Goal: Task Accomplishment & Management: Manage account settings

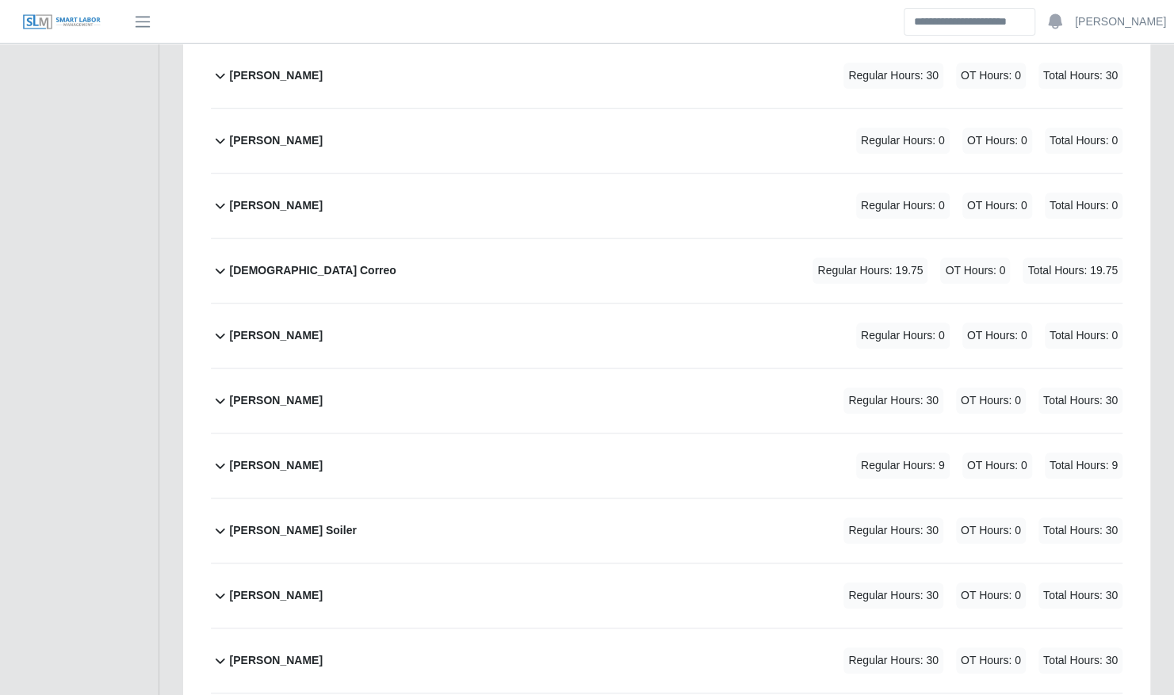
scroll to position [987, 0]
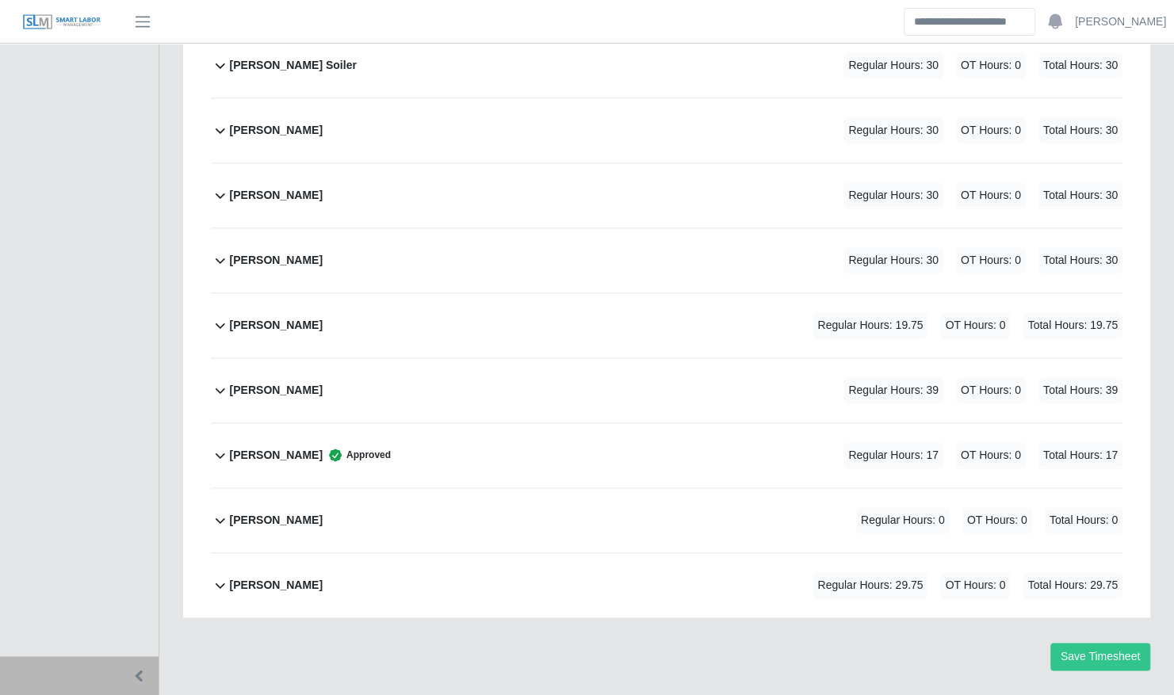
click at [338, 358] on div "Richard Nelms Regular Hours: 39 OT Hours: 0 Total Hours: 39" at bounding box center [676, 390] width 893 height 64
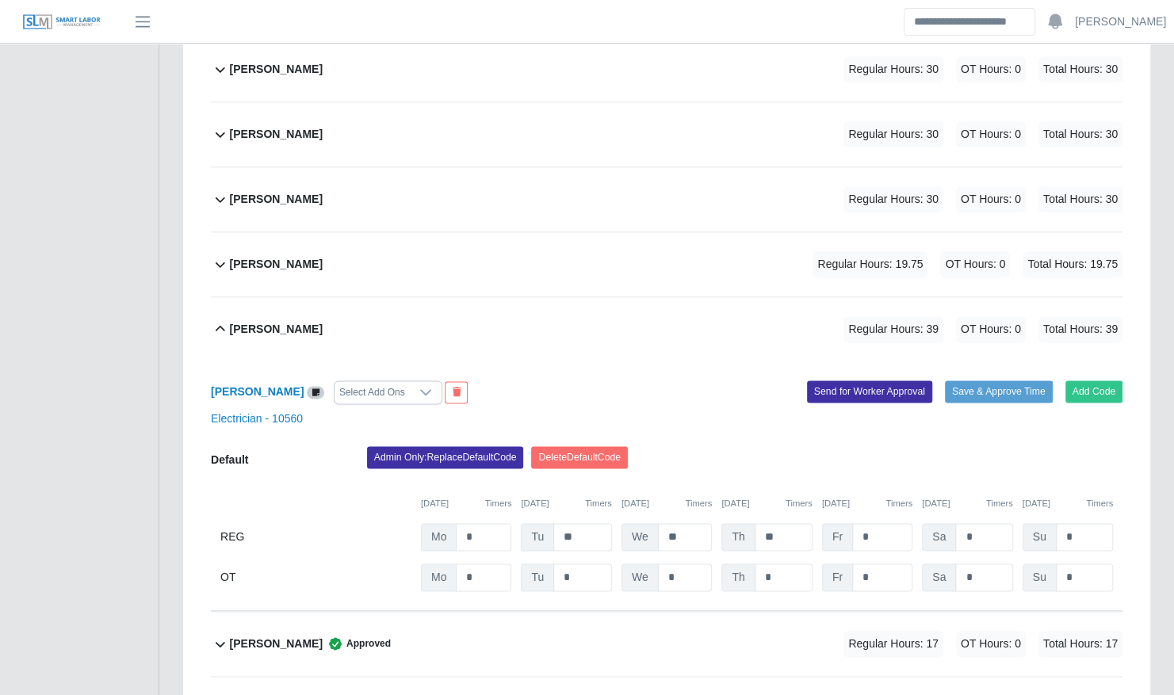
scroll to position [1035, 0]
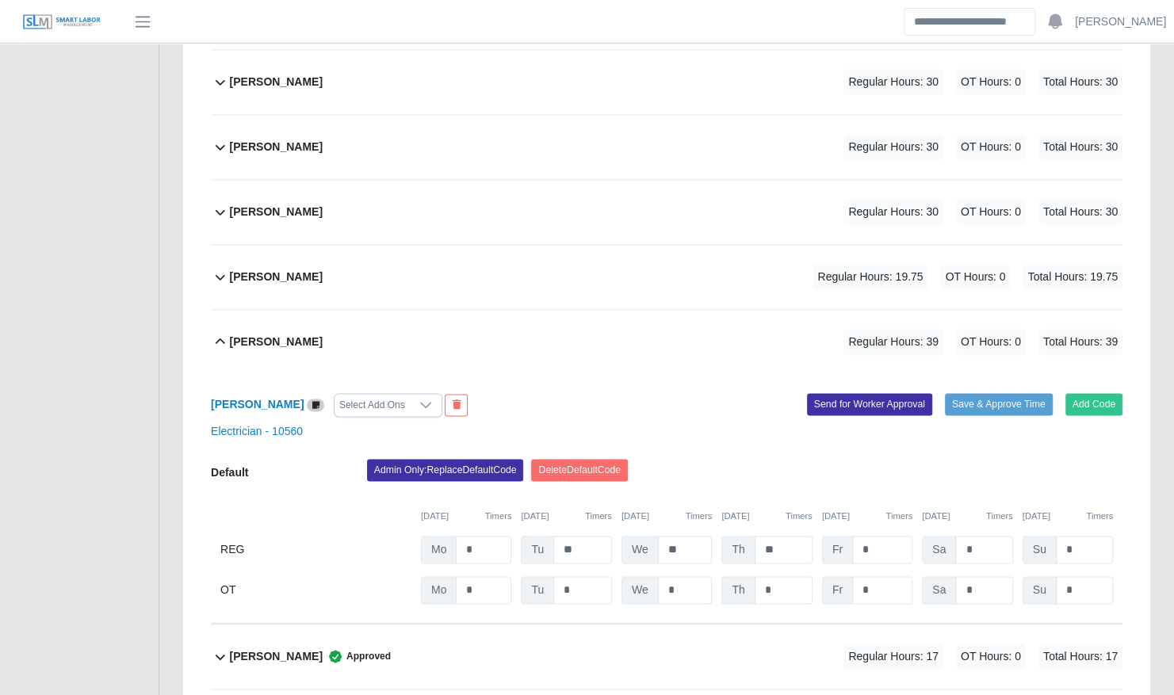
click at [578, 324] on div "Richard Nelms Regular Hours: 39 OT Hours: 0 Total Hours: 39" at bounding box center [676, 342] width 893 height 64
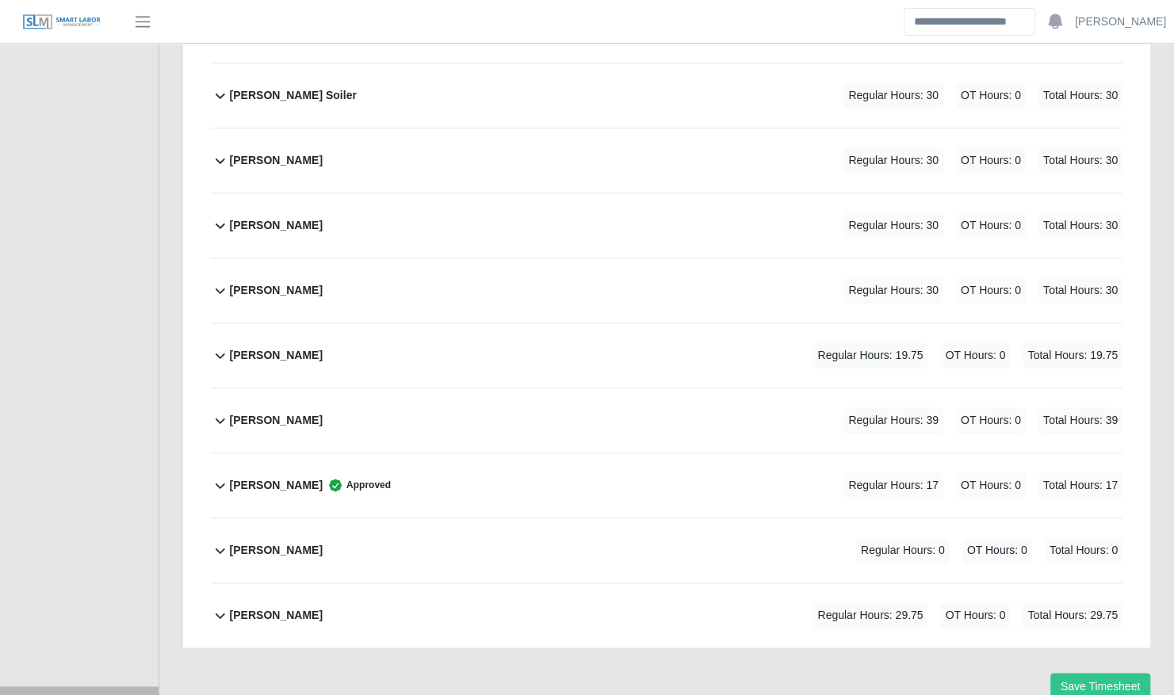
scroll to position [954, 0]
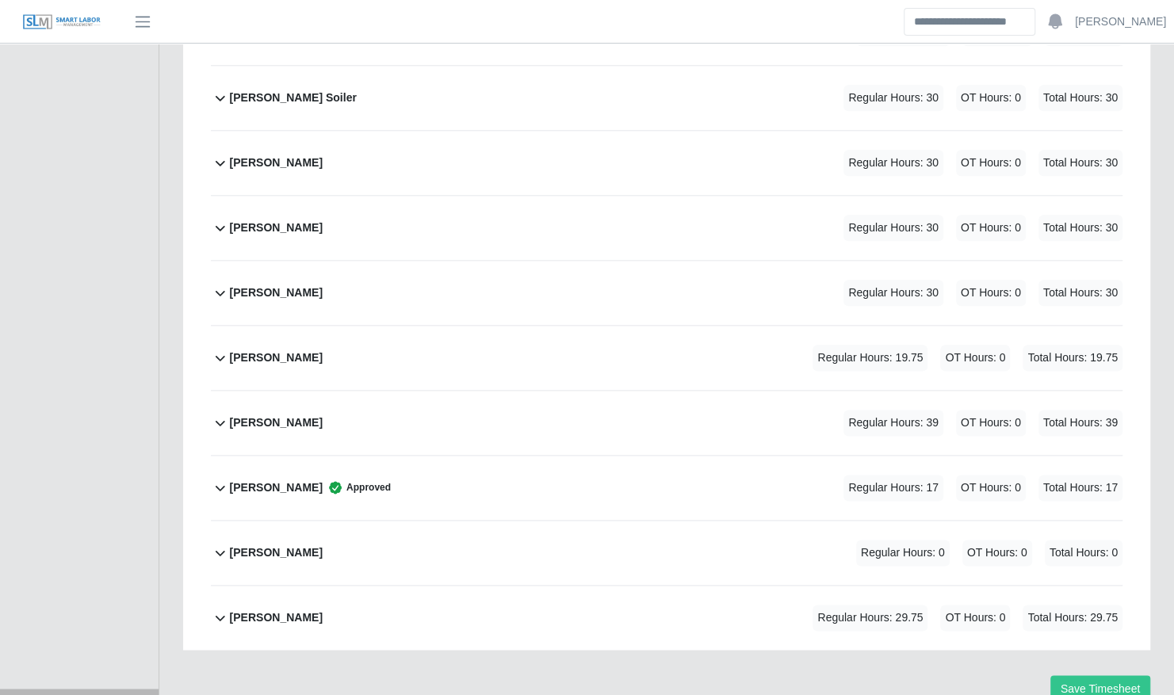
click at [578, 326] on div "Reinier Velazquez Regular Hours: 19.75 OT Hours: 0 Total Hours: 19.75" at bounding box center [676, 358] width 893 height 64
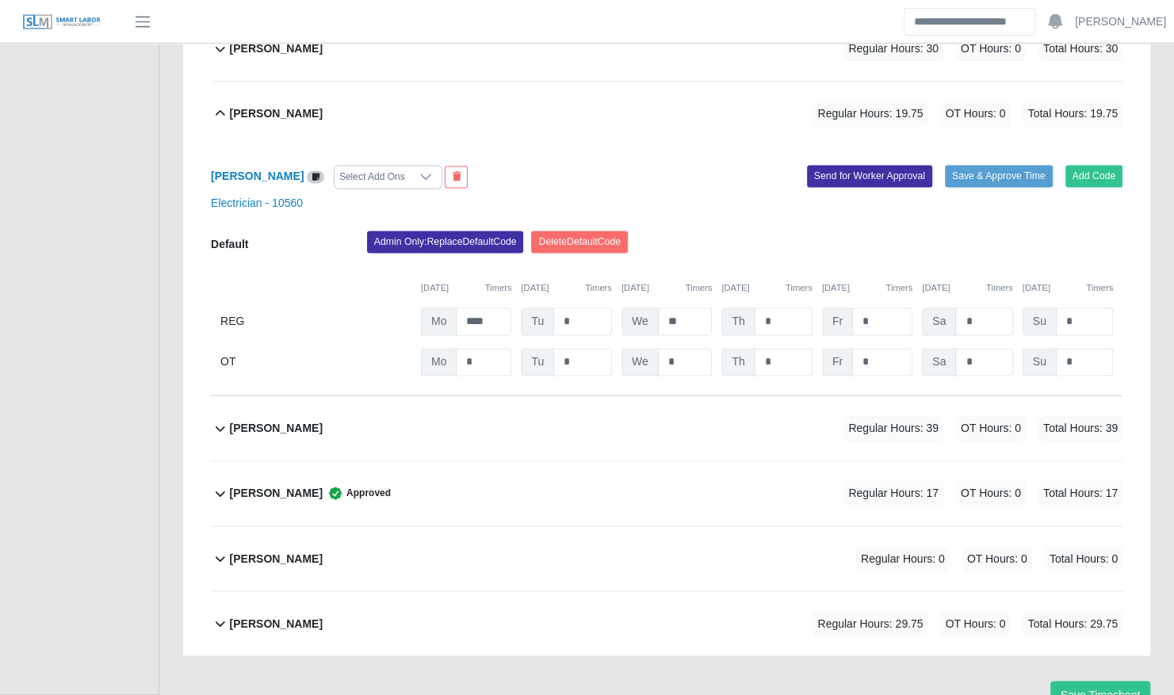
scroll to position [1203, 0]
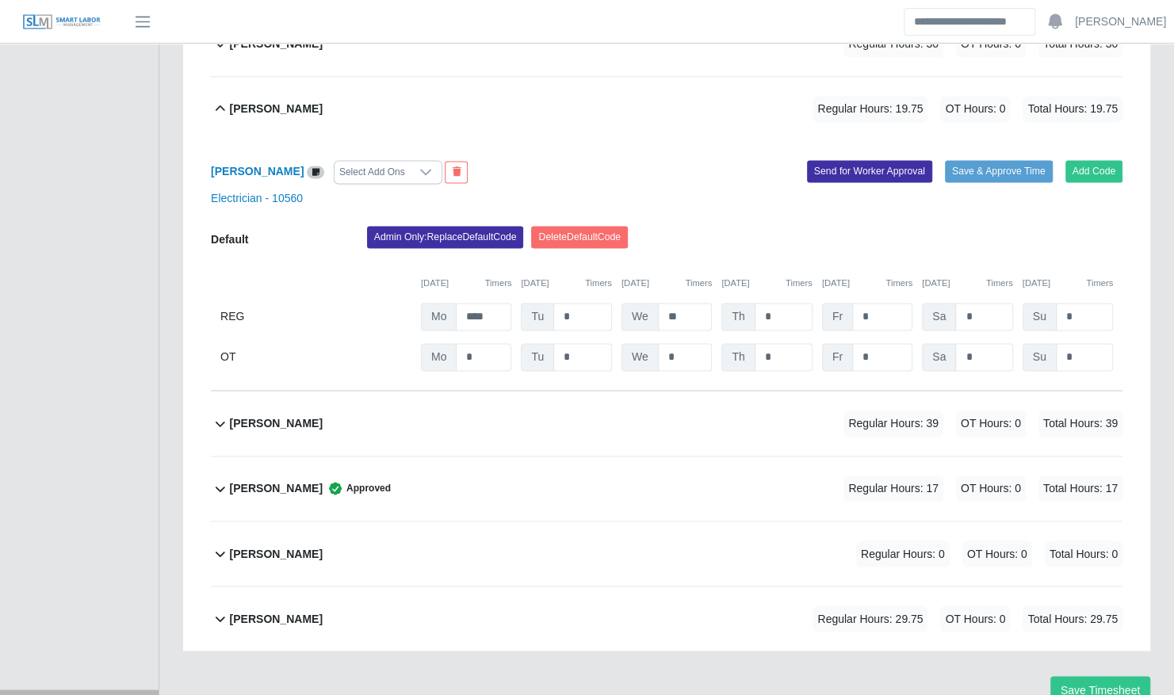
click at [517, 77] on div "Reinier Velazquez Regular Hours: 19.75 OT Hours: 0 Total Hours: 19.75" at bounding box center [676, 109] width 893 height 64
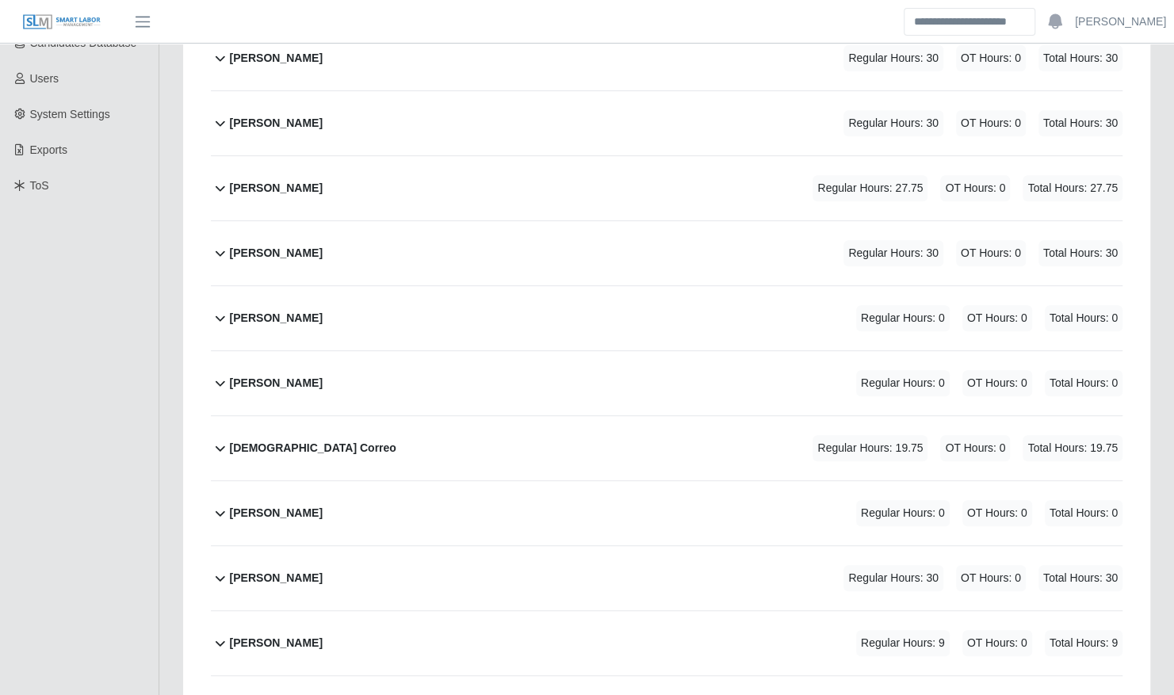
scroll to position [343, 0]
click at [361, 417] on div "Jesua Correo Regular Hours: 19.75 OT Hours: 0 Total Hours: 19.75" at bounding box center [676, 449] width 893 height 64
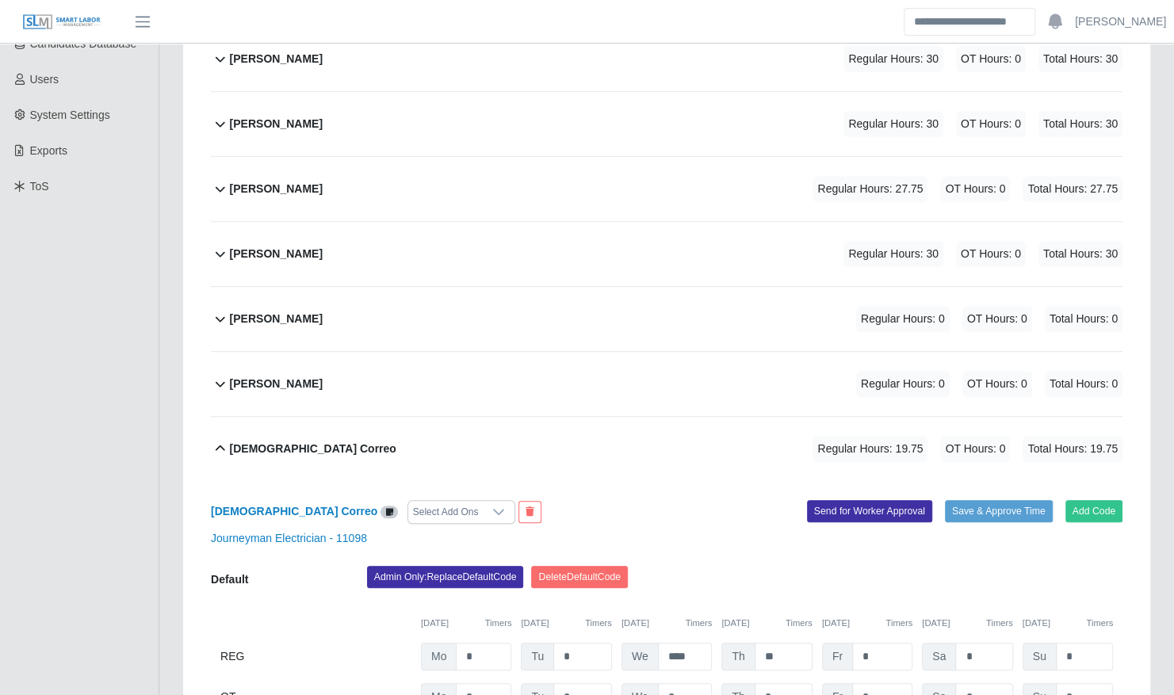
click at [619, 417] on div "Jesua Correo Regular Hours: 19.75 OT Hours: 0 Total Hours: 19.75" at bounding box center [676, 449] width 893 height 64
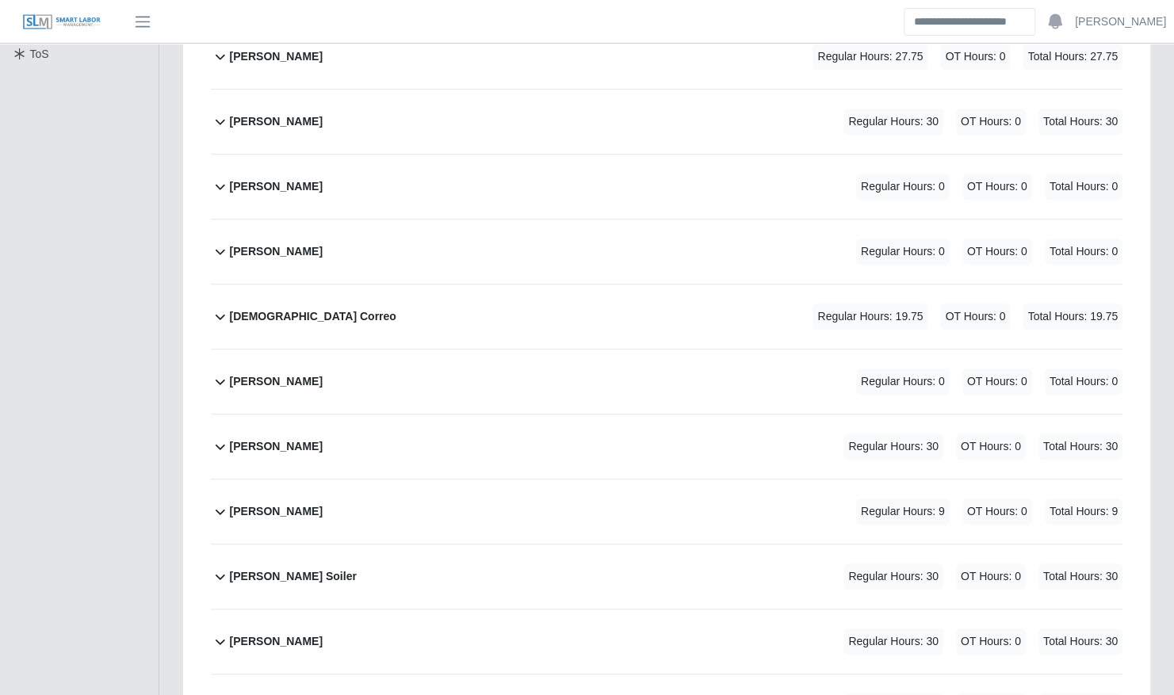
scroll to position [461, 0]
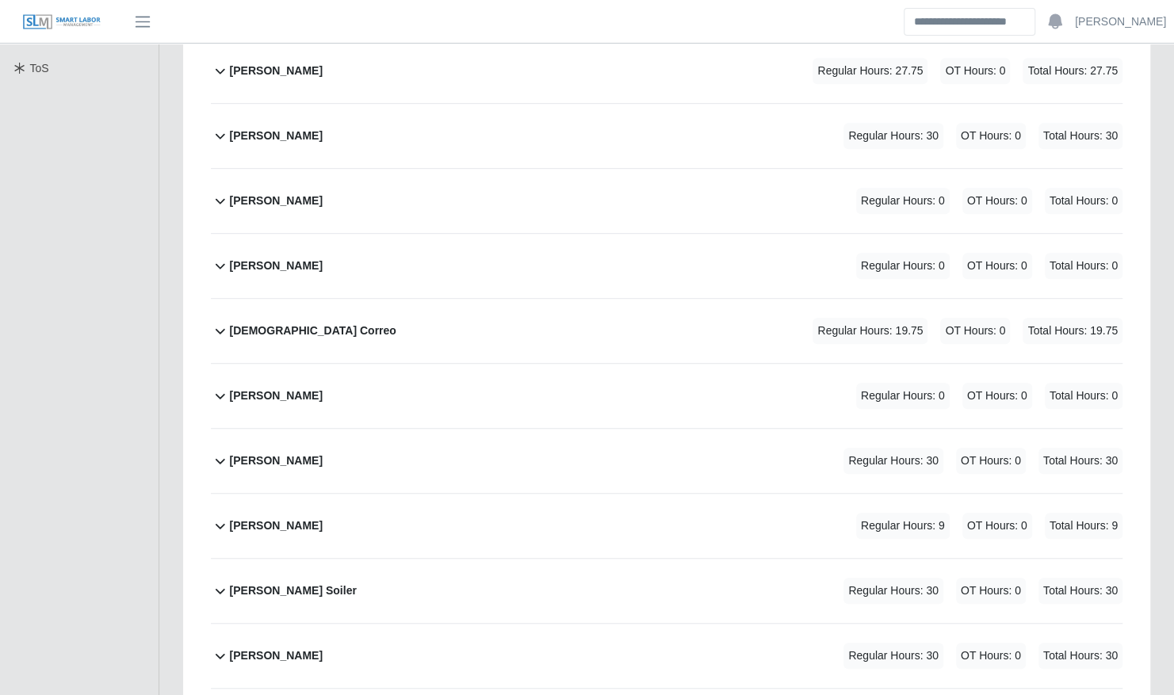
click at [575, 364] on div "Jose Hernandez Regular Hours: 0 OT Hours: 0 Total Hours: 0" at bounding box center [676, 396] width 893 height 64
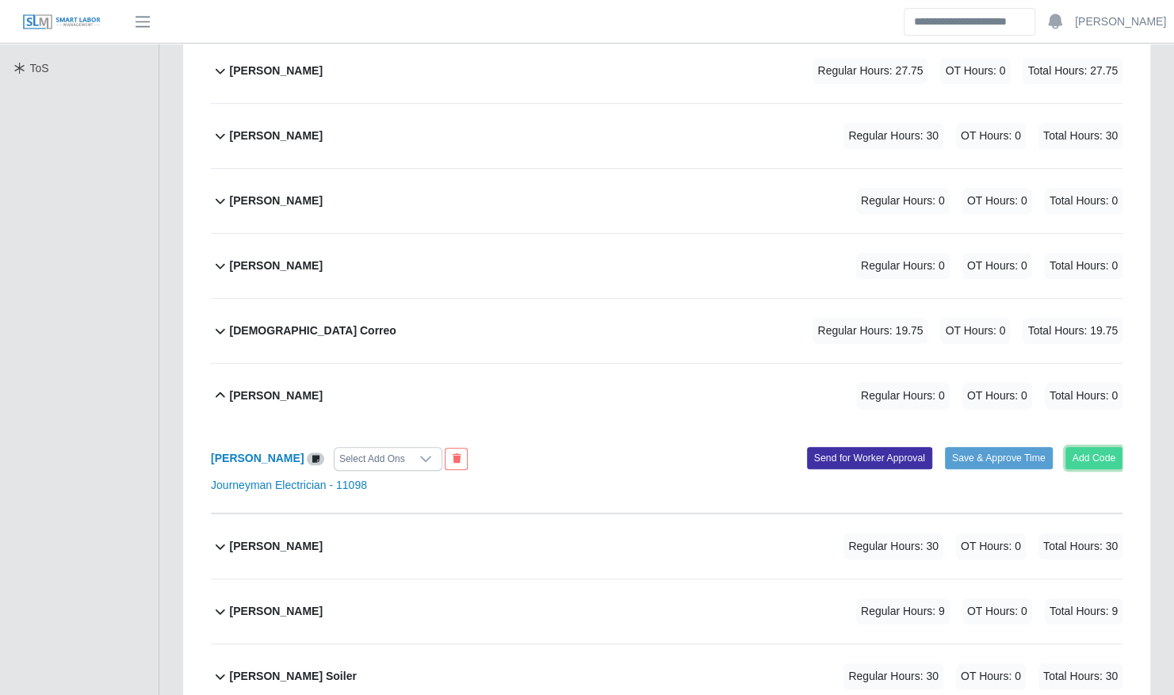
click at [1107, 447] on button "Add Code" at bounding box center [1094, 458] width 58 height 22
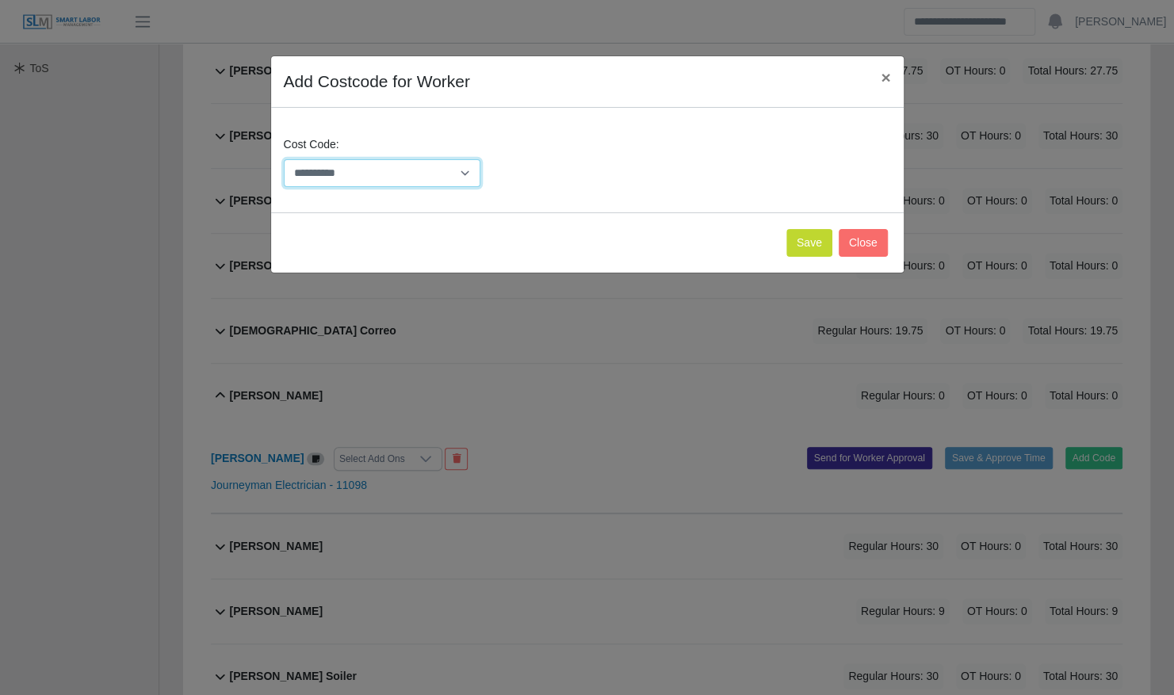
click at [450, 170] on select "**********" at bounding box center [382, 173] width 197 height 28
select select "**********"
click at [284, 159] on select "**********" at bounding box center [382, 173] width 197 height 28
click at [813, 233] on button "Save" at bounding box center [809, 243] width 46 height 28
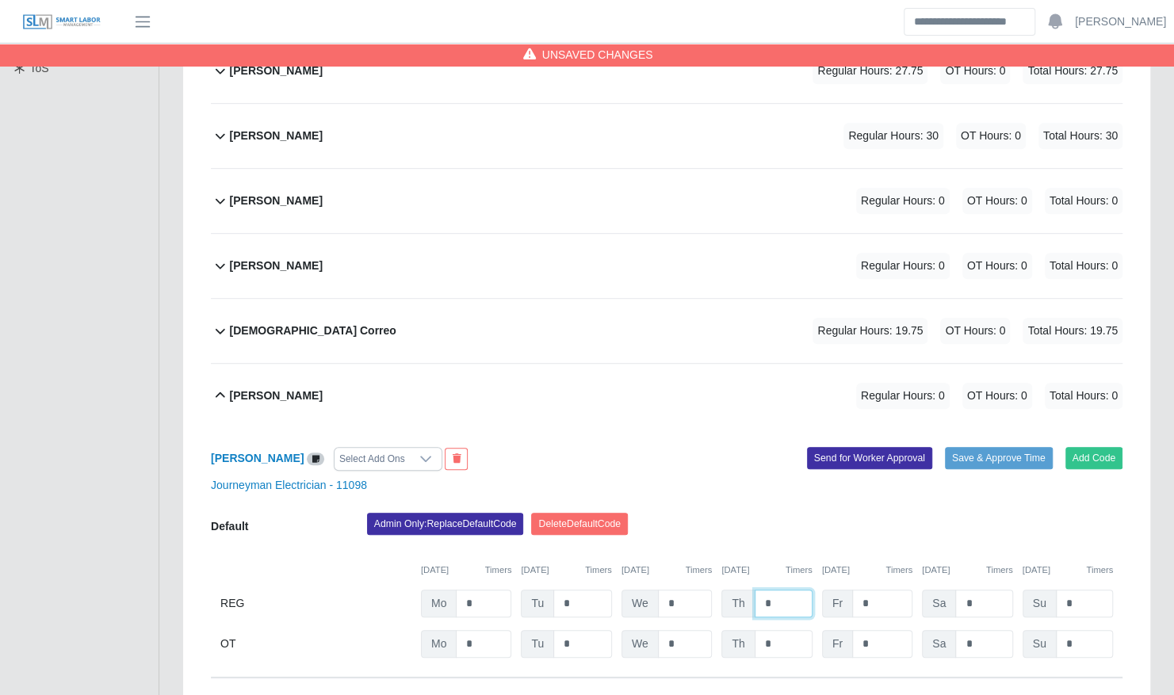
click at [790, 590] on input "*" at bounding box center [784, 604] width 58 height 28
type input "**"
click at [750, 384] on div "Jose Hernandez Regular Hours: 10 OT Hours: 0 Total Hours: 10" at bounding box center [676, 396] width 893 height 64
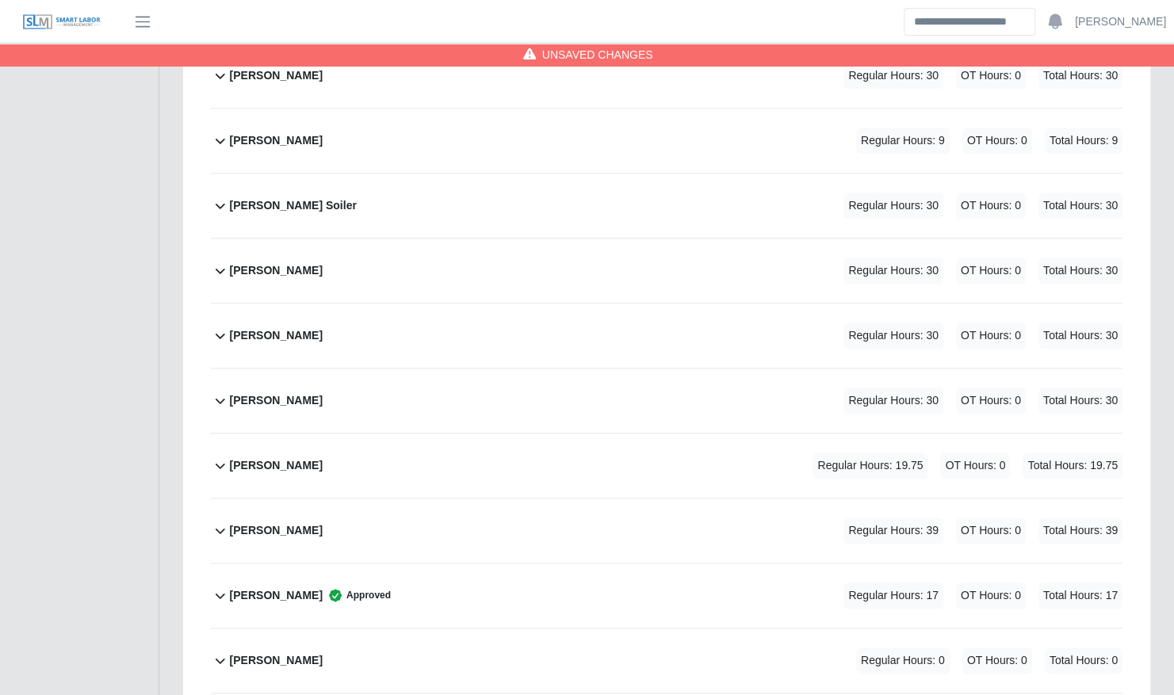
scroll to position [848, 0]
click at [575, 432] on div "Reinier Velazquez Regular Hours: 19.75 OT Hours: 0 Total Hours: 19.75" at bounding box center [676, 464] width 893 height 64
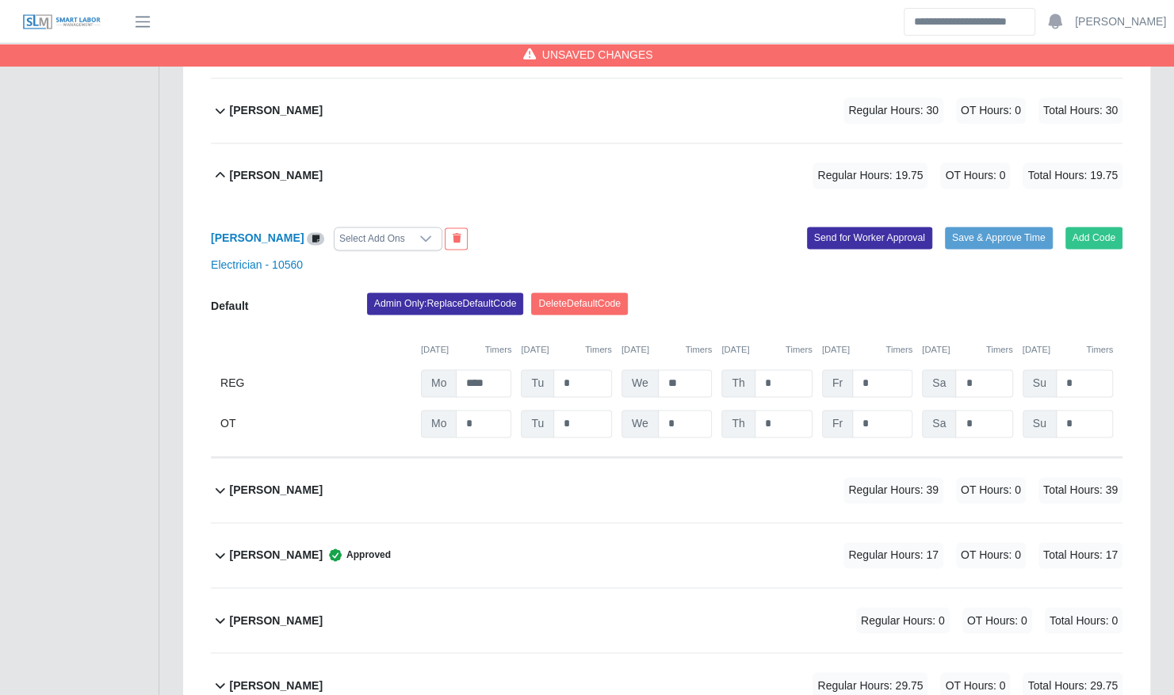
scroll to position [1138, 0]
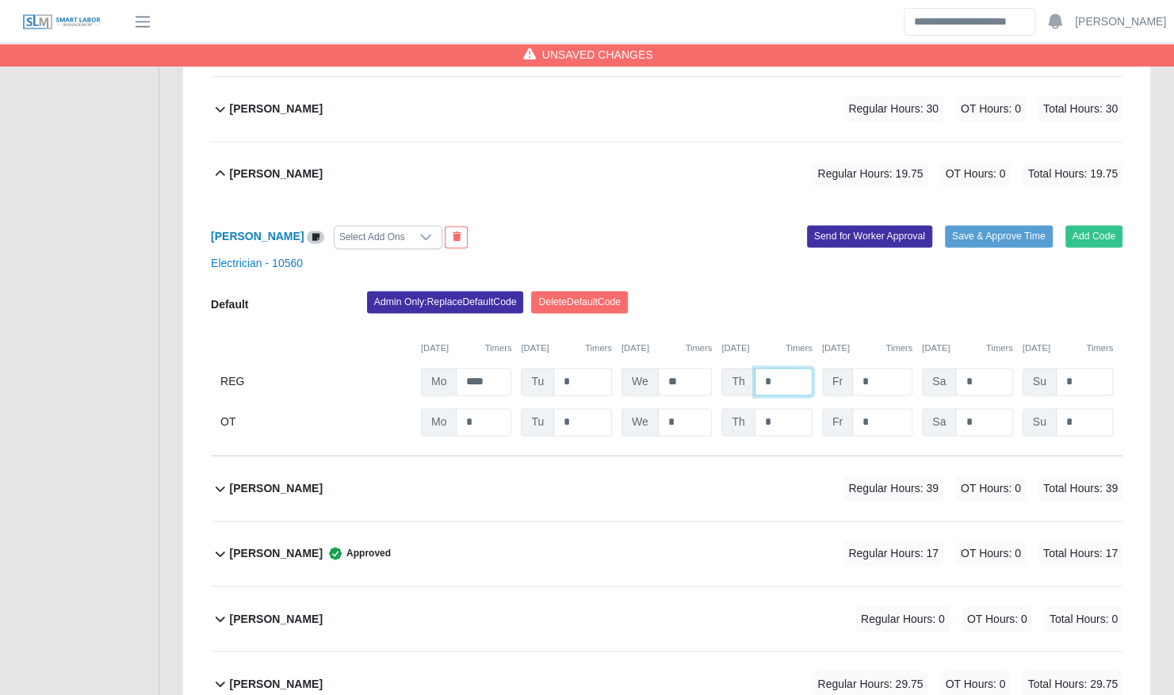
click at [800, 368] on input "*" at bounding box center [784, 382] width 58 height 28
type input "**"
click at [615, 142] on div "Reinier Velazquez Regular Hours: 29.75 OT Hours: 0 Total Hours: 29.75" at bounding box center [676, 174] width 893 height 64
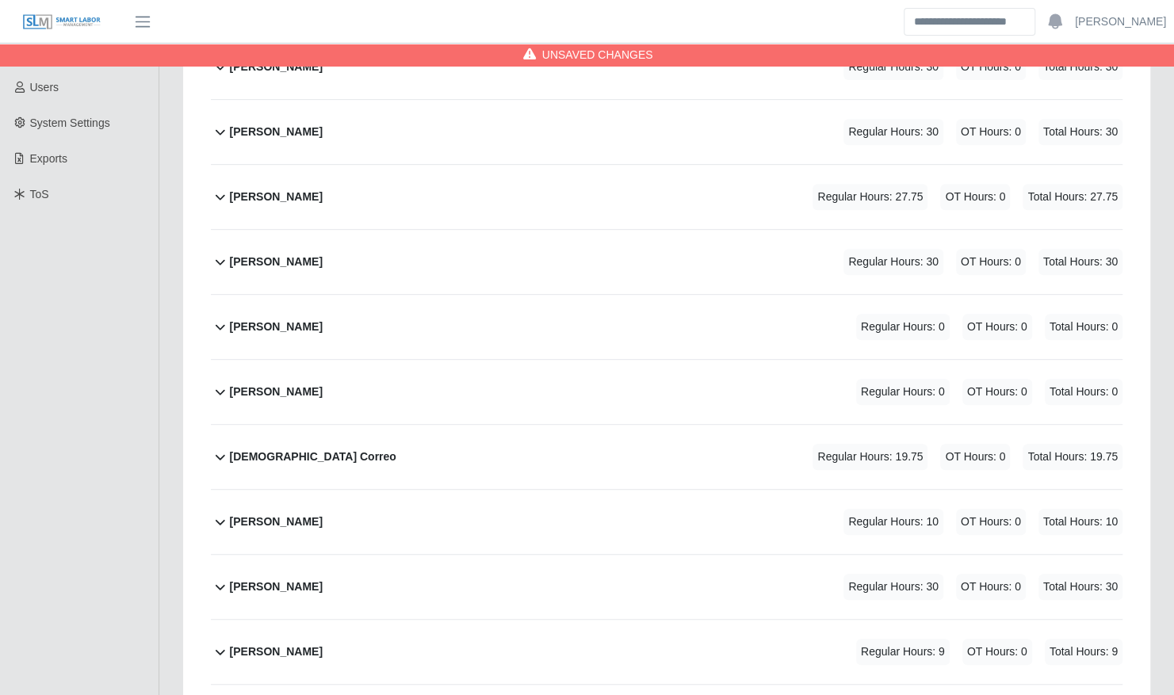
scroll to position [337, 0]
click at [537, 228] on div "Gerber Silva Regular Hours: 30 OT Hours: 0 Total Hours: 30" at bounding box center [676, 260] width 893 height 64
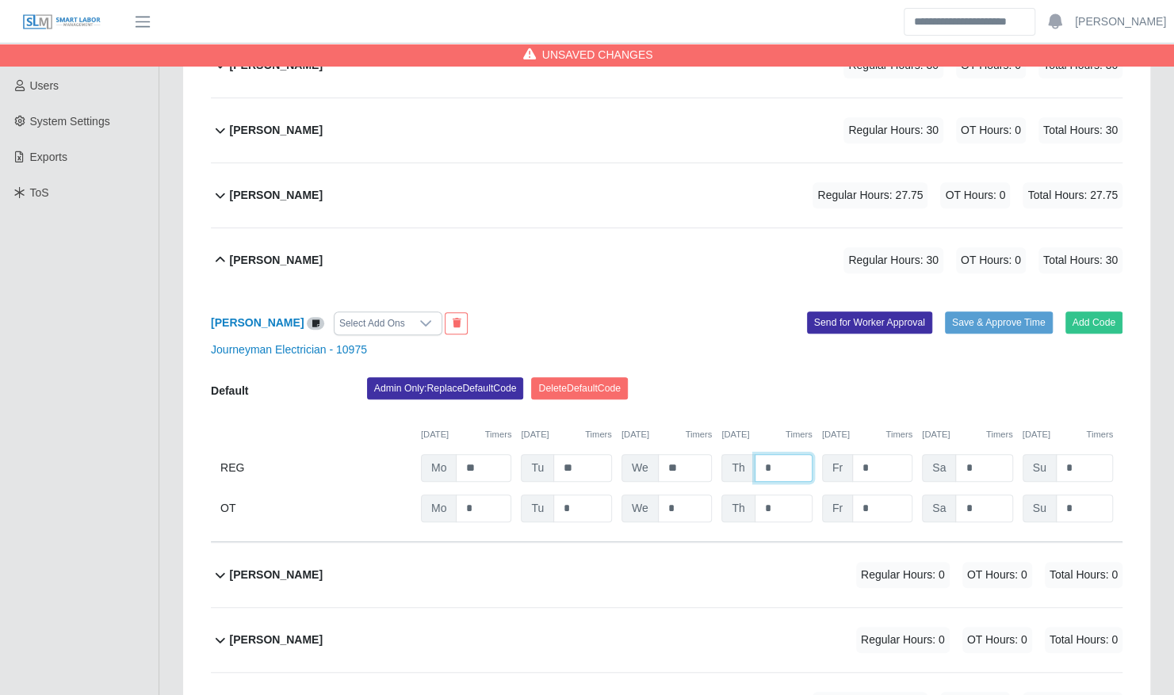
click at [780, 454] on input "*" at bounding box center [784, 468] width 58 height 28
type input "**"
click at [621, 228] on div "Gerber Silva Regular Hours: 40 OT Hours: 0 Total Hours: 40" at bounding box center [676, 260] width 893 height 64
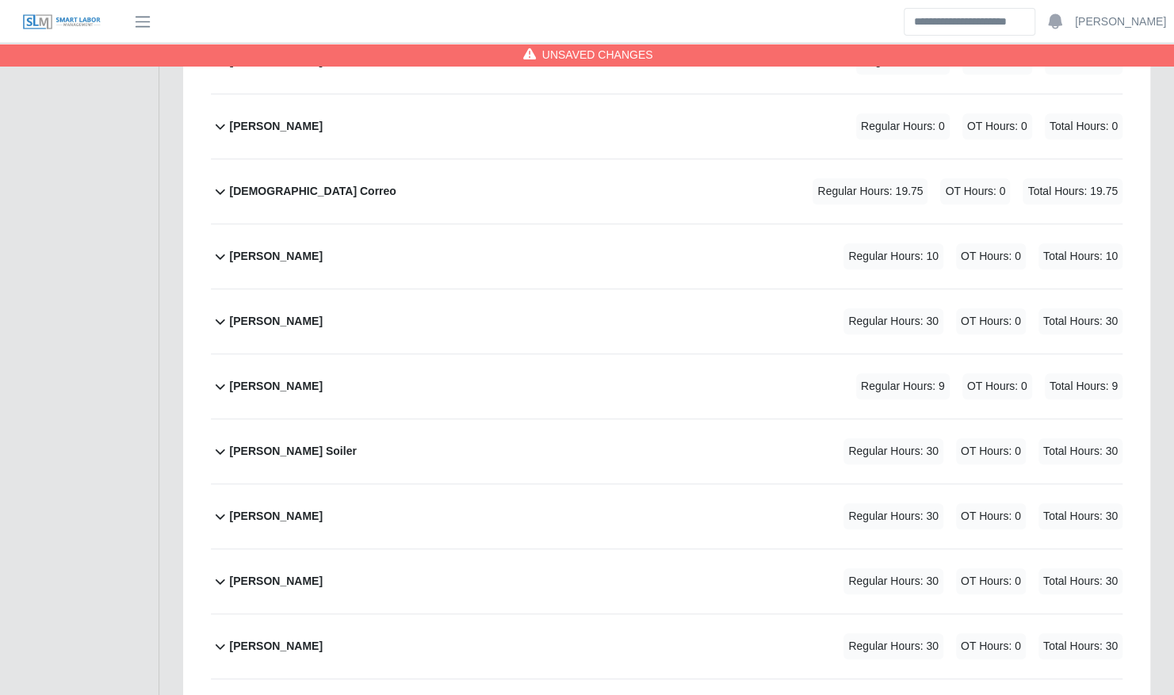
scroll to position [602, 0]
click at [533, 289] on div "Joseph Rodriguez Regular Hours: 30 OT Hours: 0 Total Hours: 30" at bounding box center [676, 321] width 893 height 64
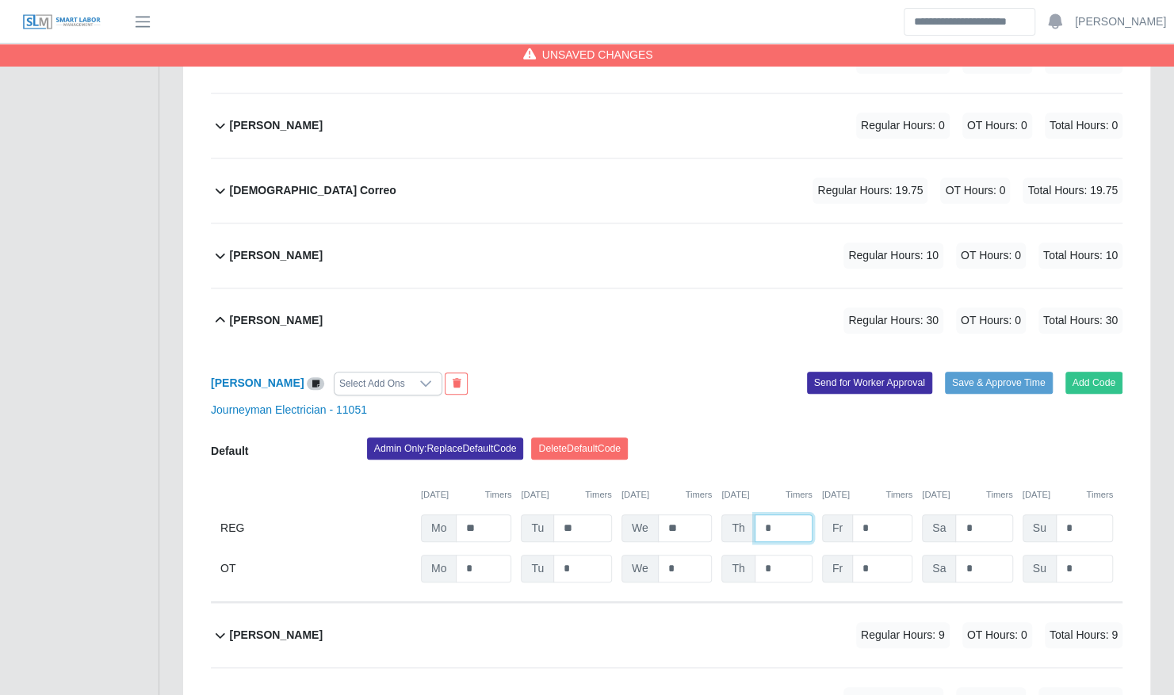
click at [790, 514] on input "*" at bounding box center [784, 528] width 58 height 28
type input "**"
click at [507, 289] on div "Joseph Rodriguez Regular Hours: 40 OT Hours: 0 Total Hours: 40" at bounding box center [676, 321] width 893 height 64
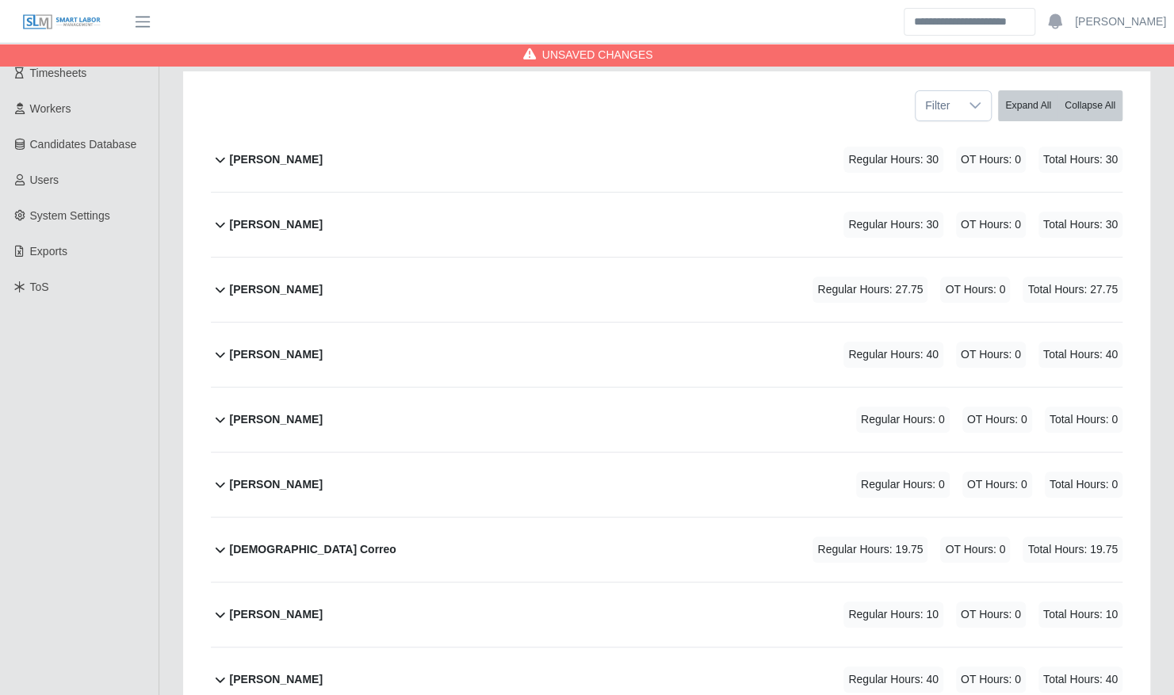
scroll to position [240, 0]
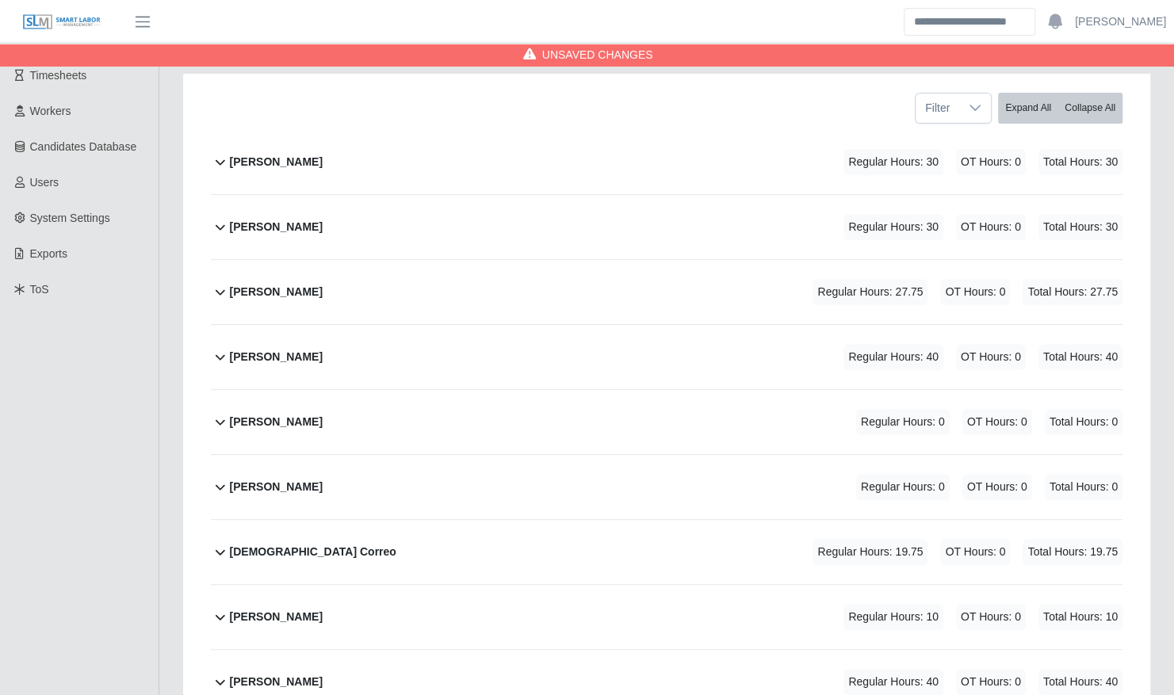
click at [496, 197] on div "Chris Mayo Regular Hours: 30 OT Hours: 0 Total Hours: 30" at bounding box center [676, 227] width 893 height 64
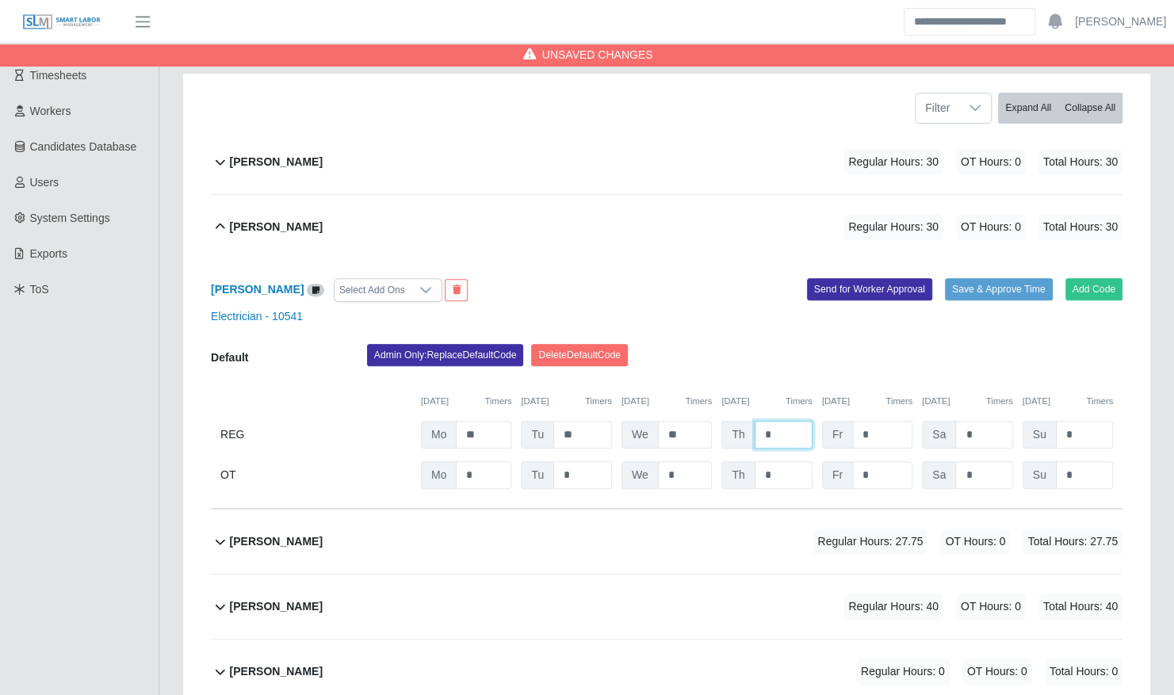
click at [788, 421] on input "*" at bounding box center [784, 435] width 58 height 28
type input "**"
click at [493, 206] on div "Chris Mayo Regular Hours: 40 OT Hours: 0 Total Hours: 40" at bounding box center [676, 227] width 893 height 64
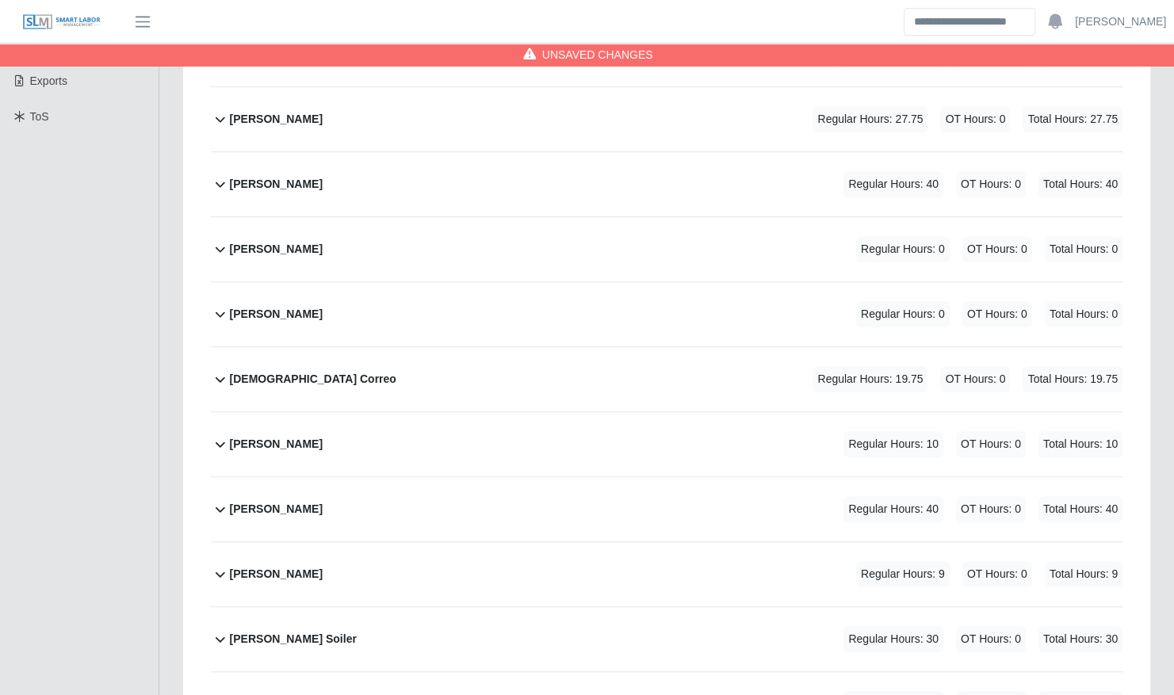
scroll to position [414, 0]
click at [457, 281] on div "Jacob Mitchum Regular Hours: 0 OT Hours: 0 Total Hours: 0" at bounding box center [676, 313] width 893 height 64
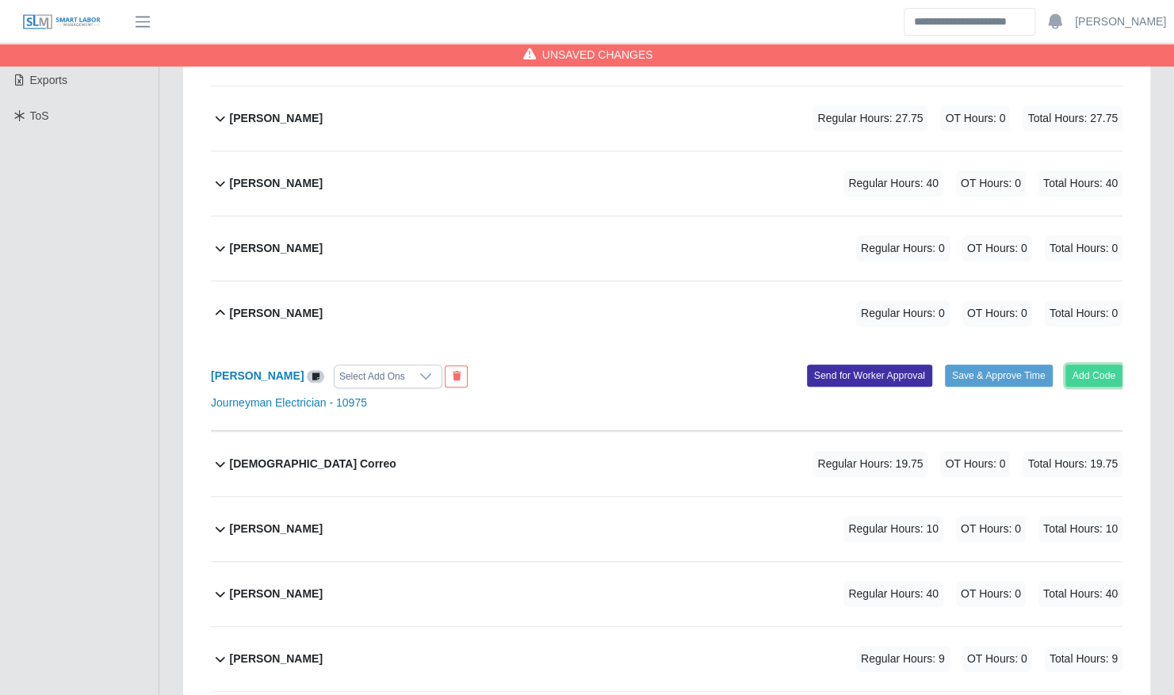
click at [1108, 365] on button "Add Code" at bounding box center [1094, 376] width 58 height 22
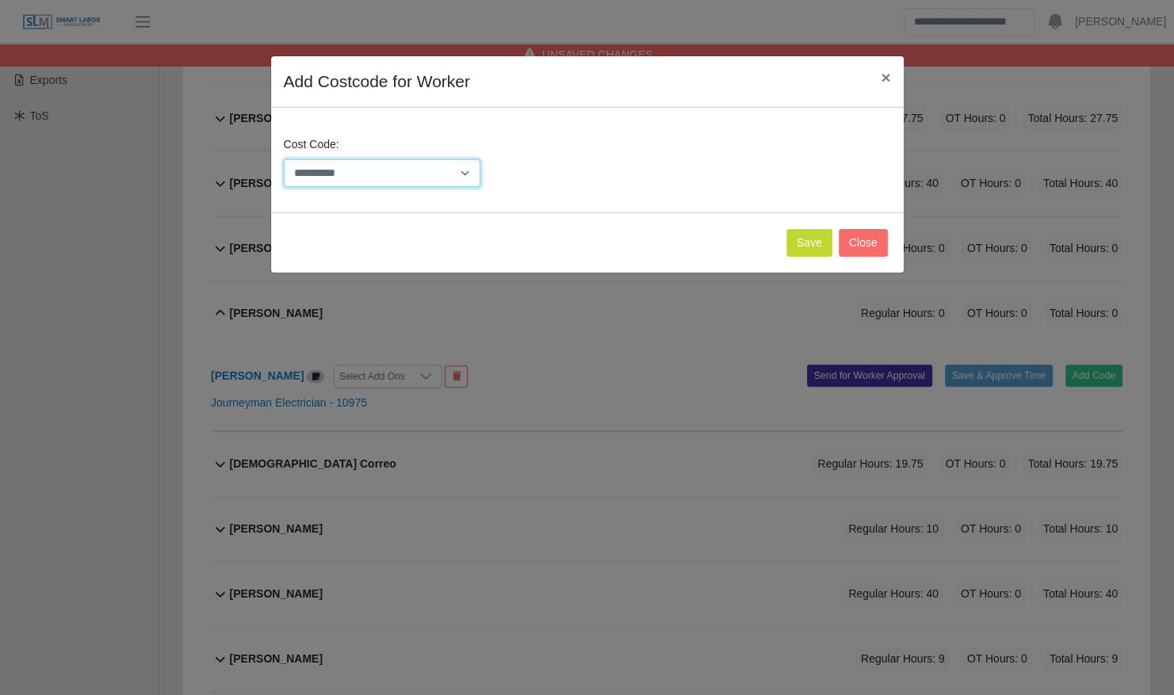
click at [422, 172] on select "**********" at bounding box center [382, 173] width 197 height 28
select select "**********"
click at [284, 159] on select "**********" at bounding box center [382, 173] width 197 height 28
click at [819, 246] on button "Save" at bounding box center [809, 243] width 46 height 28
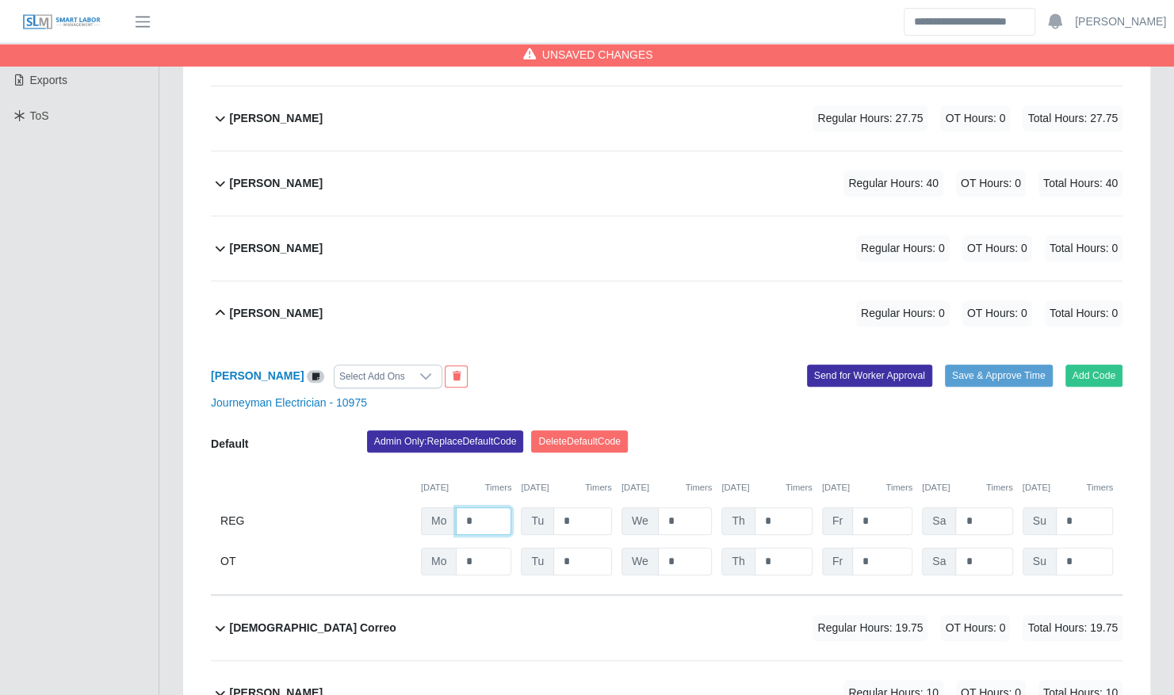
click at [491, 507] on input "*" at bounding box center [483, 521] width 55 height 28
type input "****"
type input "**"
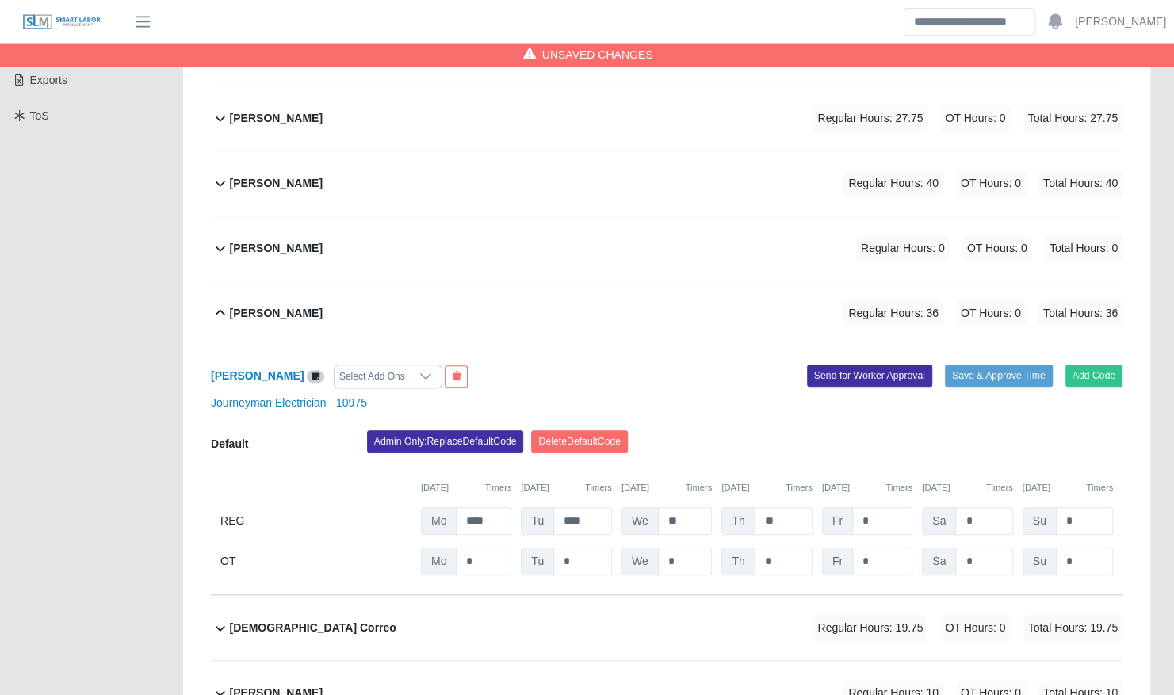
click at [537, 295] on div "Jacob Mitchum Regular Hours: 36 OT Hours: 0 Total Hours: 36" at bounding box center [676, 313] width 893 height 64
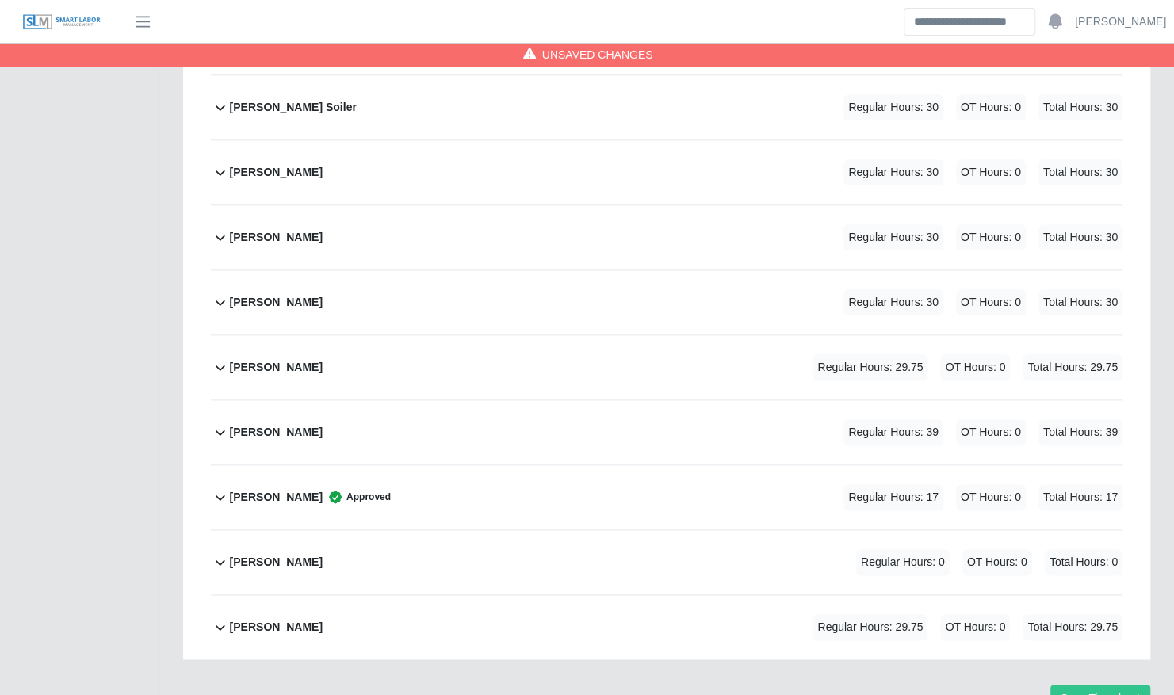
click at [387, 270] on div "Rafael Silva Regular Hours: 30 OT Hours: 0 Total Hours: 30" at bounding box center [676, 302] width 893 height 64
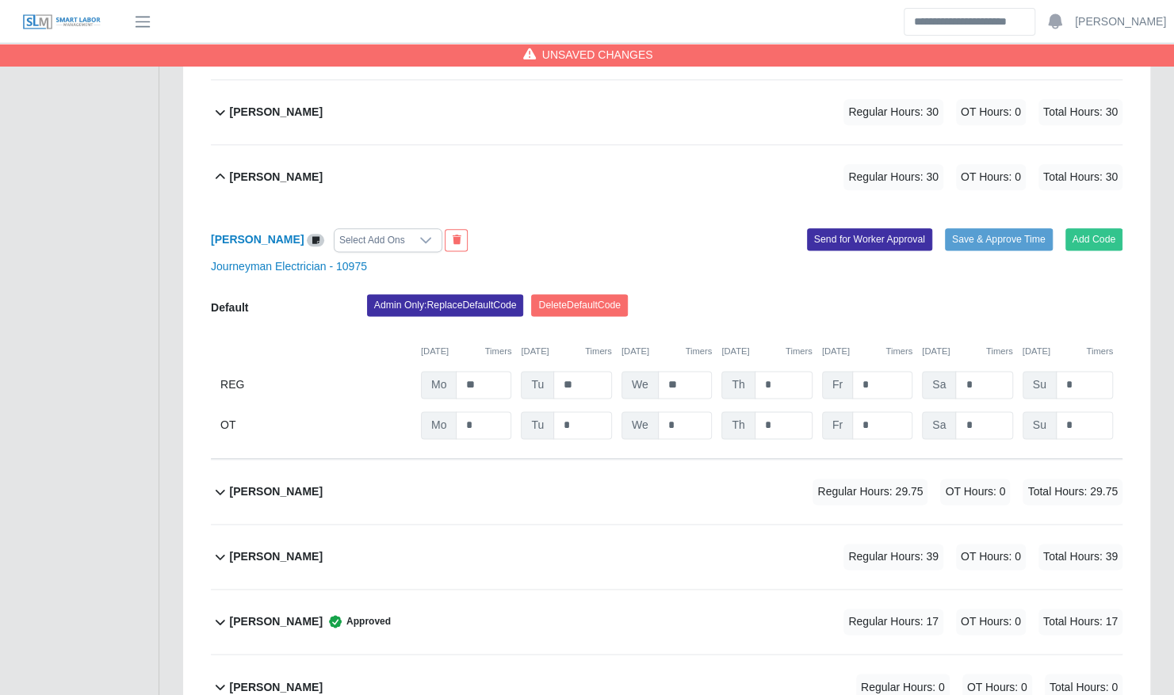
scroll to position [1065, 0]
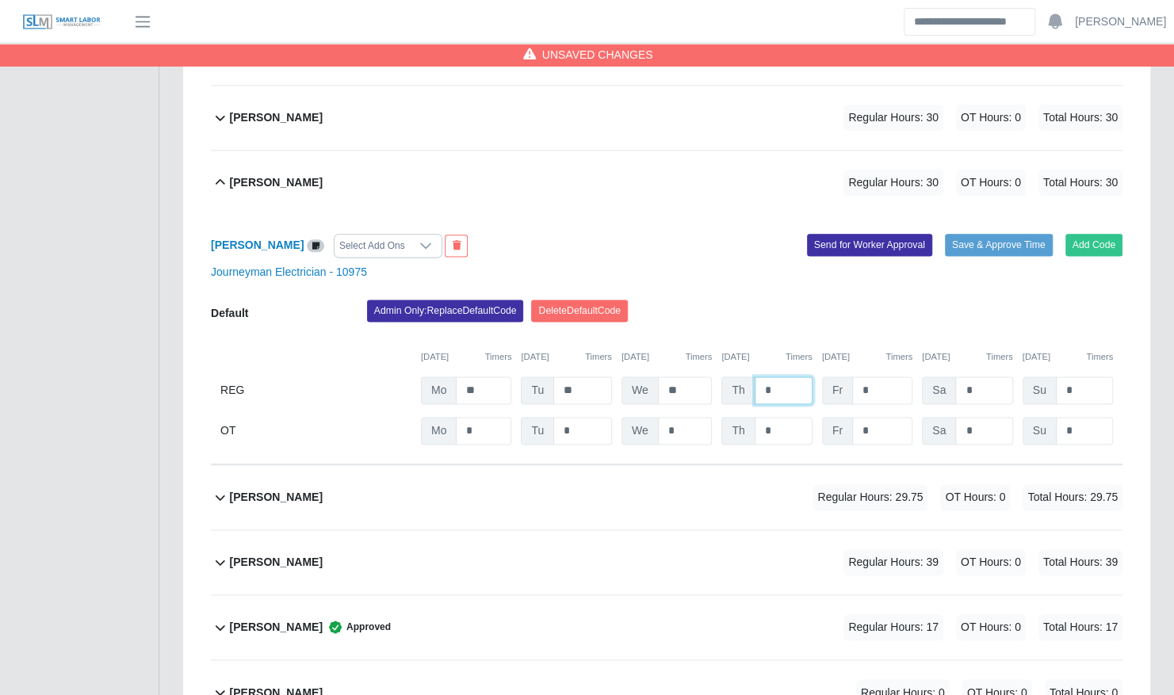
click at [783, 377] on input "*" at bounding box center [784, 391] width 58 height 28
type input "**"
click at [641, 151] on div "Rafael Silva Regular Hours: 40 OT Hours: 0 Total Hours: 40" at bounding box center [676, 183] width 893 height 64
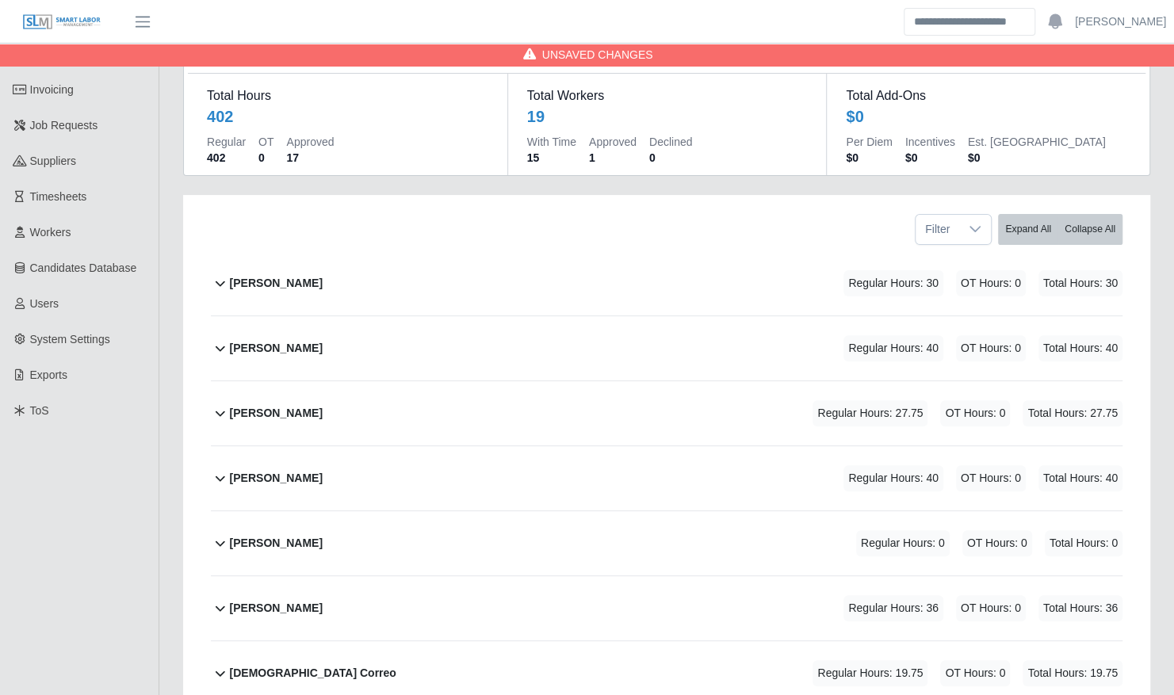
scroll to position [0, 0]
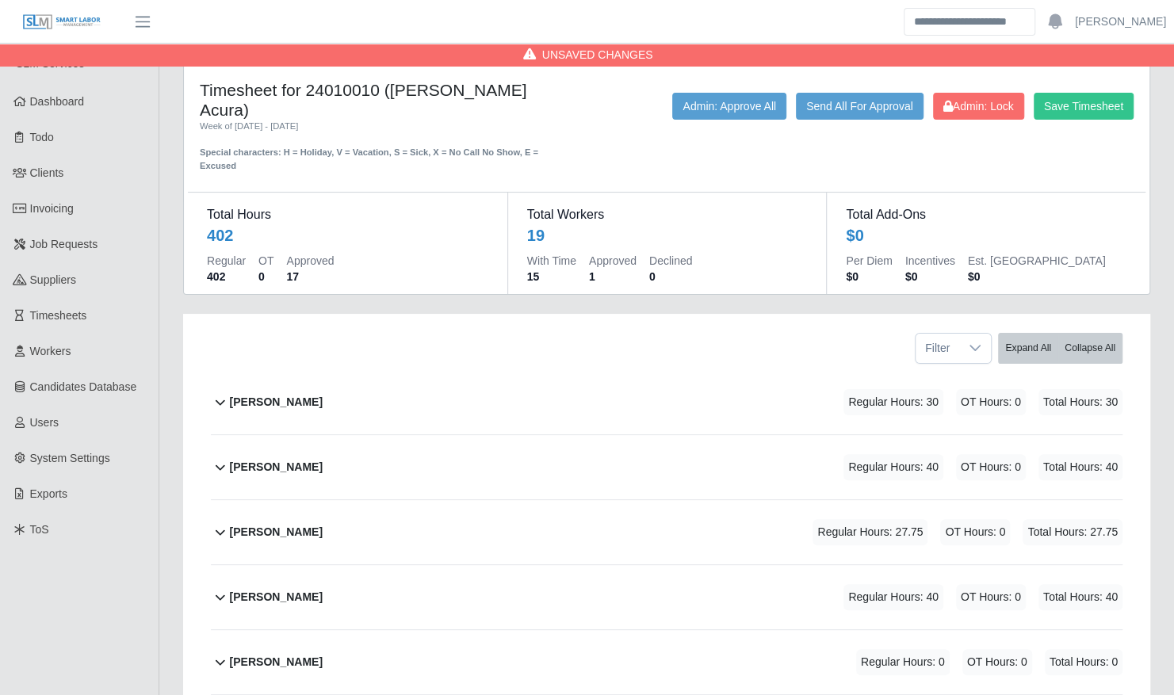
click at [411, 373] on div "Brayan Cruz Regular Hours: 30 OT Hours: 0 Total Hours: 30" at bounding box center [676, 402] width 893 height 64
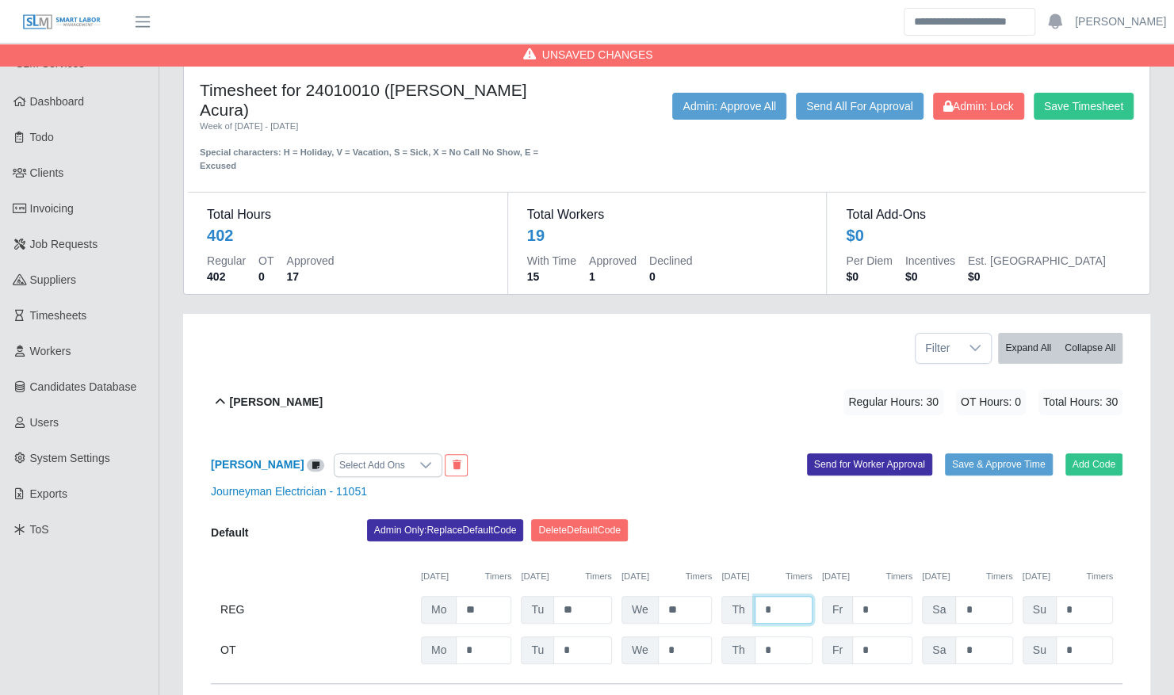
click at [774, 596] on input "*" at bounding box center [784, 610] width 58 height 28
type input "**"
click at [647, 380] on div "Brayan Cruz Regular Hours: 40 OT Hours: 0 Total Hours: 40" at bounding box center [676, 402] width 893 height 64
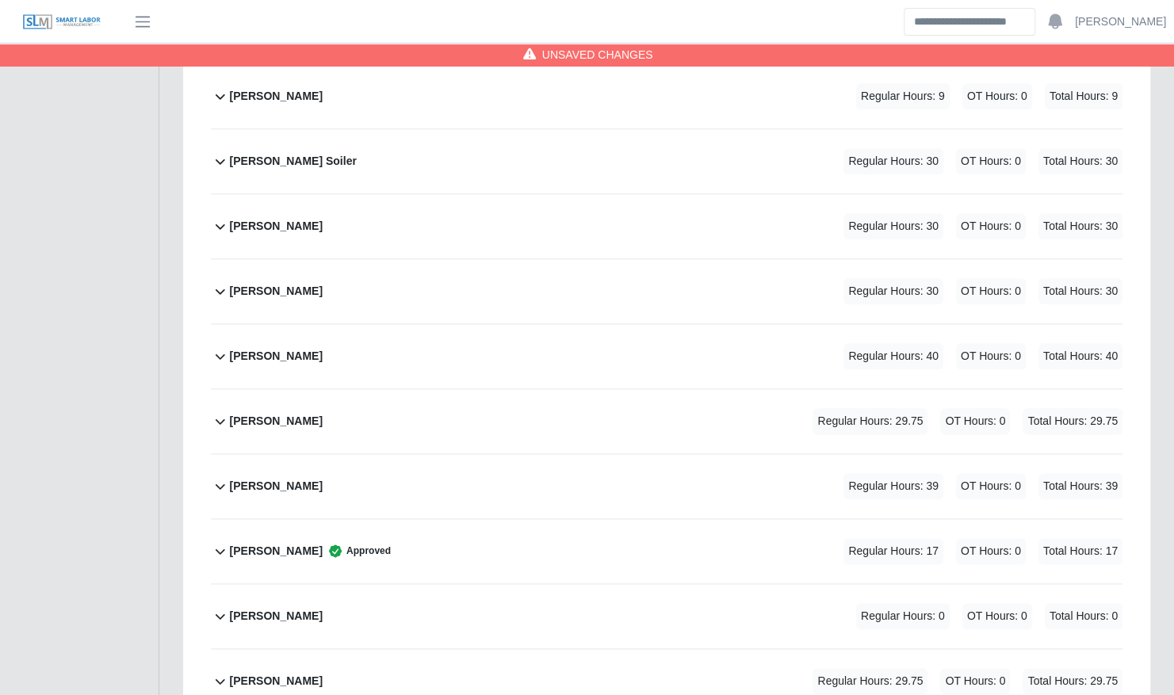
scroll to position [892, 0]
click at [574, 270] on div "Maynor Torres Regular Hours: 30 OT Hours: 0 Total Hours: 30" at bounding box center [676, 290] width 893 height 64
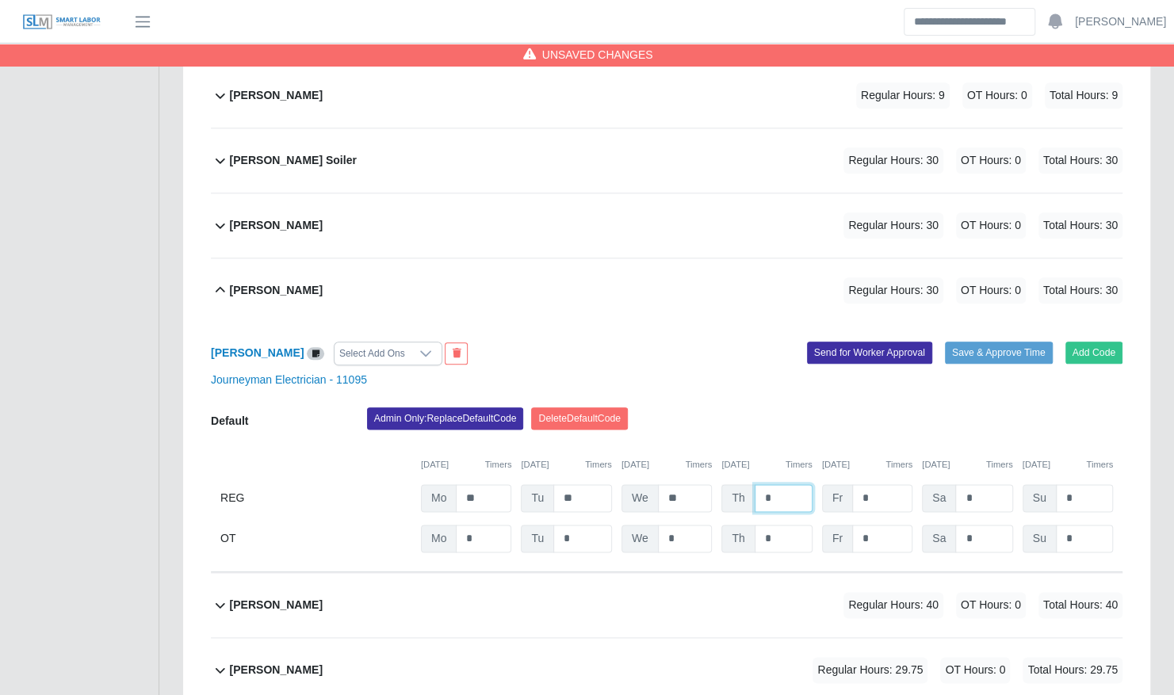
click at [788, 484] on input "*" at bounding box center [784, 498] width 58 height 28
type input "**"
click at [625, 258] on div "Maynor Torres Regular Hours: 40 OT Hours: 0 Total Hours: 40" at bounding box center [676, 290] width 893 height 64
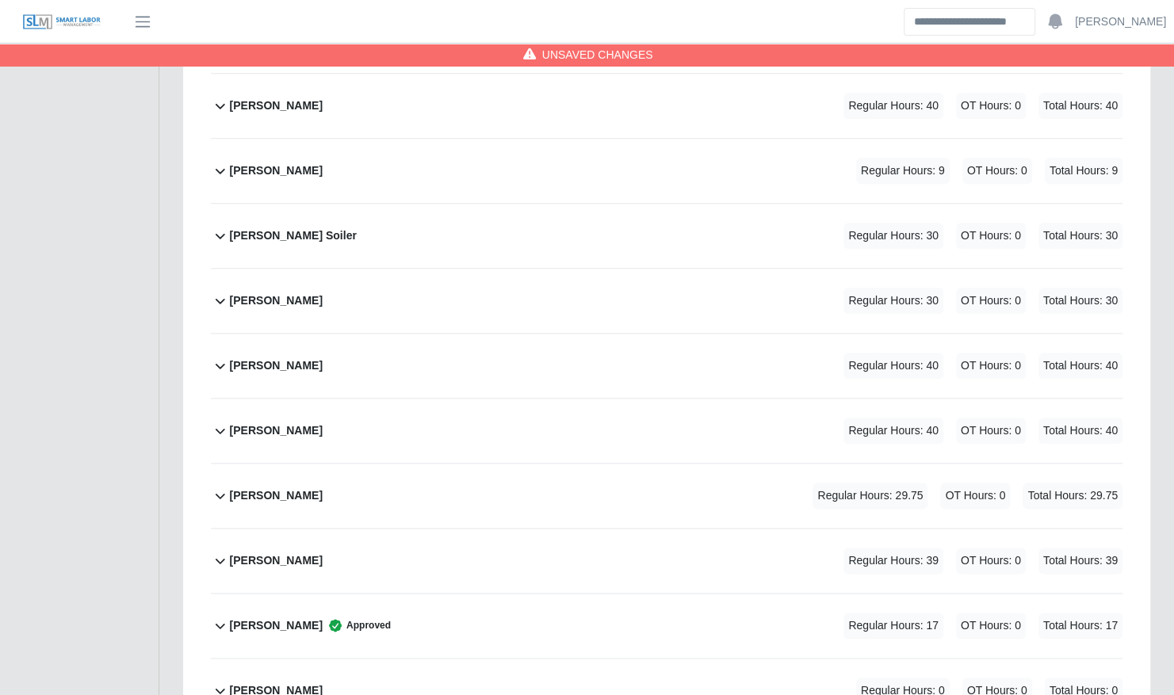
scroll to position [789, 0]
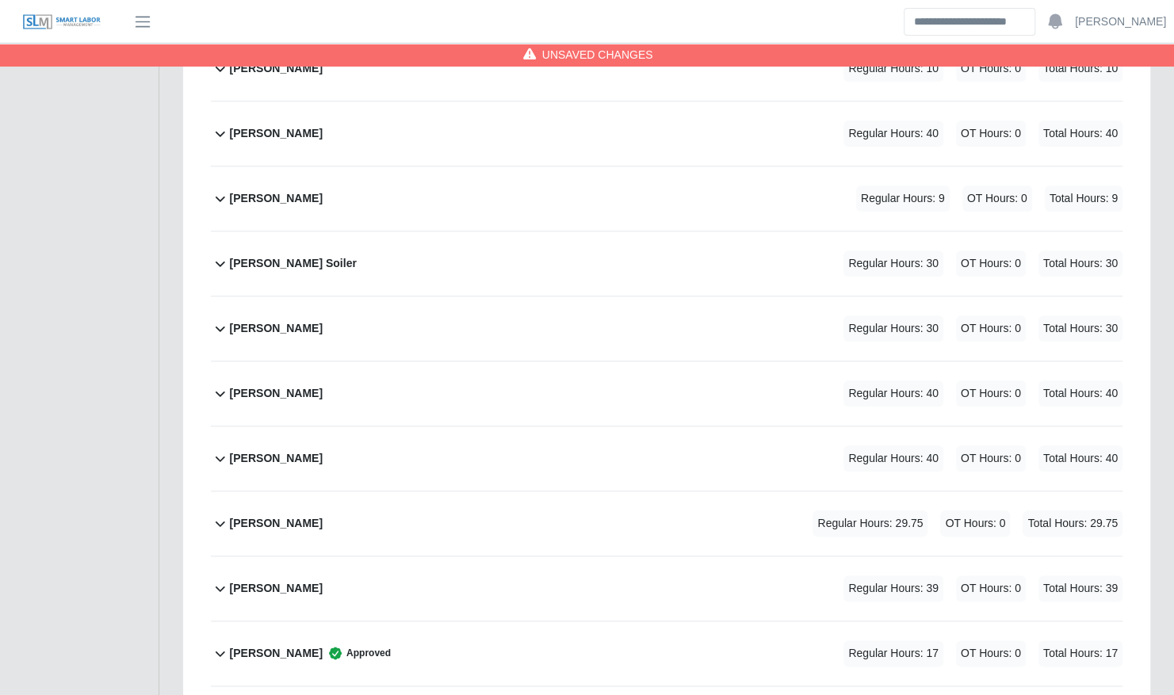
click at [542, 298] on div "Luis Griffith Regular Hours: 30 OT Hours: 0 Total Hours: 30" at bounding box center [676, 328] width 893 height 64
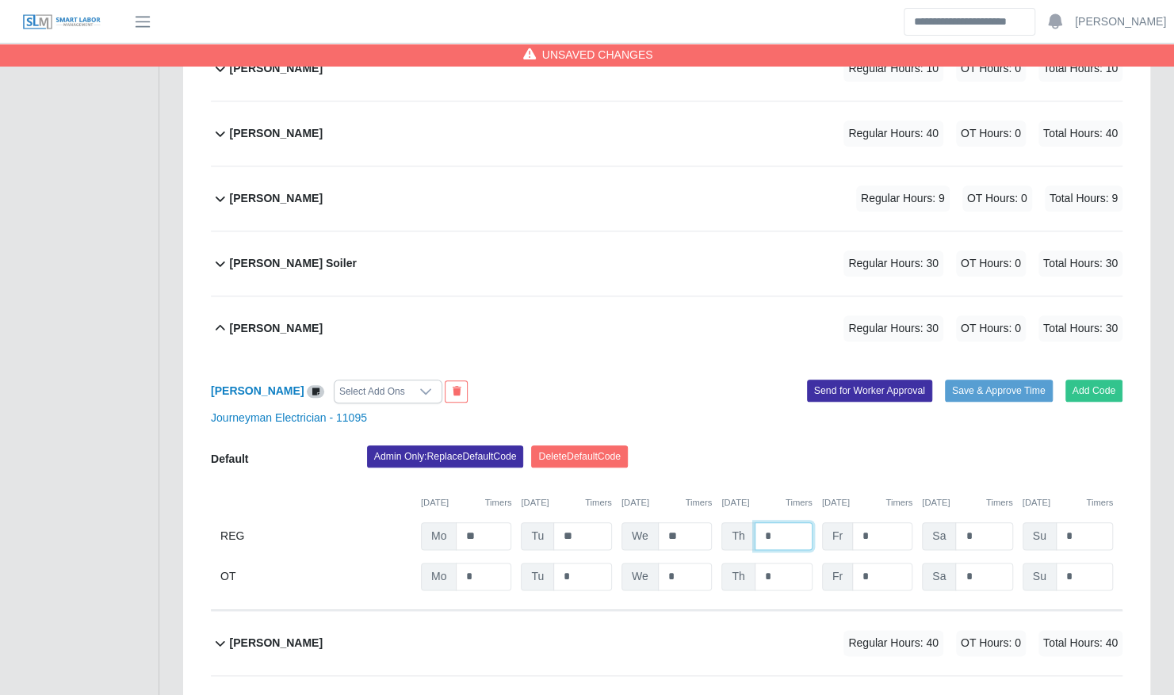
click at [785, 522] on input "*" at bounding box center [784, 536] width 58 height 28
type input "**"
click at [476, 296] on div "Luis Griffith Regular Hours: 40 OT Hours: 0 Total Hours: 40" at bounding box center [676, 328] width 893 height 64
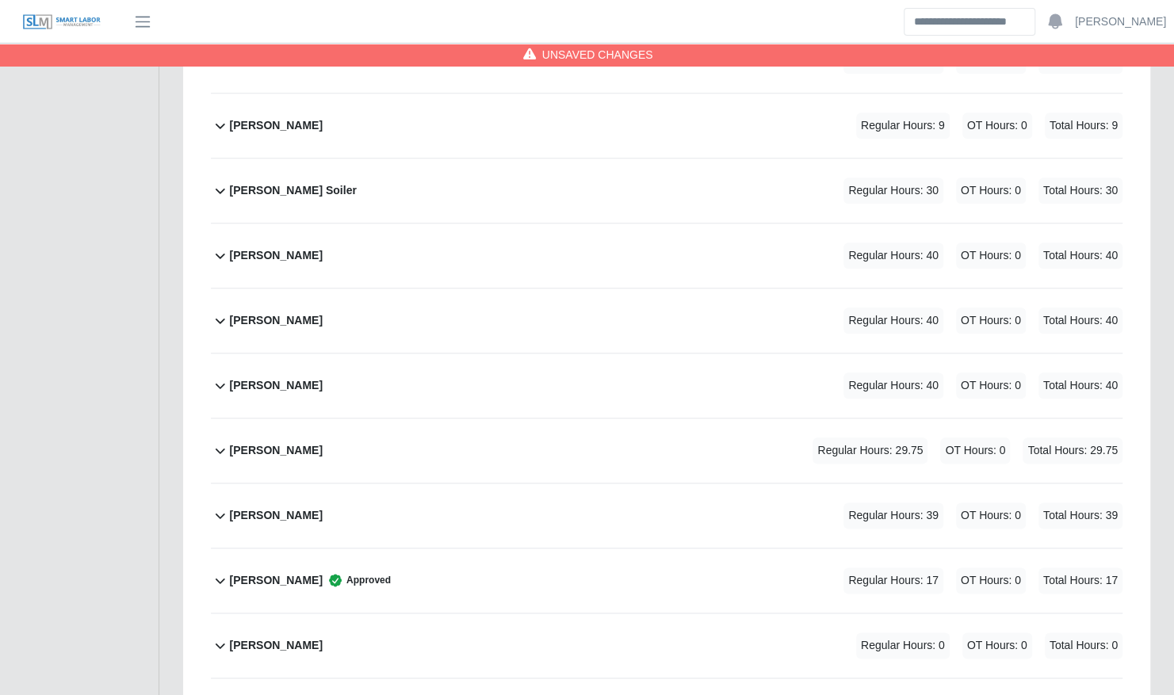
scroll to position [861, 0]
click at [404, 166] on div "Layton Soiler Regular Hours: 30 OT Hours: 0 Total Hours: 30" at bounding box center [676, 191] width 893 height 64
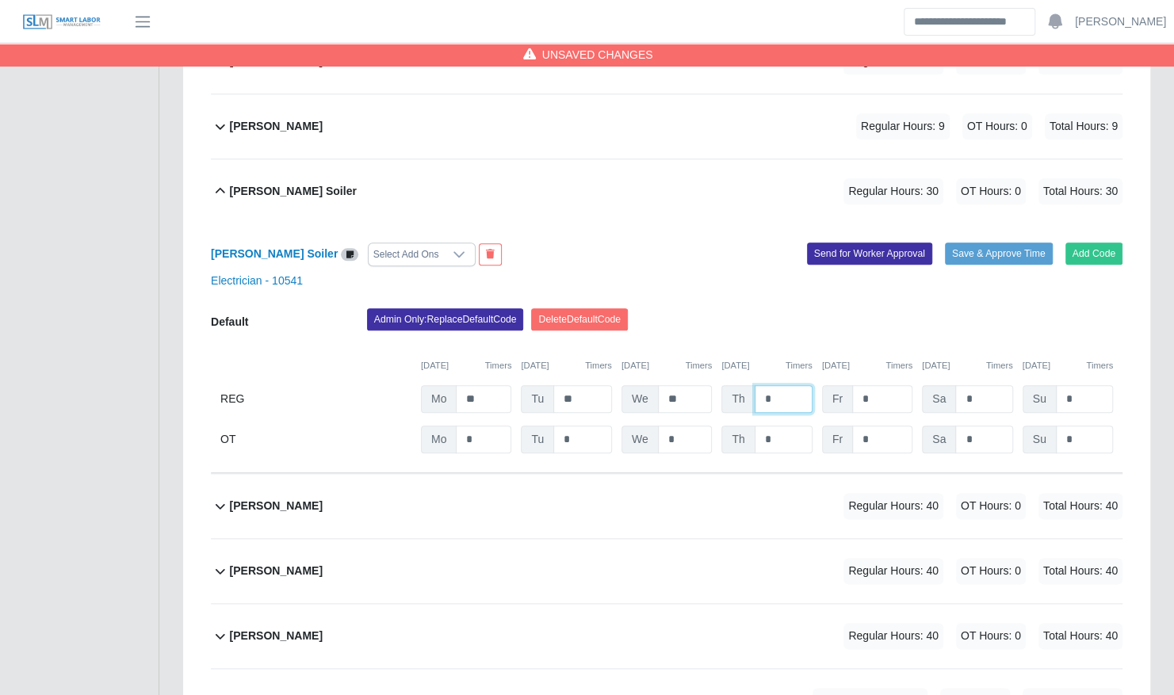
click at [794, 385] on input "*" at bounding box center [784, 399] width 58 height 28
type input "**"
click at [561, 159] on div "Layton Soiler Regular Hours: 40 OT Hours: 0 Total Hours: 40" at bounding box center [676, 191] width 893 height 64
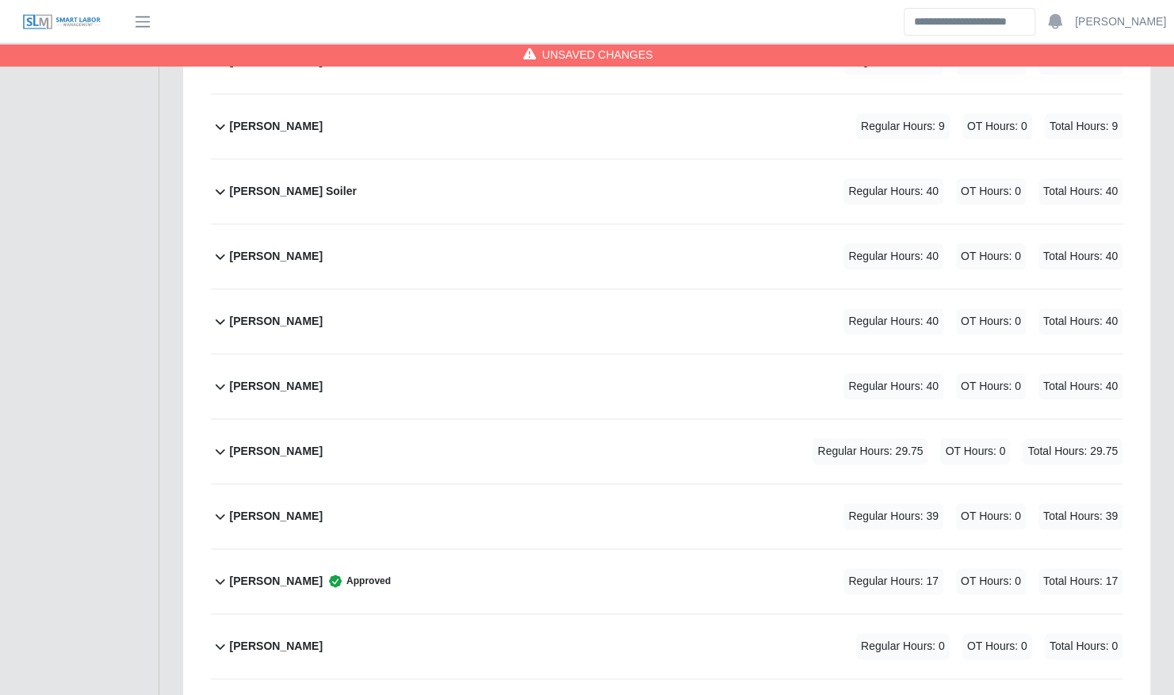
scroll to position [987, 0]
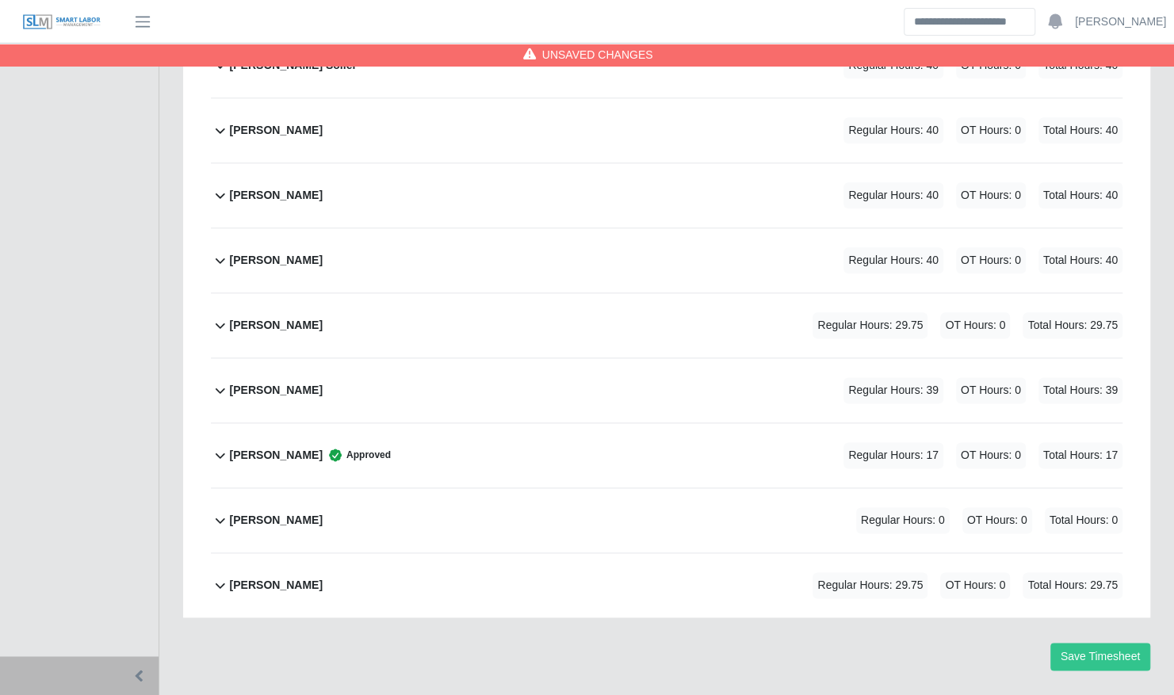
click at [412, 553] on div "William Delgado Regular Hours: 29.75 OT Hours: 0 Total Hours: 29.75" at bounding box center [676, 585] width 893 height 64
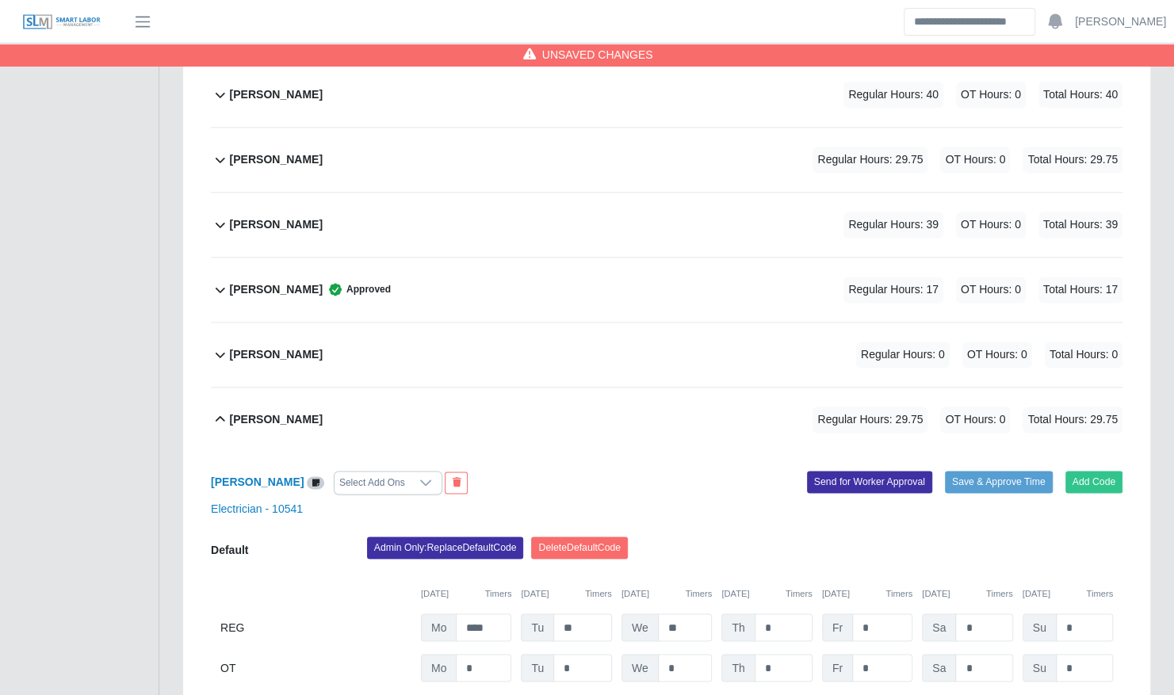
scroll to position [1236, 0]
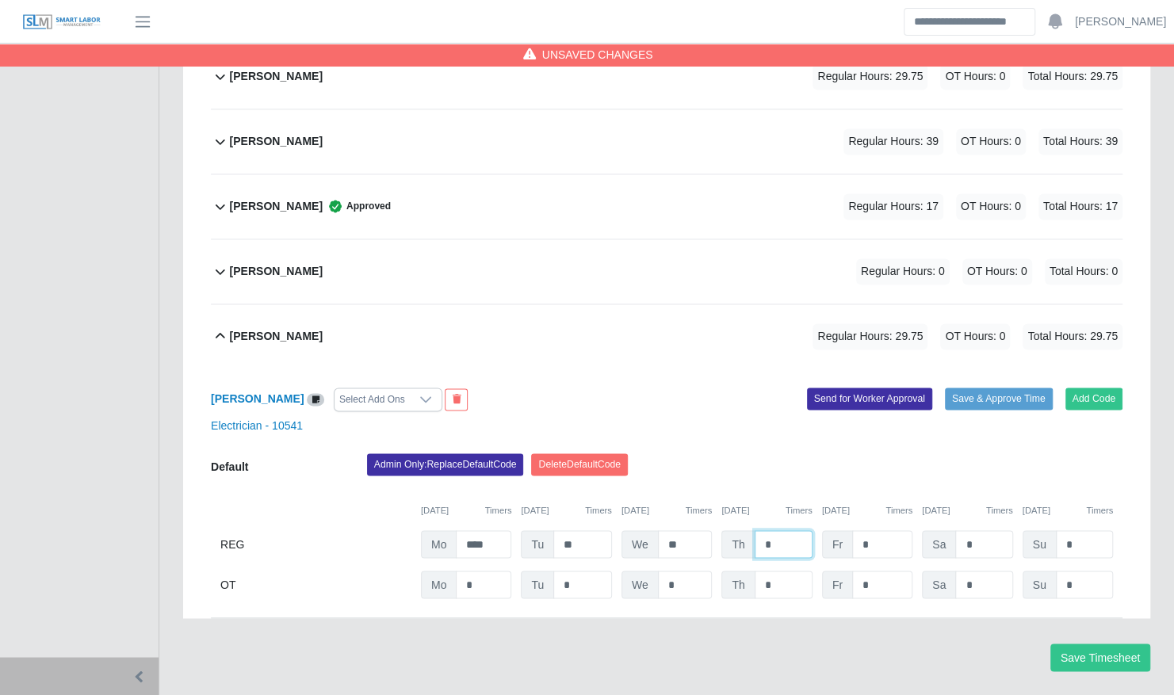
click at [784, 530] on input "*" at bounding box center [784, 544] width 58 height 28
type input "**"
click at [491, 239] on div "Vincent Miller Regular Hours: 0 OT Hours: 0 Total Hours: 0" at bounding box center [676, 271] width 893 height 64
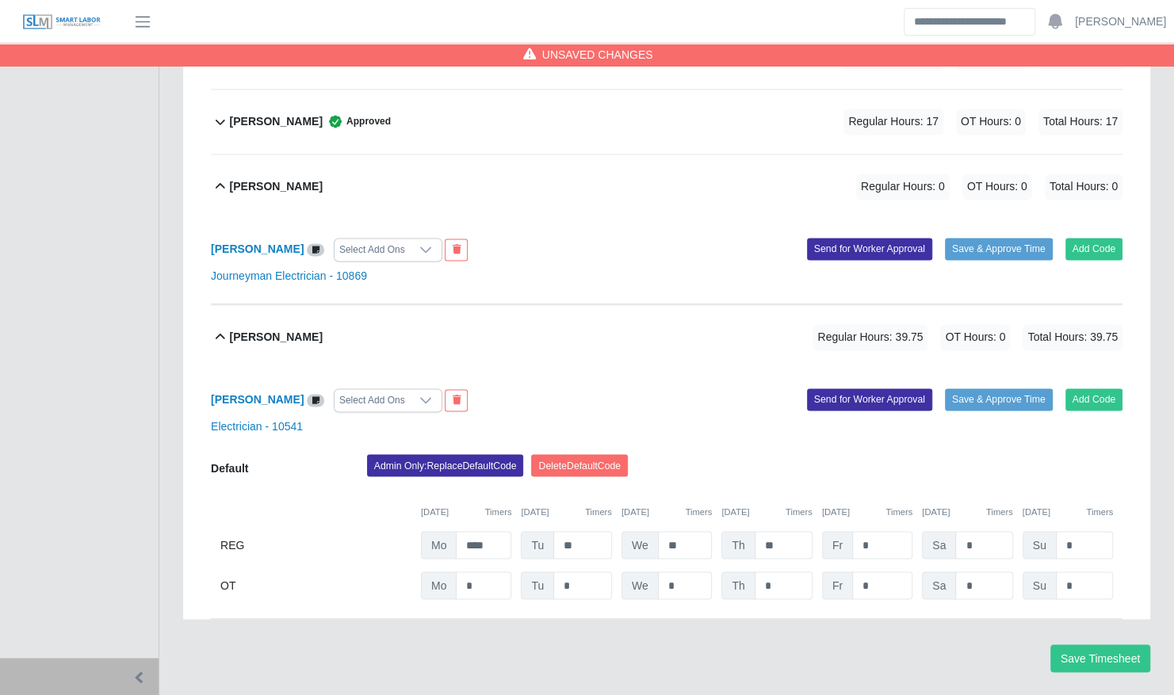
click at [560, 155] on div "Vincent Miller Regular Hours: 0 OT Hours: 0 Total Hours: 0" at bounding box center [676, 187] width 893 height 64
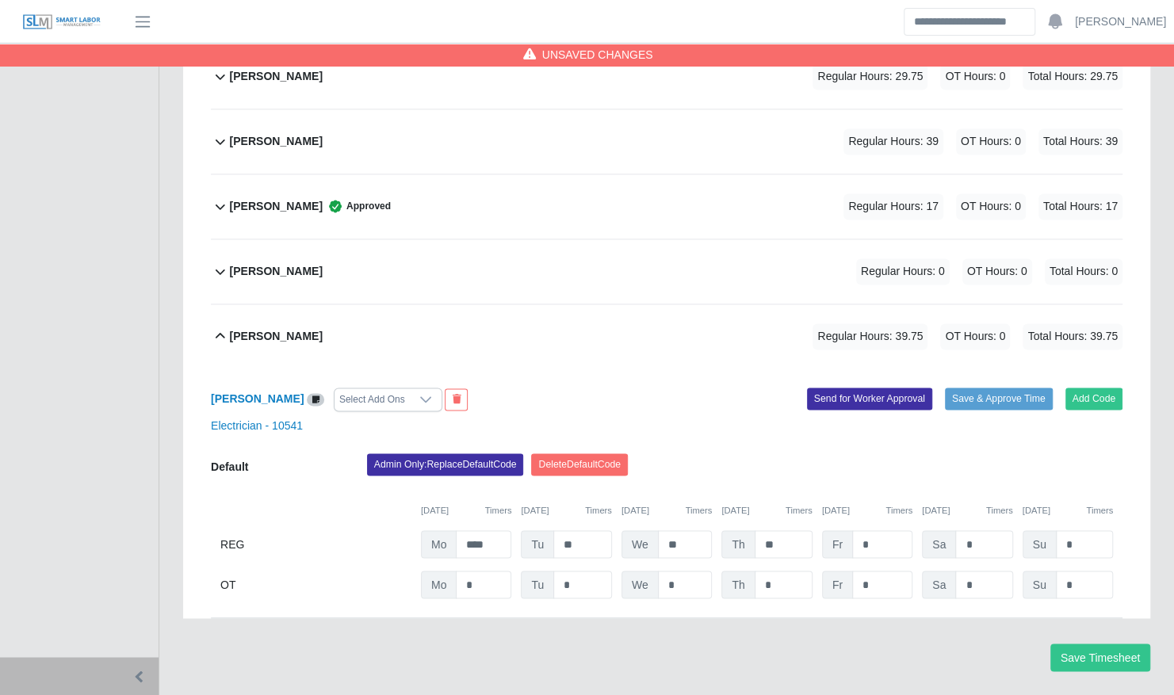
click at [499, 304] on div "William Delgado Regular Hours: 39.75 OT Hours: 0 Total Hours: 39.75" at bounding box center [676, 336] width 893 height 64
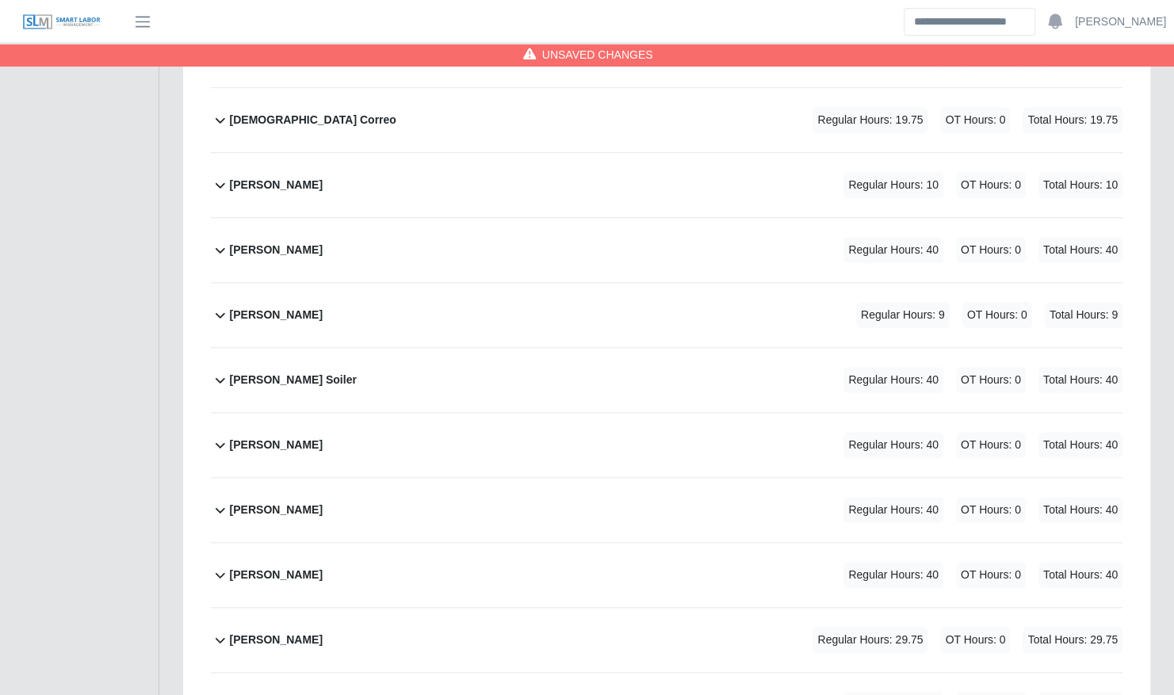
scroll to position [671, 0]
click at [499, 284] on div "Keith Marshall Regular Hours: 9 OT Hours: 0 Total Hours: 9" at bounding box center [676, 316] width 893 height 64
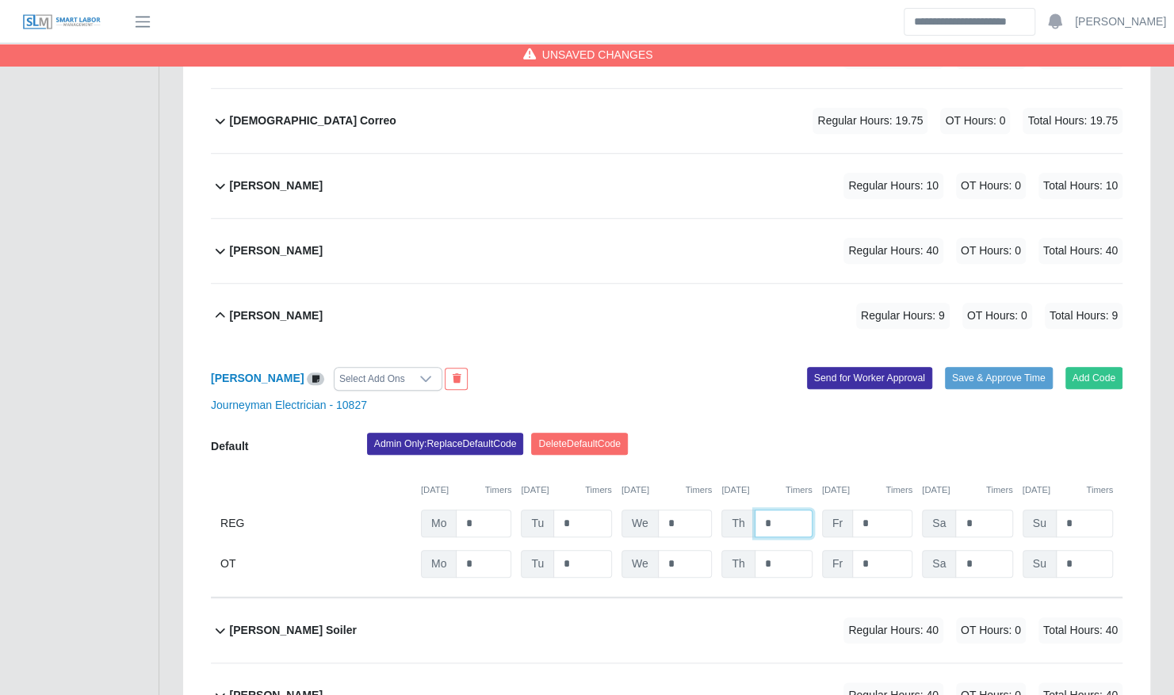
click at [788, 510] on input "*" at bounding box center [784, 524] width 58 height 28
type input "*"
click at [556, 290] on div "Keith Marshall Regular Hours: 18 OT Hours: 0 Total Hours: 18" at bounding box center [676, 316] width 893 height 64
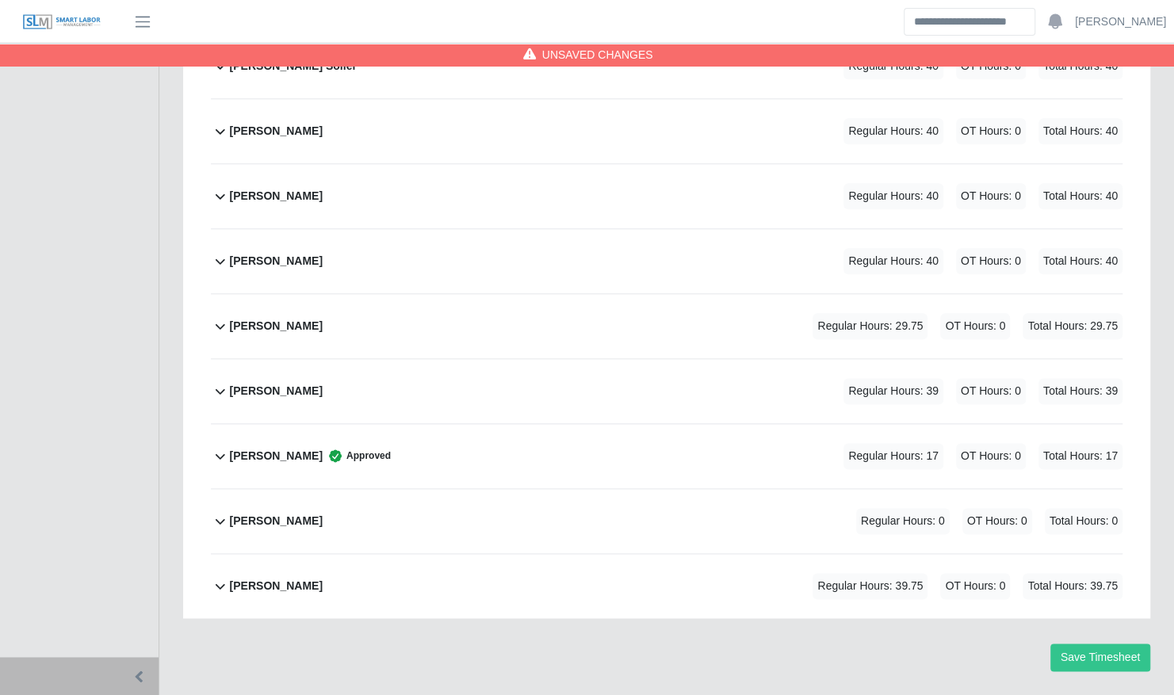
scroll to position [987, 0]
click at [406, 423] on div "Terrence Macklin Approved Regular Hours: 17 OT Hours: 0 Total Hours: 17" at bounding box center [676, 455] width 893 height 64
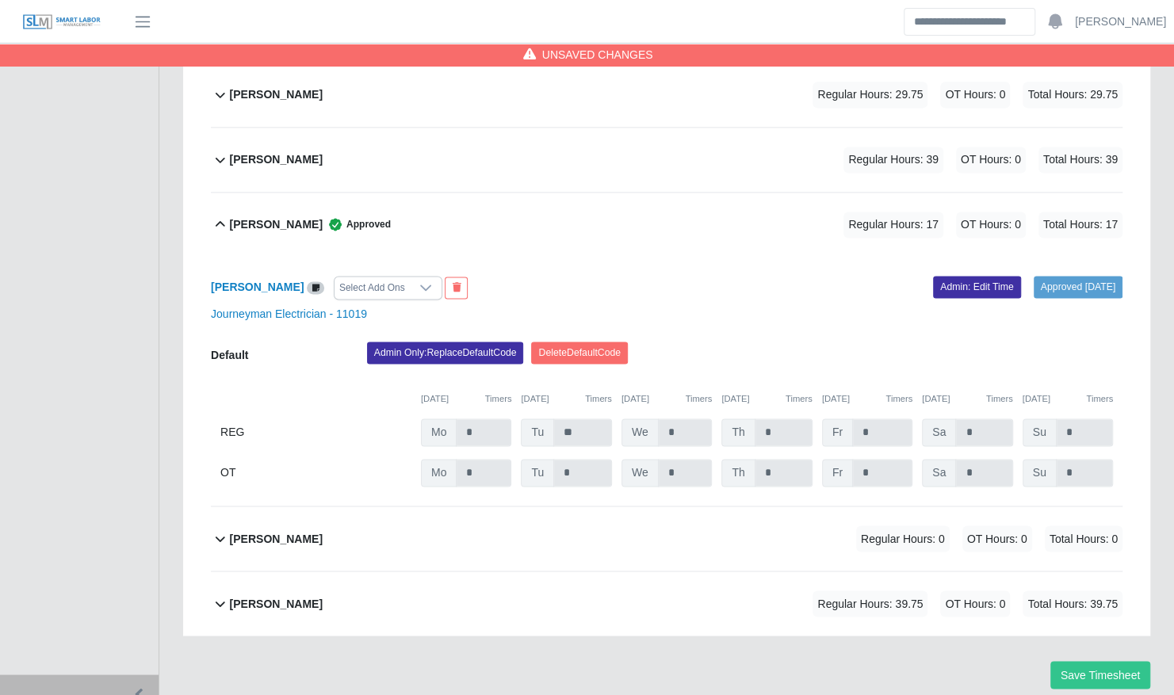
scroll to position [1236, 0]
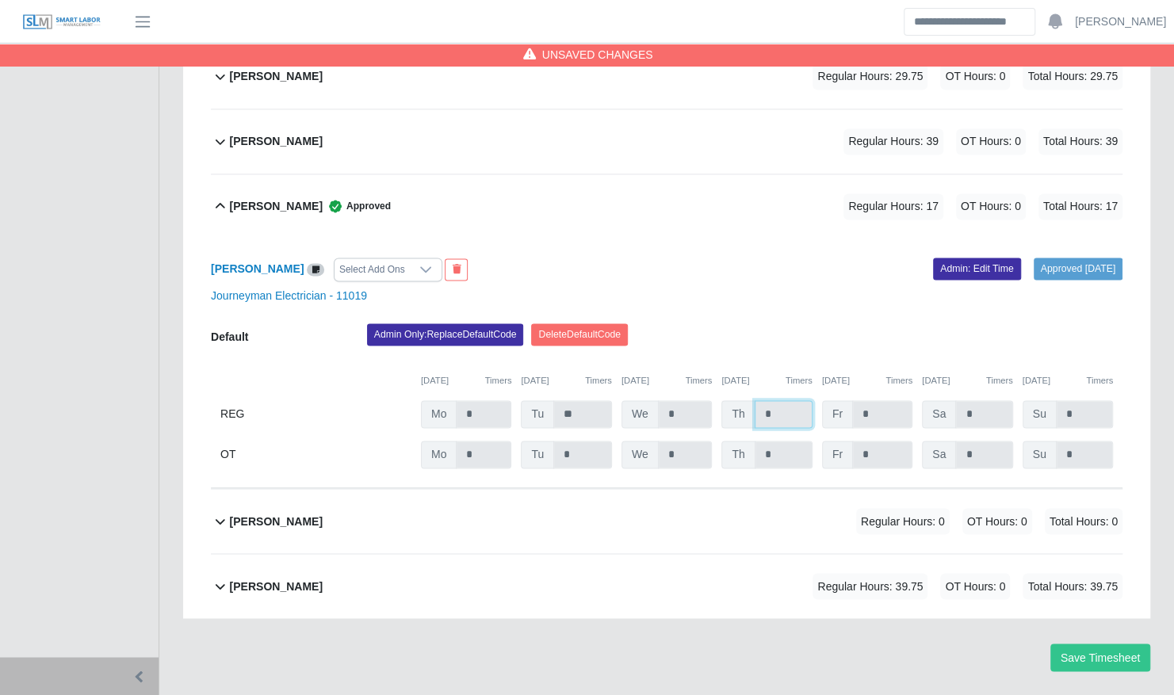
click at [775, 400] on input "*" at bounding box center [784, 414] width 58 height 28
click at [944, 258] on link "Admin: Edit Time" at bounding box center [977, 269] width 88 height 22
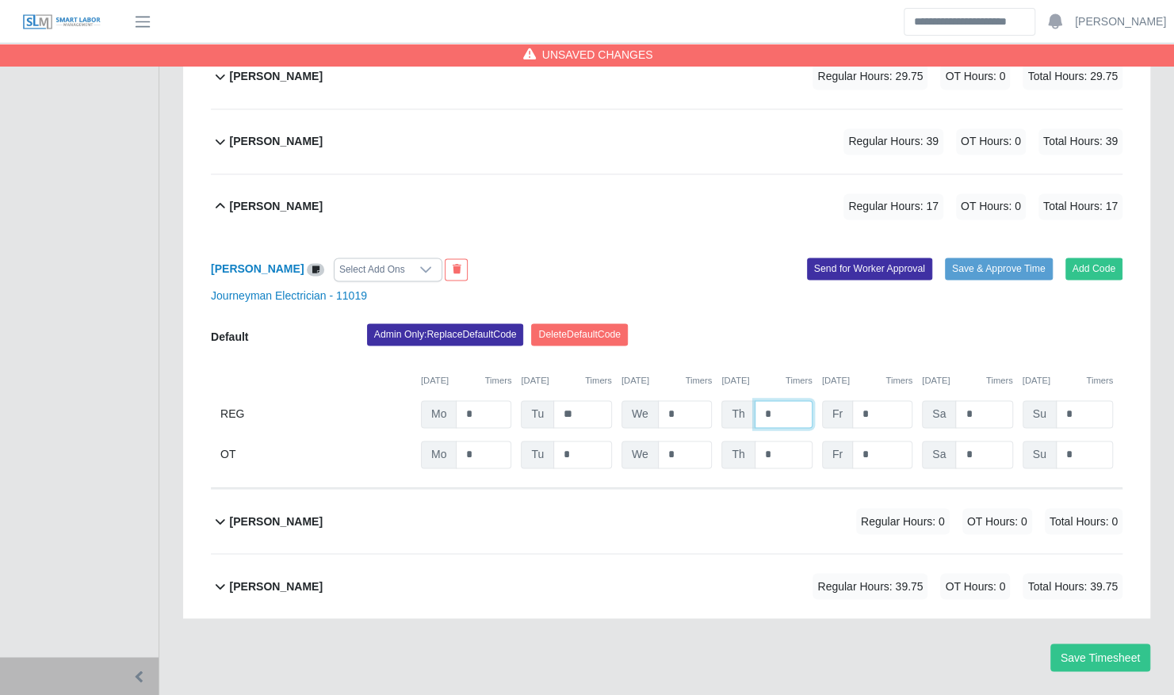
click at [789, 400] on input "*" at bounding box center [784, 414] width 58 height 28
type input "***"
click at [729, 239] on div "Terrence Macklin Select Add Ons Add Code Save & Approve Time Send for Worker Ap…" at bounding box center [667, 364] width 912 height 250
click at [645, 174] on div "Terrence Macklin Regular Hours: 26.5 OT Hours: 0 Total Hours: 26.5" at bounding box center [676, 206] width 893 height 64
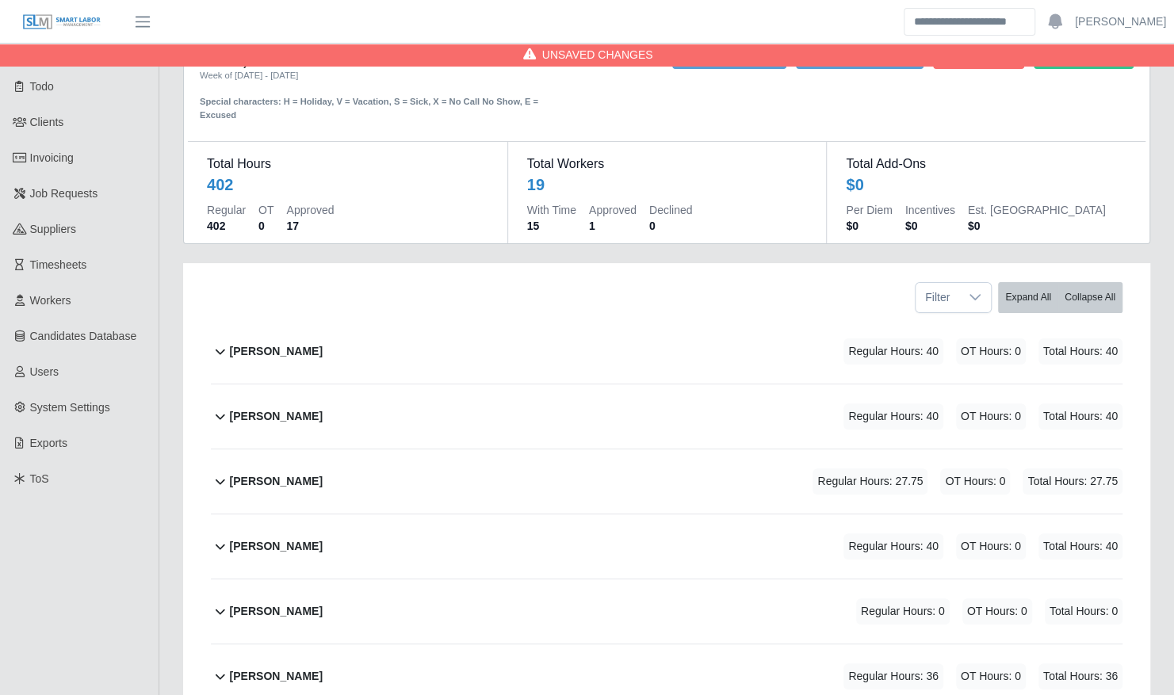
scroll to position [0, 0]
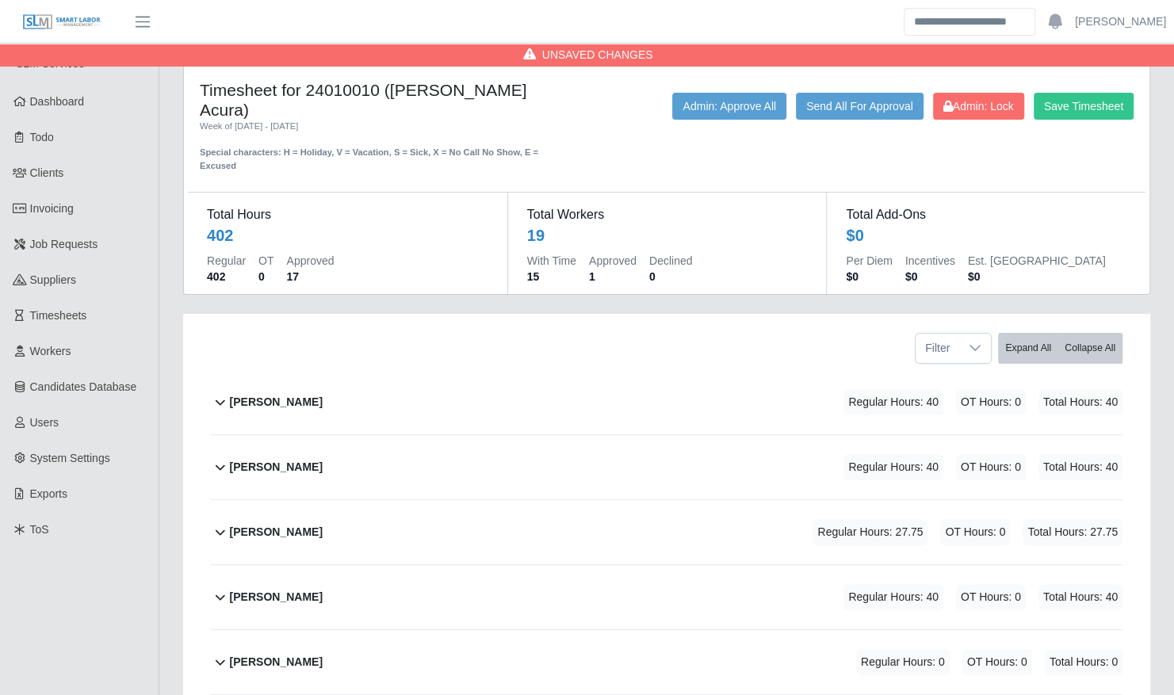
click at [351, 500] on div "Darron Johnson Regular Hours: 27.75 OT Hours: 0 Total Hours: 27.75" at bounding box center [676, 532] width 893 height 64
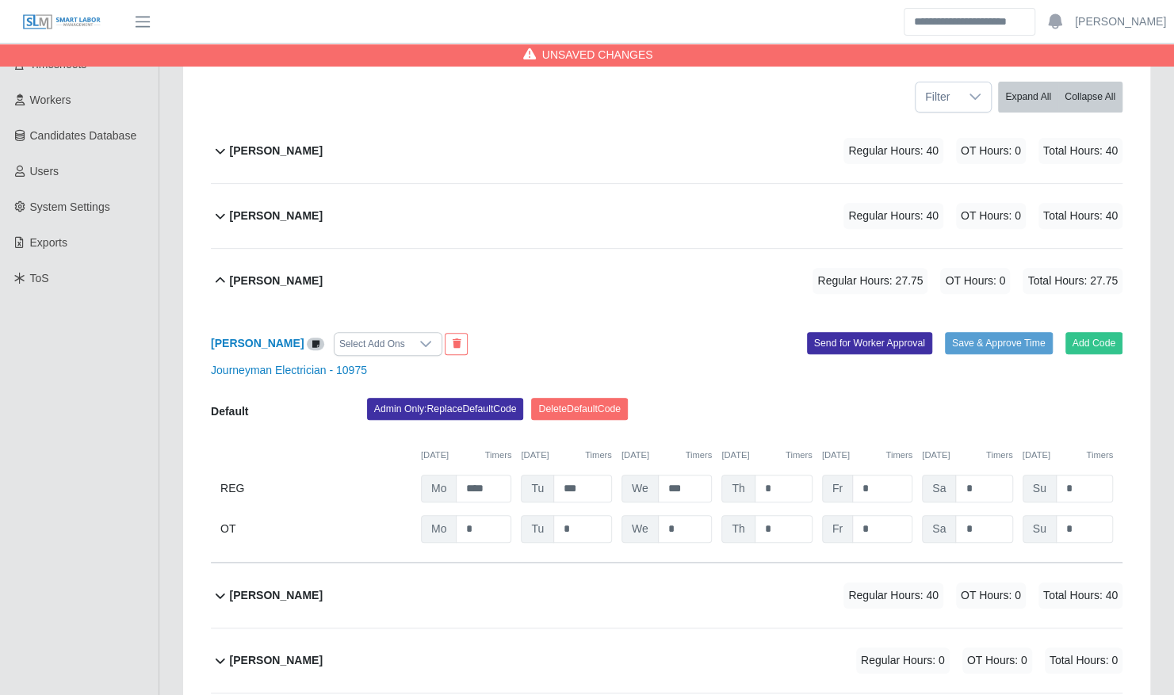
scroll to position [258, 0]
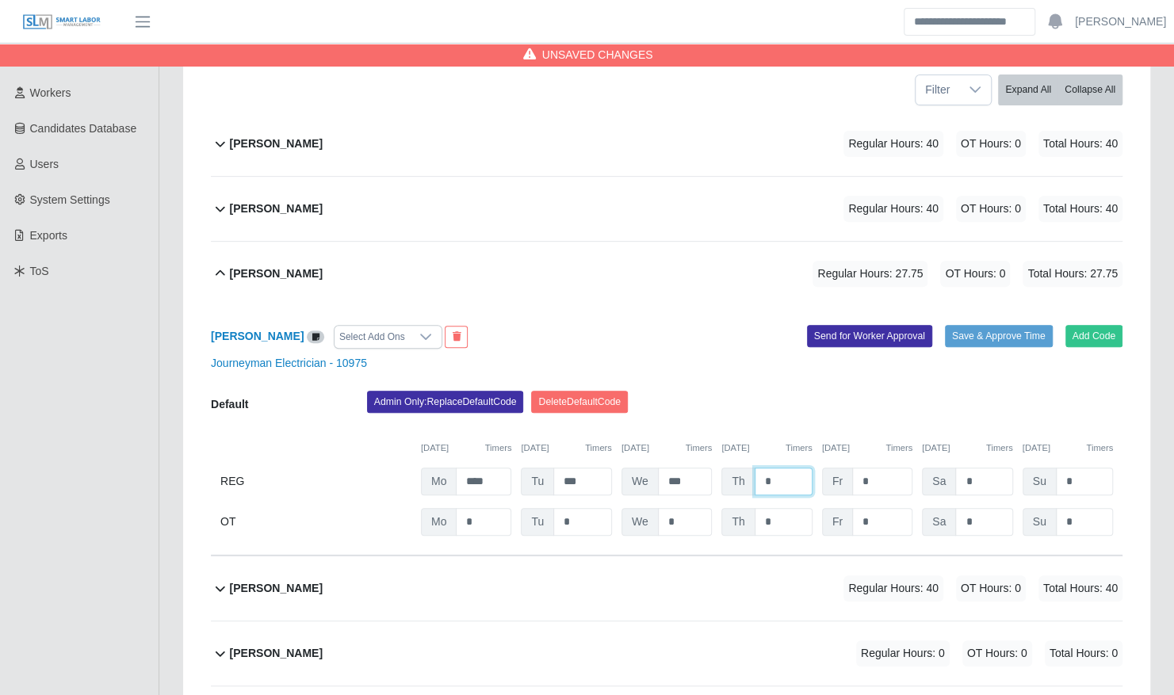
click at [767, 468] on input "*" at bounding box center [784, 482] width 58 height 28
type input "****"
click at [698, 325] on div "Add Code Save & Approve Time Send for Worker Approval" at bounding box center [901, 337] width 468 height 24
click at [620, 257] on div "Darron Johnson Regular Hours: 37 OT Hours: 0 Total Hours: 37" at bounding box center [676, 274] width 893 height 64
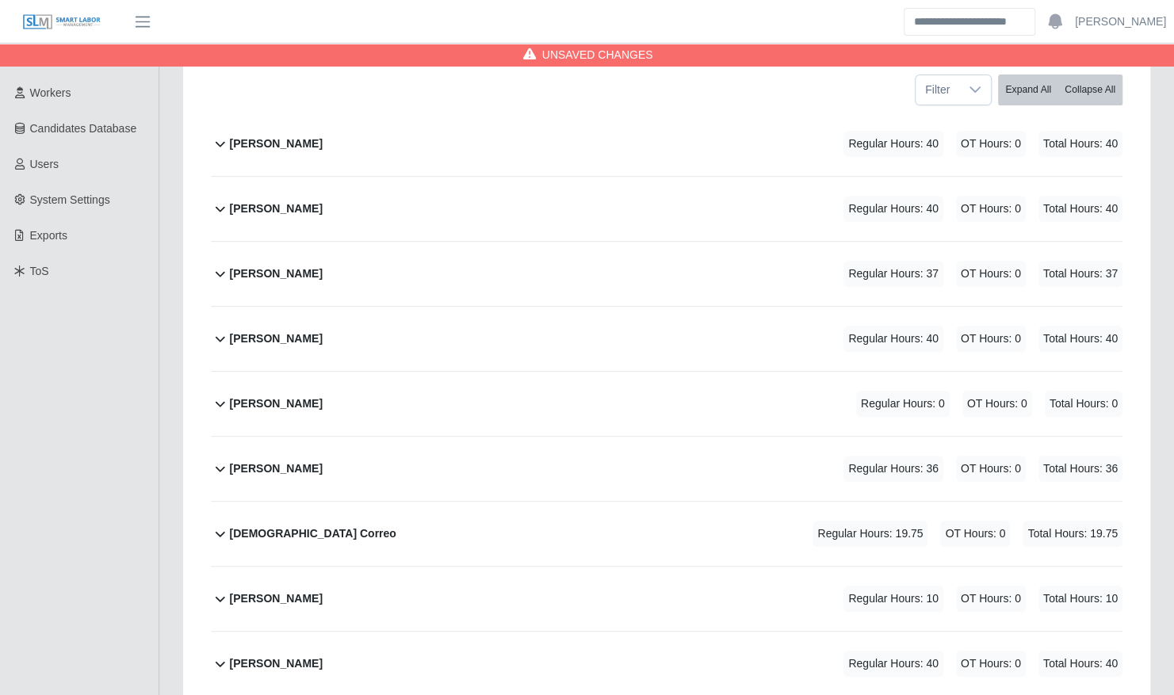
scroll to position [0, 0]
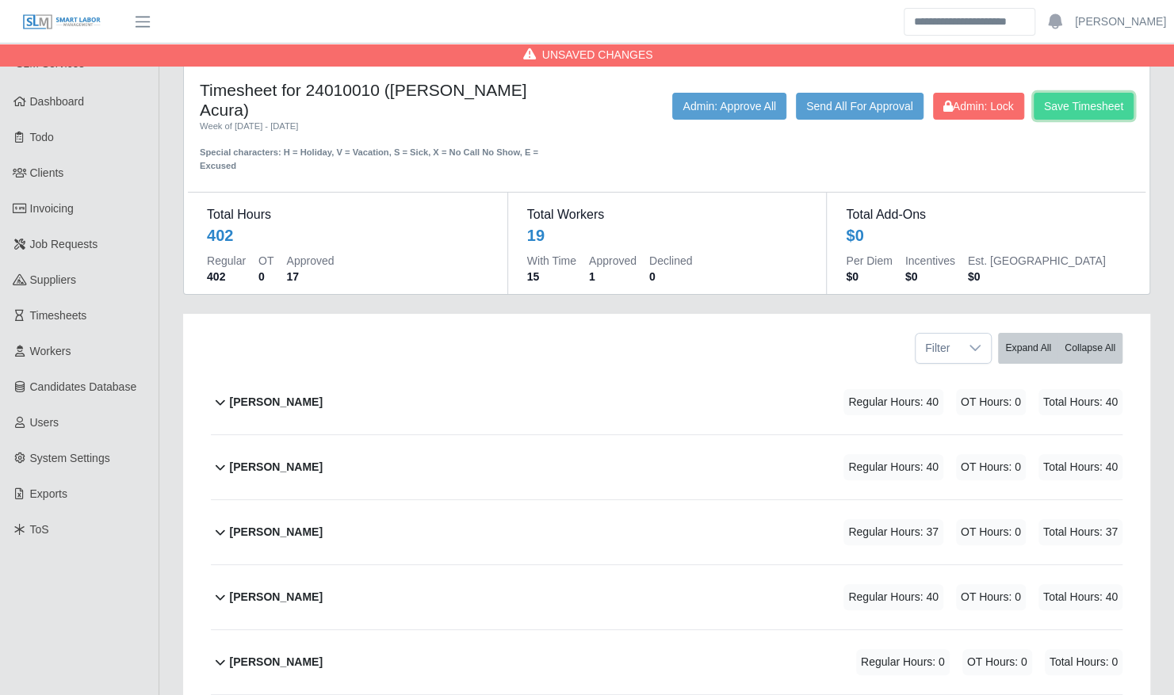
click at [1103, 104] on button "Save Timesheet" at bounding box center [1084, 106] width 100 height 27
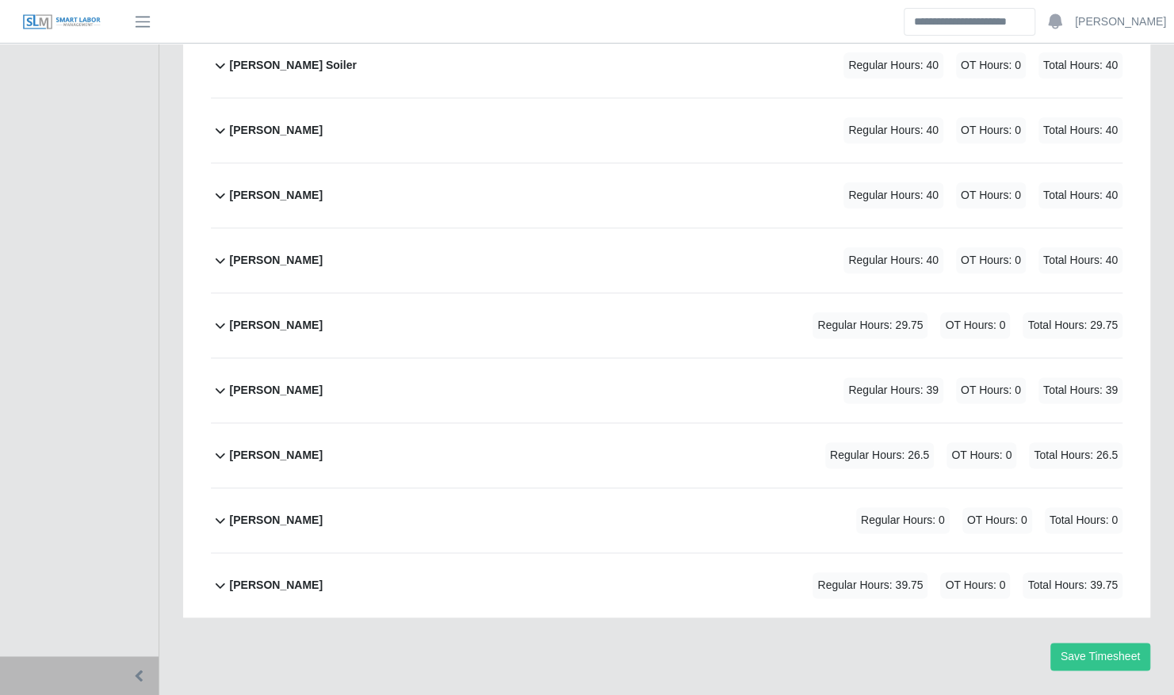
click at [517, 373] on div "Richard Nelms Regular Hours: 39 OT Hours: 0 Total Hours: 39" at bounding box center [676, 390] width 893 height 64
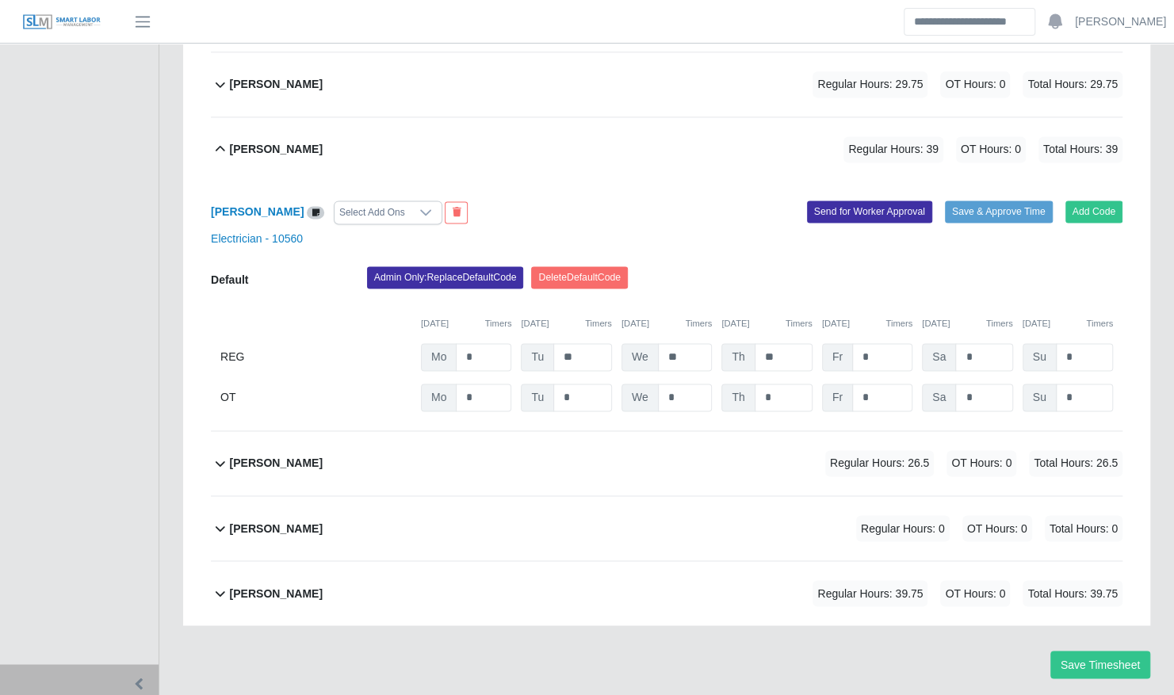
scroll to position [1236, 0]
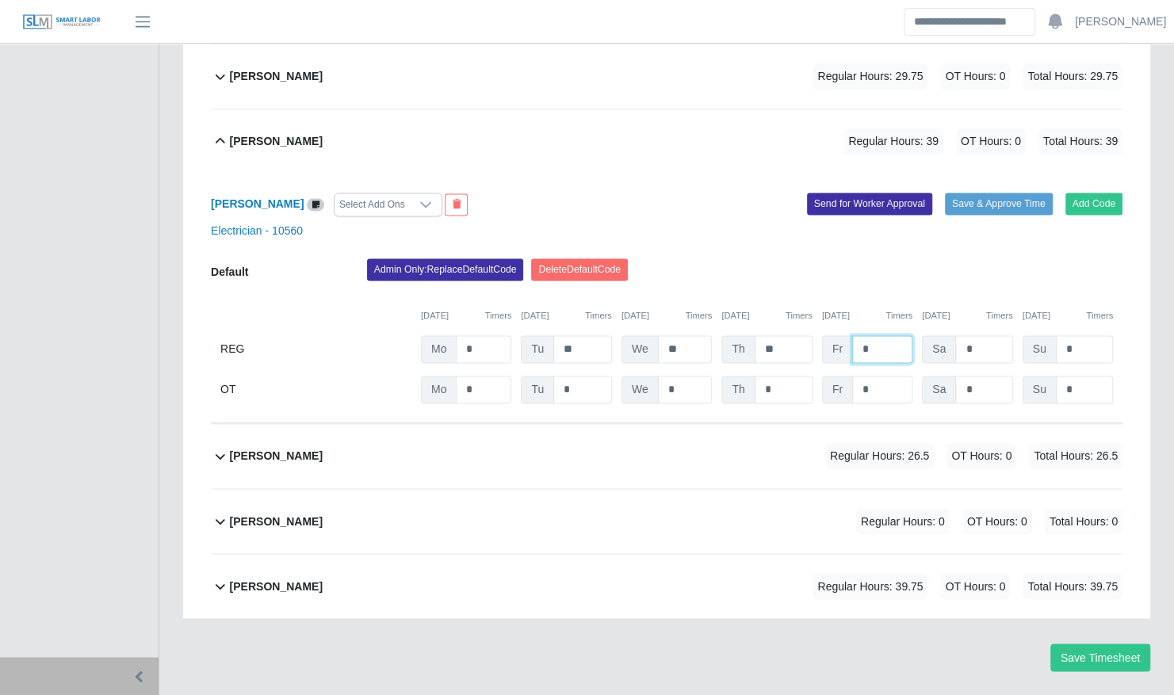
click at [875, 335] on input "*" at bounding box center [882, 349] width 60 height 28
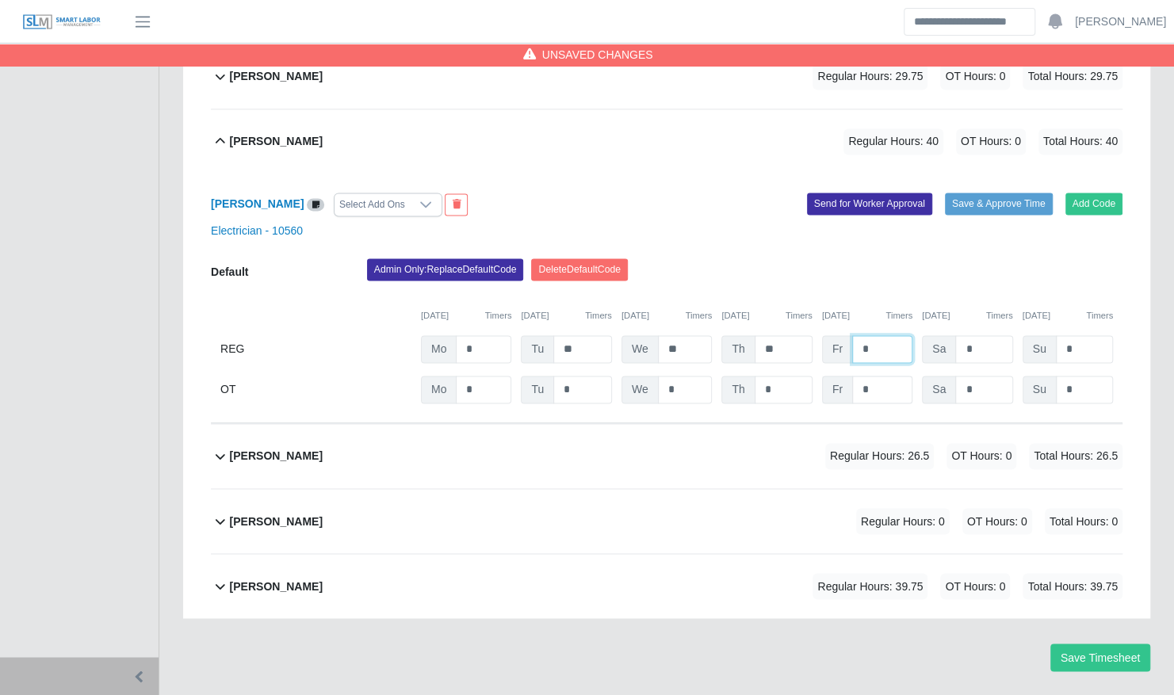
type input "*"
click at [0, 0] on input "*" at bounding box center [0, 0] width 0 height 0
type input "***"
click at [1023, 258] on div "Admin Only: Replace Default Code Delete Default Code" at bounding box center [744, 274] width 779 height 32
click at [1005, 193] on button "Save & Approve Time" at bounding box center [999, 204] width 108 height 22
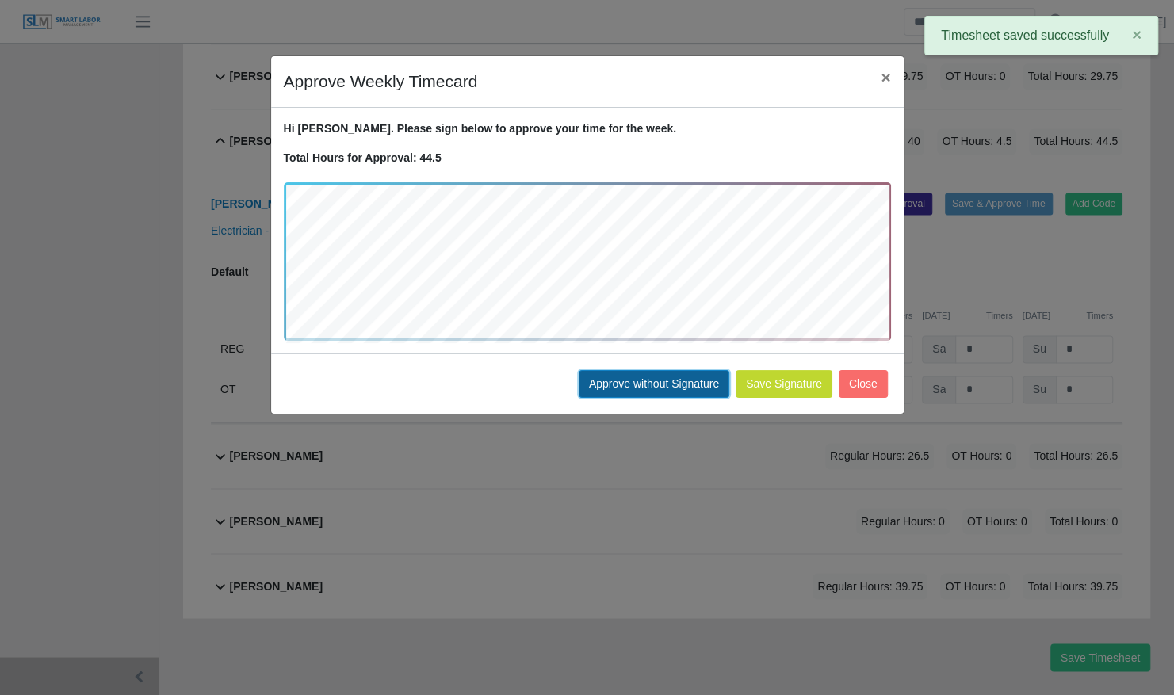
click at [658, 384] on button "Approve without Signature" at bounding box center [654, 384] width 151 height 28
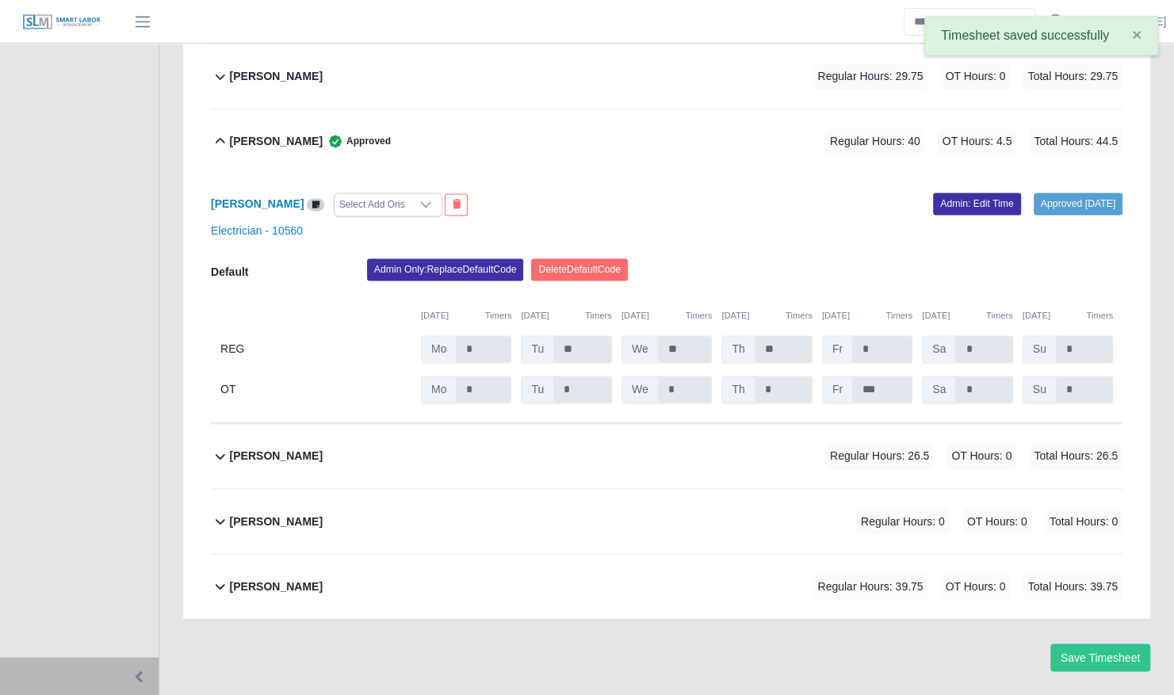
scroll to position [1184, 0]
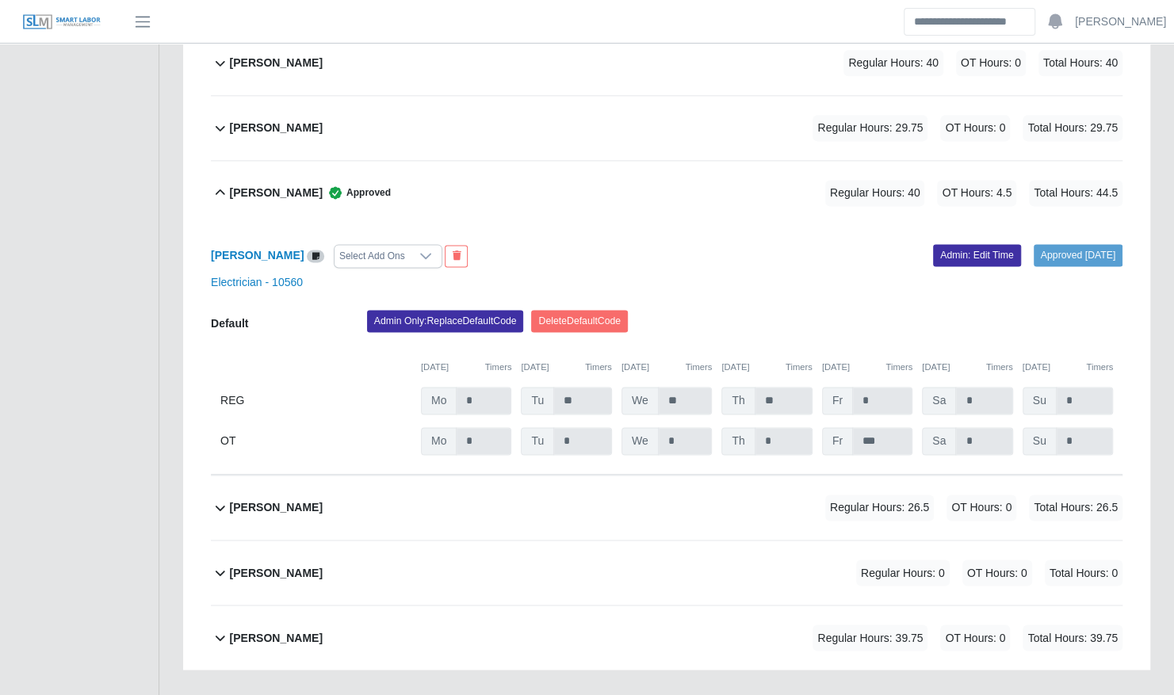
drag, startPoint x: 420, startPoint y: 457, endPoint x: 764, endPoint y: 214, distance: 420.9
click at [764, 244] on div "Approved 09/02/2025 Admin: Edit Time" at bounding box center [901, 256] width 468 height 24
click at [435, 476] on div "Terrence Macklin Regular Hours: 26.5 OT Hours: 0 Total Hours: 26.5" at bounding box center [676, 508] width 893 height 64
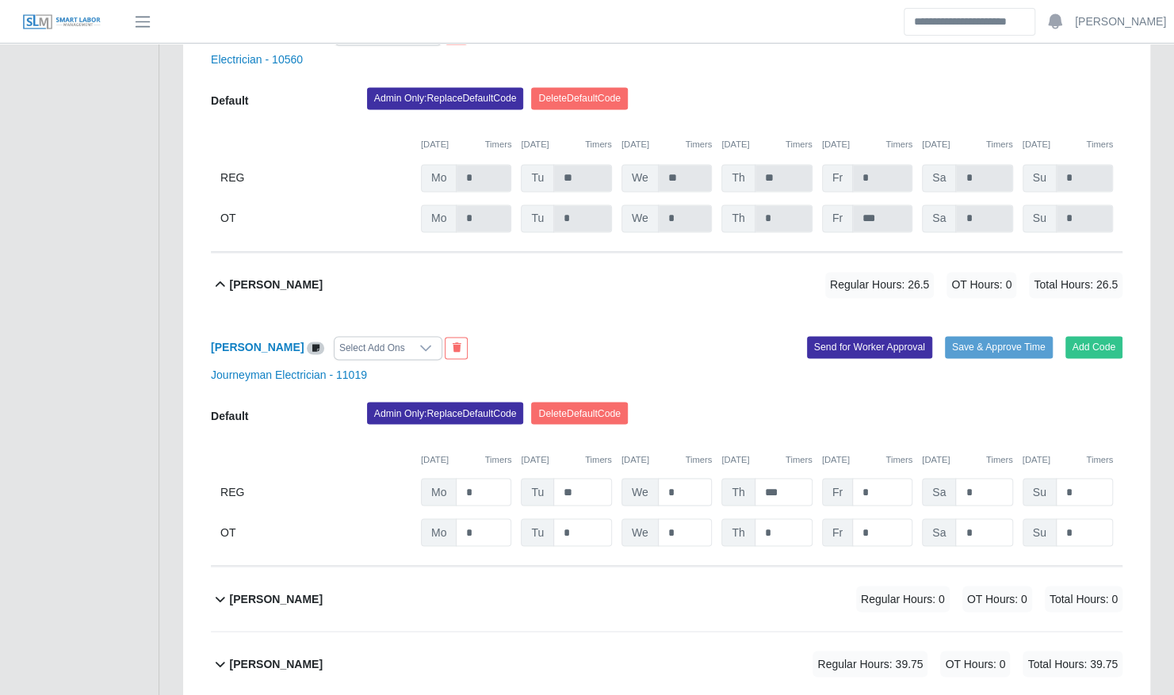
scroll to position [1433, 0]
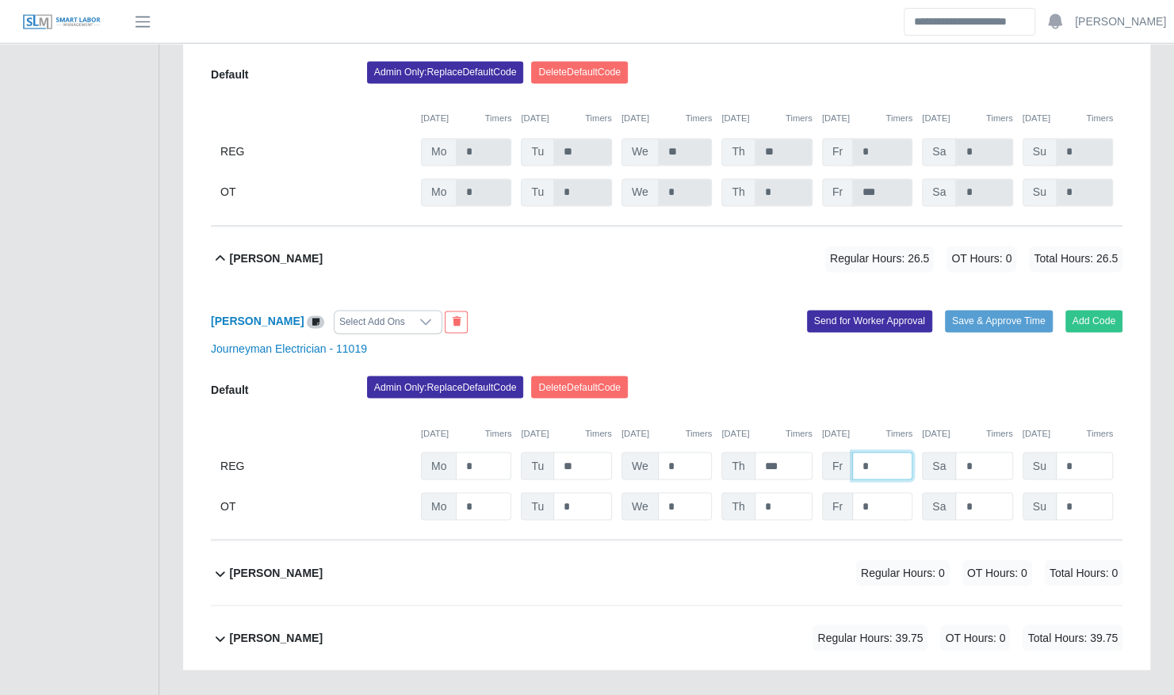
click at [885, 452] on input "*" at bounding box center [882, 466] width 60 height 28
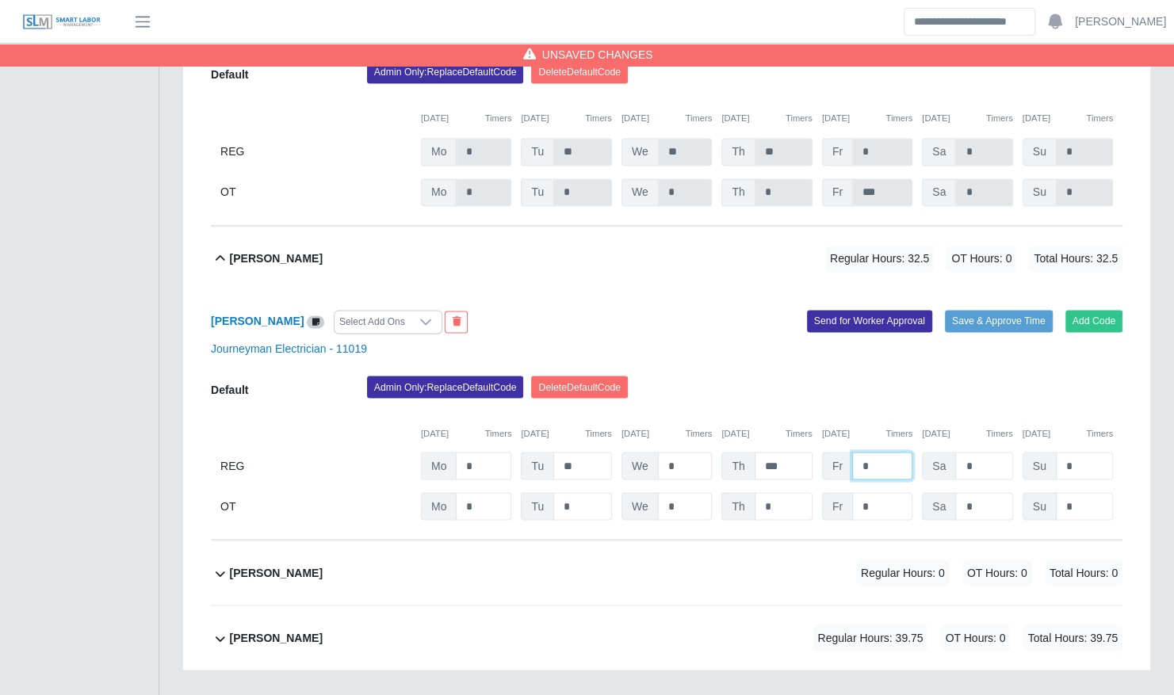
type input "*"
click at [975, 291] on div "Terrence Macklin Select Add Ons Add Code Save & Approve Time Send for Worker Ap…" at bounding box center [667, 416] width 912 height 250
click at [973, 310] on button "Save & Approve Time" at bounding box center [999, 321] width 108 height 22
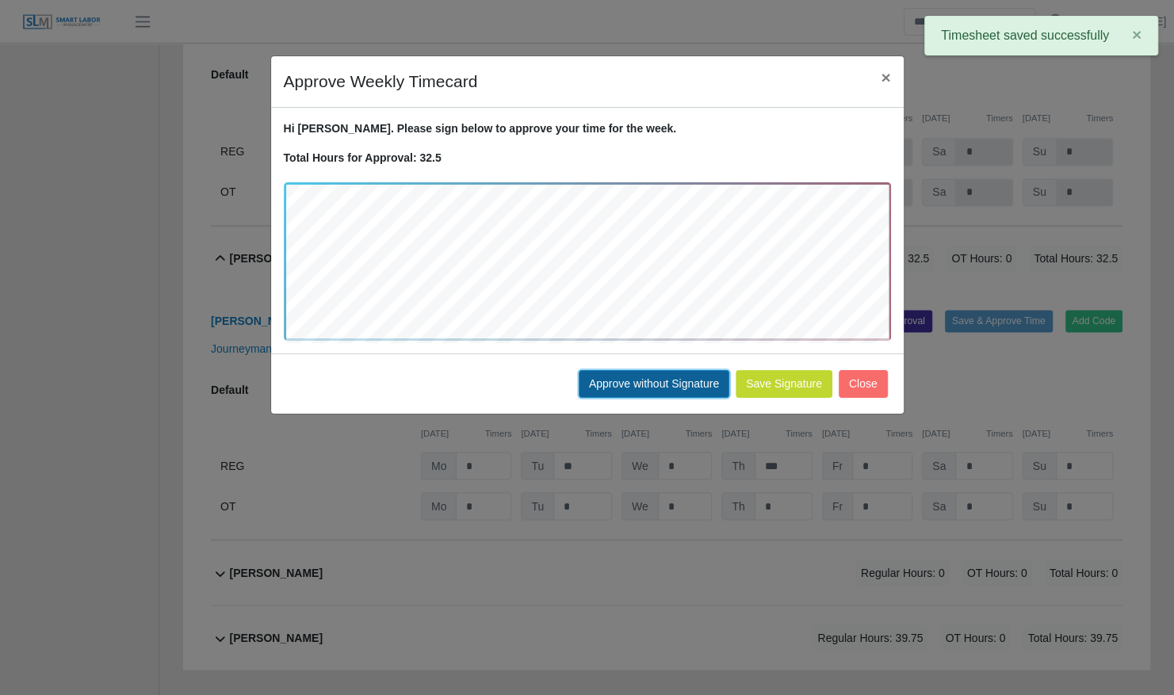
click at [695, 388] on button "Approve without Signature" at bounding box center [654, 384] width 151 height 28
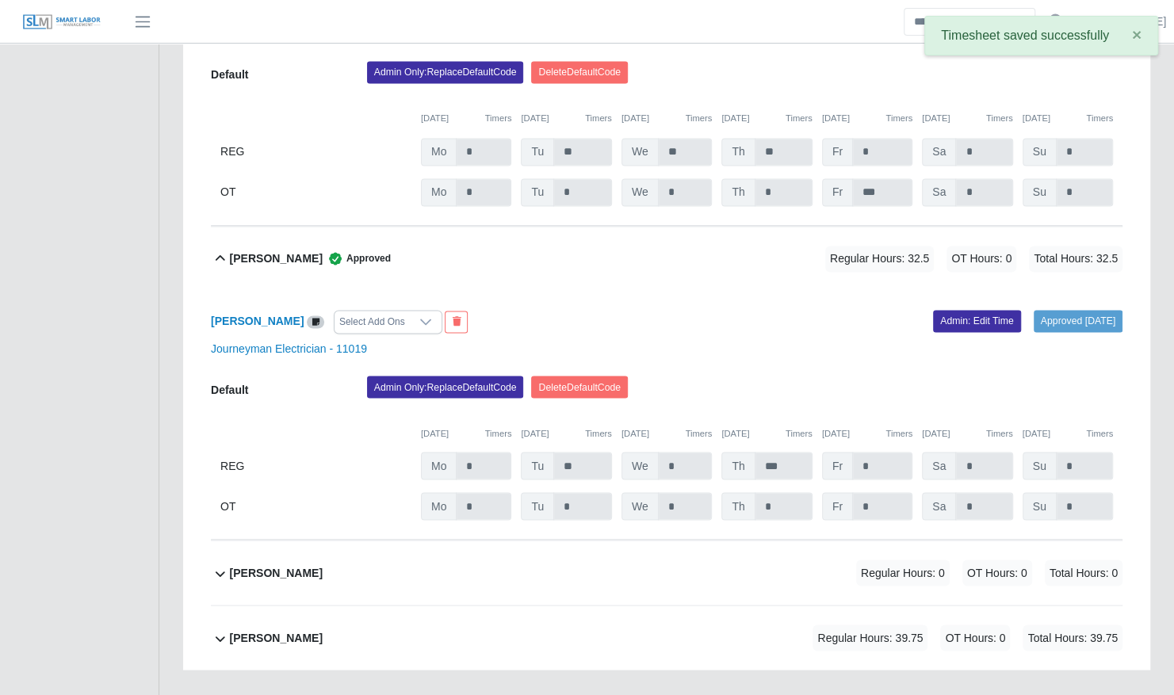
click at [537, 291] on div "Terrence Macklin Select Add Ons Approved 09/02/2025 Admin: Edit Time Journeyman…" at bounding box center [667, 416] width 912 height 250
click at [490, 227] on div "Terrence Macklin Approved Regular Hours: 32.5 OT Hours: 0 Total Hours: 32.5" at bounding box center [676, 259] width 893 height 64
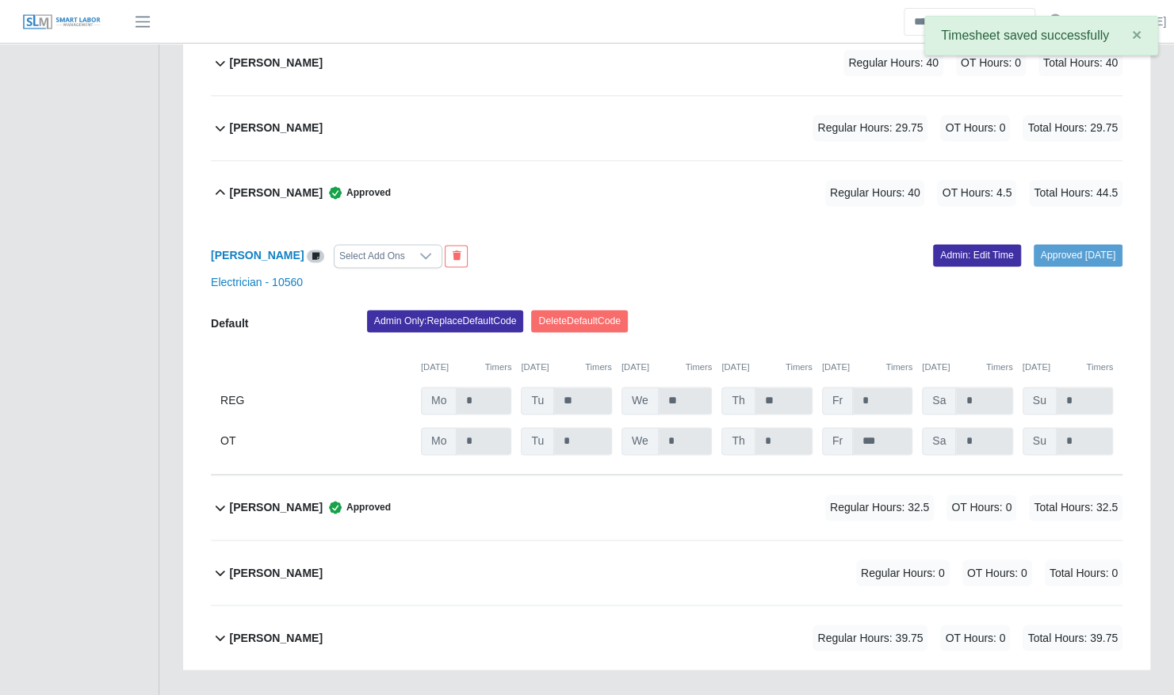
click at [490, 164] on div "Richard Nelms Approved Regular Hours: 40 OT Hours: 4.5 Total Hours: 44.5" at bounding box center [676, 193] width 893 height 64
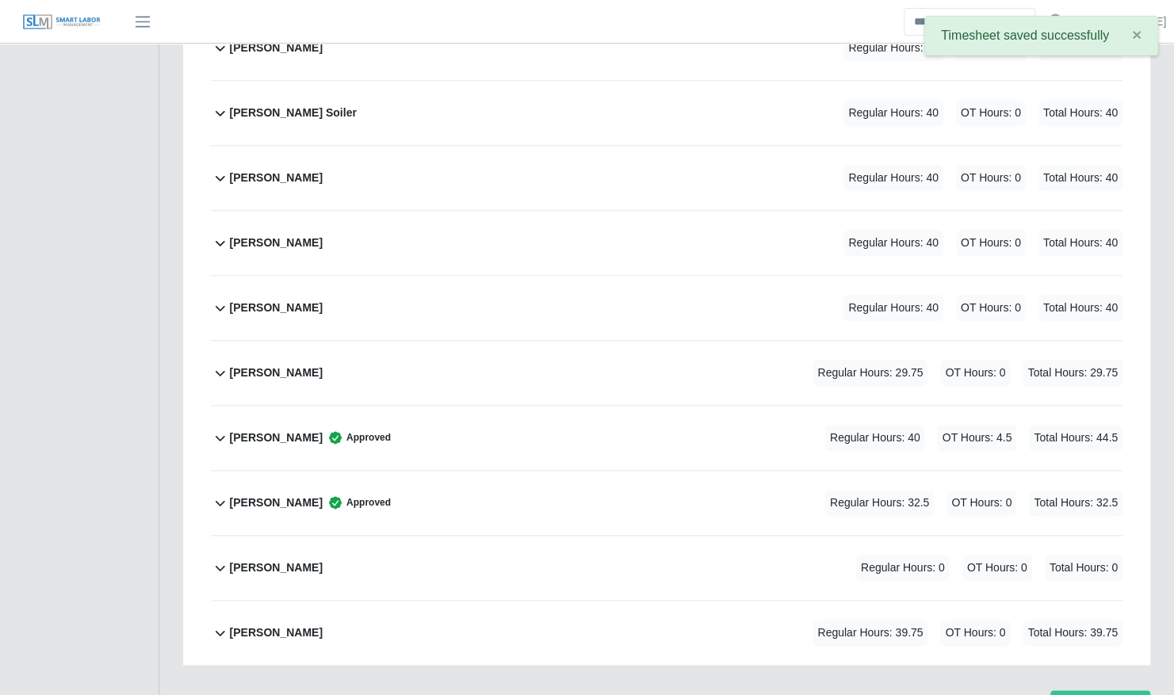
scroll to position [935, 0]
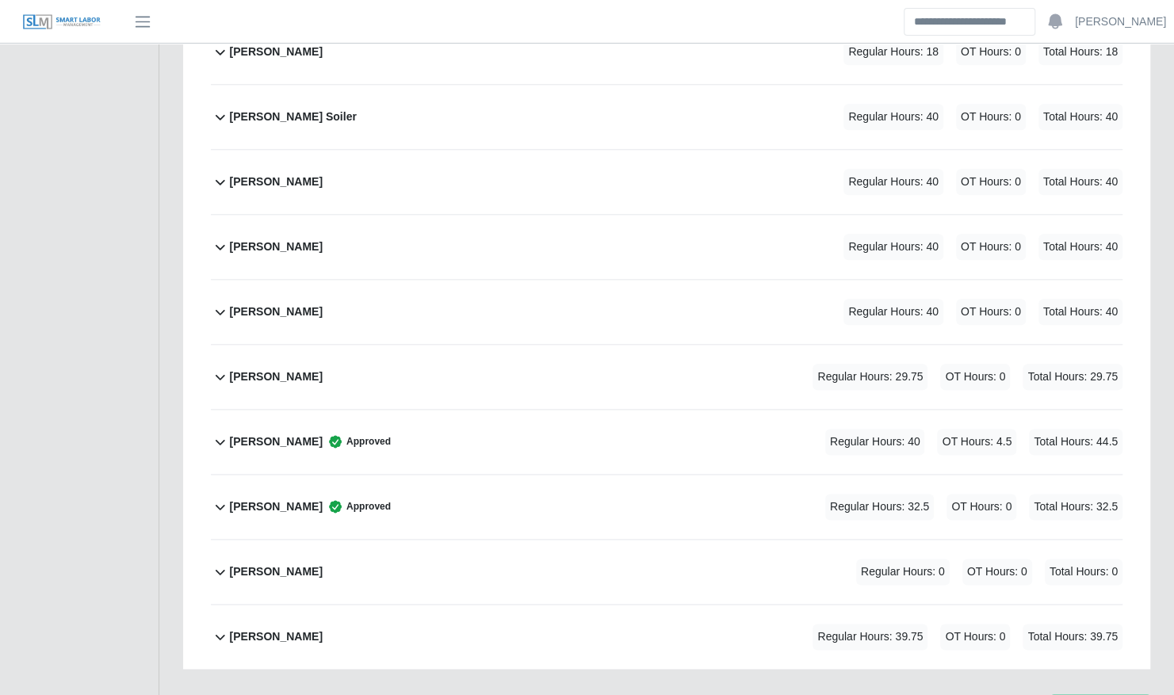
click at [352, 280] on div "Rafael Silva Regular Hours: 40 OT Hours: 0 Total Hours: 40" at bounding box center [676, 312] width 893 height 64
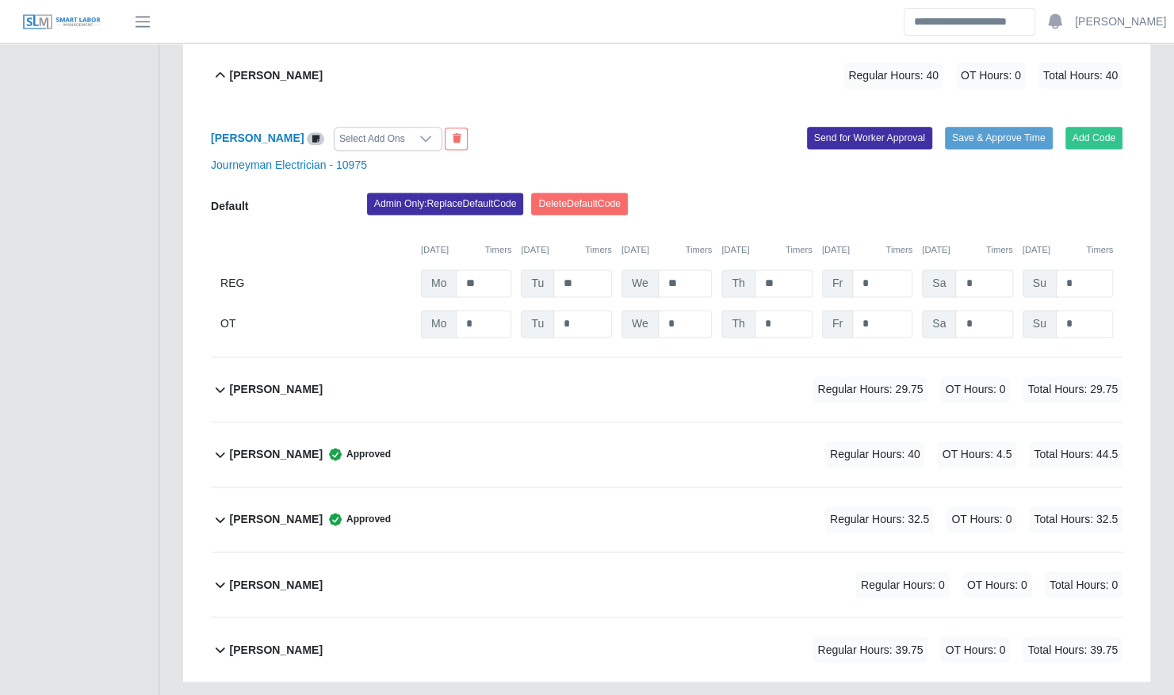
scroll to position [1184, 0]
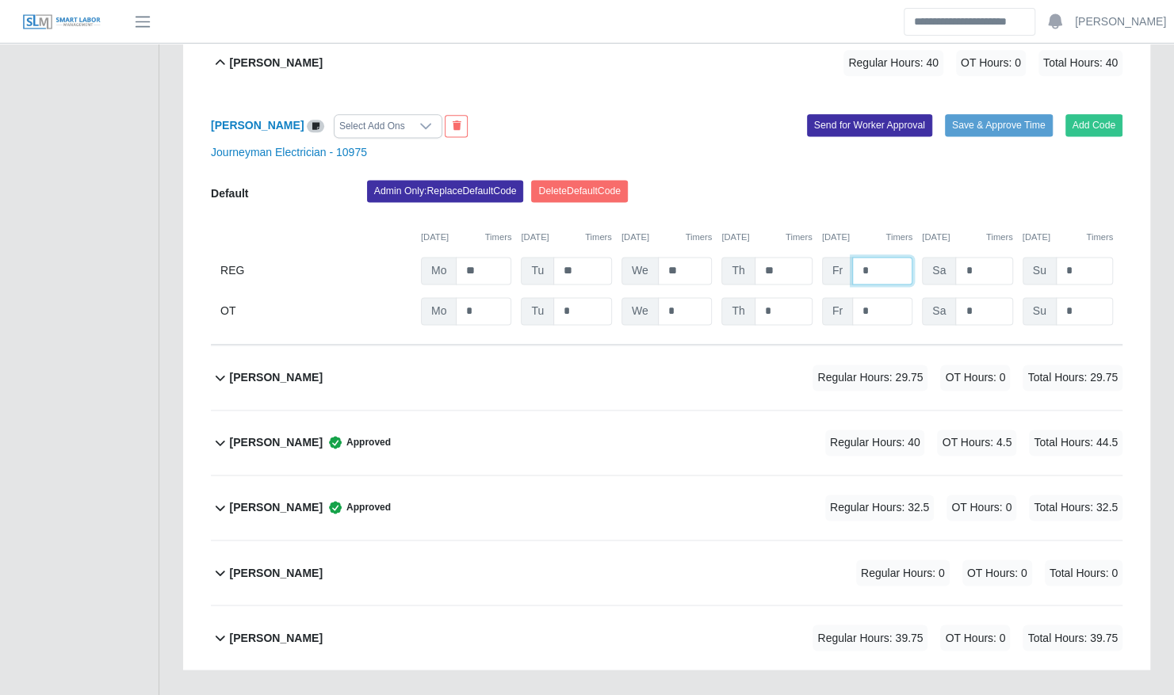
click at [889, 257] on input "*" at bounding box center [882, 271] width 60 height 28
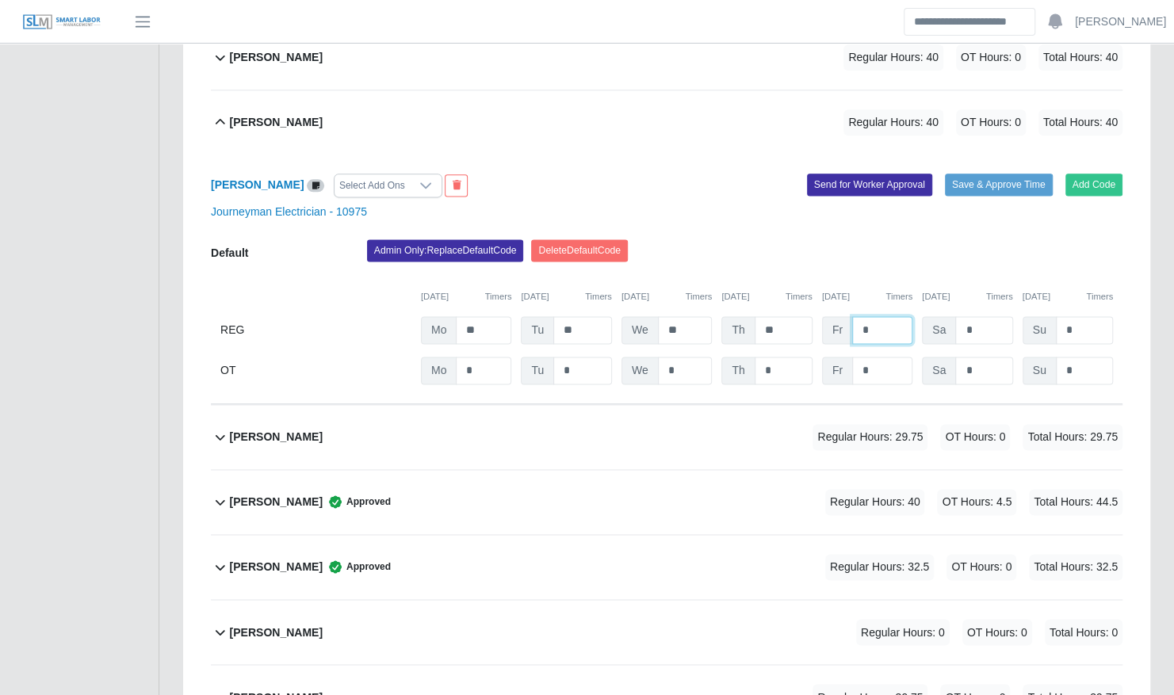
scroll to position [1124, 0]
click at [0, 0] on input "*" at bounding box center [0, 0] width 0 height 0
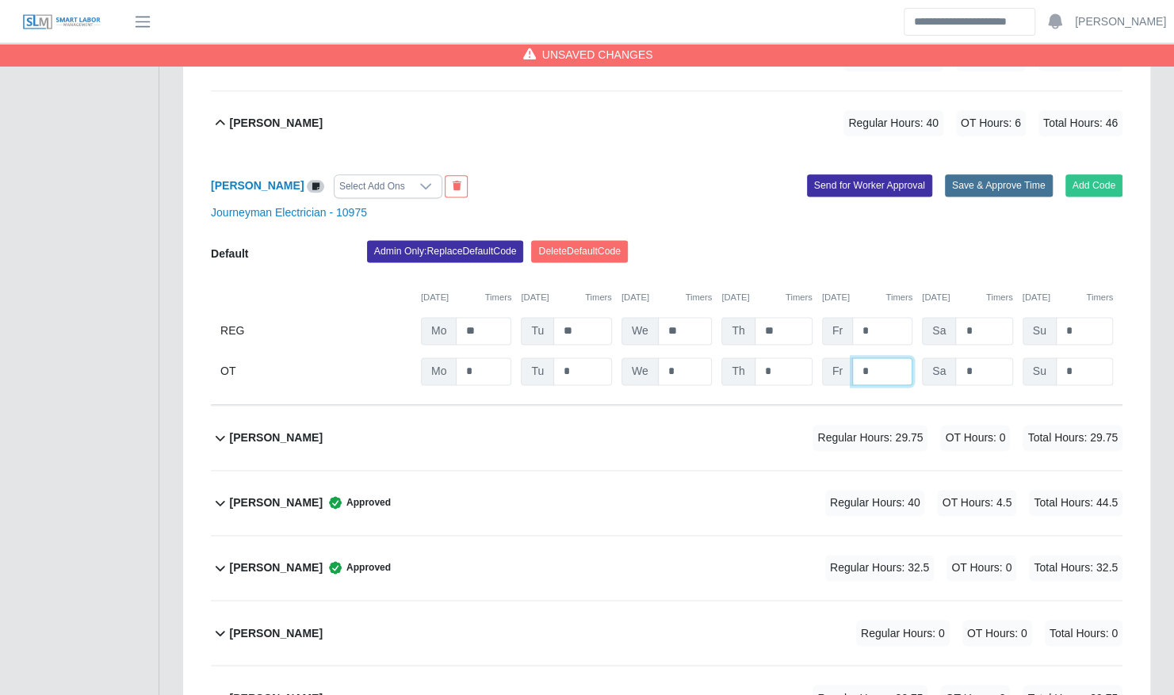
type input "*"
click at [1003, 174] on button "Save & Approve Time" at bounding box center [999, 185] width 108 height 22
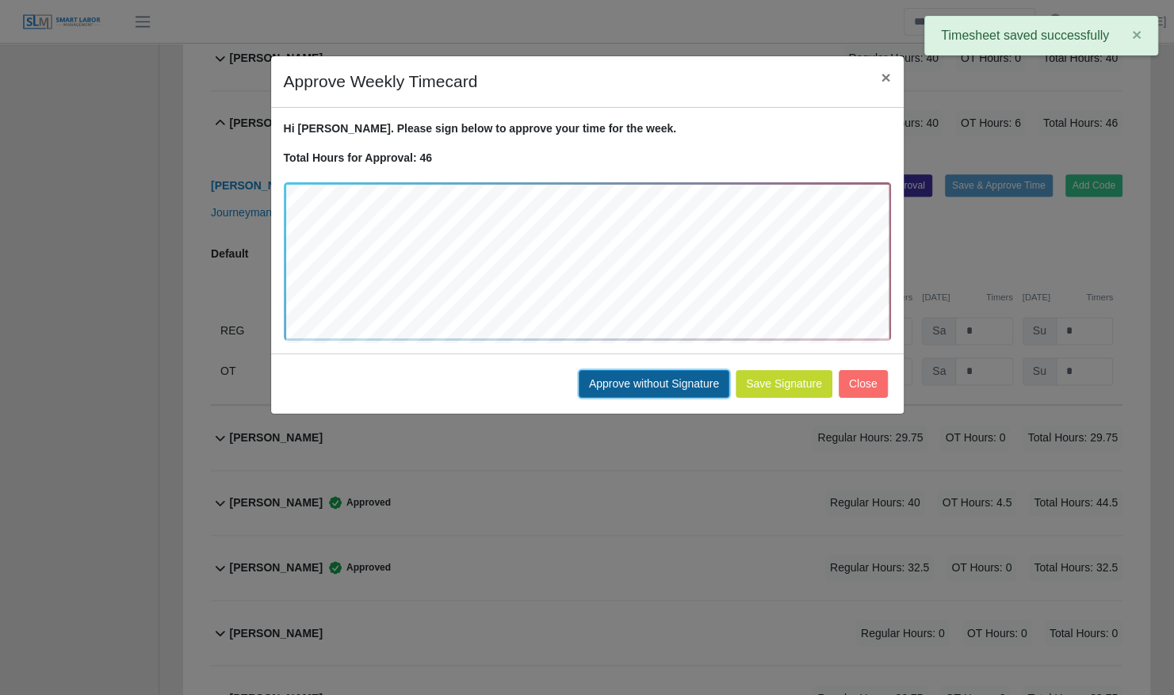
click at [631, 380] on button "Approve without Signature" at bounding box center [654, 384] width 151 height 28
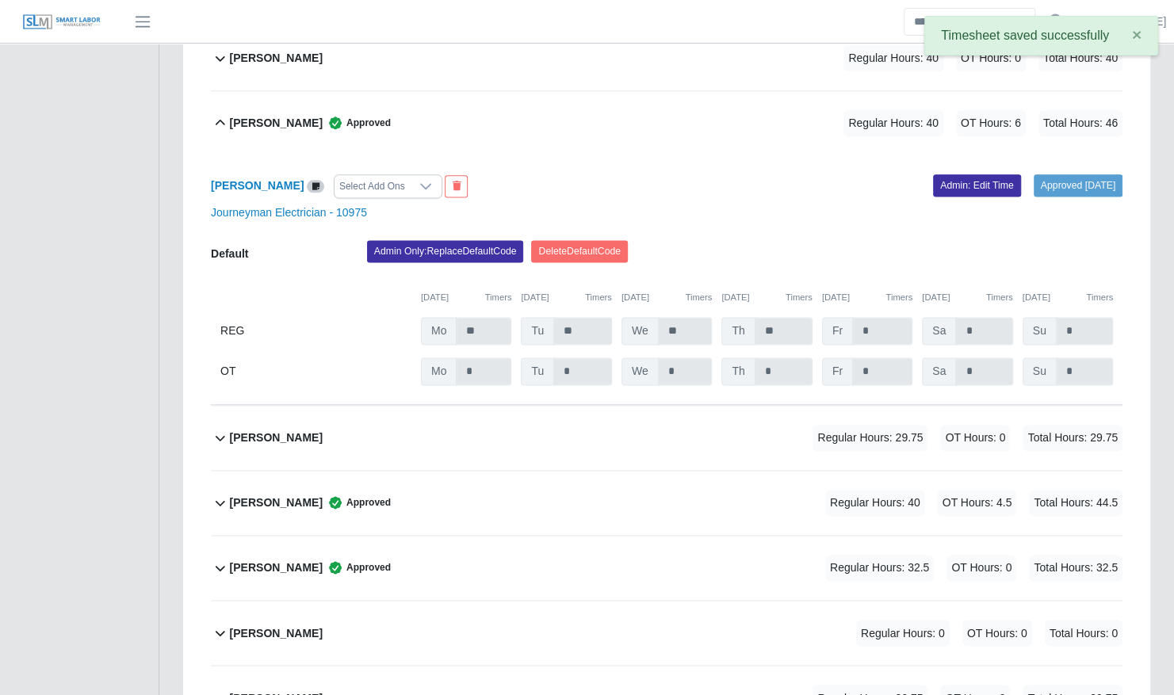
click at [448, 92] on div "Rafael Silva Approved Regular Hours: 40 OT Hours: 6 Total Hours: 46" at bounding box center [676, 123] width 893 height 64
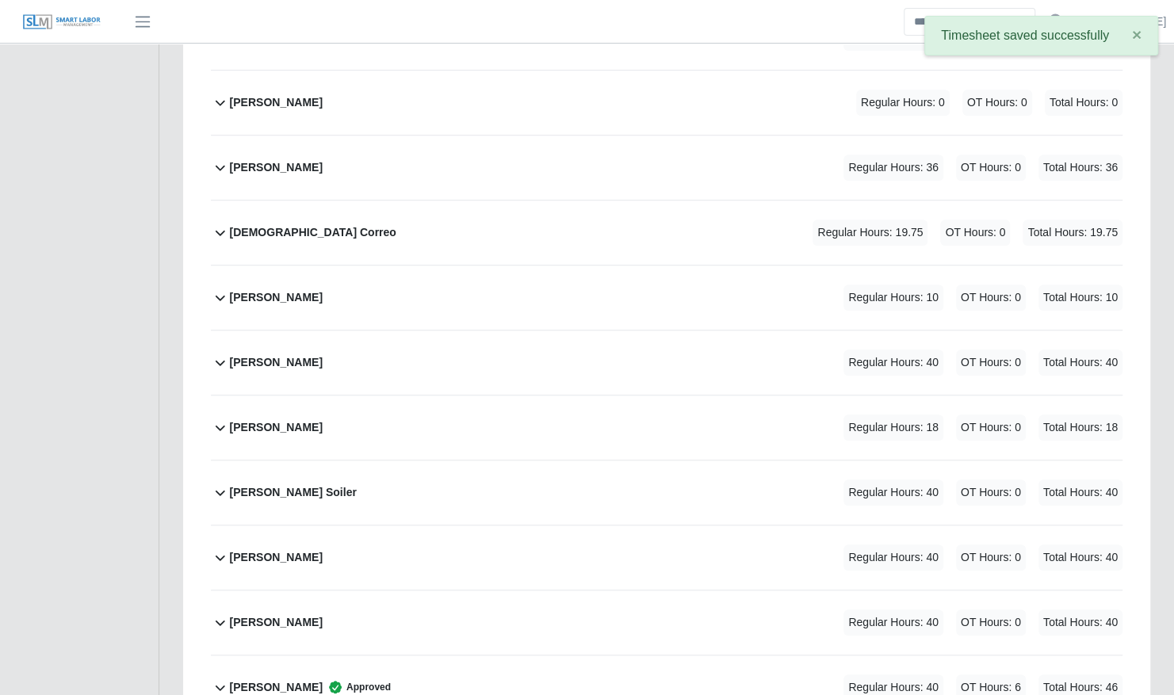
scroll to position [551, 0]
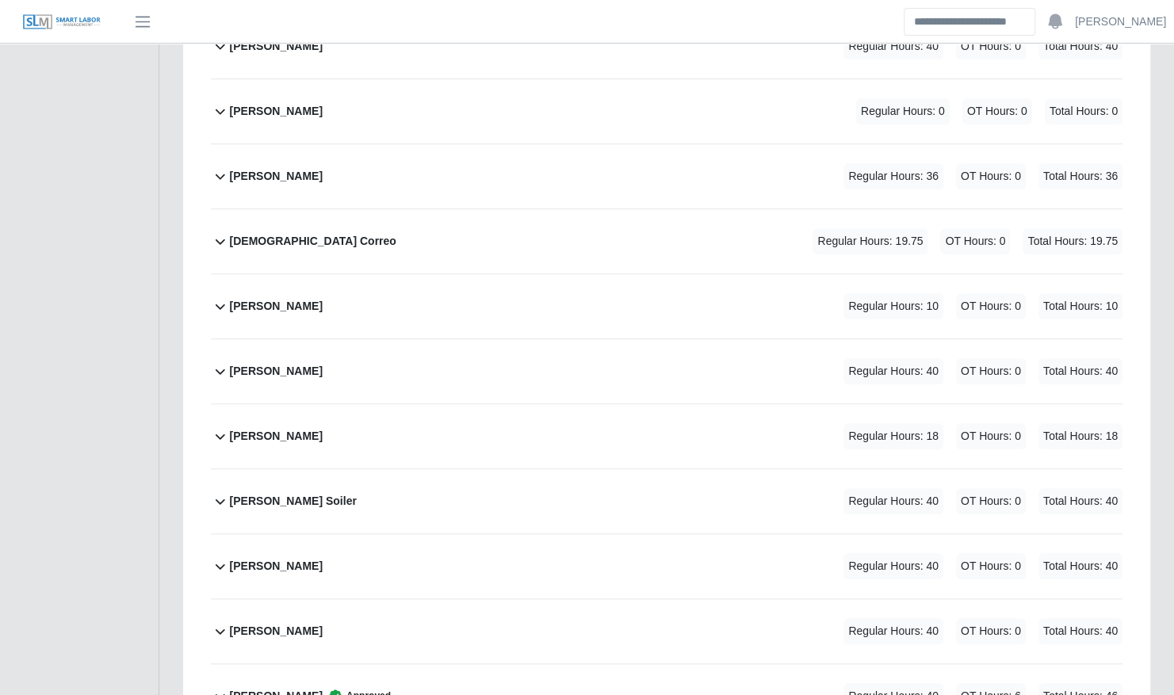
click at [528, 339] on div "Joseph Rodriguez Regular Hours: 40 OT Hours: 0 Total Hours: 40" at bounding box center [676, 371] width 893 height 64
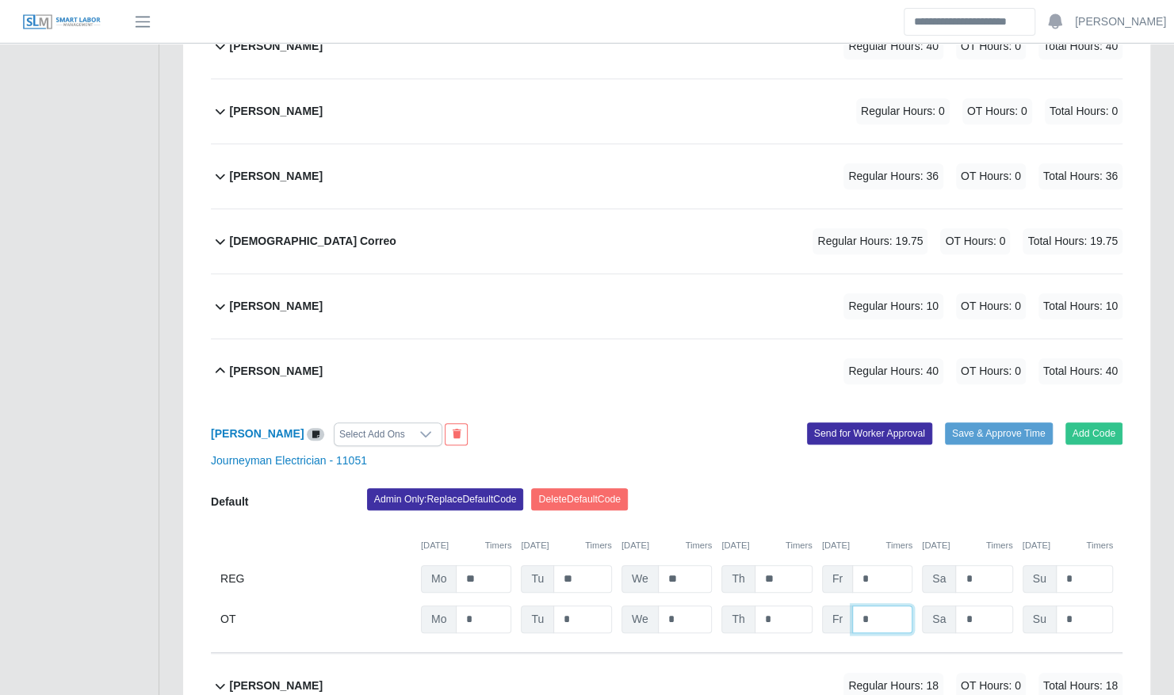
click at [0, 0] on input "*" at bounding box center [0, 0] width 0 height 0
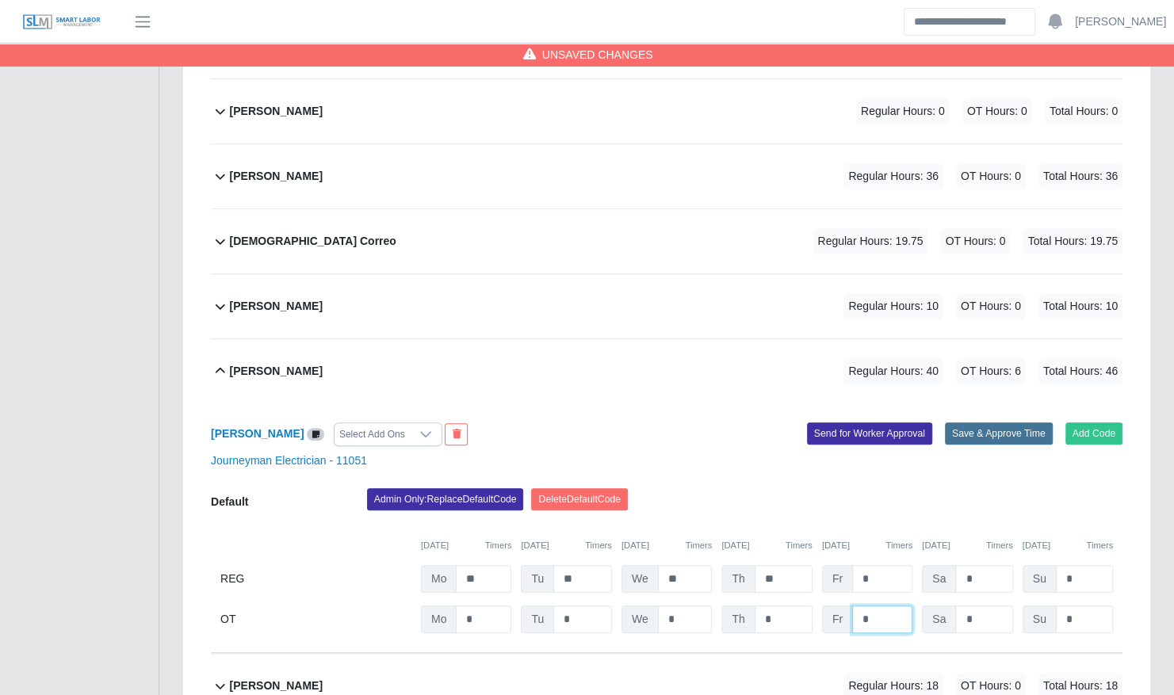
type input "*"
click at [986, 422] on button "Save & Approve Time" at bounding box center [999, 433] width 108 height 22
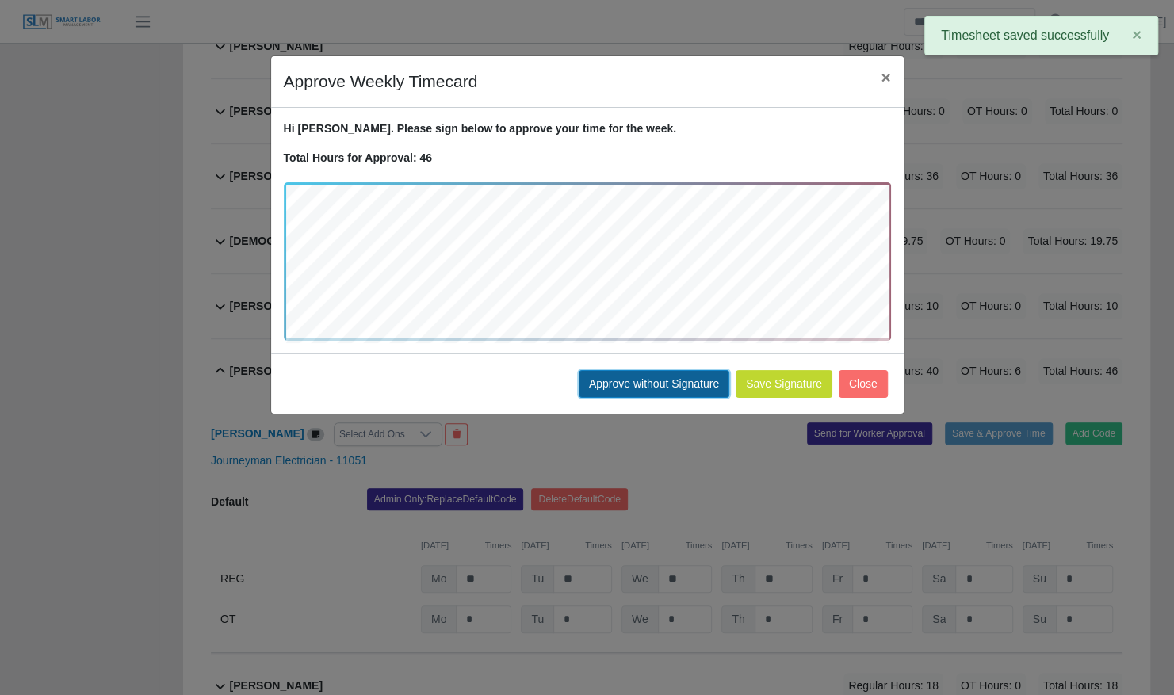
click at [672, 387] on button "Approve without Signature" at bounding box center [654, 384] width 151 height 28
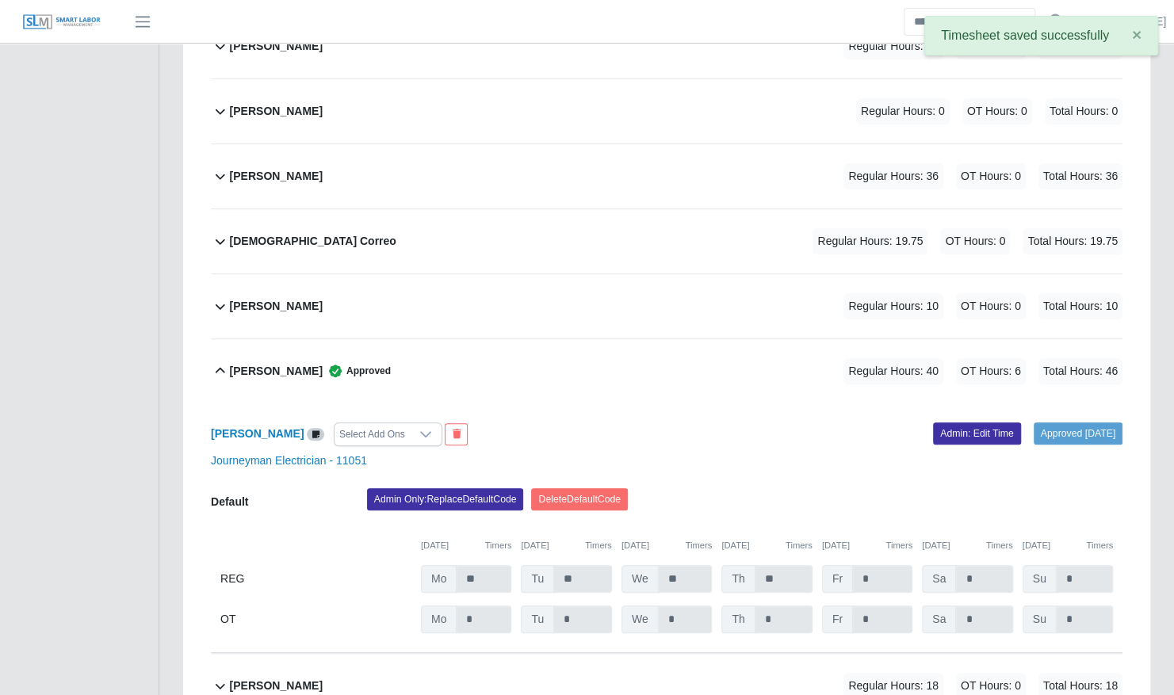
click at [288, 363] on b "Joseph Rodriguez" at bounding box center [276, 371] width 93 height 17
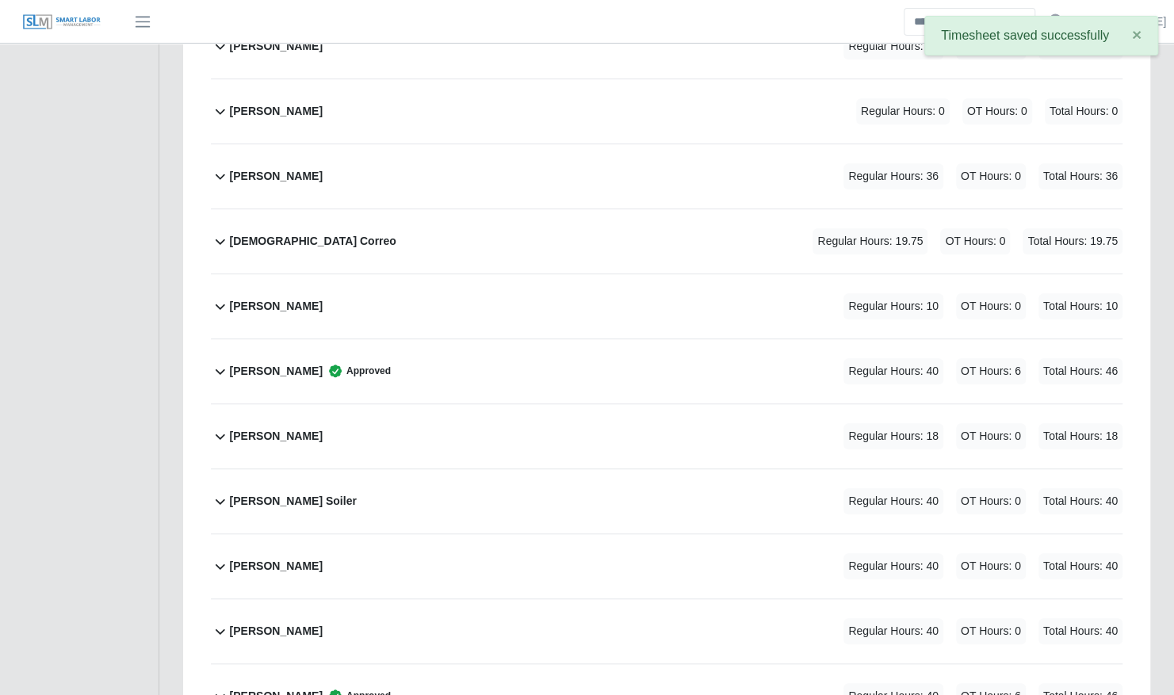
scroll to position [0, 0]
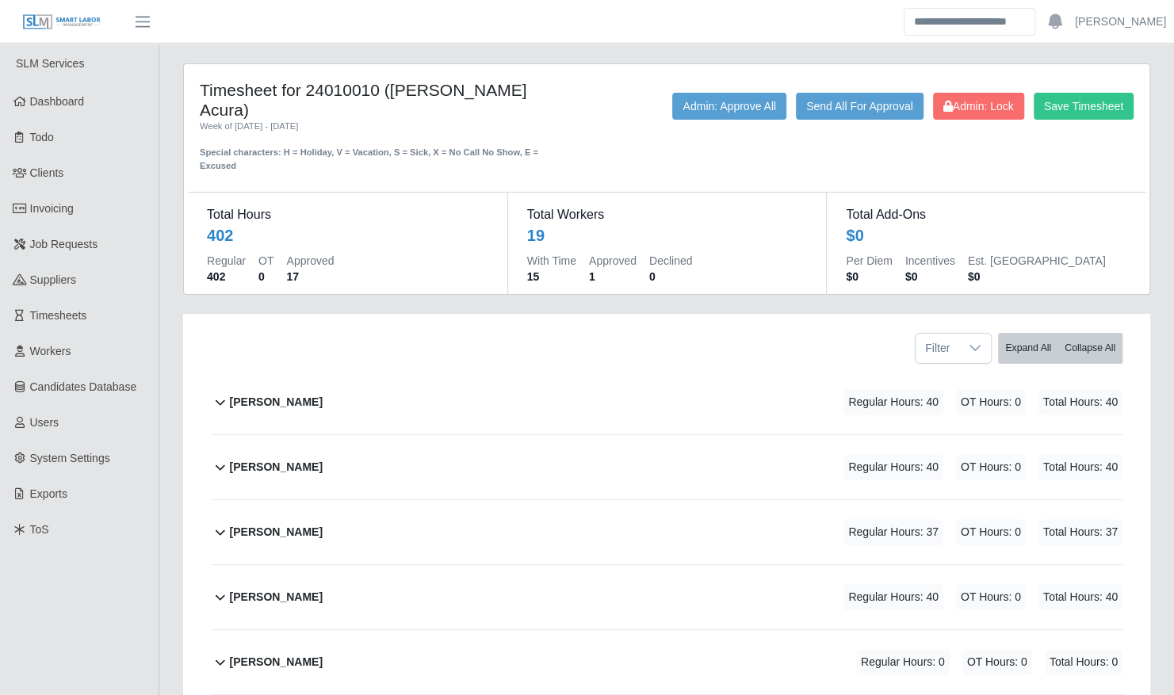
click at [329, 372] on div "Brayan Cruz Regular Hours: 40 OT Hours: 0 Total Hours: 40" at bounding box center [676, 402] width 893 height 64
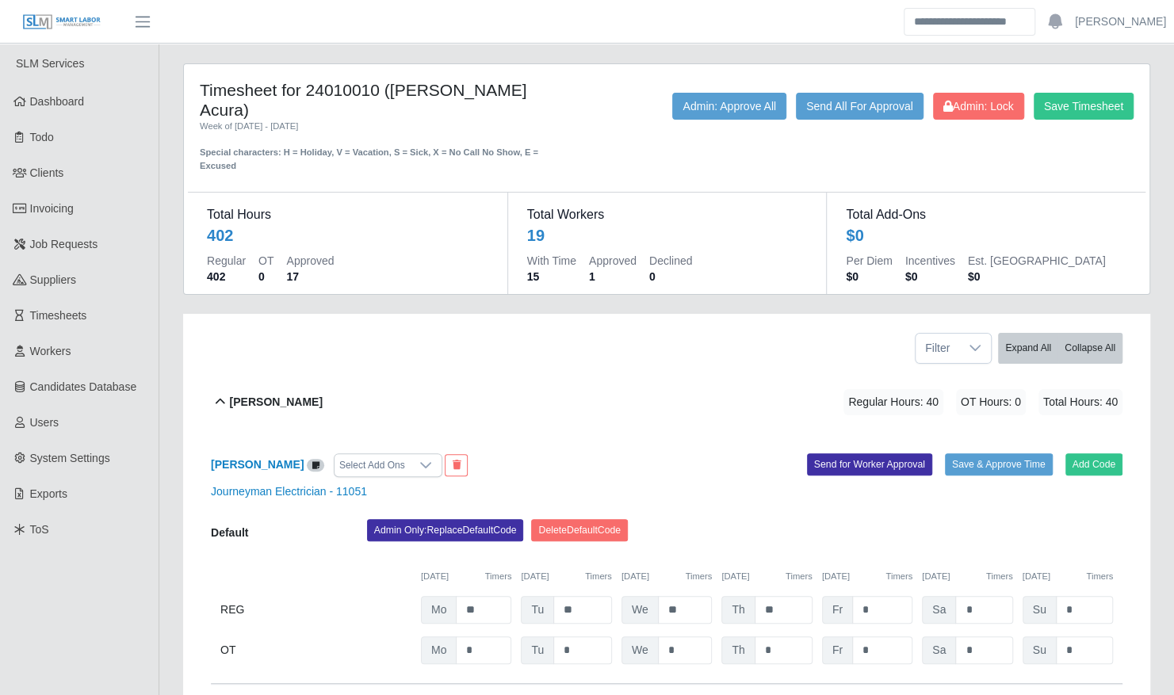
click at [882, 588] on div "Default Admin Only: Replace Default Code Delete Default Code 08/25/2025 Timers …" at bounding box center [667, 591] width 912 height 145
click at [878, 636] on input "*" at bounding box center [882, 650] width 60 height 28
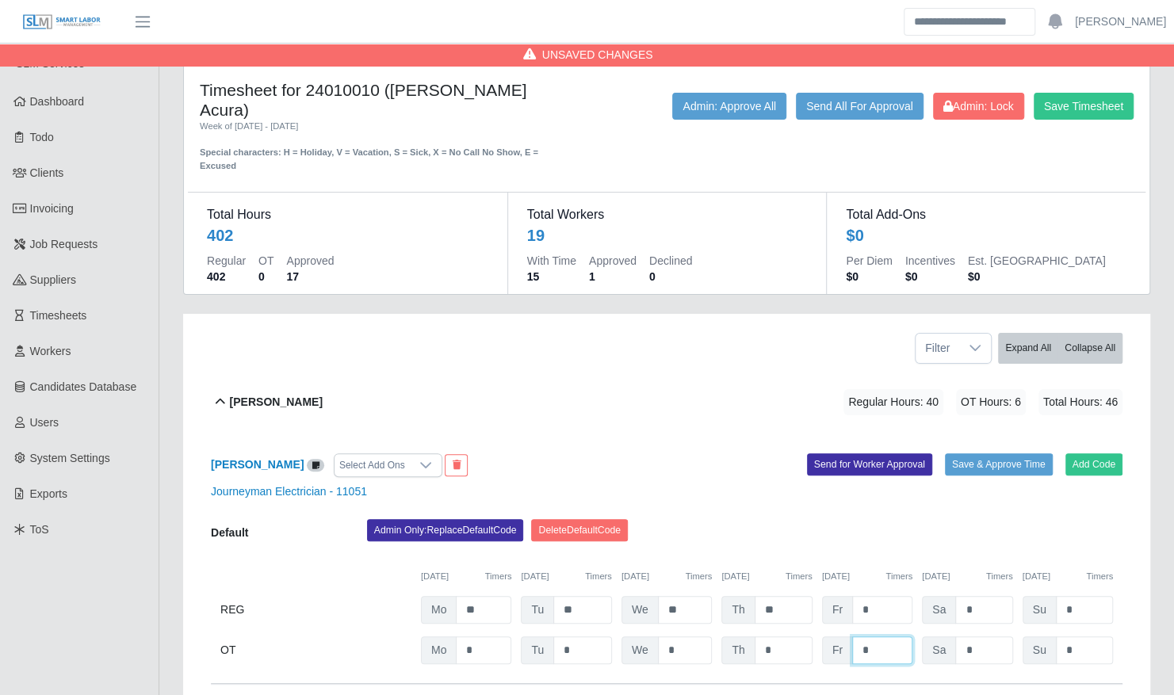
type input "*"
click at [749, 519] on div "Admin Only: Replace Default Code Delete Default Code" at bounding box center [744, 535] width 779 height 32
click at [1018, 453] on button "Save & Approve Time" at bounding box center [999, 464] width 108 height 22
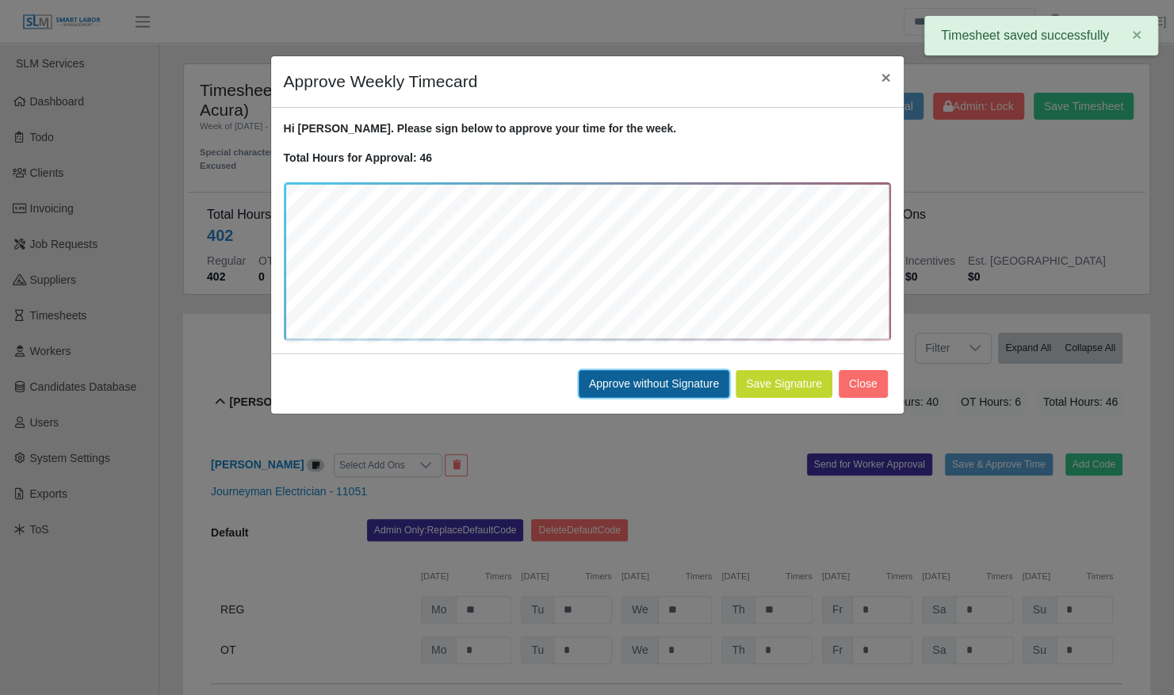
click at [671, 371] on button "Approve without Signature" at bounding box center [654, 384] width 151 height 28
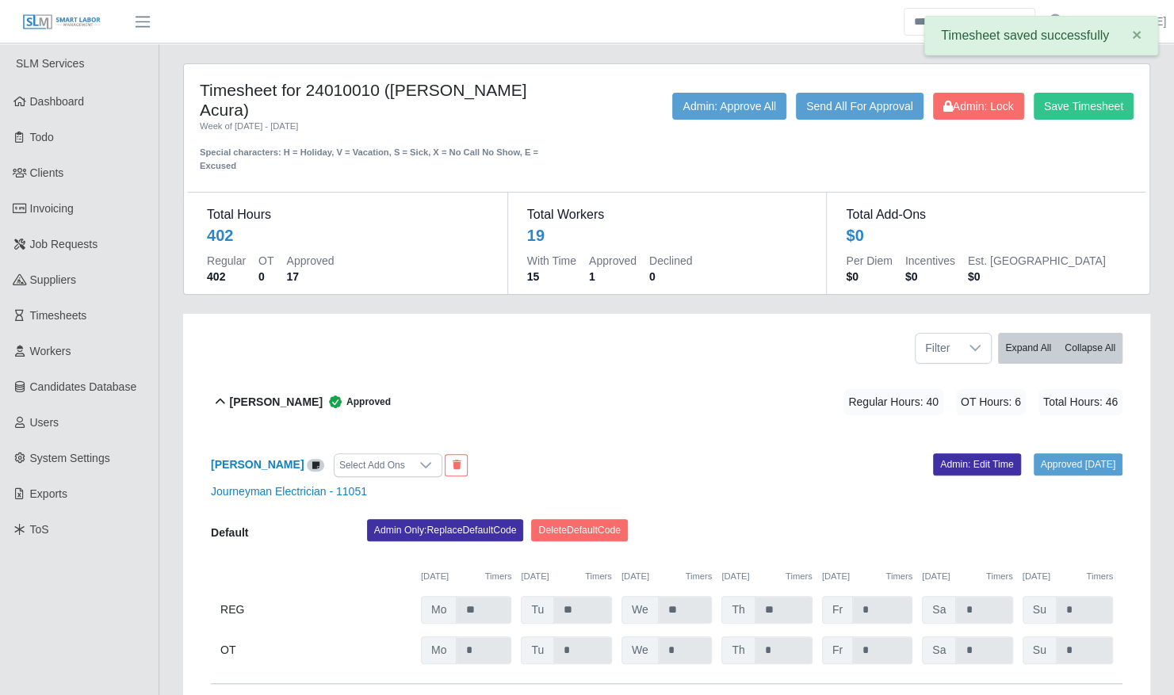
click at [447, 376] on div "Brayan Cruz Approved Regular Hours: 40 OT Hours: 6 Total Hours: 46" at bounding box center [676, 402] width 893 height 64
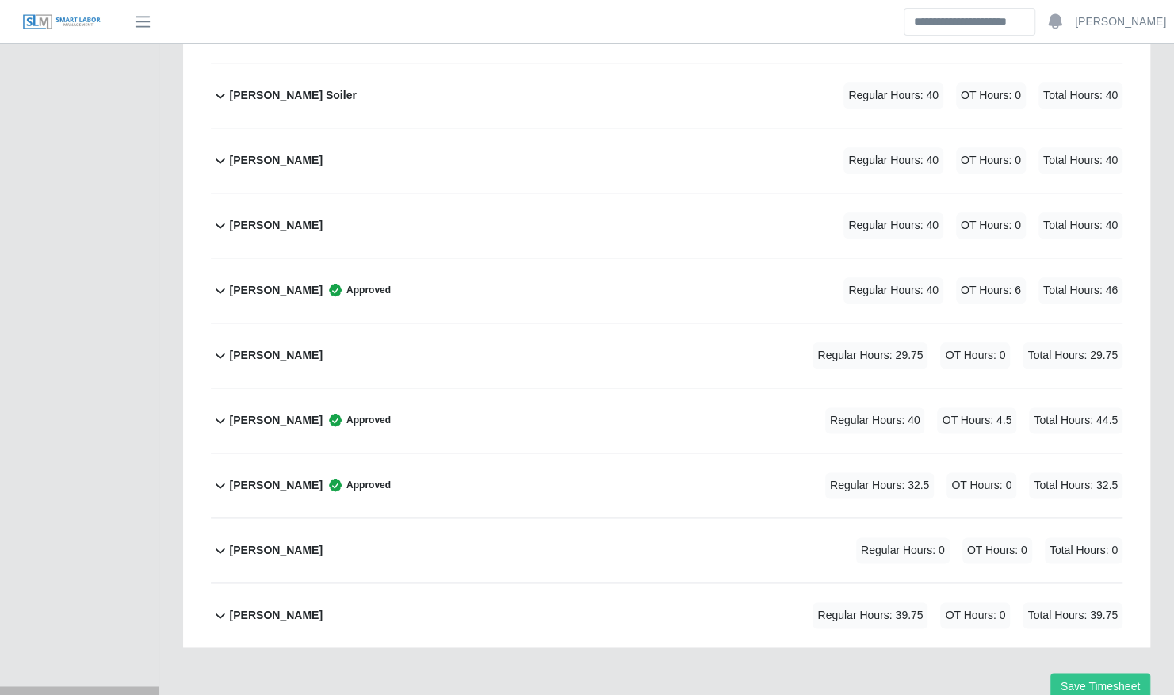
scroll to position [987, 0]
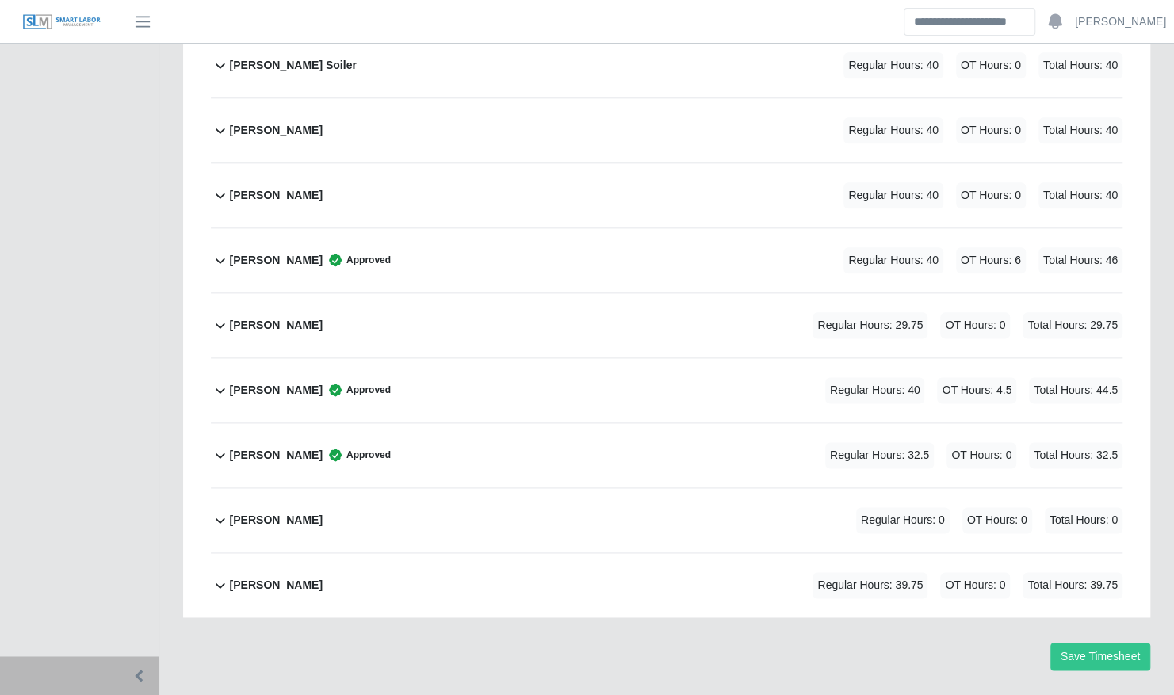
click at [384, 293] on div "Reinier Velazquez Regular Hours: 29.75 OT Hours: 0 Total Hours: 29.75" at bounding box center [676, 325] width 893 height 64
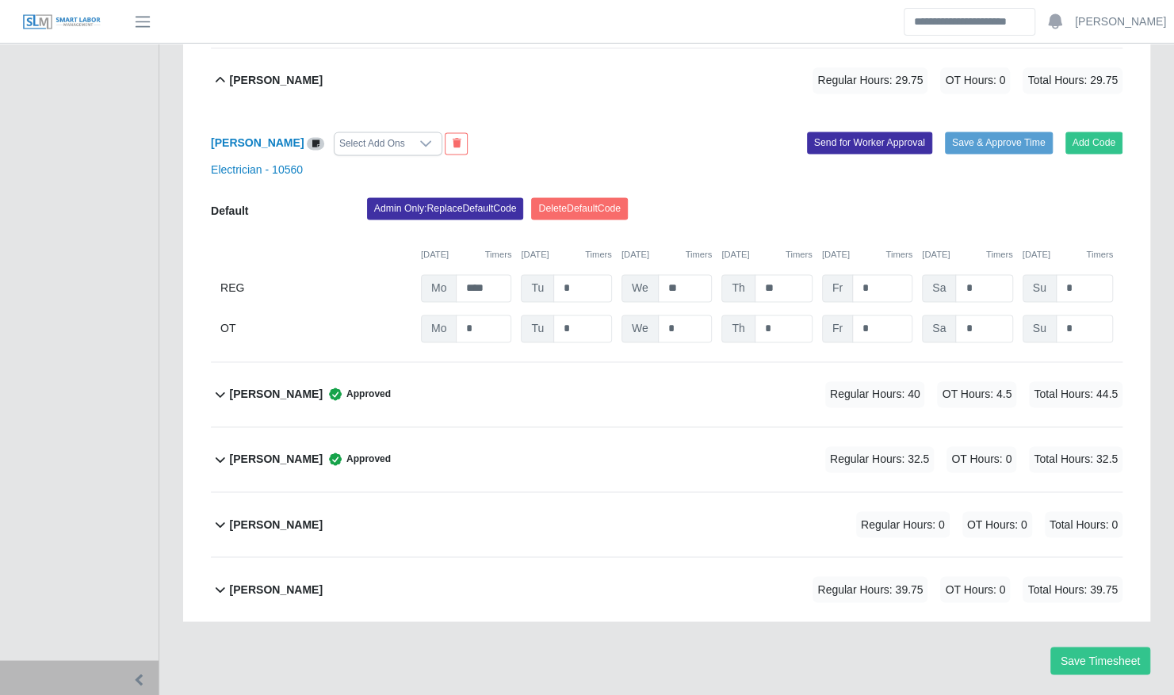
scroll to position [1236, 0]
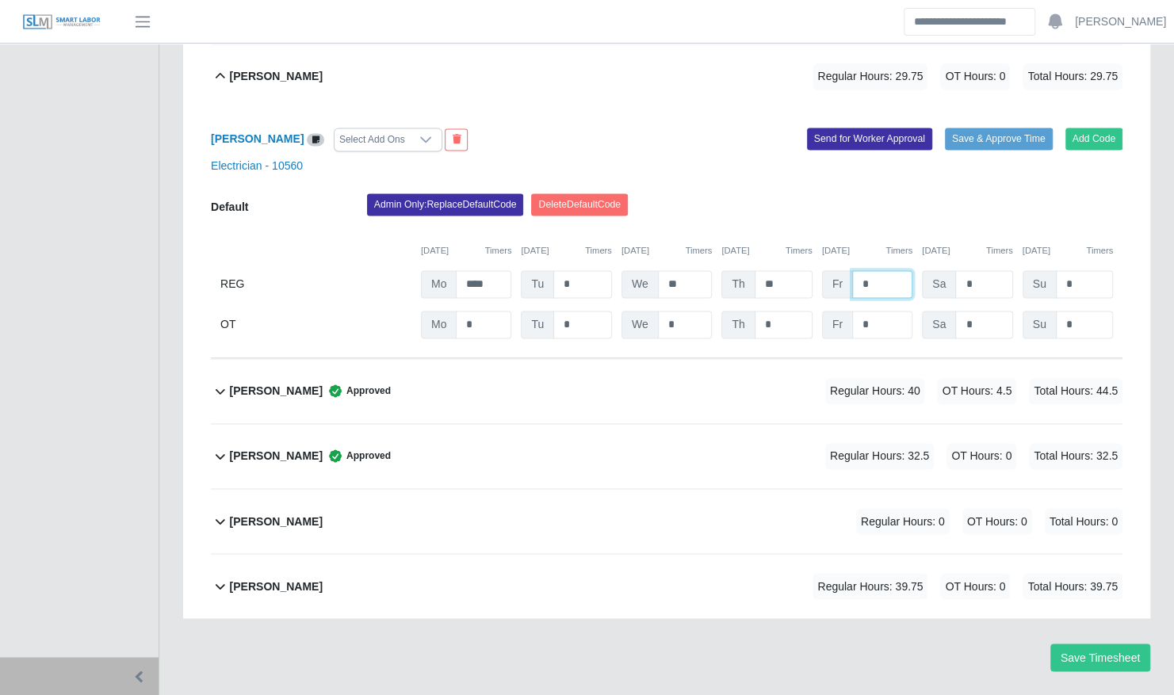
click at [875, 270] on input "*" at bounding box center [882, 284] width 60 height 28
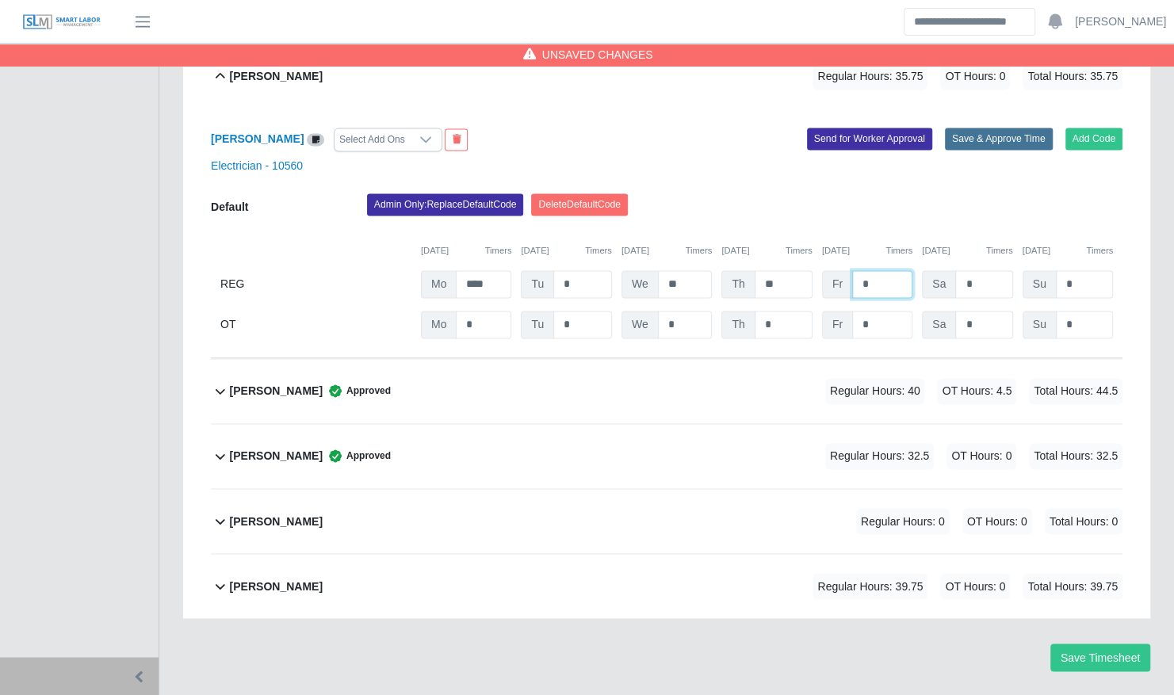
type input "*"
click at [995, 128] on button "Save & Approve Time" at bounding box center [999, 139] width 108 height 22
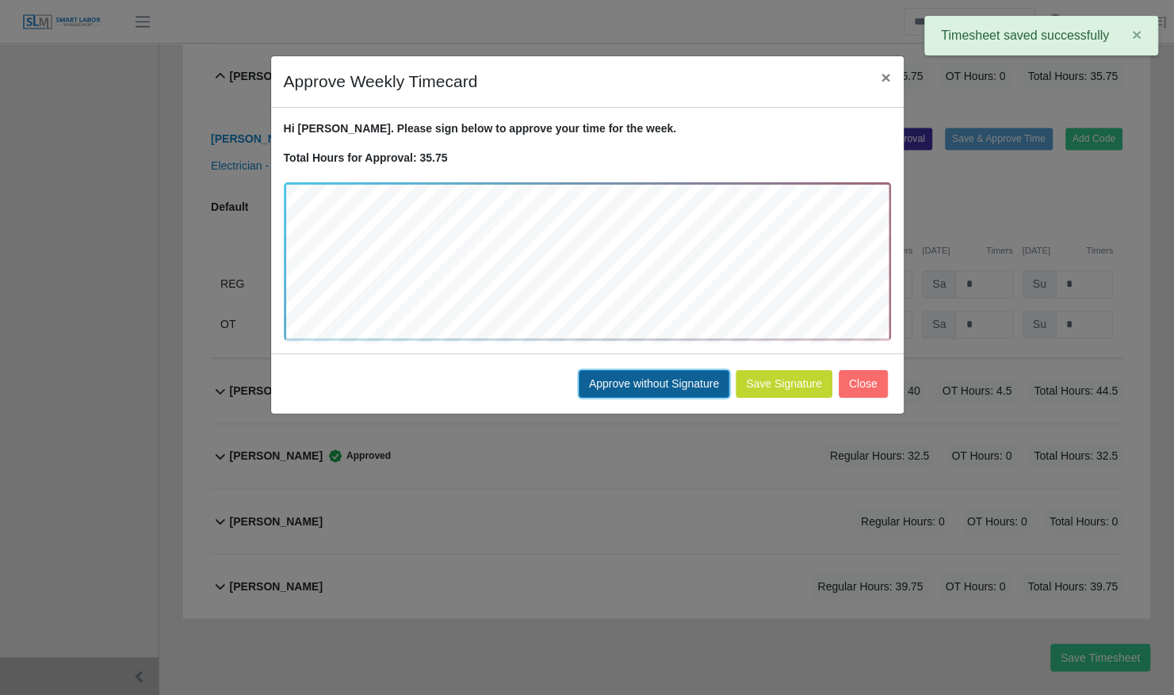
click at [695, 370] on button "Approve without Signature" at bounding box center [654, 384] width 151 height 28
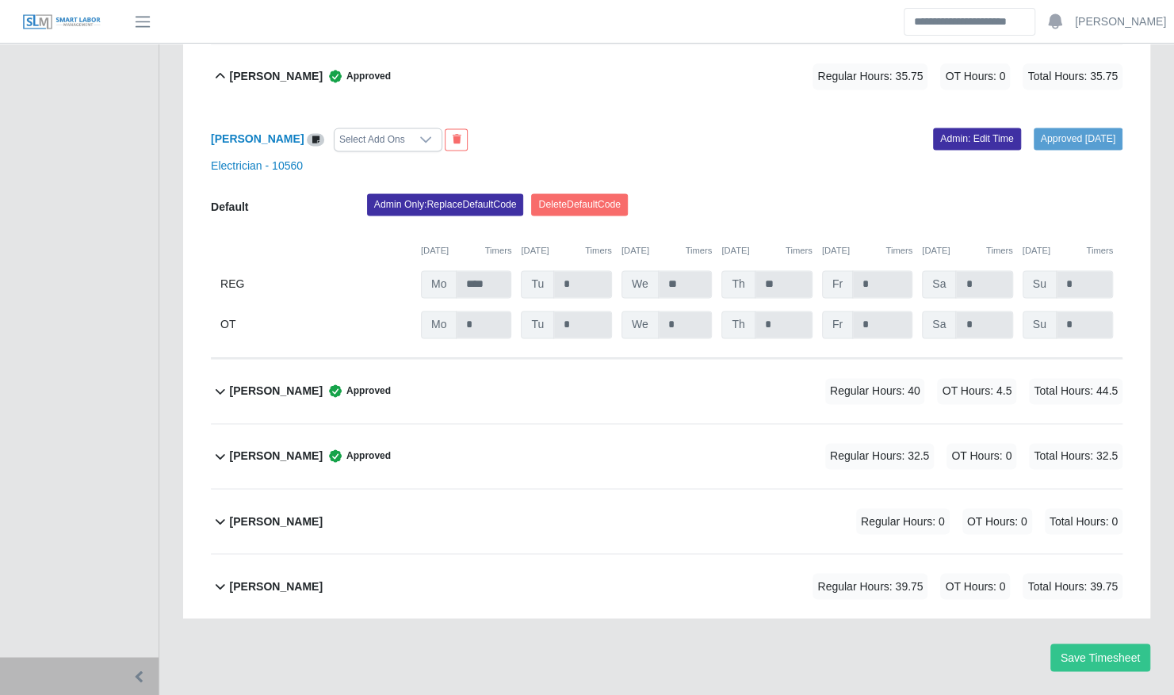
scroll to position [1147, 0]
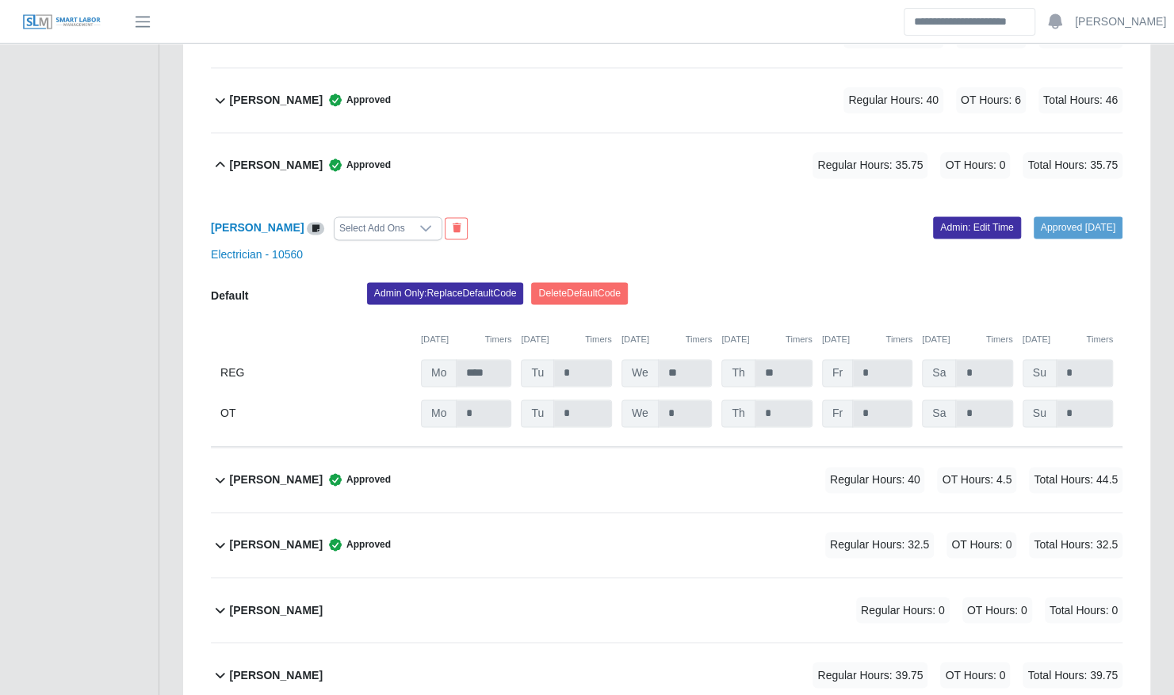
click at [673, 143] on div "Reinier Velazquez Approved Regular Hours: 35.75 OT Hours: 0 Total Hours: 35.75" at bounding box center [676, 165] width 893 height 64
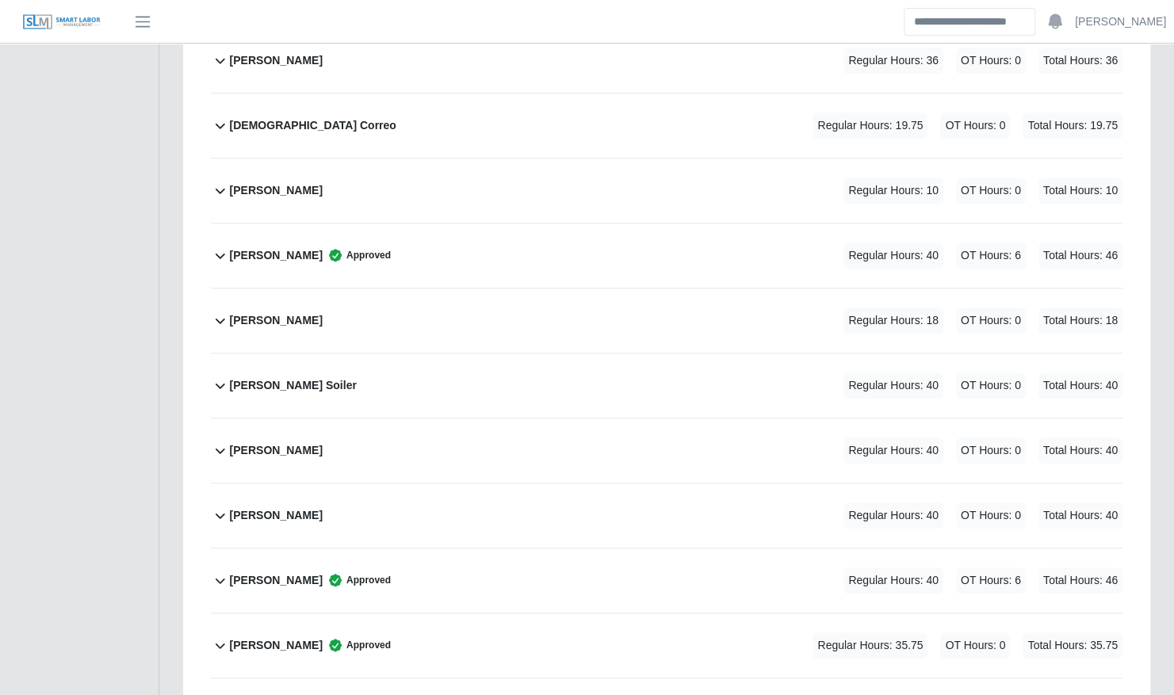
scroll to position [573, 0]
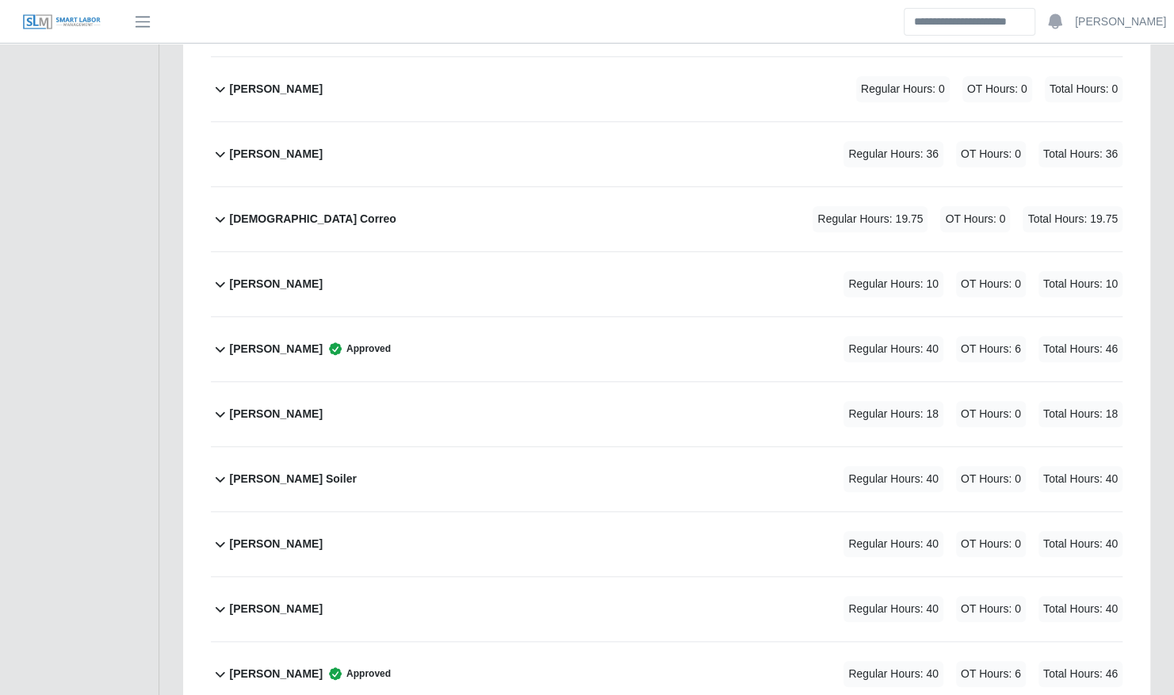
click at [607, 252] on div "Jose Hernandez Regular Hours: 10 OT Hours: 0 Total Hours: 10" at bounding box center [676, 284] width 893 height 64
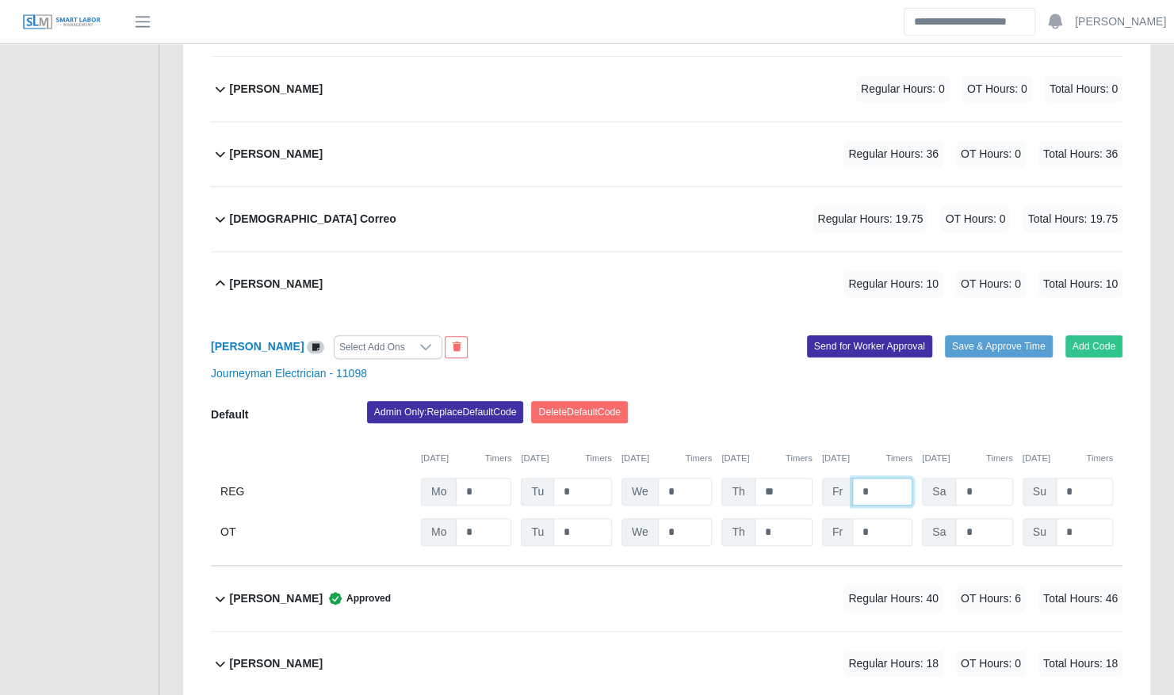
click at [0, 0] on input "*" at bounding box center [0, 0] width 0 height 0
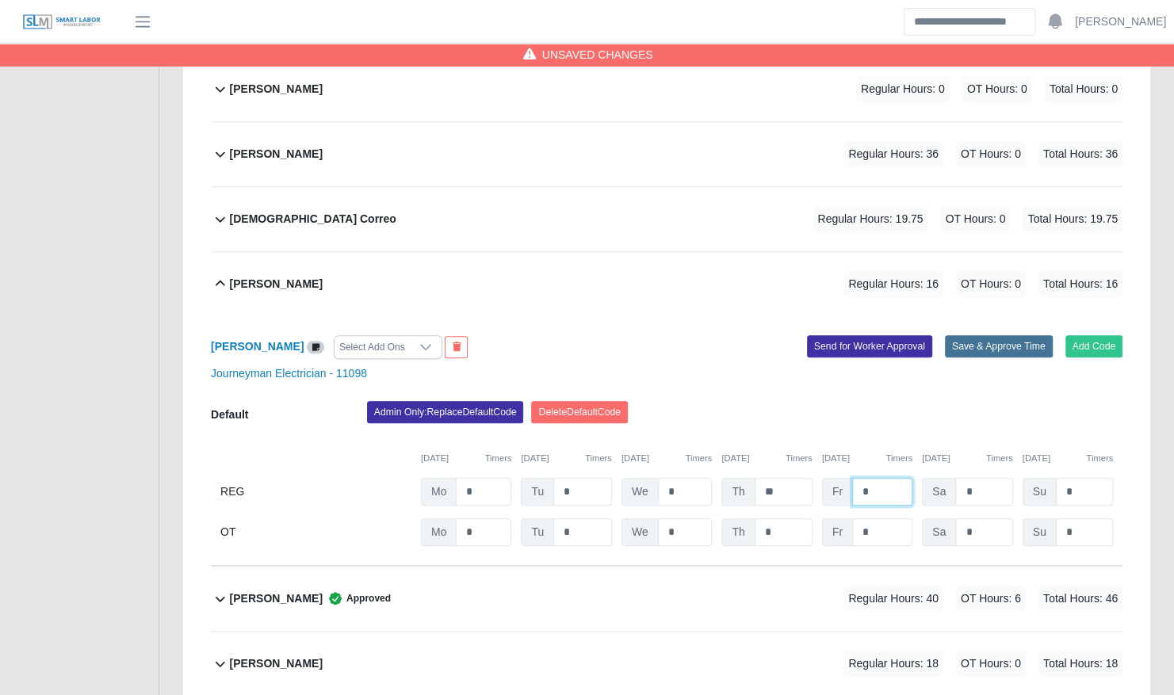
type input "*"
click at [965, 335] on button "Save & Approve Time" at bounding box center [999, 346] width 108 height 22
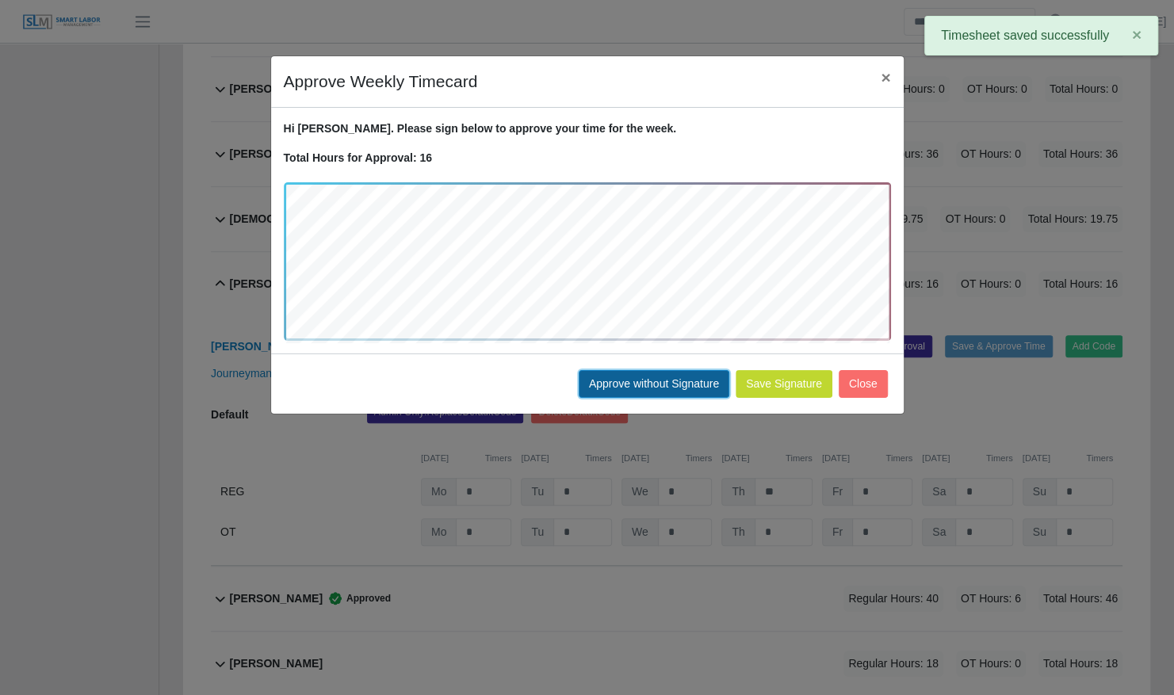
click at [679, 380] on button "Approve without Signature" at bounding box center [654, 384] width 151 height 28
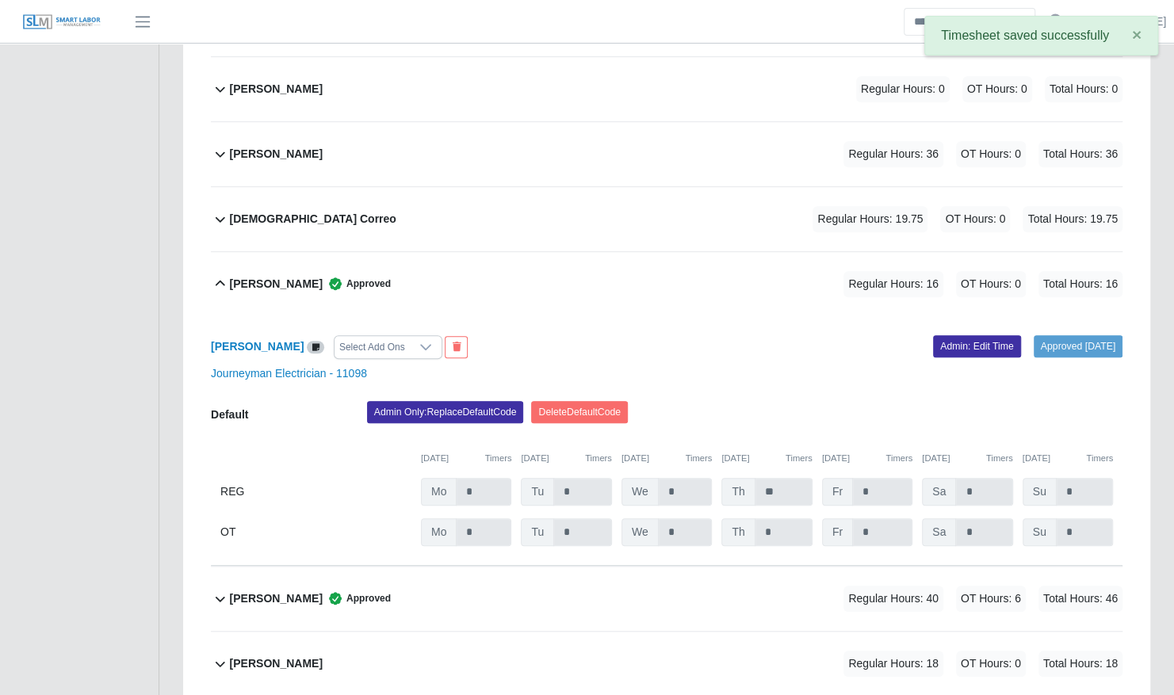
click at [331, 276] on icon at bounding box center [335, 284] width 16 height 16
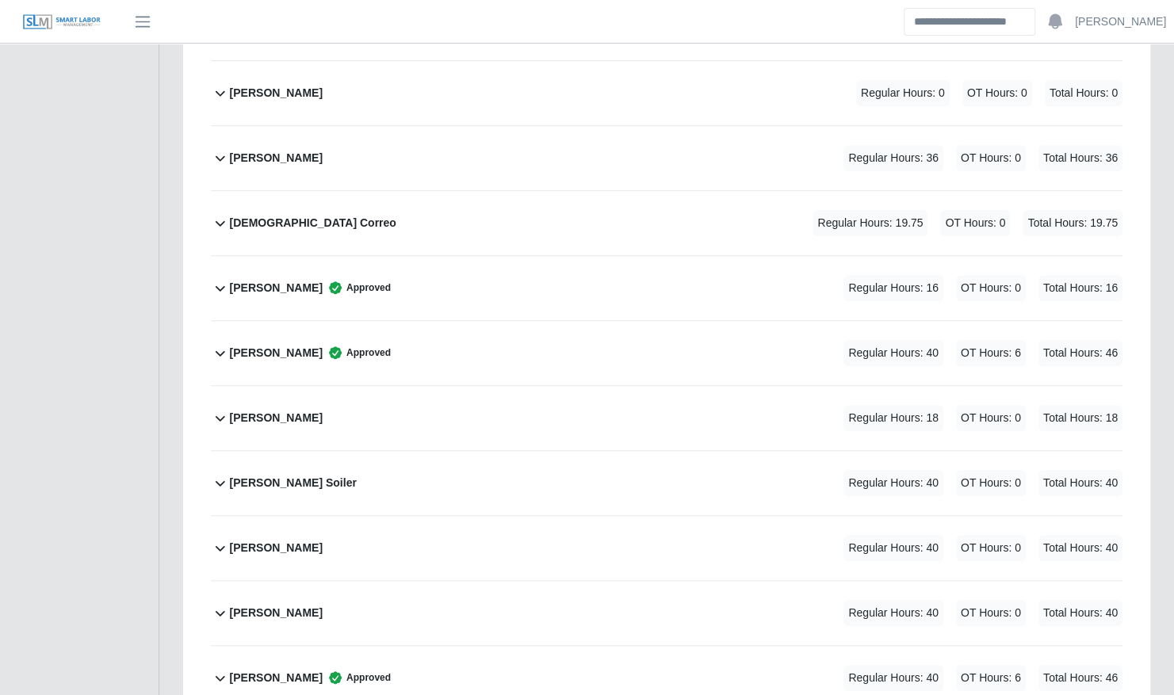
scroll to position [566, 0]
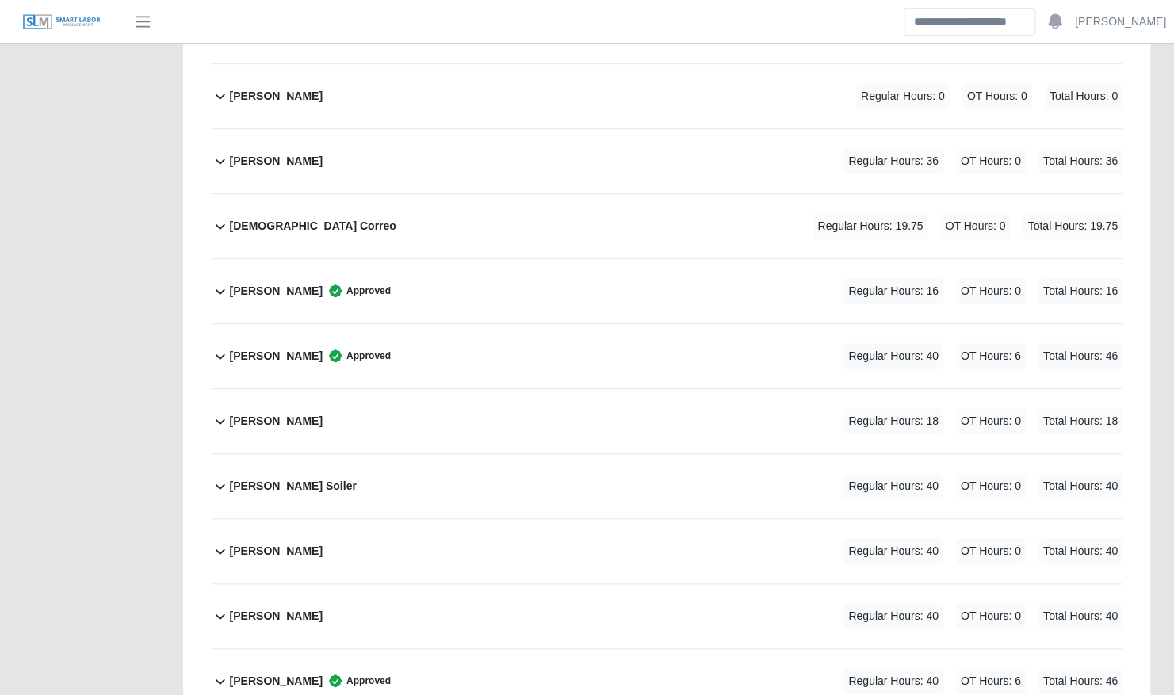
click at [321, 201] on div "Jesua Correo Regular Hours: 19.75 OT Hours: 0 Total Hours: 19.75" at bounding box center [676, 226] width 893 height 64
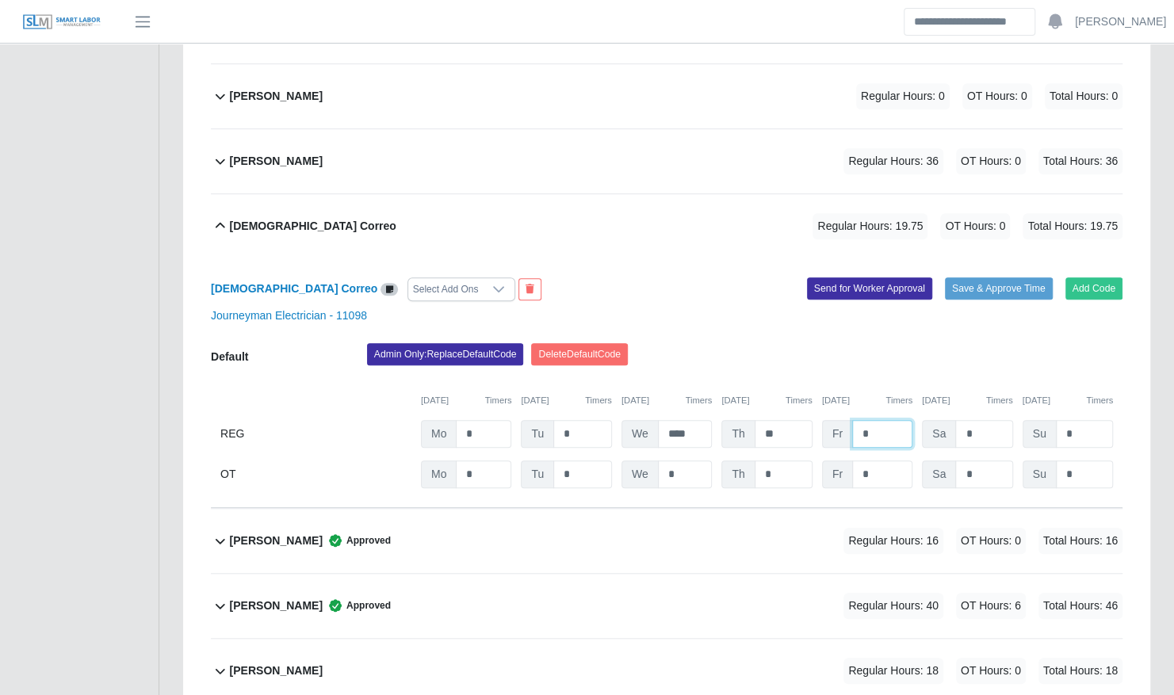
click at [872, 420] on input "*" at bounding box center [882, 434] width 60 height 28
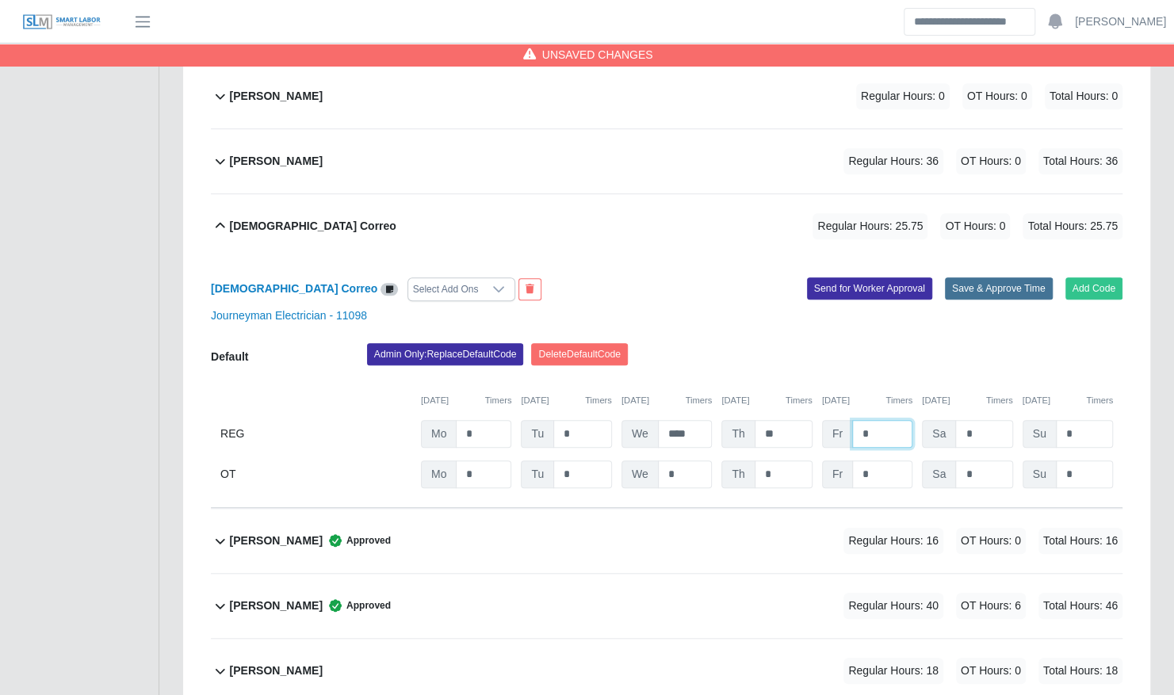
type input "*"
click at [980, 277] on button "Save & Approve Time" at bounding box center [999, 288] width 108 height 22
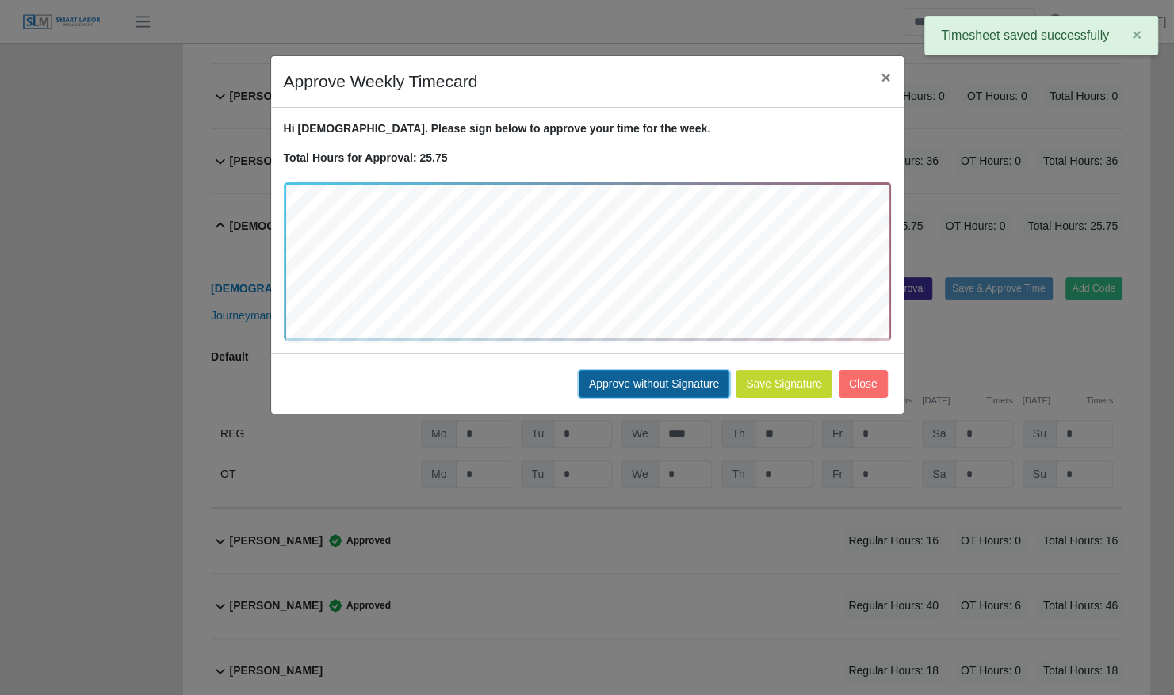
click at [670, 390] on button "Approve without Signature" at bounding box center [654, 384] width 151 height 28
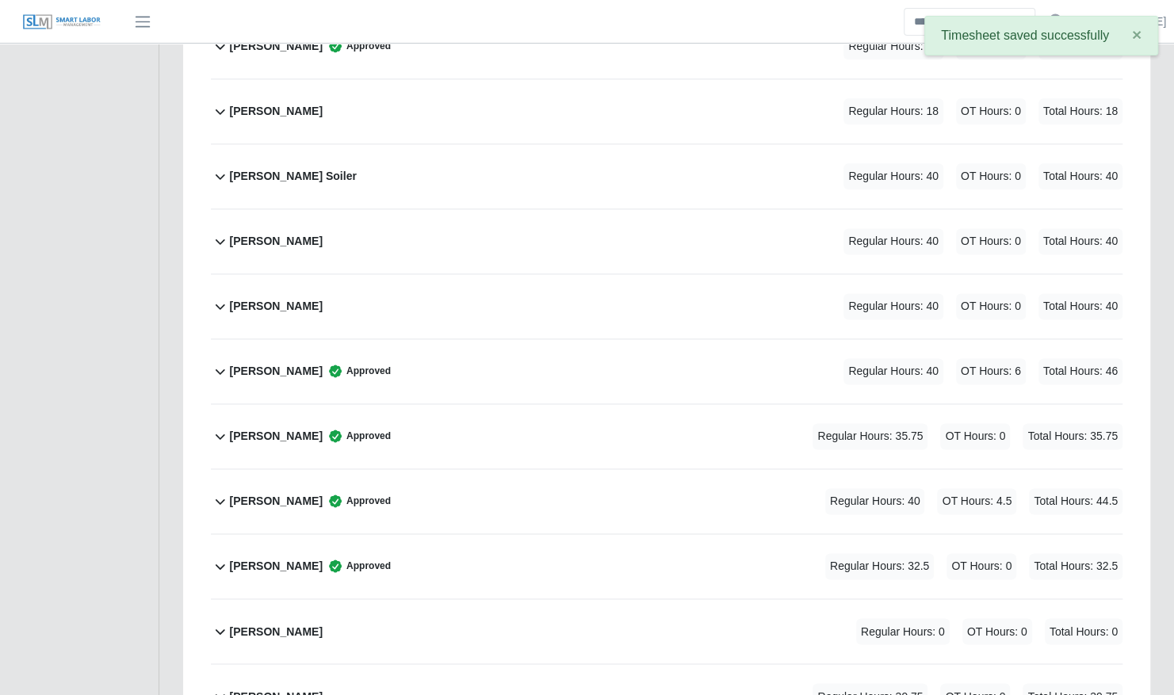
scroll to position [1161, 0]
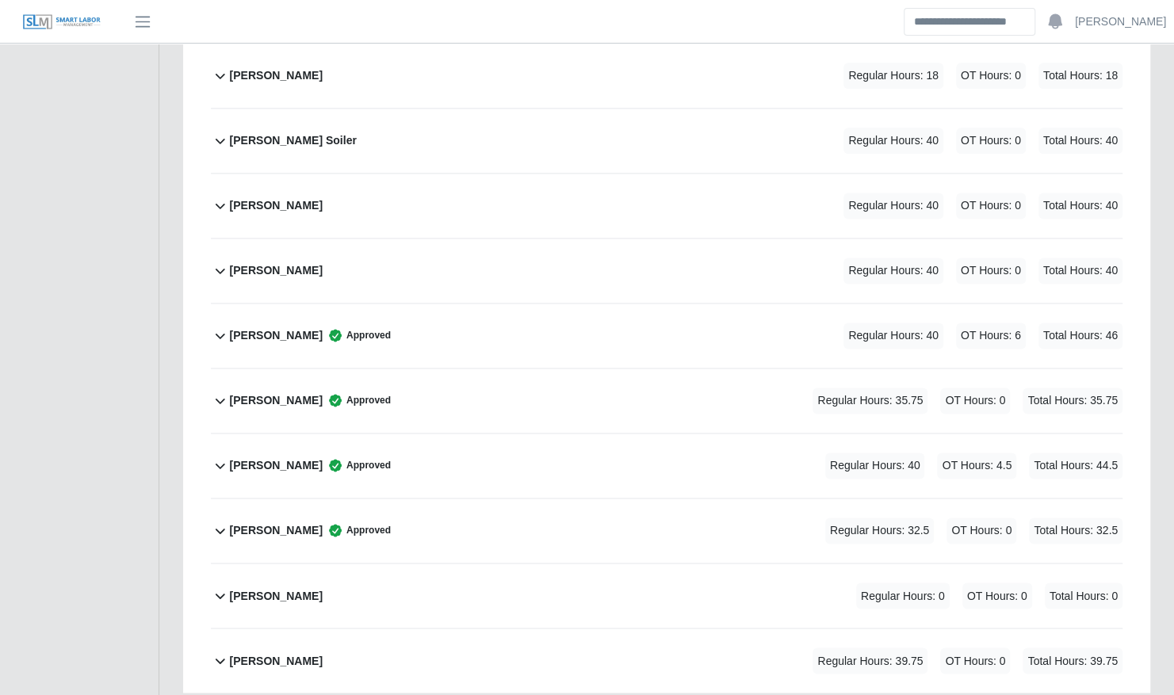
click at [515, 109] on div "Layton Soiler Regular Hours: 40 OT Hours: 0 Total Hours: 40" at bounding box center [676, 141] width 893 height 64
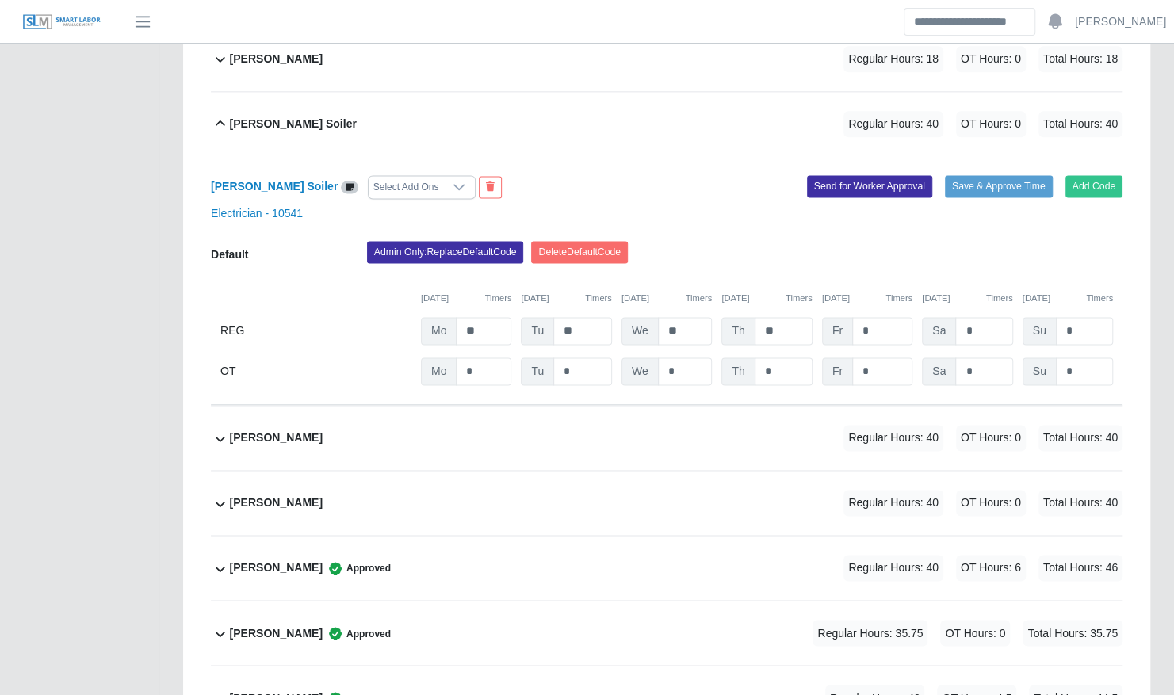
scroll to position [1176, 0]
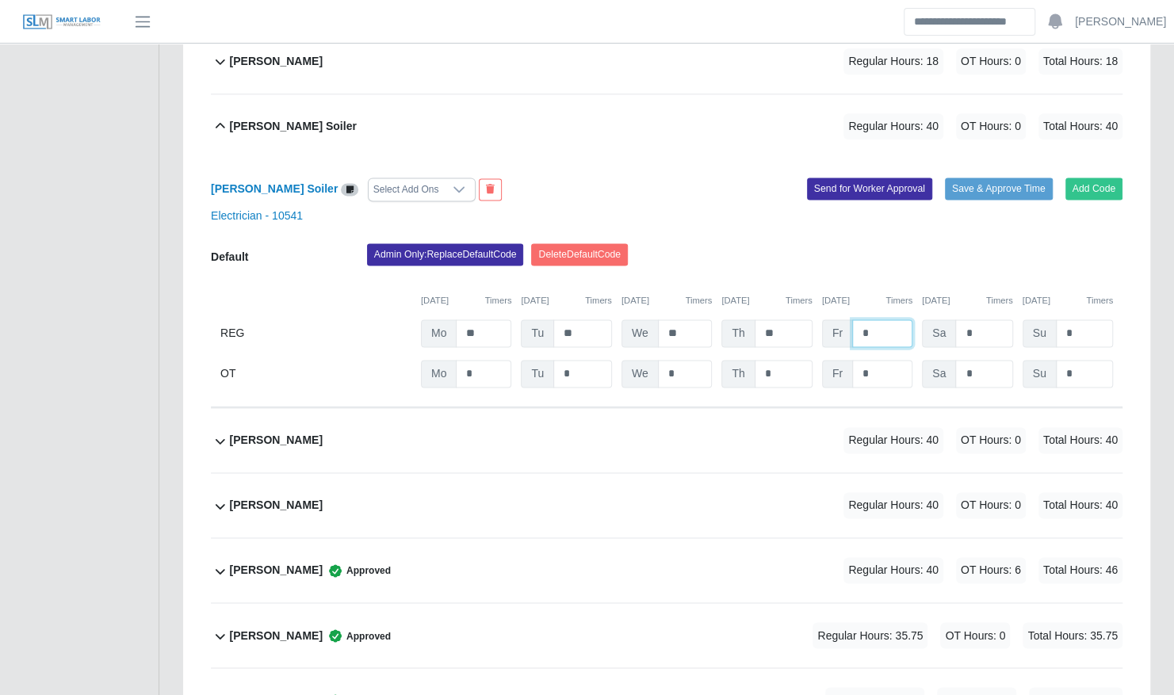
click at [874, 319] on input "*" at bounding box center [882, 333] width 60 height 28
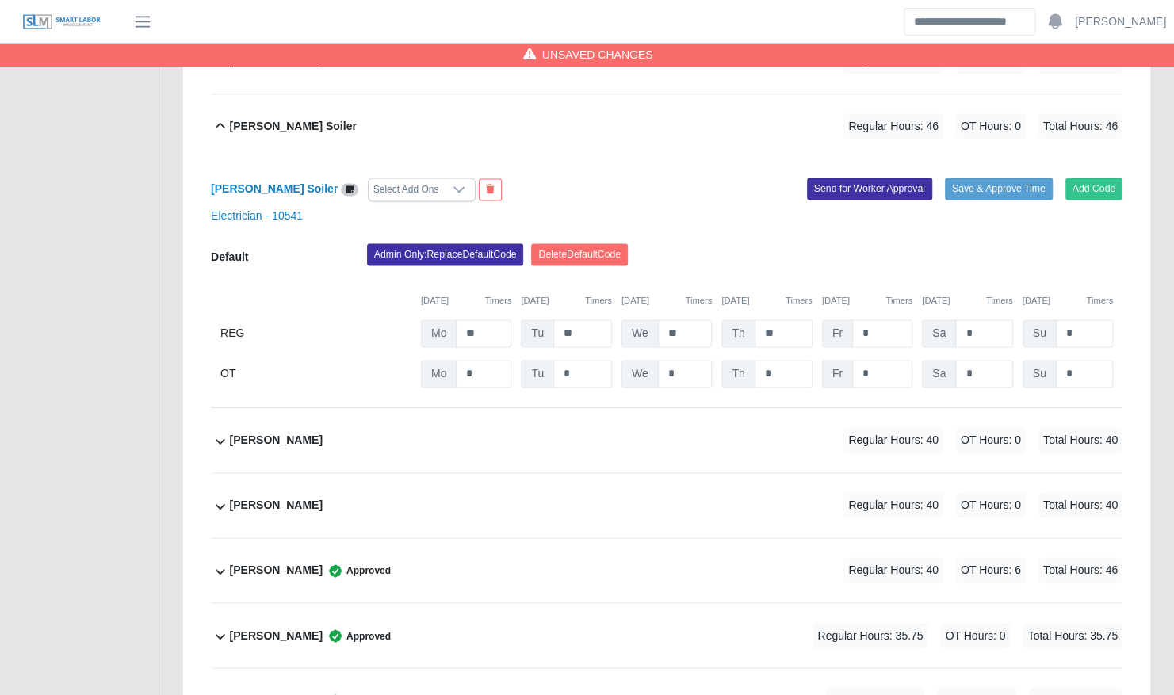
click at [975, 166] on div "Layton Soiler Select Add Ons Add Code Save & Approve Time Send for Worker Appro…" at bounding box center [667, 284] width 912 height 250
click at [870, 319] on input "*" at bounding box center [882, 333] width 60 height 28
type input "*"
click at [0, 0] on input "*" at bounding box center [0, 0] width 0 height 0
type input "*"
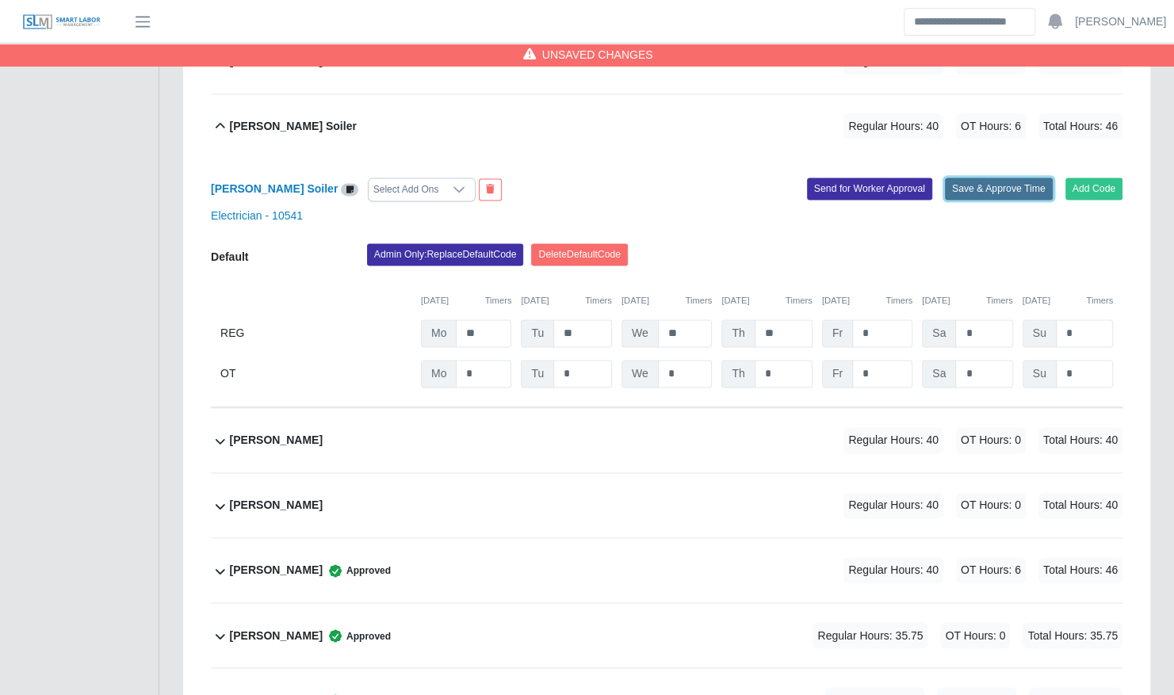
click at [997, 178] on button "Save & Approve Time" at bounding box center [999, 189] width 108 height 22
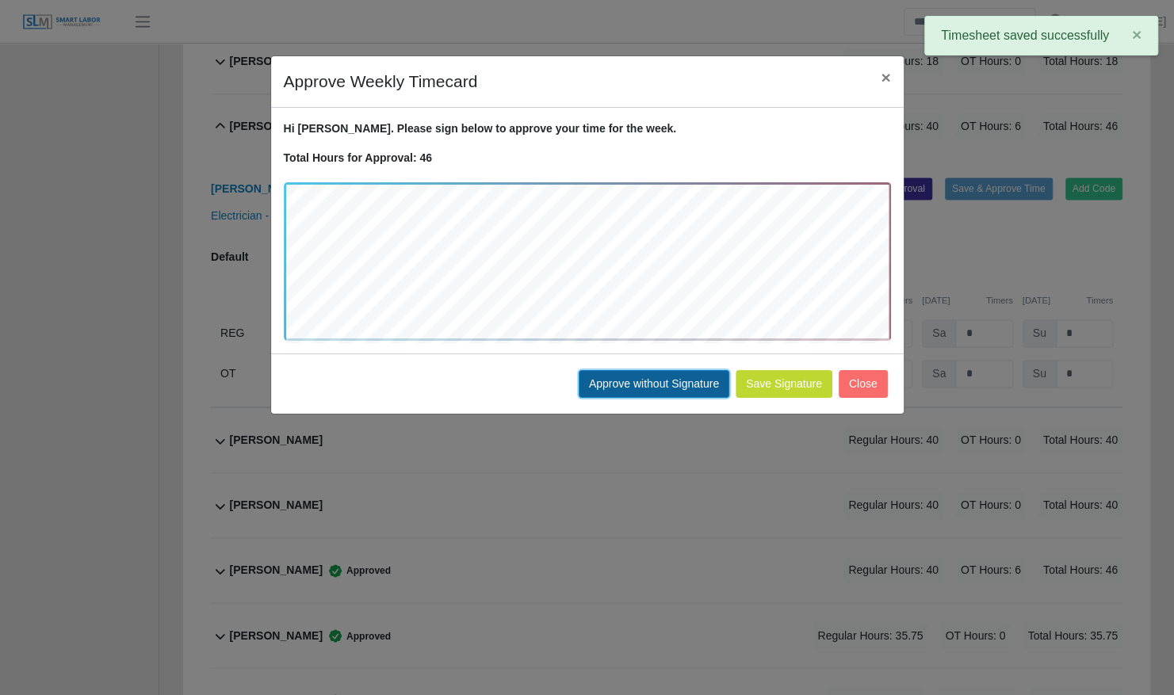
click at [671, 382] on button "Approve without Signature" at bounding box center [654, 384] width 151 height 28
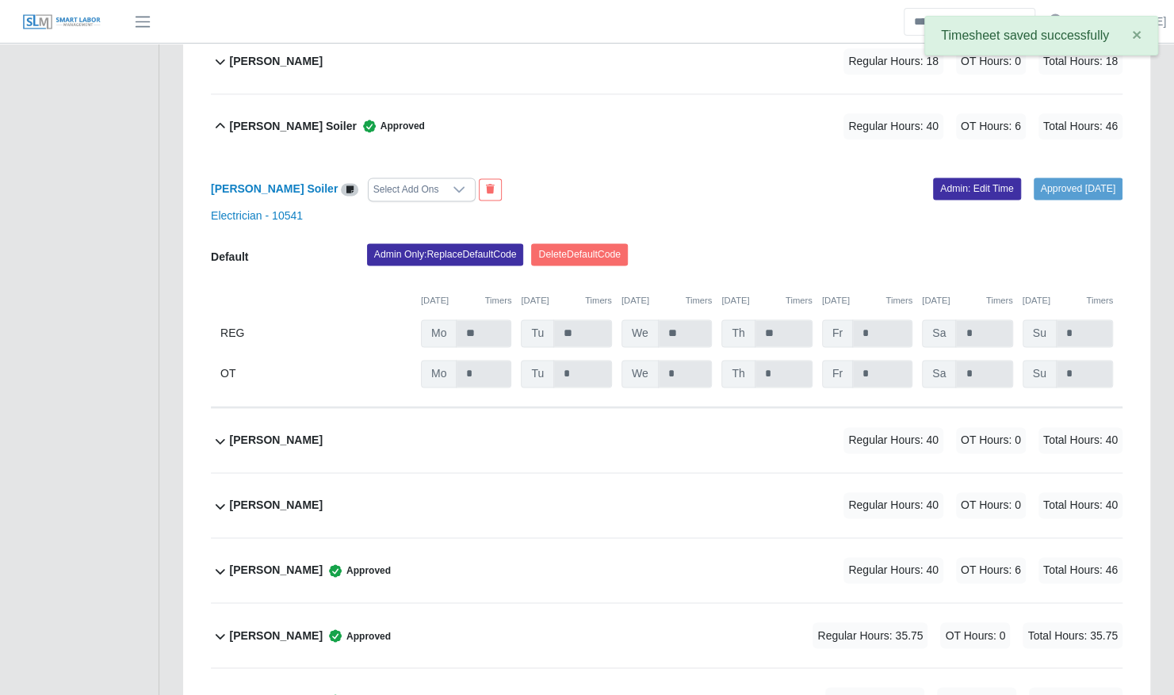
click at [247, 118] on b "Layton Soiler" at bounding box center [293, 126] width 127 height 17
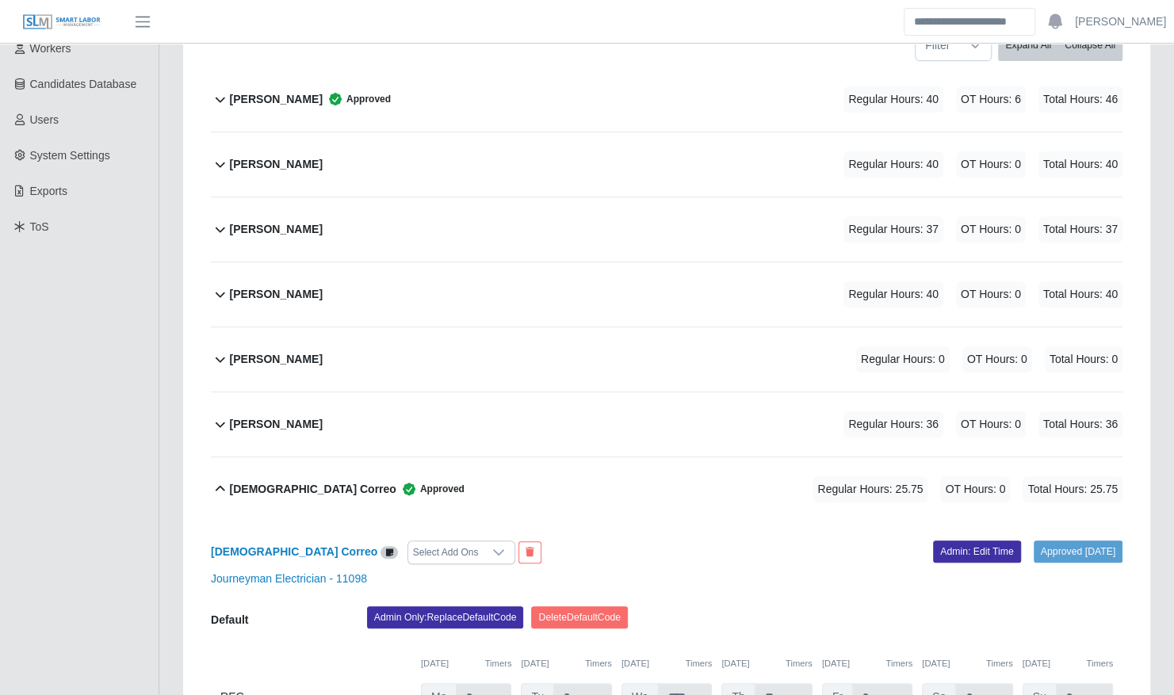
scroll to position [293, 0]
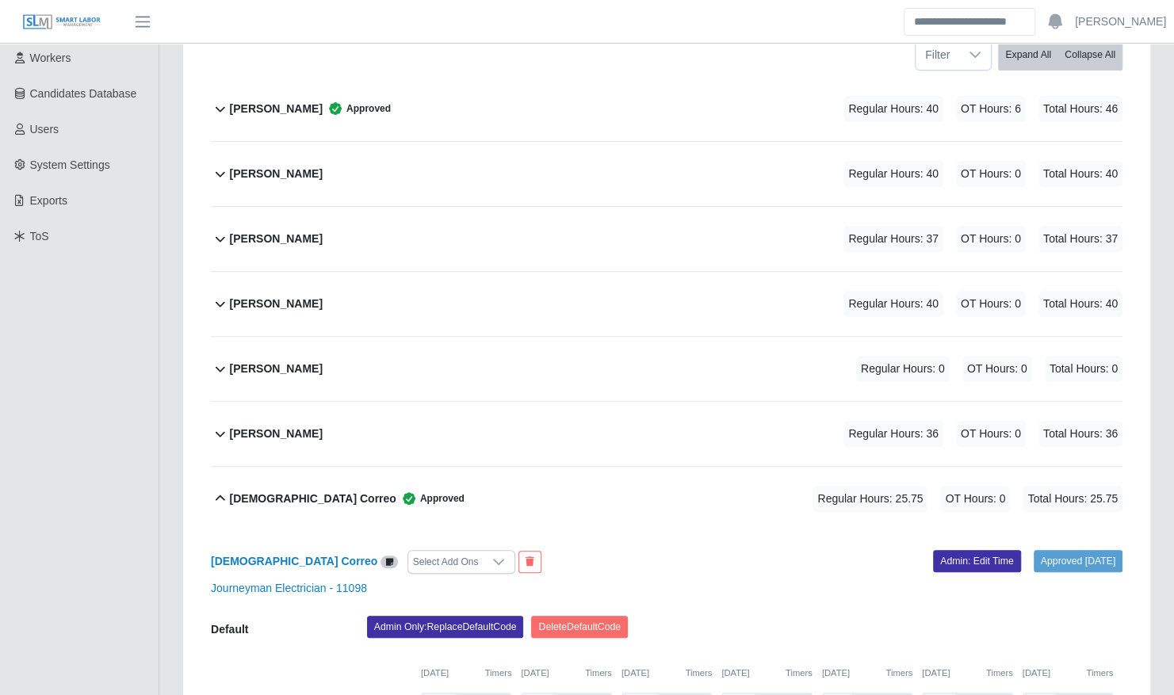
click at [281, 296] on b "Gerber Silva" at bounding box center [276, 304] width 93 height 17
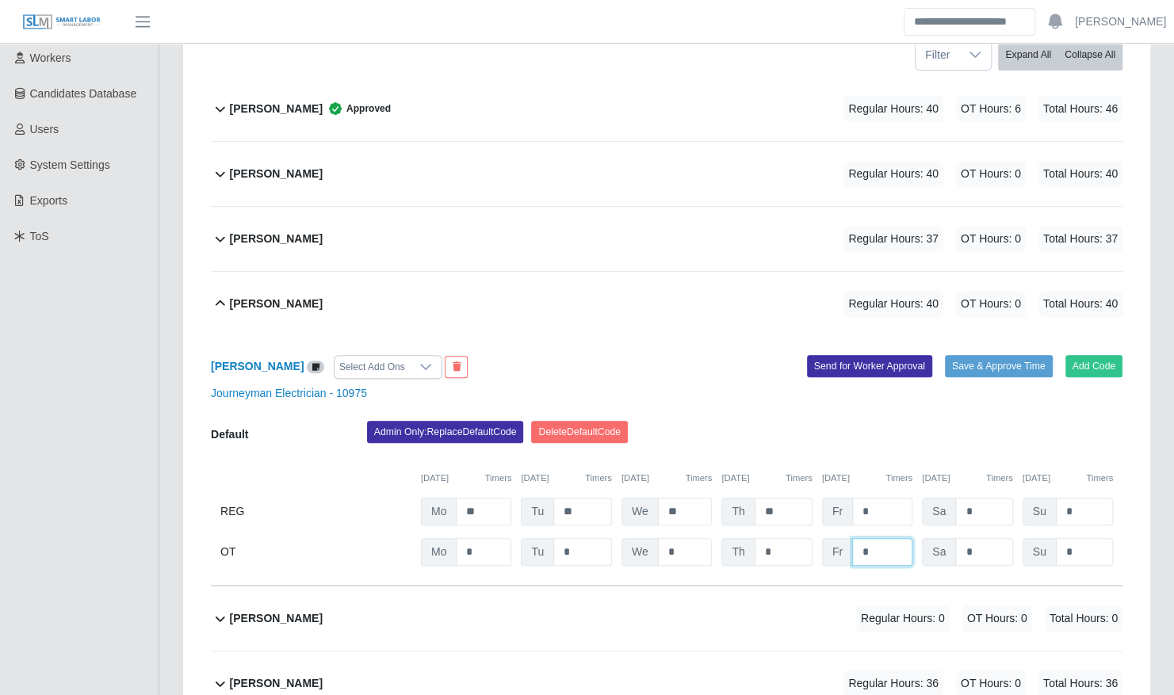
click at [0, 0] on input "*" at bounding box center [0, 0] width 0 height 0
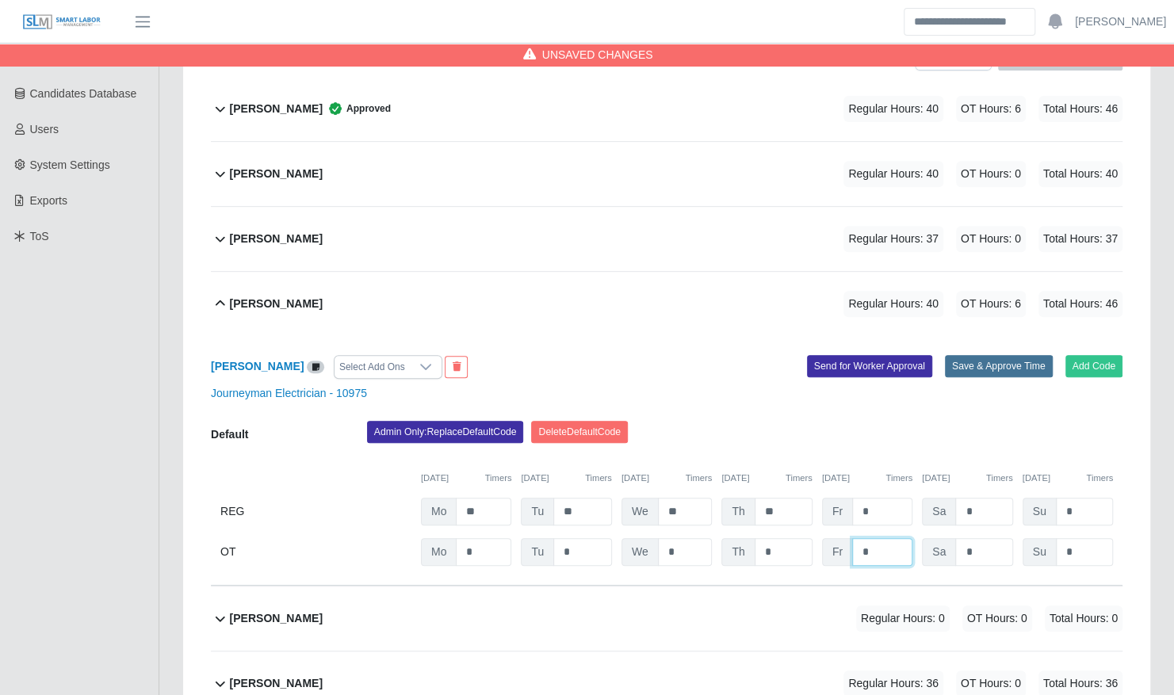
type input "*"
click at [969, 355] on button "Save & Approve Time" at bounding box center [999, 366] width 108 height 22
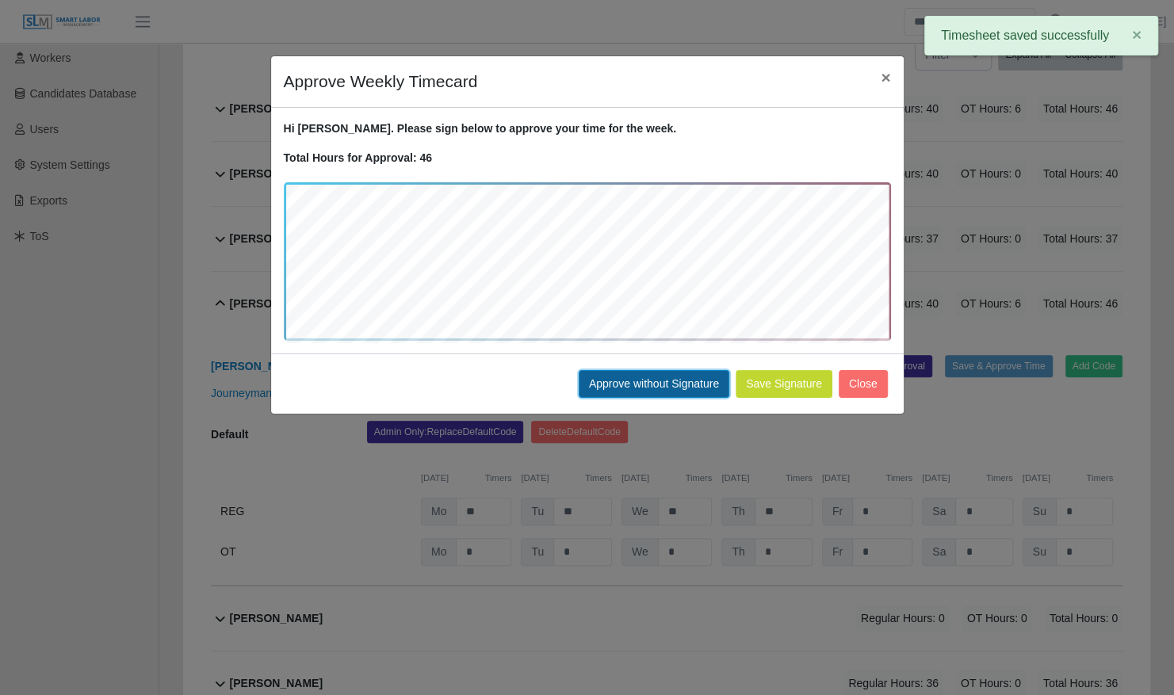
click at [682, 388] on button "Approve without Signature" at bounding box center [654, 384] width 151 height 28
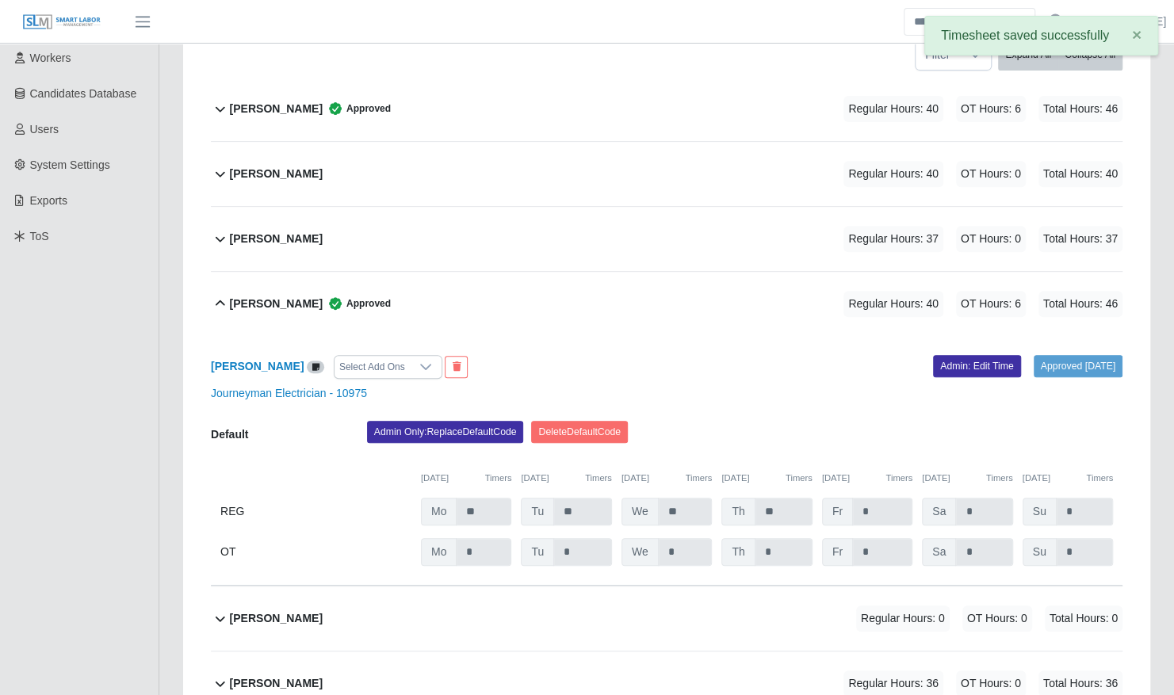
click at [286, 296] on b "Gerber Silva" at bounding box center [276, 304] width 93 height 17
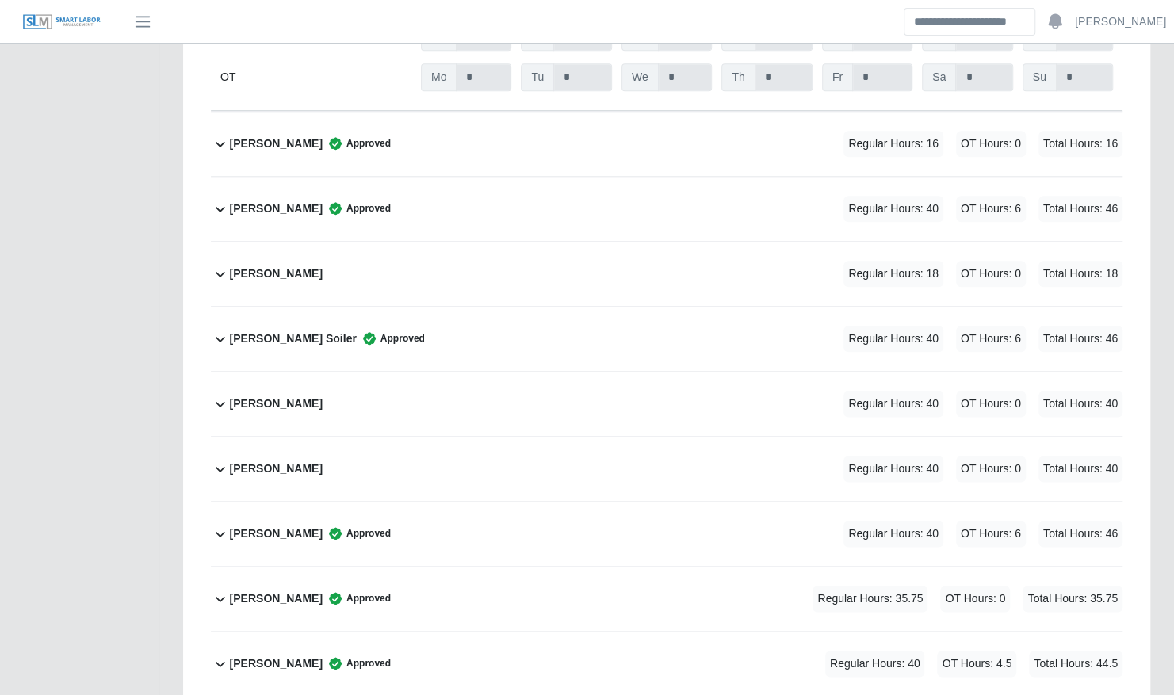
scroll to position [975, 0]
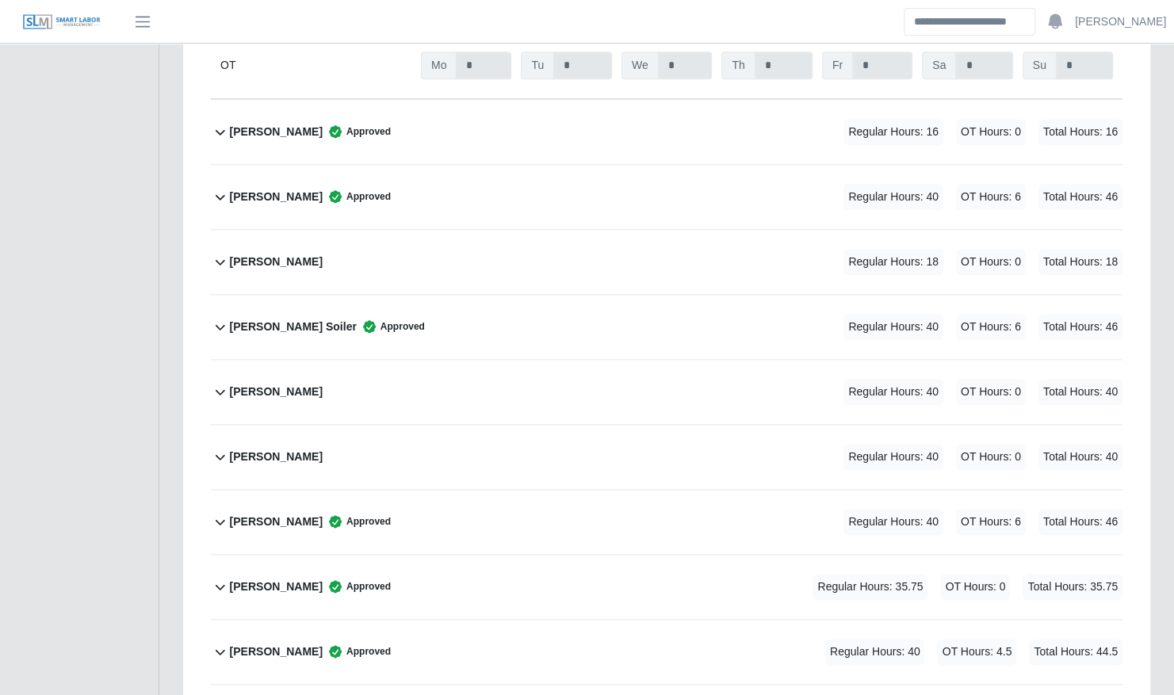
click at [297, 360] on div "Luis Griffith Regular Hours: 40 OT Hours: 0 Total Hours: 40" at bounding box center [676, 392] width 893 height 64
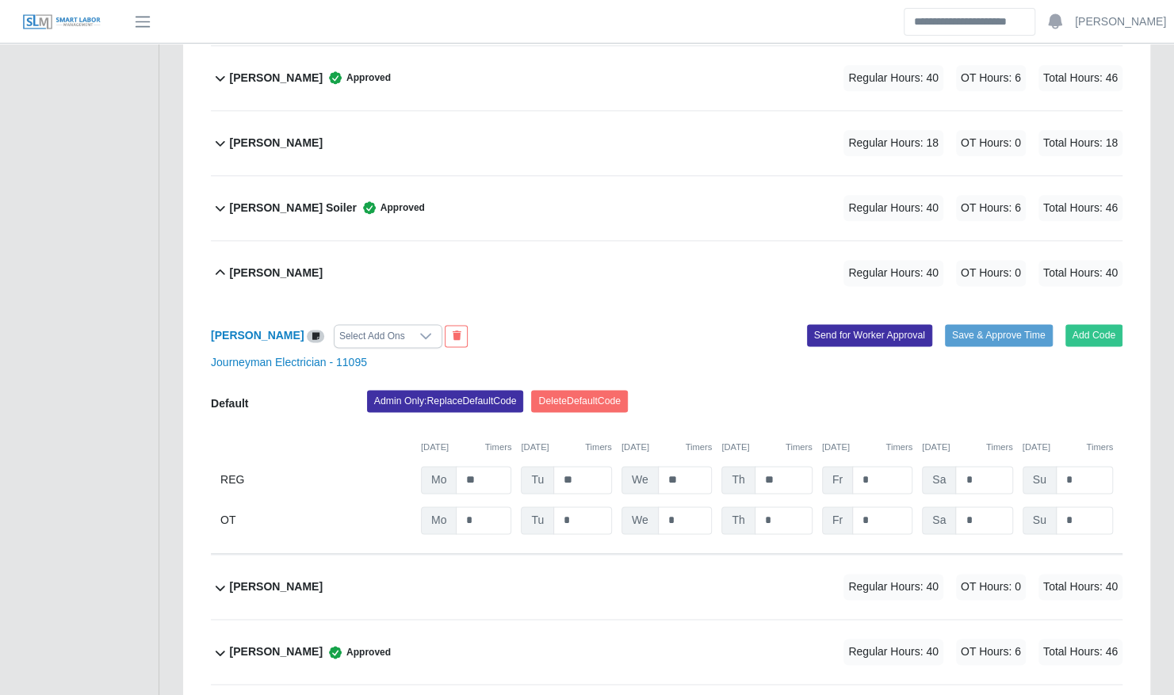
scroll to position [1101, 0]
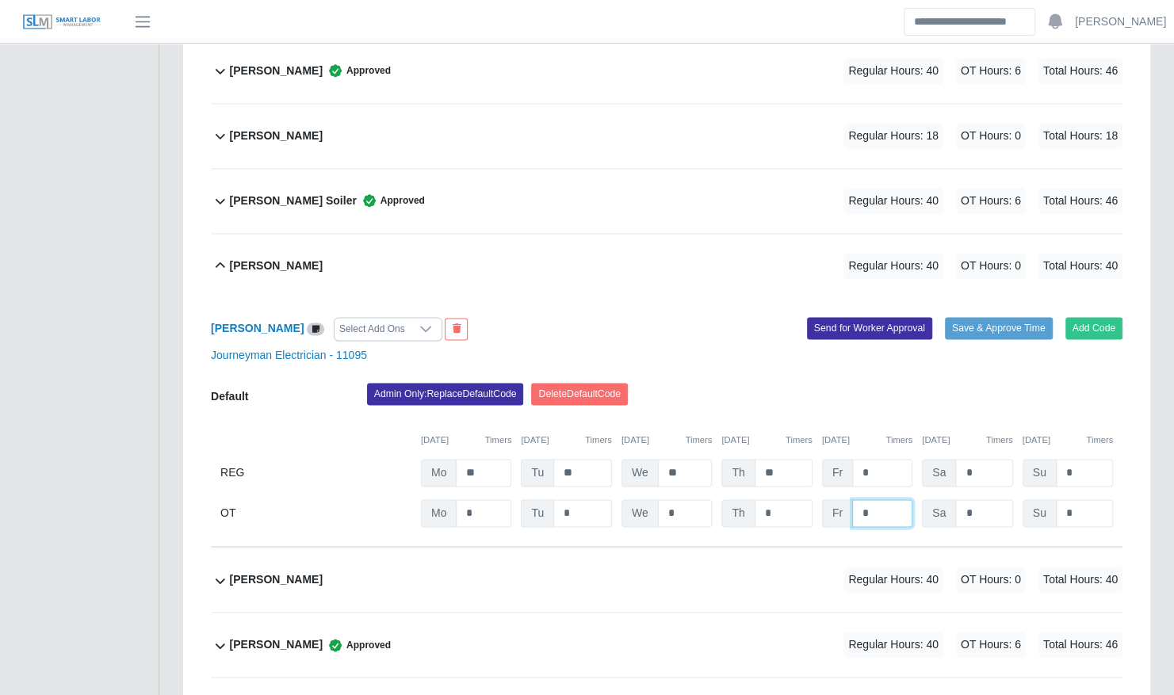
click at [0, 0] on input "*" at bounding box center [0, 0] width 0 height 0
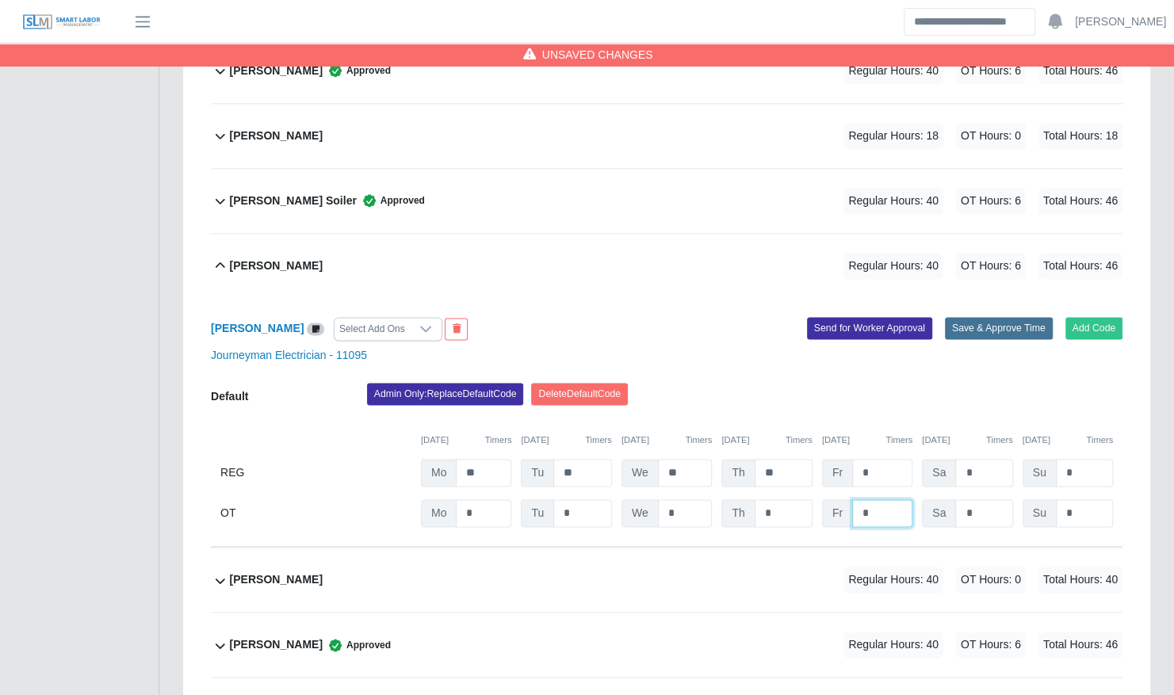
type input "*"
click at [984, 317] on button "Save & Approve Time" at bounding box center [999, 328] width 108 height 22
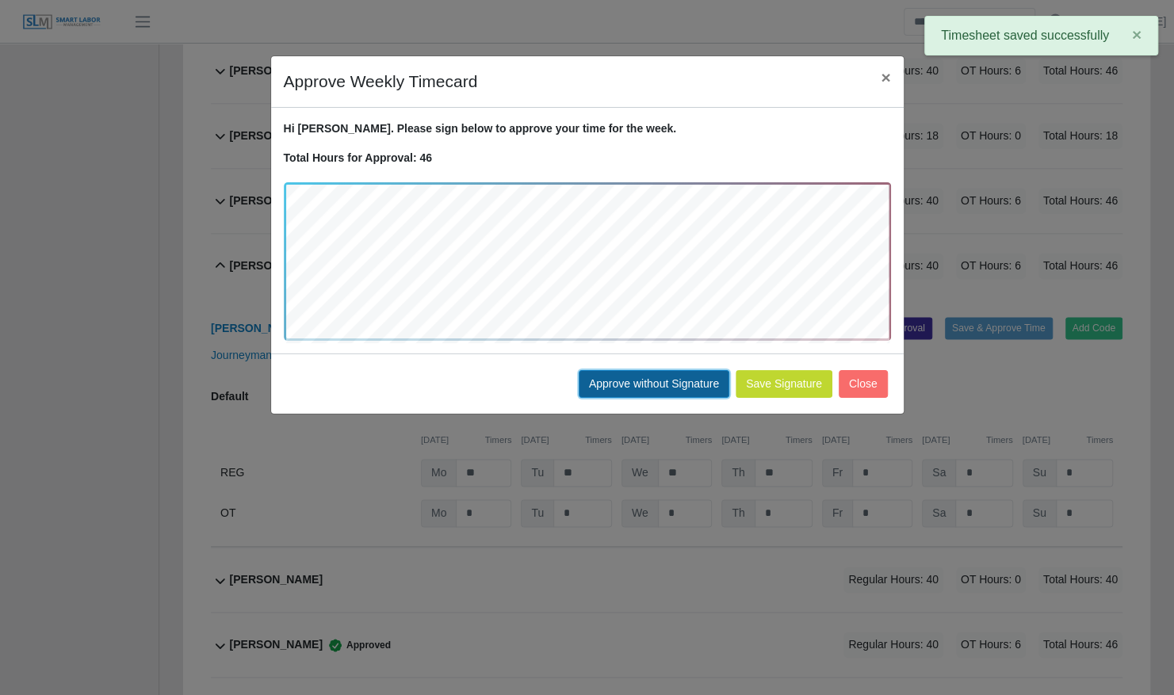
click at [652, 383] on button "Approve without Signature" at bounding box center [654, 384] width 151 height 28
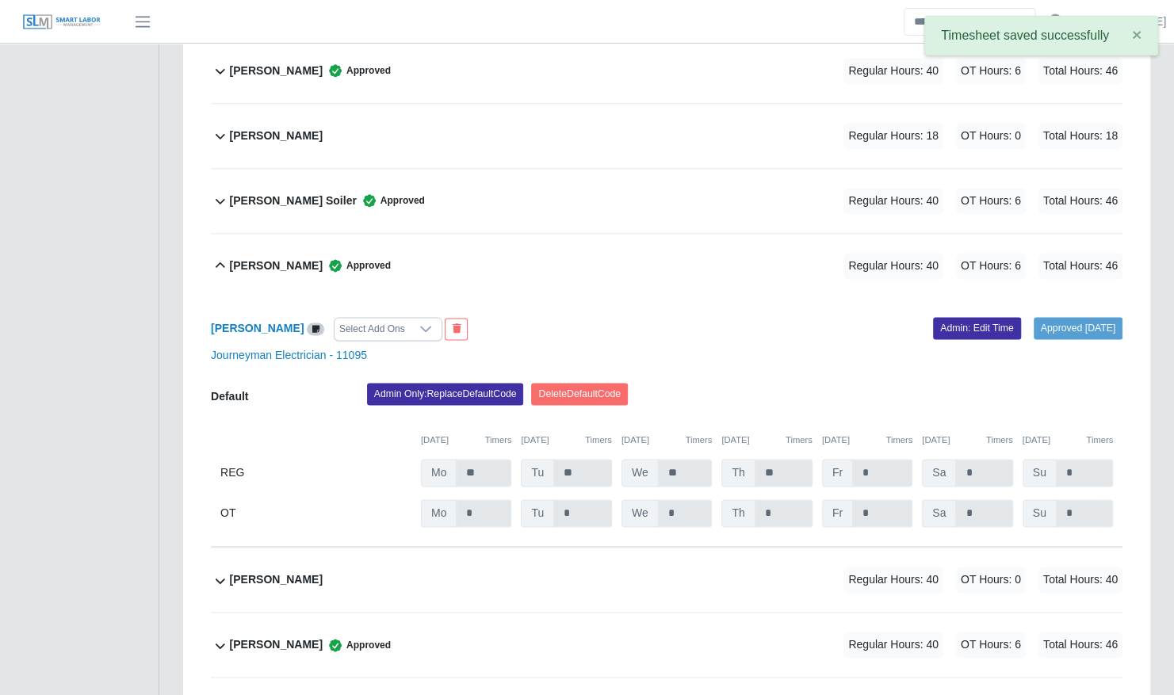
click at [278, 258] on b "Luis Griffith" at bounding box center [276, 266] width 93 height 17
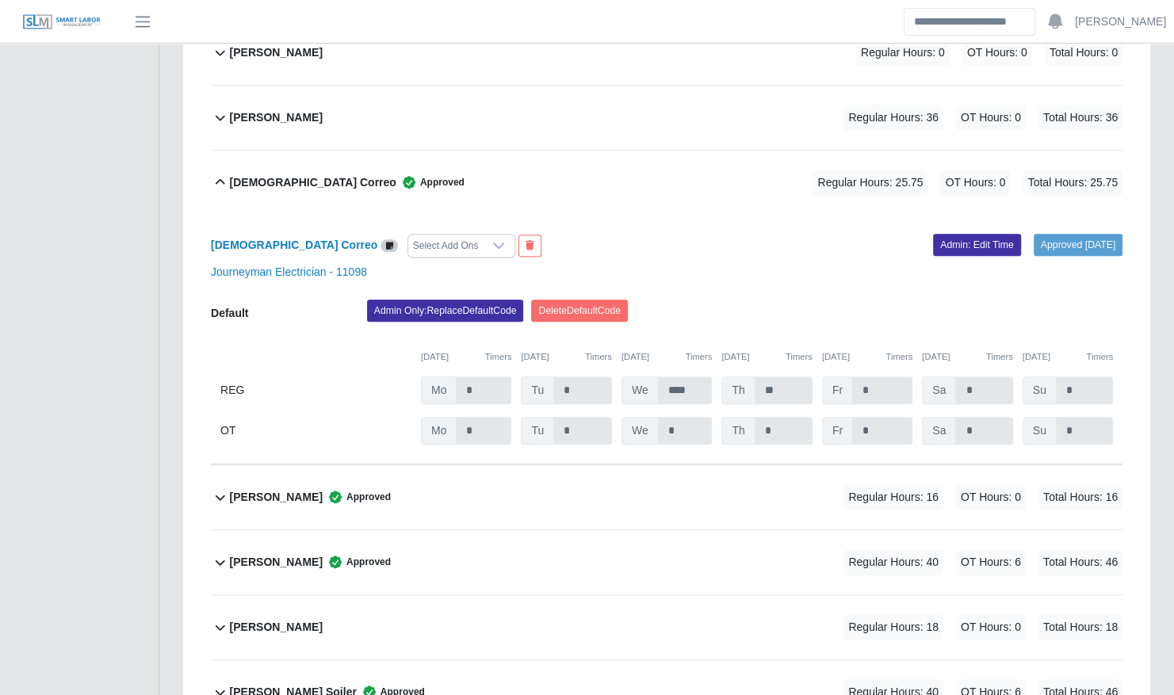
scroll to position [574, 0]
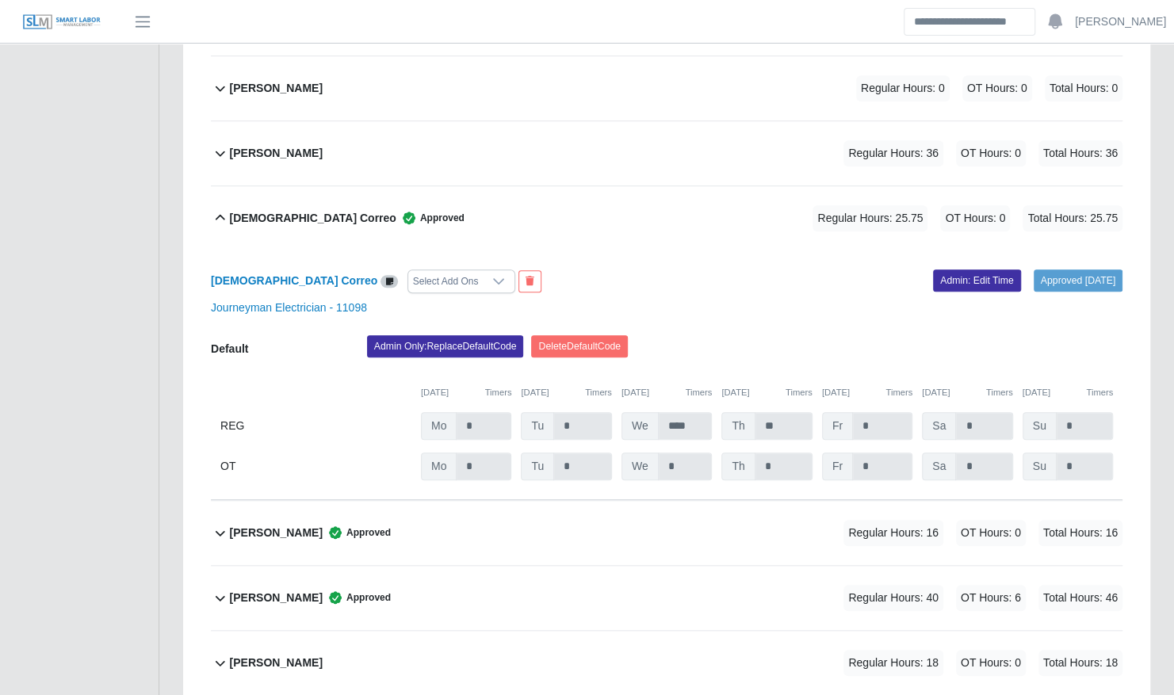
click at [268, 205] on div "Jesua Correo Approved" at bounding box center [347, 218] width 235 height 26
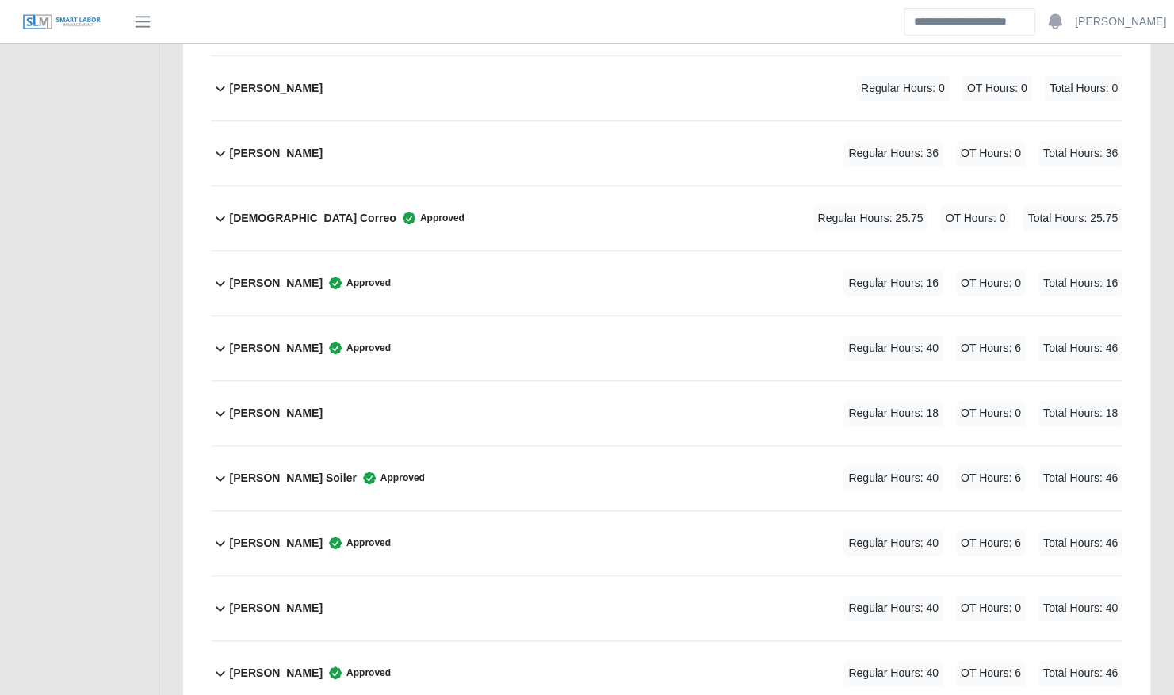
click at [304, 145] on b "Jacob Mitchum" at bounding box center [276, 153] width 93 height 17
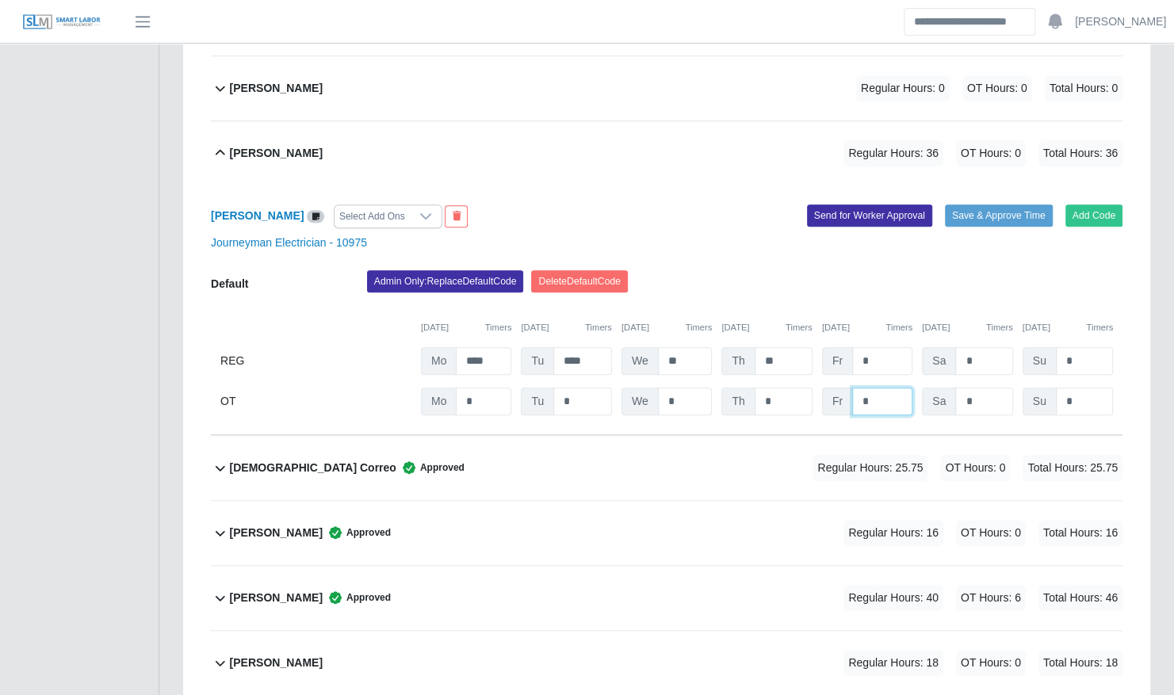
click at [0, 0] on input "*" at bounding box center [0, 0] width 0 height 0
click at [870, 347] on input "*" at bounding box center [882, 361] width 60 height 28
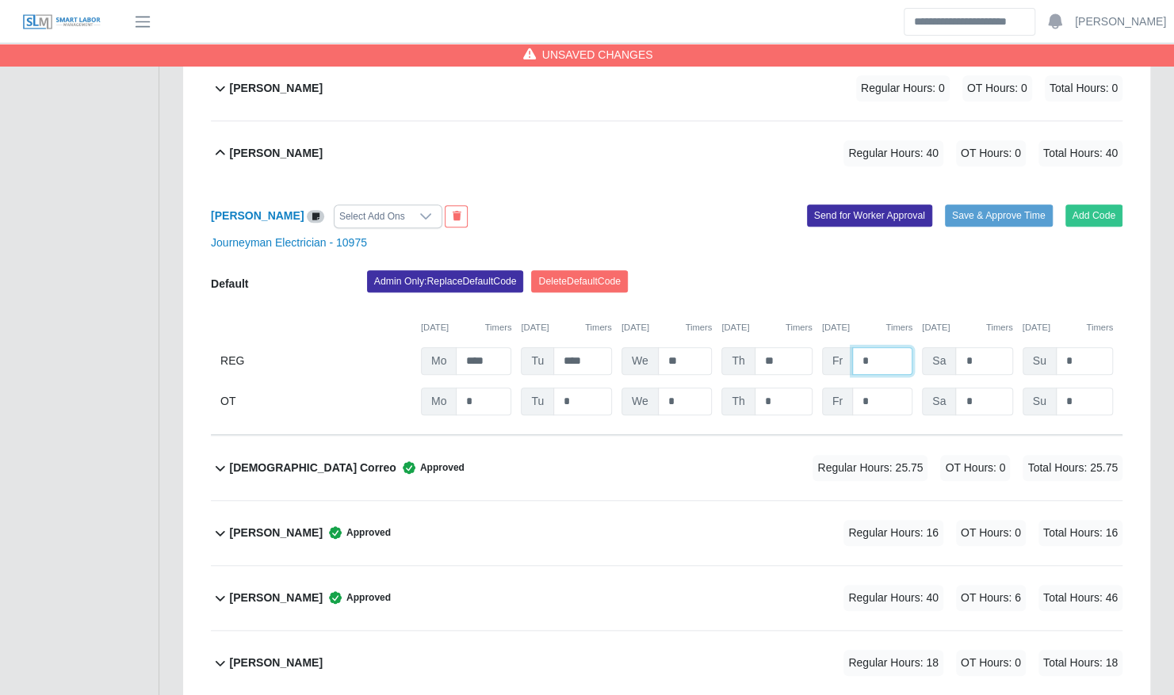
type input "*"
click at [816, 270] on div "Admin Only: Replace Default Code Delete Default Code" at bounding box center [744, 286] width 779 height 32
click at [0, 0] on input "*" at bounding box center [0, 0] width 0 height 0
type input "*"
click at [963, 235] on div "Journeyman Electrician - 10975" at bounding box center [666, 243] width 935 height 17
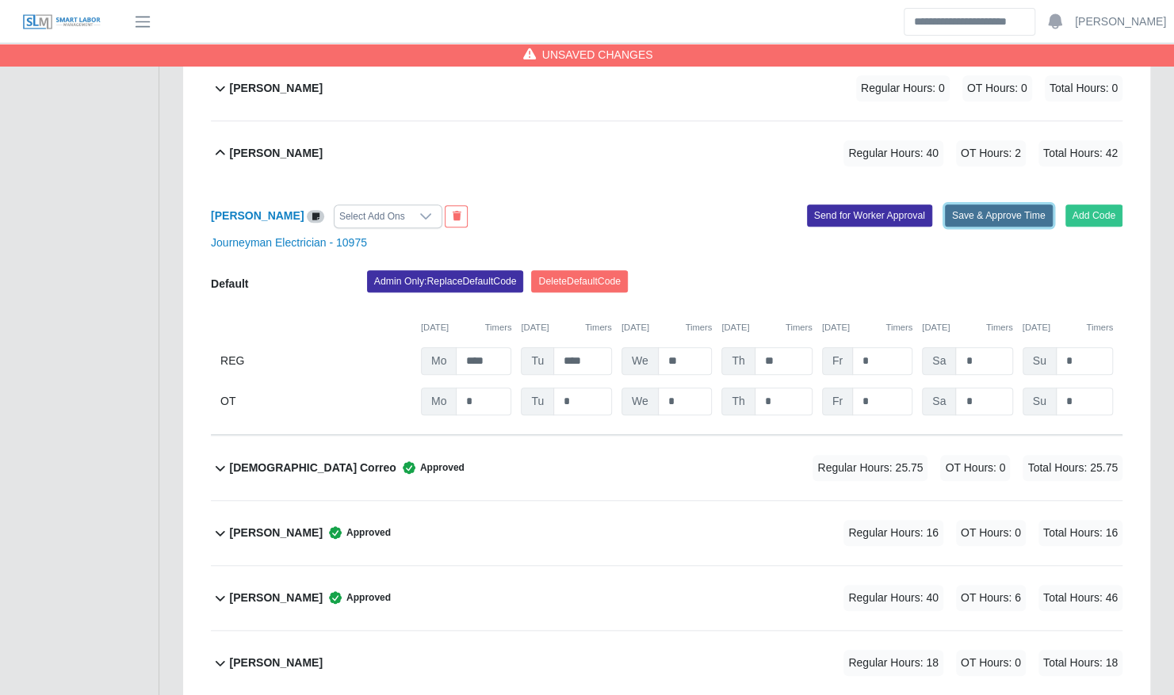
click at [978, 205] on button "Save & Approve Time" at bounding box center [999, 216] width 108 height 22
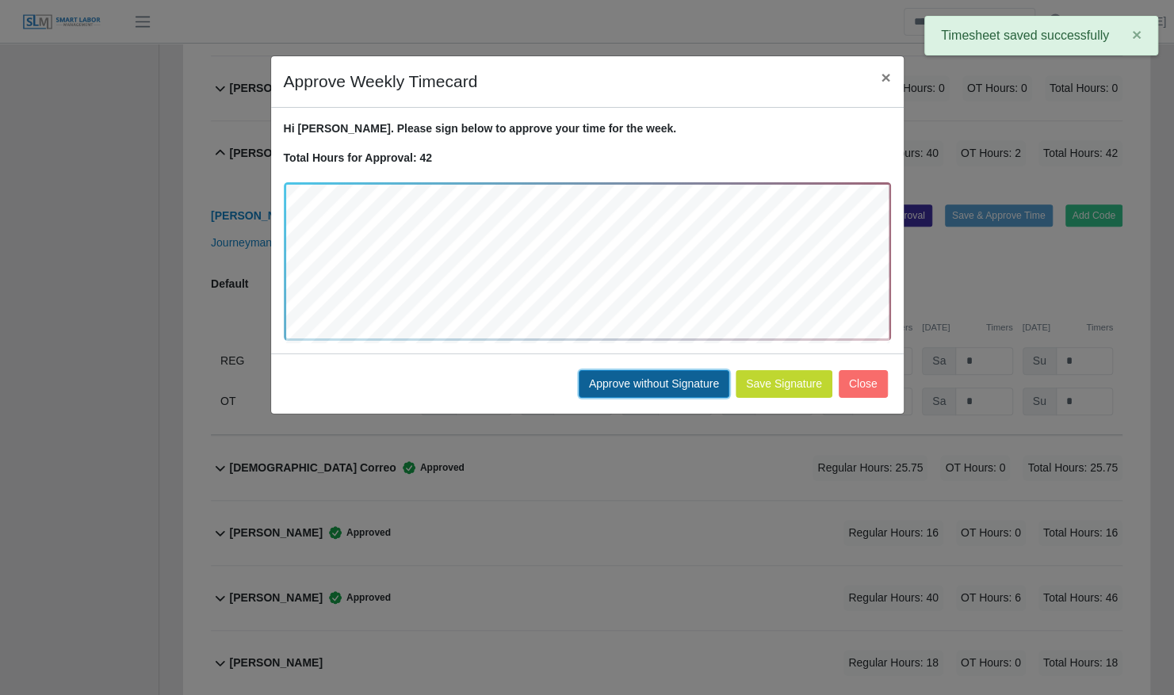
click at [685, 392] on button "Approve without Signature" at bounding box center [654, 384] width 151 height 28
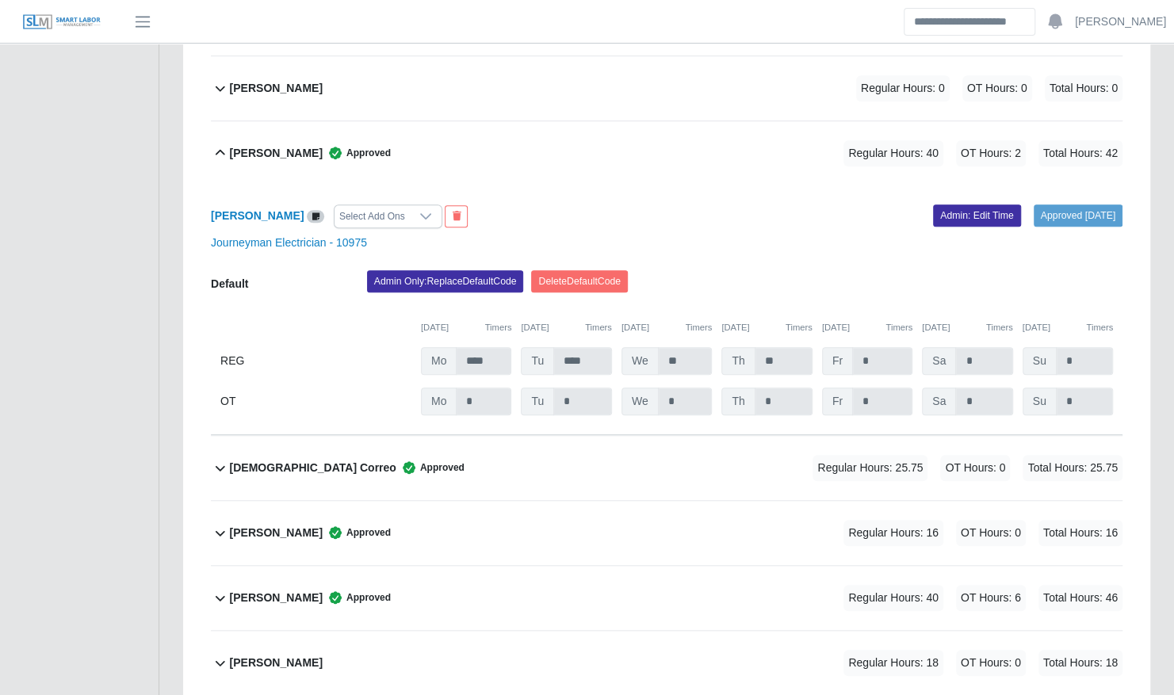
click at [274, 130] on div "Jacob Mitchum Approved Regular Hours: 40 OT Hours: 2 Total Hours: 42" at bounding box center [676, 153] width 893 height 64
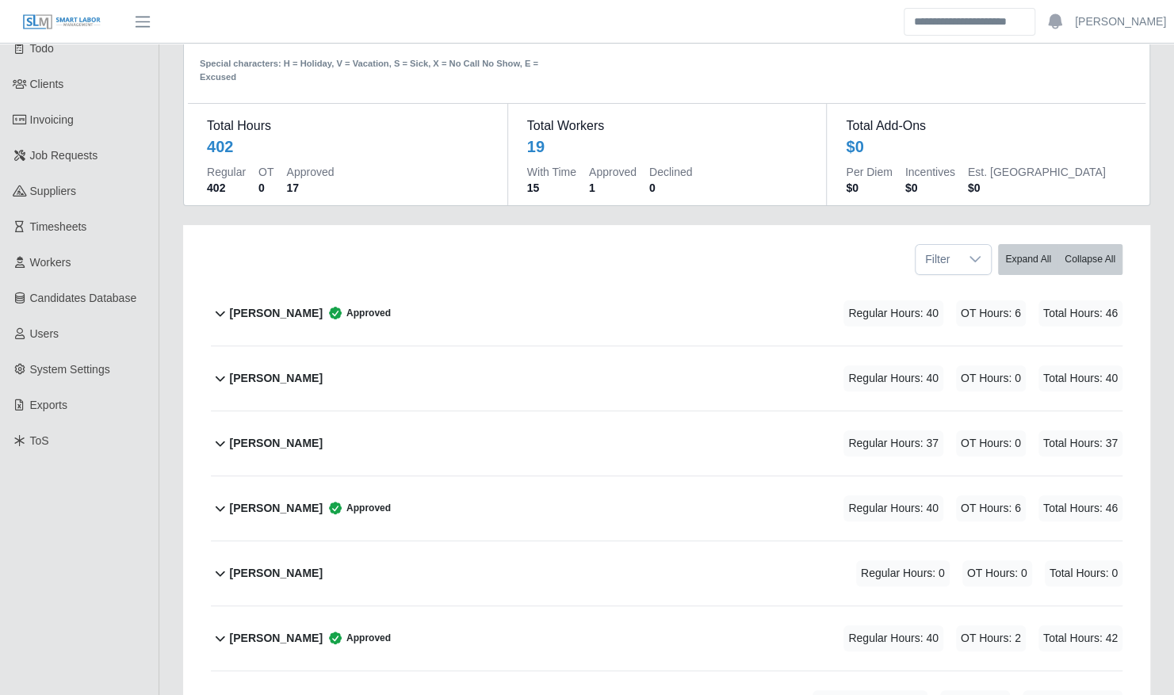
scroll to position [0, 0]
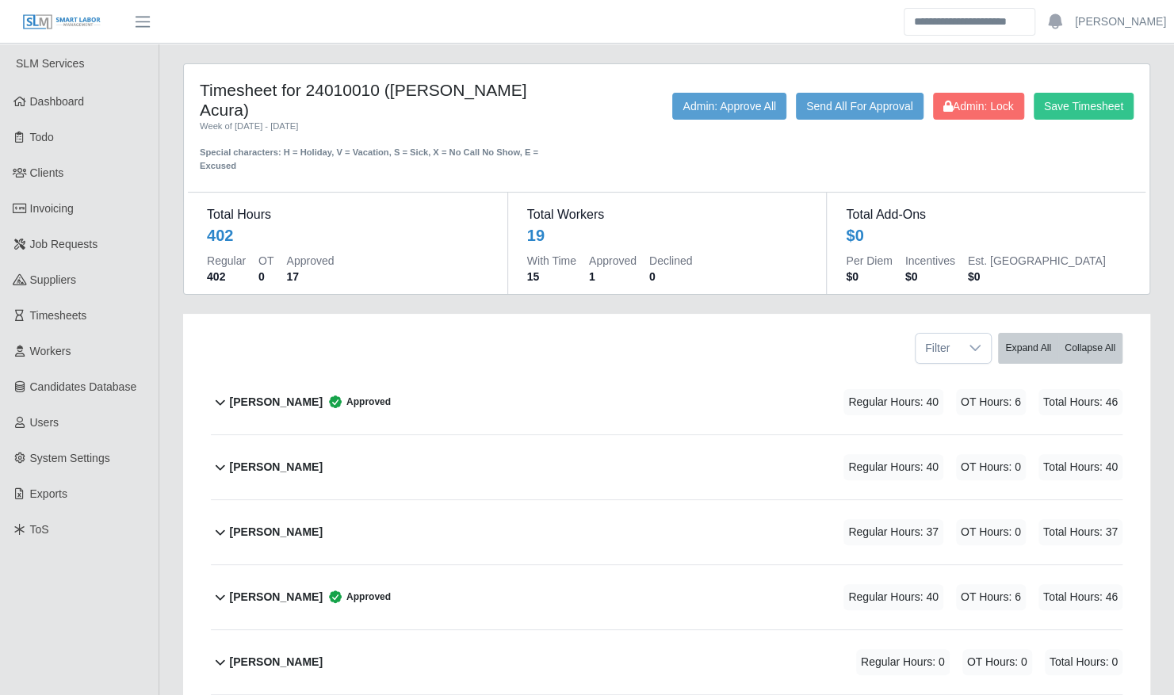
click at [420, 500] on div "Darron Johnson Regular Hours: 37 OT Hours: 0 Total Hours: 37" at bounding box center [676, 532] width 893 height 64
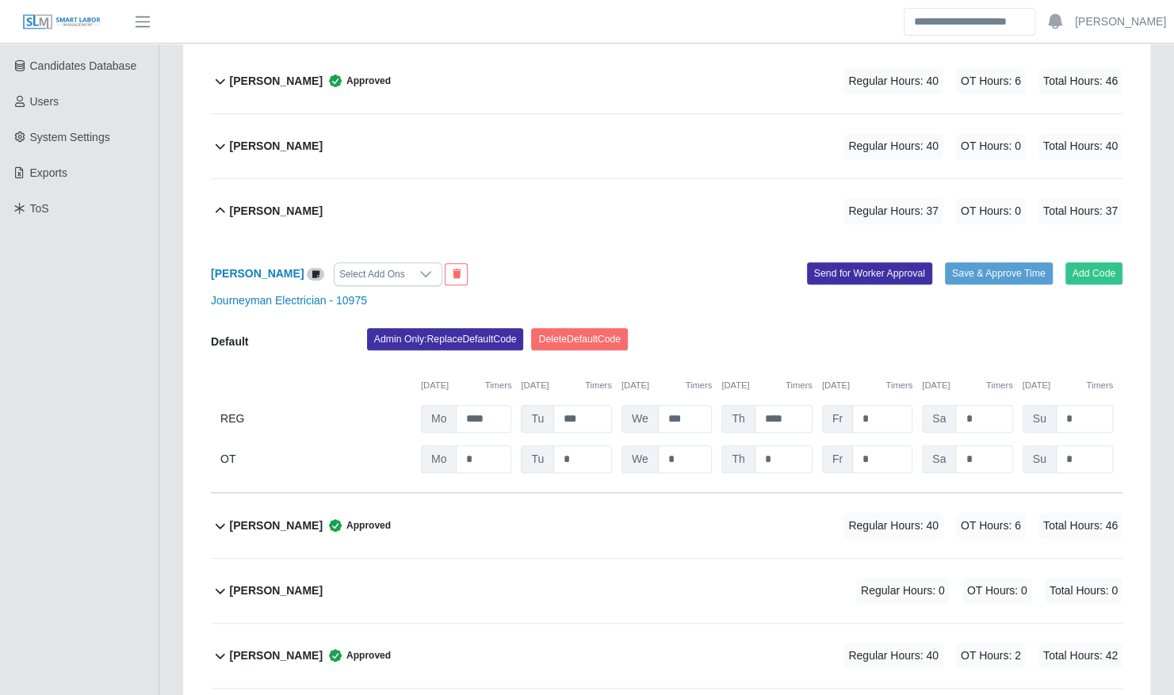
scroll to position [323, 0]
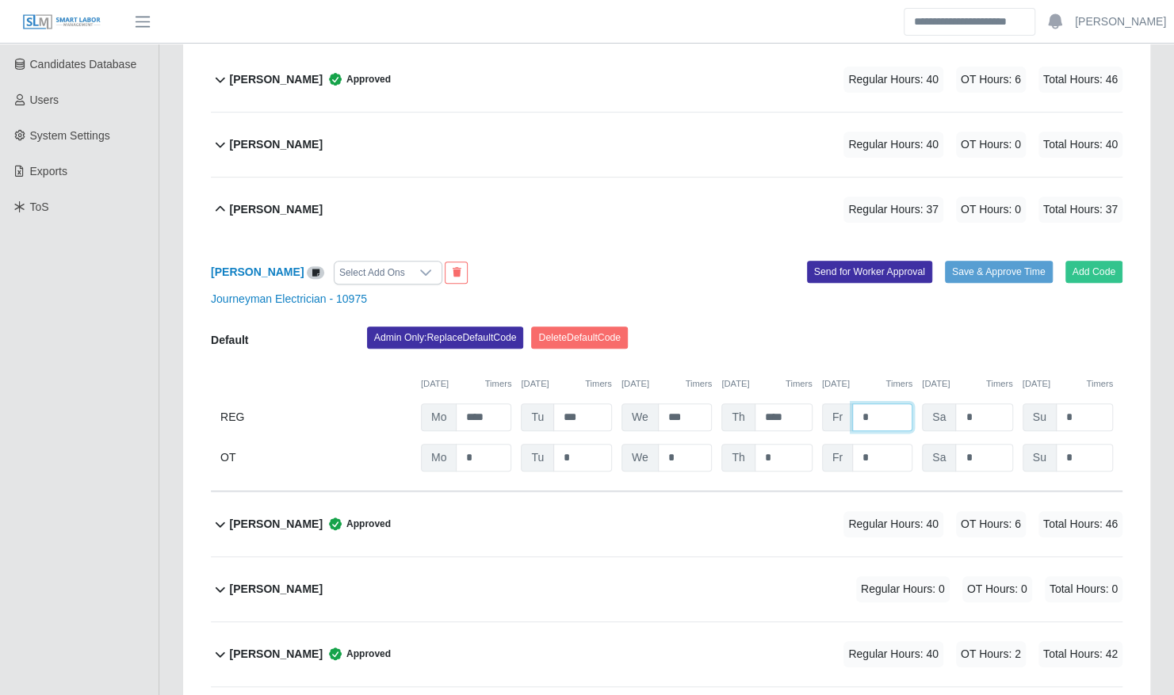
click at [877, 403] on input "*" at bounding box center [882, 417] width 60 height 28
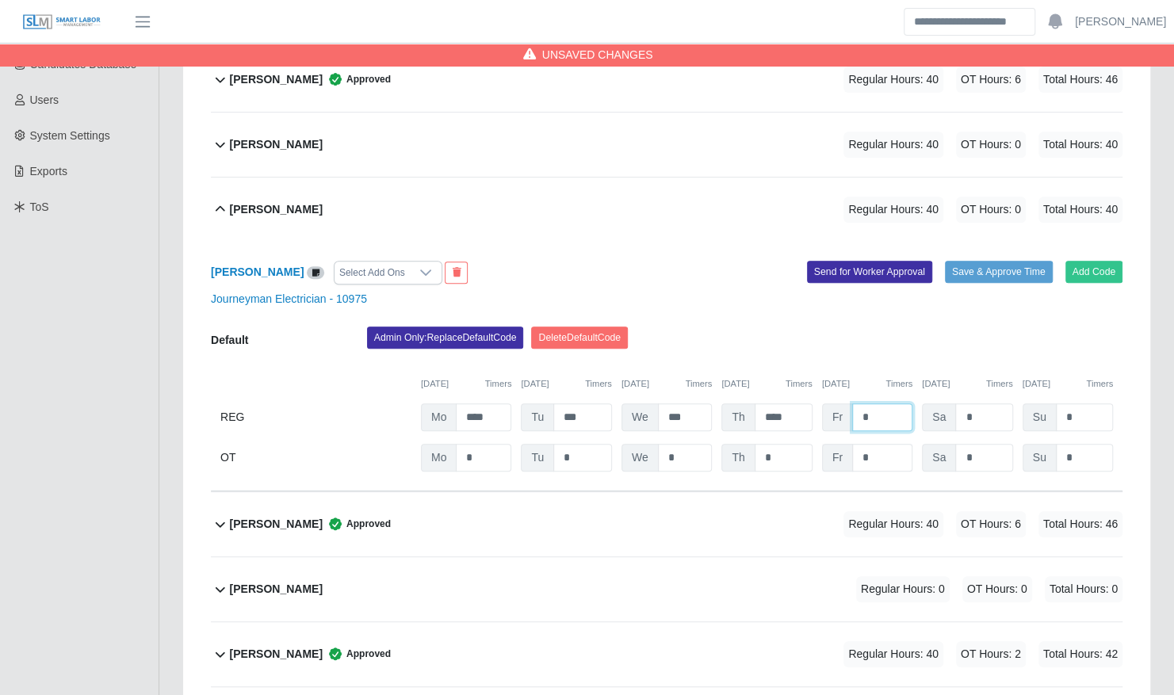
type input "*"
click at [0, 0] on input "*" at bounding box center [0, 0] width 0 height 0
type input "*"
click at [923, 327] on div "Admin Only: Replace Default Code Delete Default Code" at bounding box center [744, 343] width 779 height 32
click at [972, 261] on button "Save & Approve Time" at bounding box center [999, 272] width 108 height 22
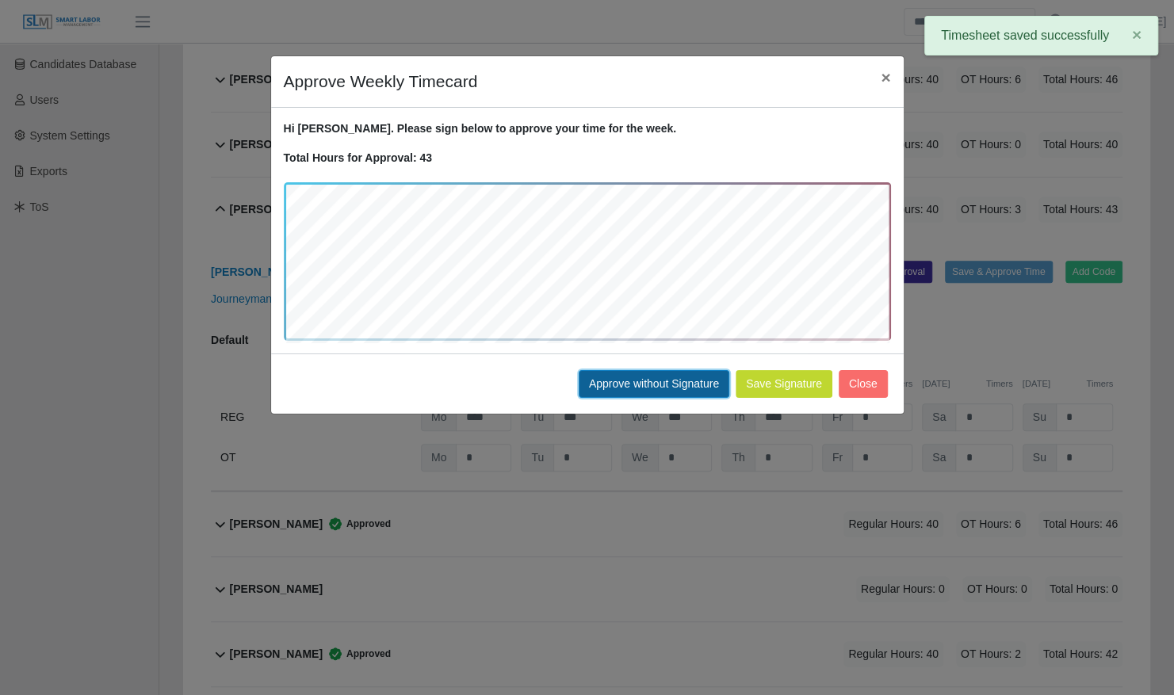
click at [690, 380] on button "Approve without Signature" at bounding box center [654, 384] width 151 height 28
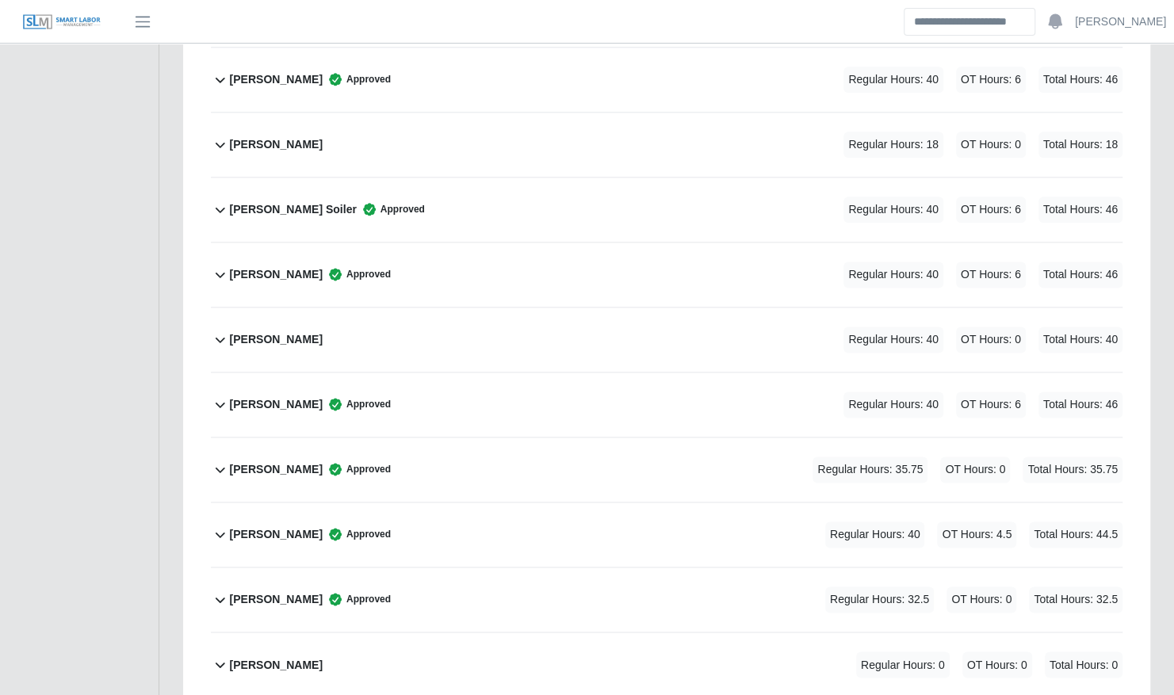
scroll to position [1091, 0]
click at [350, 308] on div "Maynor Torres Regular Hours: 40 OT Hours: 0 Total Hours: 40" at bounding box center [676, 340] width 893 height 64
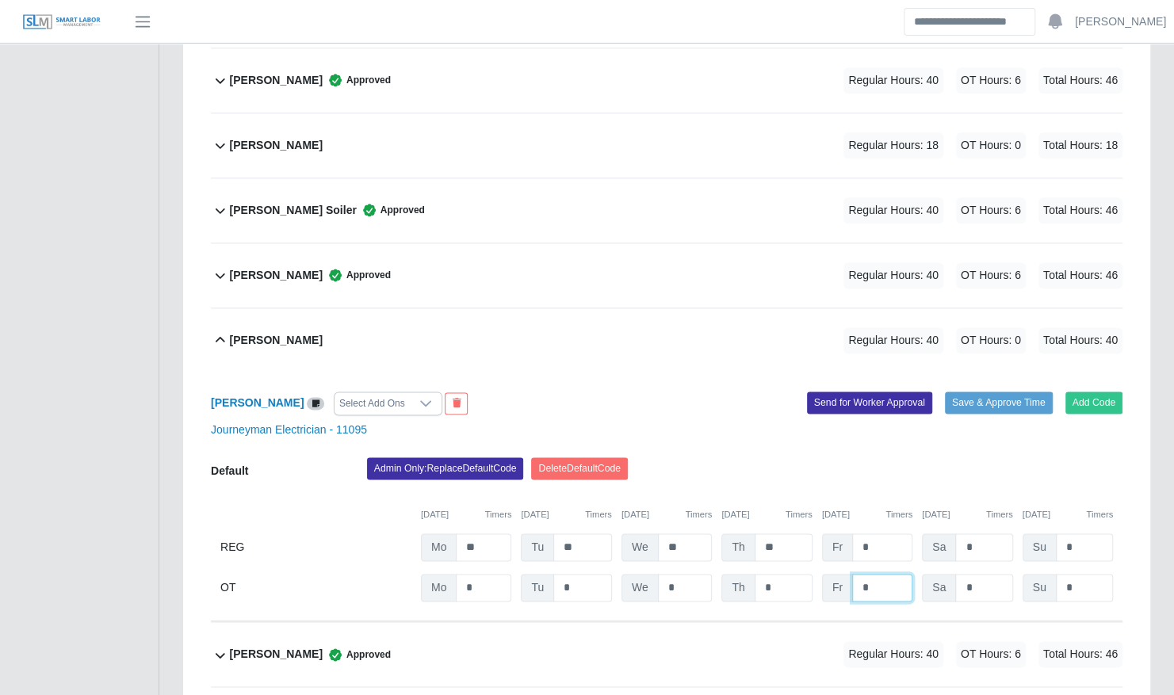
click at [0, 0] on input "*" at bounding box center [0, 0] width 0 height 0
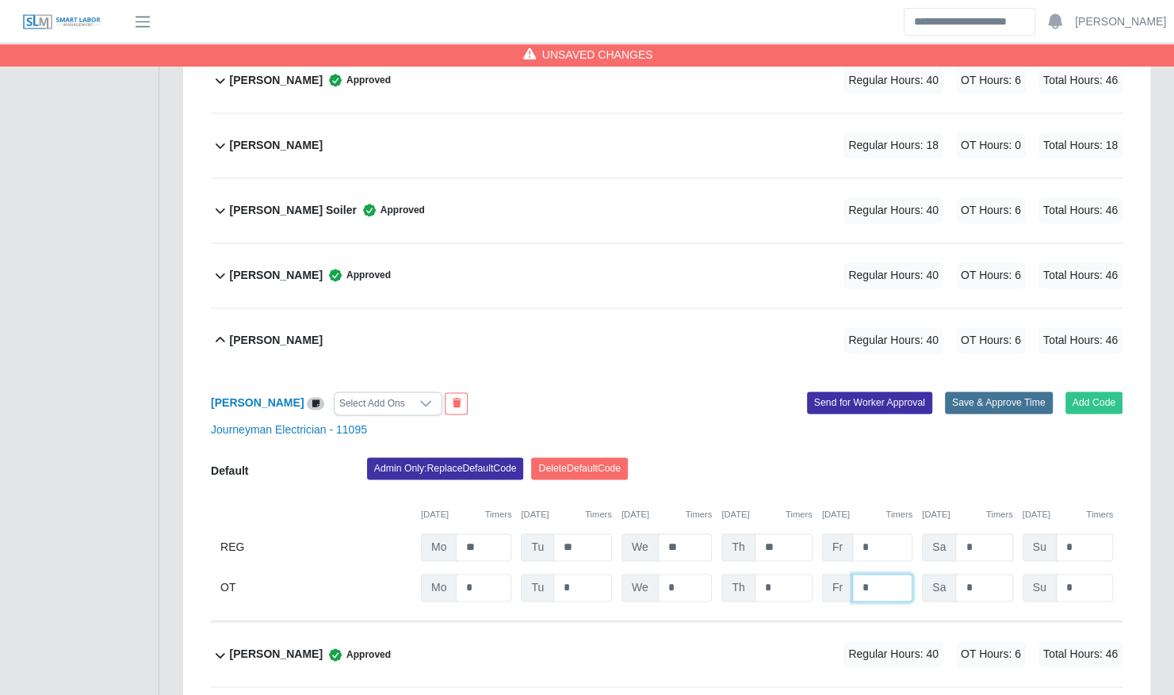
type input "*"
click at [992, 392] on button "Save & Approve Time" at bounding box center [999, 403] width 108 height 22
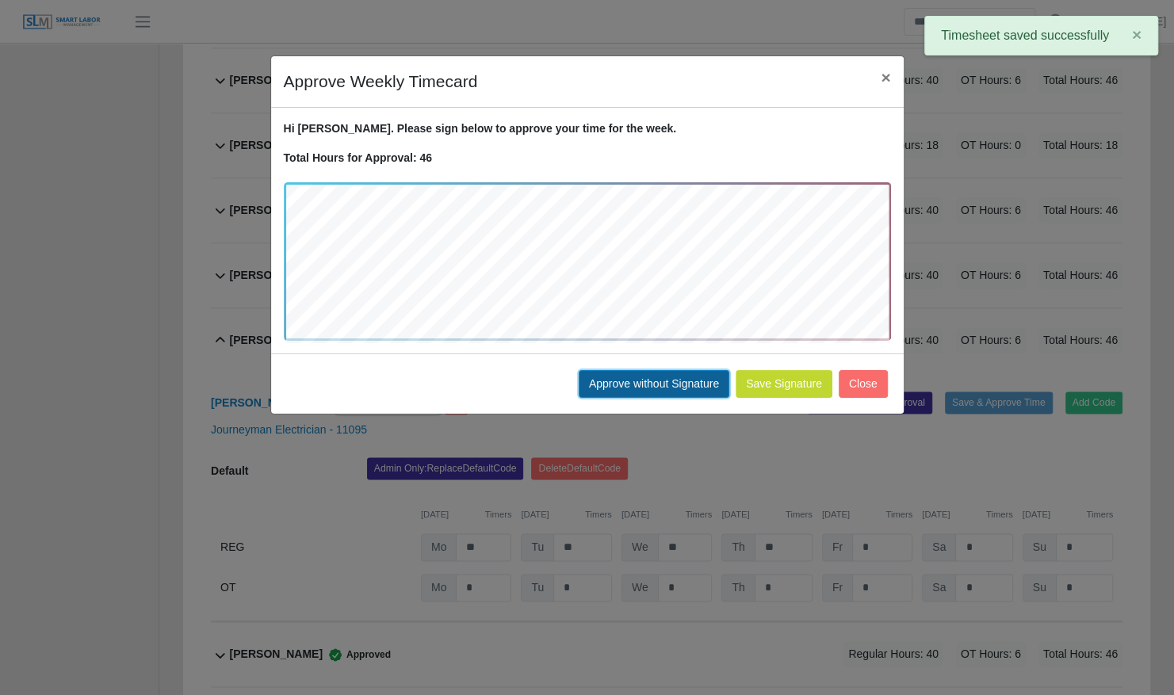
click at [656, 384] on button "Approve without Signature" at bounding box center [654, 384] width 151 height 28
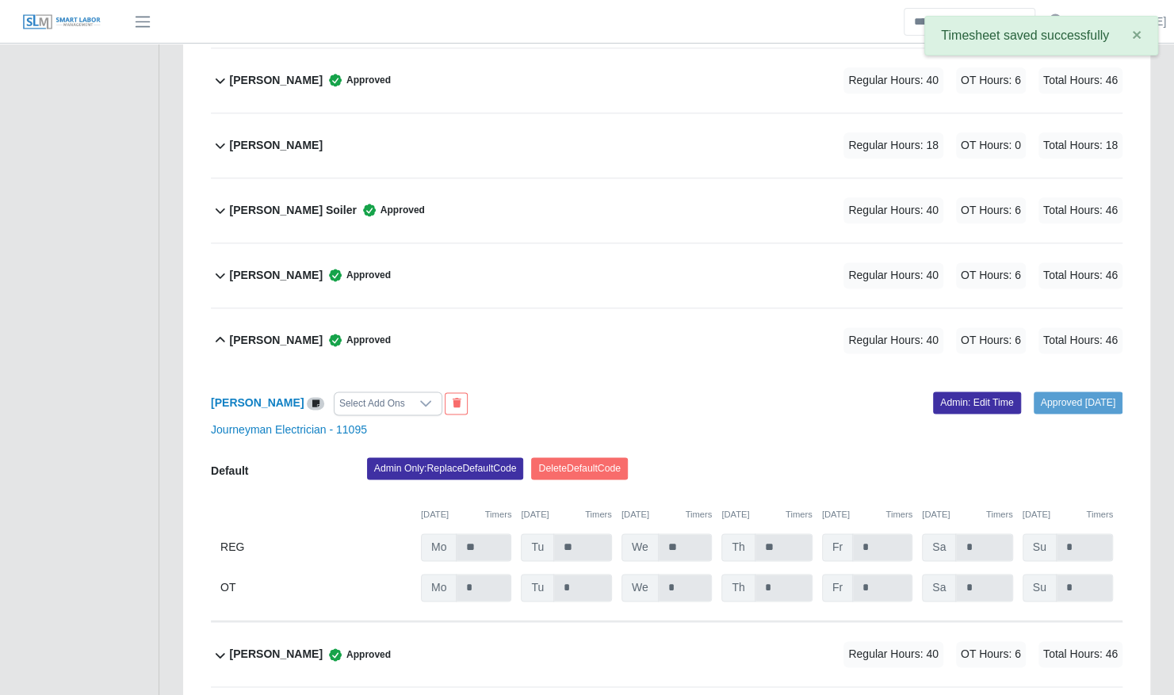
click at [327, 332] on icon at bounding box center [335, 340] width 16 height 16
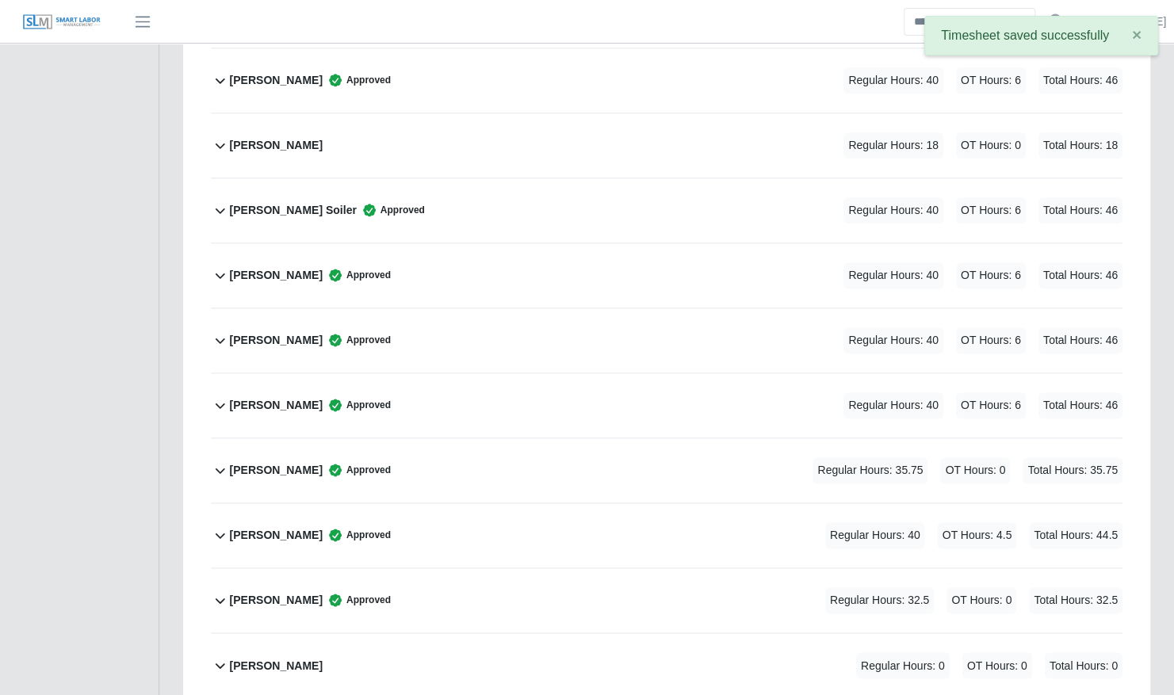
scroll to position [1236, 0]
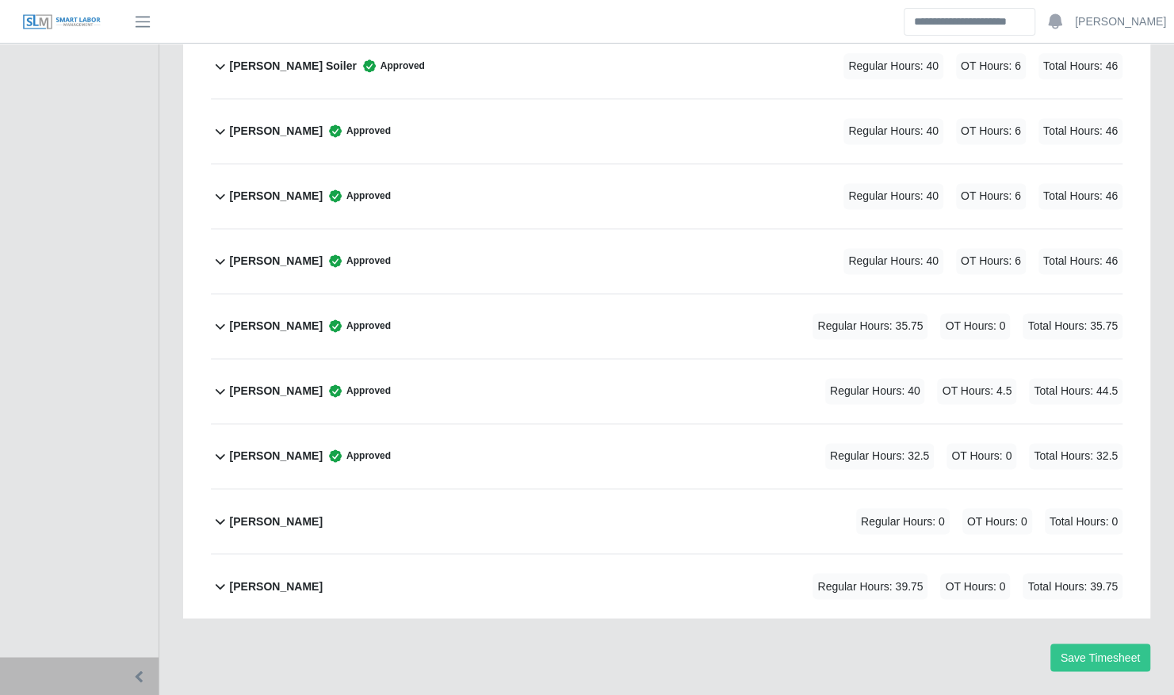
click at [302, 569] on div "William Delgado Regular Hours: 39.75 OT Hours: 0 Total Hours: 39.75" at bounding box center [676, 586] width 893 height 64
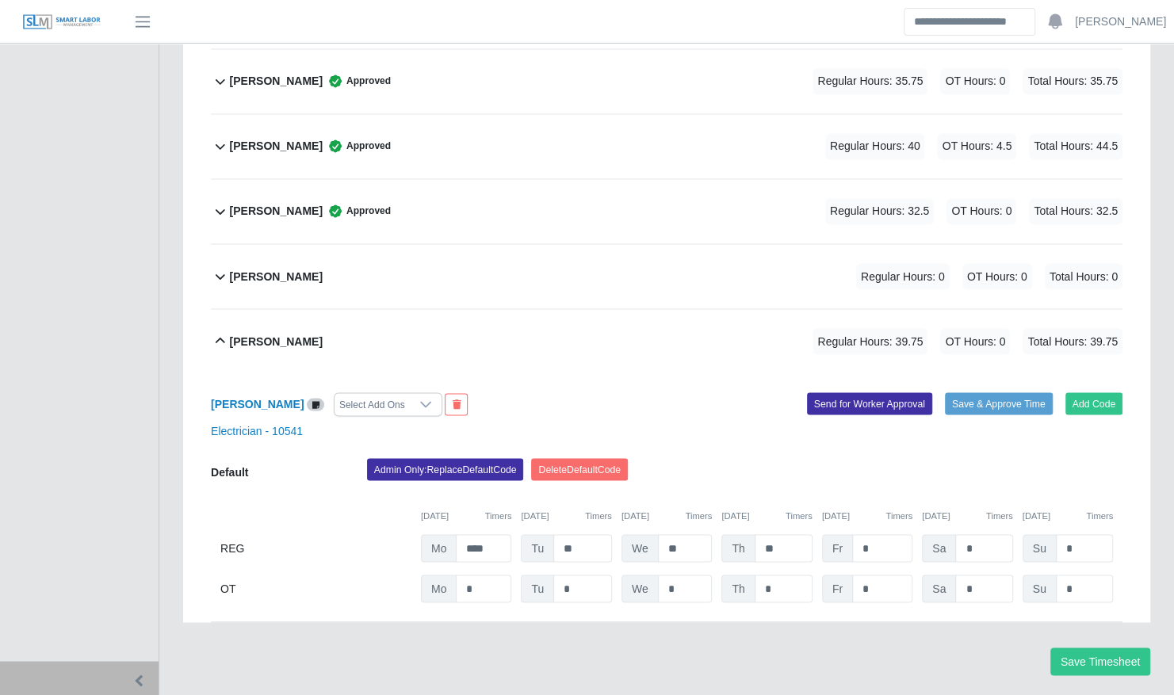
scroll to position [1485, 0]
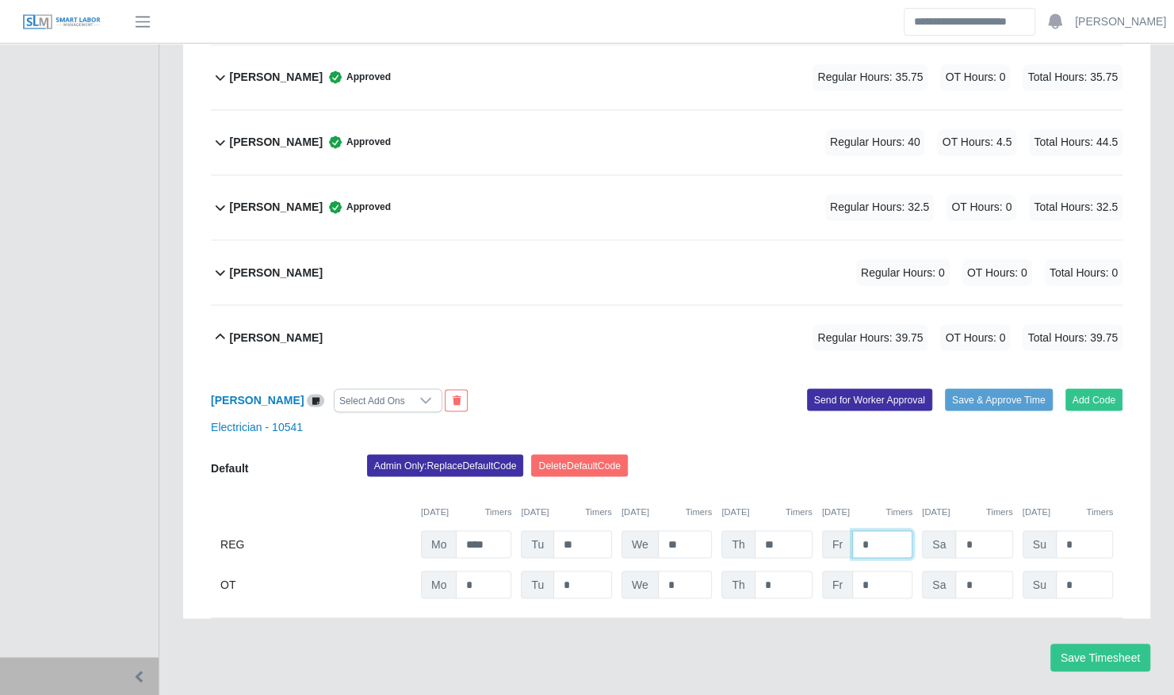
click at [881, 530] on input "*" at bounding box center [882, 544] width 60 height 28
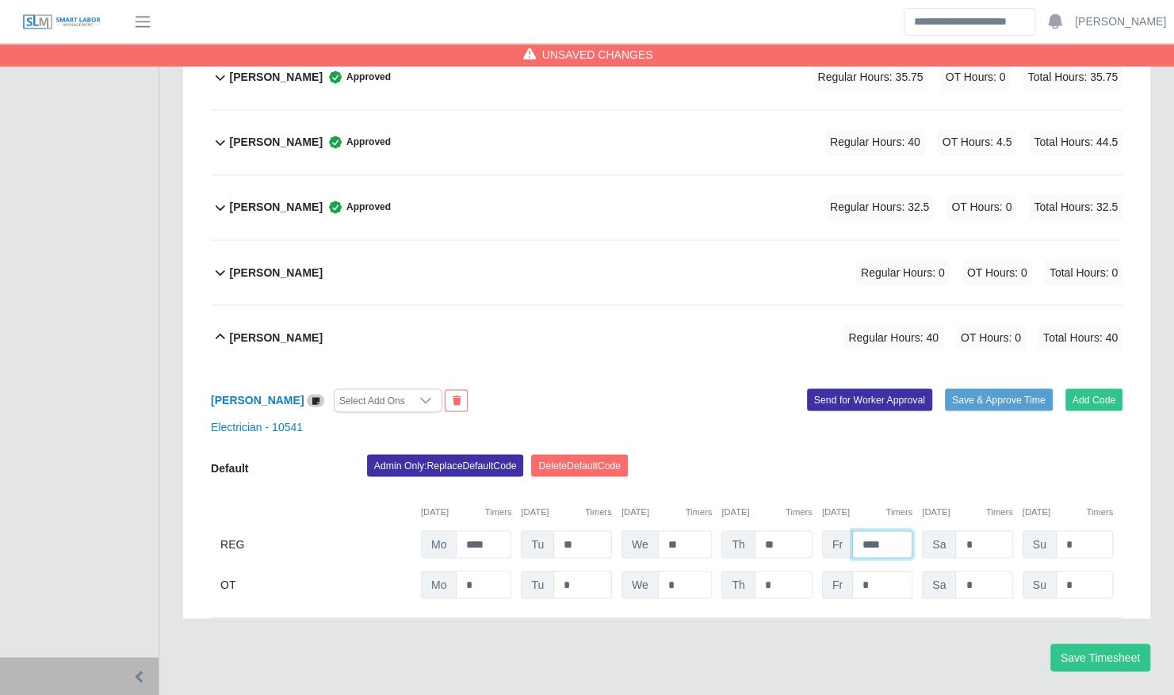
type input "****"
click at [0, 0] on input "*" at bounding box center [0, 0] width 0 height 0
type input "*"
type input "****"
click at [981, 454] on div "Admin Only: Replace Default Code Delete Default Code" at bounding box center [744, 470] width 779 height 32
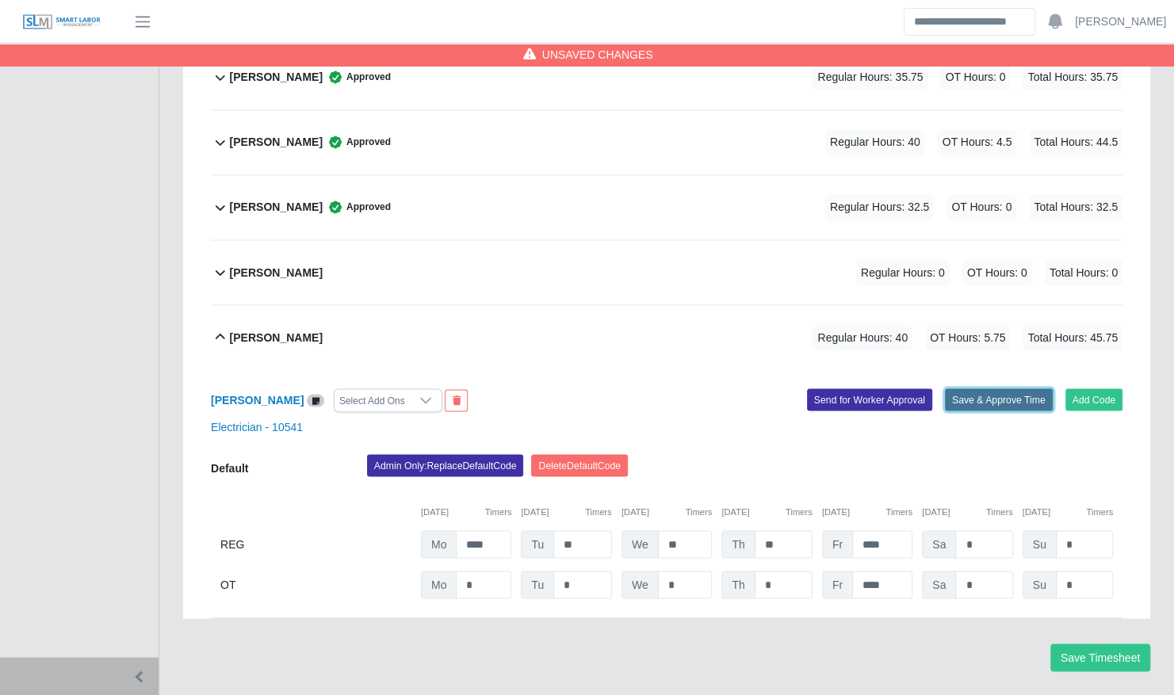
click at [991, 388] on button "Save & Approve Time" at bounding box center [999, 399] width 108 height 22
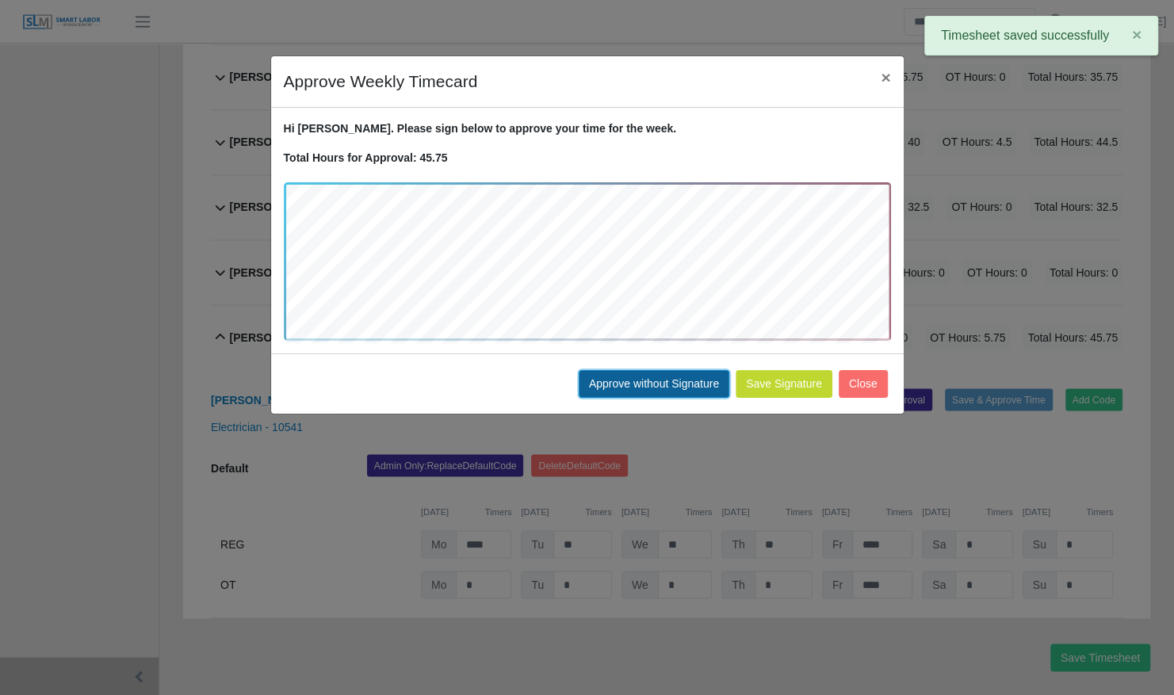
click at [688, 380] on button "Approve without Signature" at bounding box center [654, 384] width 151 height 28
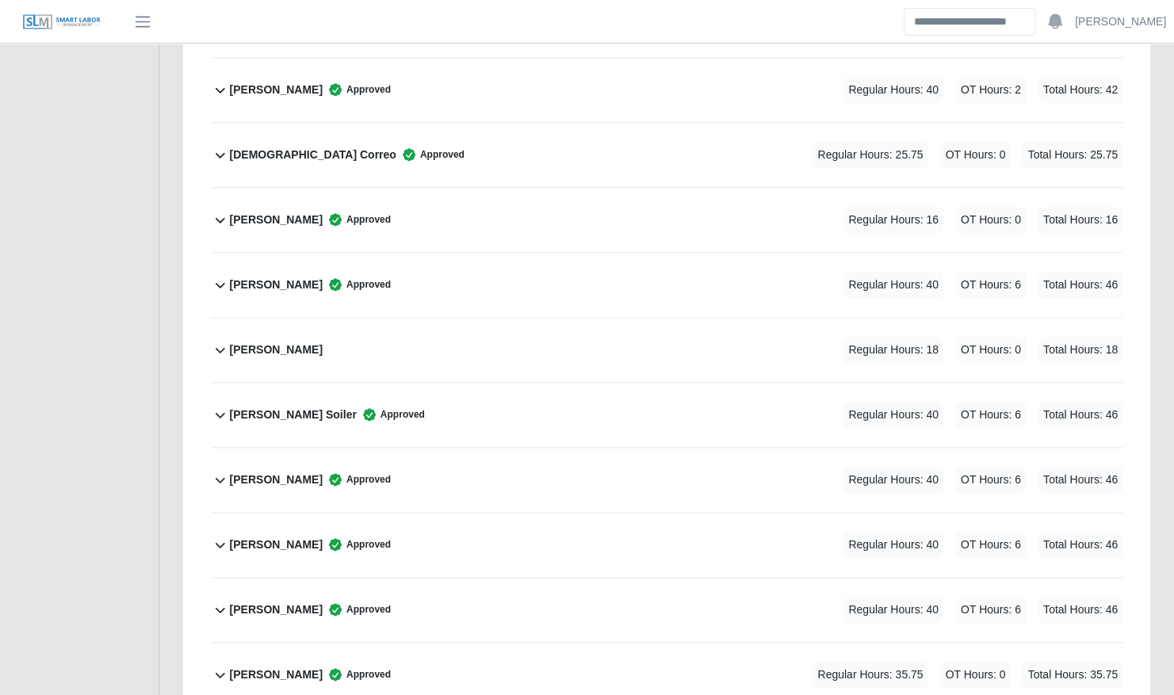
scroll to position [897, 0]
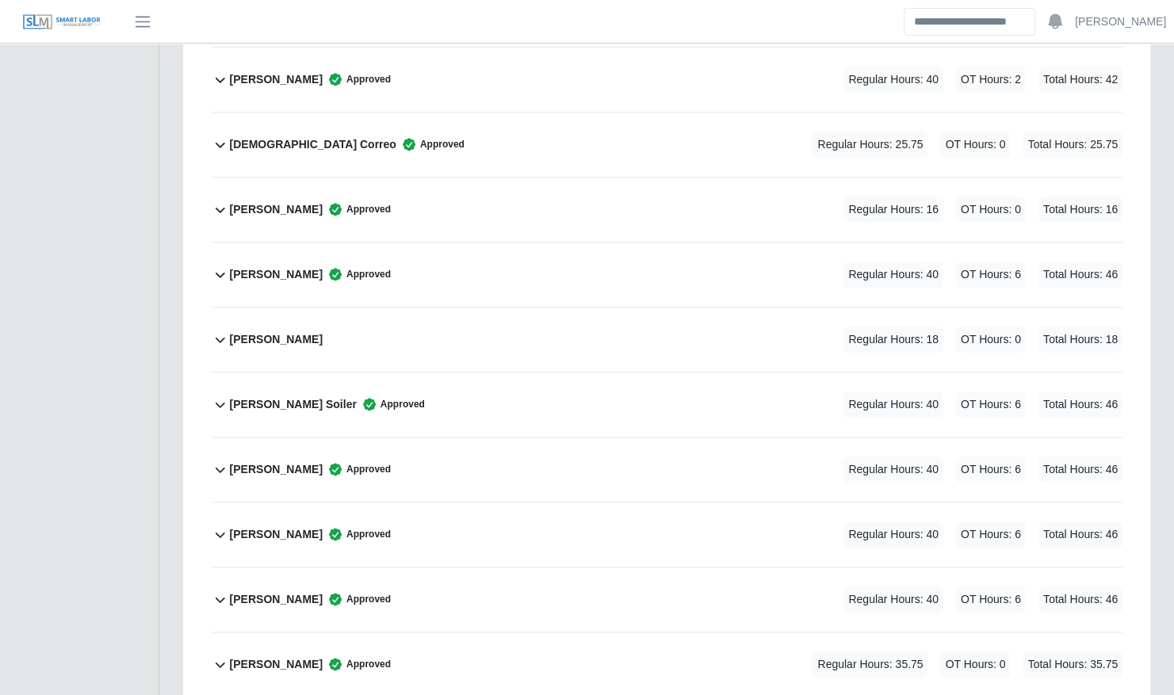
click at [463, 316] on div "Keith Marshall Regular Hours: 18 OT Hours: 0 Total Hours: 18" at bounding box center [676, 340] width 893 height 64
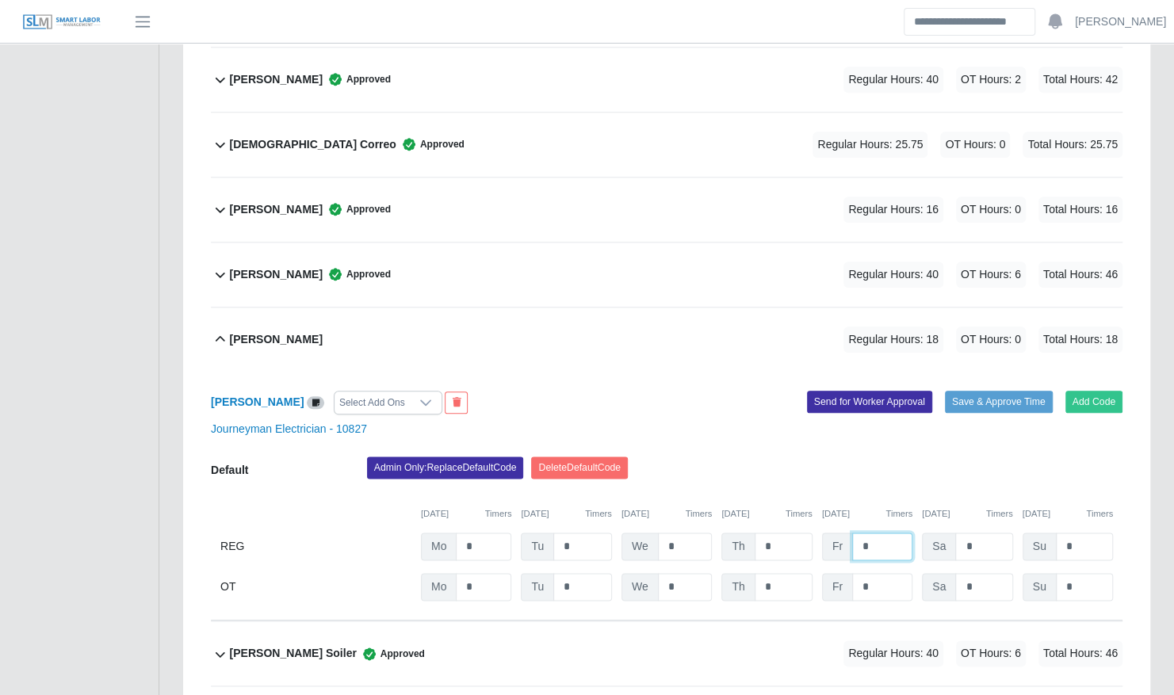
click at [885, 533] on input "*" at bounding box center [882, 547] width 60 height 28
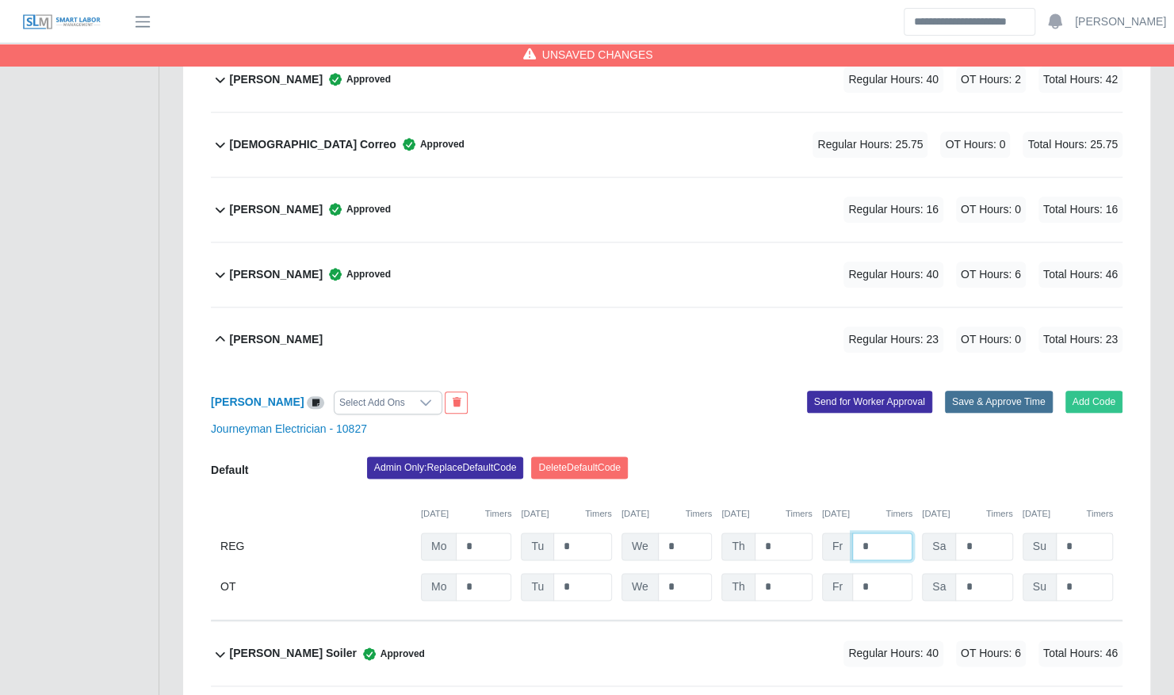
type input "*"
click at [989, 391] on button "Save & Approve Time" at bounding box center [999, 402] width 108 height 22
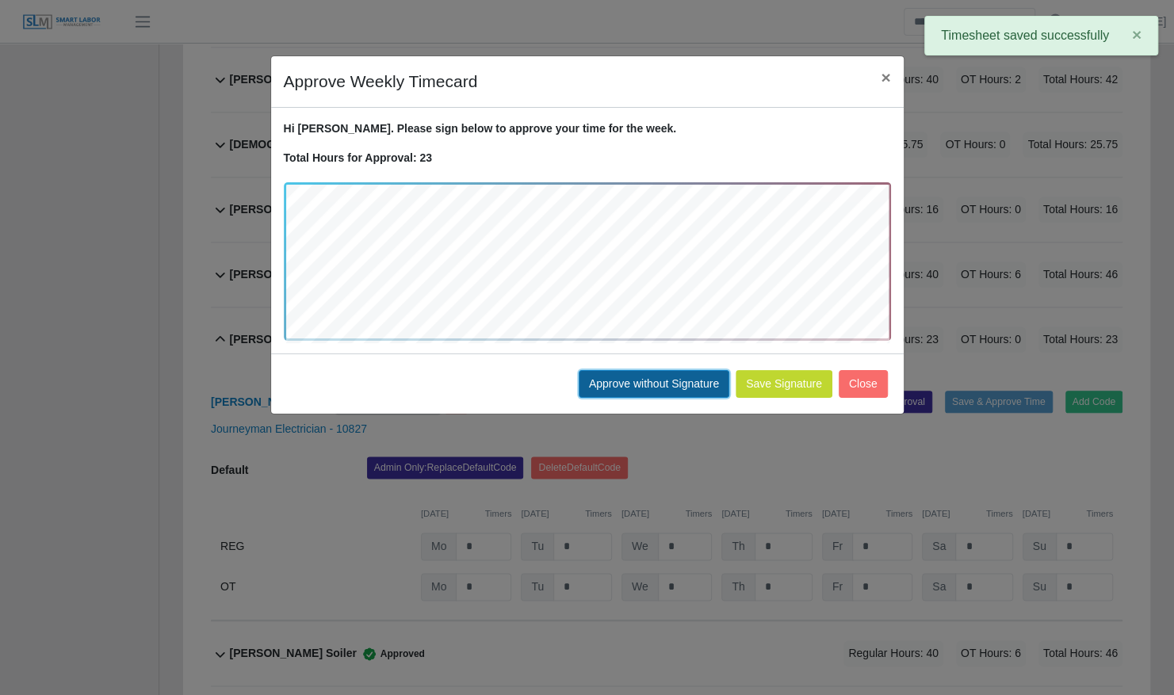
click at [688, 379] on button "Approve without Signature" at bounding box center [654, 384] width 151 height 28
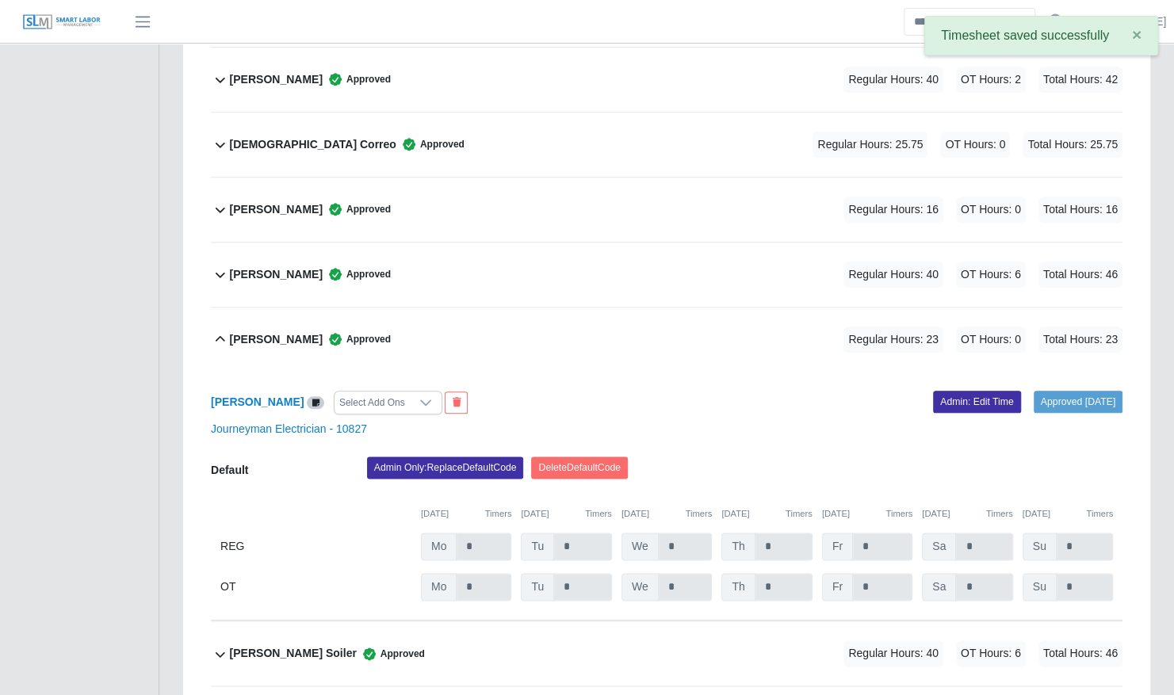
click at [304, 331] on b "Keith Marshall" at bounding box center [276, 339] width 93 height 17
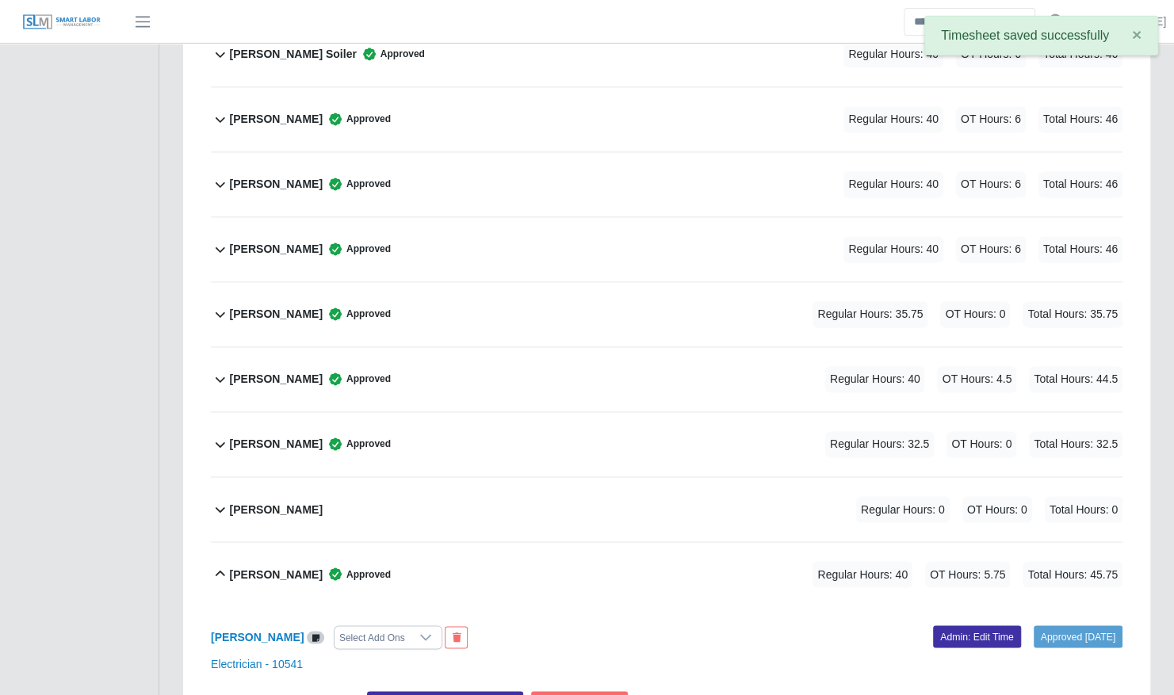
scroll to position [1263, 0]
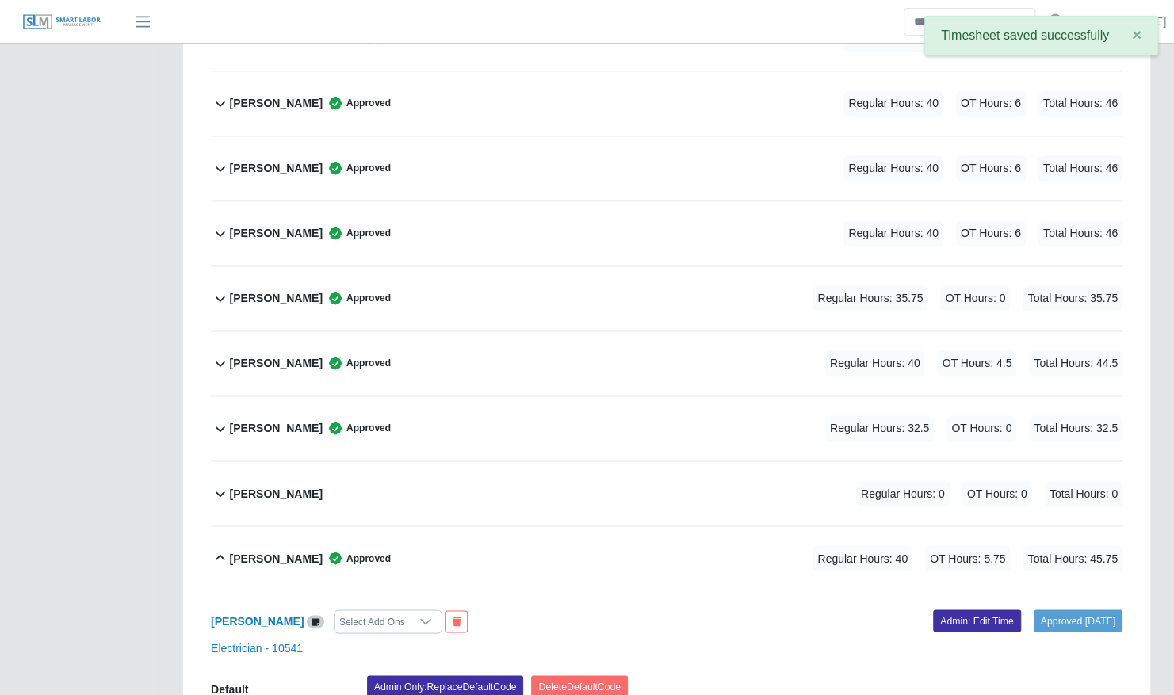
click at [336, 469] on div "Vincent Miller Regular Hours: 0 OT Hours: 0 Total Hours: 0" at bounding box center [676, 493] width 893 height 64
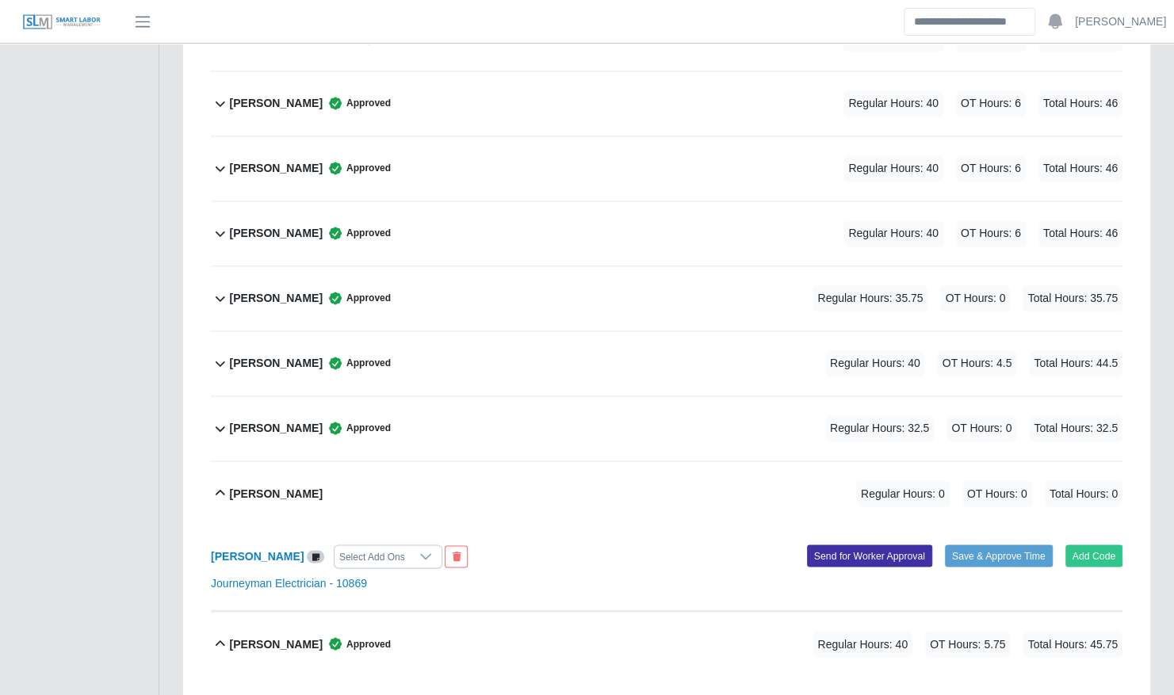
scroll to position [1422, 0]
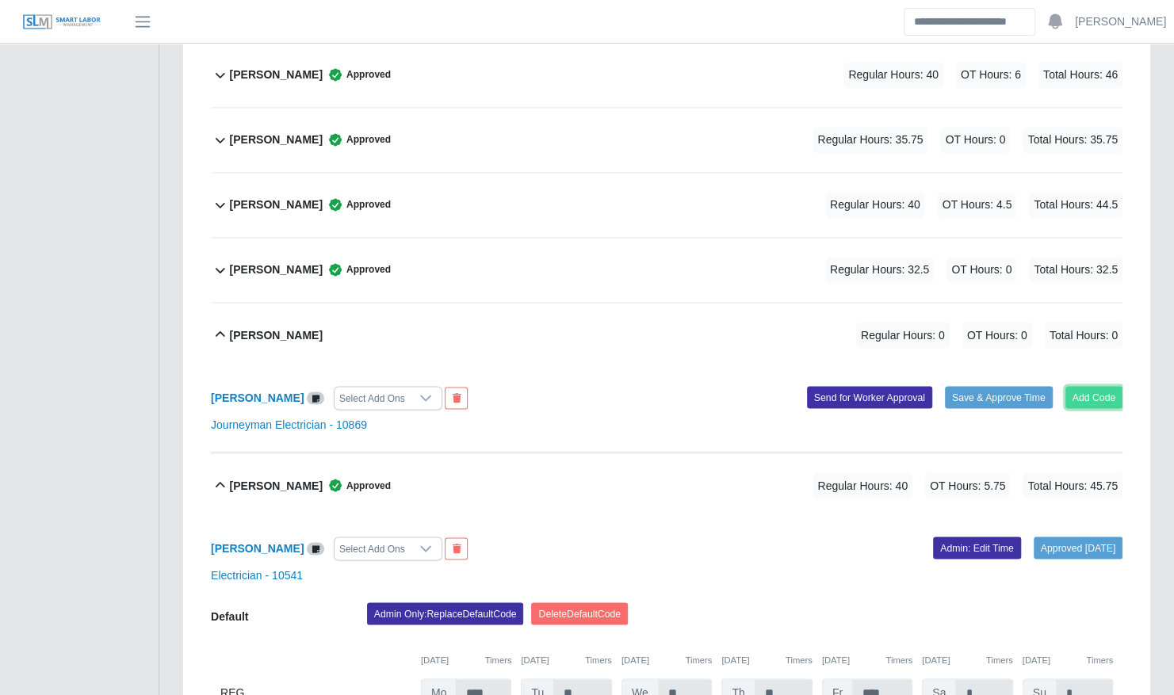
click at [1115, 386] on button "Add Code" at bounding box center [1094, 397] width 58 height 22
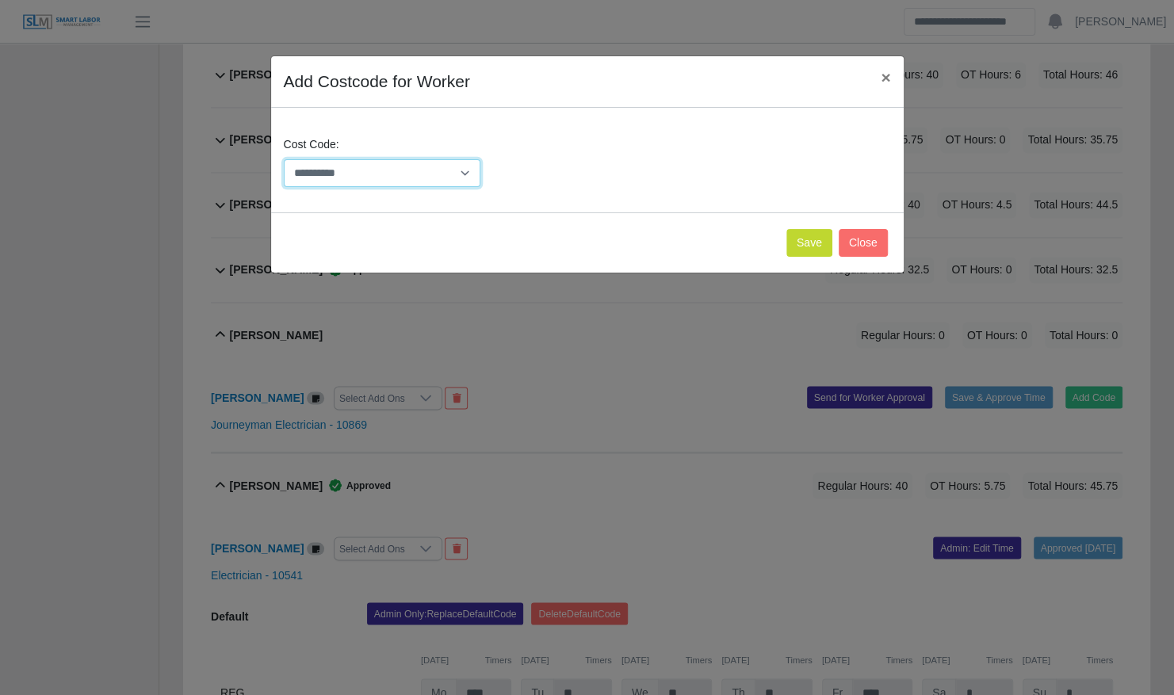
click at [442, 173] on select "**********" at bounding box center [382, 173] width 197 height 28
select select "**********"
click at [284, 159] on select "**********" at bounding box center [382, 173] width 197 height 28
click at [810, 242] on button "Save" at bounding box center [809, 243] width 46 height 28
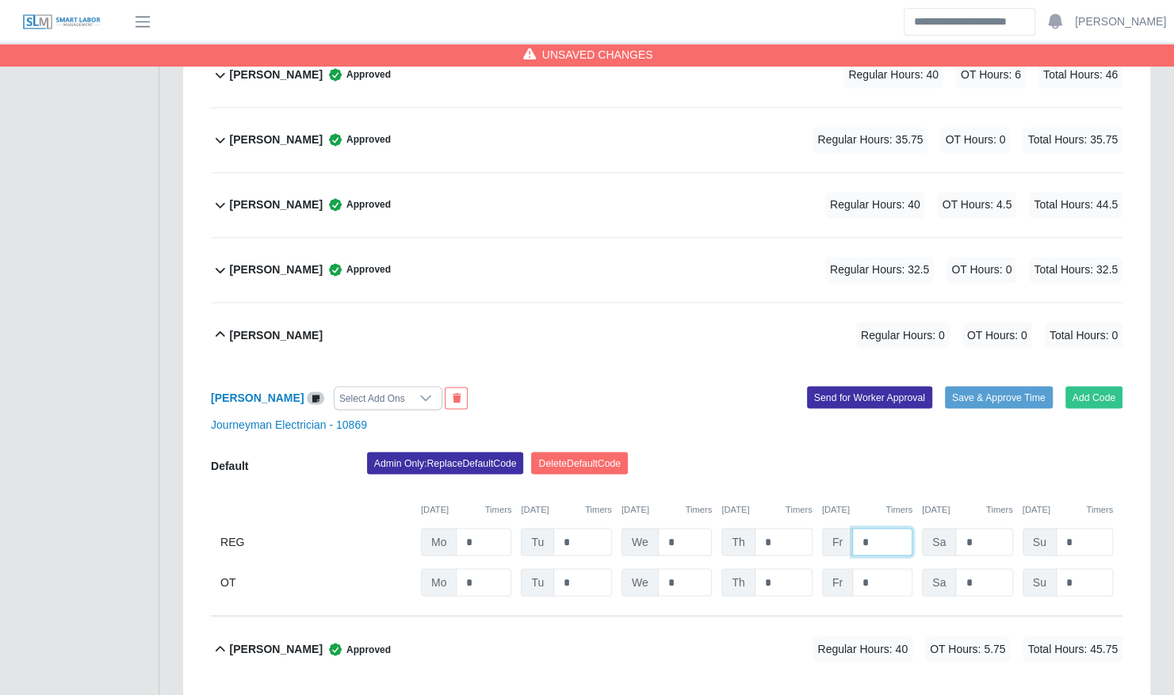
click at [0, 0] on input "*" at bounding box center [0, 0] width 0 height 0
type input "****"
click at [977, 386] on button "Save & Approve Time" at bounding box center [999, 397] width 108 height 22
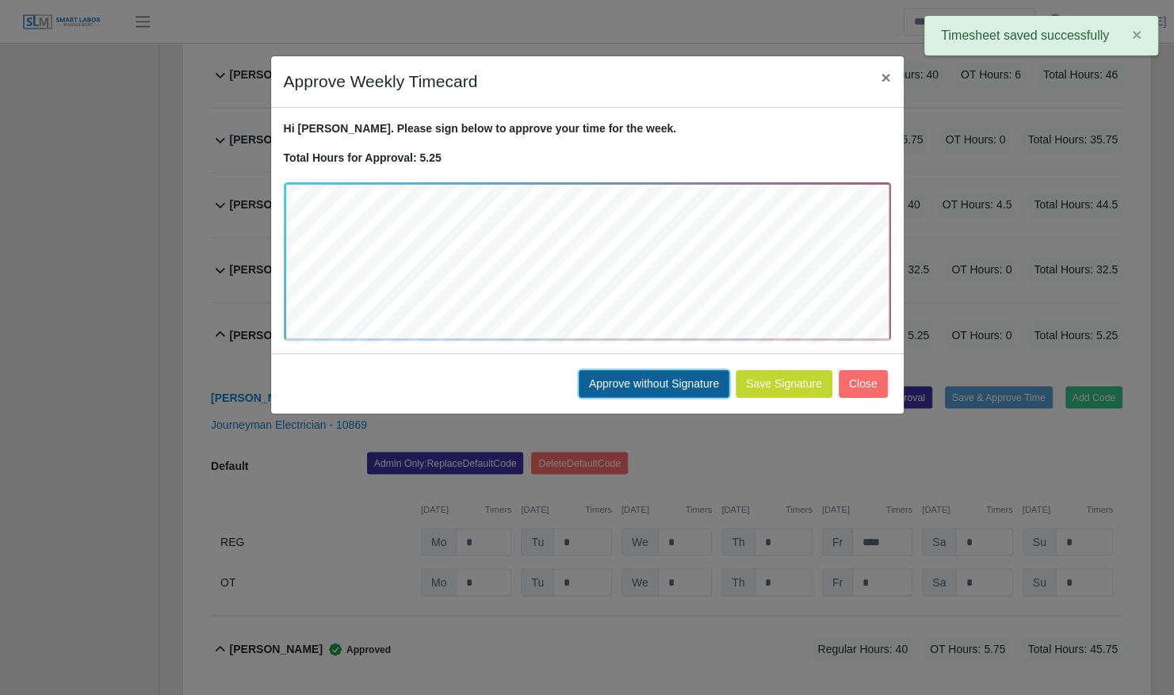
click at [633, 383] on button "Approve without Signature" at bounding box center [654, 384] width 151 height 28
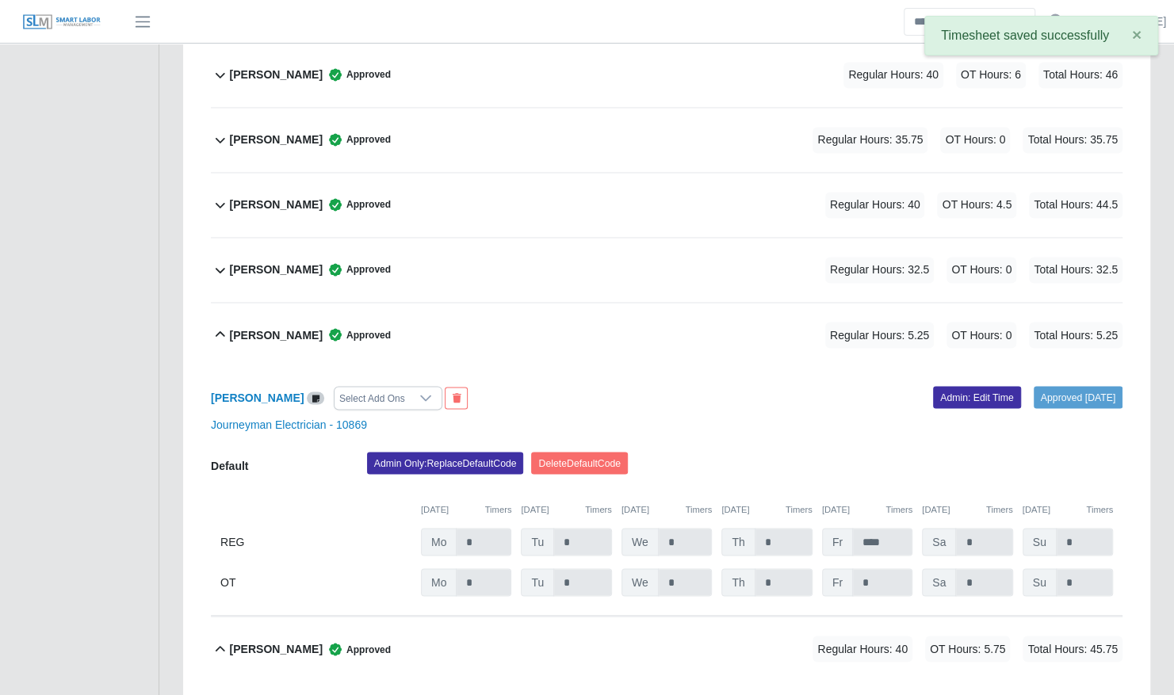
click at [323, 327] on span "Approved" at bounding box center [357, 335] width 68 height 16
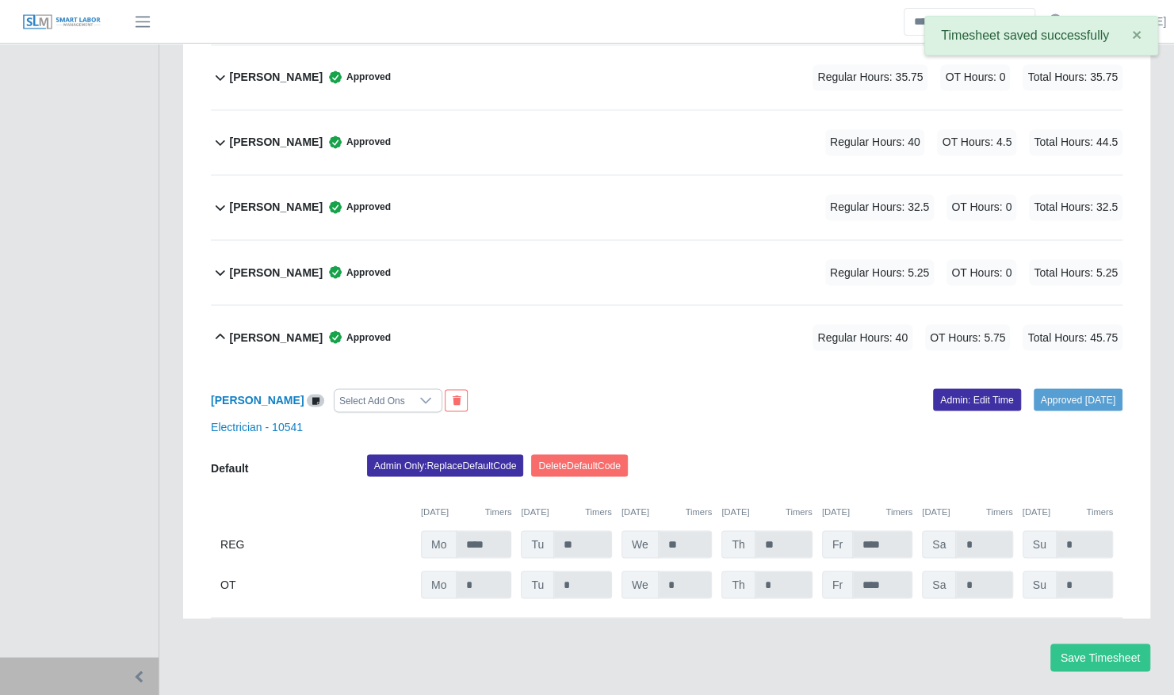
click at [300, 329] on b "William Delgado" at bounding box center [276, 337] width 93 height 17
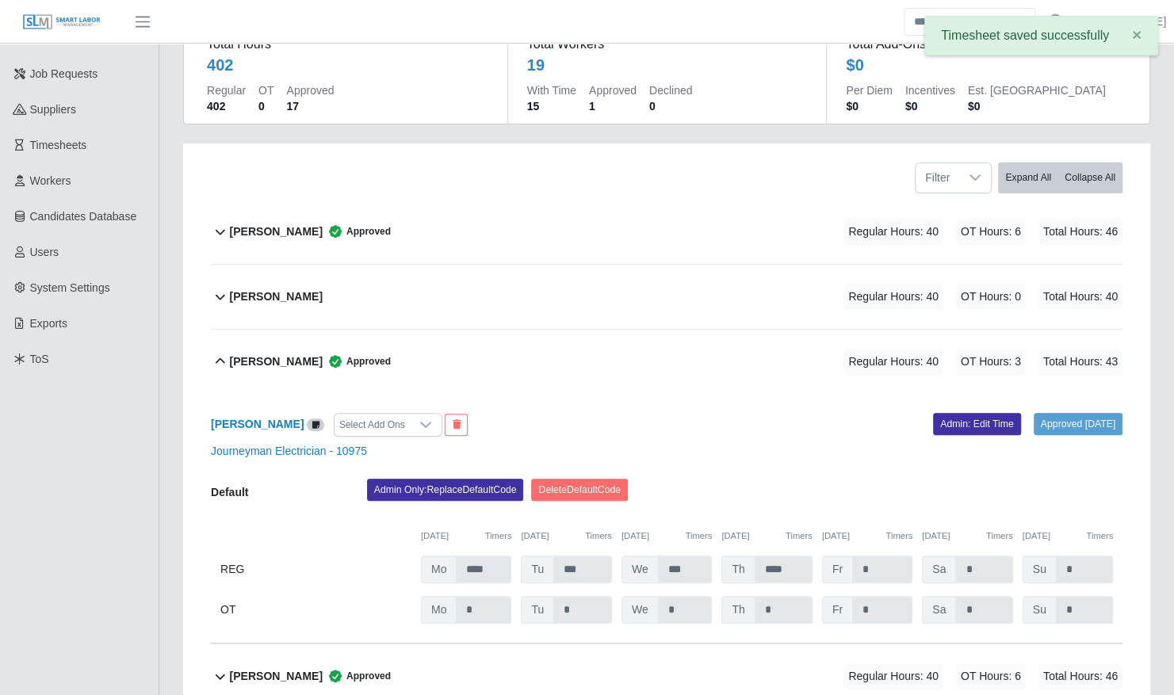
scroll to position [169, 0]
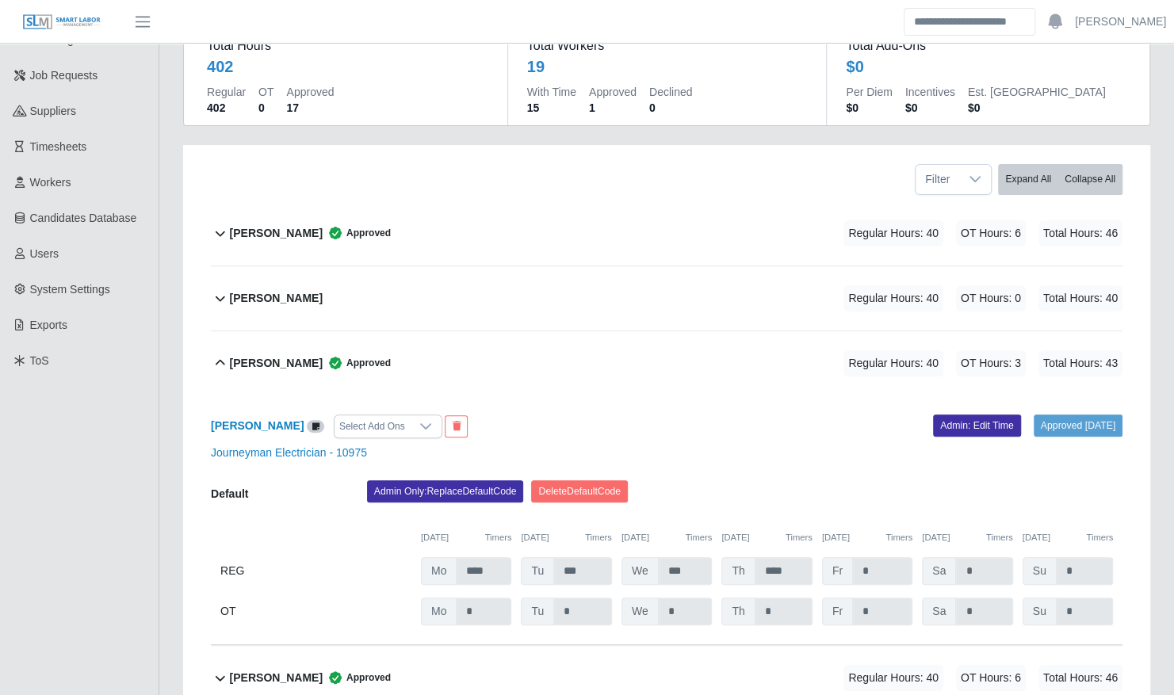
click at [298, 355] on b "Darron Johnson" at bounding box center [276, 363] width 93 height 17
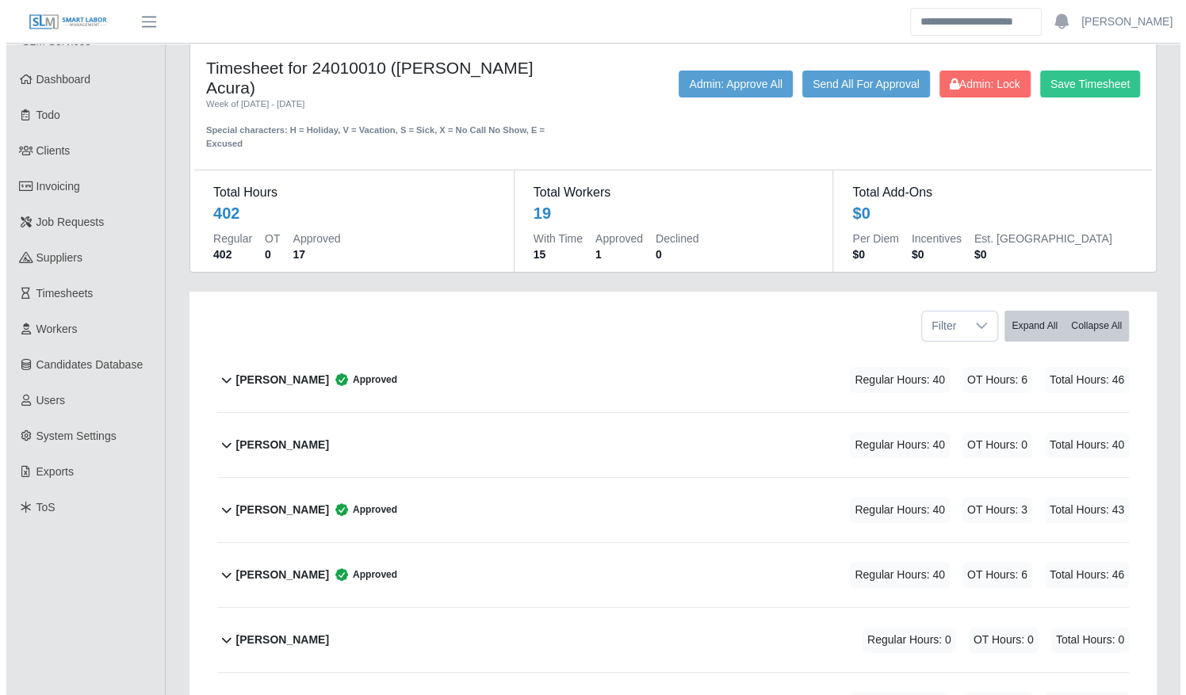
scroll to position [20, 0]
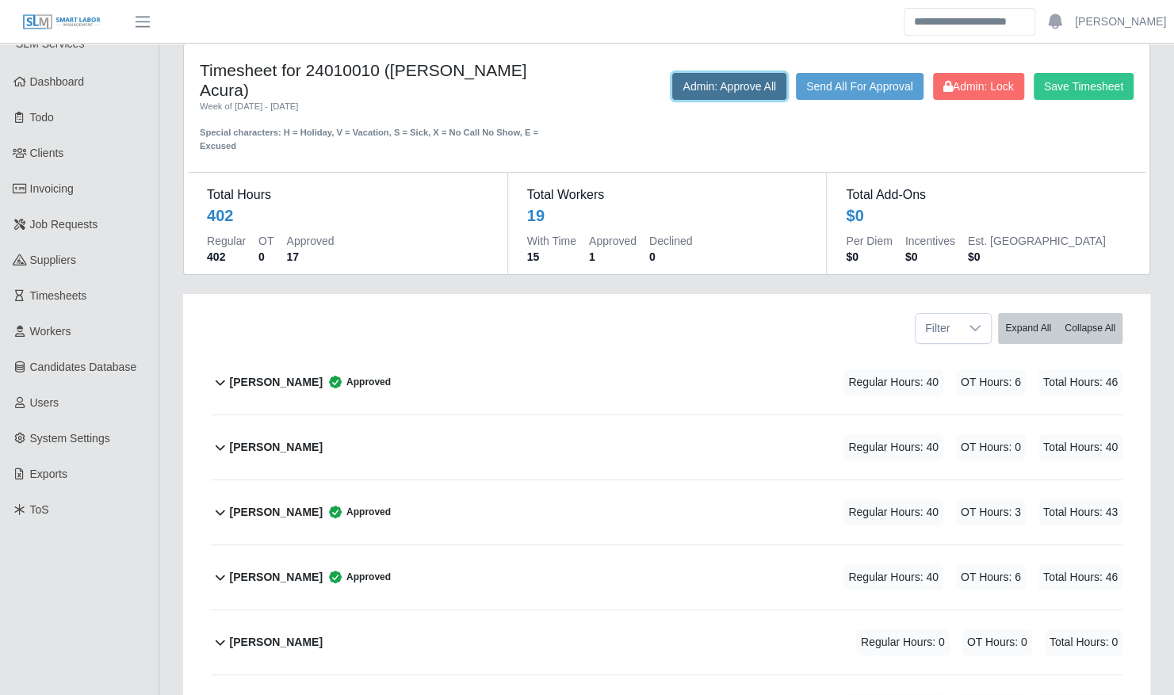
click at [748, 90] on button "Admin: Approve All" at bounding box center [729, 86] width 114 height 27
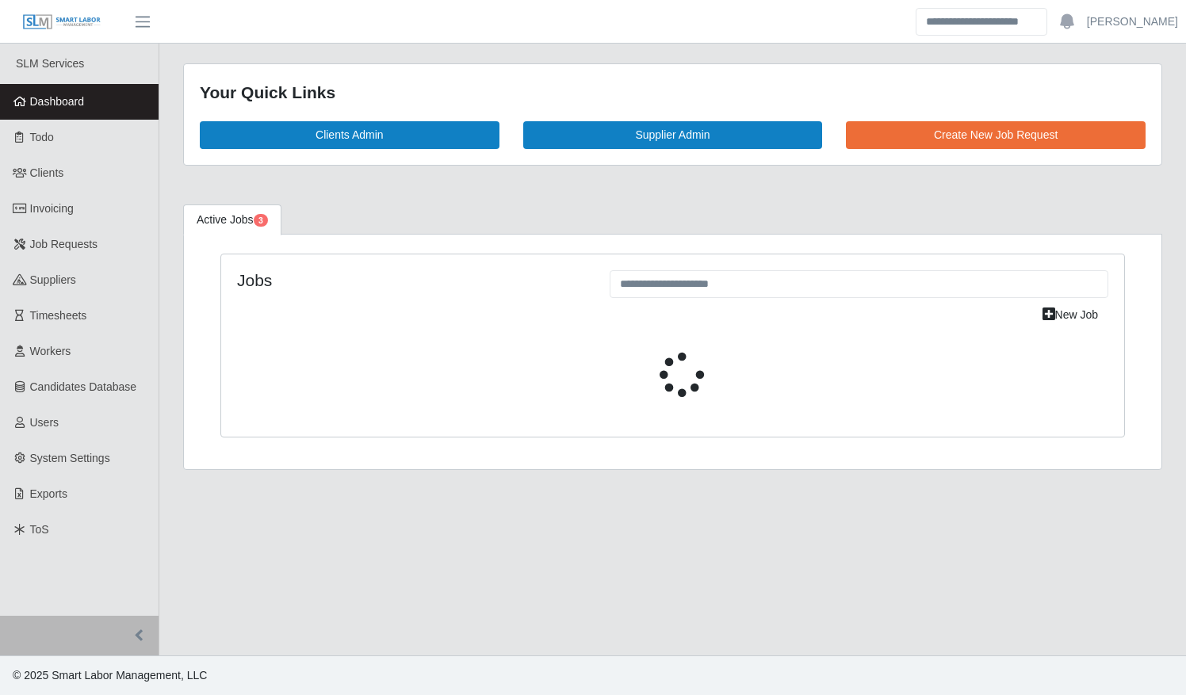
select select "****"
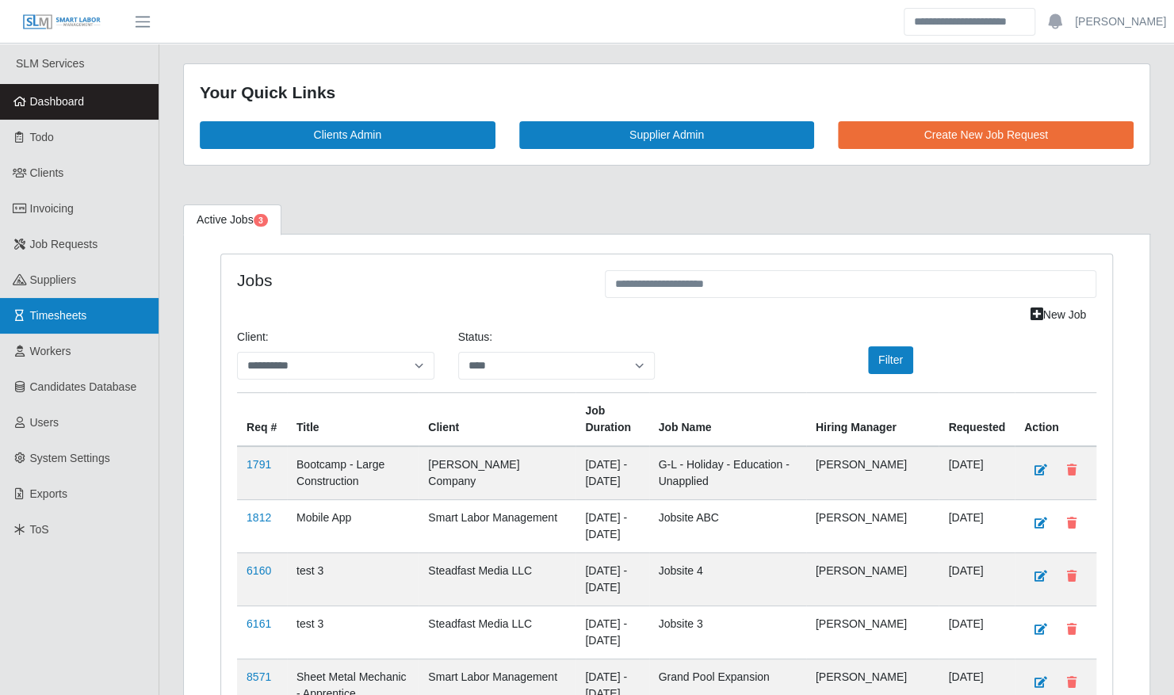
click at [105, 308] on link "Timesheets" at bounding box center [79, 316] width 159 height 36
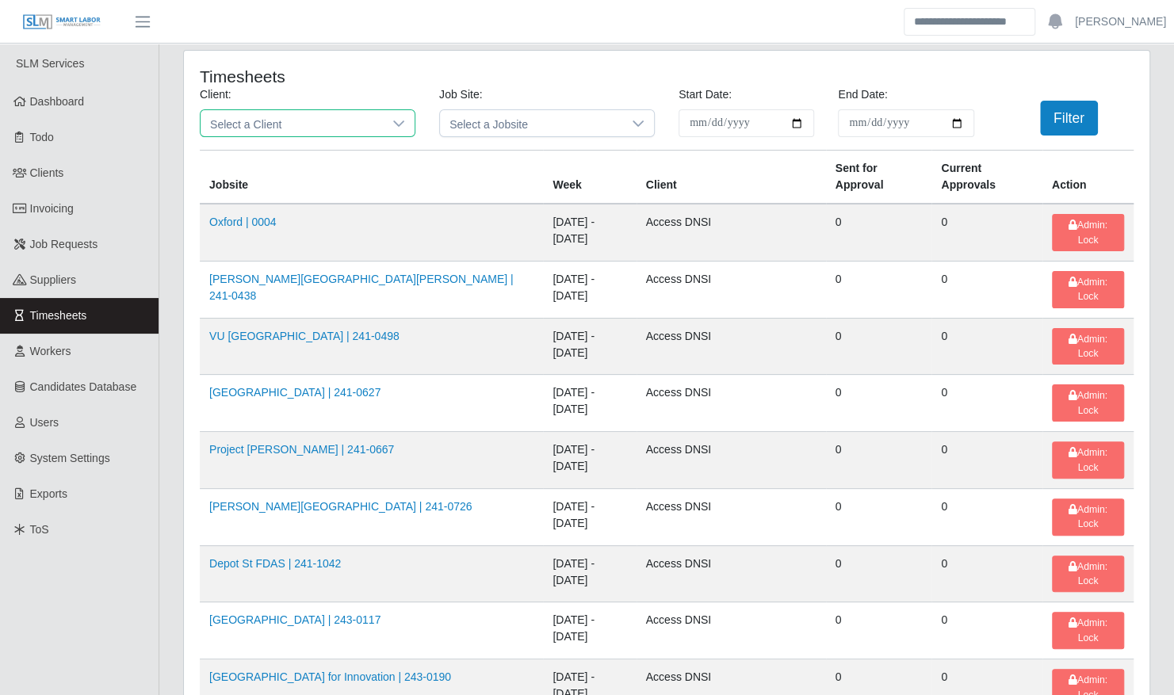
click at [334, 133] on span "Select a Client" at bounding box center [292, 123] width 182 height 26
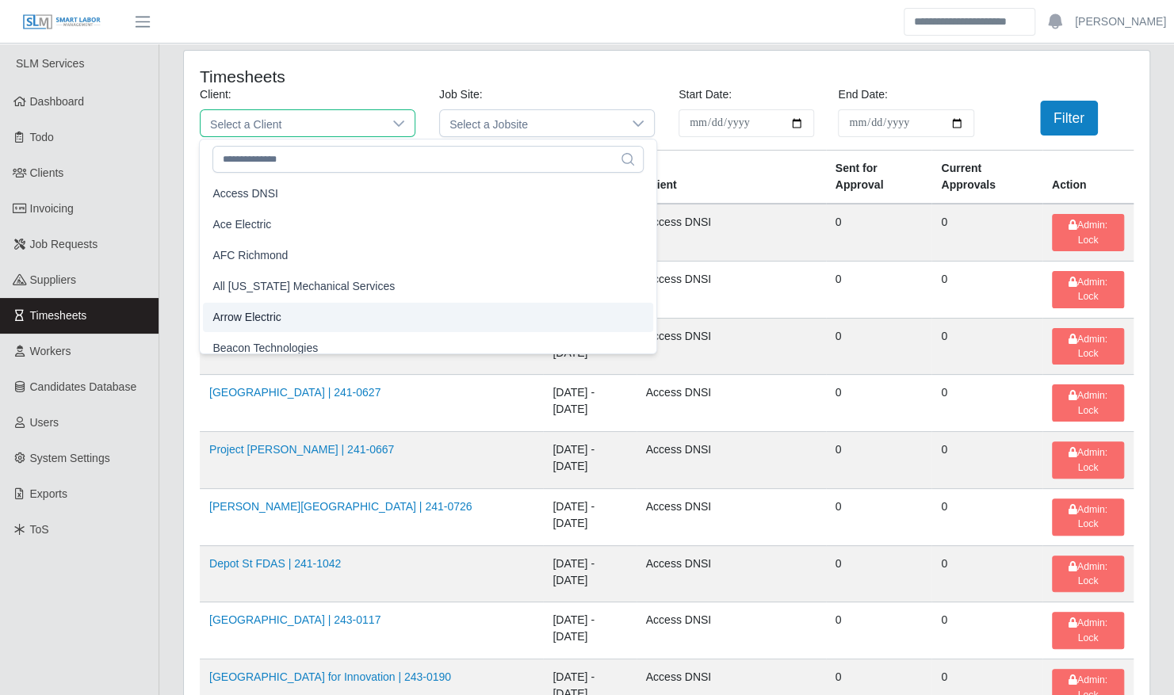
click at [310, 317] on li "Arrow Electric" at bounding box center [428, 317] width 450 height 29
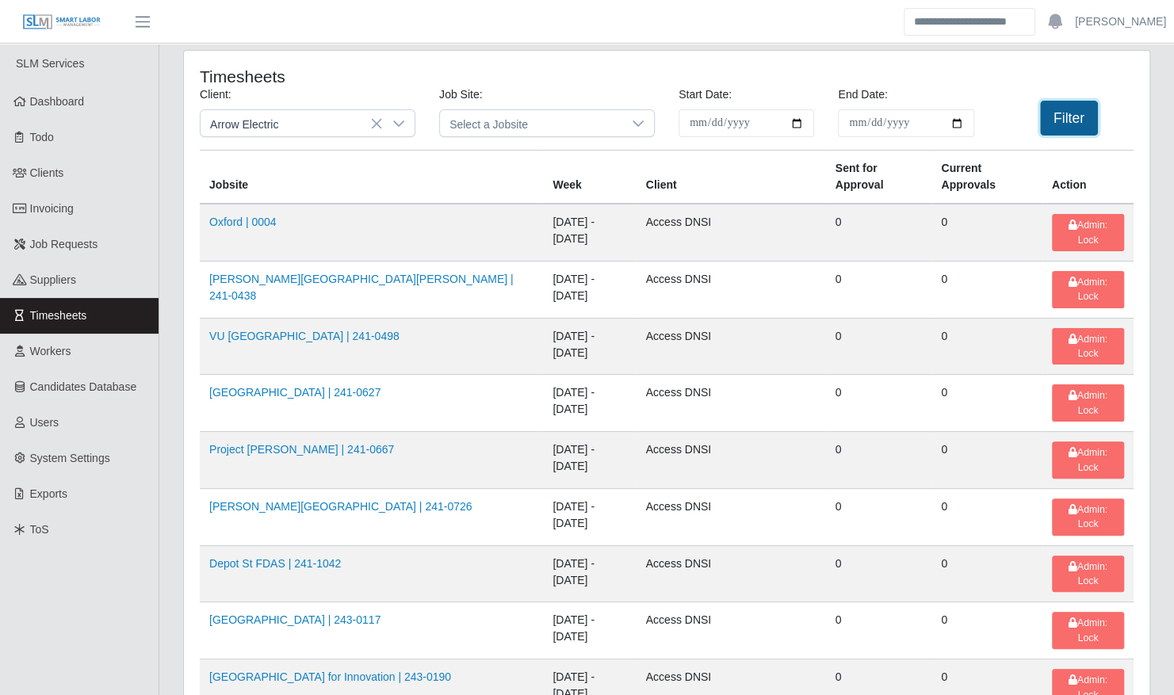
click at [1059, 106] on button "Filter" at bounding box center [1069, 118] width 58 height 35
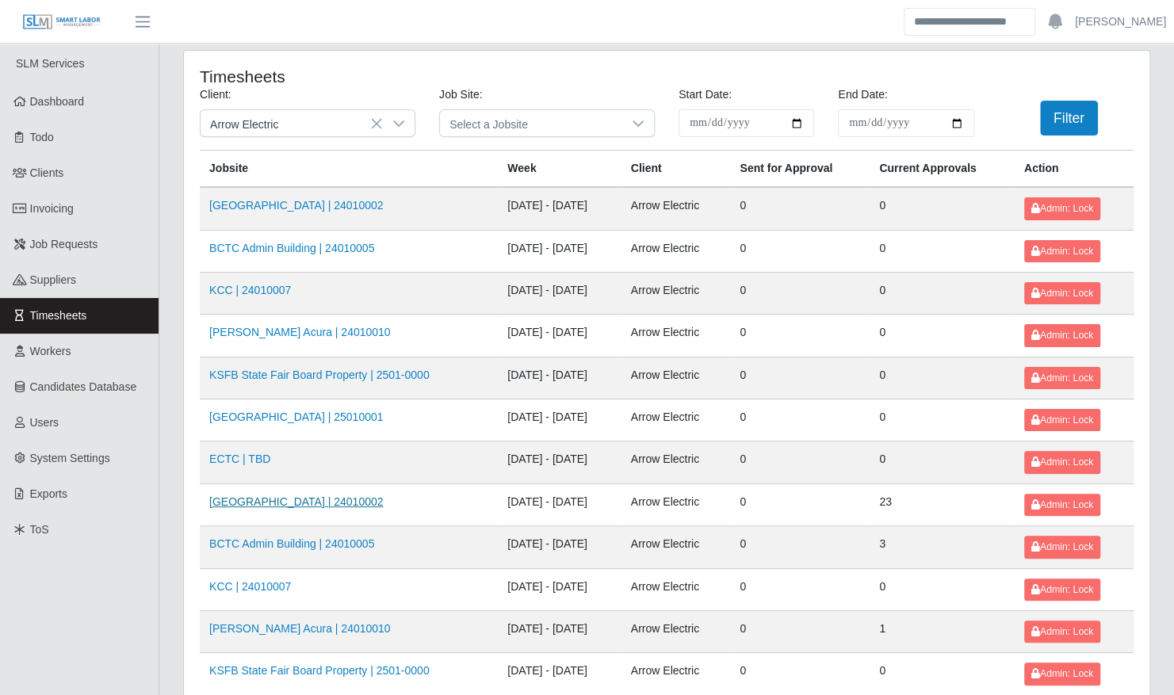
click at [367, 499] on link "Kenneland Chalet Building | 24010002" at bounding box center [296, 501] width 174 height 13
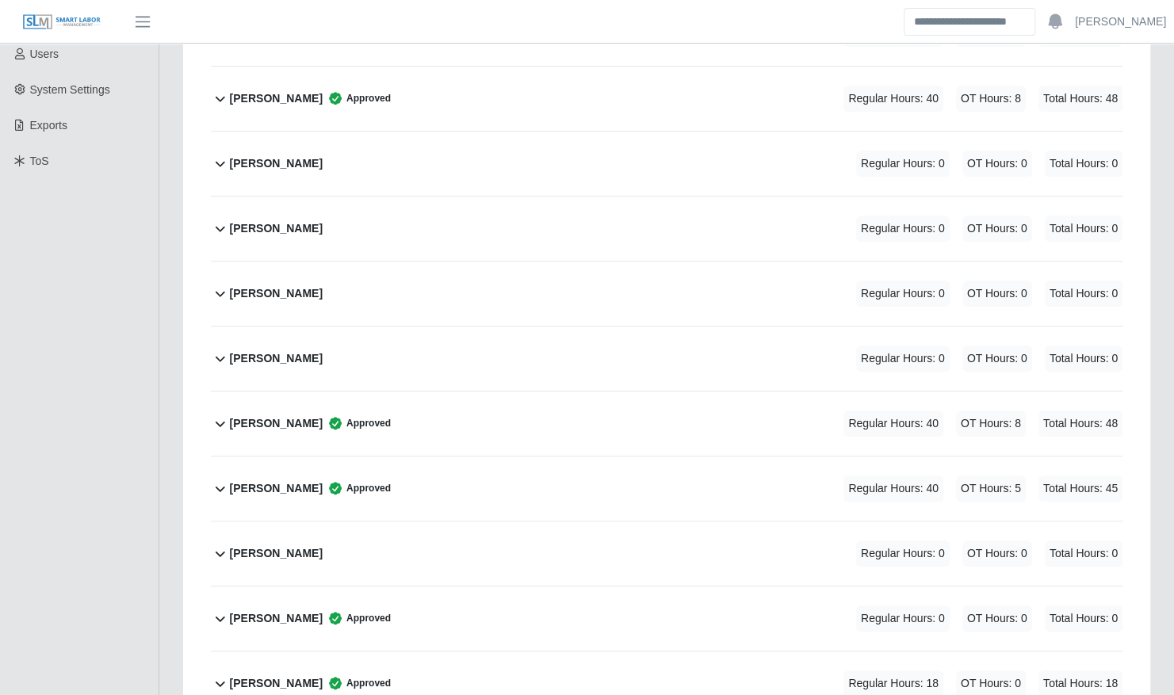
scroll to position [369, 0]
click at [354, 349] on div "Brian Hampton Regular Hours: 0 OT Hours: 0 Total Hours: 0" at bounding box center [676, 358] width 893 height 64
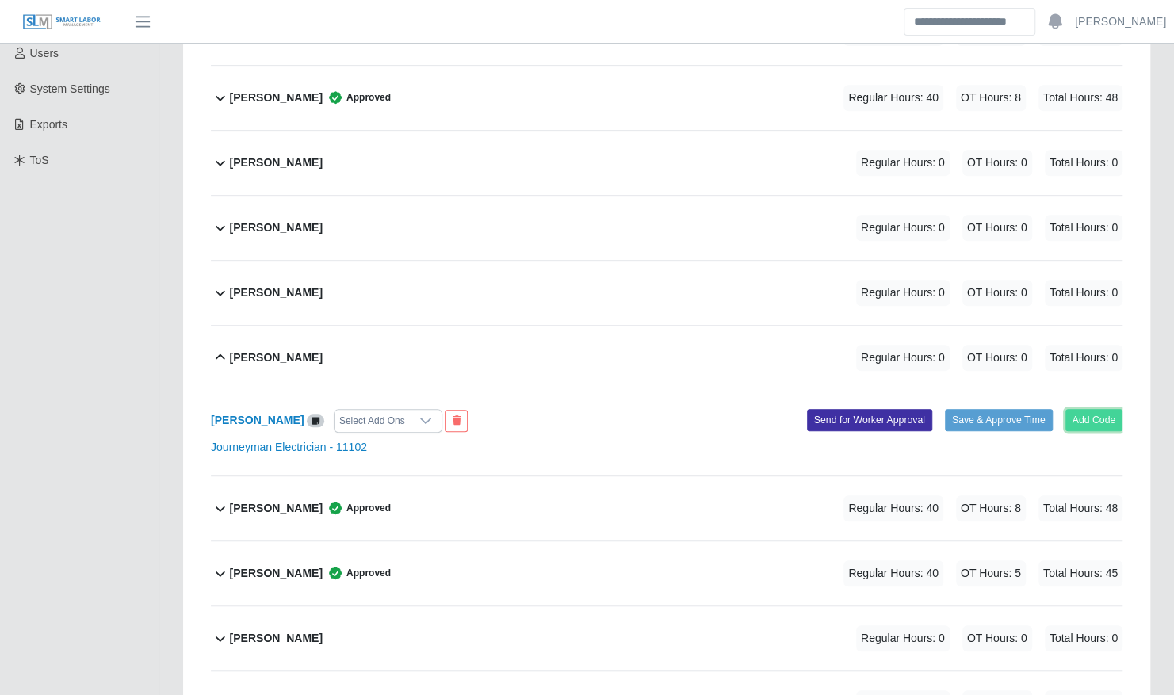
click at [1109, 409] on button "Add Code" at bounding box center [1094, 420] width 58 height 22
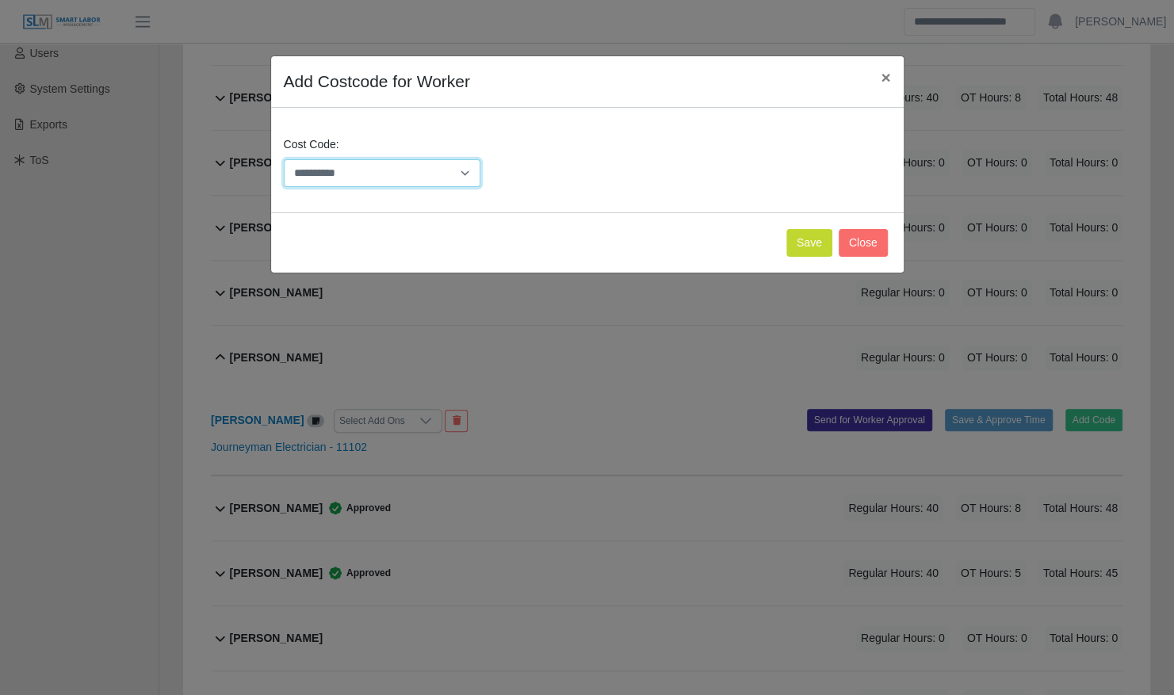
click at [315, 168] on select "**********" at bounding box center [382, 173] width 197 height 28
select select "**********"
click at [284, 159] on select "**********" at bounding box center [382, 173] width 197 height 28
click at [803, 235] on button "Save" at bounding box center [809, 243] width 46 height 28
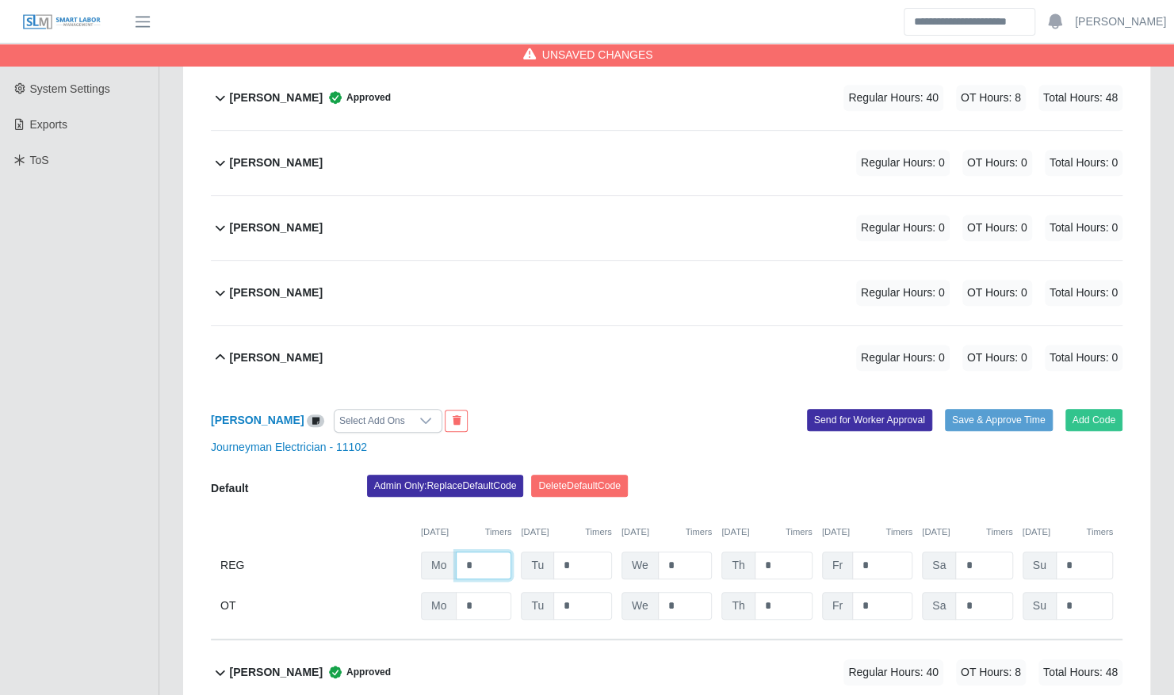
click at [480, 552] on input "*" at bounding box center [483, 566] width 55 height 28
type input "**"
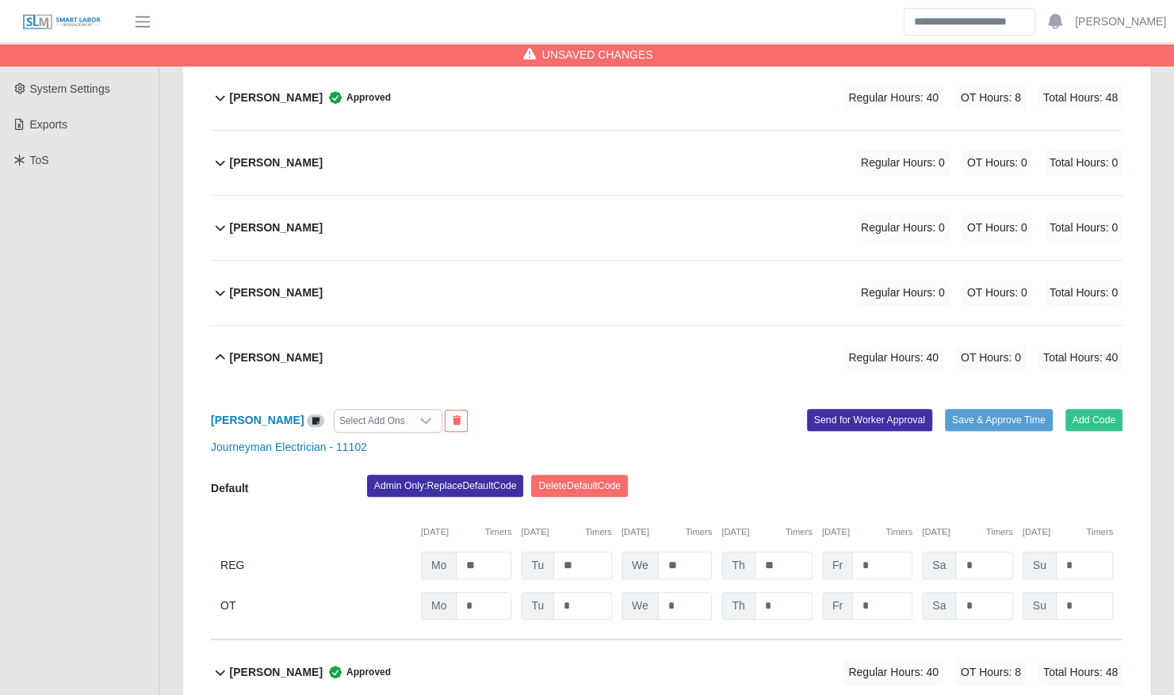
click at [1003, 390] on div "Brian Hampton Select Add Ons Add Code Save & Approve Time Send for Worker Appro…" at bounding box center [667, 515] width 912 height 250
click at [996, 409] on button "Save & Approve Time" at bounding box center [999, 420] width 108 height 22
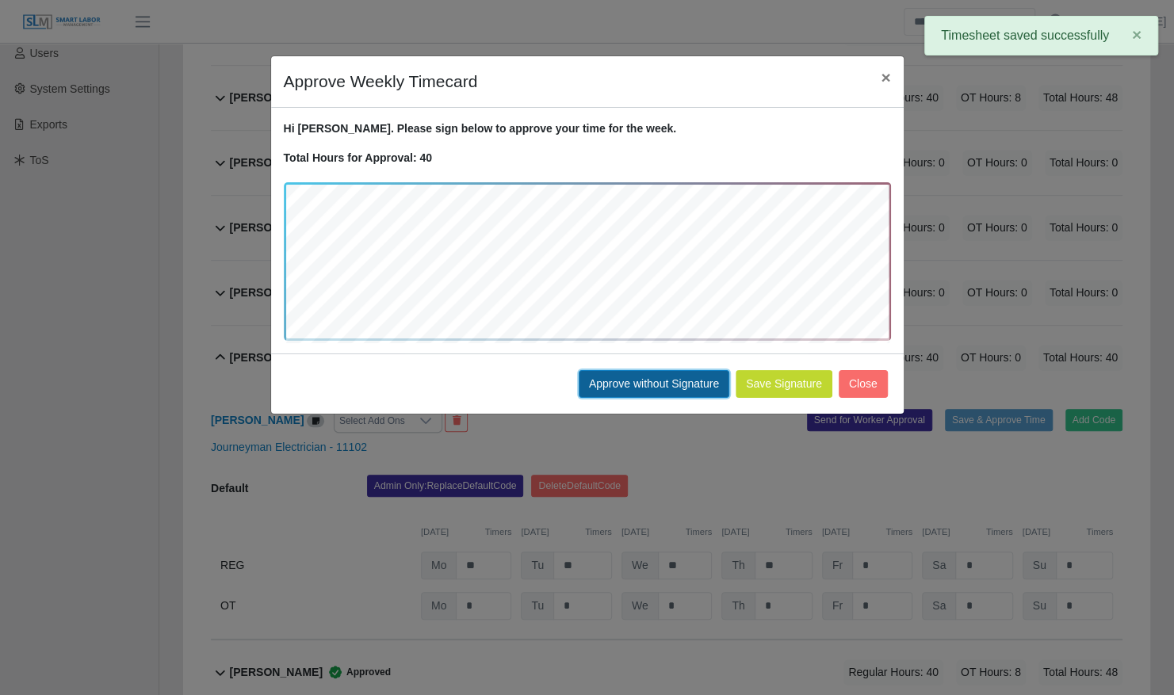
click at [604, 380] on button "Approve without Signature" at bounding box center [654, 384] width 151 height 28
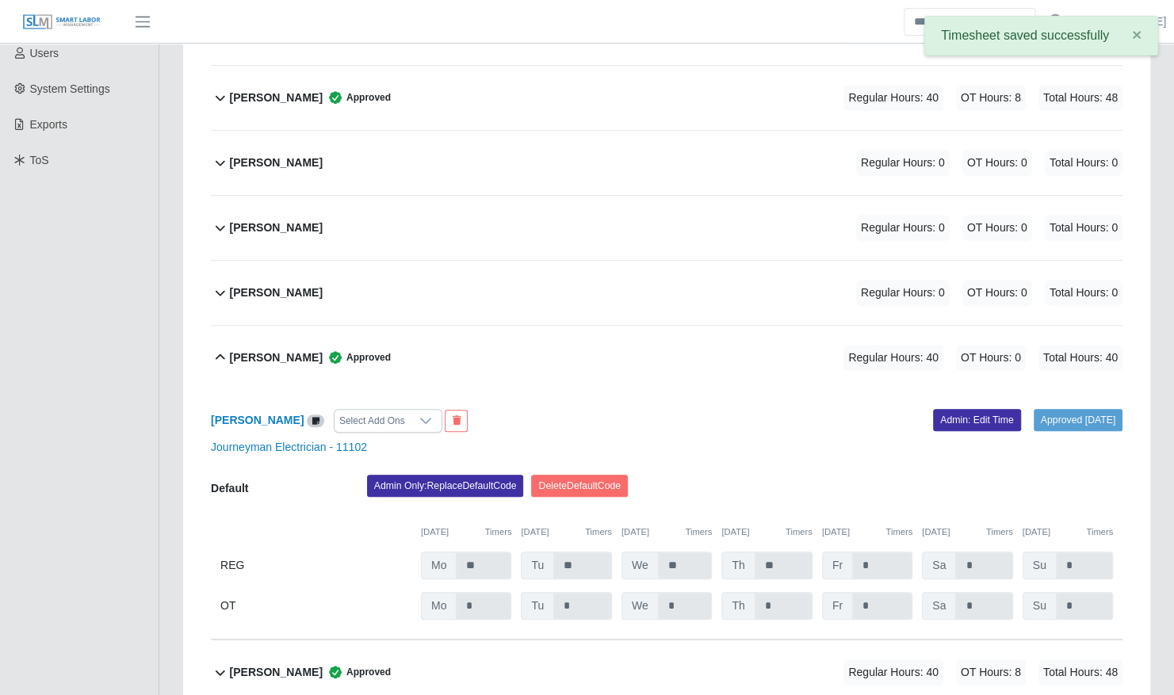
click at [292, 354] on div "Brian Hampton Approved" at bounding box center [310, 358] width 161 height 26
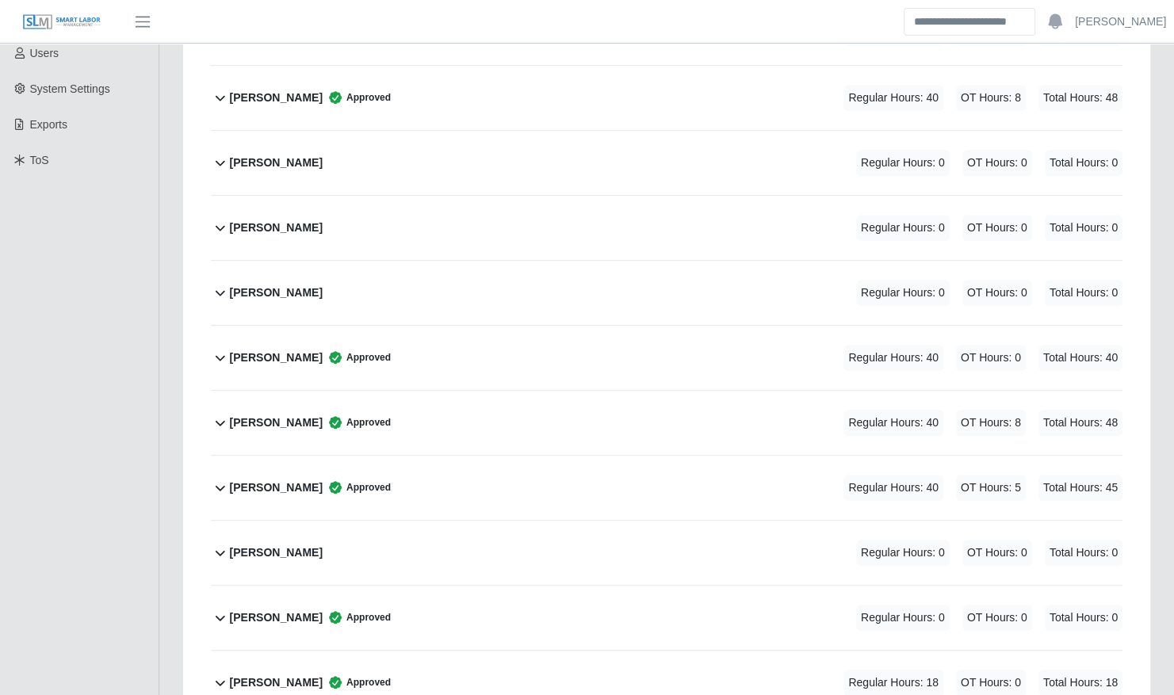
scroll to position [0, 0]
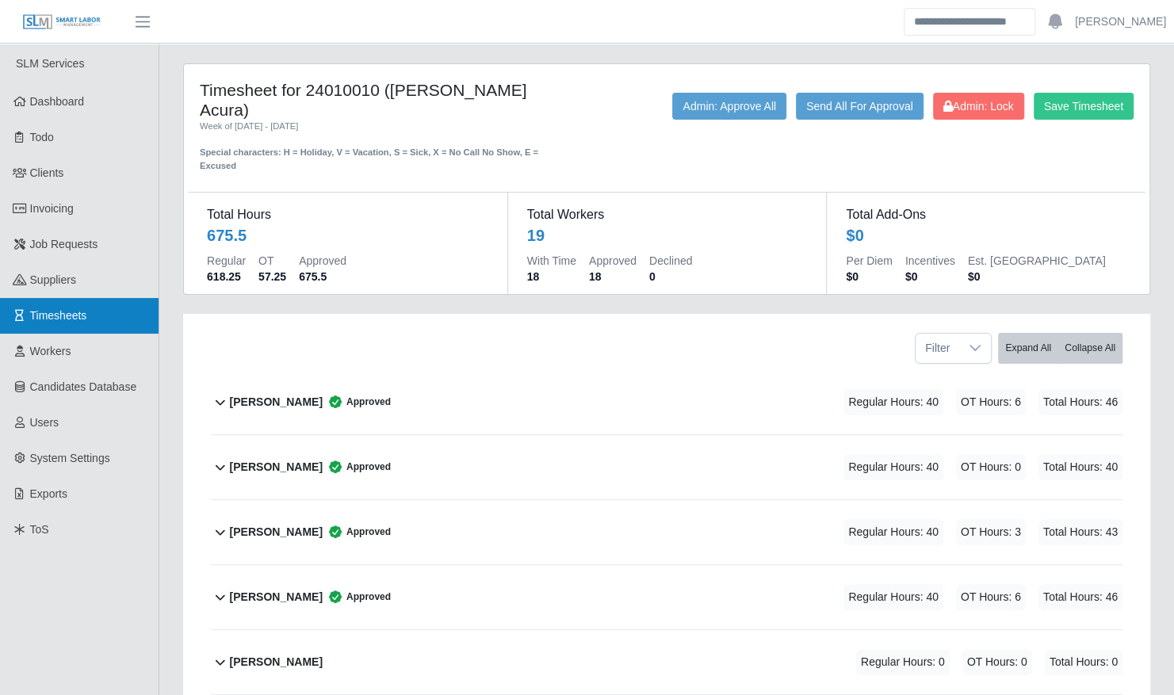
click at [90, 306] on link "Timesheets" at bounding box center [79, 316] width 159 height 36
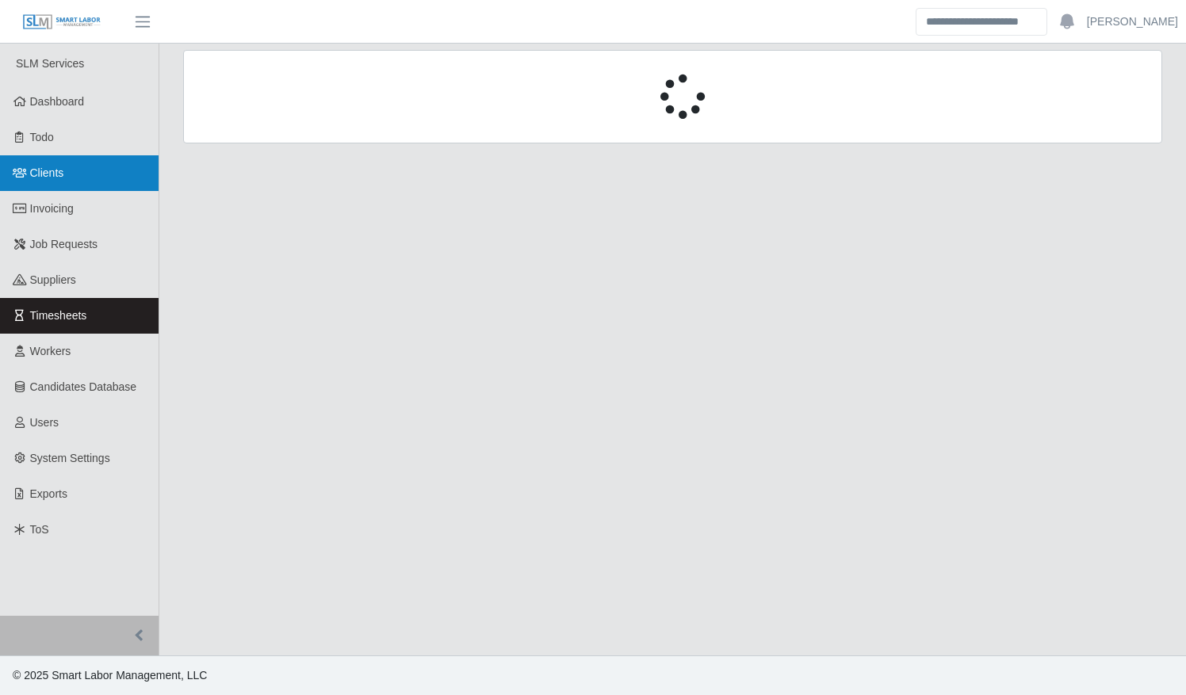
click at [81, 170] on link "Clients" at bounding box center [79, 173] width 159 height 36
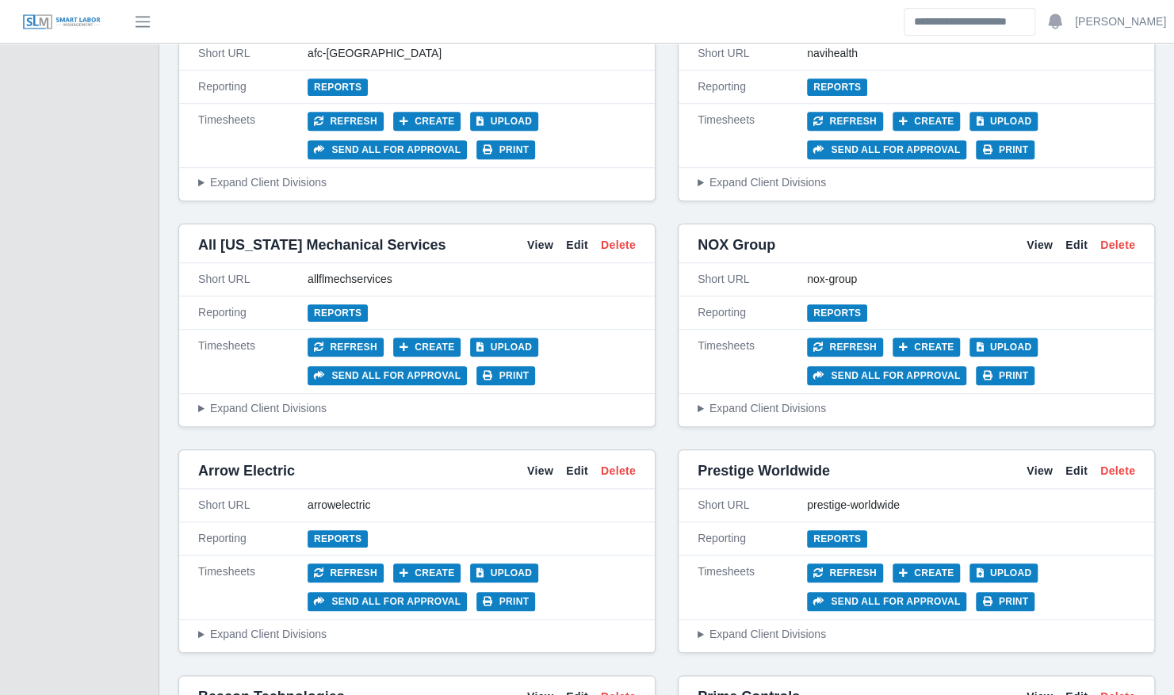
scroll to position [658, 0]
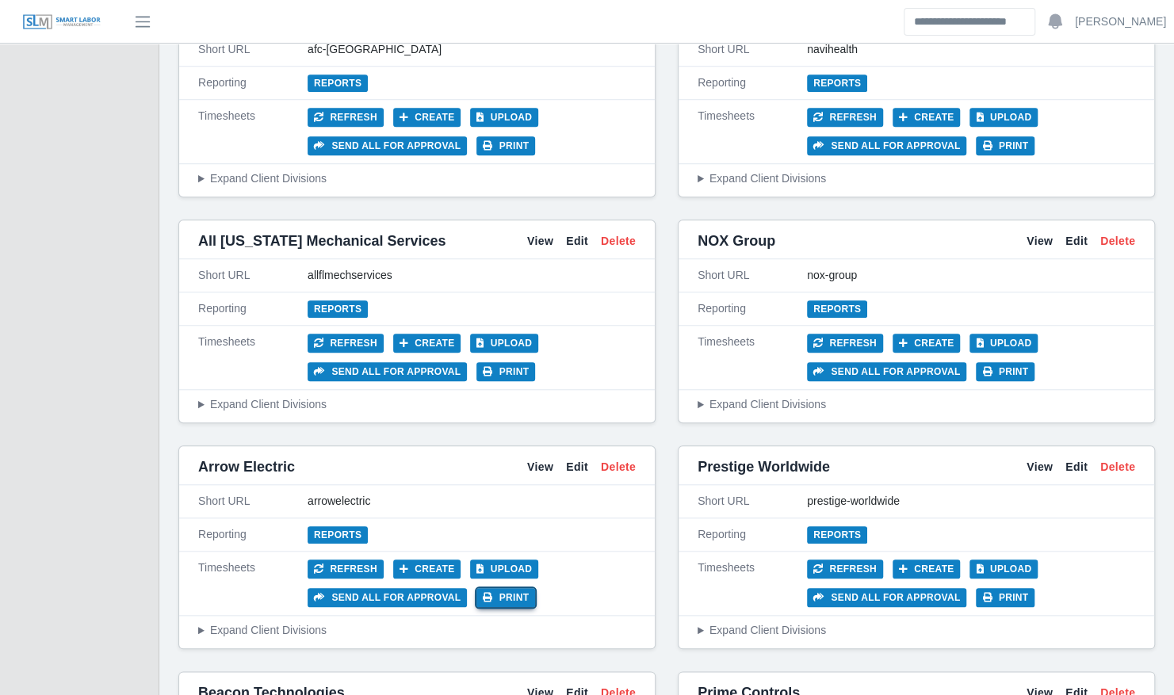
click at [503, 590] on button "Print" at bounding box center [505, 597] width 59 height 19
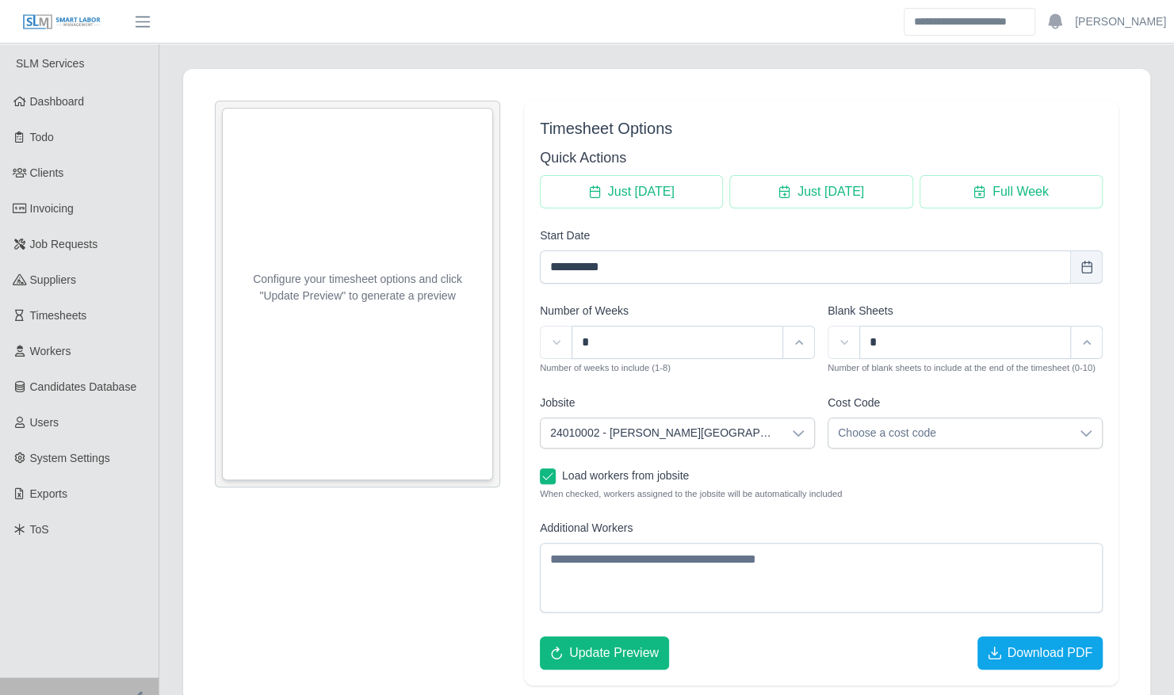
click at [680, 430] on span "24010002 - [PERSON_NAME][GEOGRAPHIC_DATA]" at bounding box center [662, 433] width 242 height 29
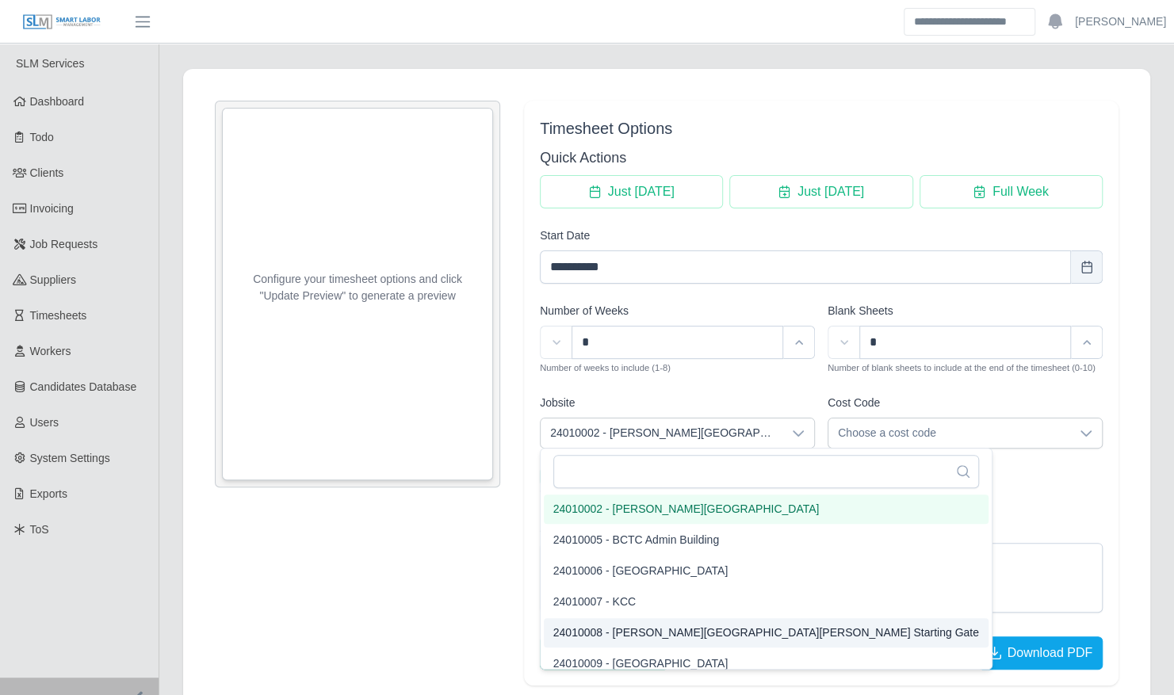
scroll to position [10, 0]
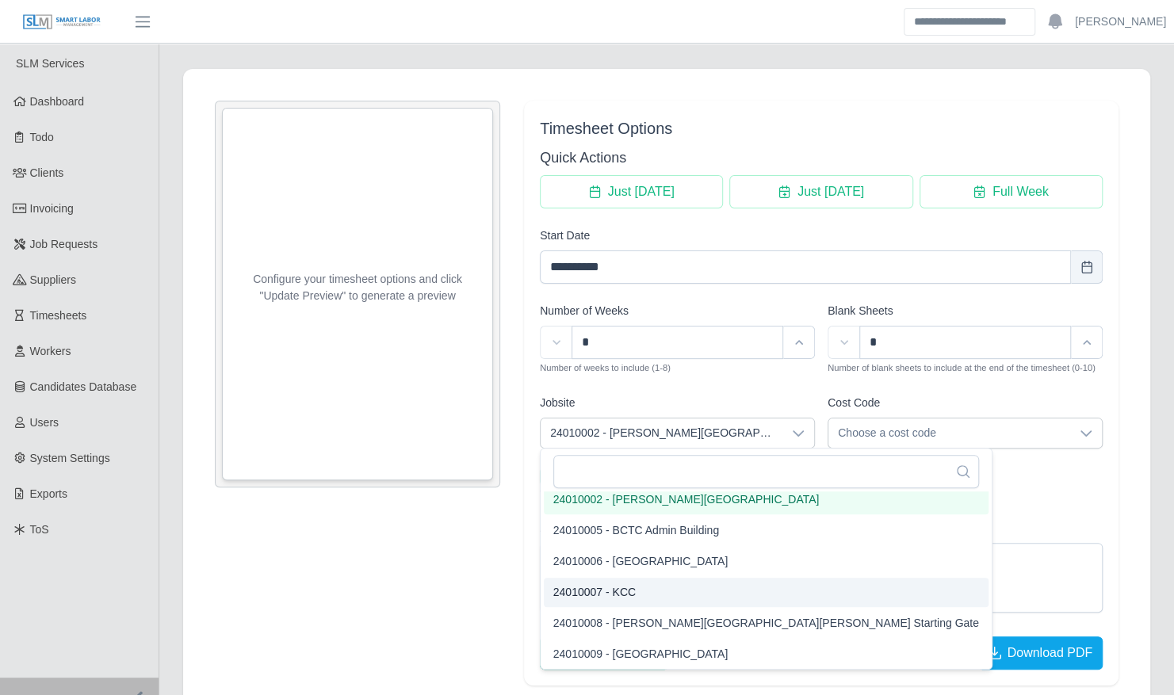
click at [658, 594] on li "24010007 - KCC" at bounding box center [766, 592] width 445 height 29
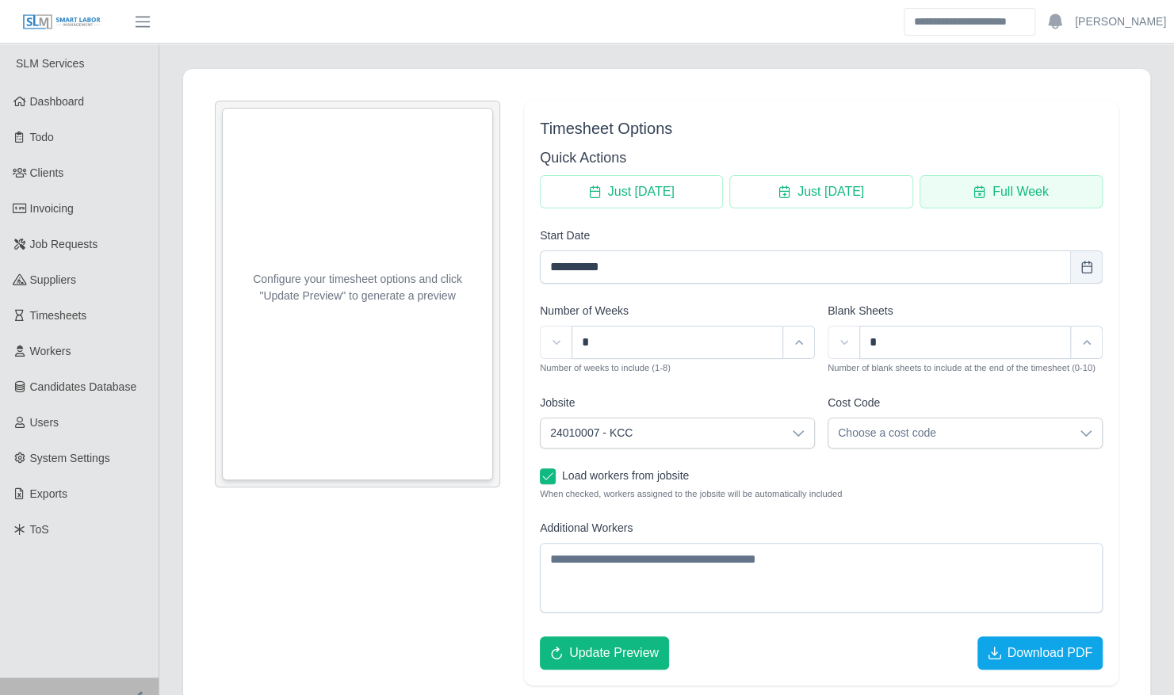
click at [988, 200] on button "Full Week" at bounding box center [1010, 191] width 183 height 33
type input "**********"
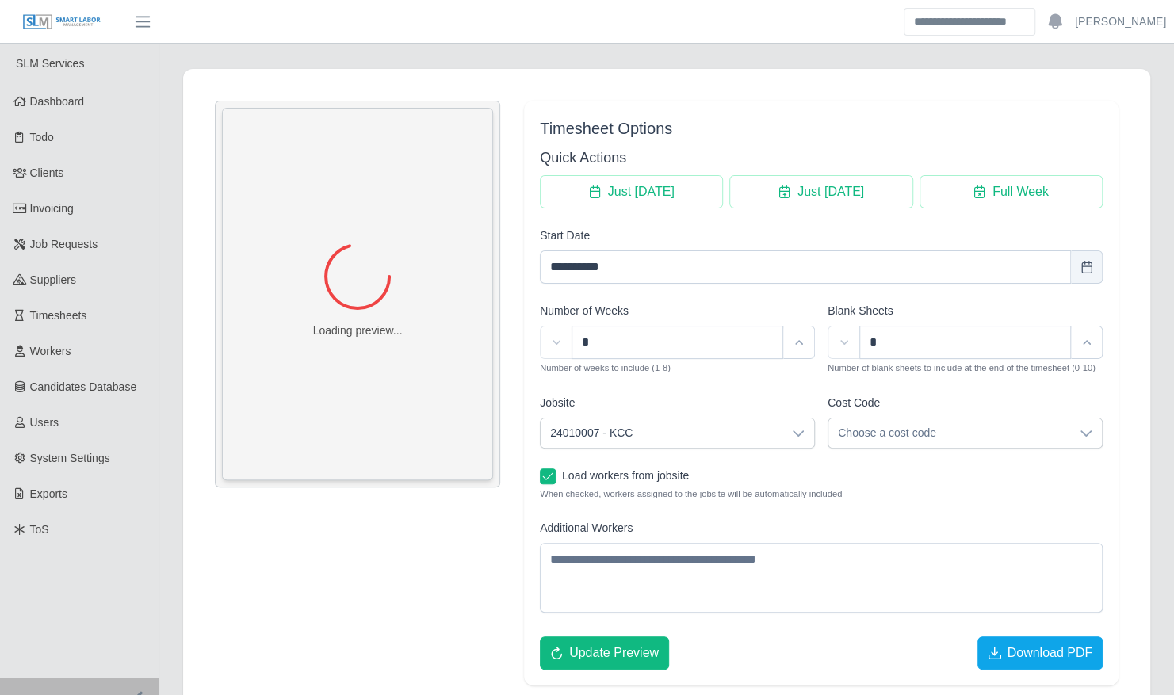
scroll to position [0, 0]
click at [999, 647] on span "Download PDF" at bounding box center [994, 653] width 13 height 13
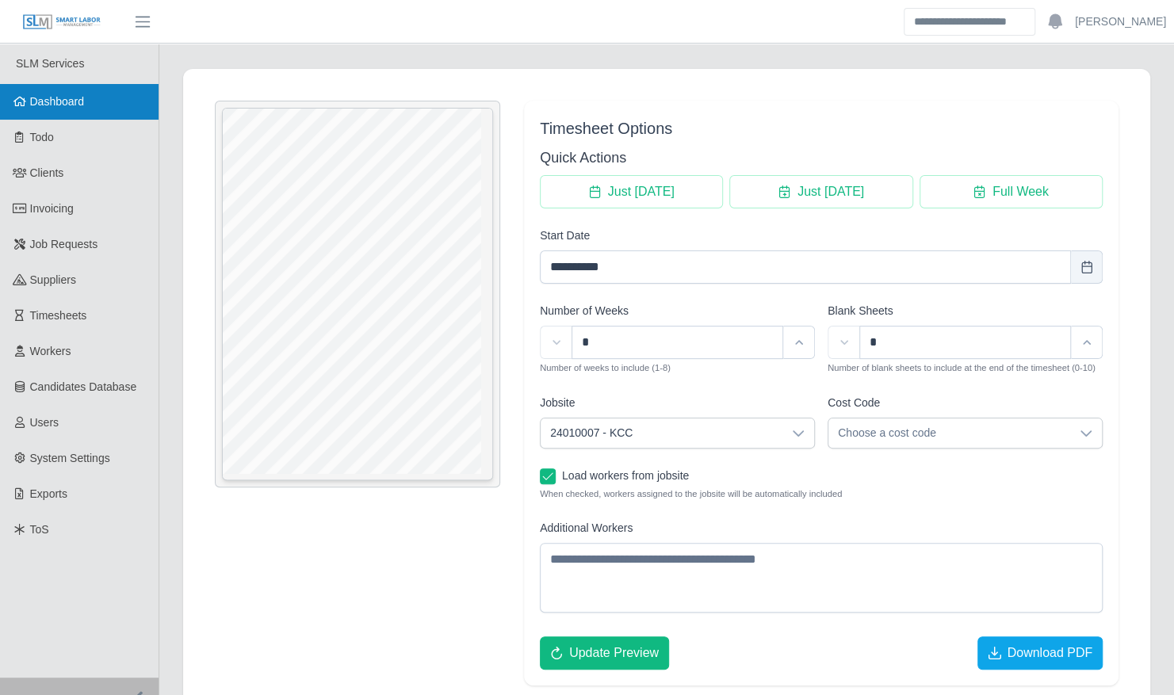
click at [124, 106] on link "Dashboard" at bounding box center [79, 102] width 159 height 36
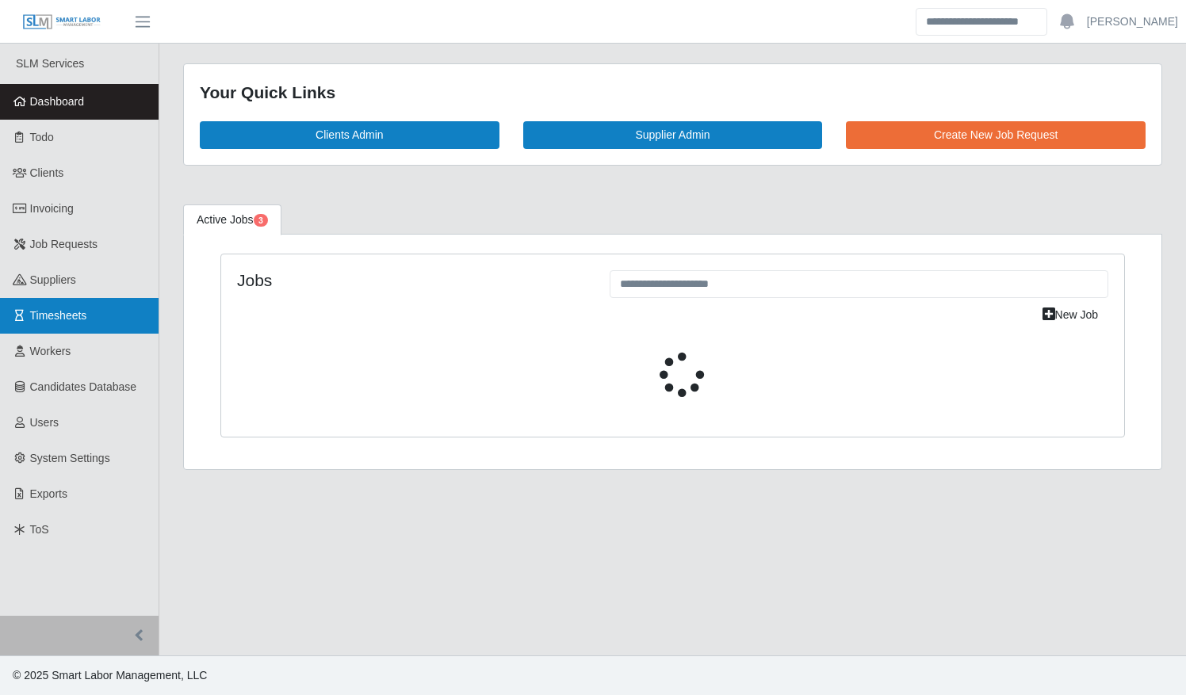
select select "****"
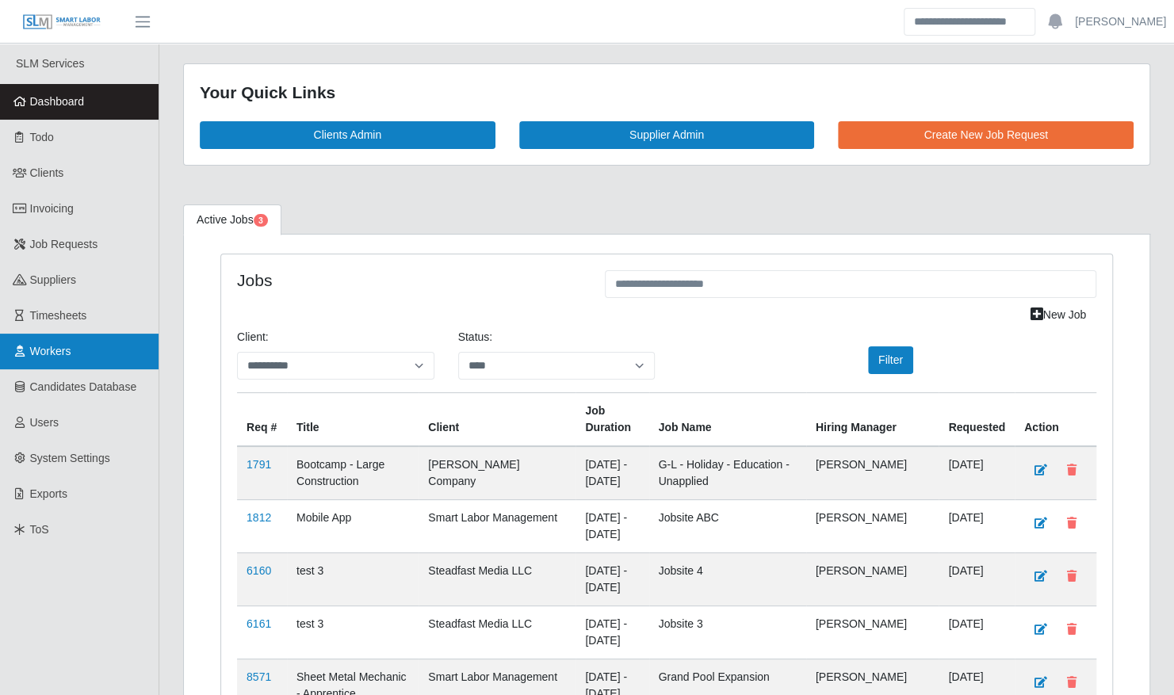
click at [97, 357] on link "Workers" at bounding box center [79, 352] width 159 height 36
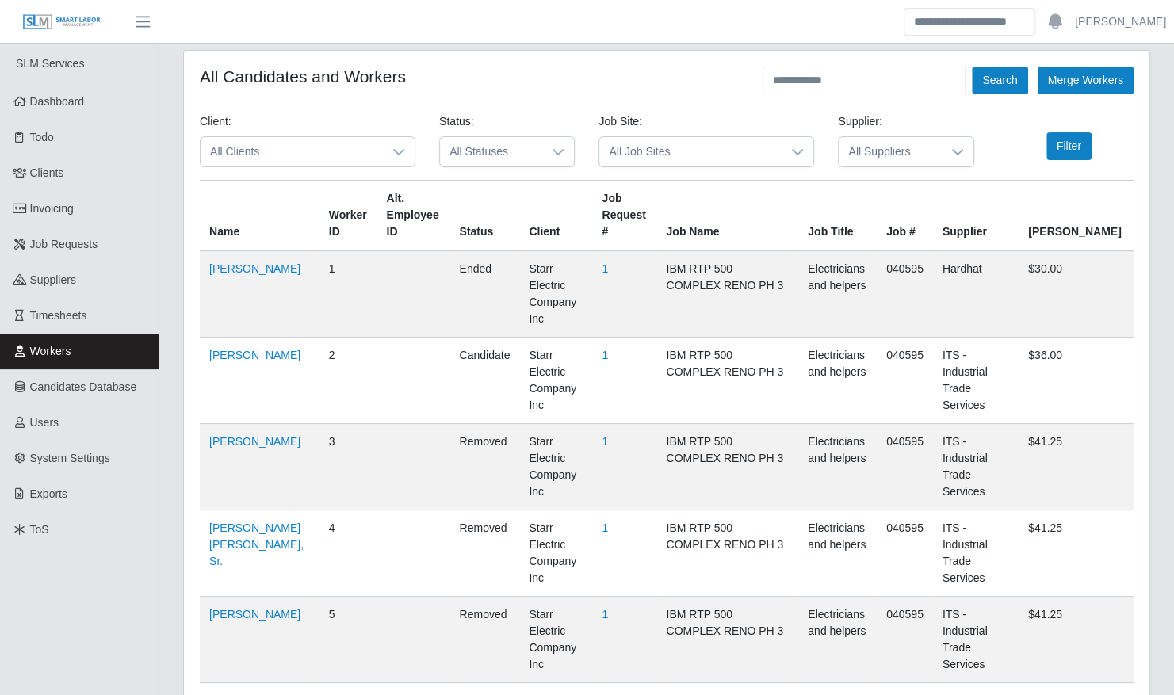
click at [374, 154] on span "All Clients" at bounding box center [292, 151] width 182 height 29
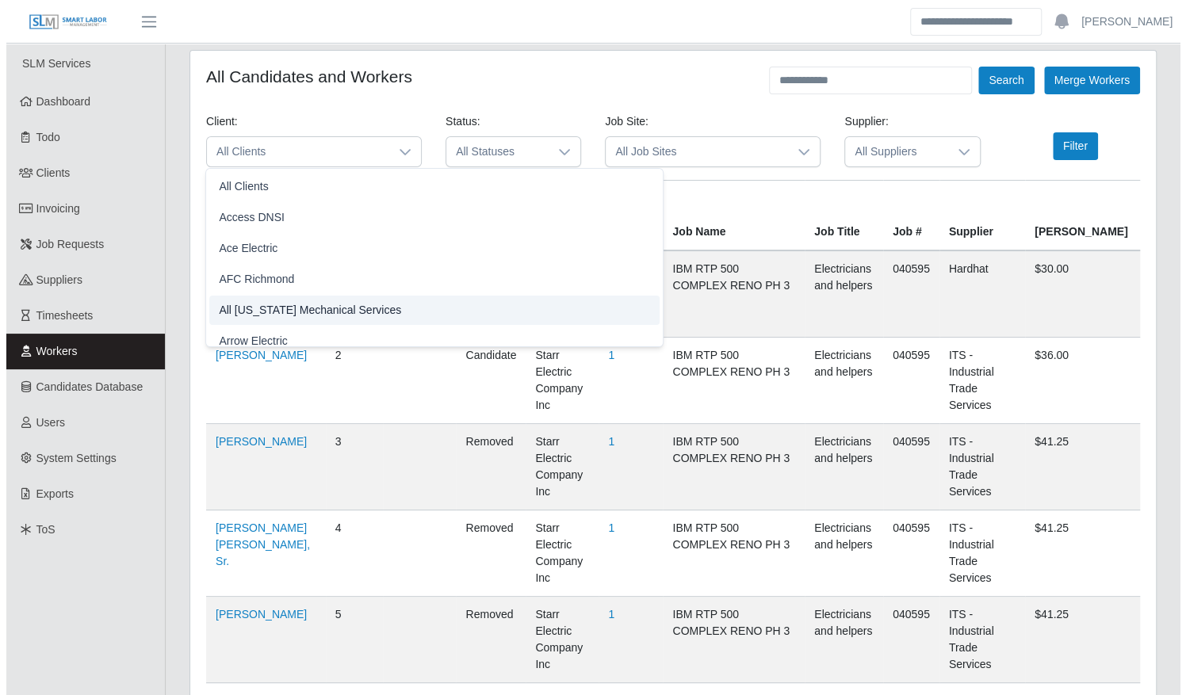
scroll to position [87, 0]
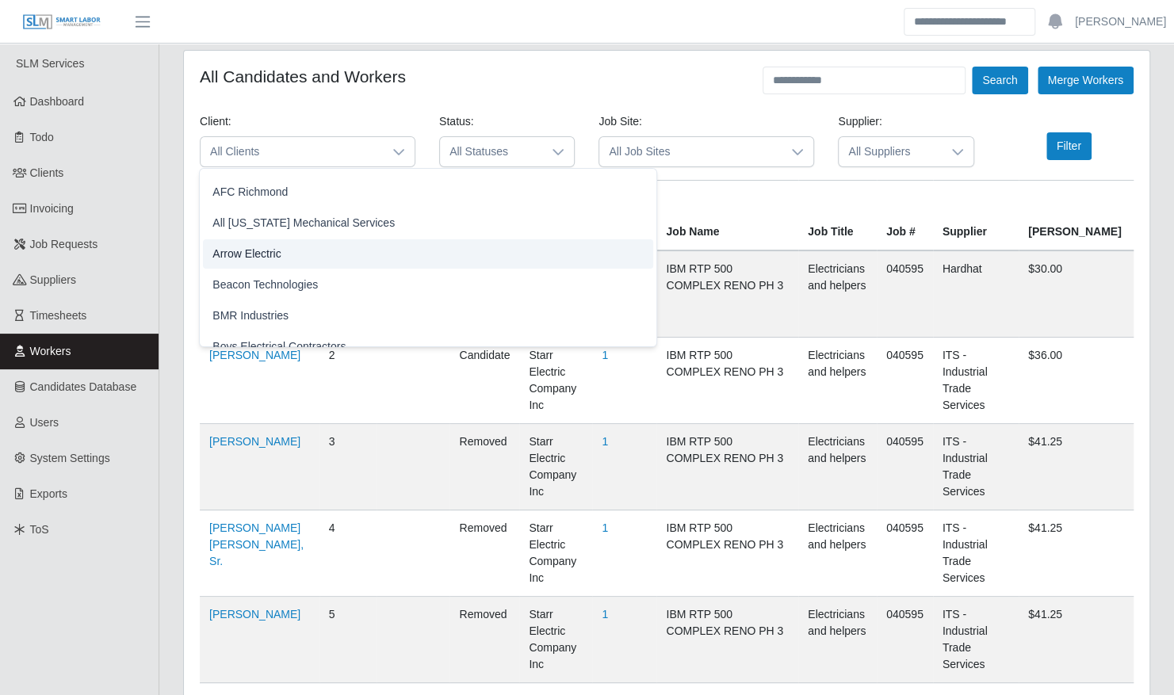
click at [301, 260] on li "Arrow Electric" at bounding box center [428, 253] width 450 height 29
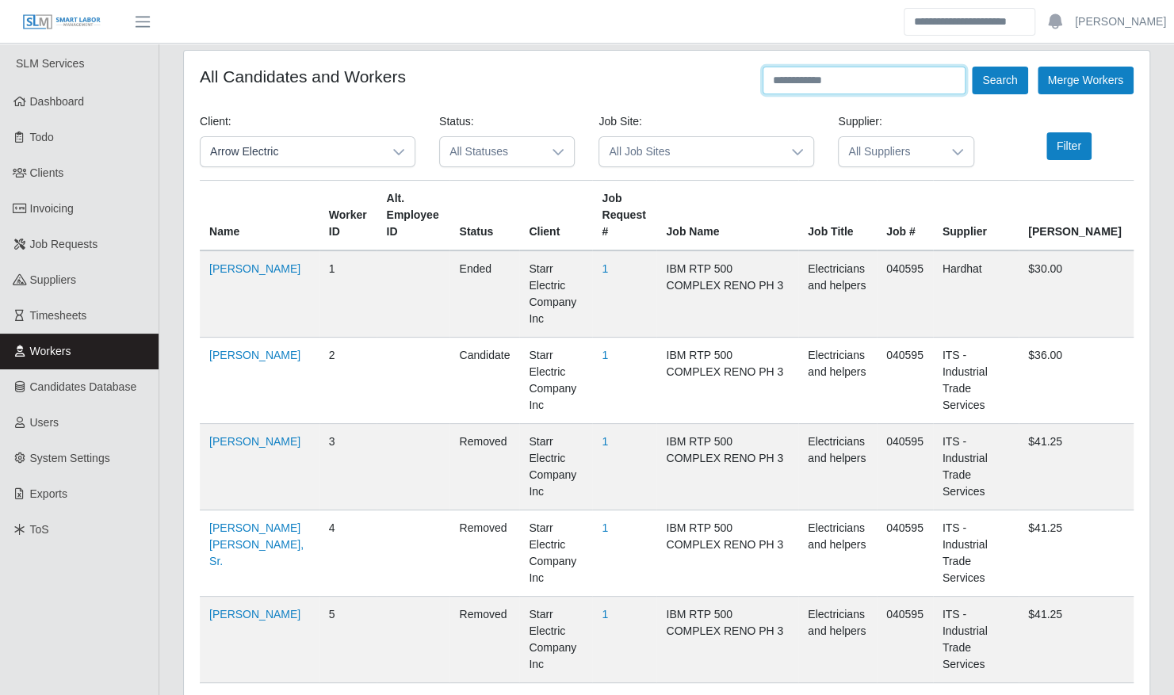
click at [859, 89] on input "text" at bounding box center [864, 81] width 203 height 28
click at [972, 67] on button "Search" at bounding box center [999, 81] width 55 height 28
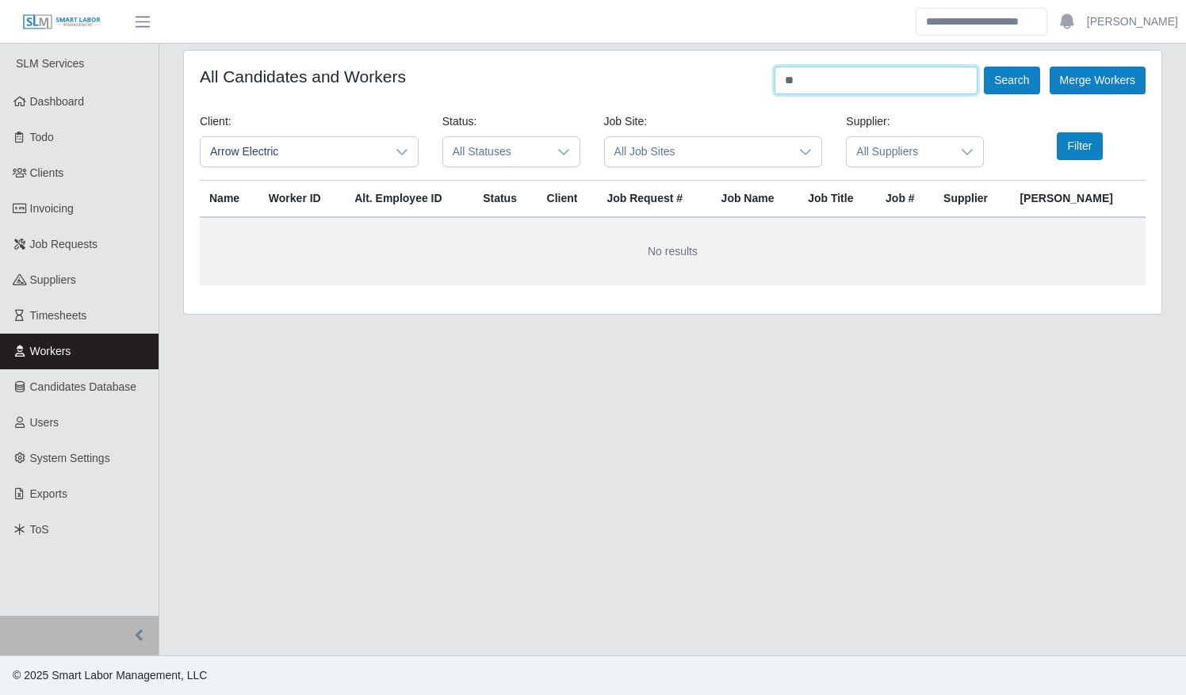
type input "*"
click at [984, 67] on button "Search" at bounding box center [1011, 81] width 55 height 28
click at [1000, 81] on button "Search" at bounding box center [1011, 81] width 55 height 28
click at [919, 84] on input "*****" at bounding box center [875, 81] width 203 height 28
type input "*****"
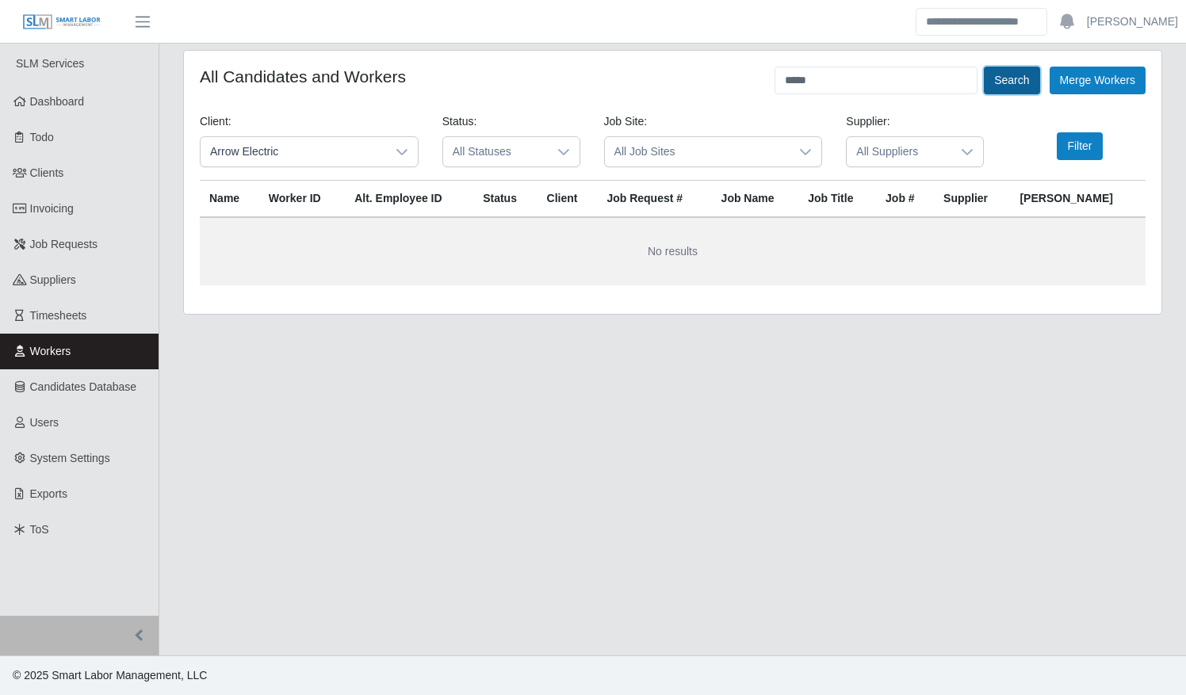
click at [992, 90] on button "Search" at bounding box center [1011, 81] width 55 height 28
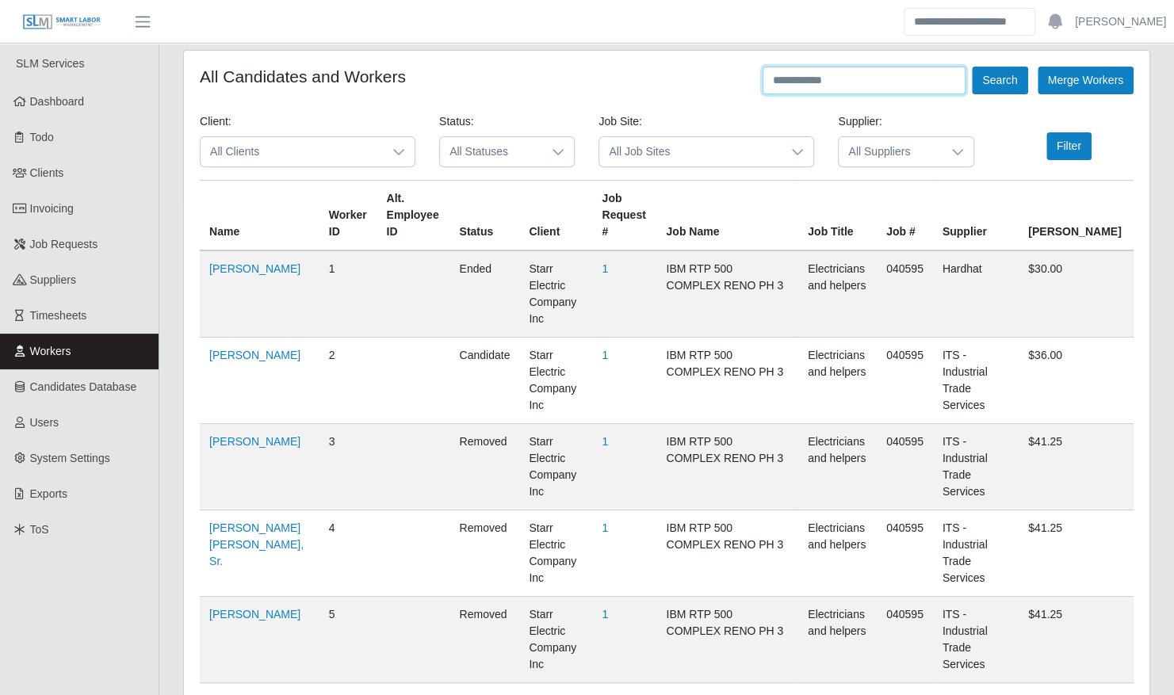
click at [809, 87] on input "text" at bounding box center [864, 81] width 203 height 28
type input "*****"
click at [972, 67] on button "Search" at bounding box center [999, 81] width 55 height 28
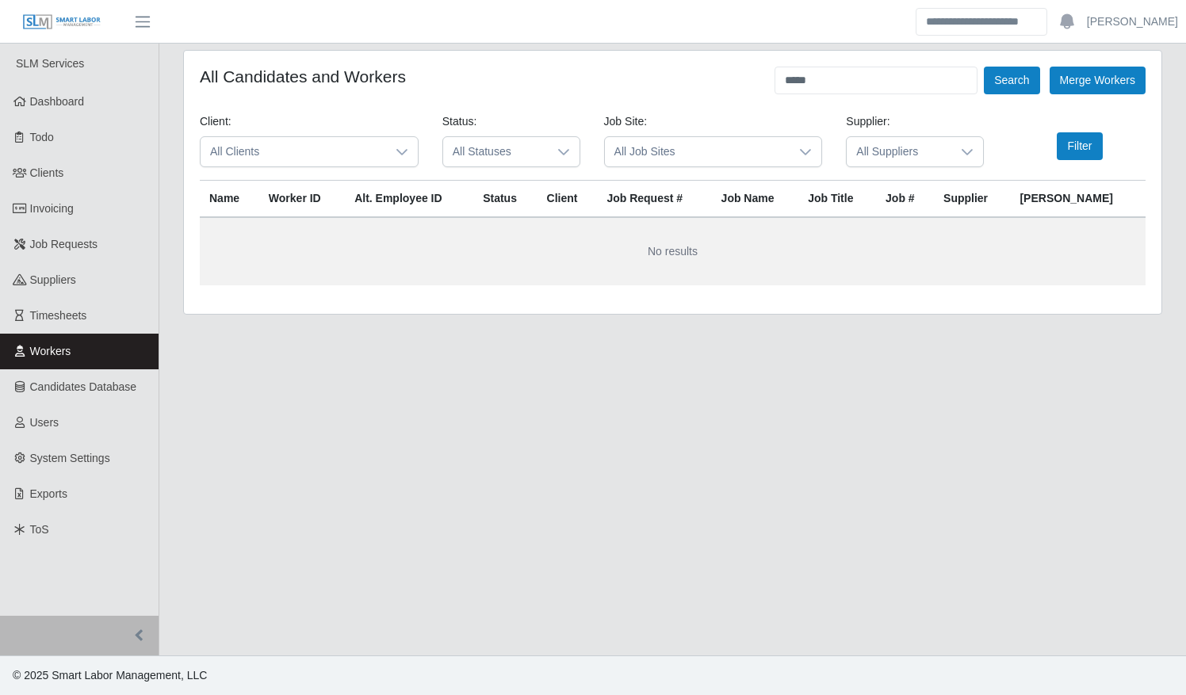
click at [983, 78] on div "***** Search" at bounding box center [906, 81] width 265 height 28
drag, startPoint x: 836, startPoint y: 75, endPoint x: 724, endPoint y: 73, distance: 111.8
click at [724, 73] on div "All Candidates and Workers ***** Search Merge Workers" at bounding box center [673, 81] width 946 height 28
type input "*****"
click at [984, 67] on button "Search" at bounding box center [1011, 81] width 55 height 28
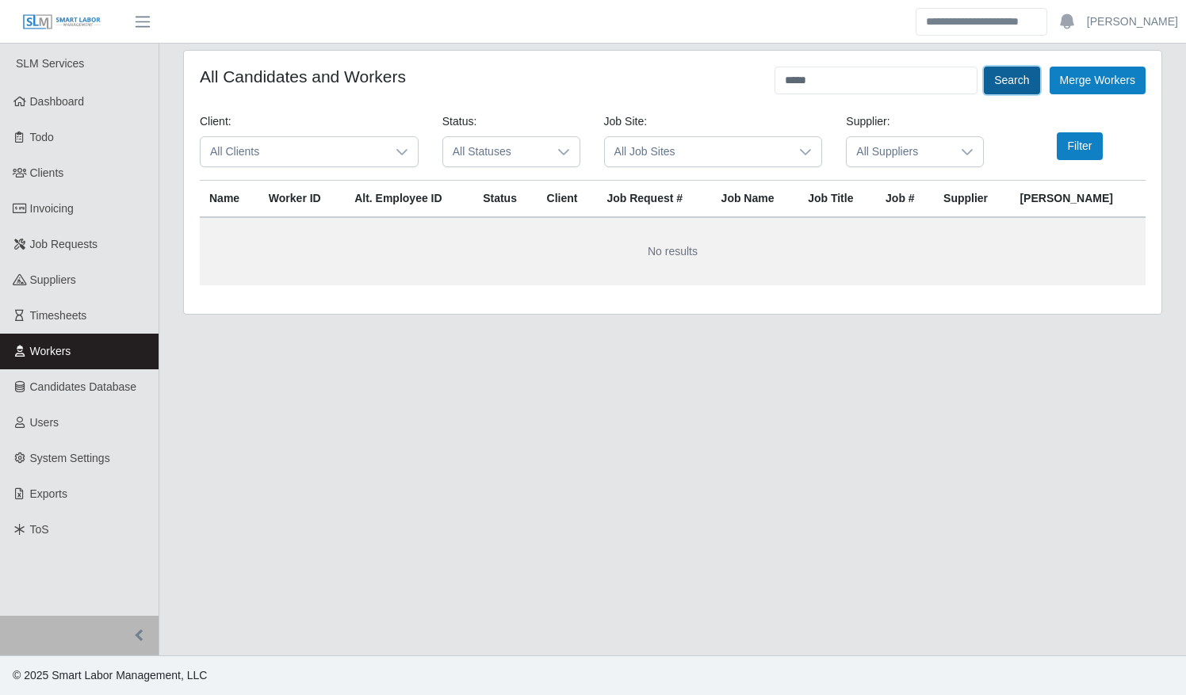
click at [1013, 79] on button "Search" at bounding box center [1011, 81] width 55 height 28
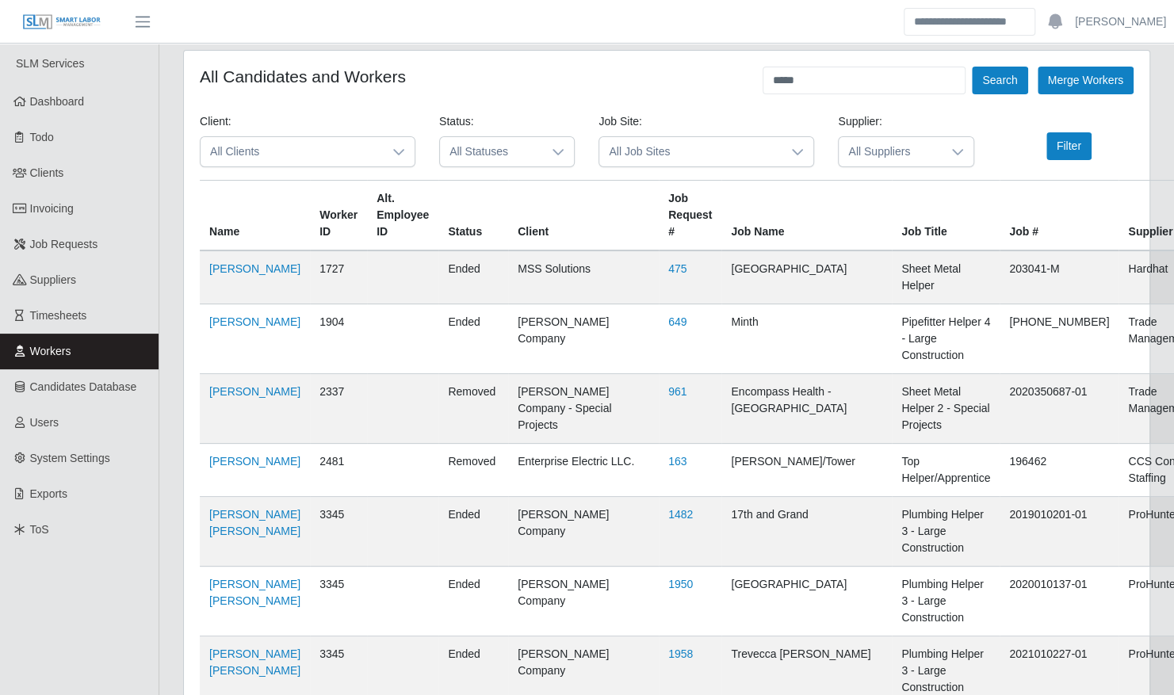
click at [365, 151] on span "All Clients" at bounding box center [292, 151] width 182 height 29
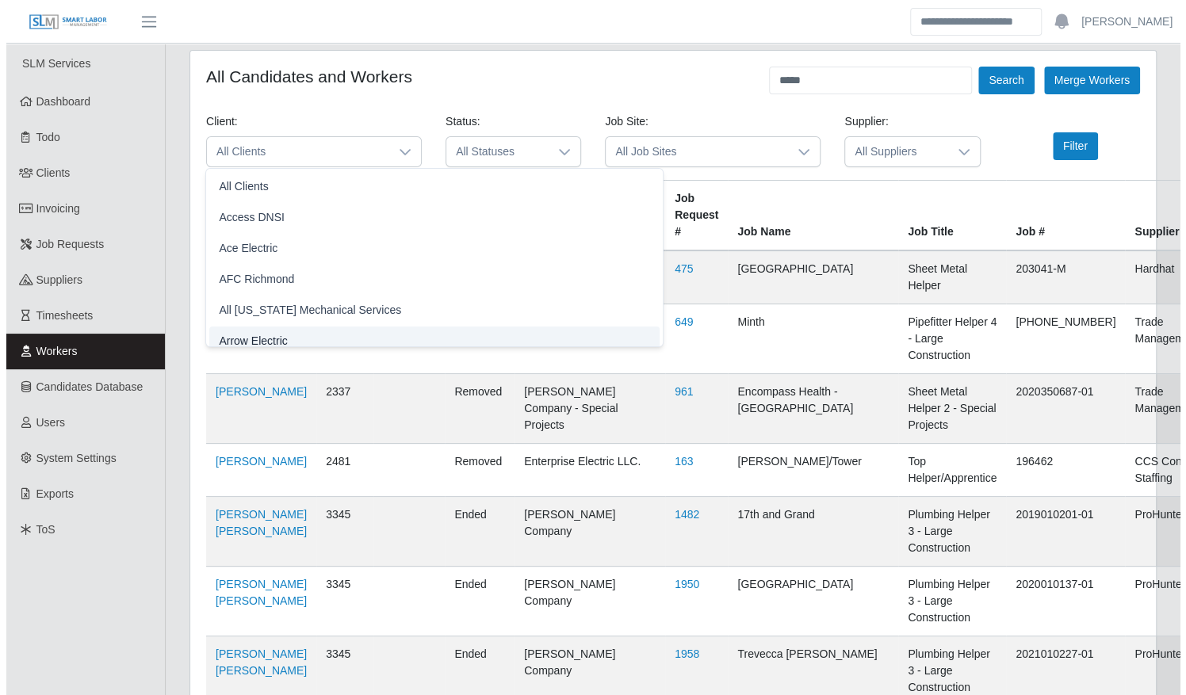
scroll to position [10, 0]
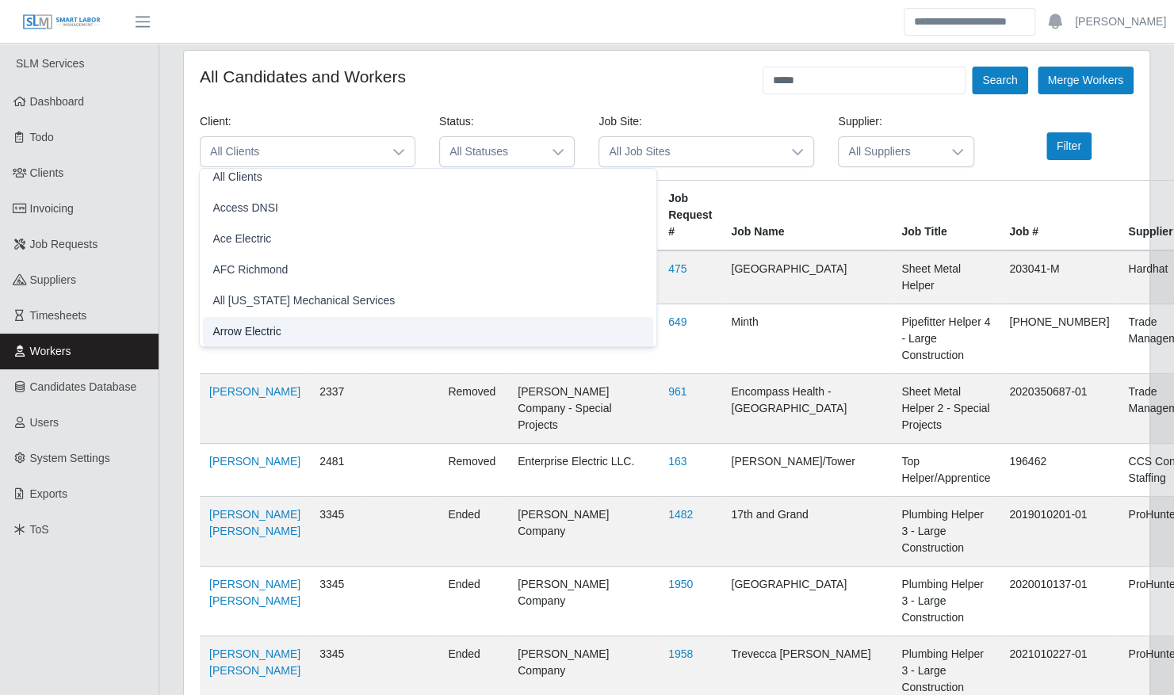
click at [360, 332] on li "Arrow Electric" at bounding box center [428, 331] width 450 height 29
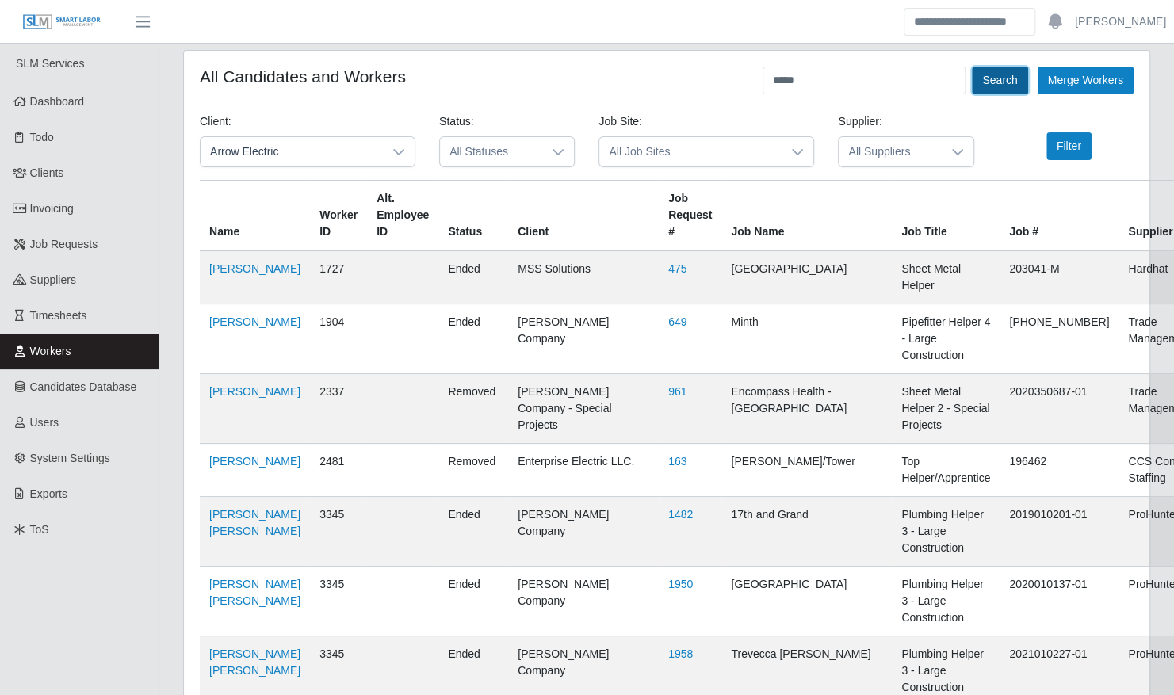
click at [1007, 81] on button "Search" at bounding box center [999, 81] width 55 height 28
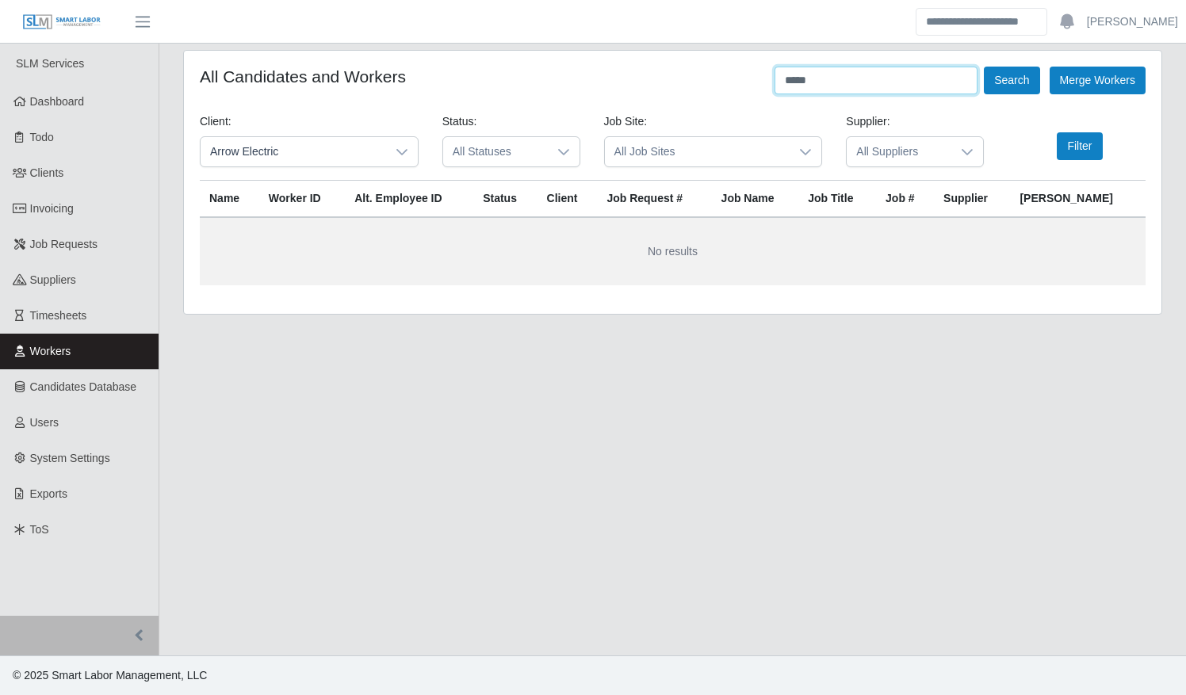
drag, startPoint x: 867, startPoint y: 83, endPoint x: 759, endPoint y: 94, distance: 109.2
click at [759, 94] on form "All Candidates and Workers ***** Search Merge Workers Client: Arrow Electric St…" at bounding box center [673, 176] width 946 height 219
type input "*******"
click at [984, 67] on button "Search" at bounding box center [1011, 81] width 55 height 28
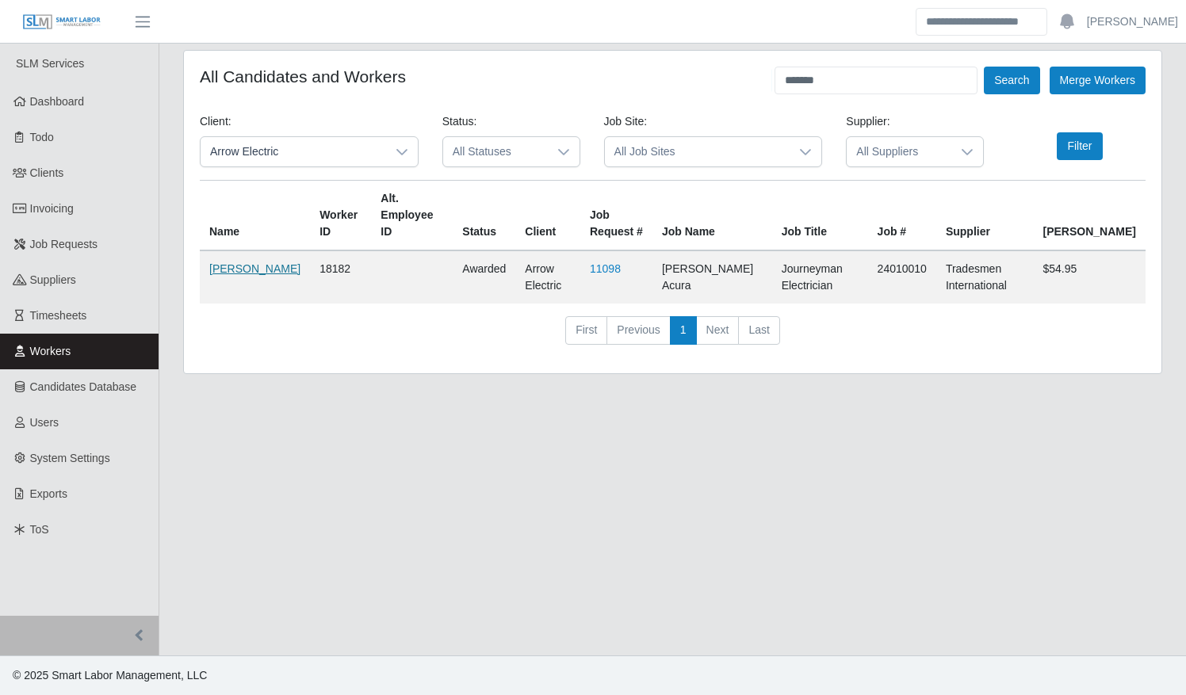
click at [230, 271] on link "Issac Linarte" at bounding box center [254, 268] width 91 height 13
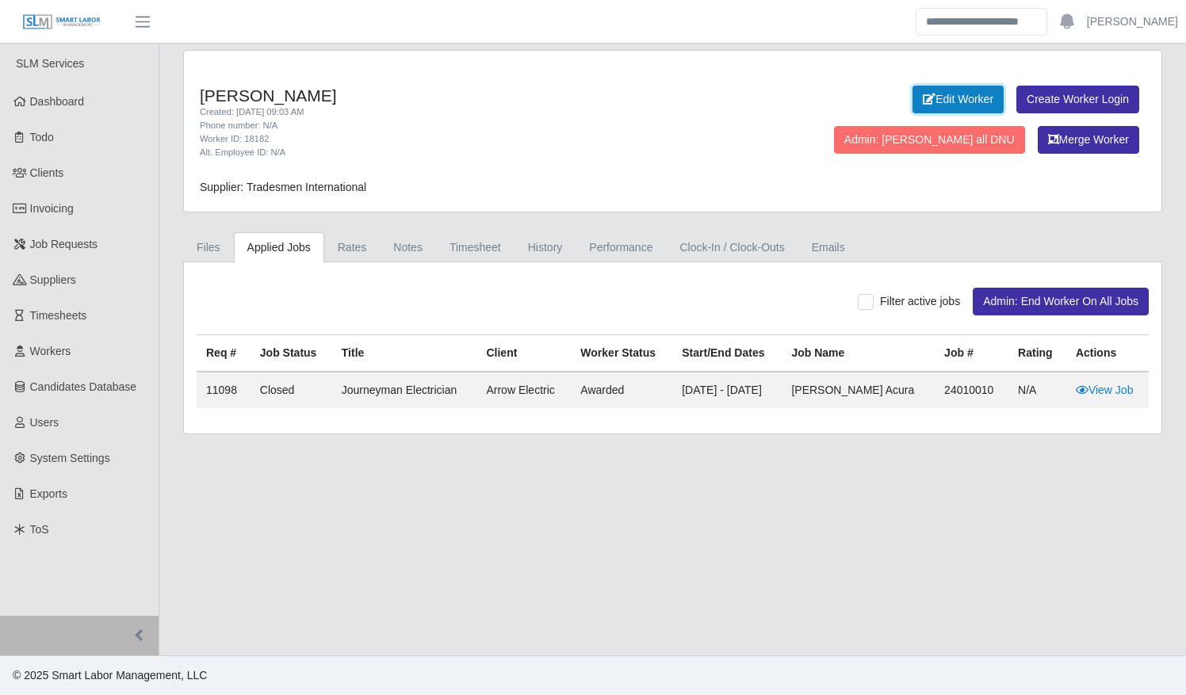
click at [912, 108] on link "Edit Worker" at bounding box center [957, 100] width 91 height 28
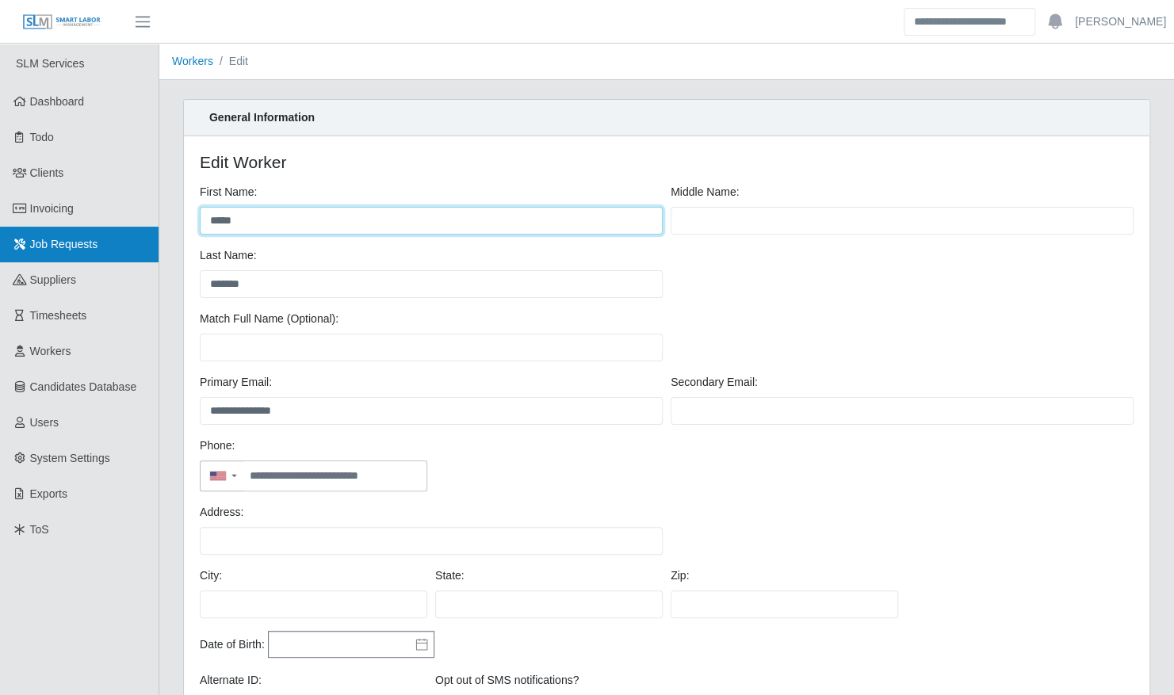
drag, startPoint x: 326, startPoint y: 222, endPoint x: 144, endPoint y: 228, distance: 181.6
click at [144, 228] on div "**********" at bounding box center [587, 545] width 1174 height 1003
type input "*******"
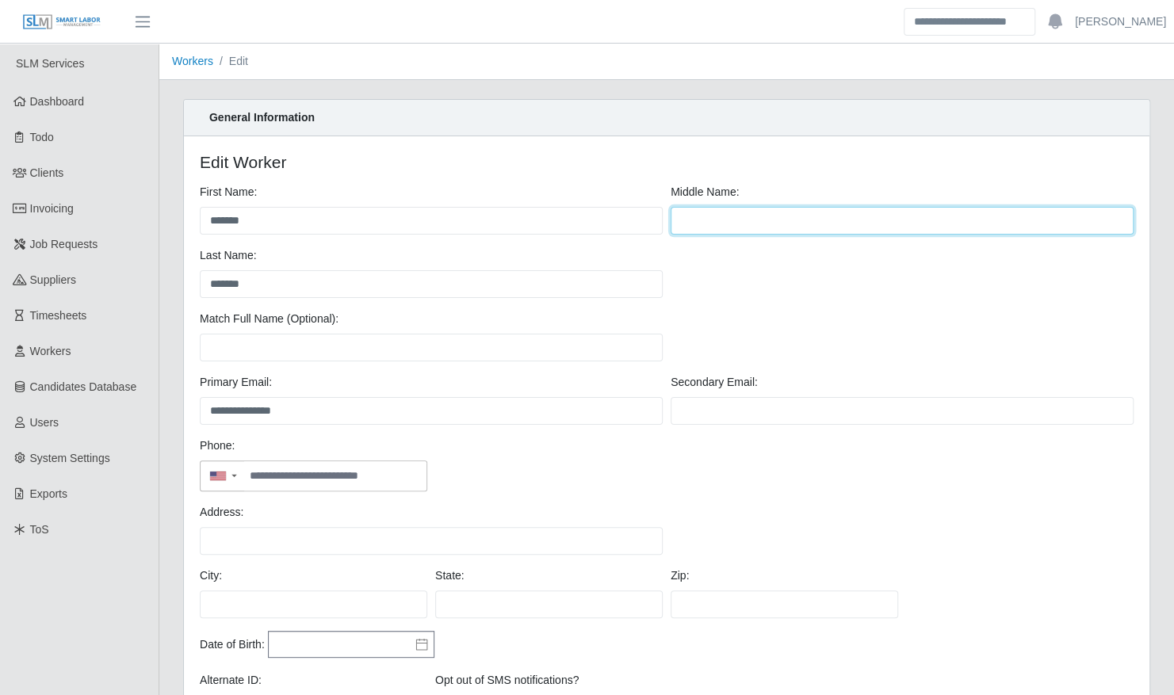
click at [799, 211] on input "text" at bounding box center [902, 221] width 463 height 28
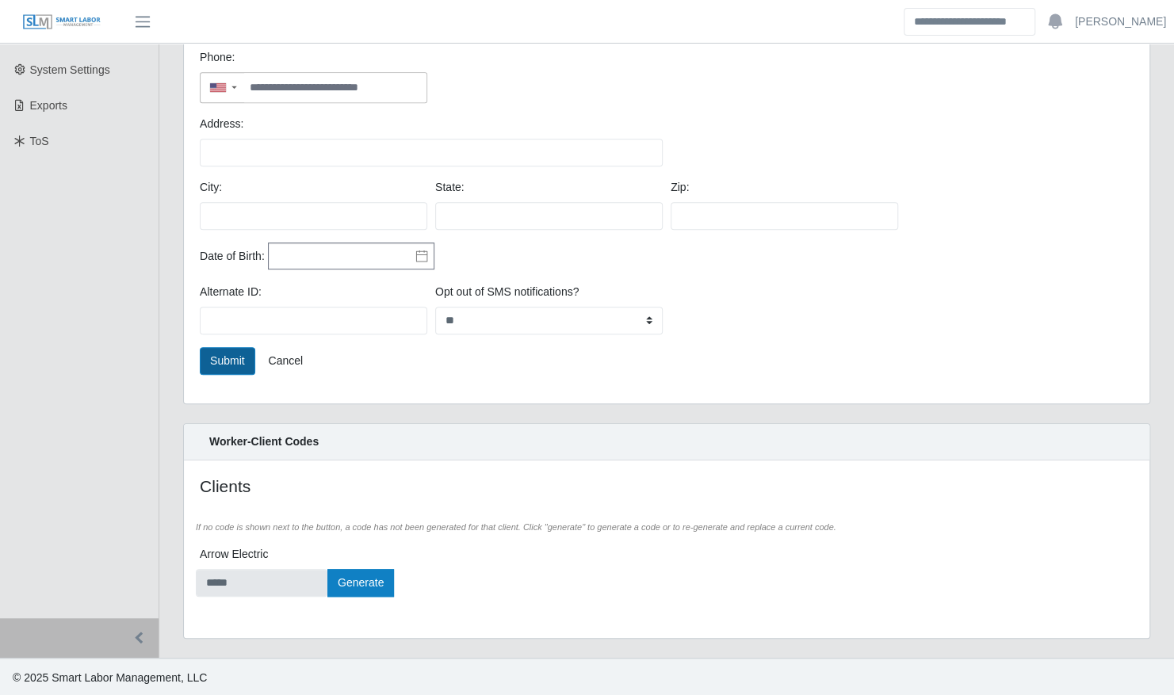
type input "*****"
click at [214, 361] on button "Submit" at bounding box center [227, 361] width 55 height 28
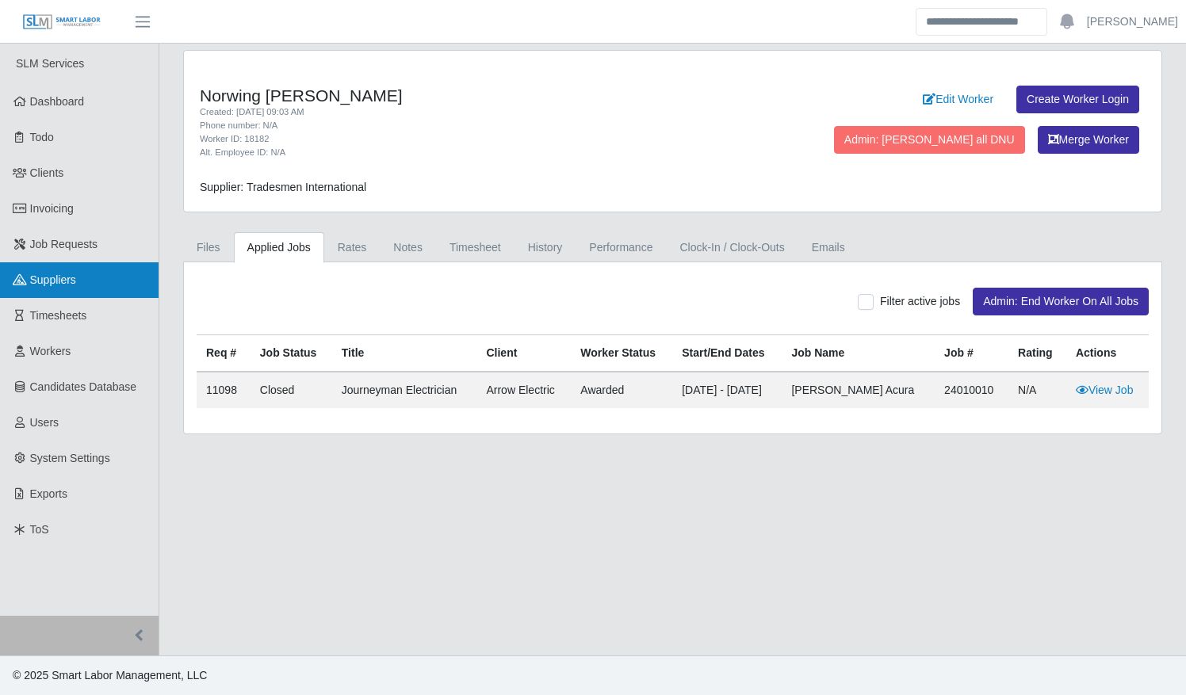
click at [106, 292] on link "Suppliers" at bounding box center [79, 280] width 159 height 36
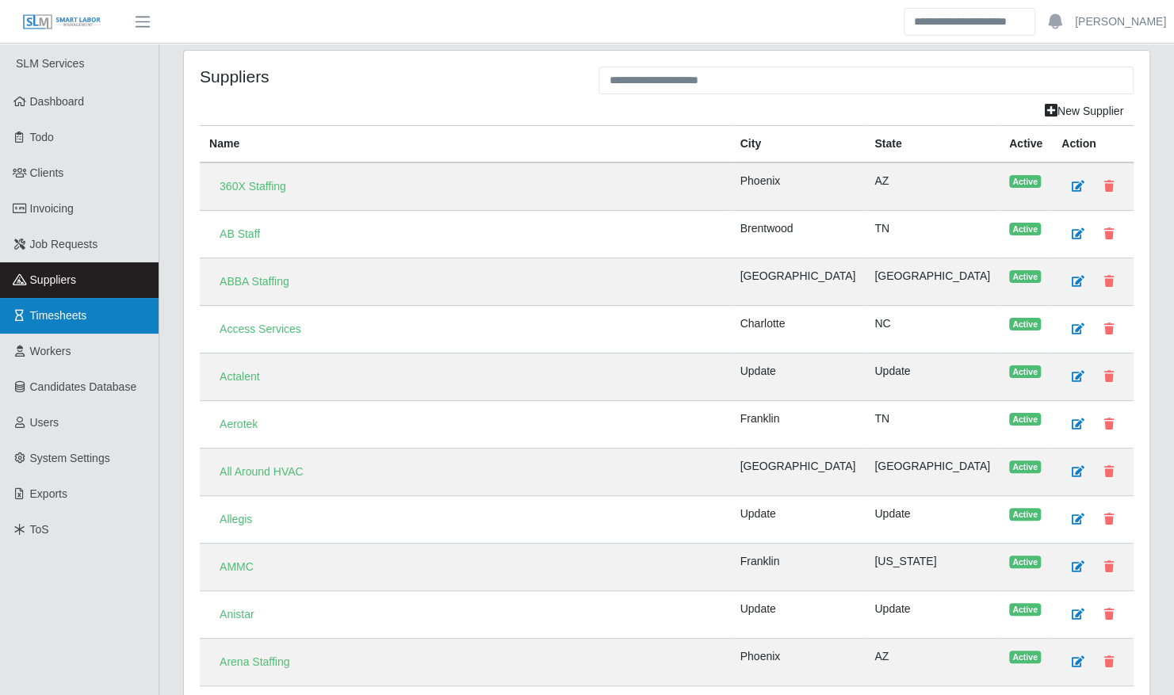
click at [85, 311] on span "Timesheets" at bounding box center [58, 315] width 57 height 13
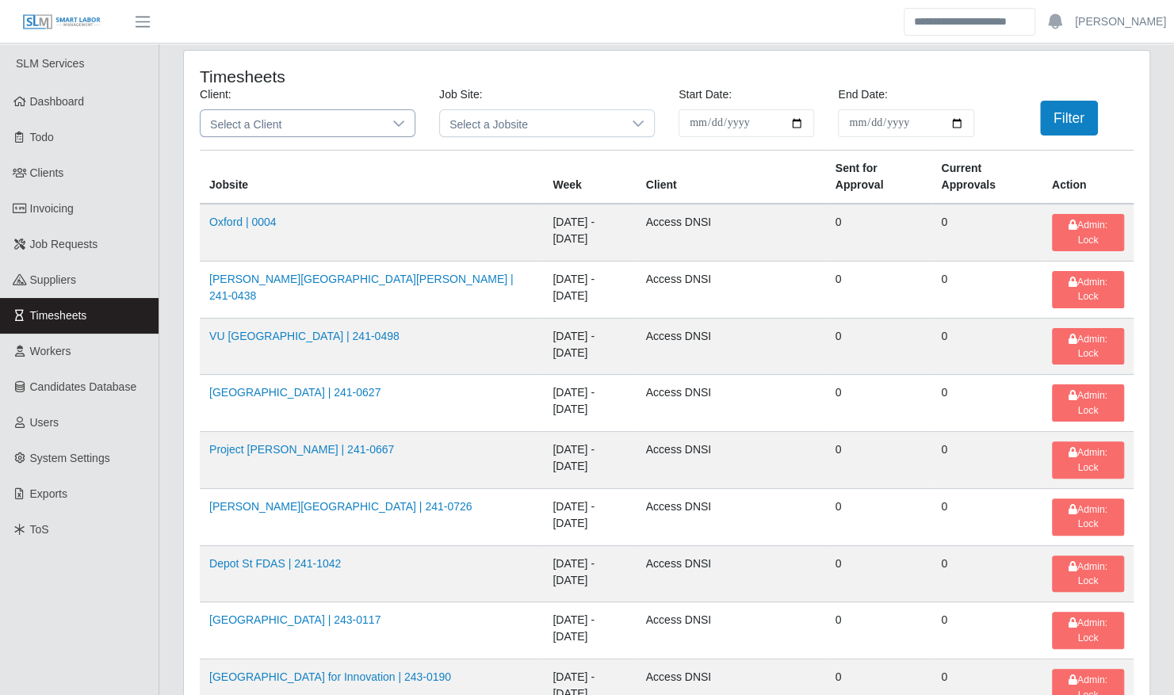
click at [282, 120] on span "Select a Client" at bounding box center [292, 123] width 182 height 26
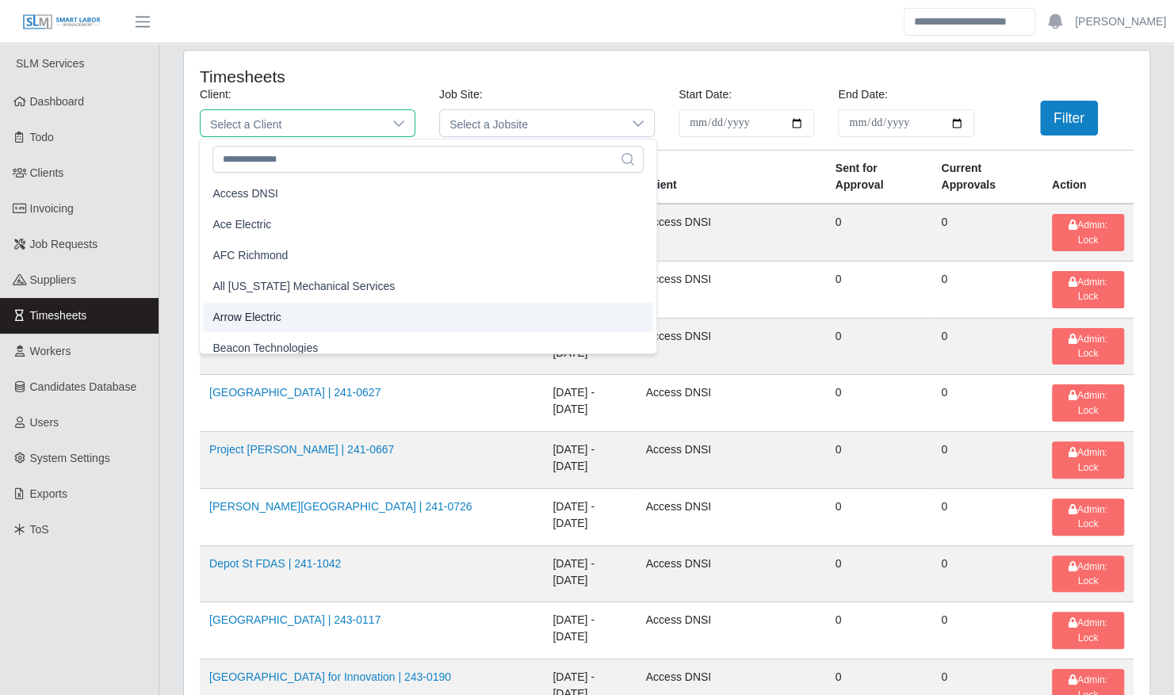
click at [266, 315] on span "Arrow Electric" at bounding box center [246, 317] width 68 height 17
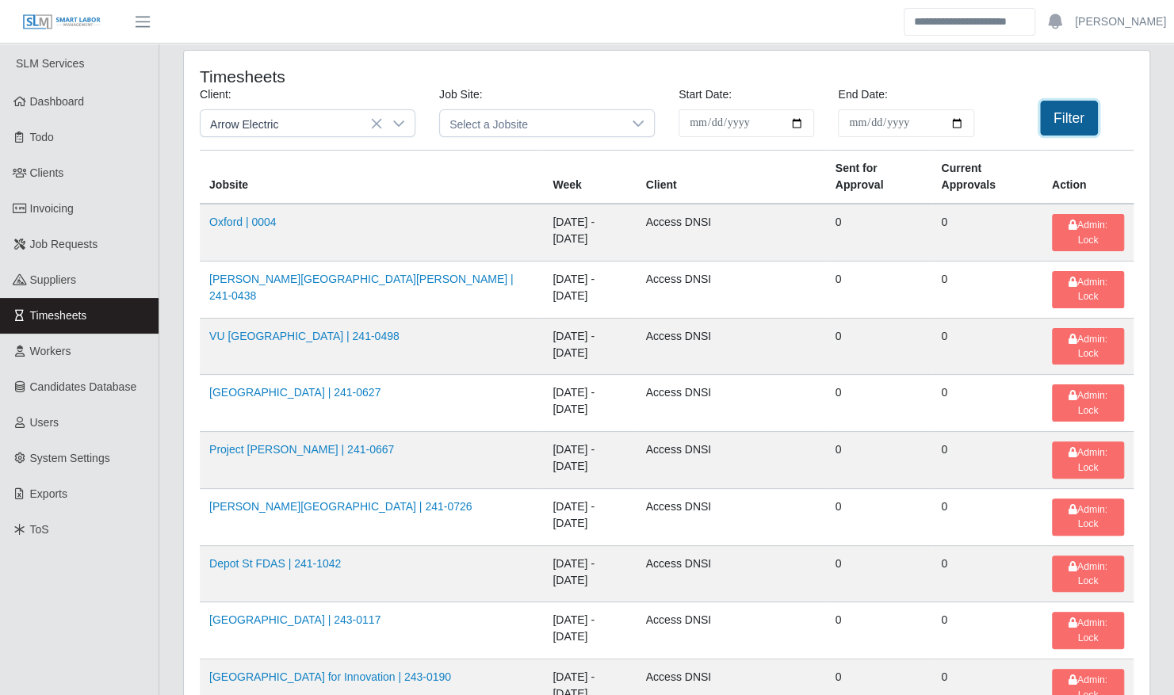
click at [1053, 111] on button "Filter" at bounding box center [1069, 118] width 58 height 35
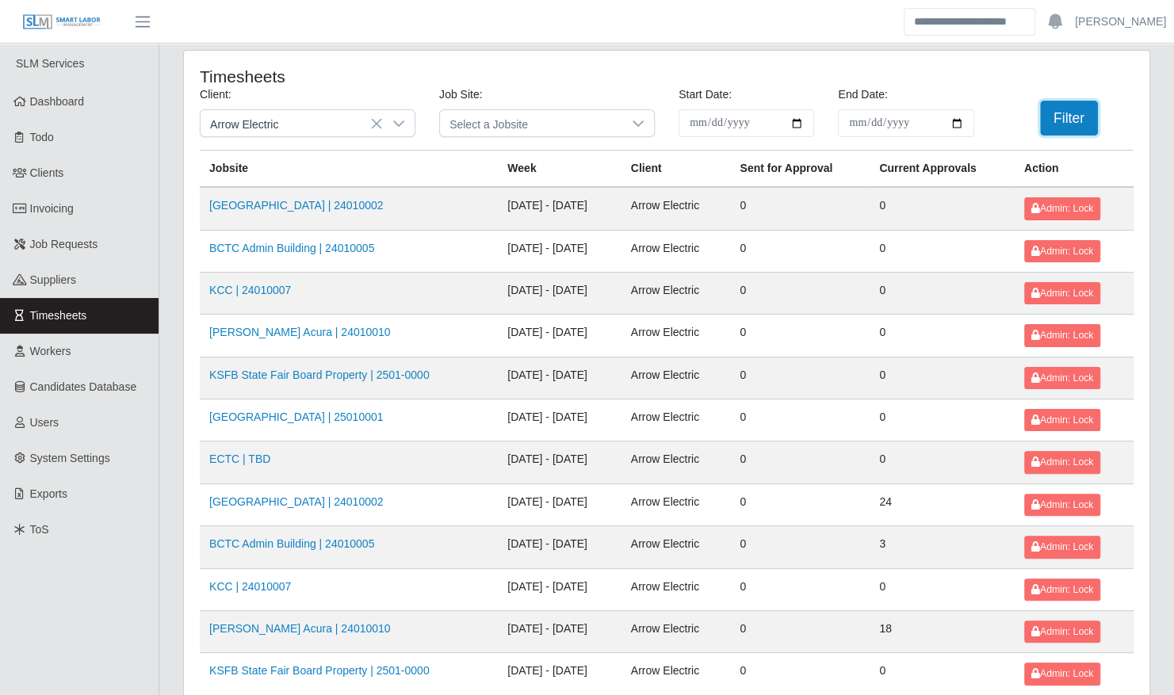
scroll to position [201, 0]
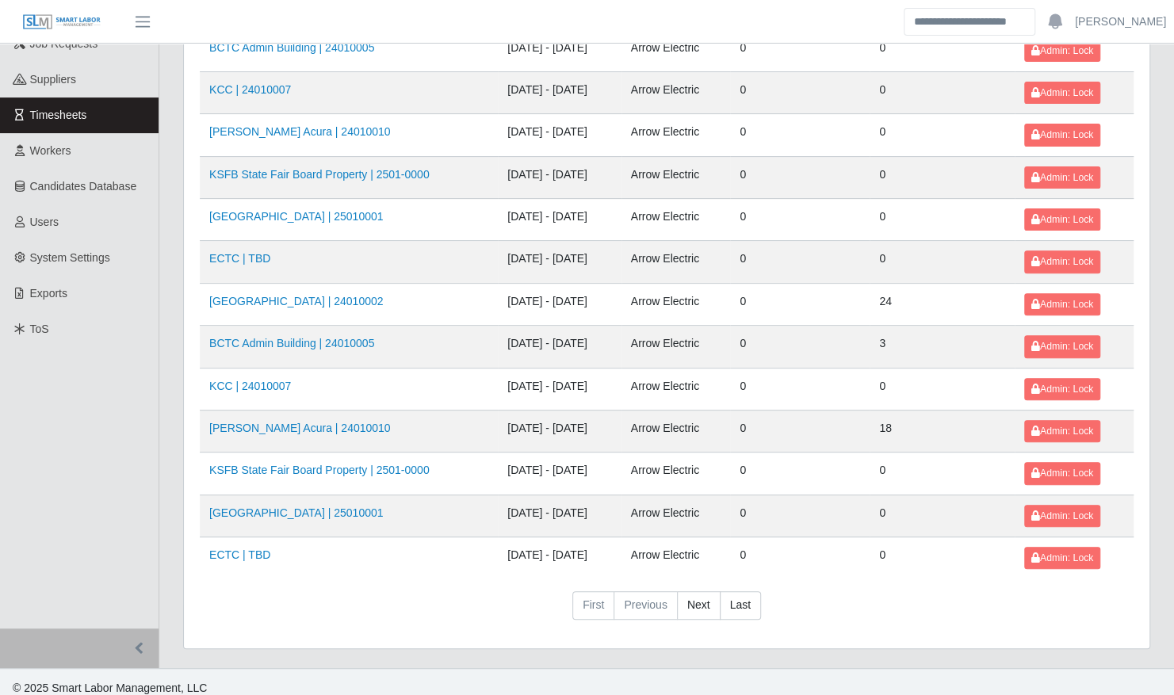
click at [316, 495] on td "Bluegrass Airport | 25010001" at bounding box center [349, 516] width 298 height 42
click at [315, 507] on link "Bluegrass Airport | 25010001" at bounding box center [296, 513] width 174 height 13
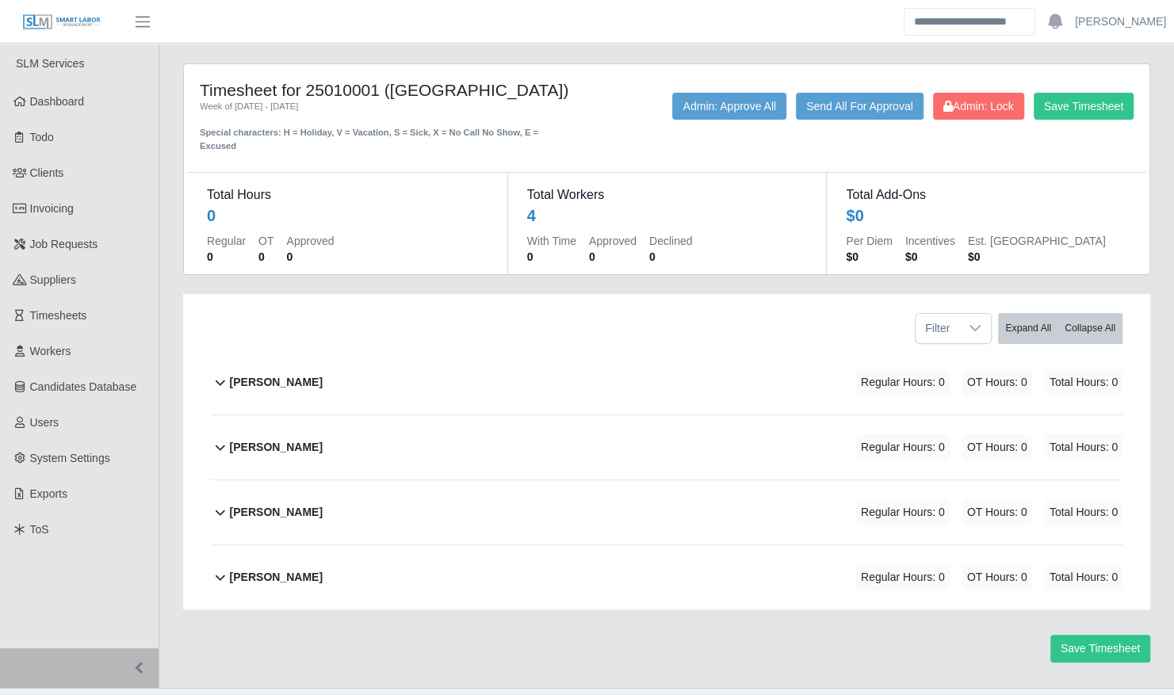
click at [311, 431] on div "[PERSON_NAME] Regular Hours: 0 OT Hours: 0 Total Hours: 0" at bounding box center [676, 447] width 893 height 64
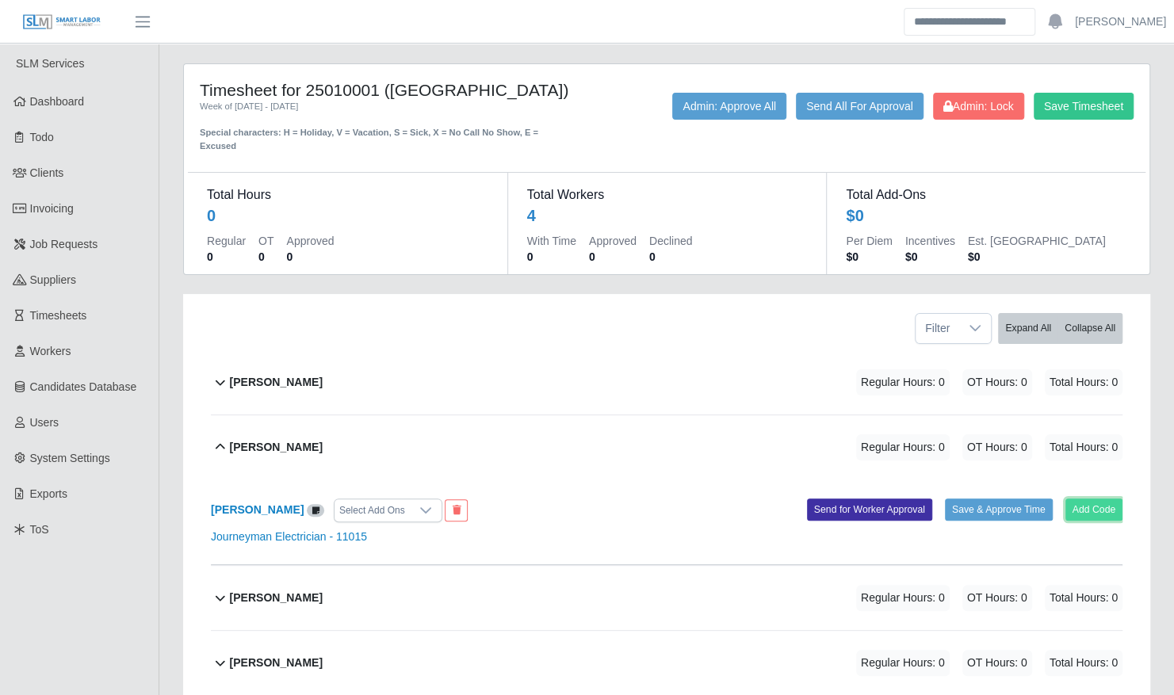
click at [1094, 499] on button "Add Code" at bounding box center [1094, 510] width 58 height 22
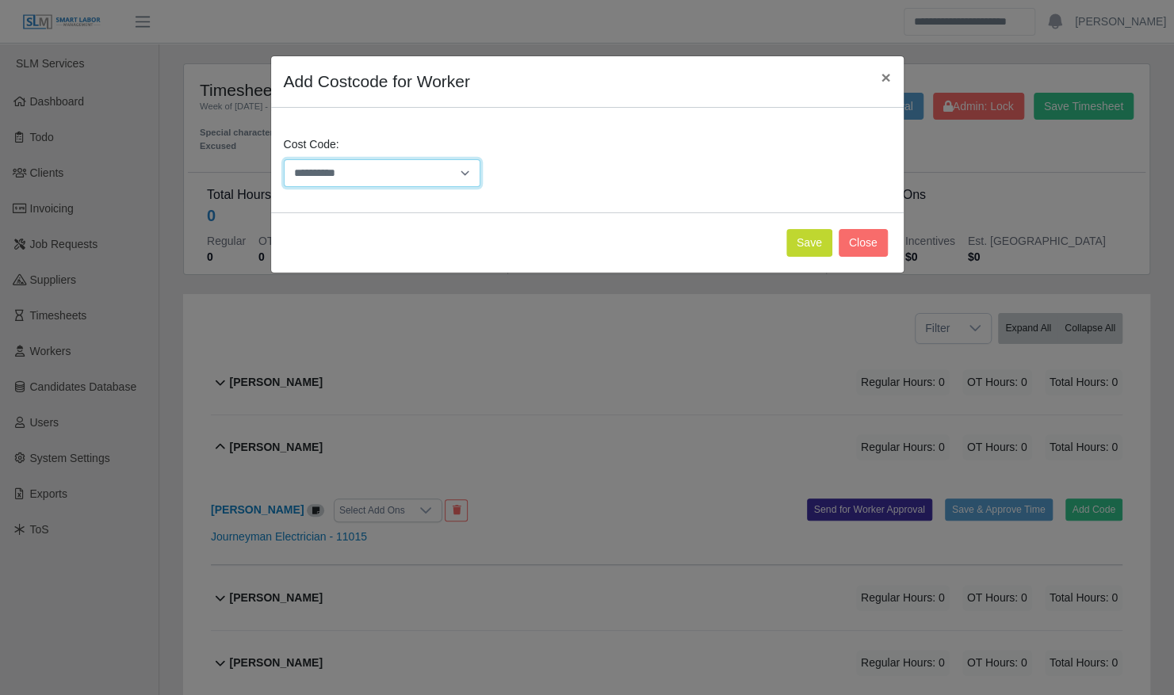
click at [382, 171] on select "**********" at bounding box center [382, 173] width 197 height 28
select select "**********"
click at [284, 159] on select "**********" at bounding box center [382, 173] width 197 height 28
click at [818, 250] on button "Save" at bounding box center [809, 243] width 46 height 28
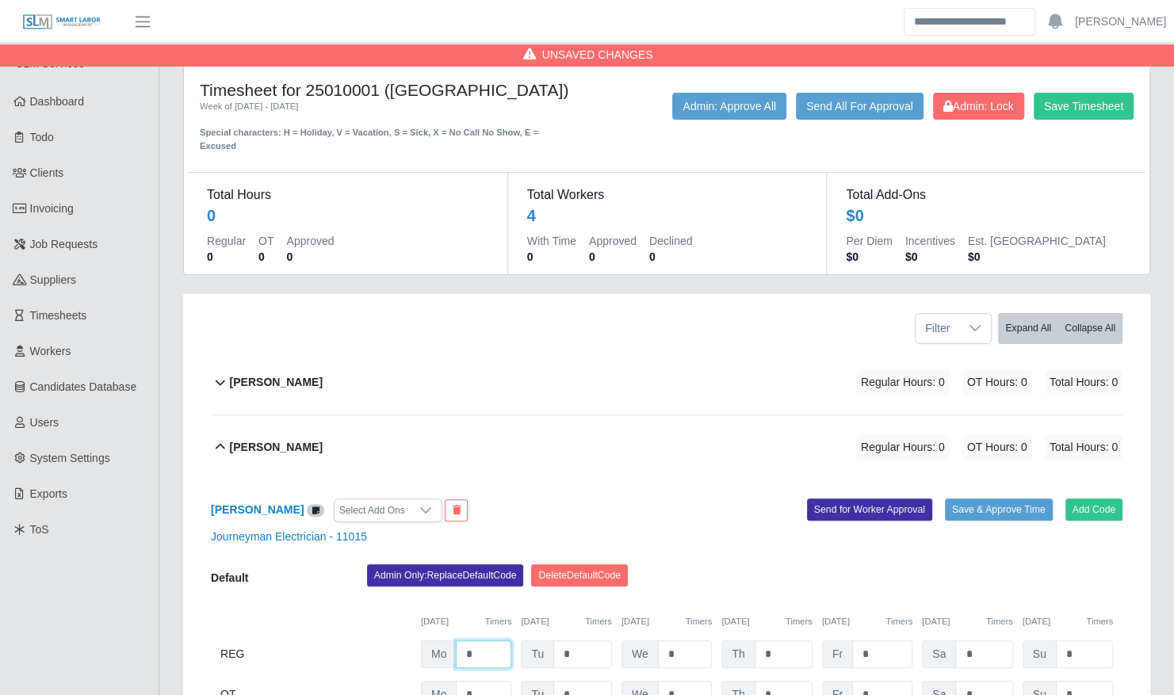
click at [484, 640] on input "*" at bounding box center [483, 654] width 55 height 28
type input "*"
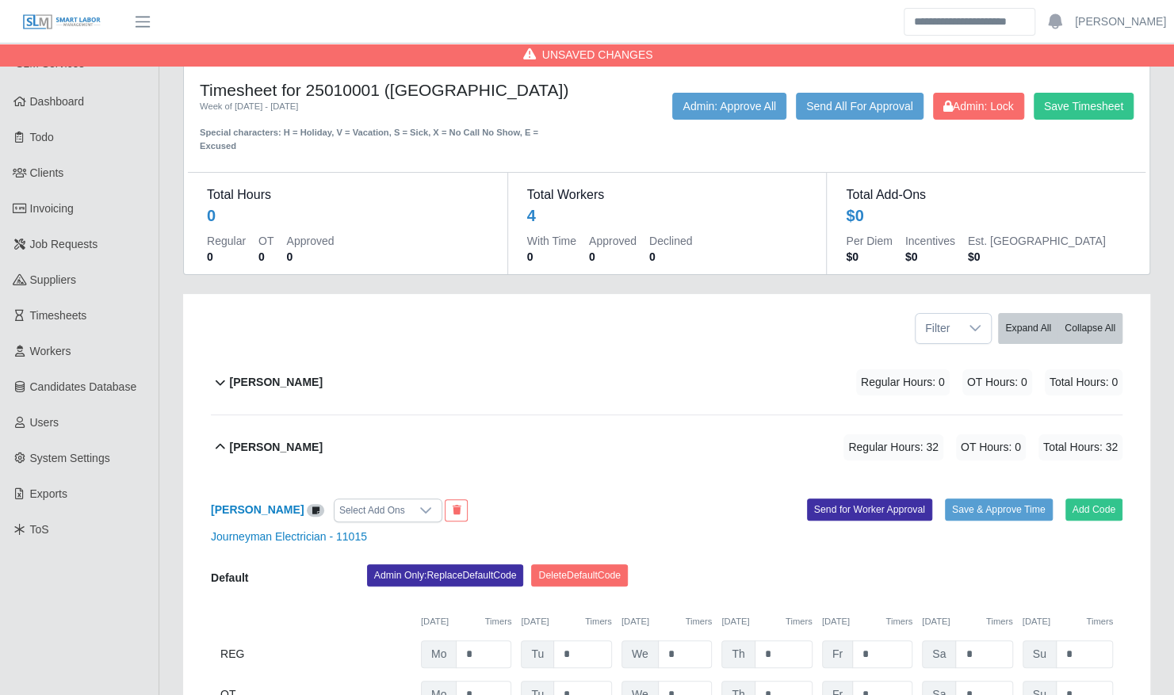
click at [704, 452] on div "Carlos Bernabe Regular Hours: 32 OT Hours: 0 Total Hours: 32" at bounding box center [676, 447] width 893 height 64
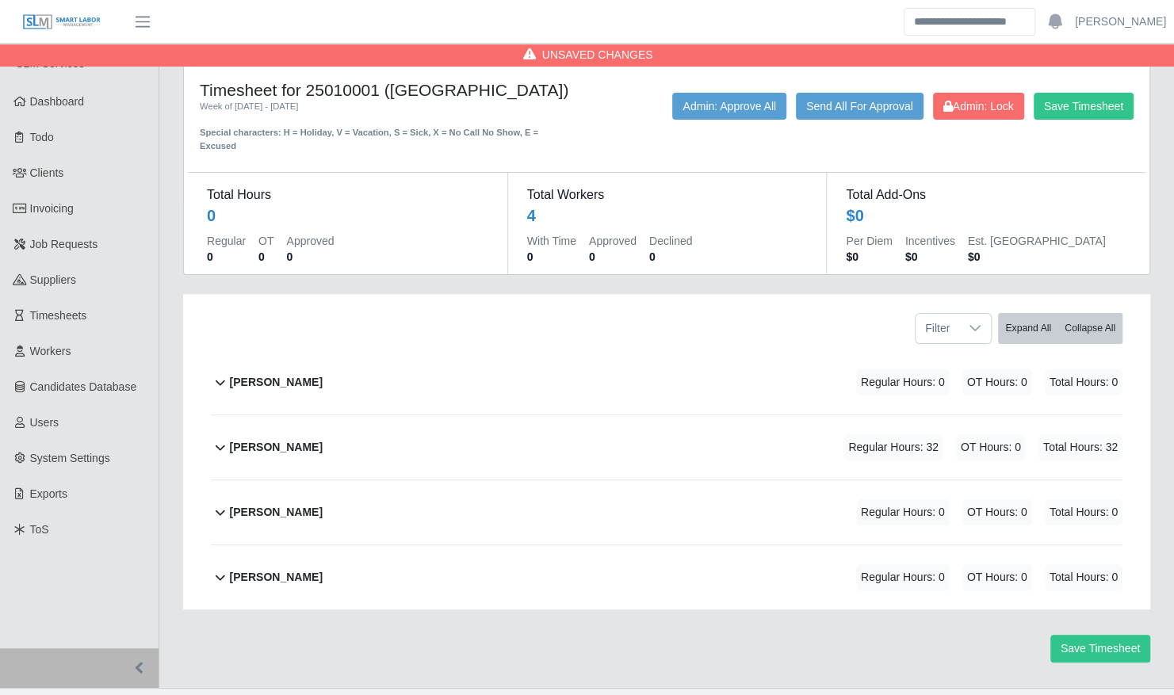
click at [975, 436] on span "OT Hours: 0" at bounding box center [991, 447] width 70 height 26
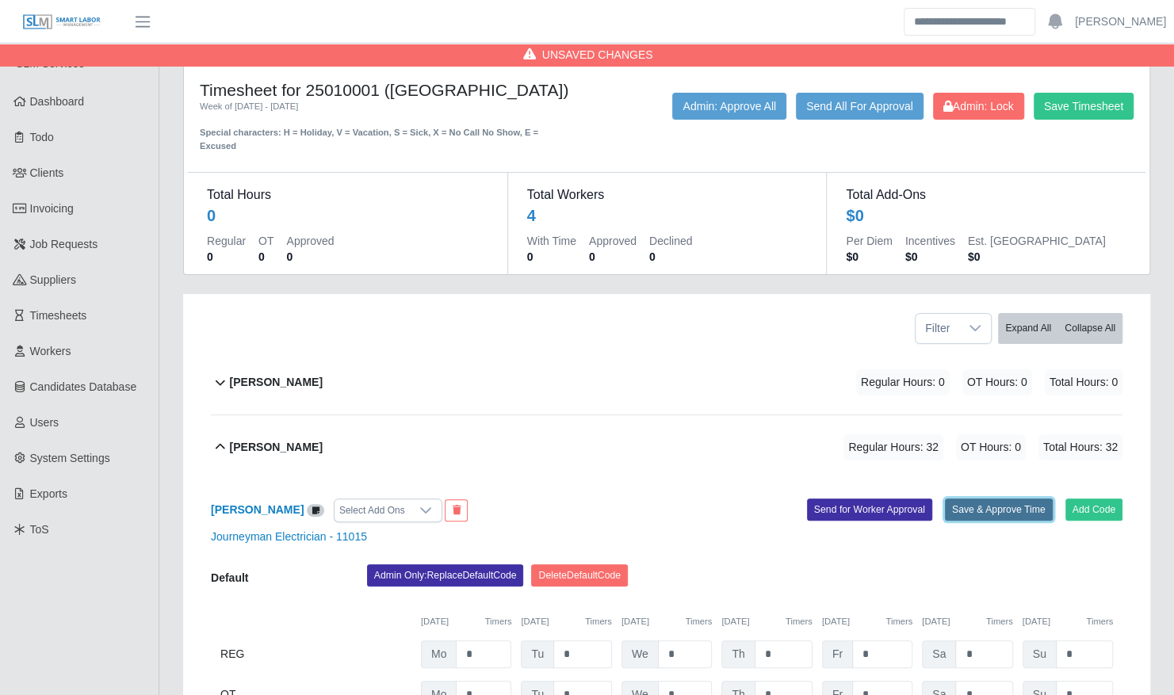
click at [1001, 499] on button "Save & Approve Time" at bounding box center [999, 510] width 108 height 22
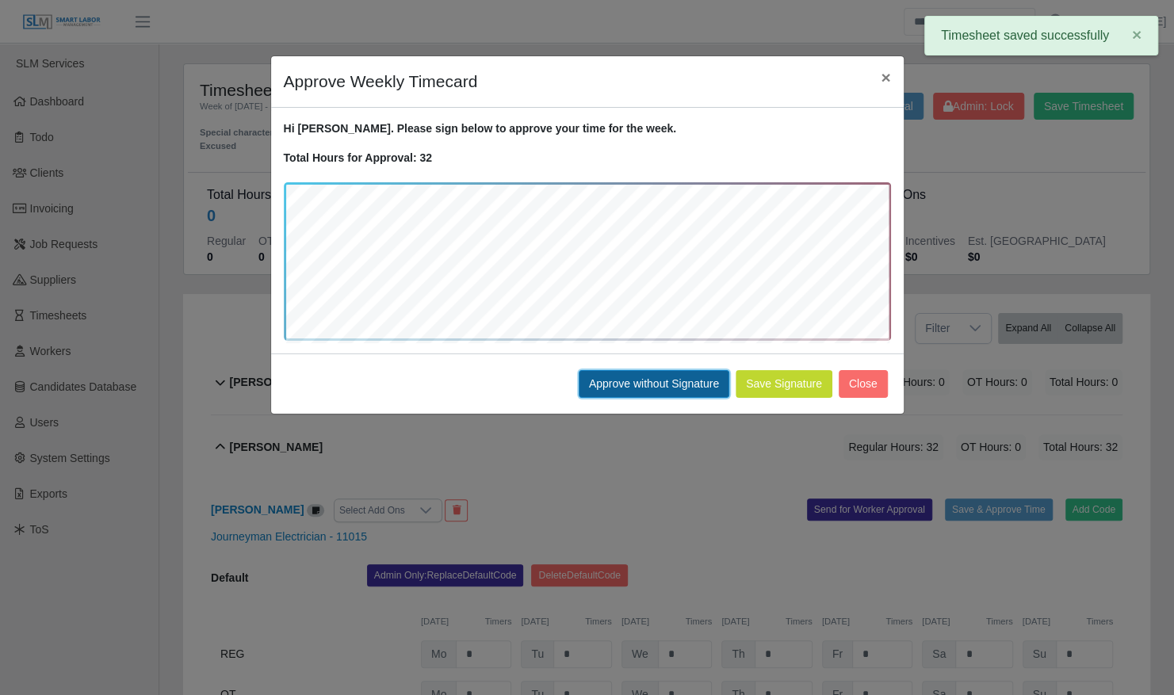
click at [648, 374] on button "Approve without Signature" at bounding box center [654, 384] width 151 height 28
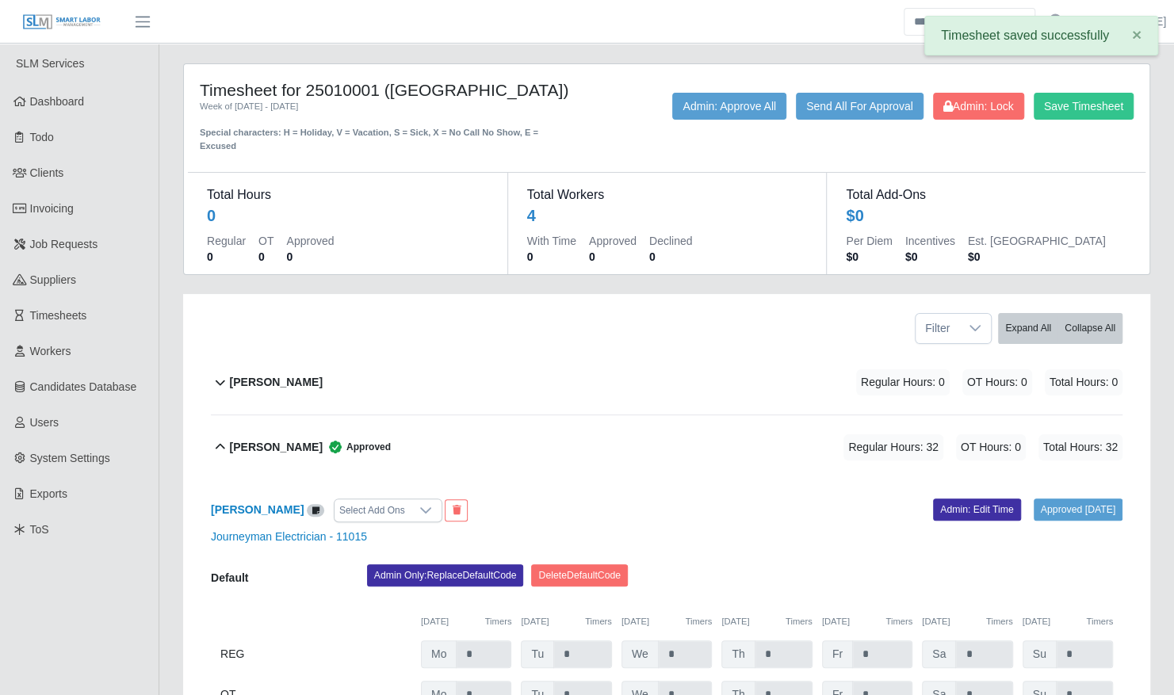
click at [323, 439] on span "Approved" at bounding box center [357, 447] width 68 height 16
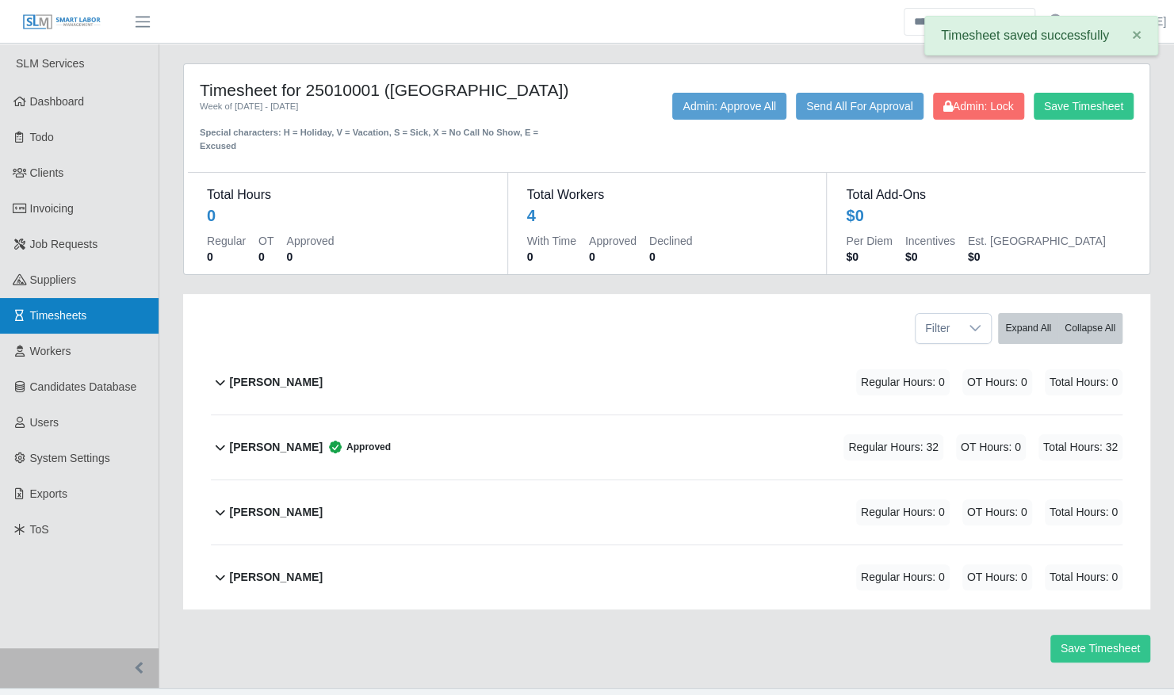
click at [69, 319] on span "Timesheets" at bounding box center [58, 315] width 57 height 13
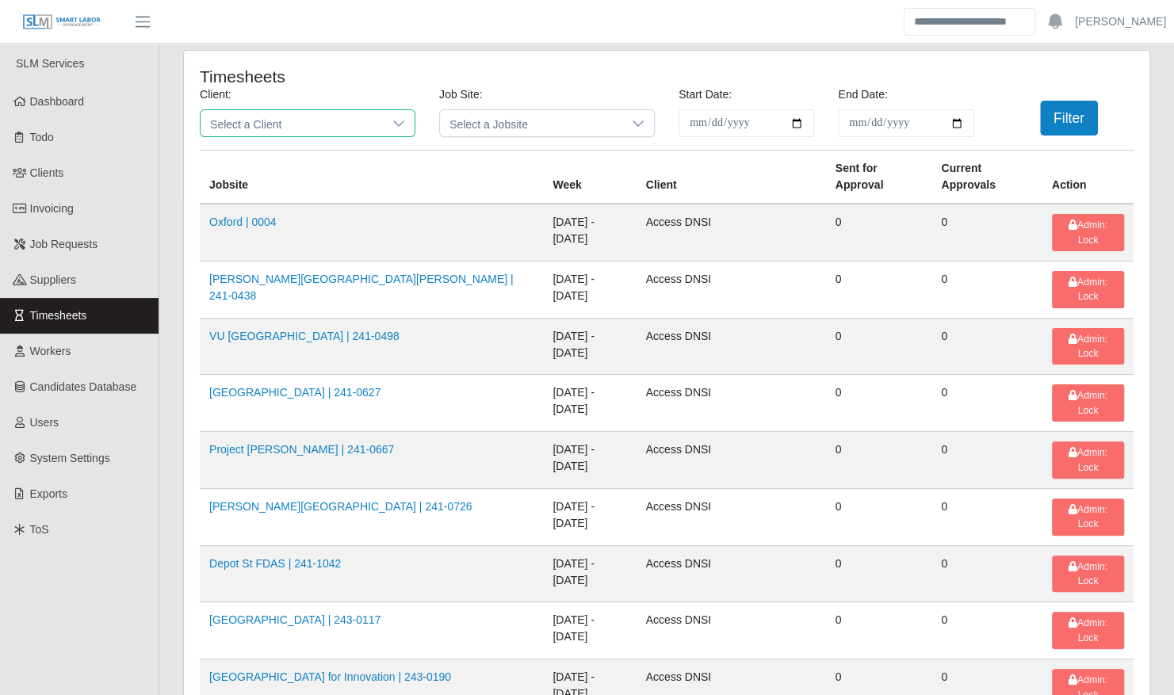
click at [334, 118] on span "Select a Client" at bounding box center [292, 123] width 182 height 26
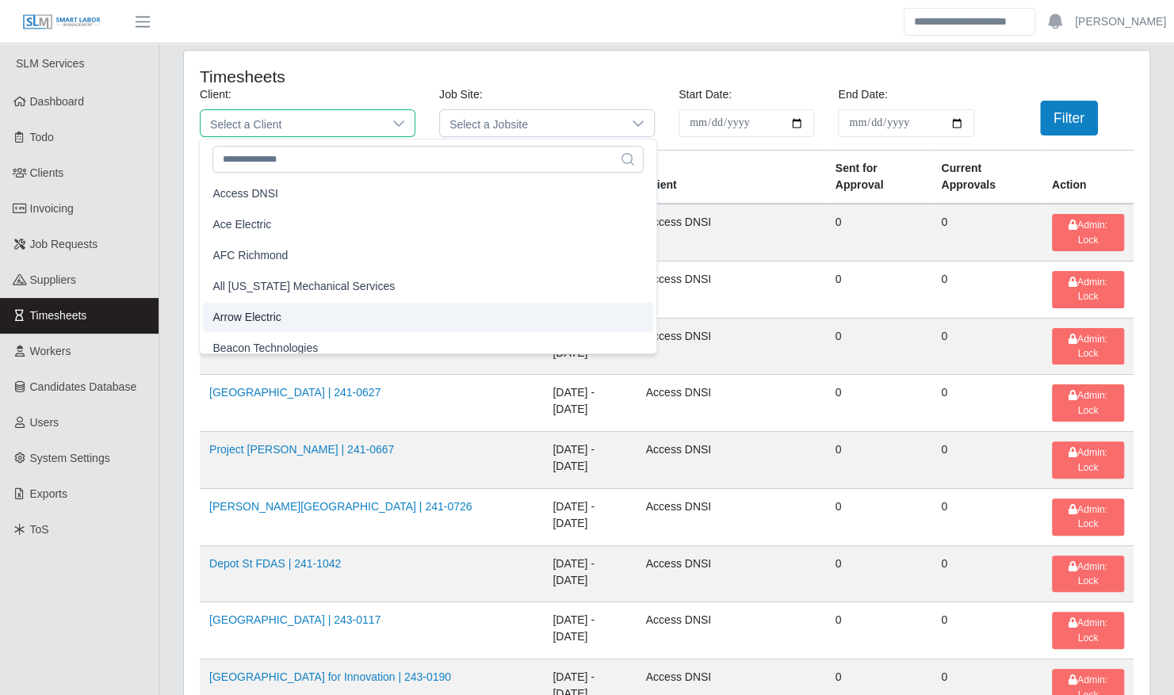
click at [303, 309] on li "Arrow Electric" at bounding box center [428, 317] width 450 height 29
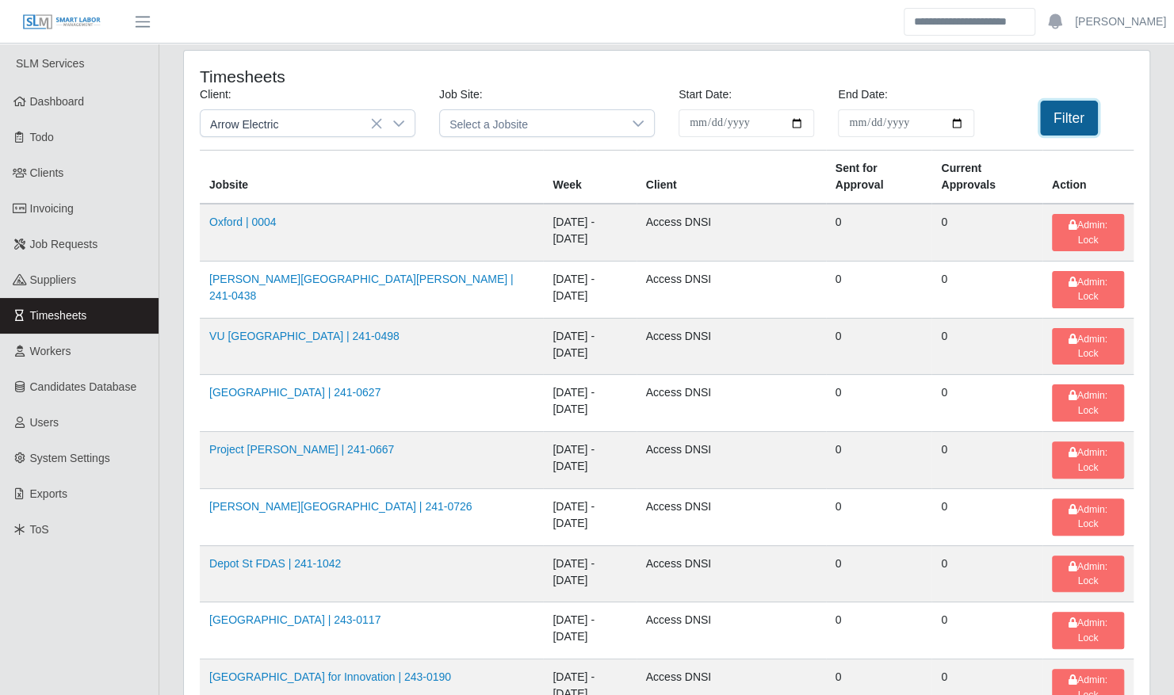
click at [1070, 108] on button "Filter" at bounding box center [1069, 118] width 58 height 35
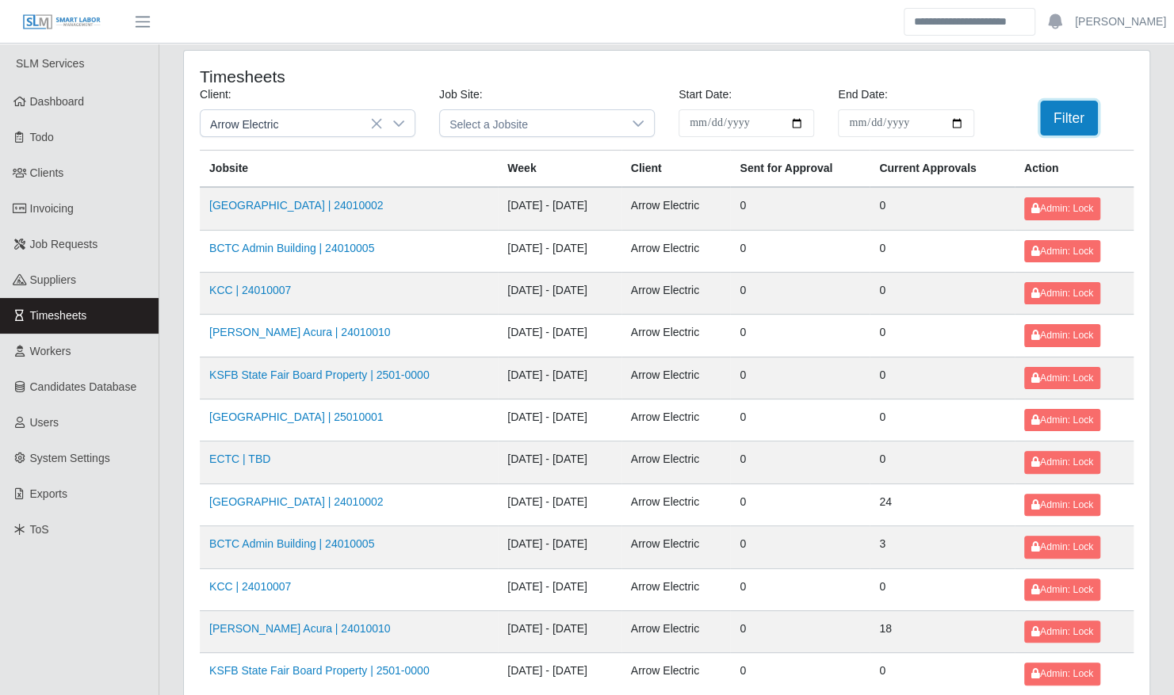
scroll to position [201, 0]
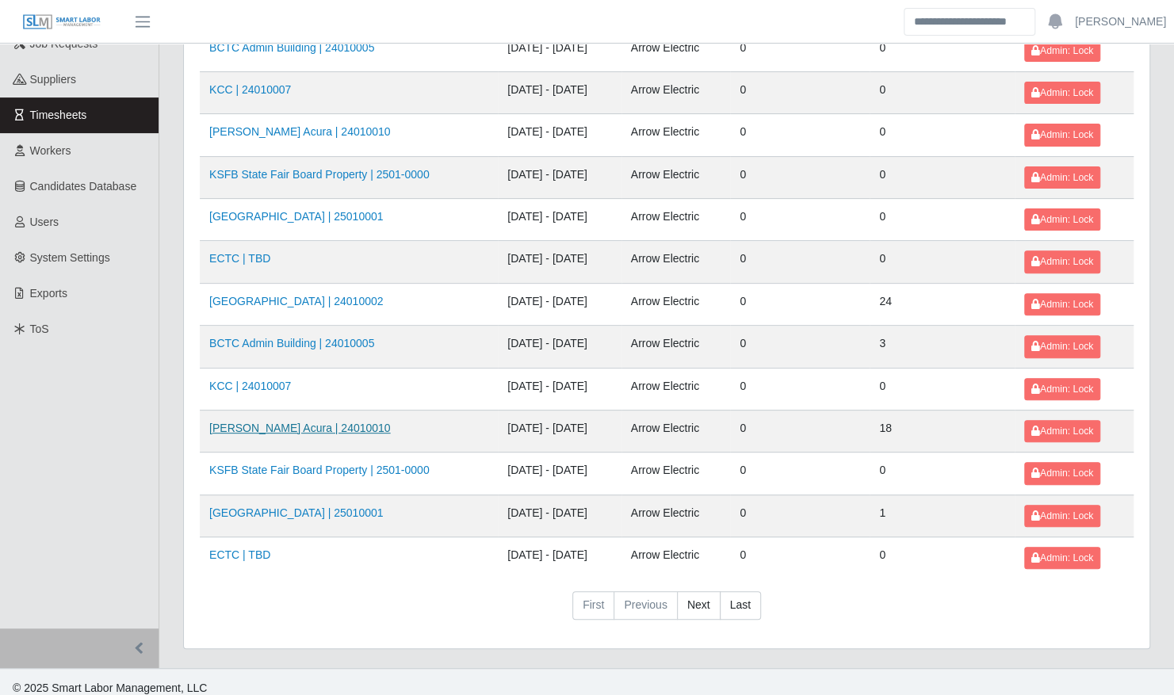
click at [301, 422] on link "Neill Huffman Acura | 24010010" at bounding box center [300, 428] width 182 height 13
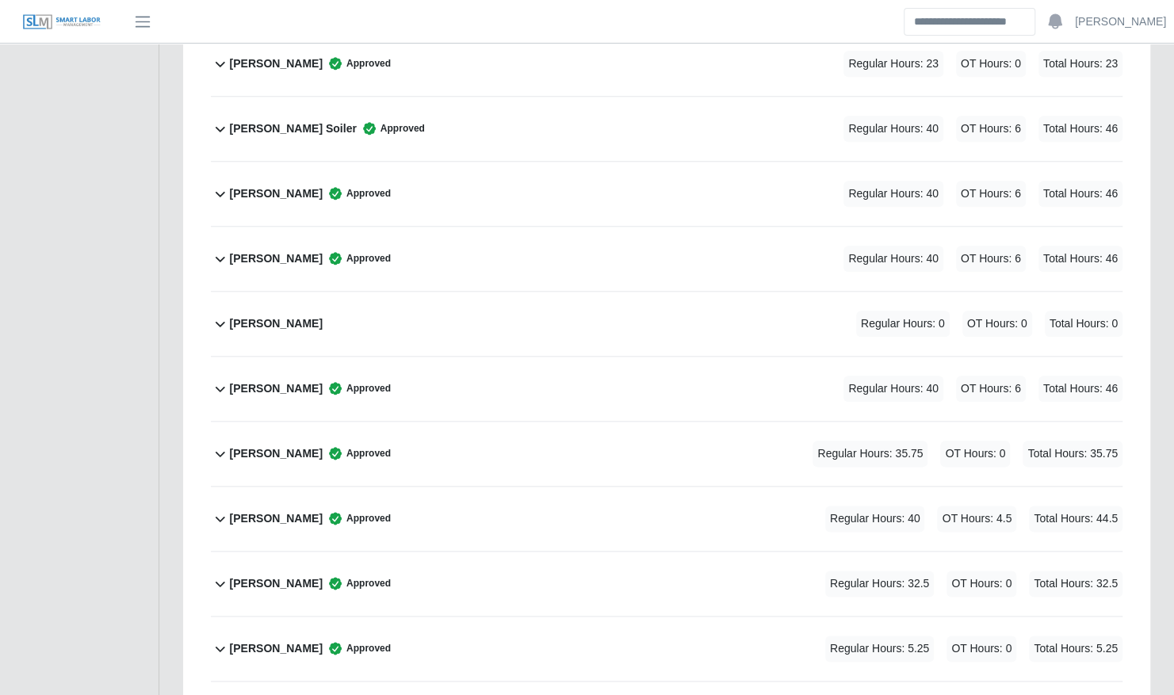
scroll to position [857, 0]
click at [430, 293] on div "[PERSON_NAME] Regular Hours: 0 OT Hours: 0 Total Hours: 0" at bounding box center [676, 325] width 893 height 64
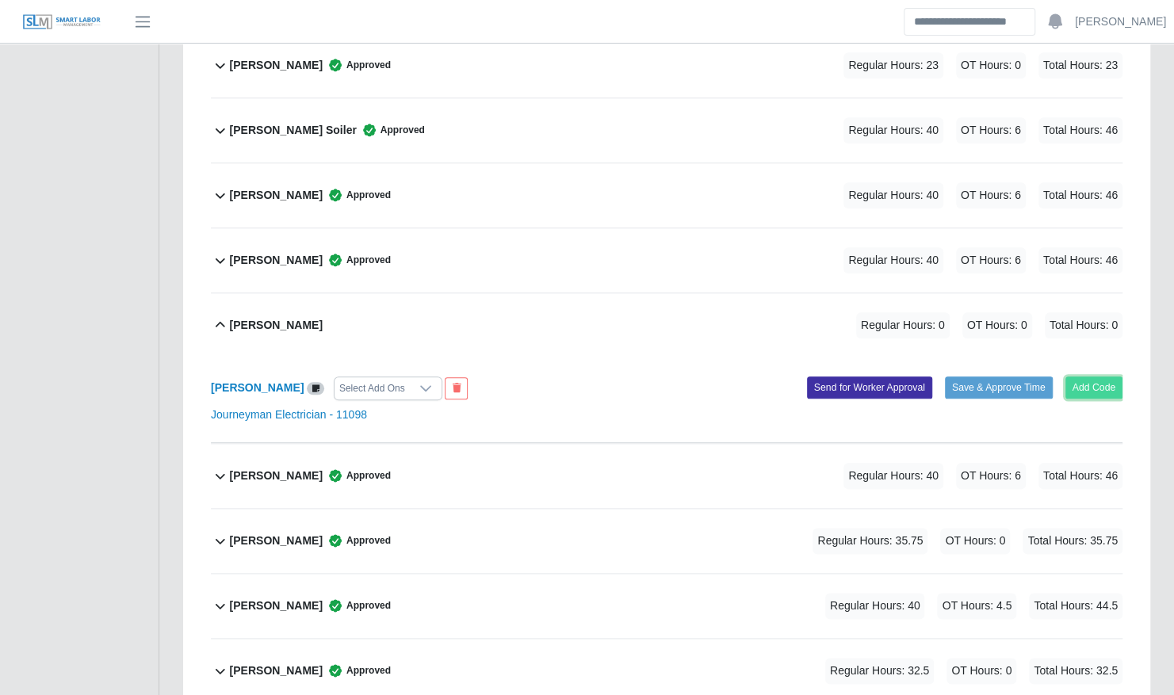
click at [1088, 377] on button "Add Code" at bounding box center [1094, 388] width 58 height 22
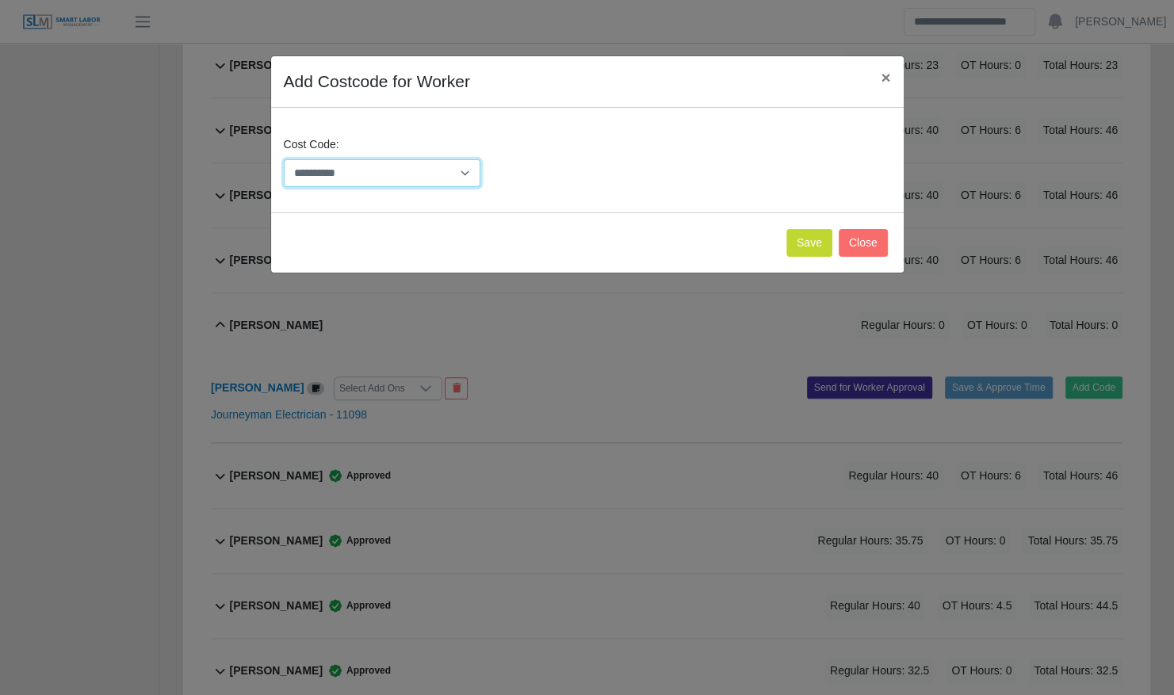
click at [441, 162] on select "**********" at bounding box center [382, 173] width 197 height 28
select select "**********"
click at [284, 159] on select "**********" at bounding box center [382, 173] width 197 height 28
click at [801, 238] on button "Save" at bounding box center [809, 243] width 46 height 28
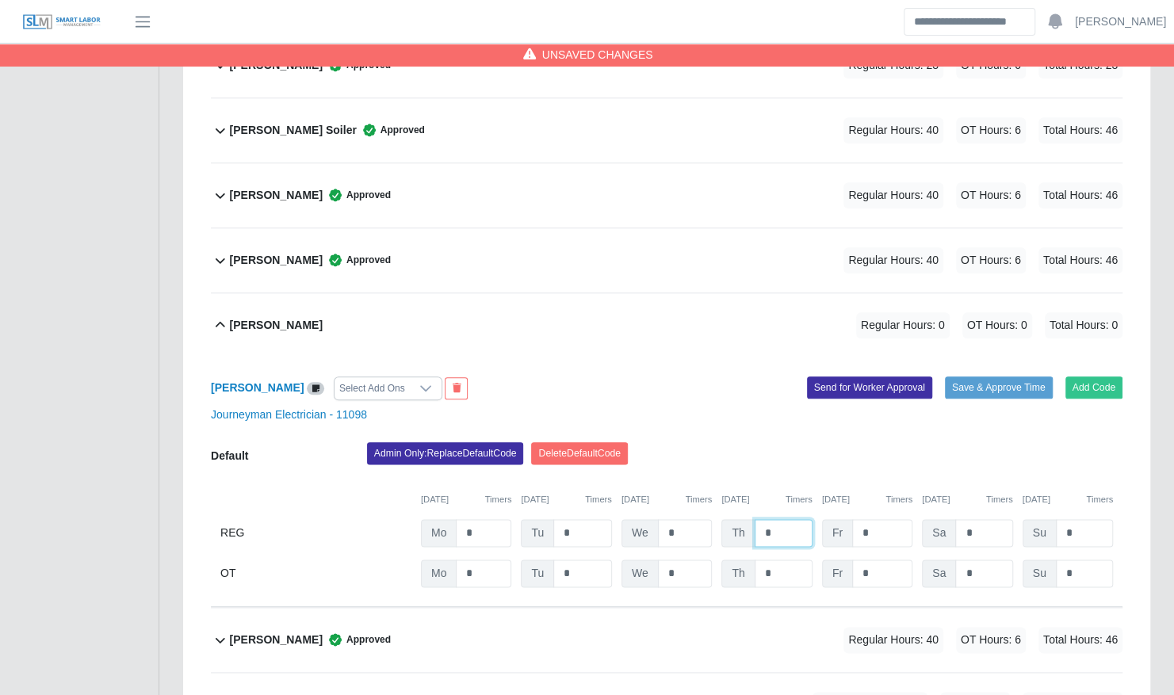
click at [785, 519] on input "*" at bounding box center [784, 533] width 58 height 28
type input "**"
type input "*"
click at [961, 442] on div "Admin Only: Replace Default Code Delete Default Code" at bounding box center [744, 458] width 779 height 32
click at [977, 377] on button "Save & Approve Time" at bounding box center [999, 388] width 108 height 22
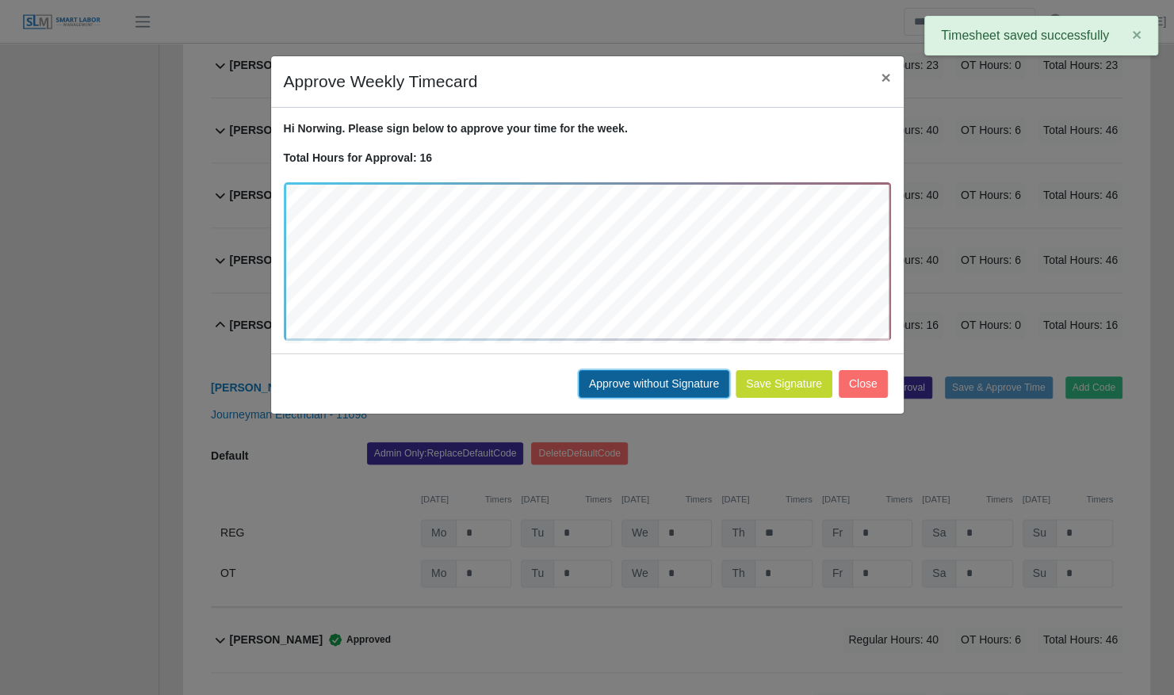
click at [628, 377] on button "Approve without Signature" at bounding box center [654, 384] width 151 height 28
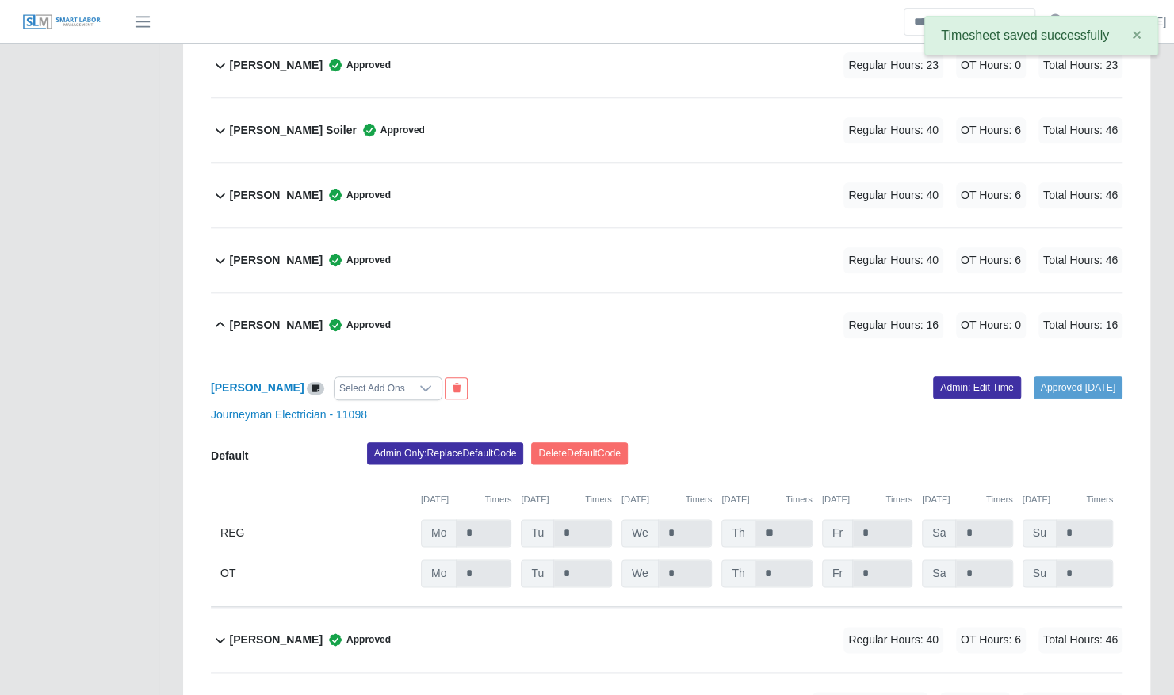
click at [256, 317] on b "Norwing Linarte" at bounding box center [276, 325] width 93 height 17
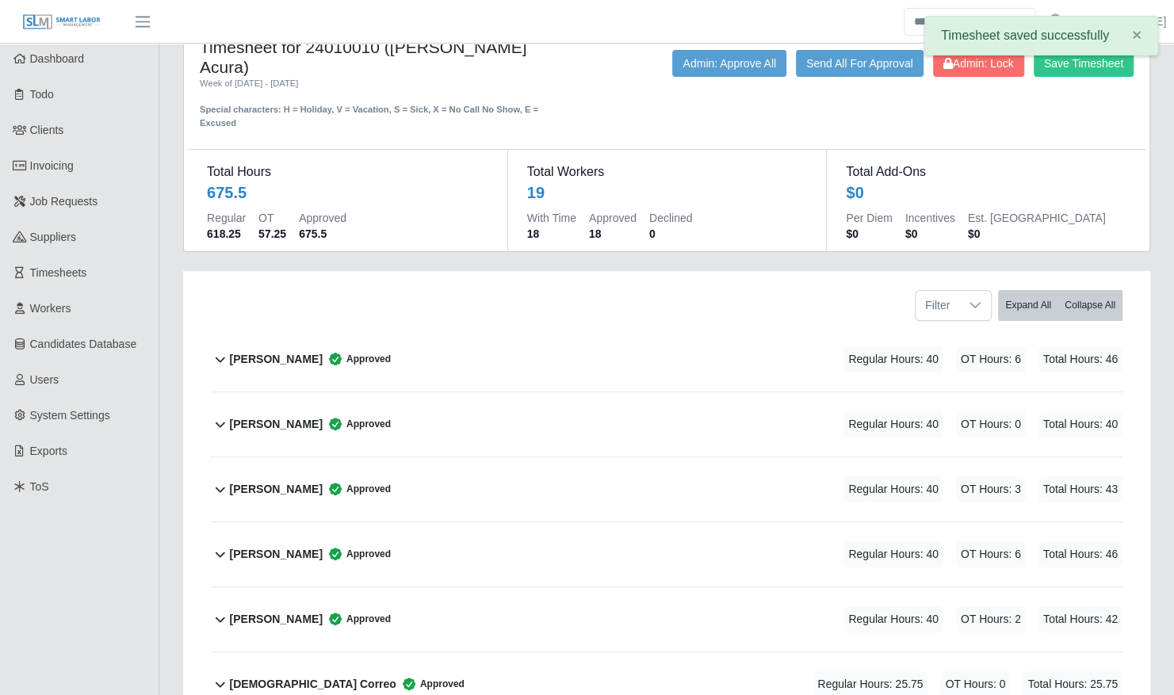
scroll to position [0, 0]
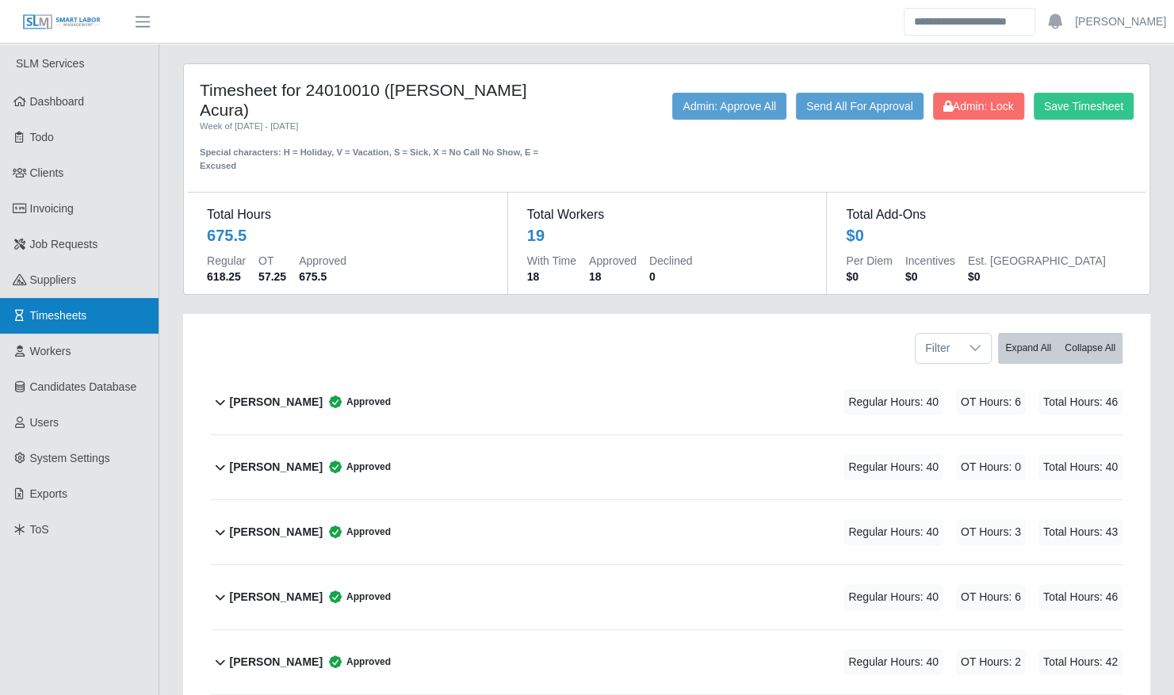
click at [111, 313] on link "Timesheets" at bounding box center [79, 316] width 159 height 36
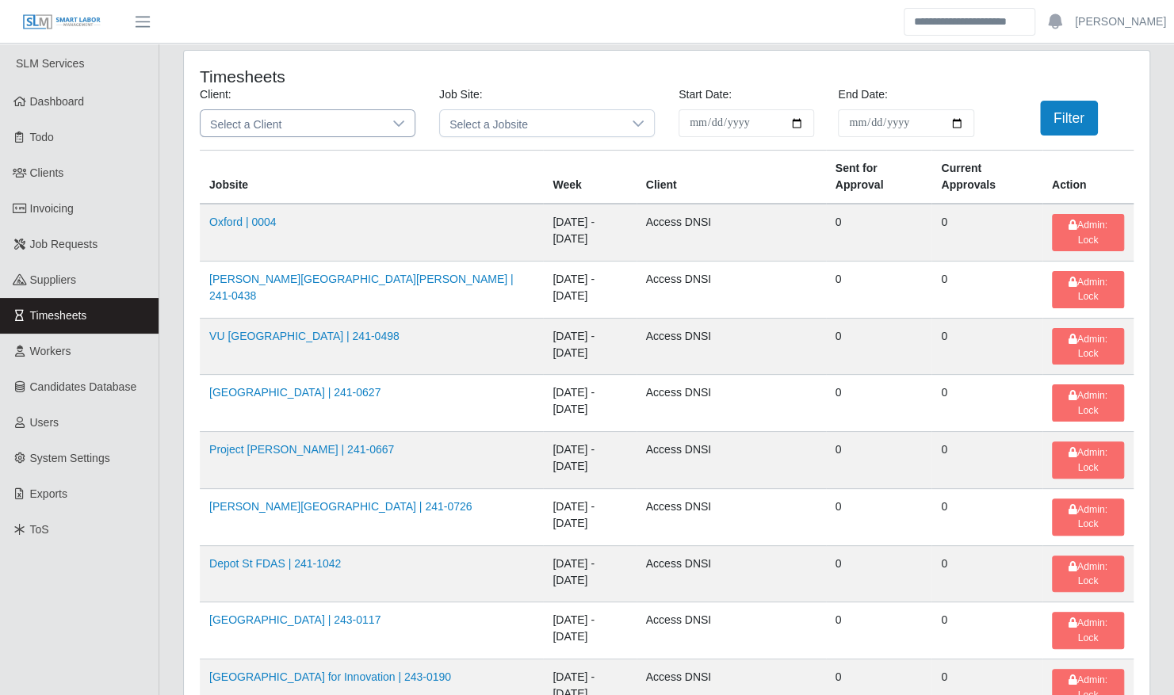
click at [344, 129] on span "Select a Client" at bounding box center [292, 123] width 182 height 26
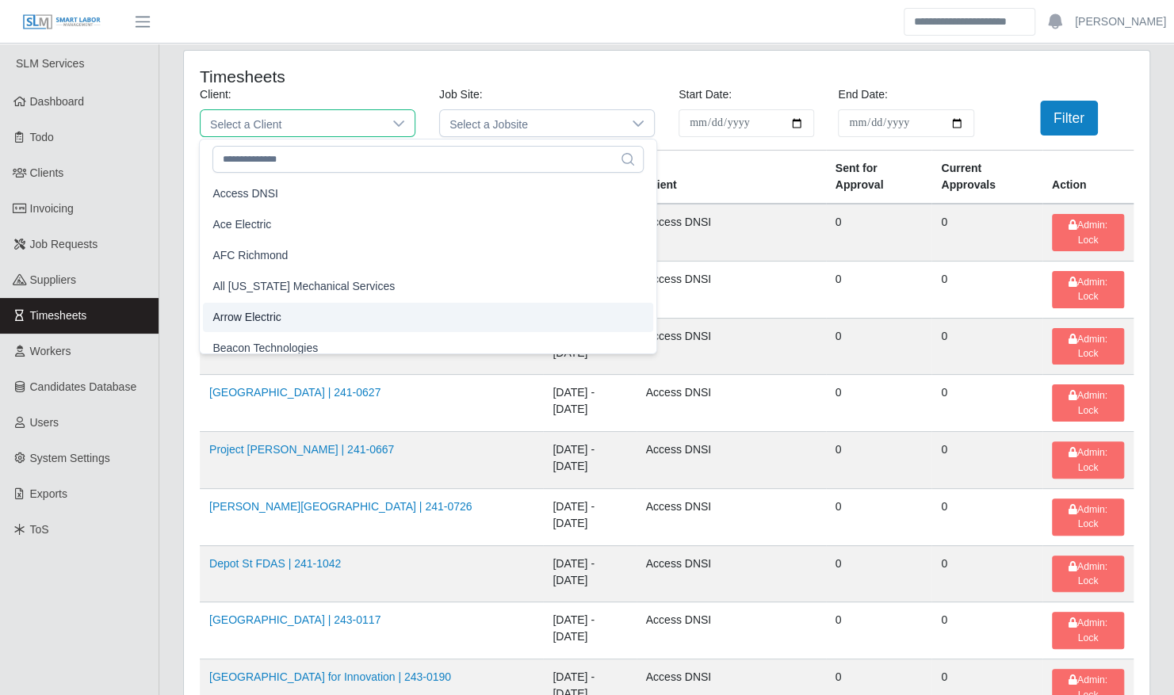
click at [298, 313] on li "Arrow Electric" at bounding box center [428, 317] width 450 height 29
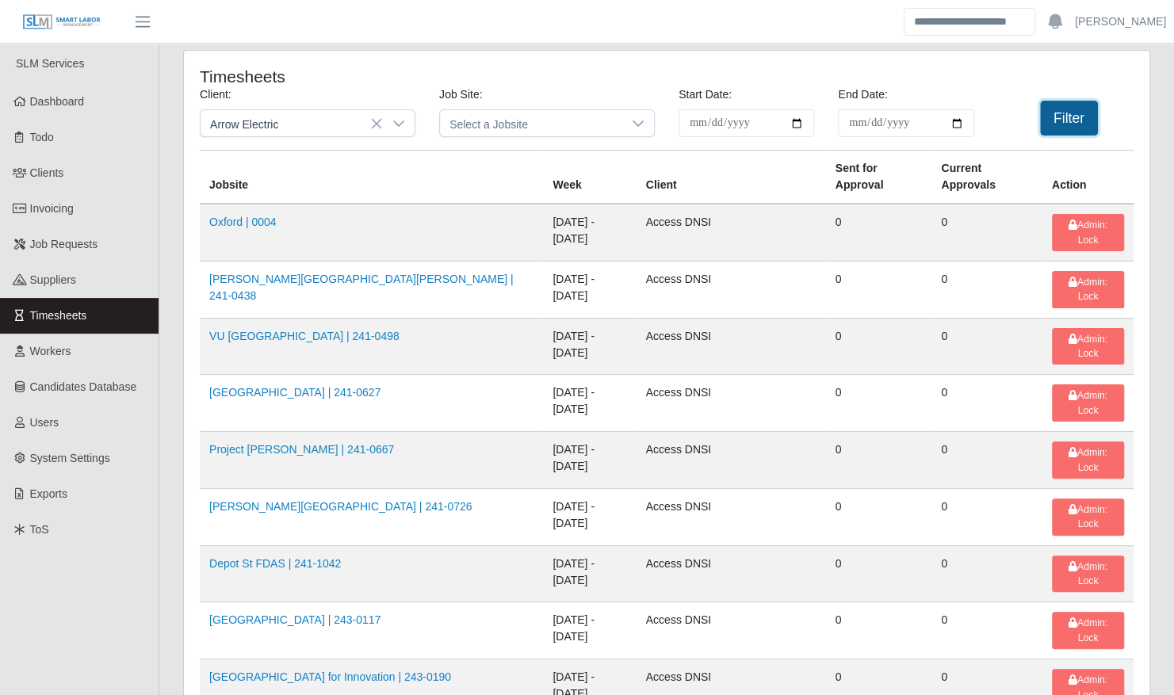
click at [1070, 133] on button "Filter" at bounding box center [1069, 118] width 58 height 35
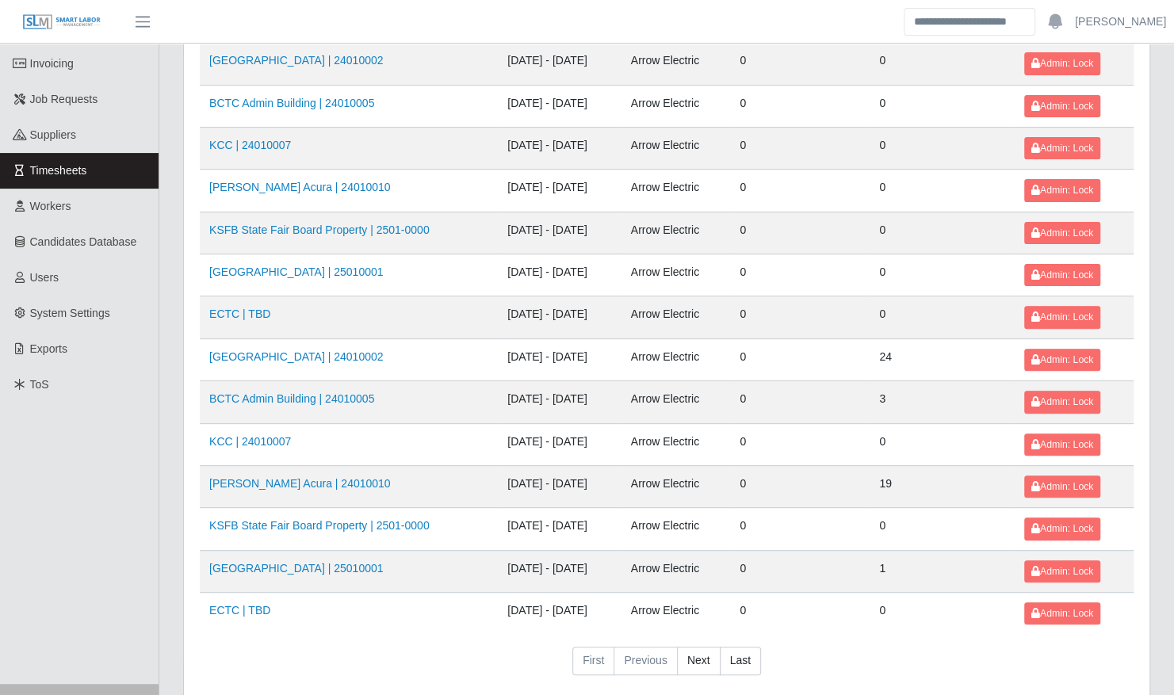
scroll to position [149, 0]
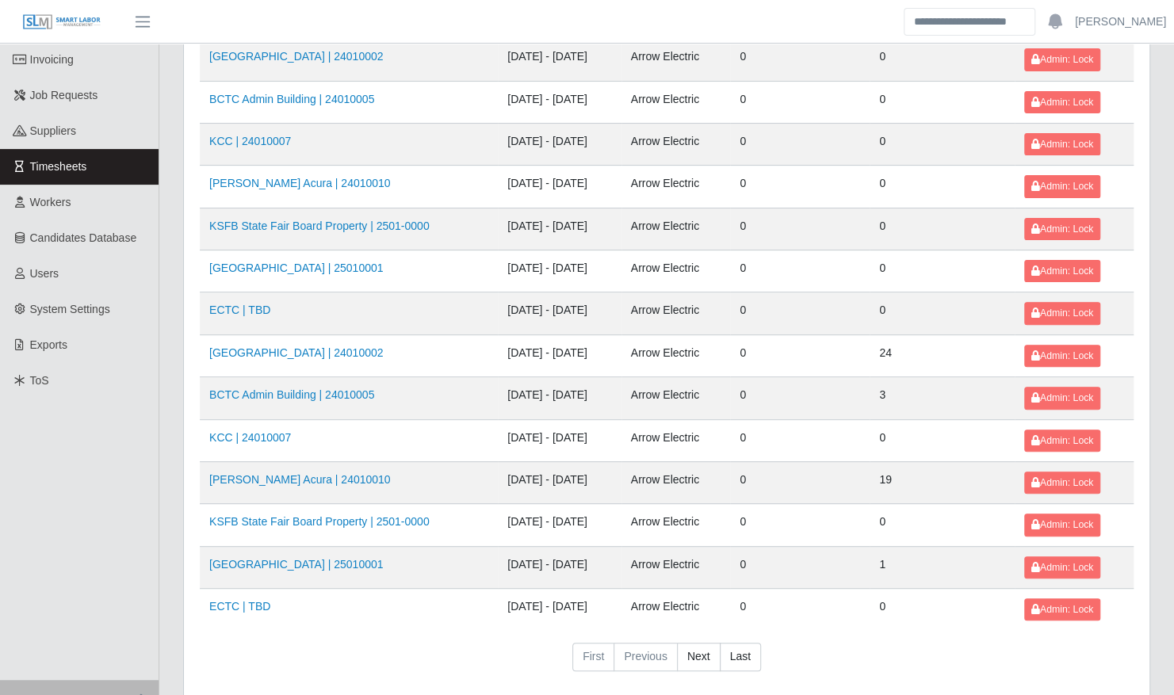
click at [125, 162] on link "Timesheets" at bounding box center [79, 167] width 159 height 36
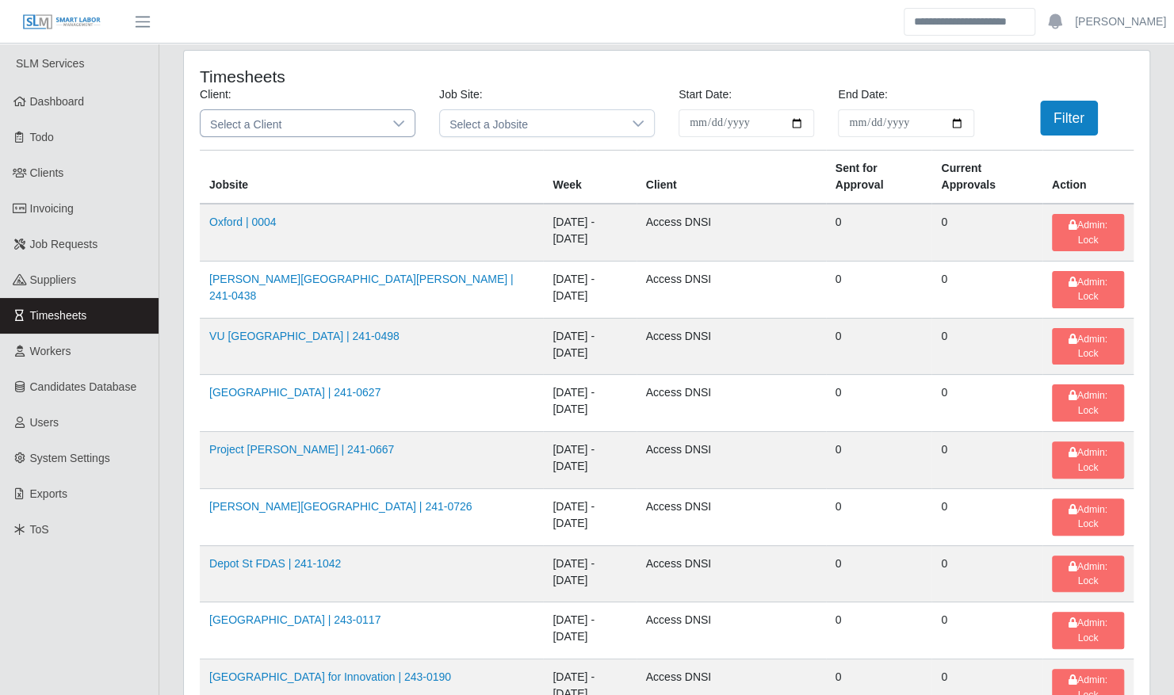
click at [308, 128] on span "Select a Client" at bounding box center [292, 123] width 182 height 26
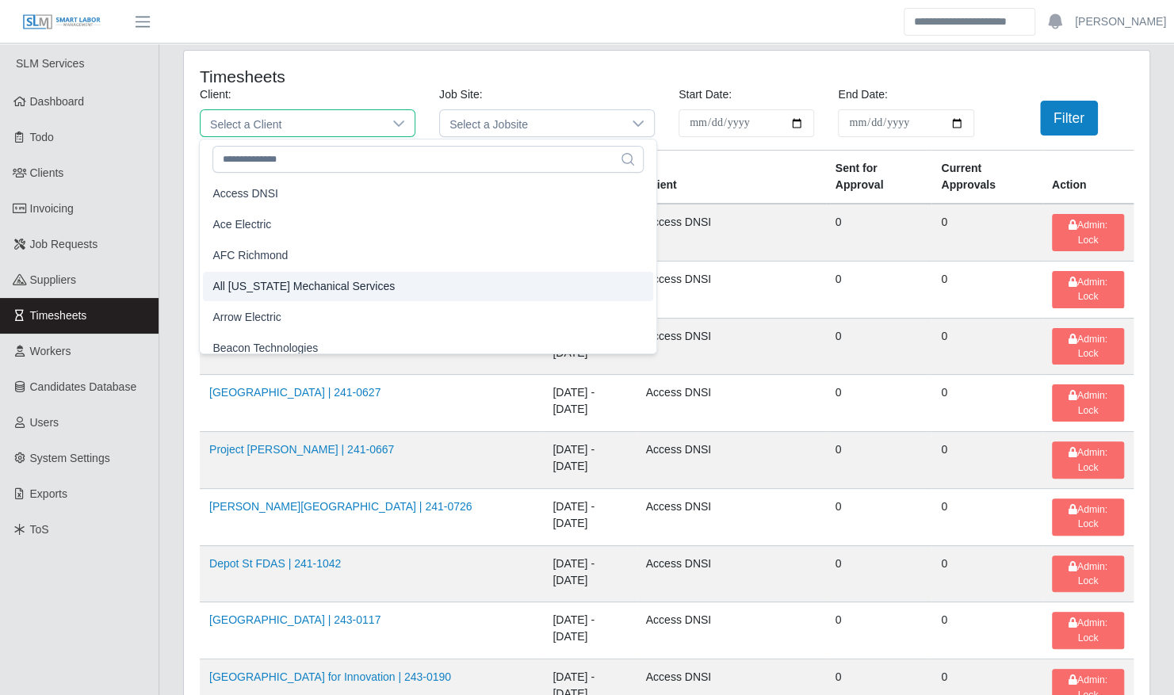
click at [280, 293] on span "All [US_STATE] Mechanical Services" at bounding box center [303, 286] width 182 height 17
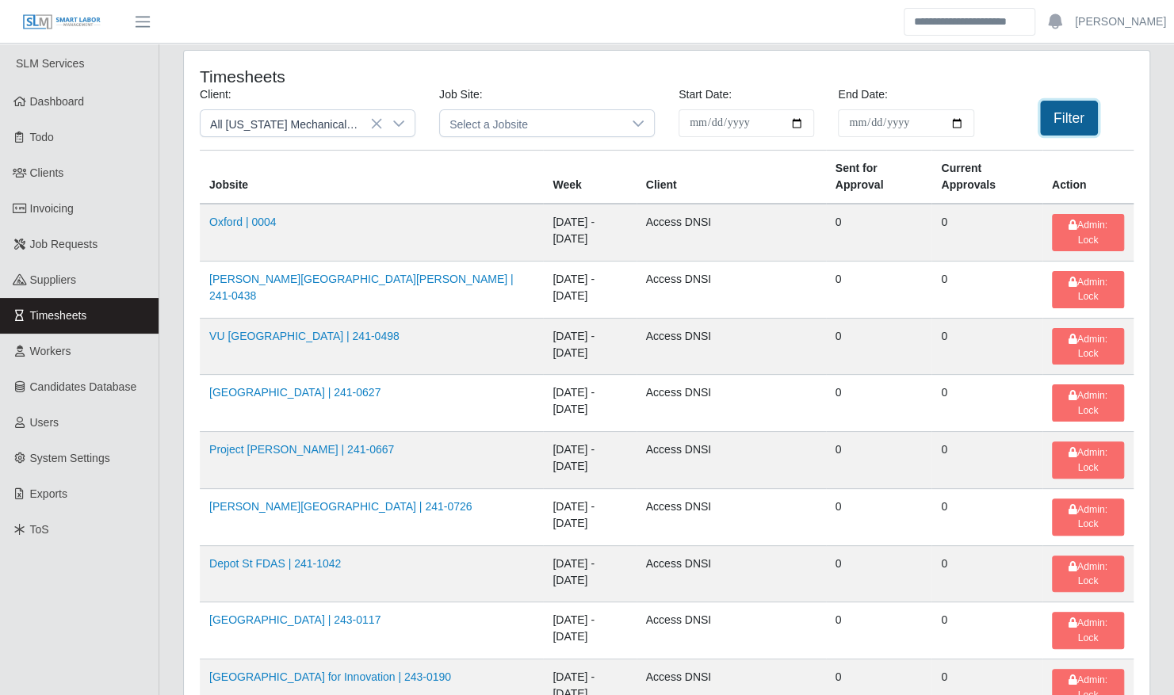
click at [1066, 130] on button "Filter" at bounding box center [1069, 118] width 58 height 35
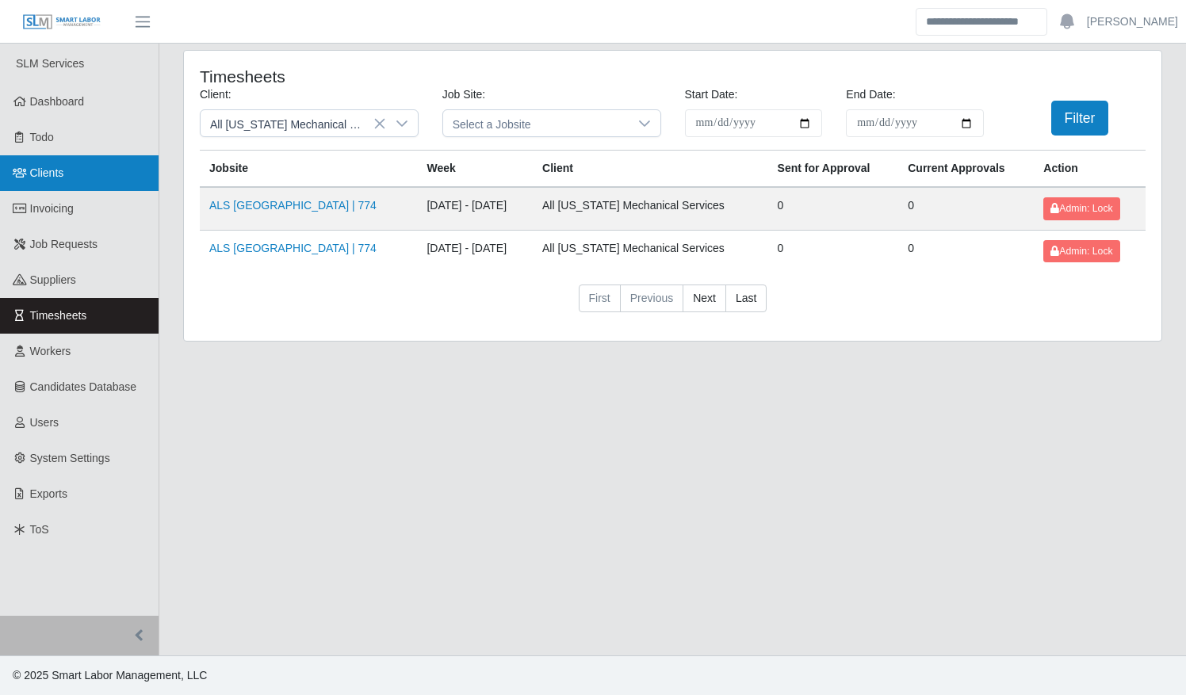
click at [94, 170] on link "Clients" at bounding box center [79, 173] width 159 height 36
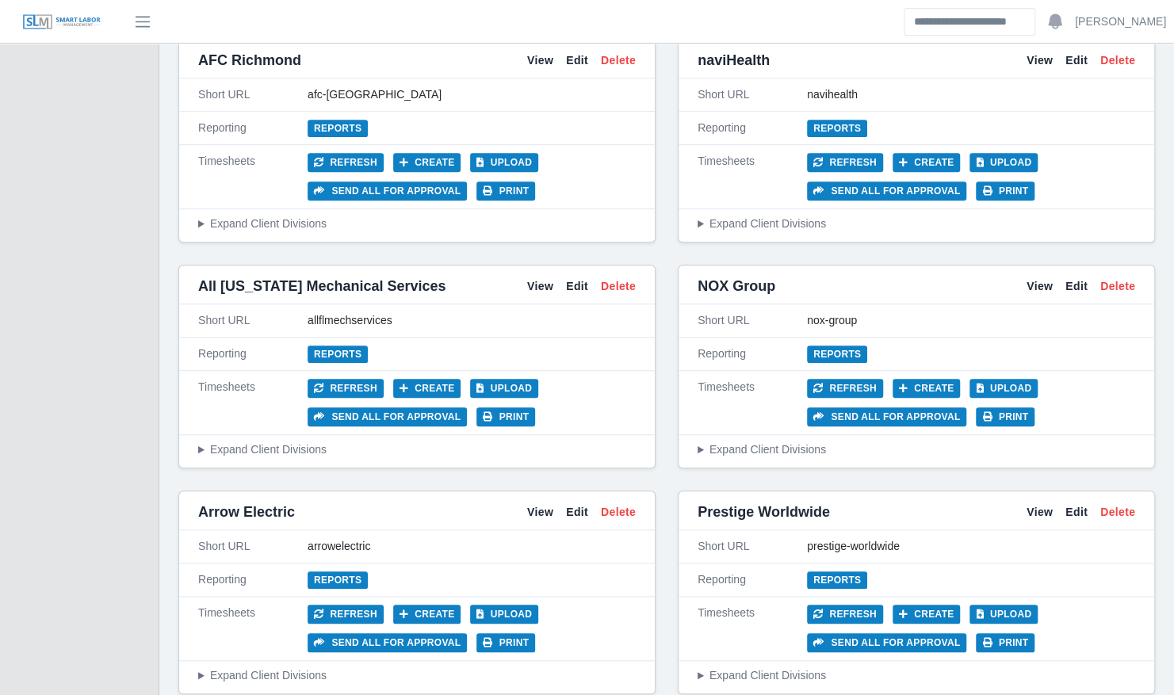
scroll to position [615, 0]
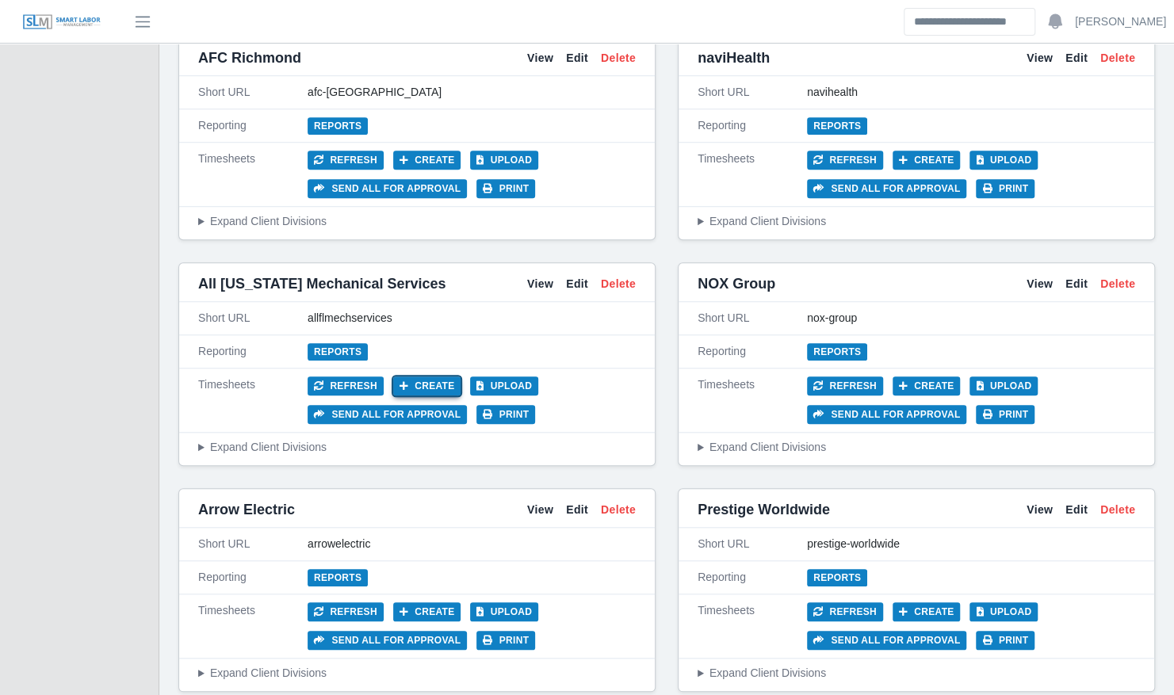
click at [439, 379] on button "Create" at bounding box center [427, 386] width 68 height 19
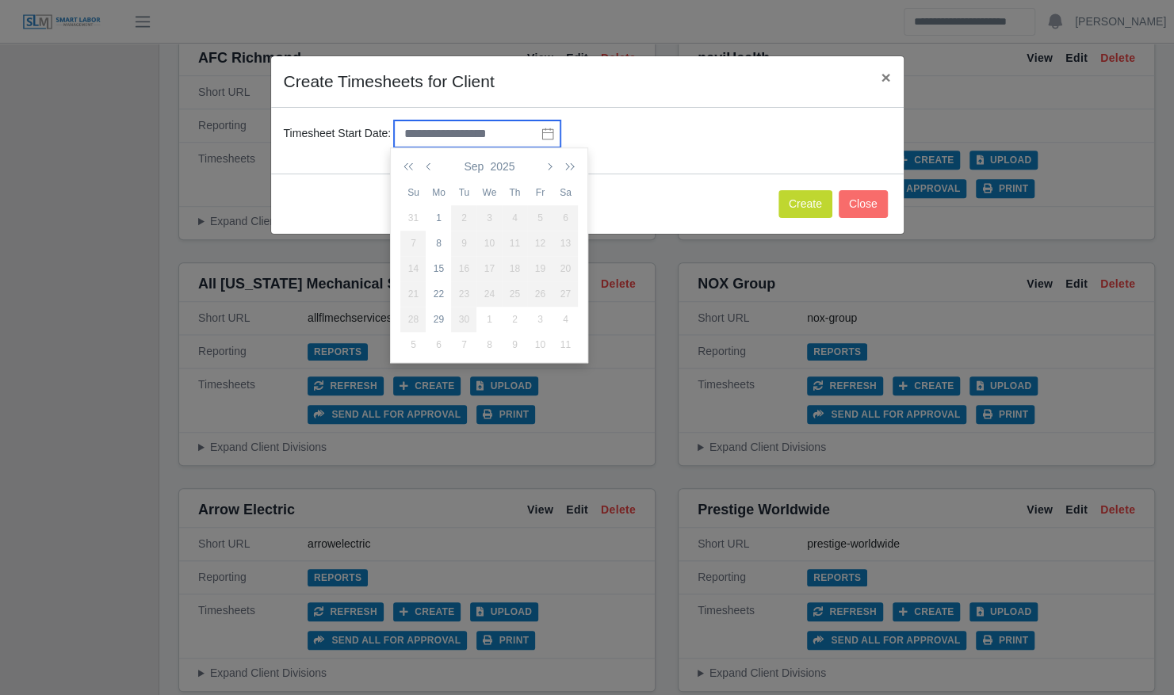
click at [514, 129] on input "text" at bounding box center [477, 133] width 166 height 27
click at [441, 292] on div "22" at bounding box center [438, 294] width 25 height 14
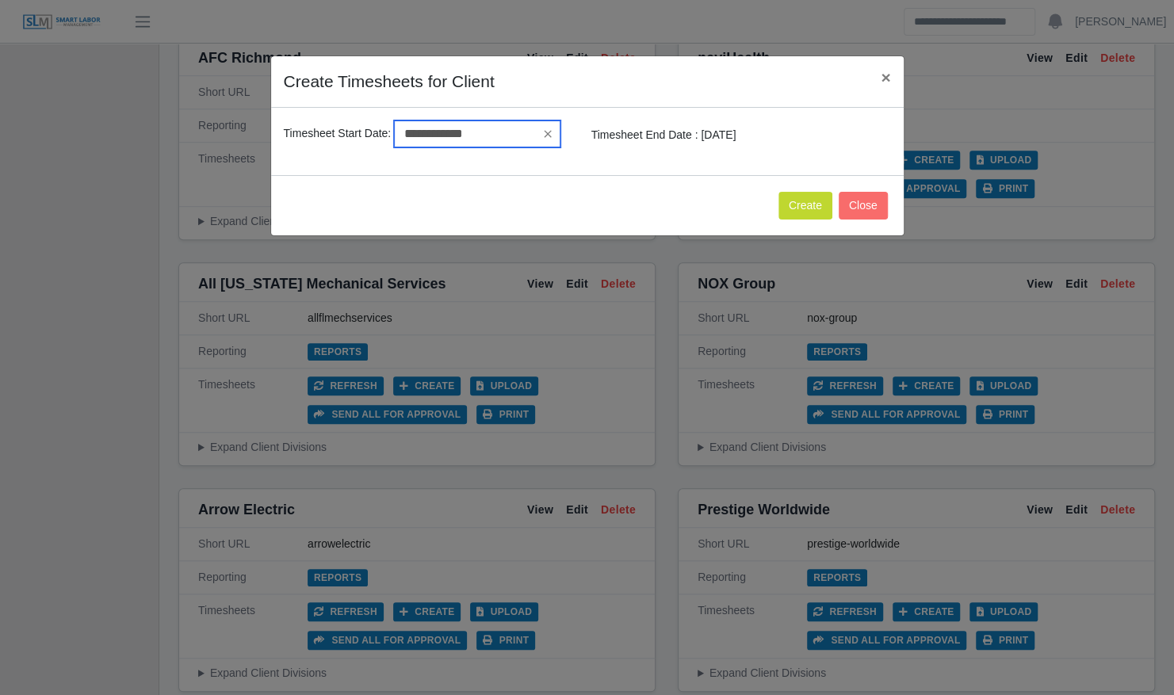
click at [503, 134] on input "**********" at bounding box center [477, 133] width 166 height 27
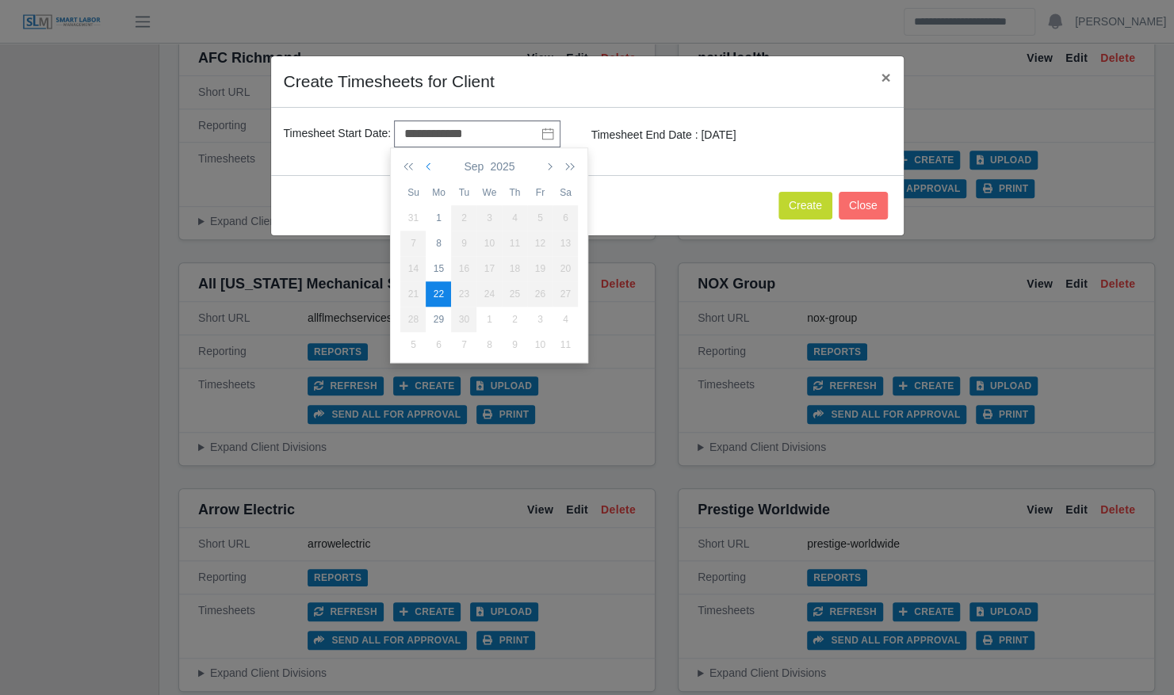
click at [428, 160] on icon "button" at bounding box center [430, 166] width 8 height 13
click at [441, 320] on div "25" at bounding box center [438, 319] width 25 height 14
type input "**********"
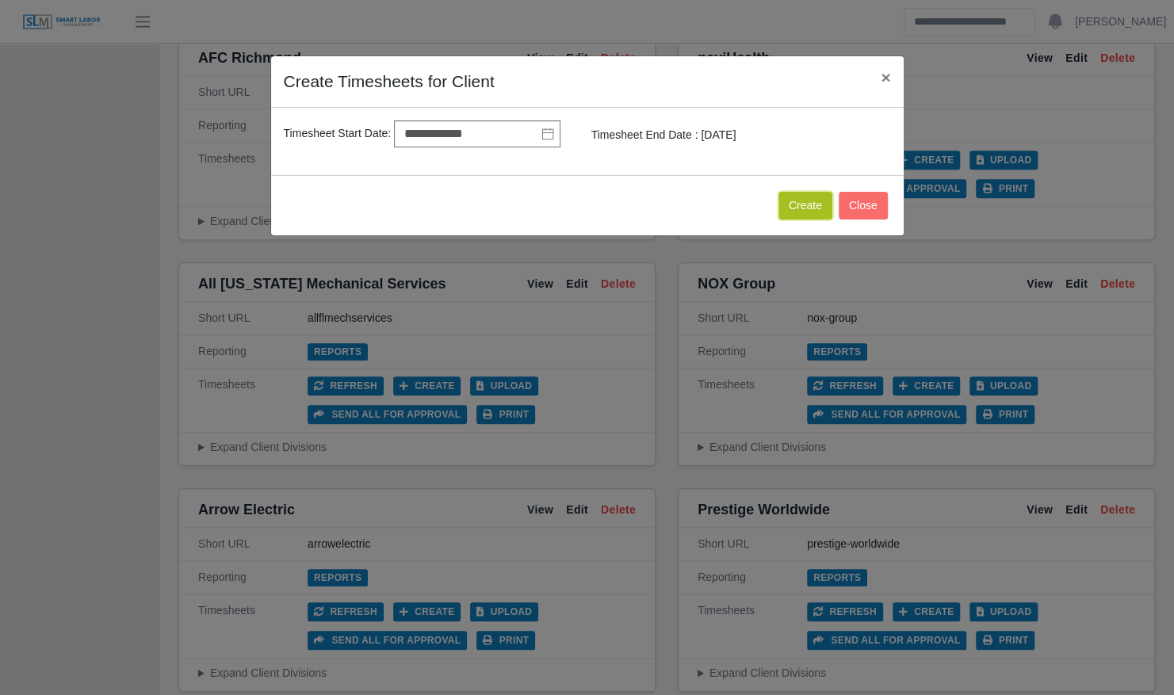
click at [821, 192] on button "Create" at bounding box center [805, 206] width 54 height 28
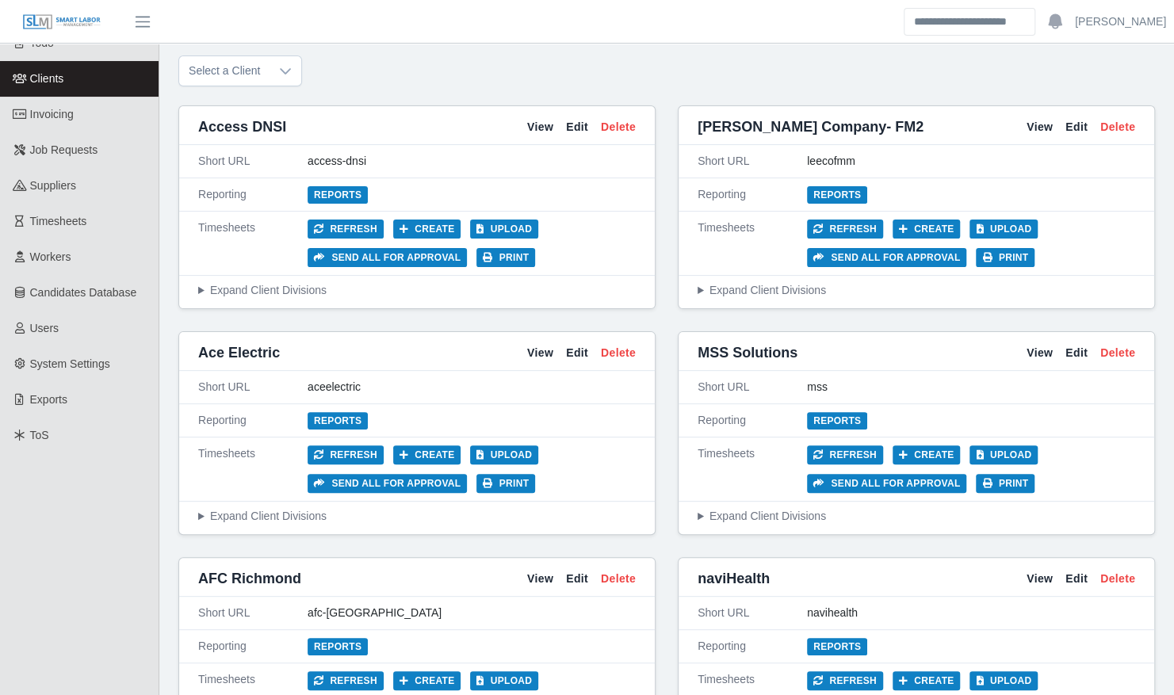
scroll to position [0, 0]
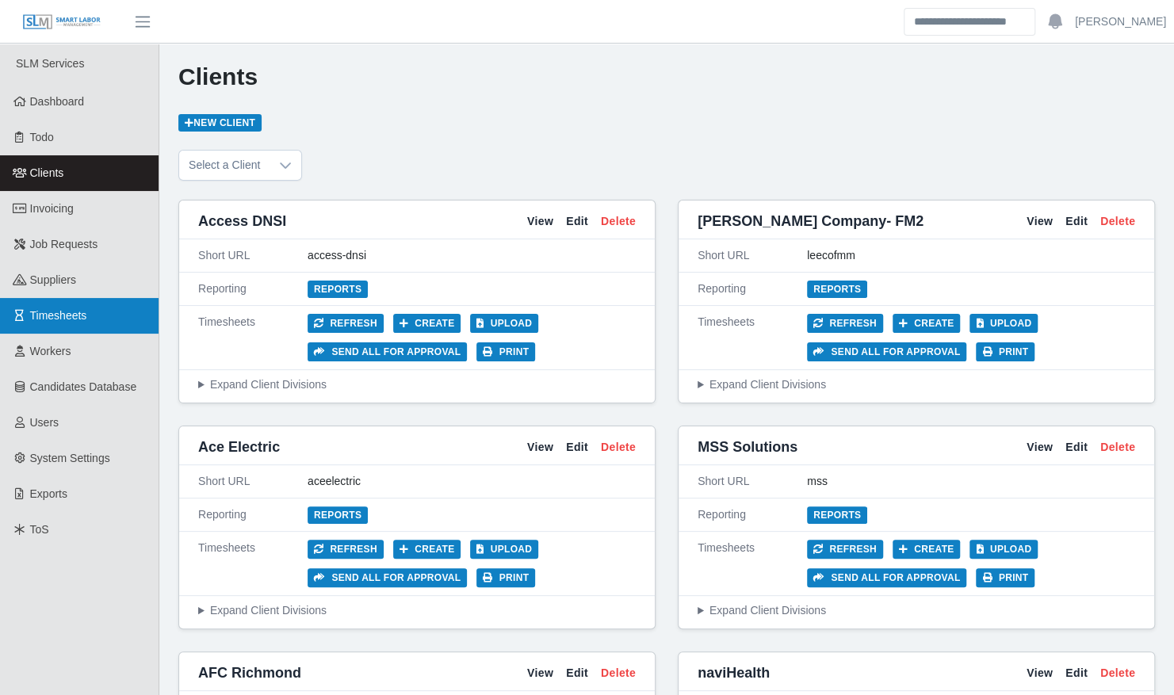
click at [64, 323] on link "Timesheets" at bounding box center [79, 316] width 159 height 36
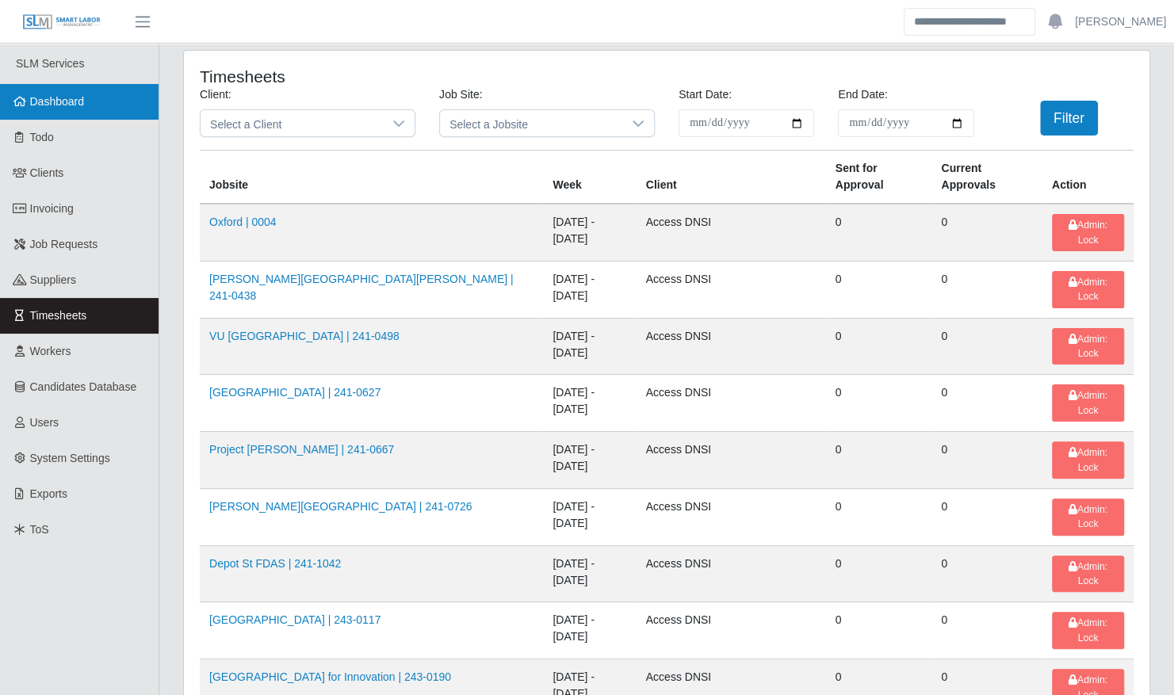
click at [94, 107] on link "Dashboard" at bounding box center [79, 102] width 159 height 36
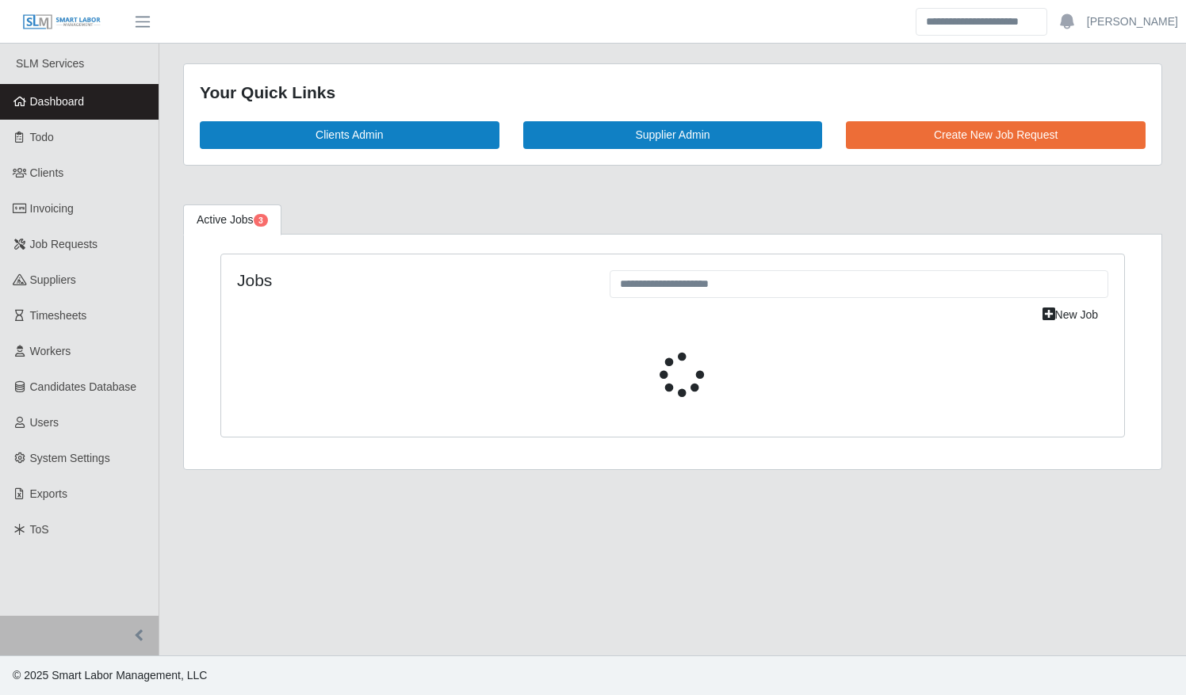
select select "****"
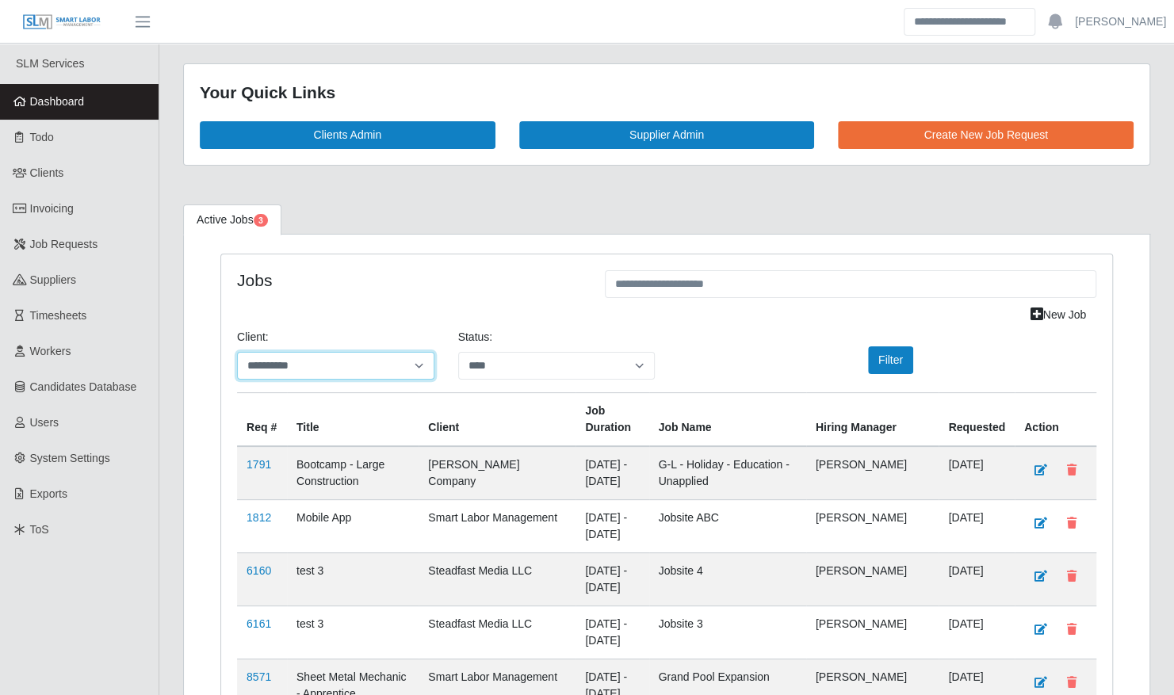
click at [324, 357] on select "**********" at bounding box center [335, 366] width 197 height 28
select select "**********"
click at [237, 352] on select "**********" at bounding box center [335, 366] width 197 height 28
click at [889, 366] on button "Filter" at bounding box center [890, 360] width 45 height 28
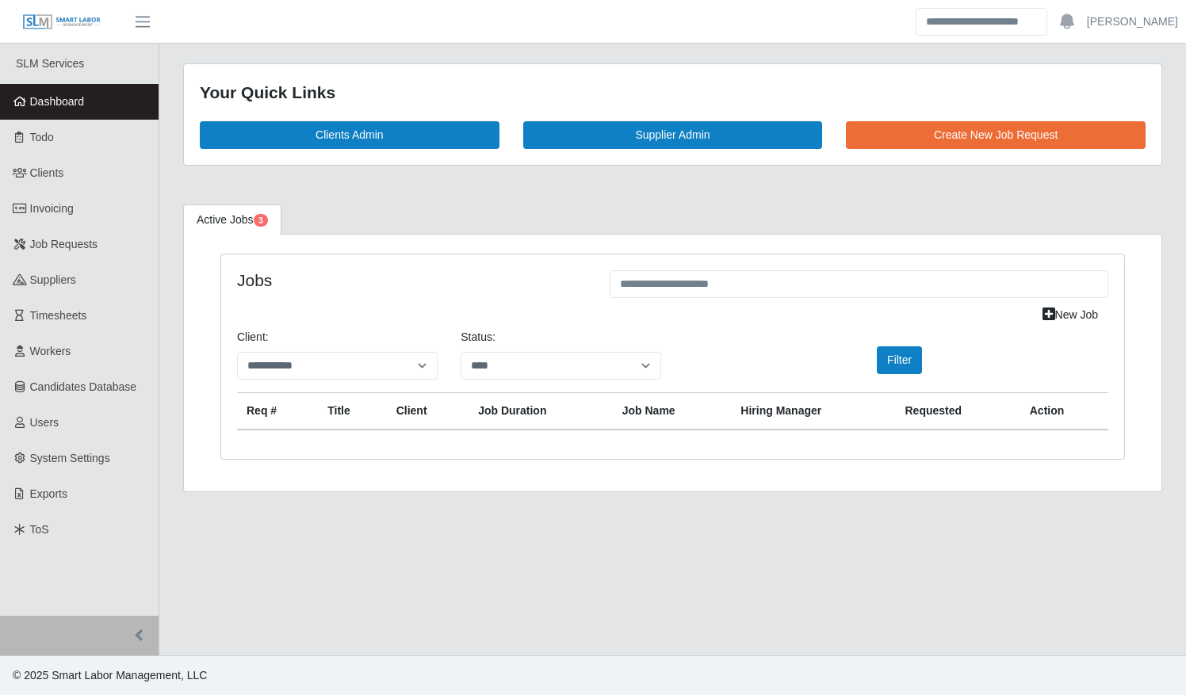
click at [542, 377] on div "**********" at bounding box center [561, 360] width 224 height 63
click at [541, 366] on select "**********" at bounding box center [561, 366] width 201 height 28
select select "******"
click at [461, 352] on select "**********" at bounding box center [561, 366] width 201 height 28
click at [890, 361] on button "Filter" at bounding box center [899, 360] width 45 height 28
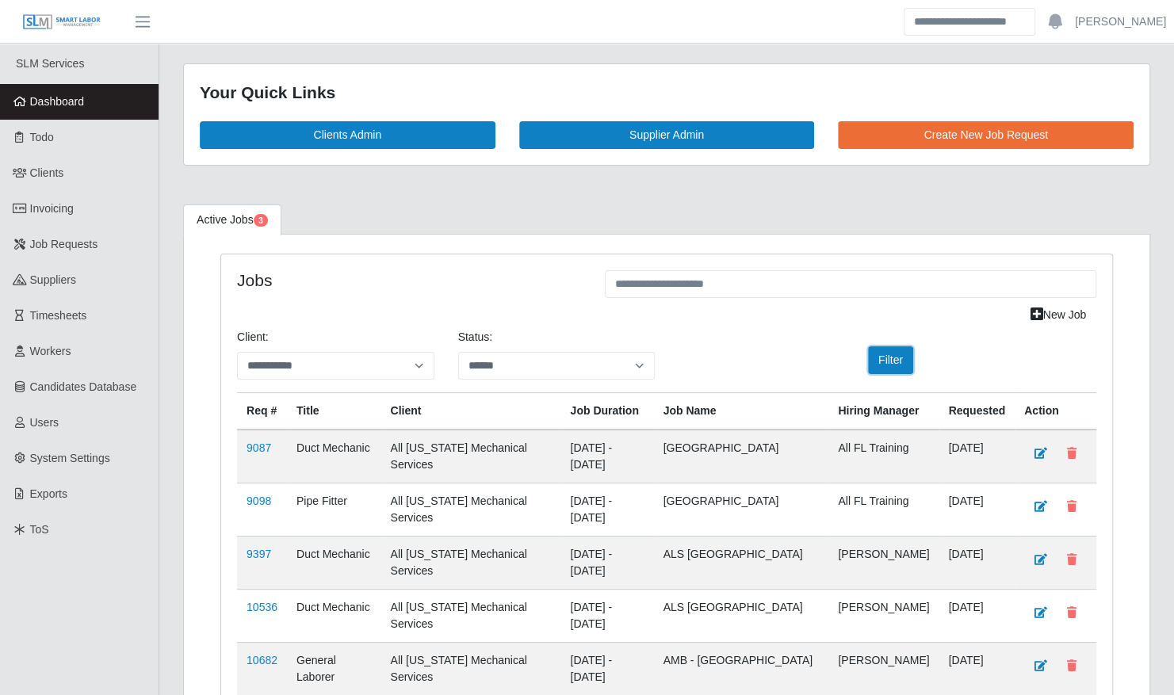
scroll to position [242, 0]
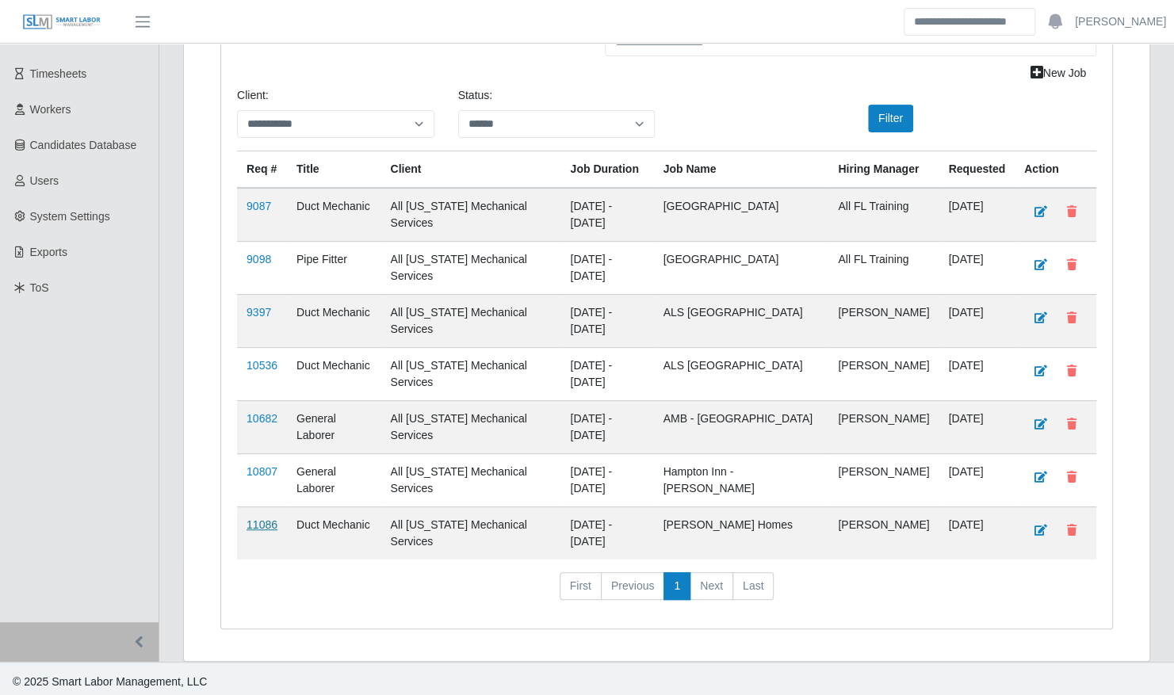
click at [255, 518] on link "11086" at bounding box center [262, 524] width 31 height 13
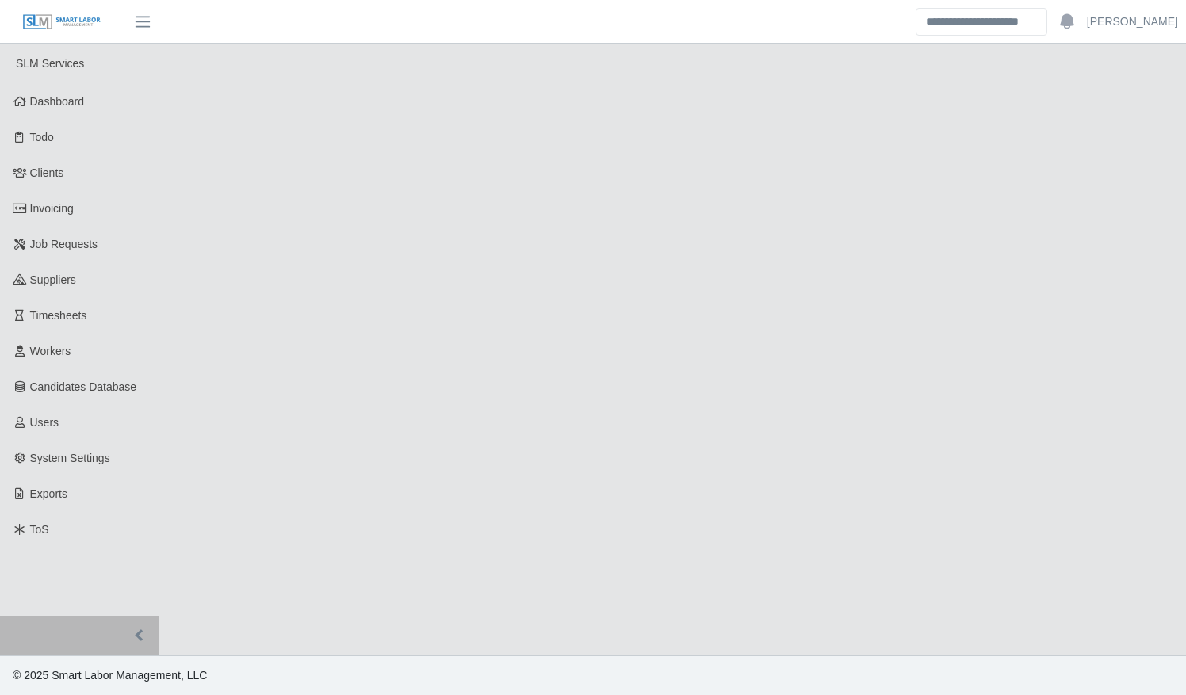
select select "******"
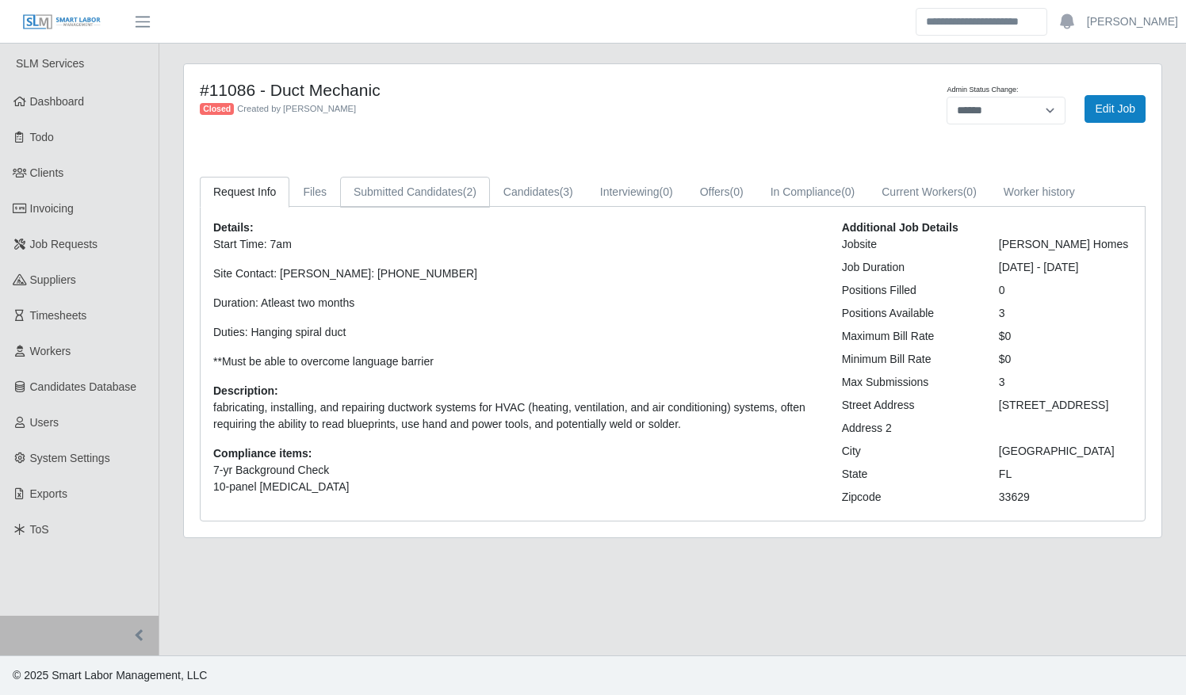
click at [457, 192] on link "Submitted Candidates (2)" at bounding box center [415, 192] width 150 height 31
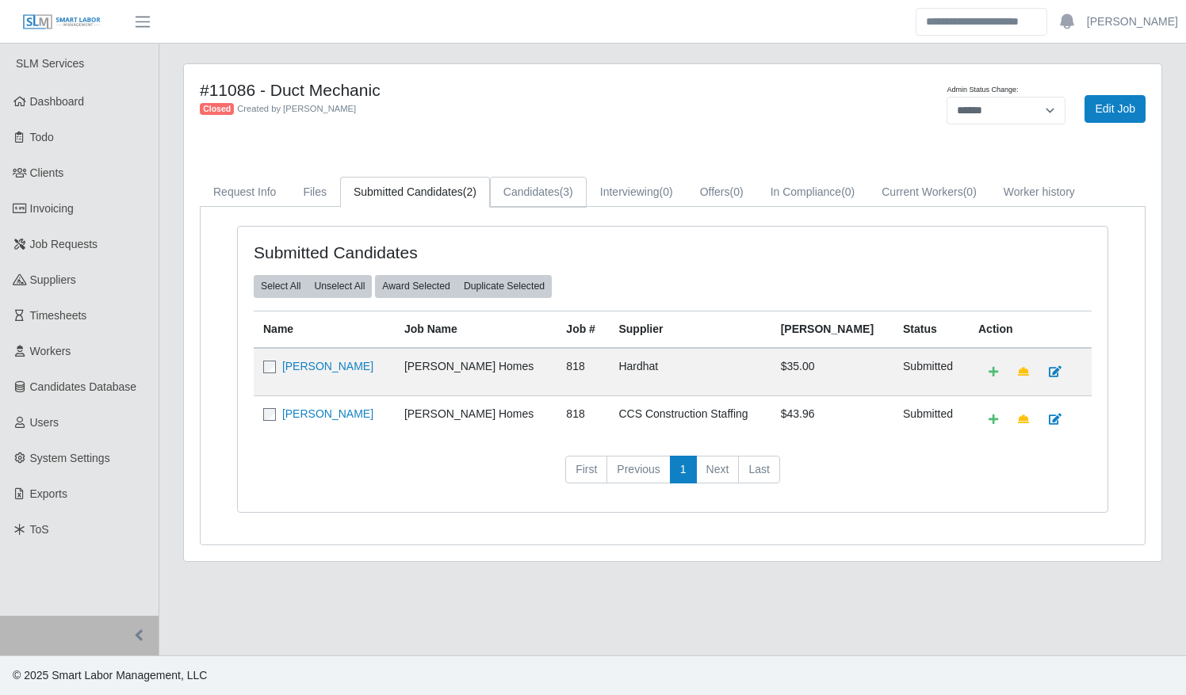
click at [555, 195] on link "Candidates (3)" at bounding box center [538, 192] width 97 height 31
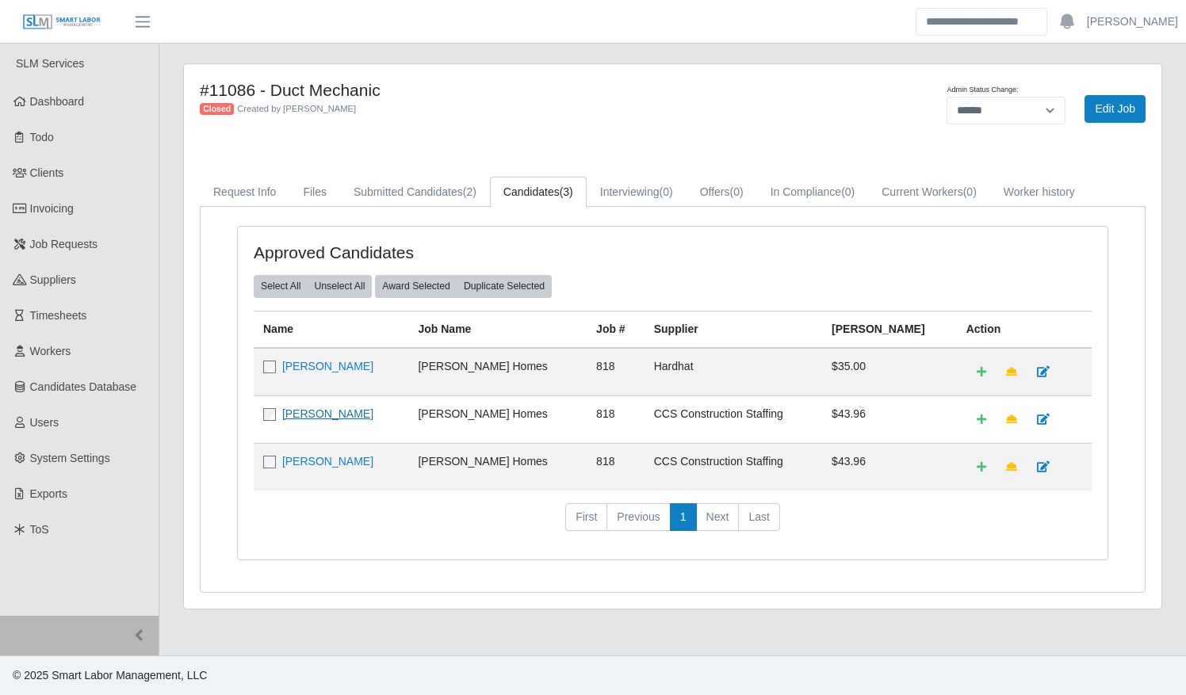
click at [322, 407] on link "[PERSON_NAME]" at bounding box center [327, 413] width 91 height 13
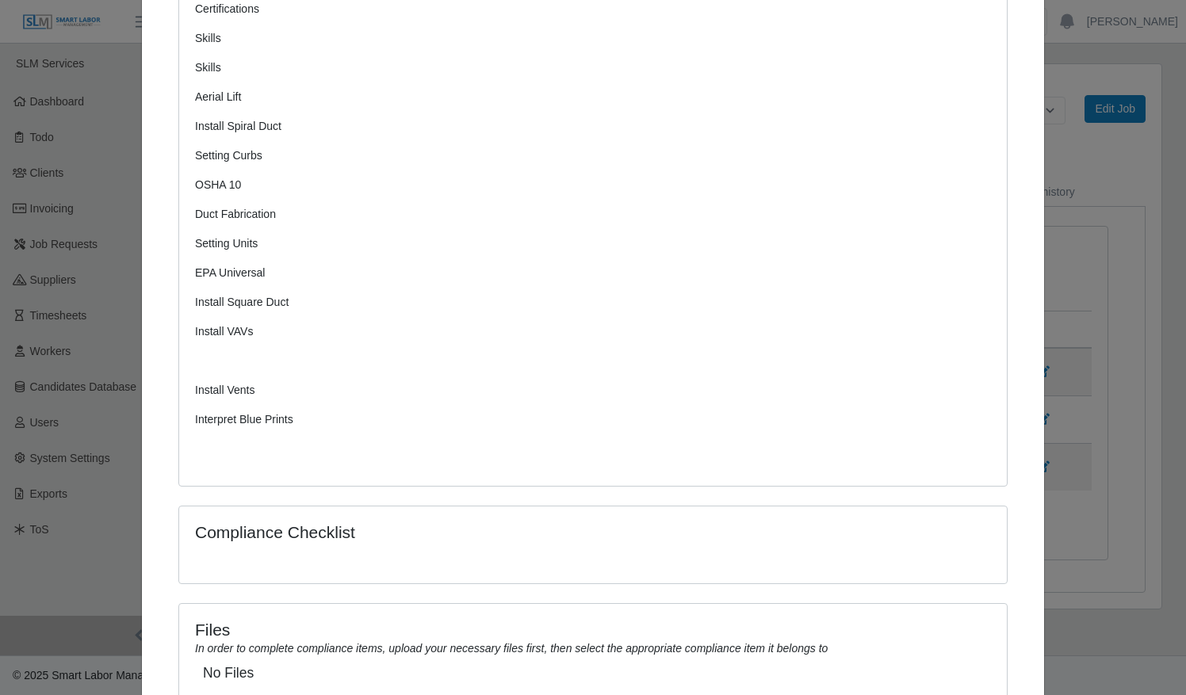
scroll to position [498, 0]
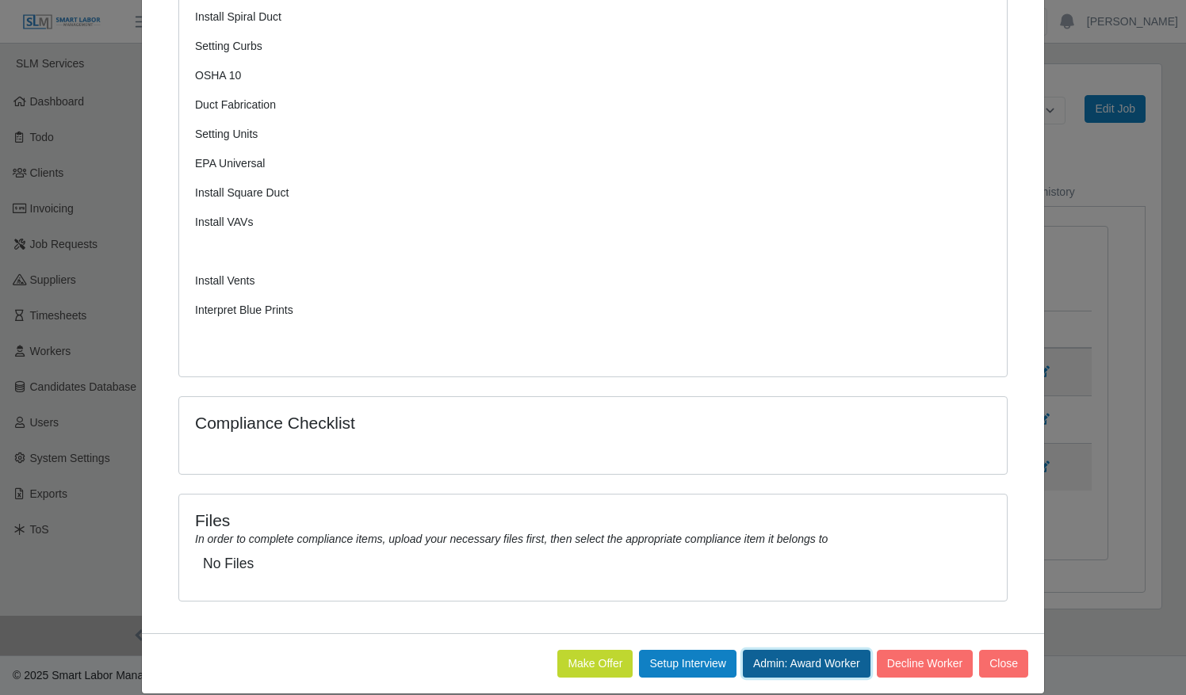
click at [779, 650] on button "Admin: Award Worker" at bounding box center [807, 664] width 128 height 28
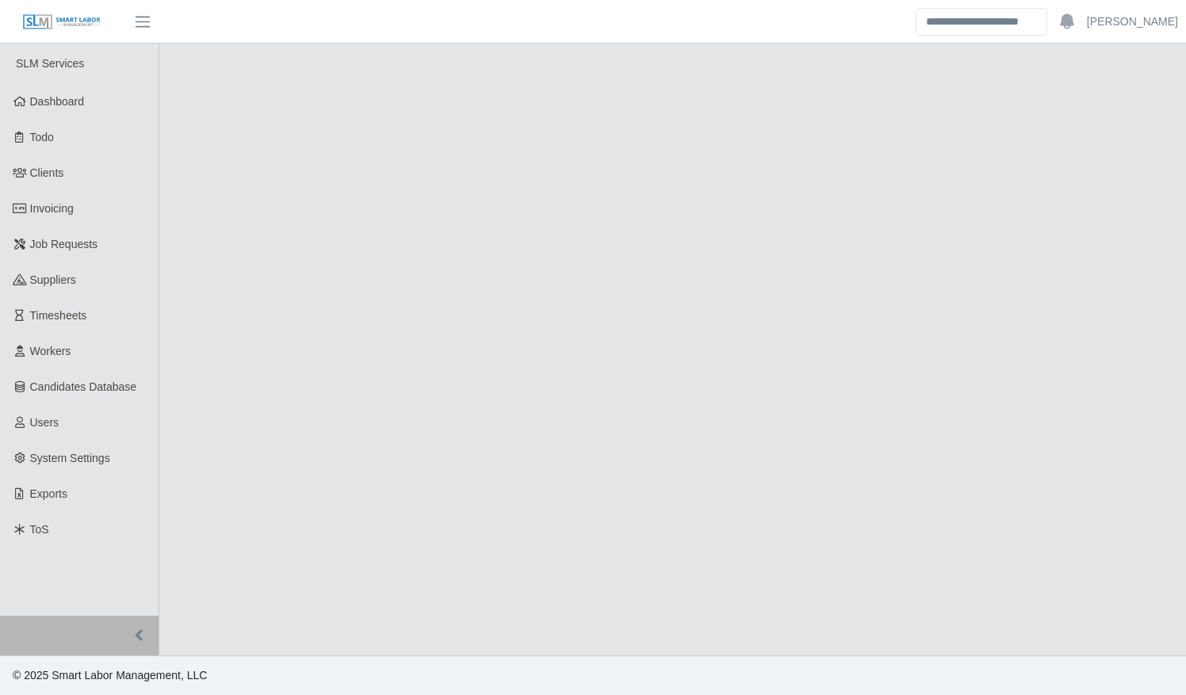
select select "******"
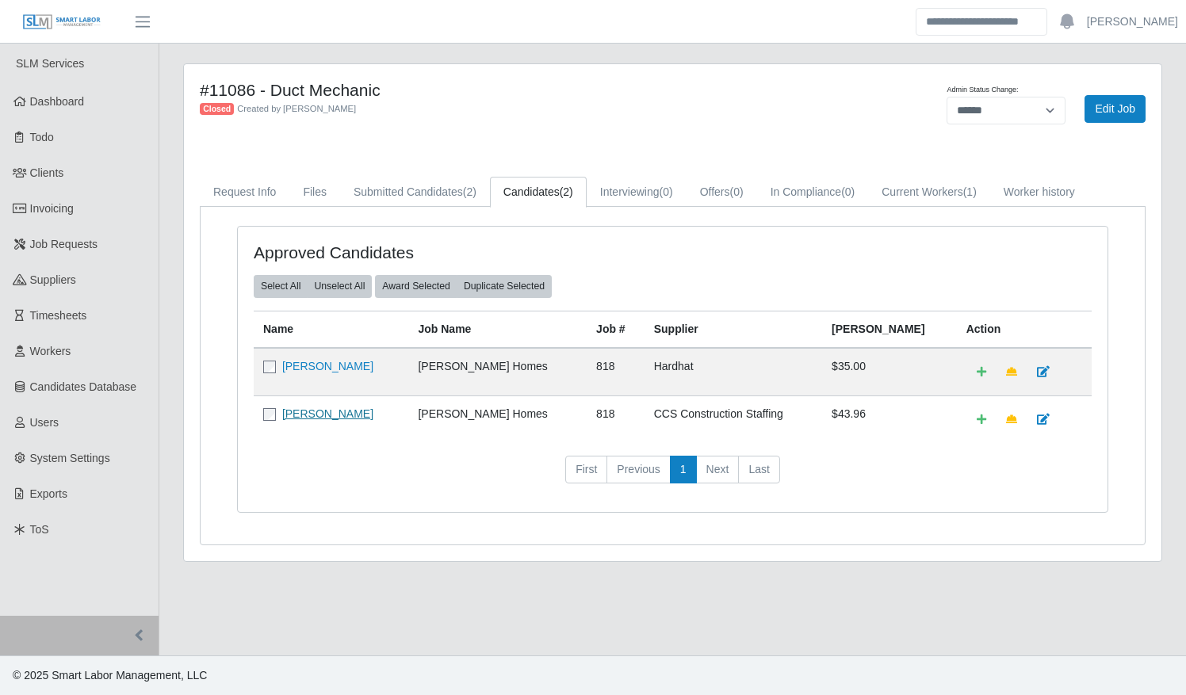
click at [324, 409] on link "[PERSON_NAME]" at bounding box center [327, 413] width 91 height 13
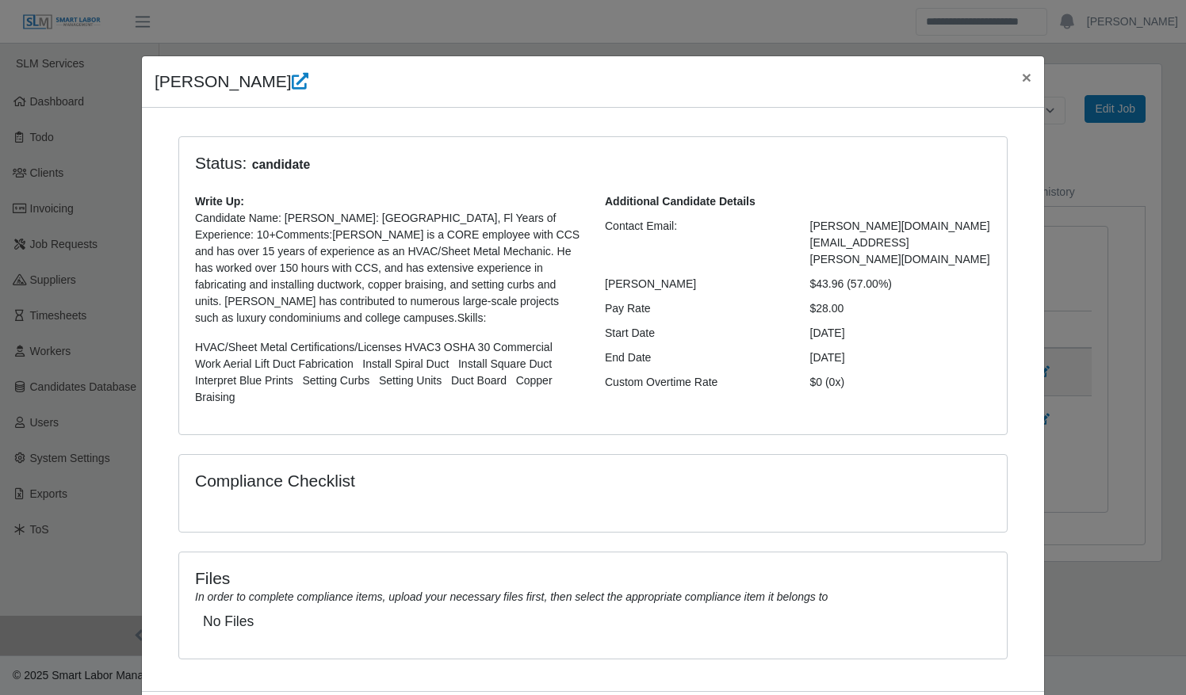
scroll to position [59, 0]
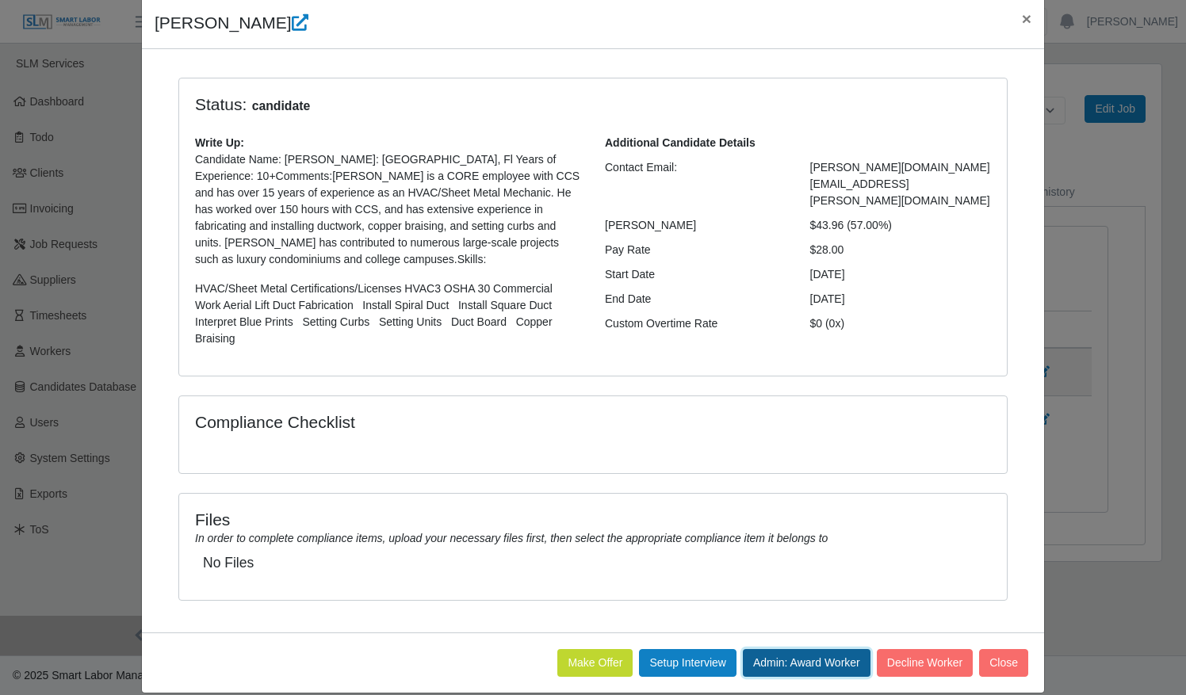
click at [783, 651] on button "Admin: Award Worker" at bounding box center [807, 663] width 128 height 28
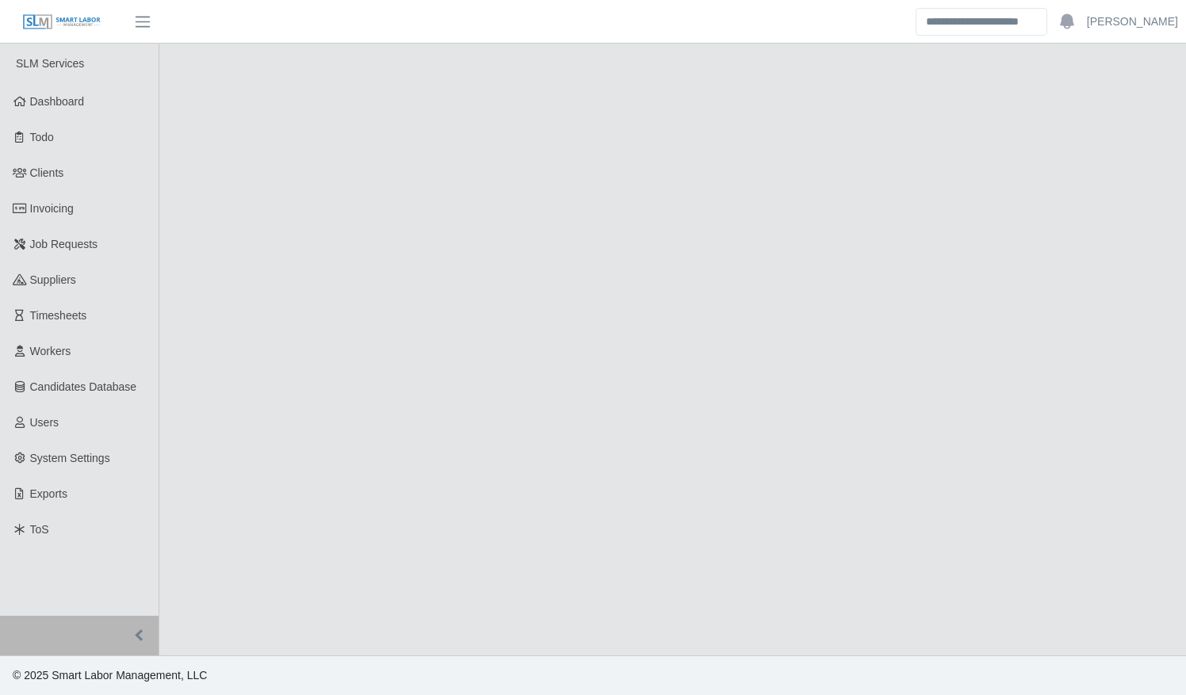
select select "******"
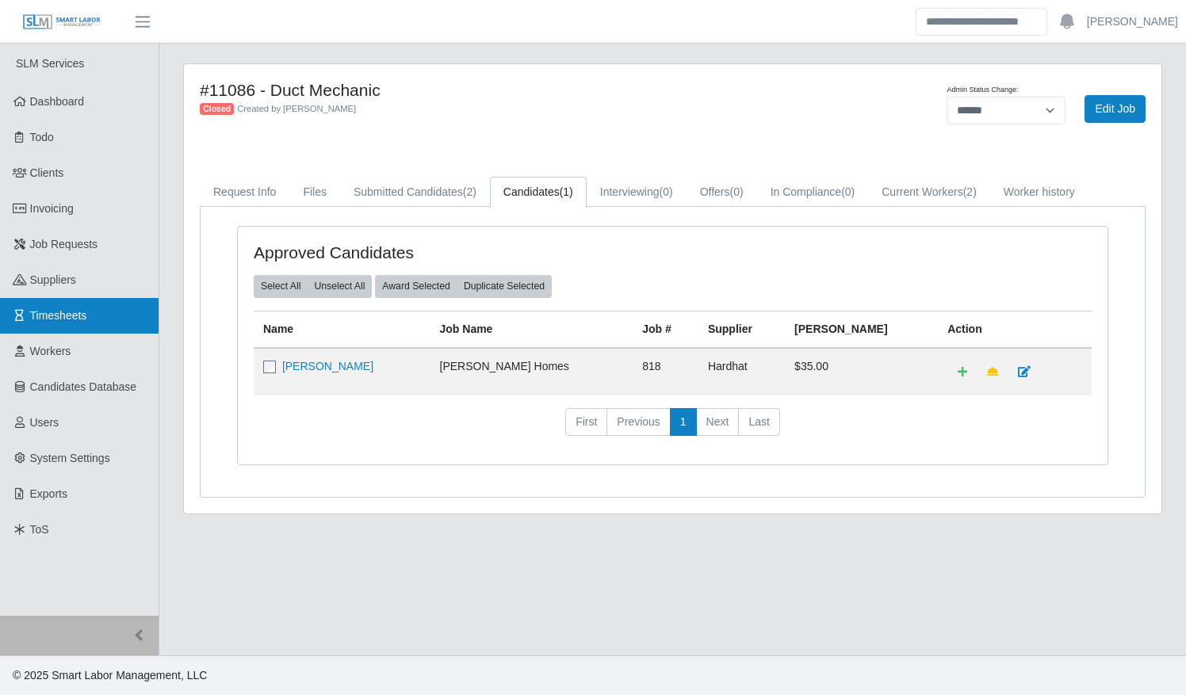
click at [90, 315] on link "Timesheets" at bounding box center [79, 316] width 159 height 36
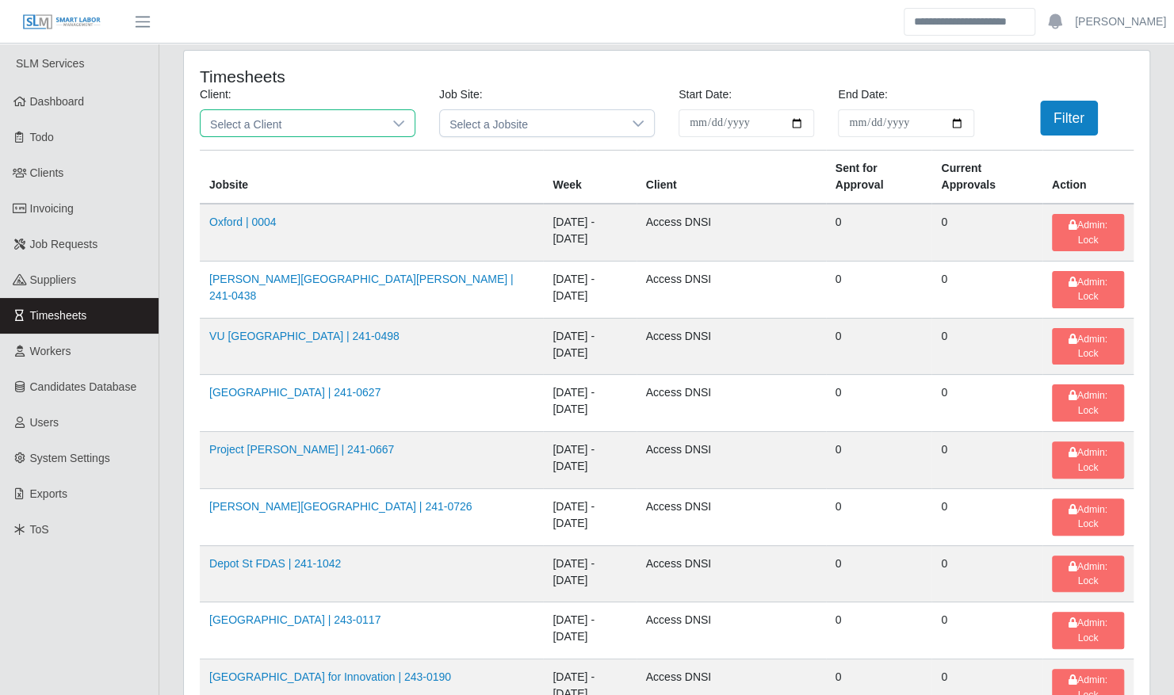
click at [327, 120] on span "Select a Client" at bounding box center [292, 123] width 182 height 26
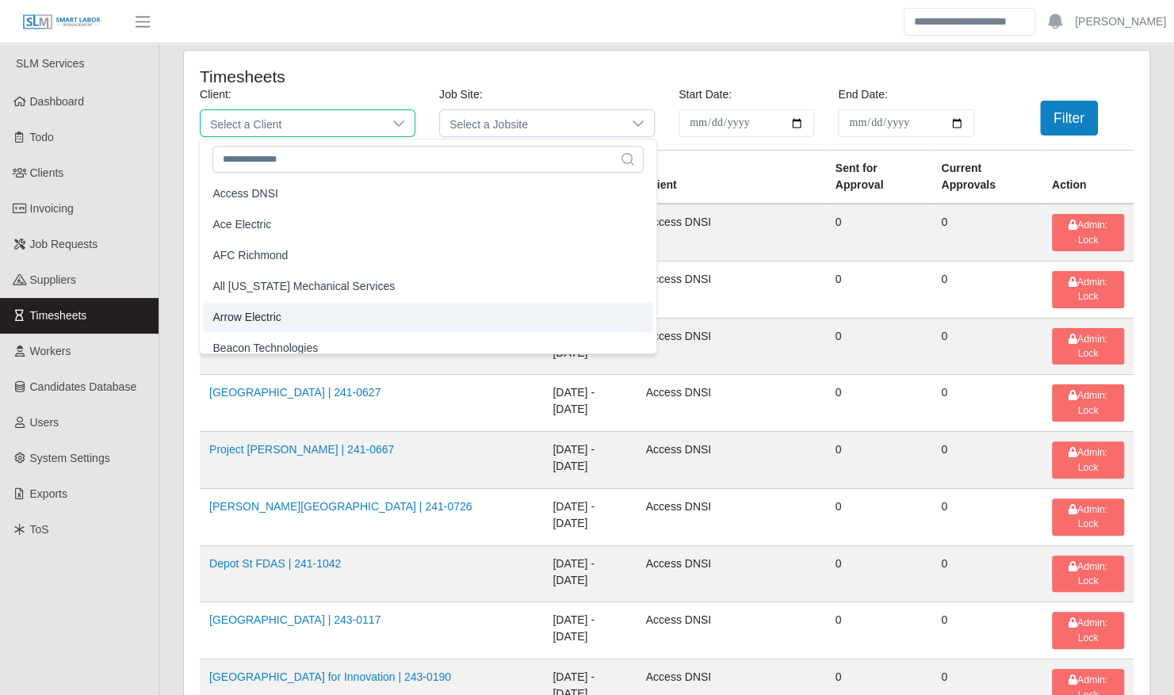
click at [301, 319] on li "Arrow Electric" at bounding box center [428, 317] width 450 height 29
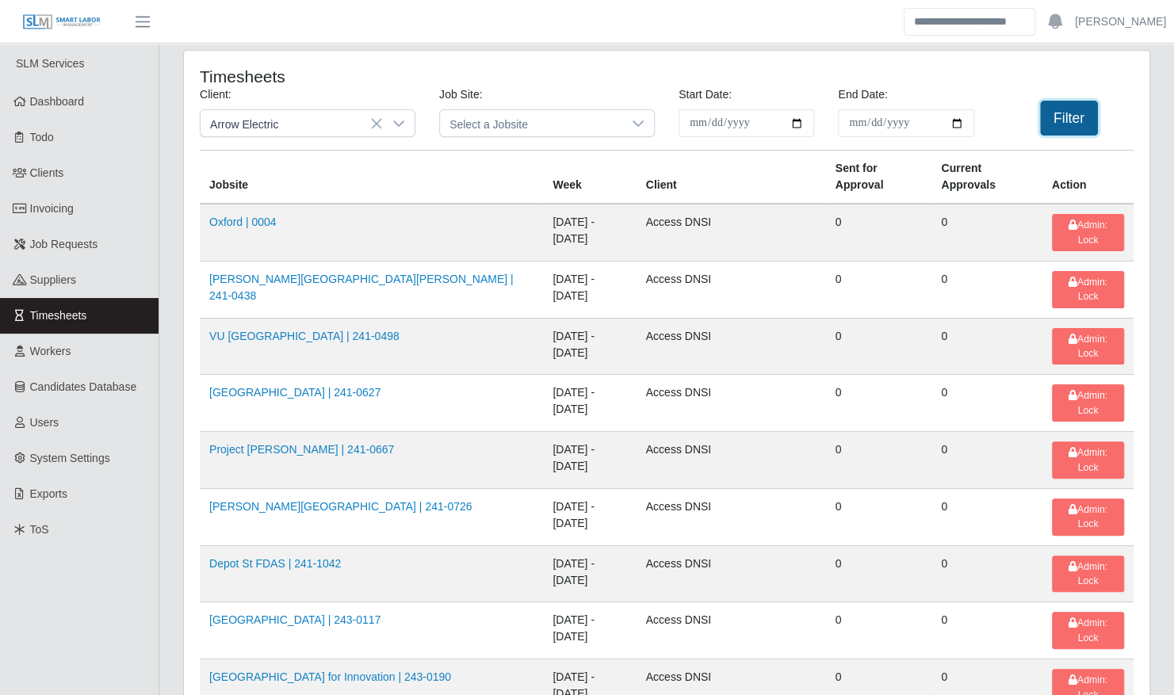
click at [1078, 124] on button "Filter" at bounding box center [1069, 118] width 58 height 35
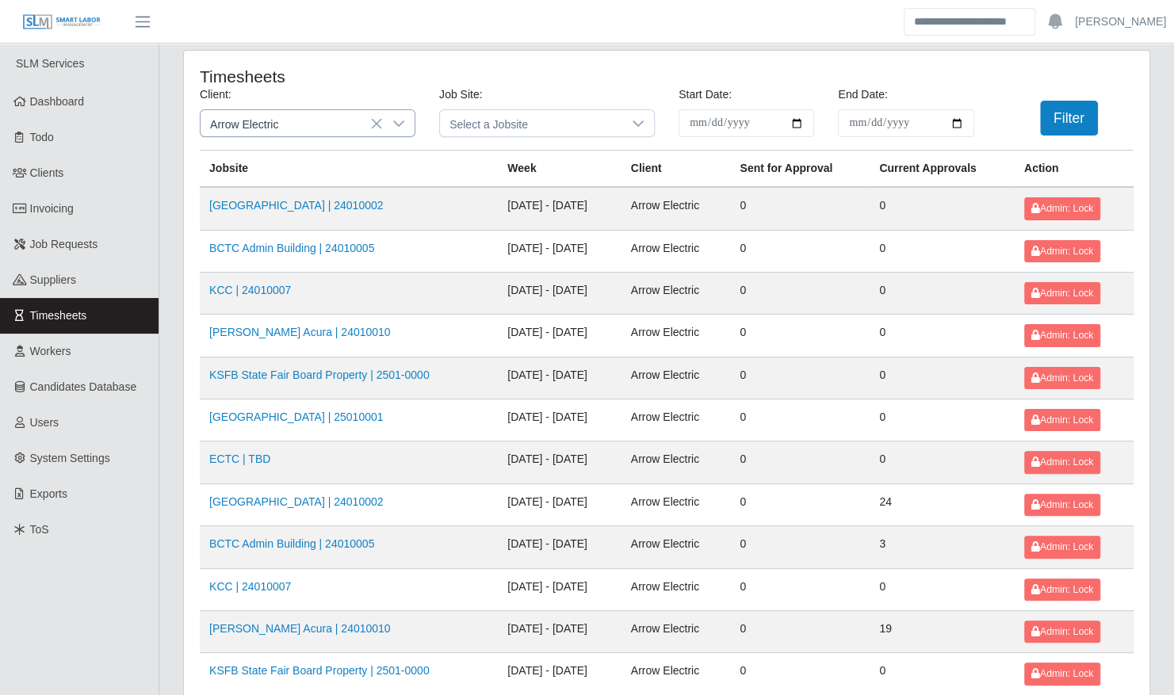
click at [331, 126] on span "Arrow Electric" at bounding box center [292, 123] width 182 height 26
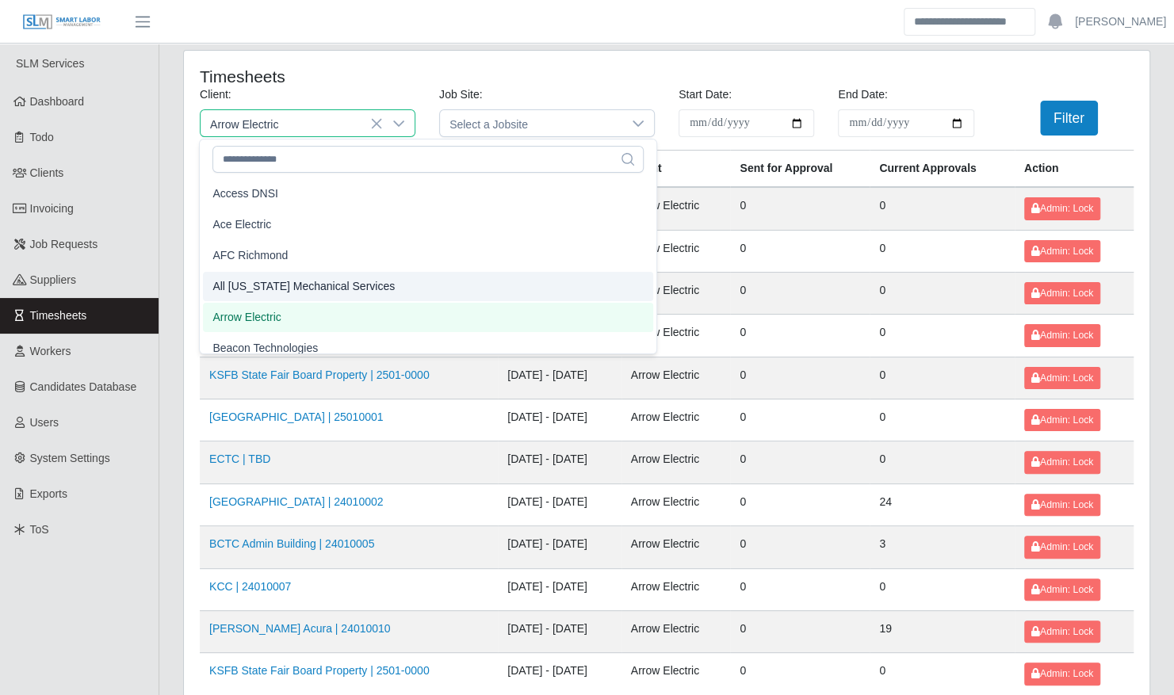
click at [345, 287] on span "All [US_STATE] Mechanical Services" at bounding box center [303, 286] width 182 height 17
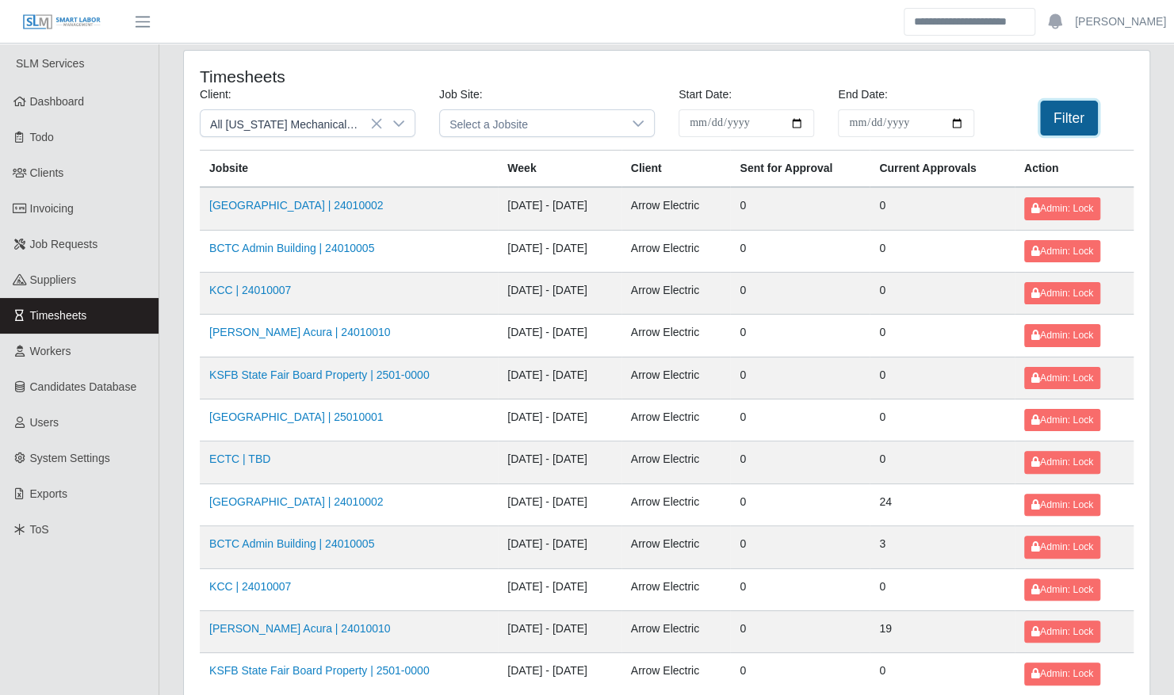
click at [1075, 111] on button "Filter" at bounding box center [1069, 118] width 58 height 35
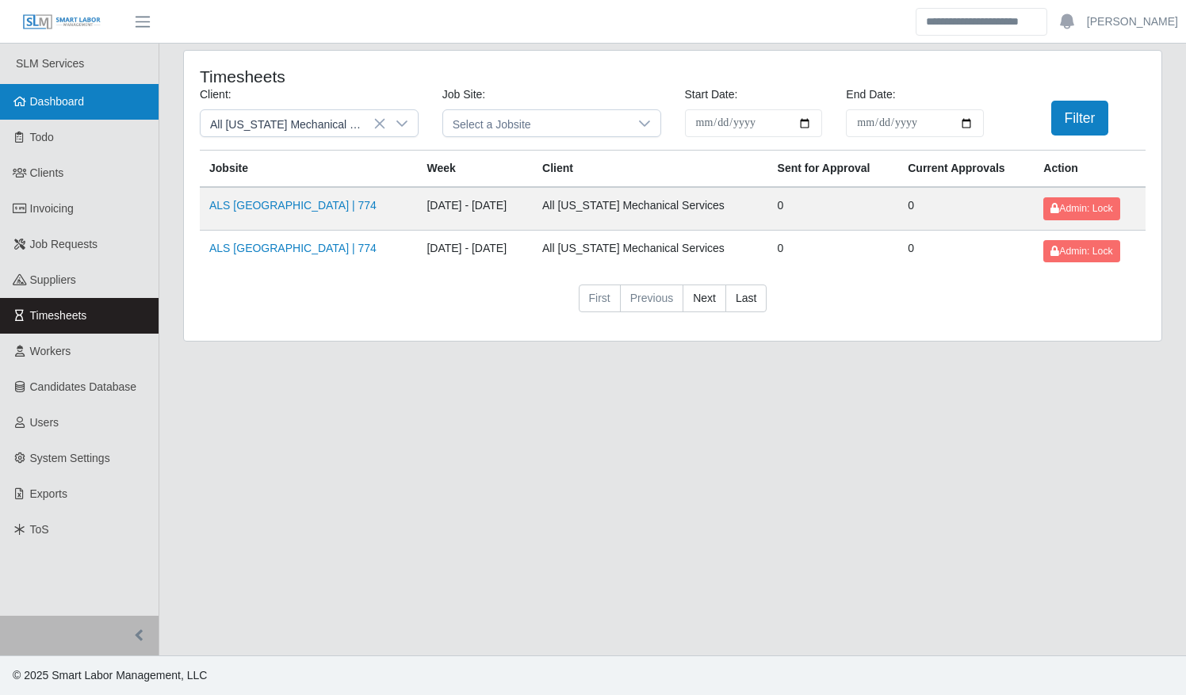
click at [74, 109] on link "Dashboard" at bounding box center [79, 102] width 159 height 36
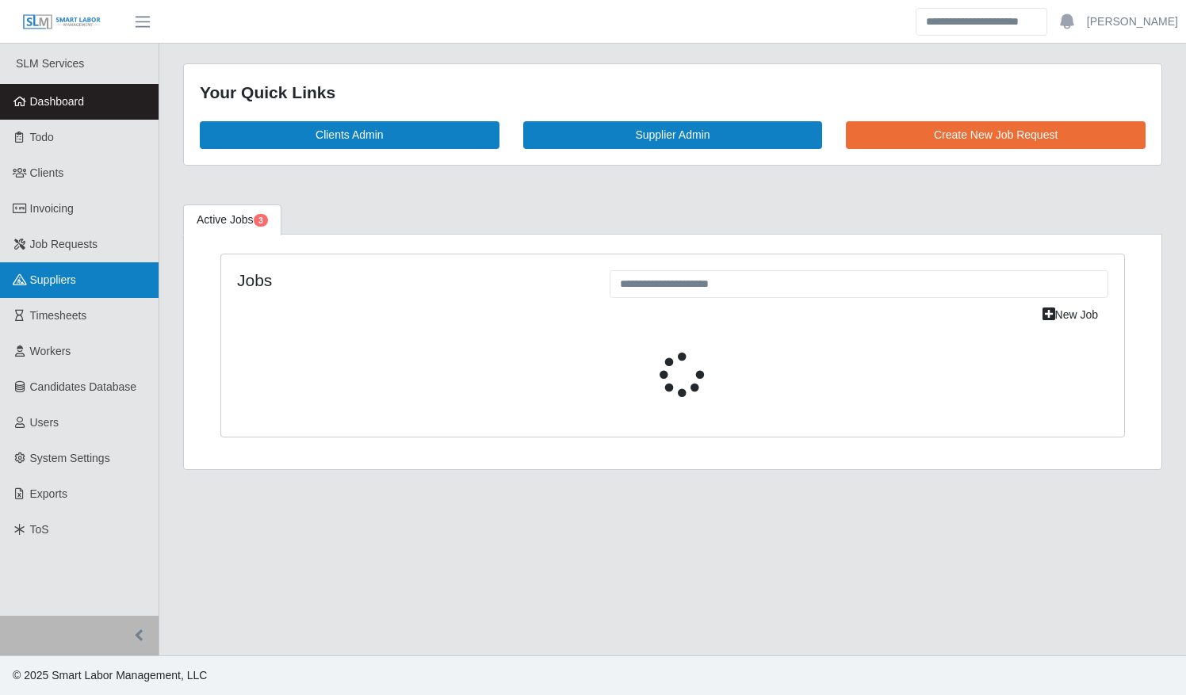
select select "****"
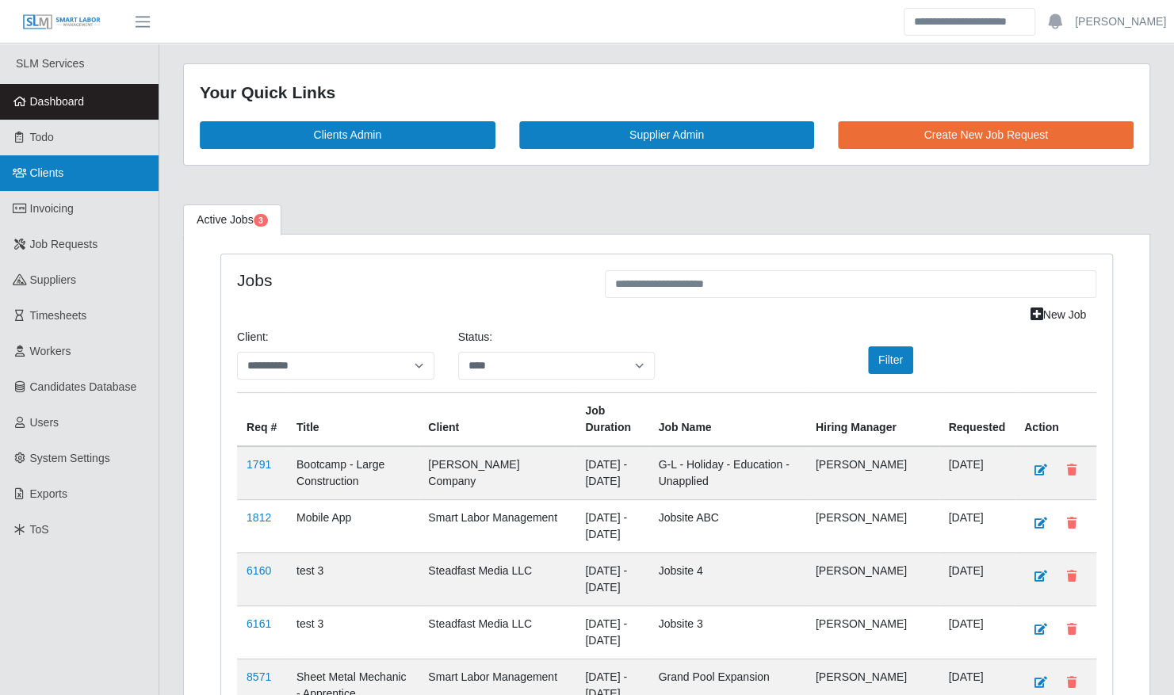
click at [86, 182] on link "Clients" at bounding box center [79, 173] width 159 height 36
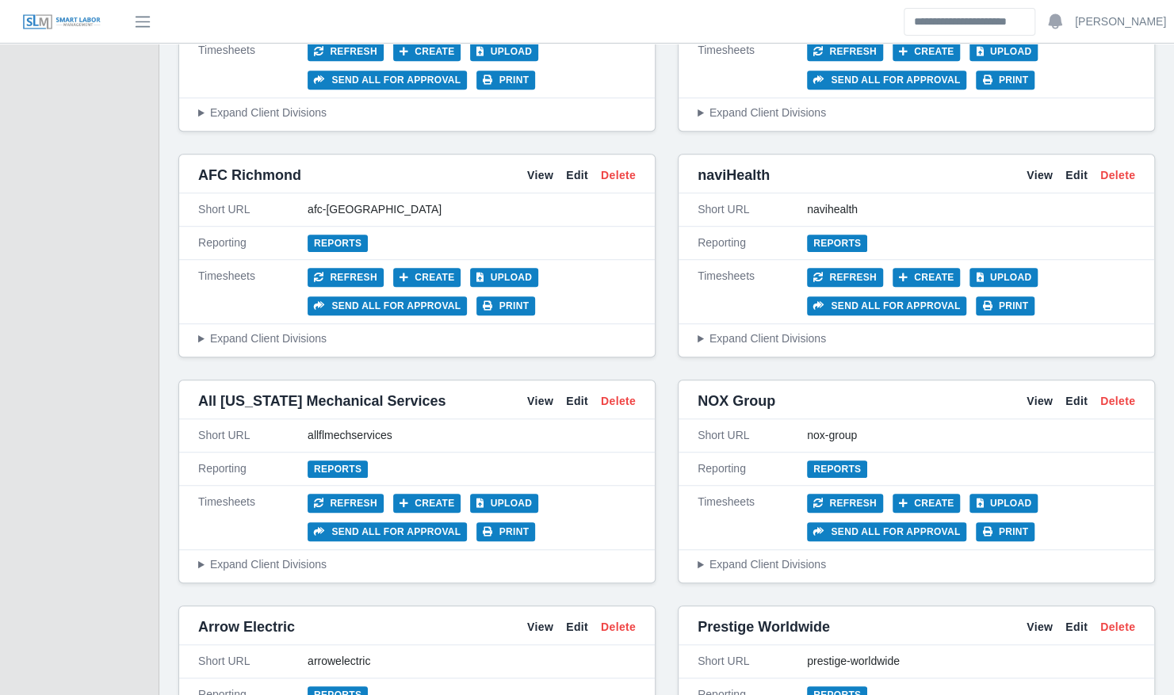
scroll to position [500, 0]
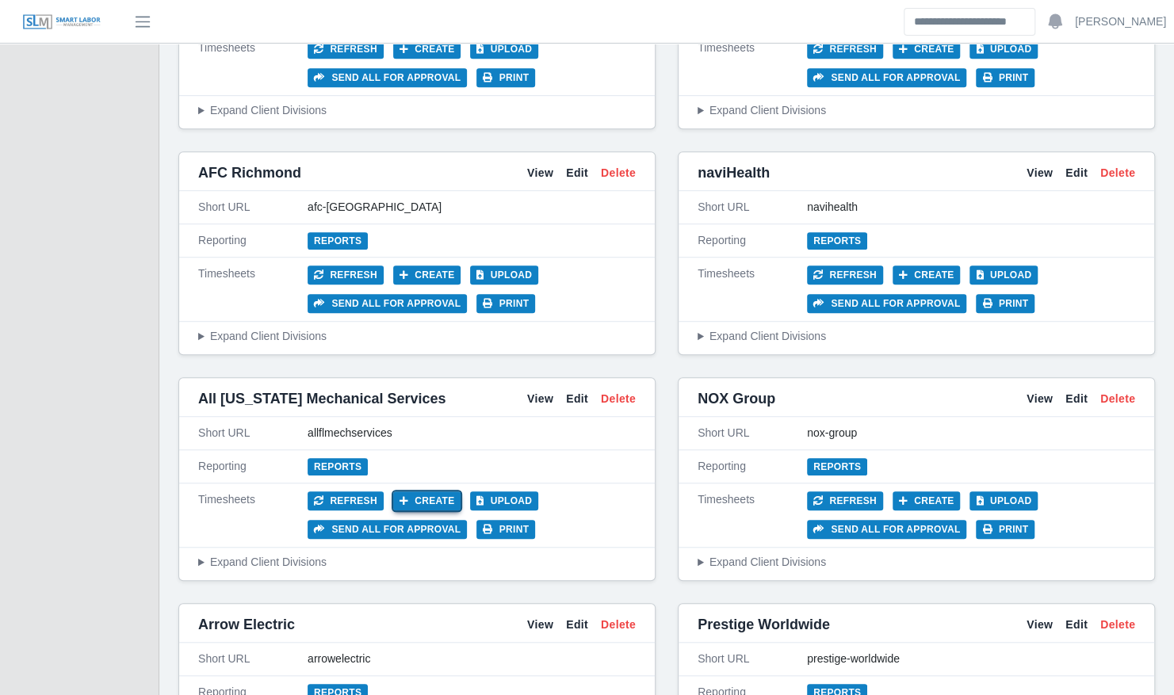
click at [436, 493] on button "Create" at bounding box center [427, 500] width 68 height 19
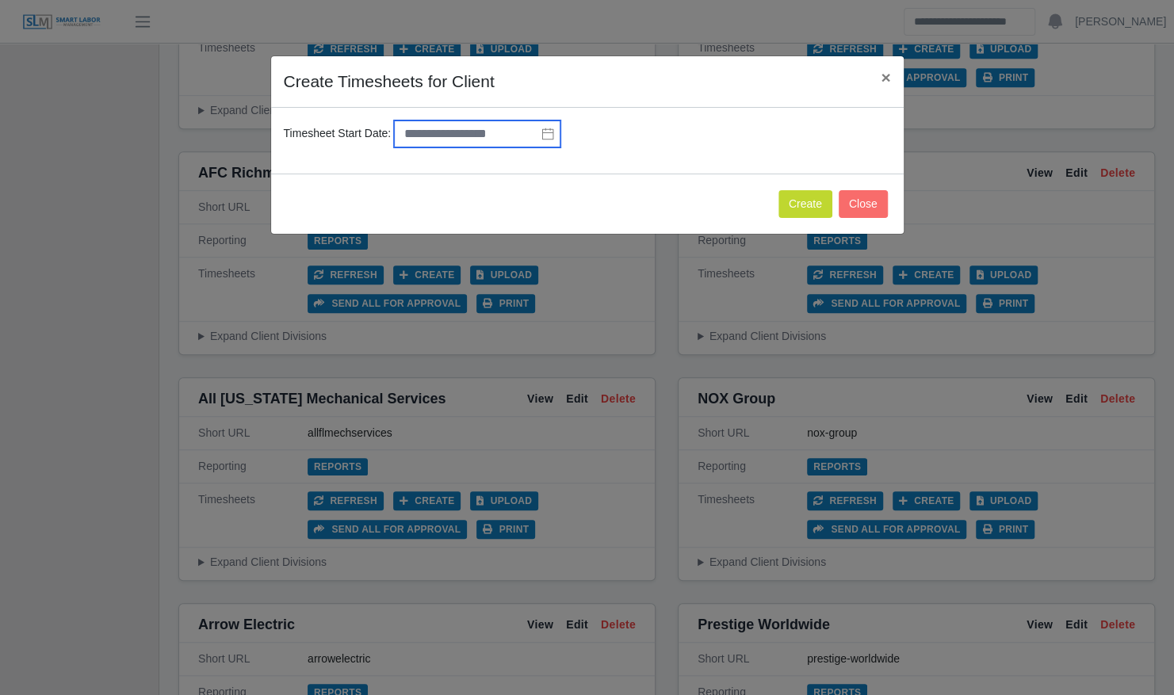
click at [544, 125] on input "text" at bounding box center [477, 133] width 166 height 27
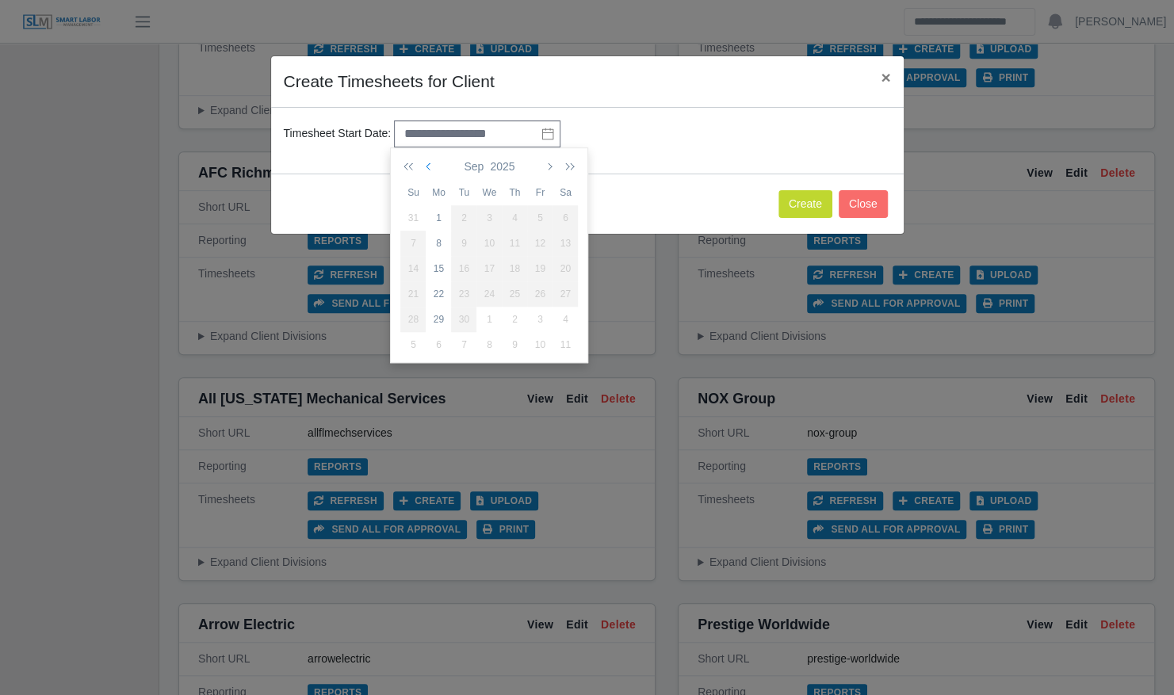
click at [429, 169] on icon "button" at bounding box center [430, 166] width 8 height 13
click at [440, 314] on div "25" at bounding box center [438, 319] width 25 height 14
type input "**********"
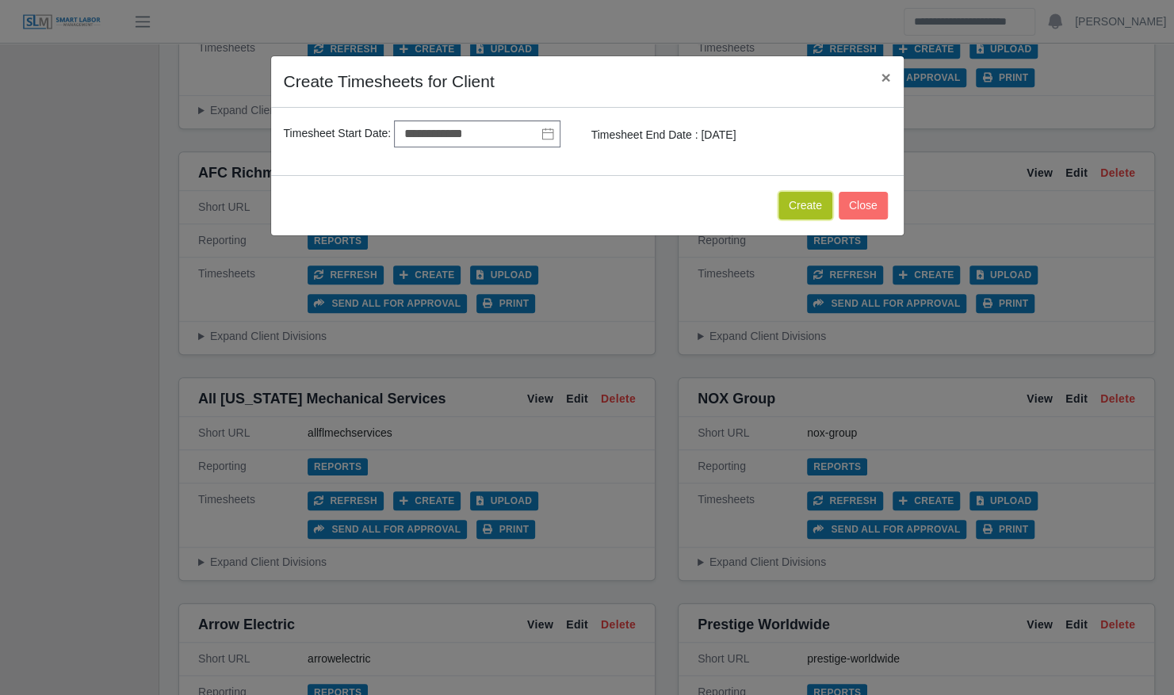
click at [809, 198] on button "Create" at bounding box center [805, 206] width 54 height 28
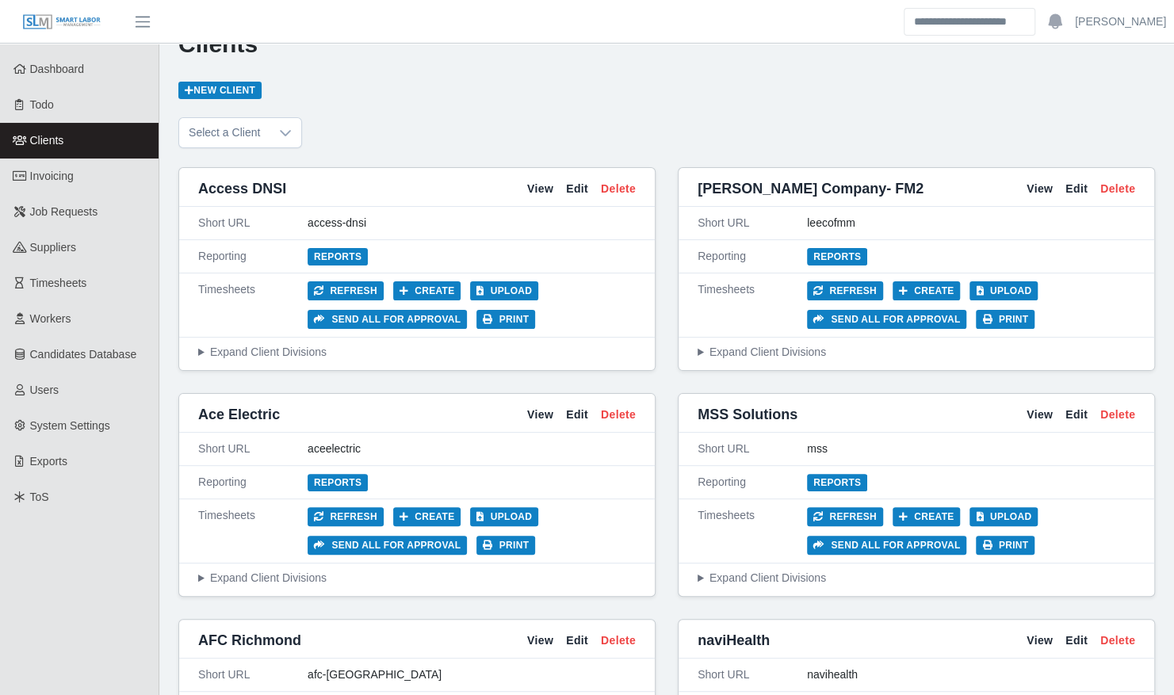
scroll to position [0, 0]
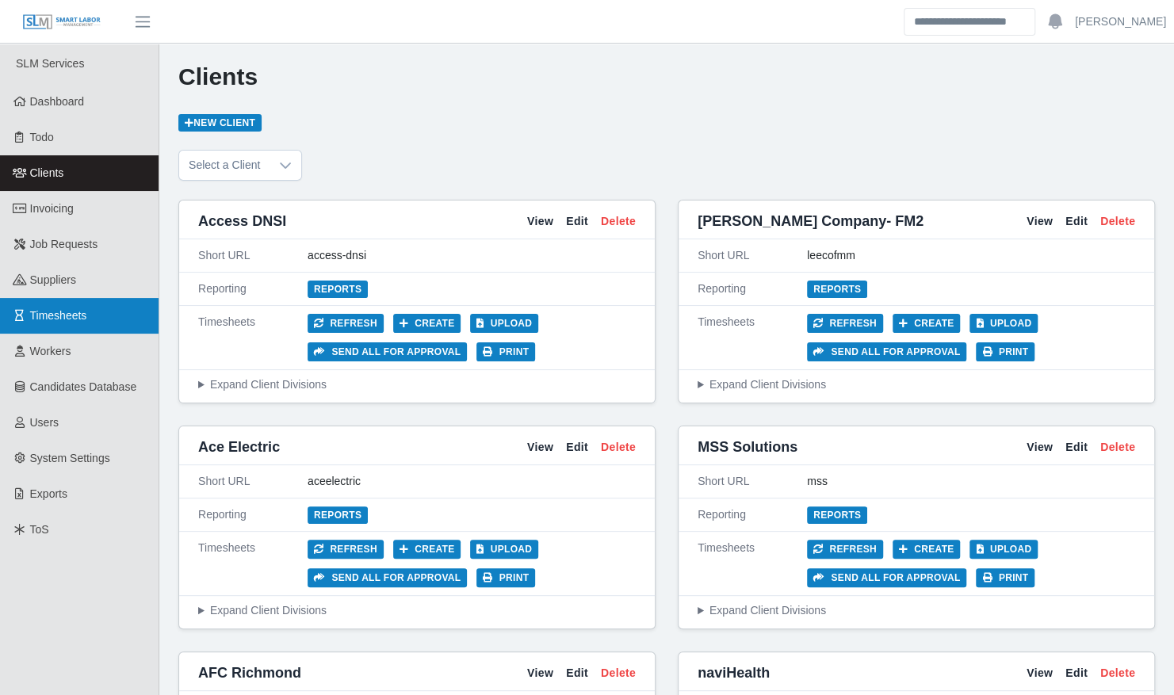
click at [98, 316] on link "Timesheets" at bounding box center [79, 316] width 159 height 36
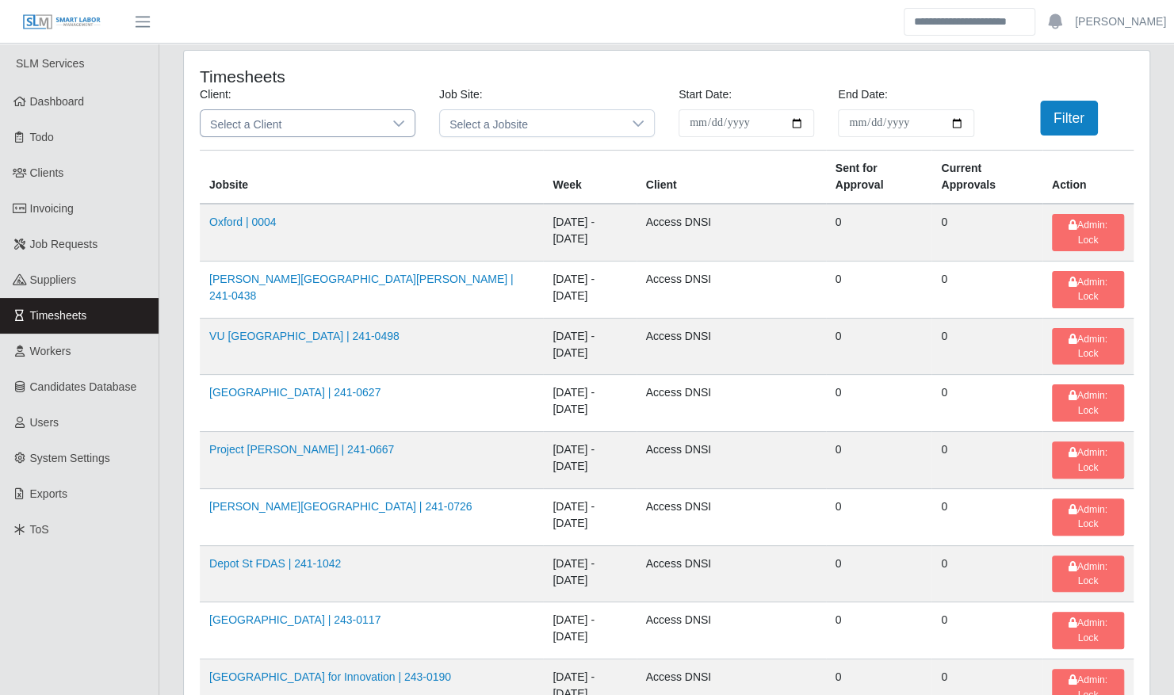
click at [331, 114] on span "Select a Client" at bounding box center [292, 123] width 182 height 26
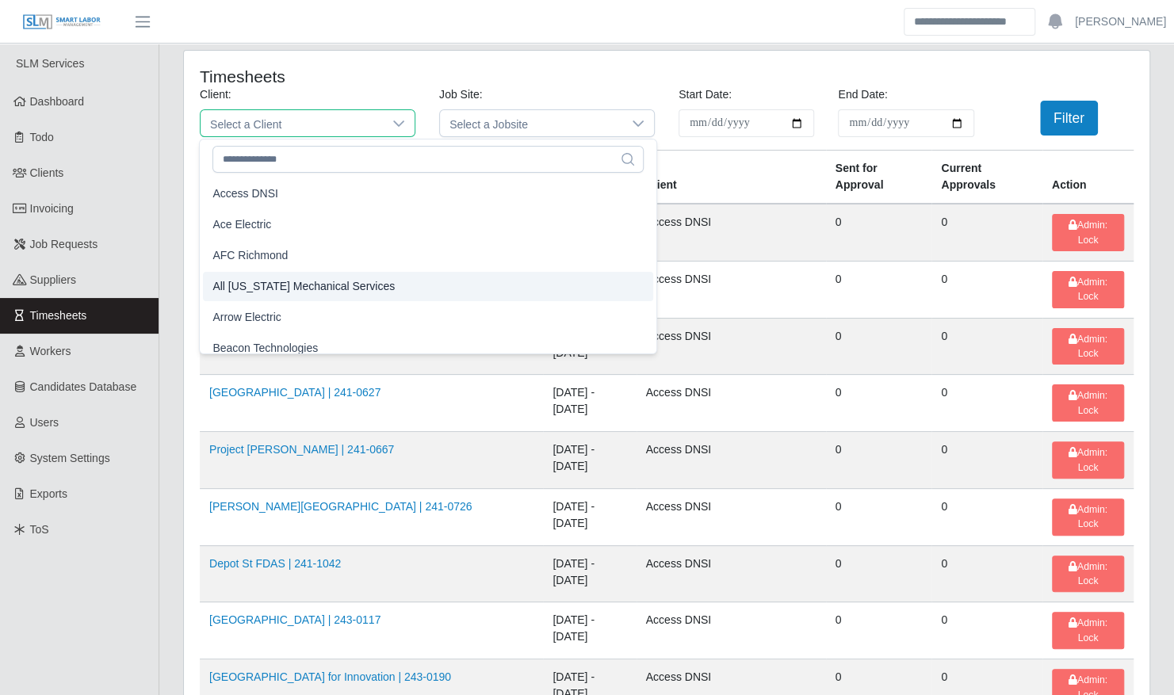
click at [337, 284] on span "All [US_STATE] Mechanical Services" at bounding box center [303, 286] width 182 height 17
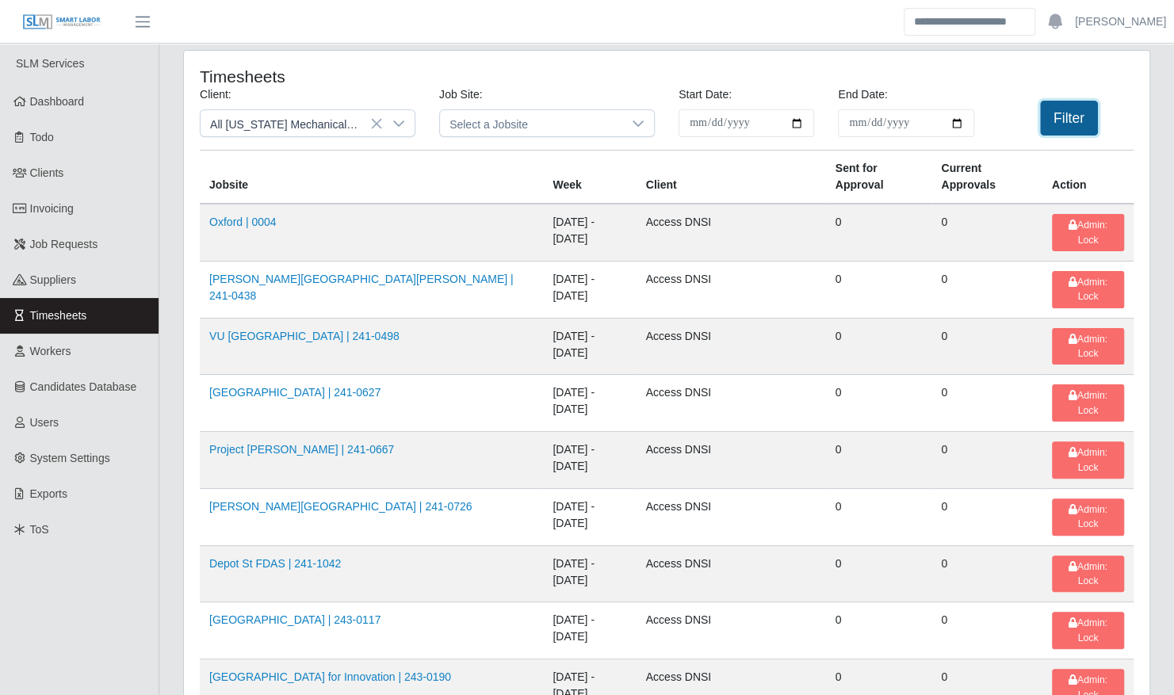
click at [1080, 114] on button "Filter" at bounding box center [1069, 118] width 58 height 35
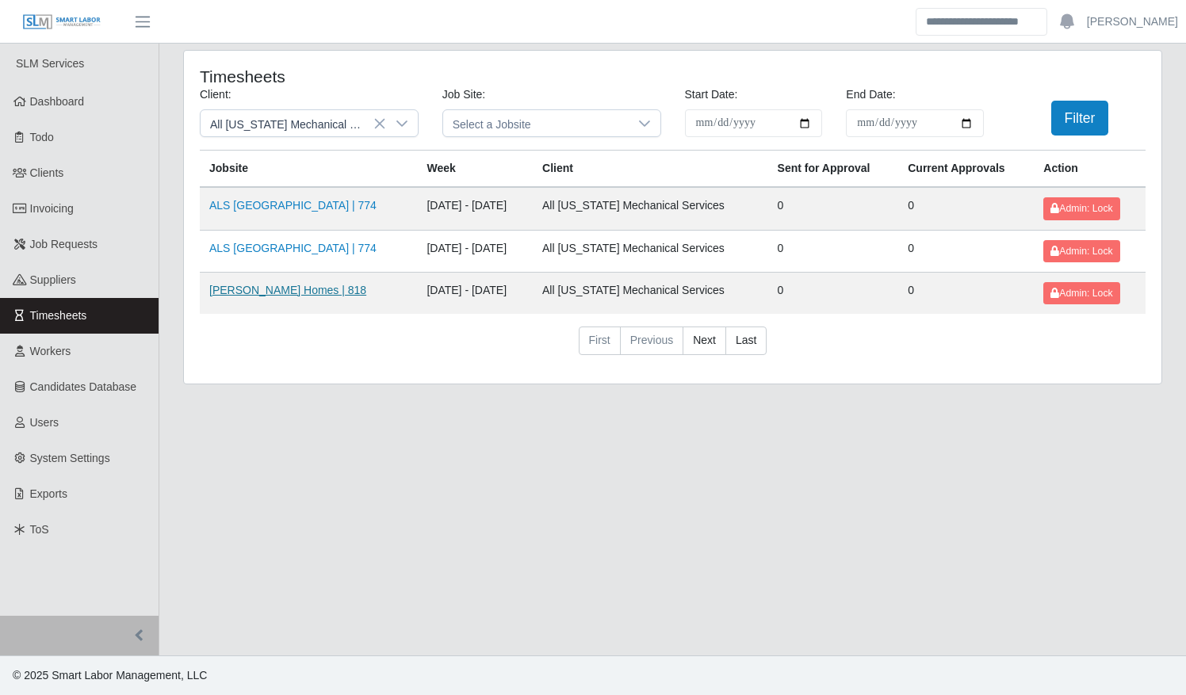
click at [295, 292] on link "[PERSON_NAME] Homes | 818" at bounding box center [287, 290] width 157 height 13
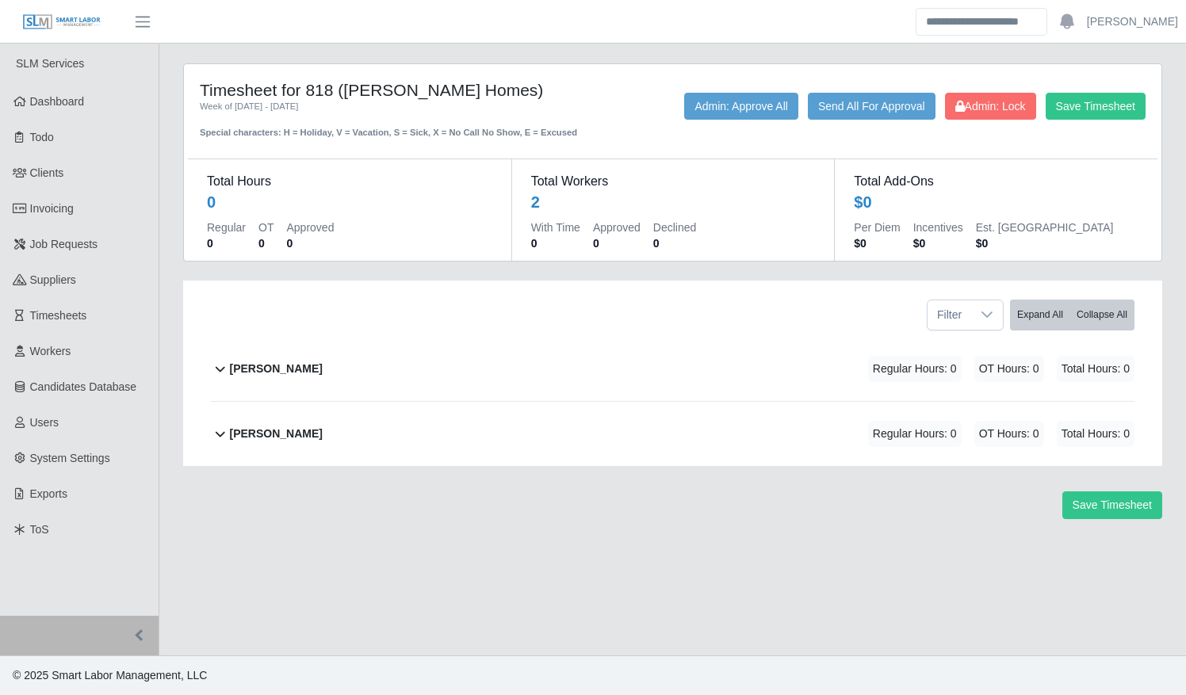
click at [301, 363] on b "Brian Hickman" at bounding box center [276, 369] width 93 height 17
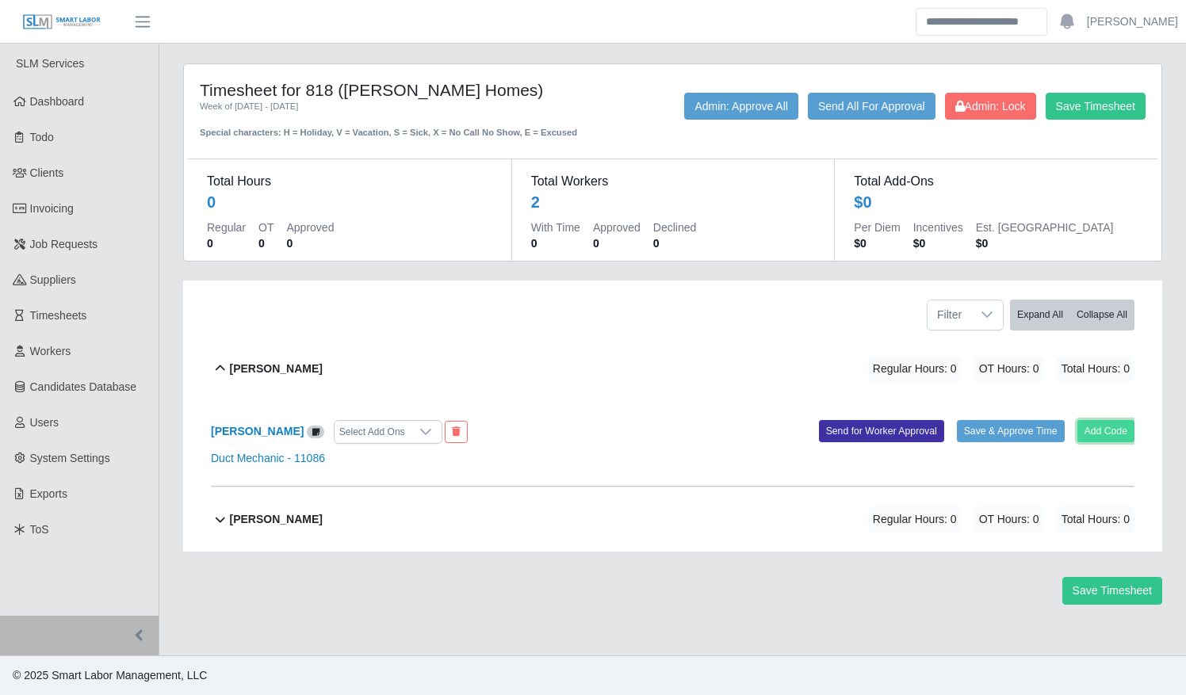
click at [1116, 429] on button "Add Code" at bounding box center [1106, 431] width 58 height 22
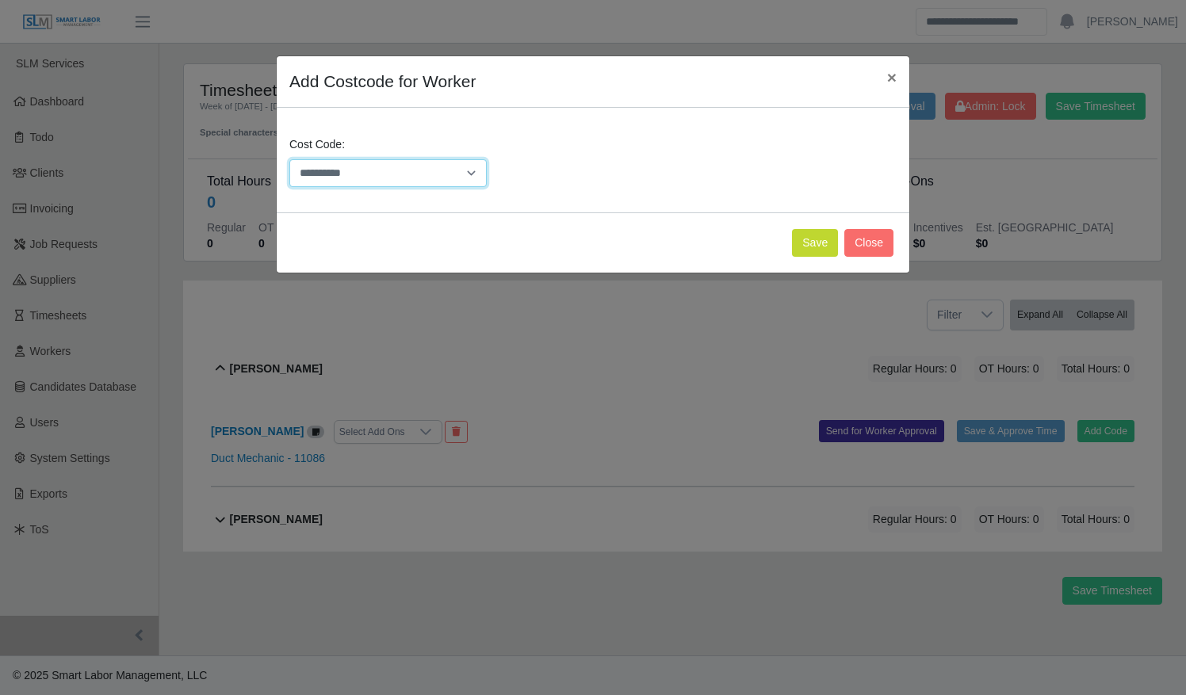
click at [447, 173] on select "**********" at bounding box center [387, 173] width 197 height 28
select select "**********"
click at [289, 159] on select "**********" at bounding box center [387, 173] width 197 height 28
click at [806, 237] on button "Save" at bounding box center [815, 243] width 46 height 28
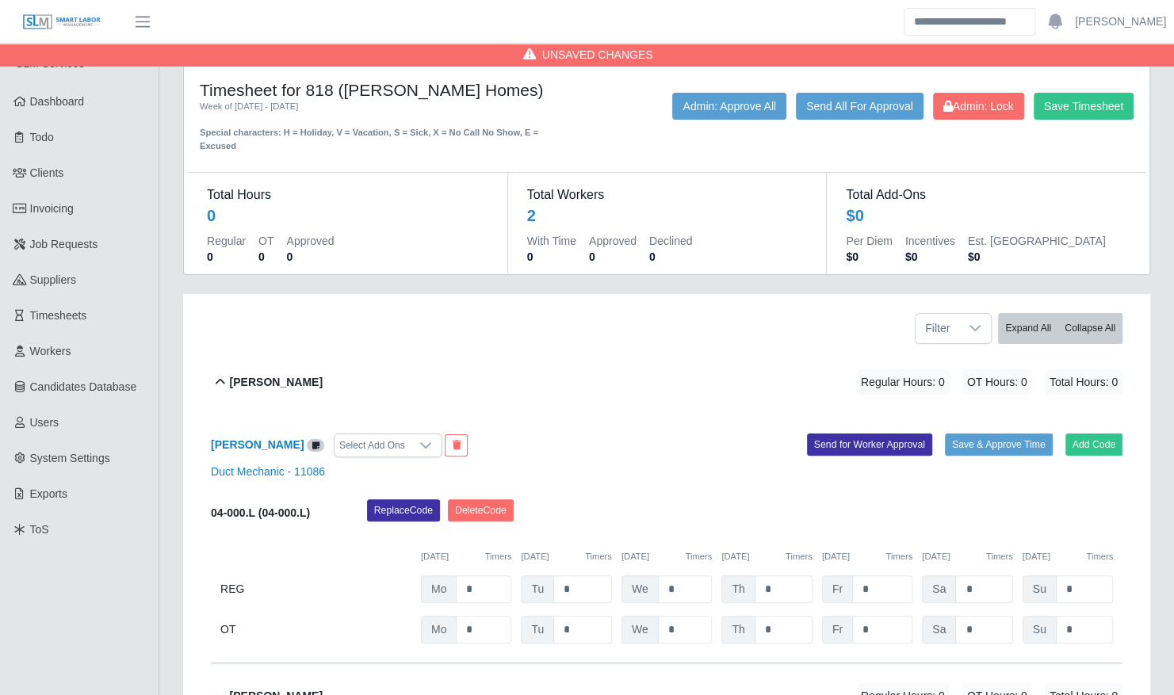
scroll to position [135, 0]
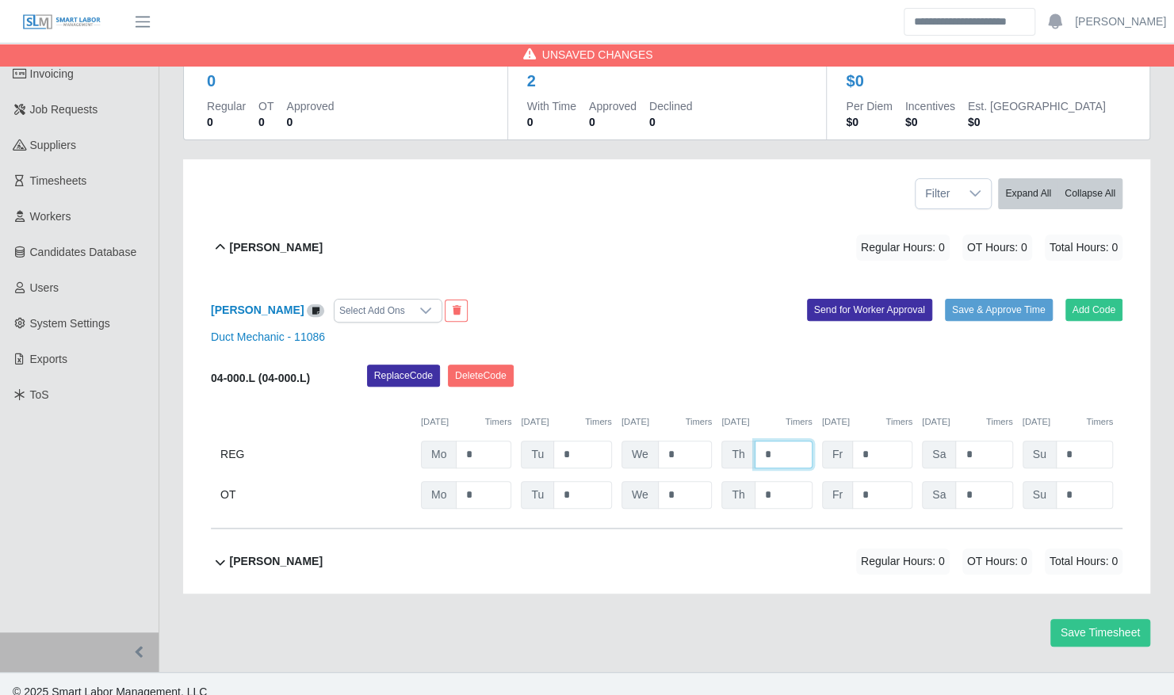
click at [770, 444] on input "*" at bounding box center [784, 455] width 58 height 28
type input "*"
click at [999, 299] on button "Save & Approve Time" at bounding box center [999, 310] width 108 height 22
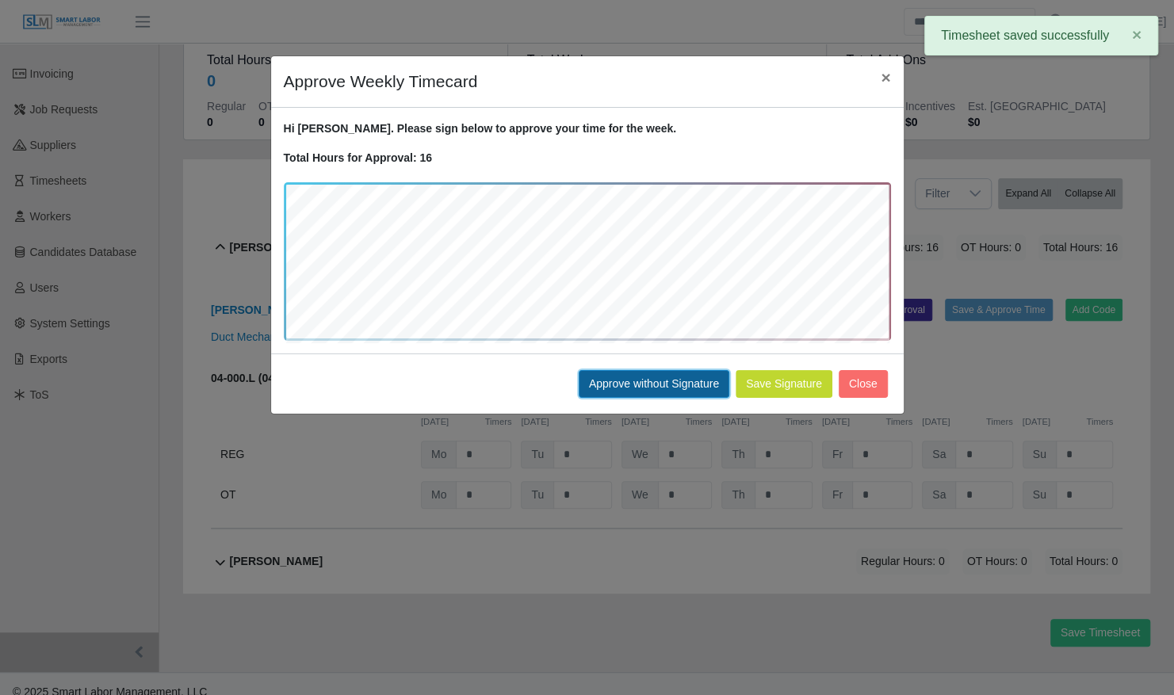
click at [642, 390] on button "Approve without Signature" at bounding box center [654, 384] width 151 height 28
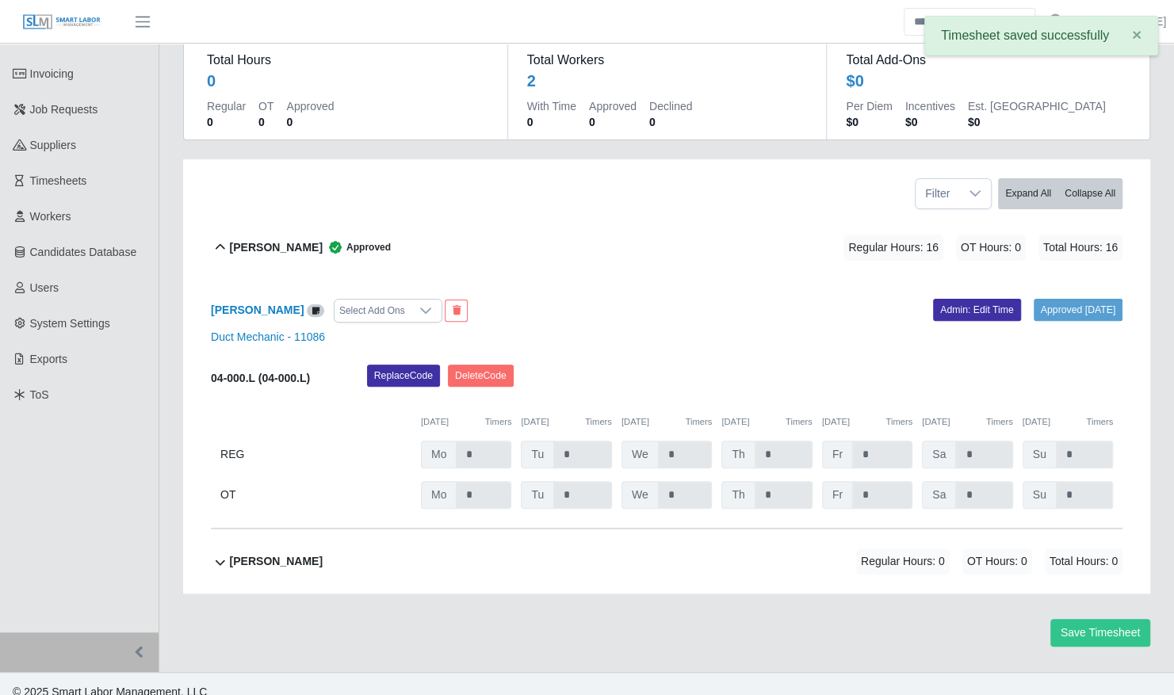
click at [502, 556] on div "Larry Askew Regular Hours: 0 OT Hours: 0 Total Hours: 0" at bounding box center [676, 561] width 893 height 64
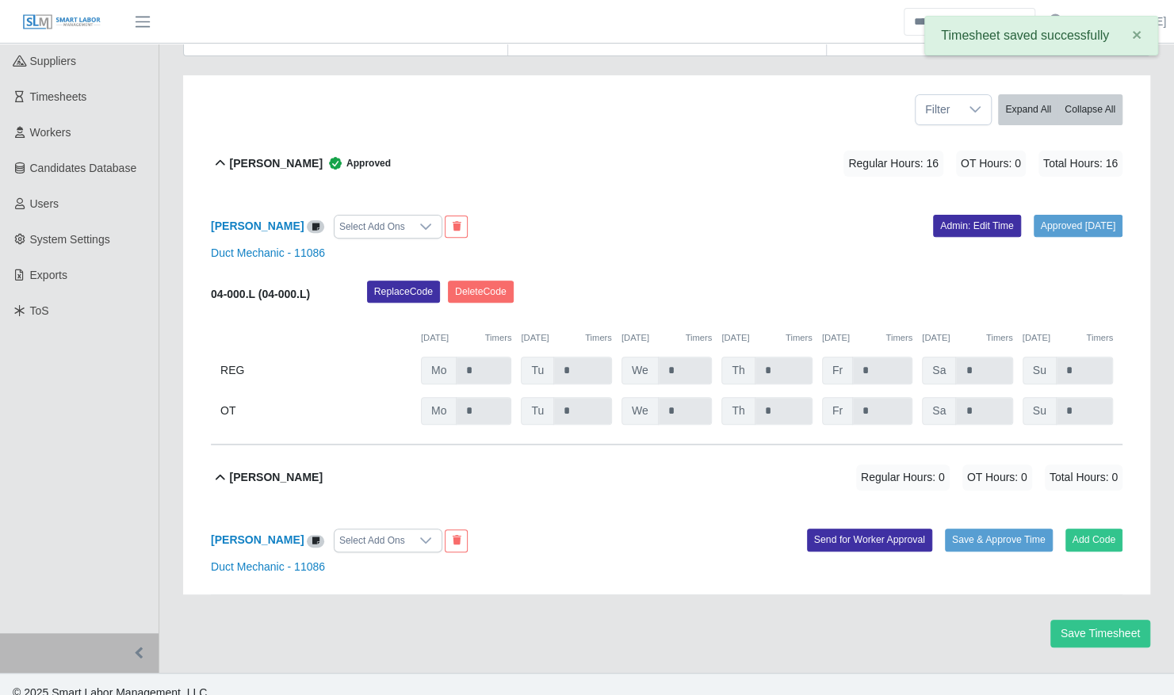
scroll to position [220, 0]
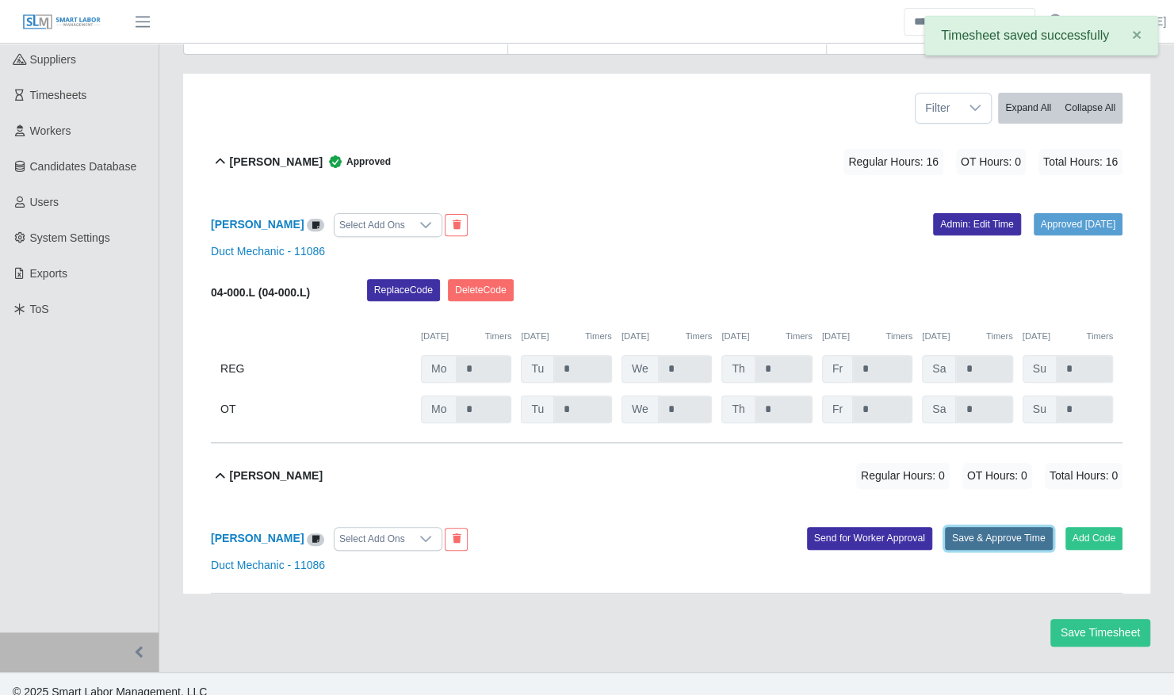
click at [1019, 527] on button "Save & Approve Time" at bounding box center [999, 538] width 108 height 22
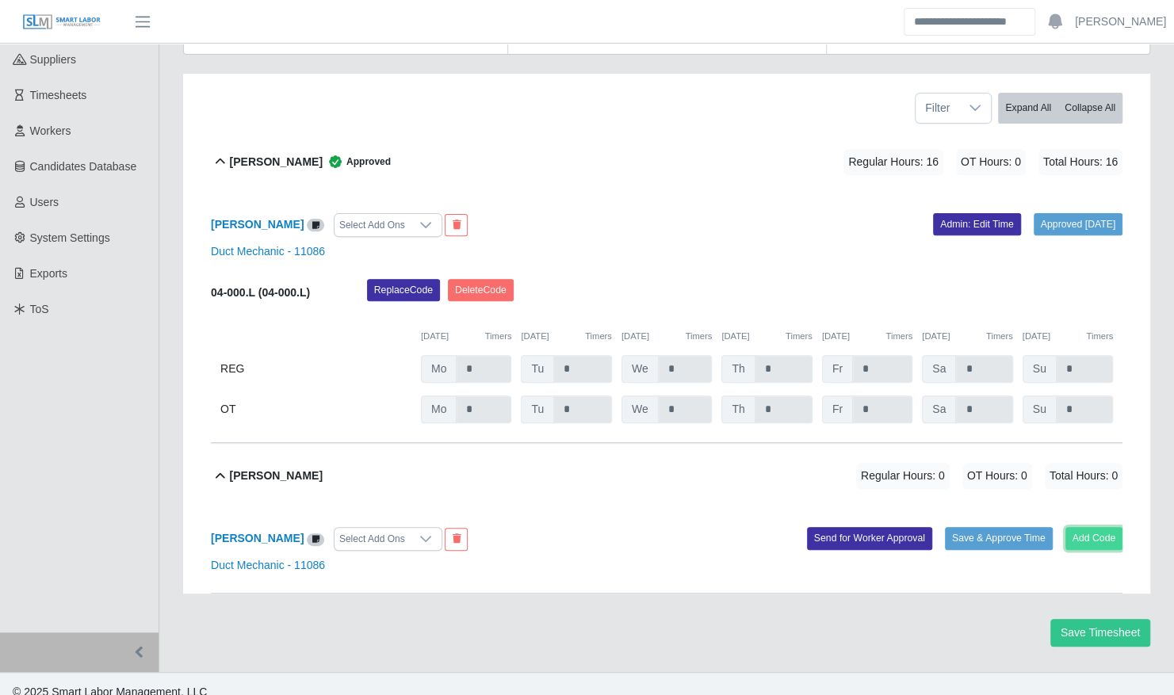
click at [1090, 527] on button "Add Code" at bounding box center [1094, 538] width 58 height 22
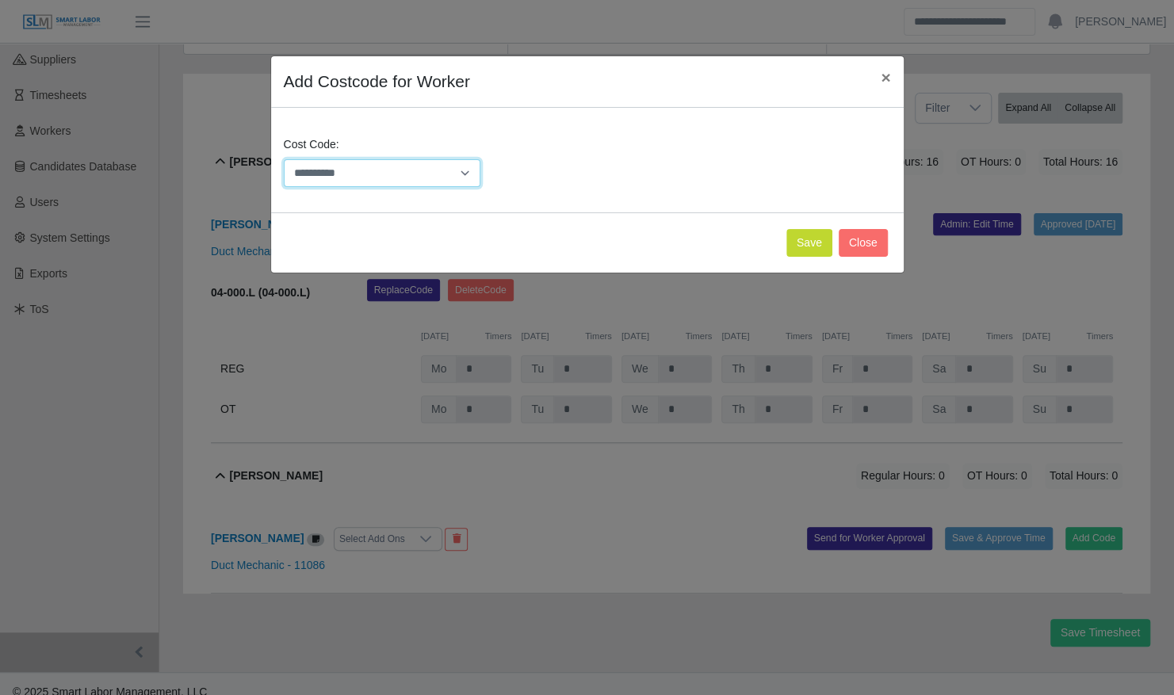
click at [425, 164] on select "**********" at bounding box center [382, 173] width 197 height 28
select select "**********"
click at [284, 159] on select "**********" at bounding box center [382, 173] width 197 height 28
click at [803, 240] on button "Save" at bounding box center [809, 243] width 46 height 28
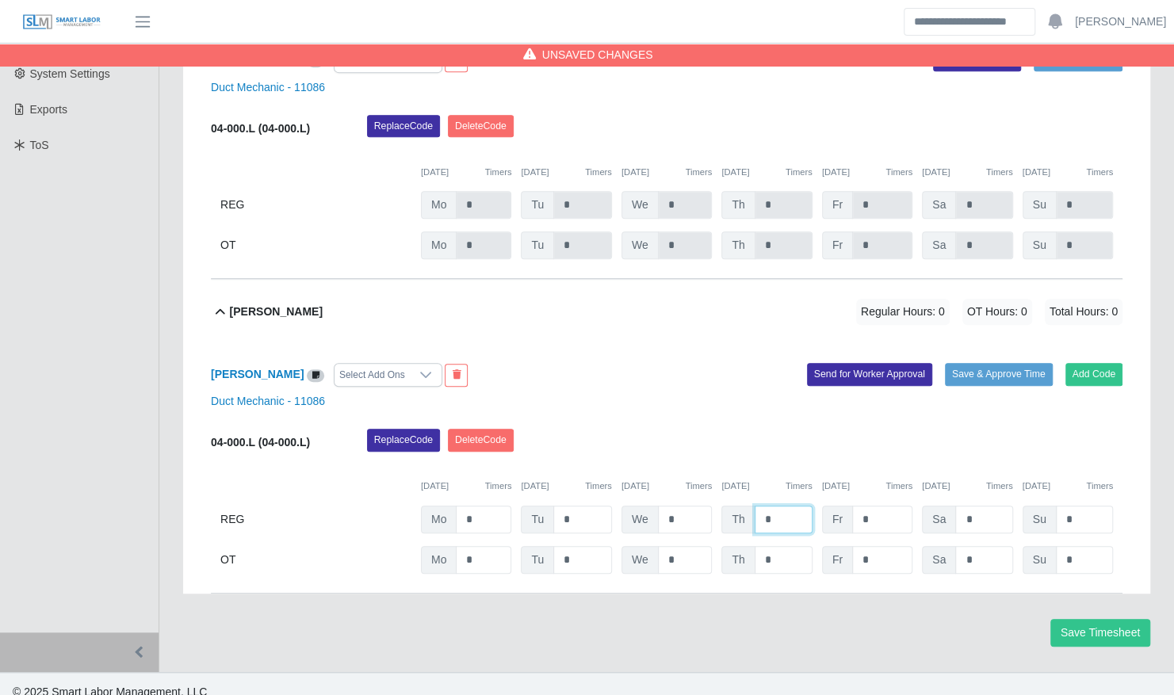
click at [779, 219] on input "*" at bounding box center [784, 205] width 58 height 28
type input "*"
click at [975, 429] on div "Replace Code Delete Code" at bounding box center [744, 445] width 779 height 32
click at [1007, 364] on button "Save & Approve Time" at bounding box center [999, 374] width 108 height 22
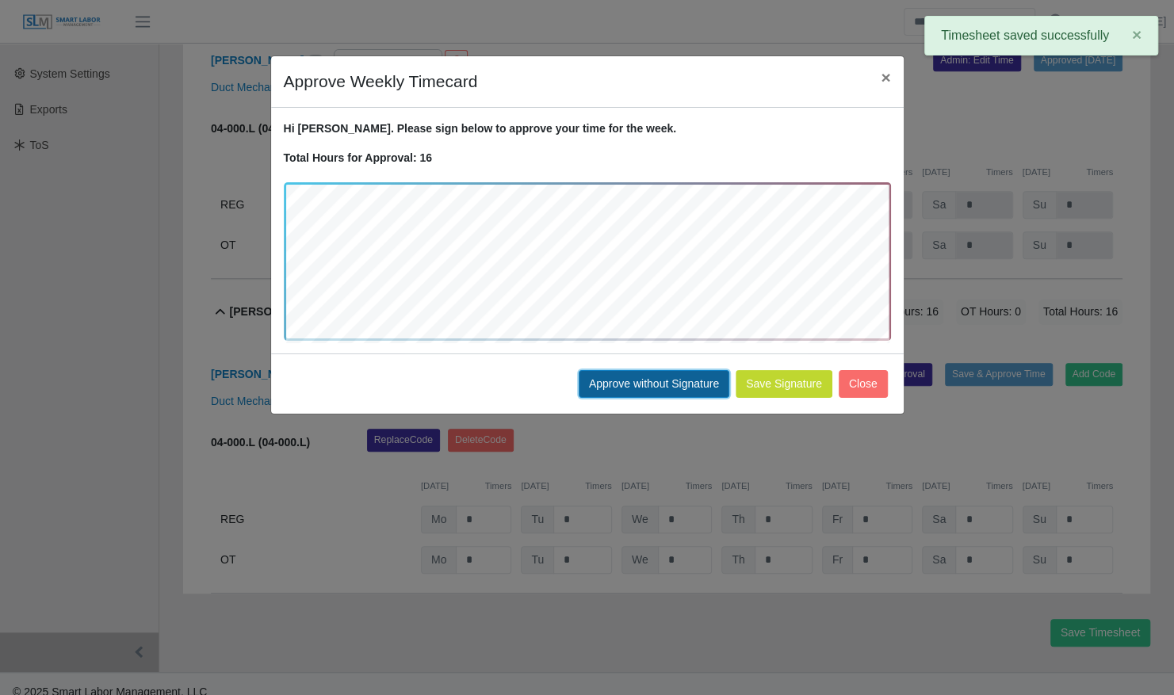
click at [667, 391] on button "Approve without Signature" at bounding box center [654, 384] width 151 height 28
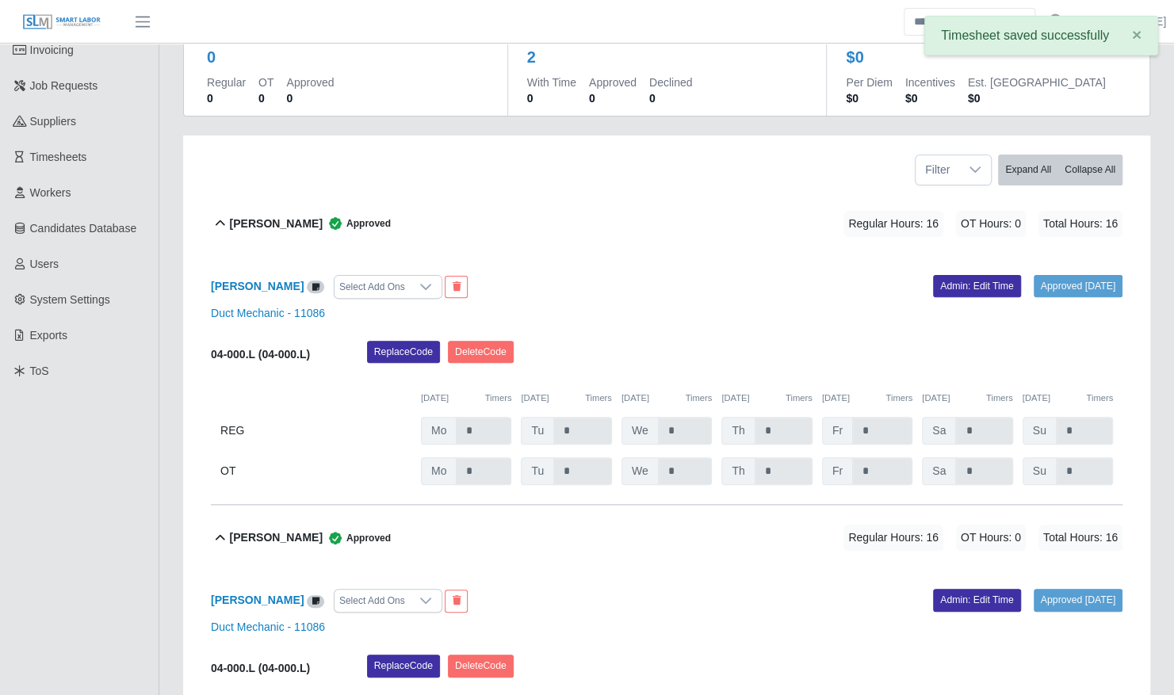
scroll to position [156, 0]
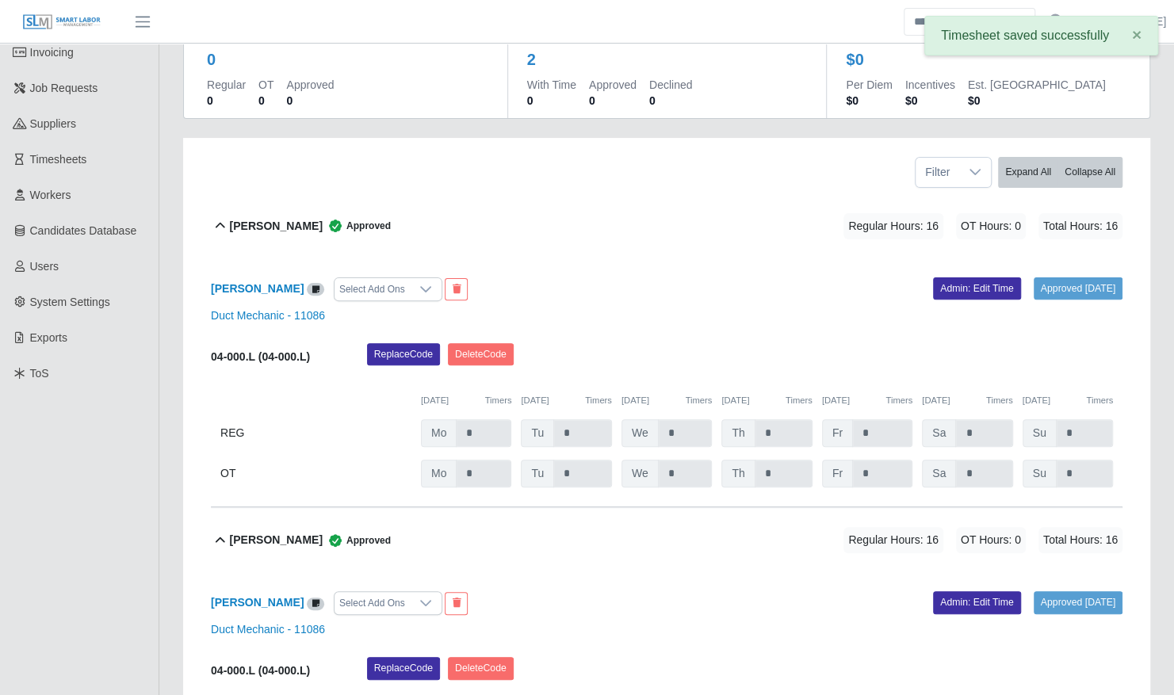
click at [289, 218] on b "[PERSON_NAME]" at bounding box center [276, 226] width 93 height 17
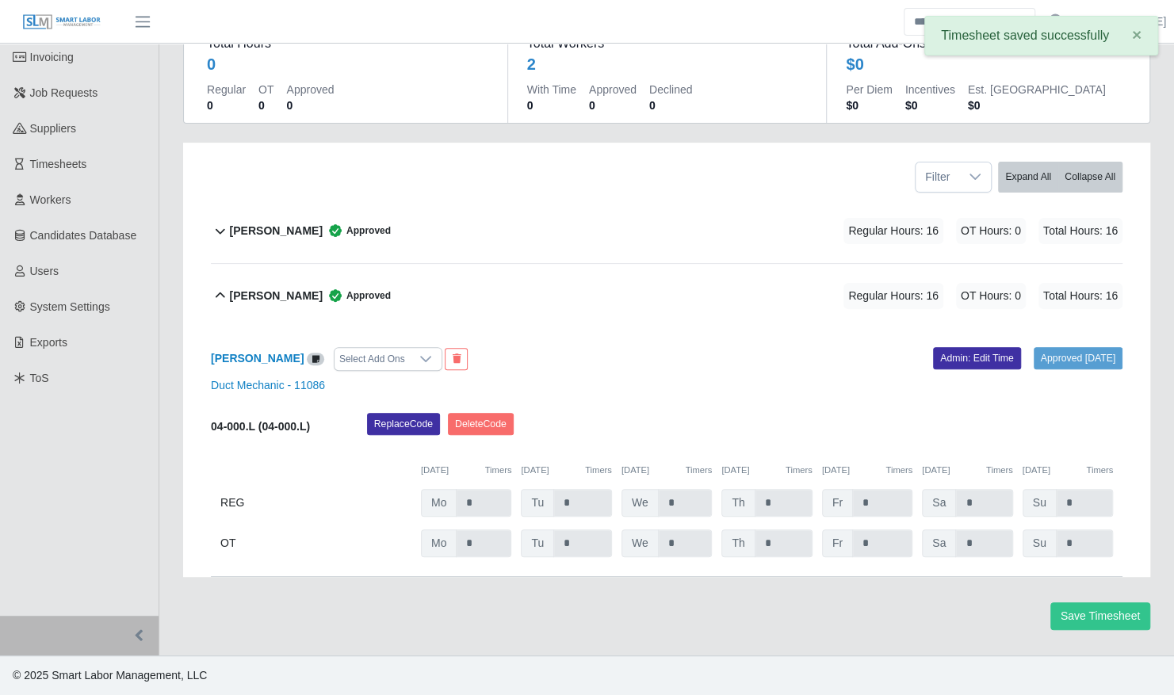
scroll to position [135, 0]
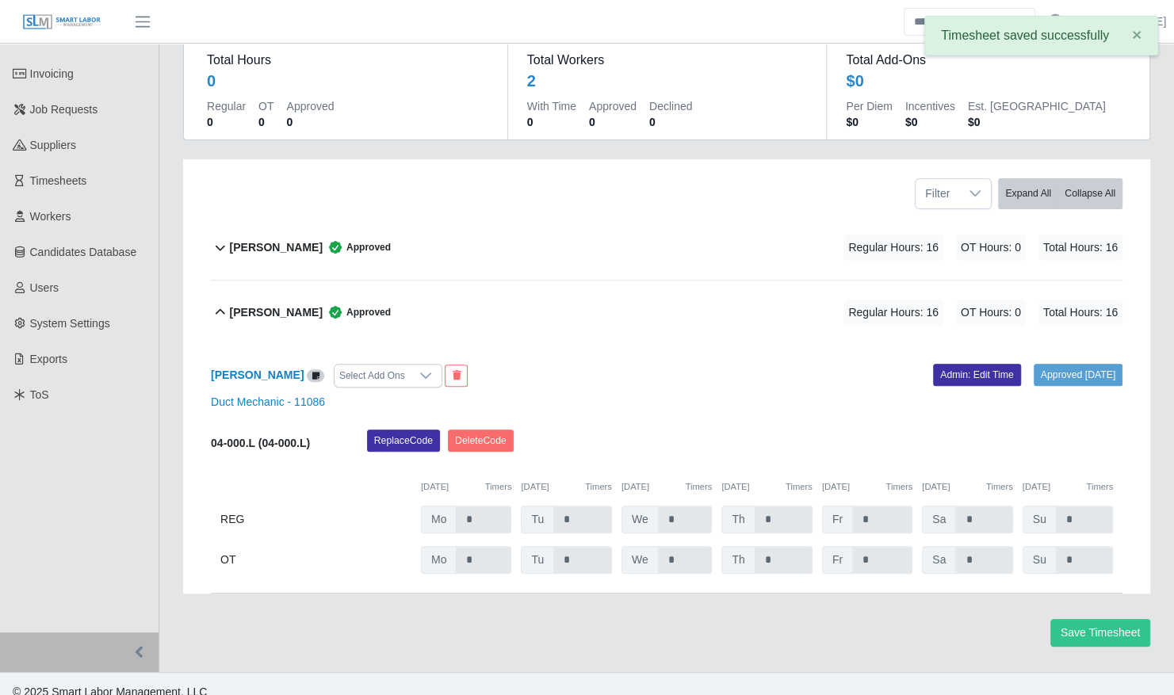
click at [298, 300] on div "Larry Askew Approved" at bounding box center [310, 313] width 161 height 26
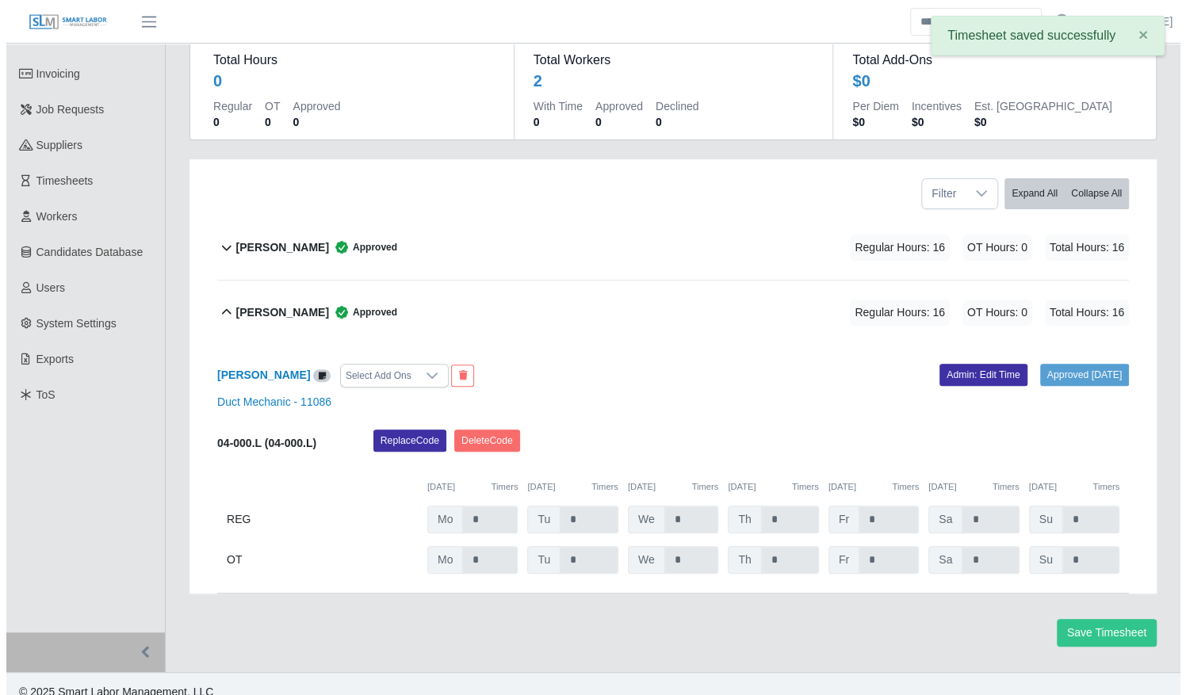
scroll to position [0, 0]
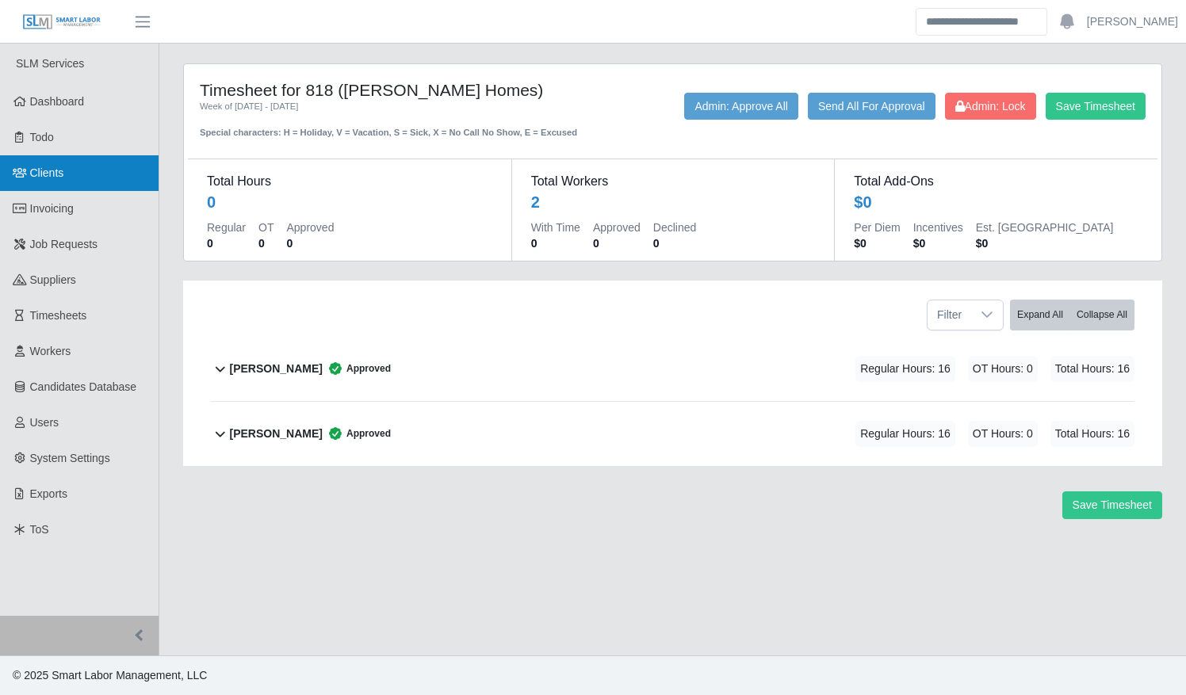
click at [73, 184] on link "Clients" at bounding box center [79, 173] width 159 height 36
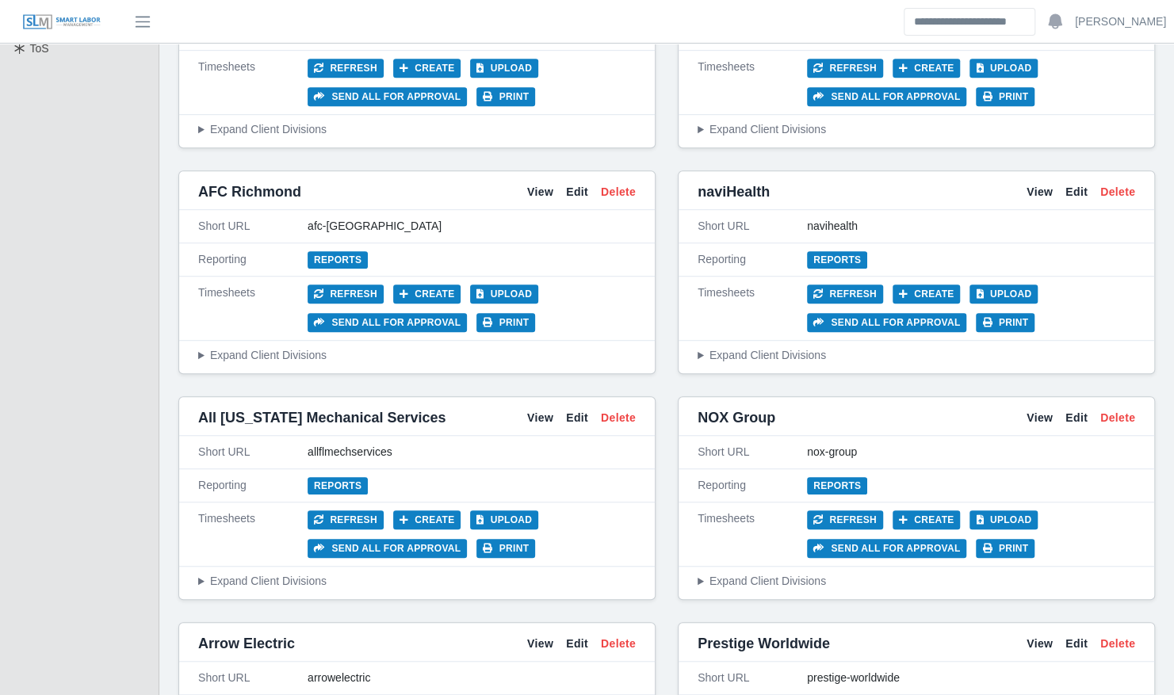
scroll to position [521, 0]
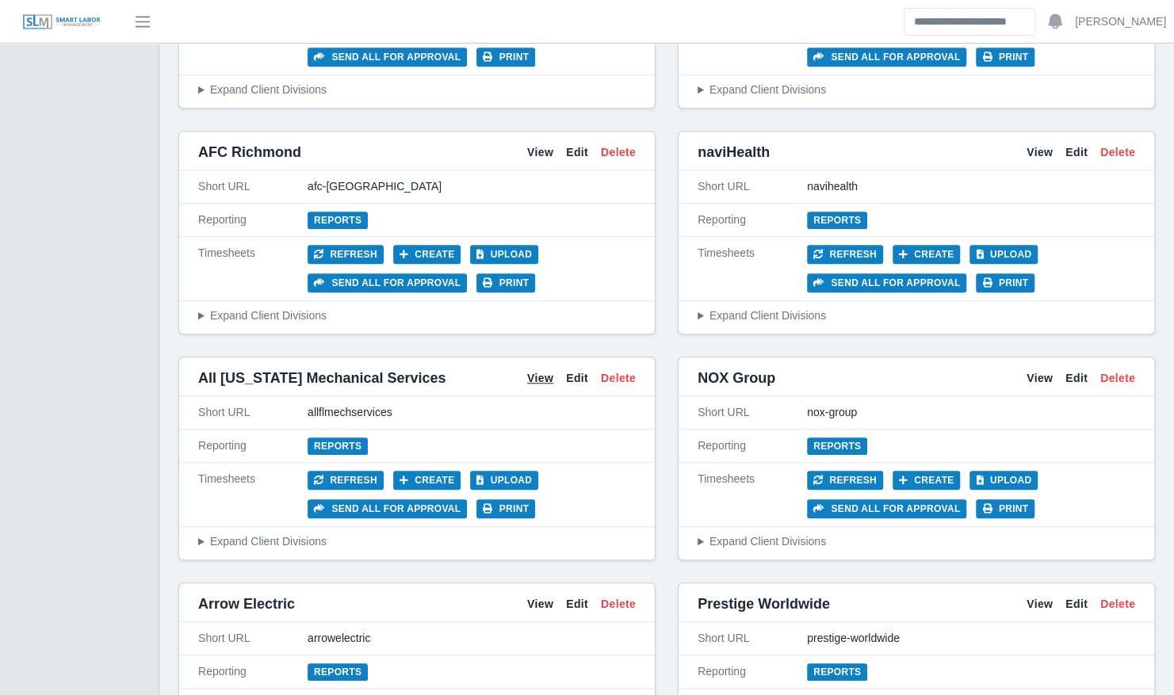
click at [549, 374] on link "View" at bounding box center [540, 378] width 26 height 17
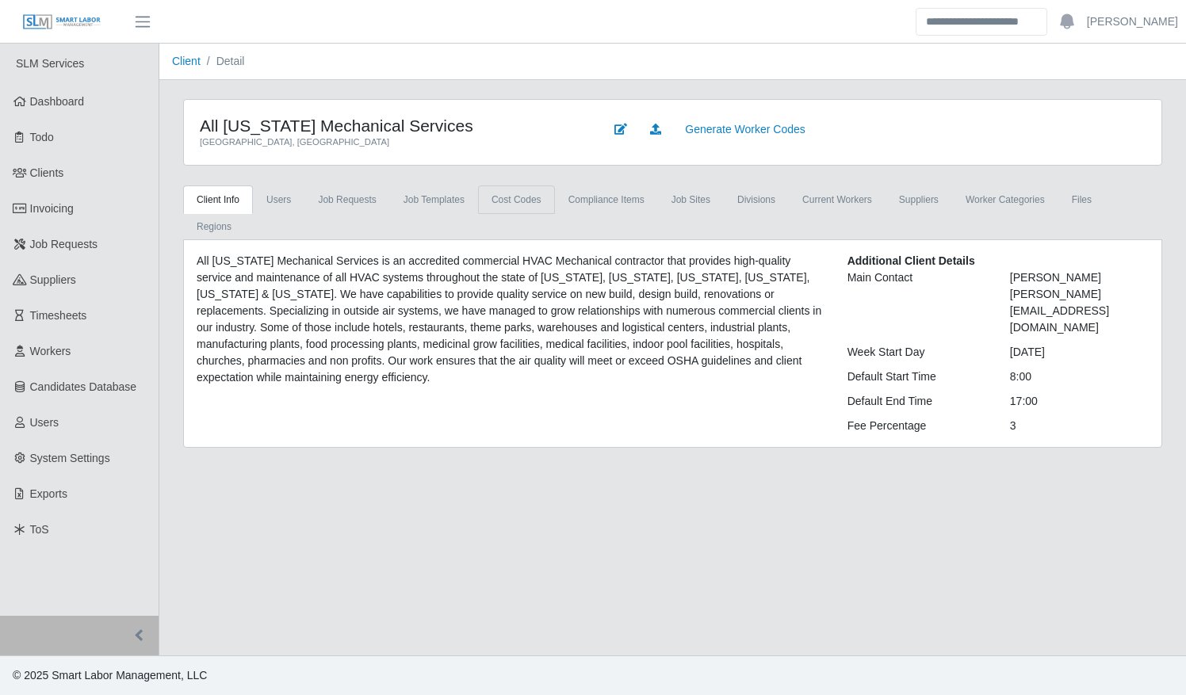
click at [491, 197] on link "cost codes" at bounding box center [516, 199] width 77 height 29
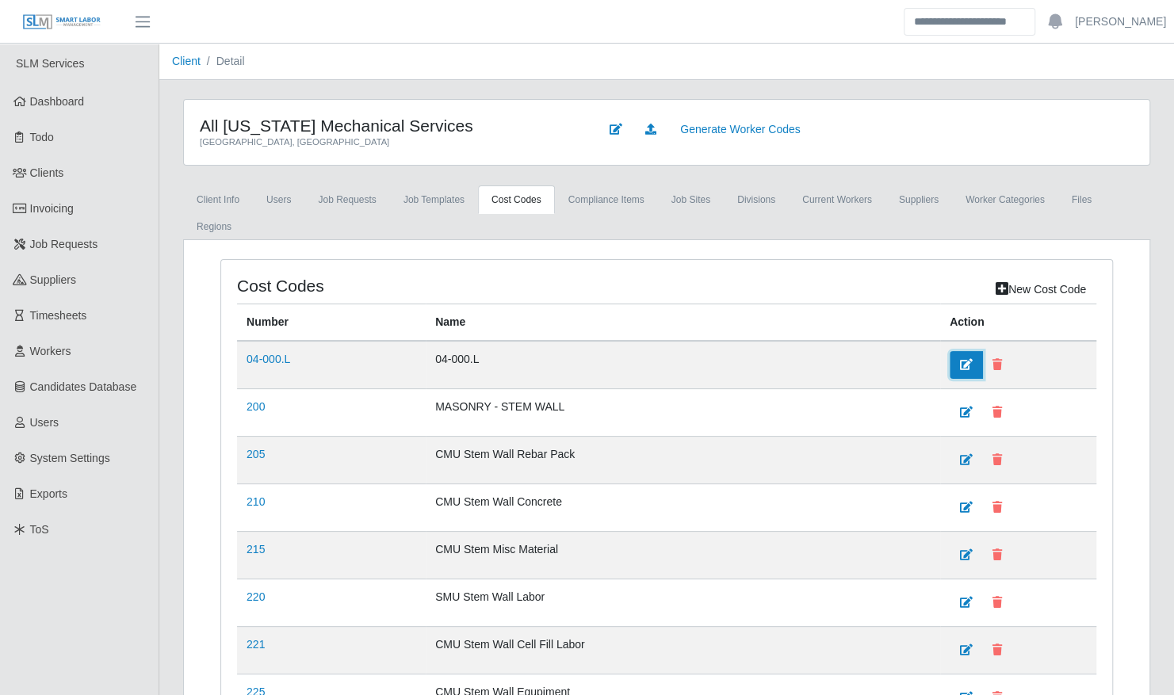
click at [961, 359] on icon at bounding box center [966, 364] width 13 height 11
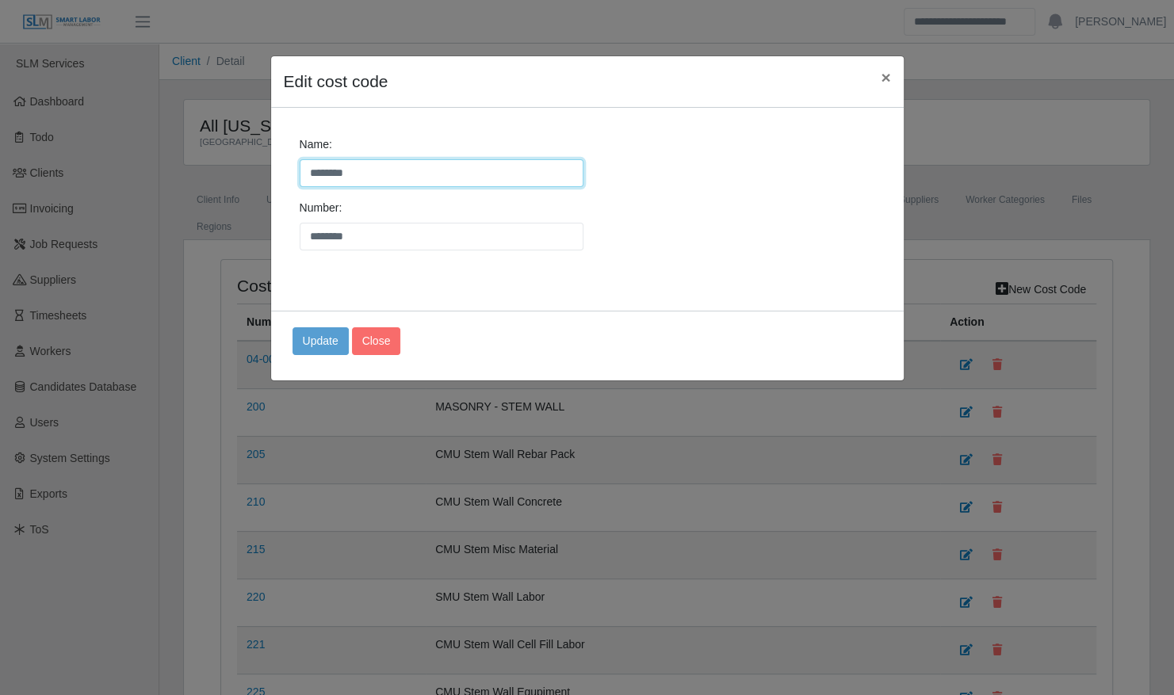
drag, startPoint x: 395, startPoint y: 178, endPoint x: 240, endPoint y: 163, distance: 155.2
click at [240, 163] on div "Edit cost code × Name: ******** Number: ******** Update Close" at bounding box center [587, 347] width 1174 height 695
type input "*"
type input "**********"
click at [308, 342] on button "Update" at bounding box center [320, 341] width 56 height 28
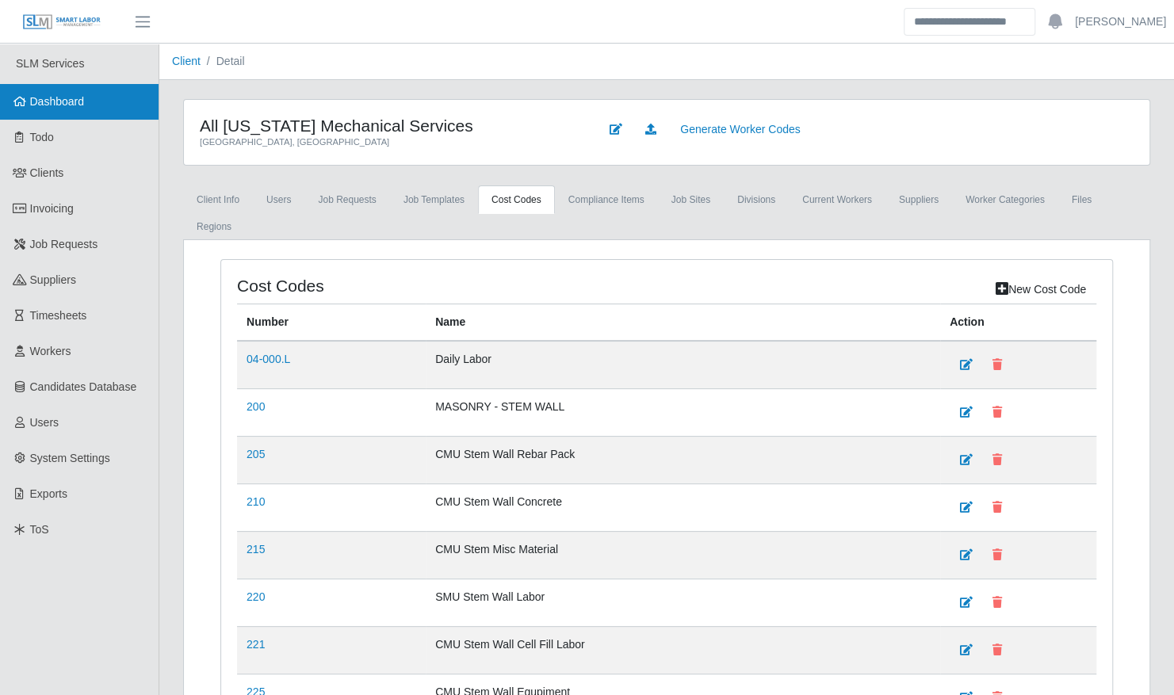
click at [74, 98] on span "Dashboard" at bounding box center [57, 101] width 55 height 13
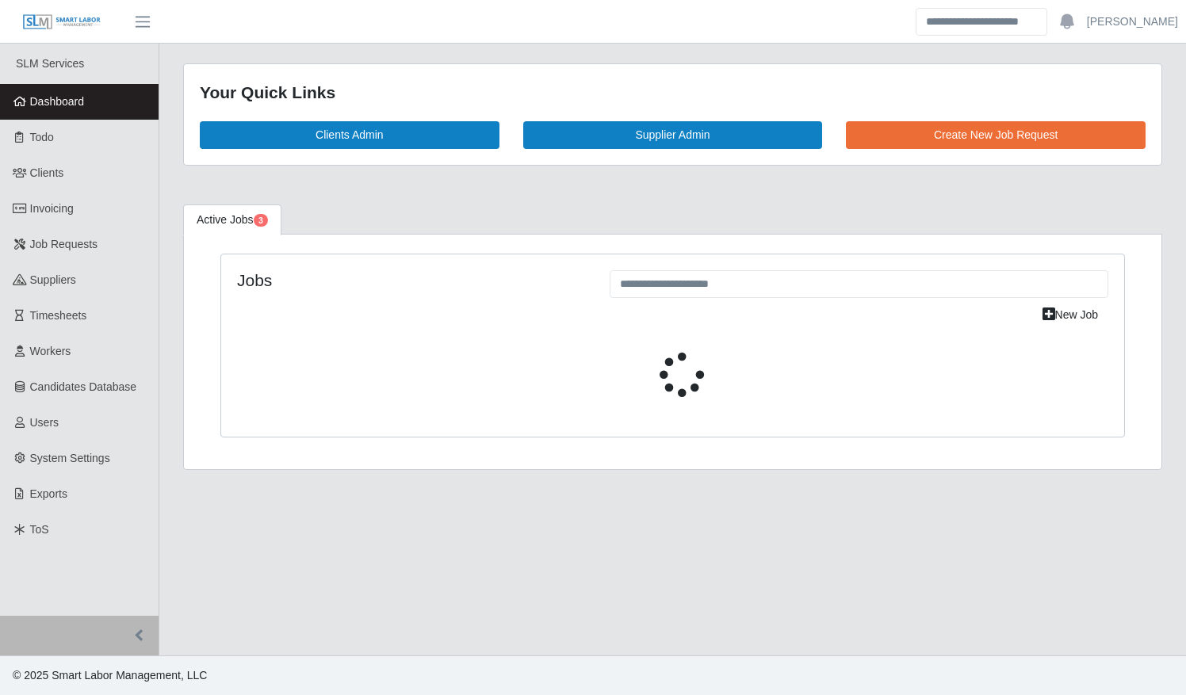
select select "****"
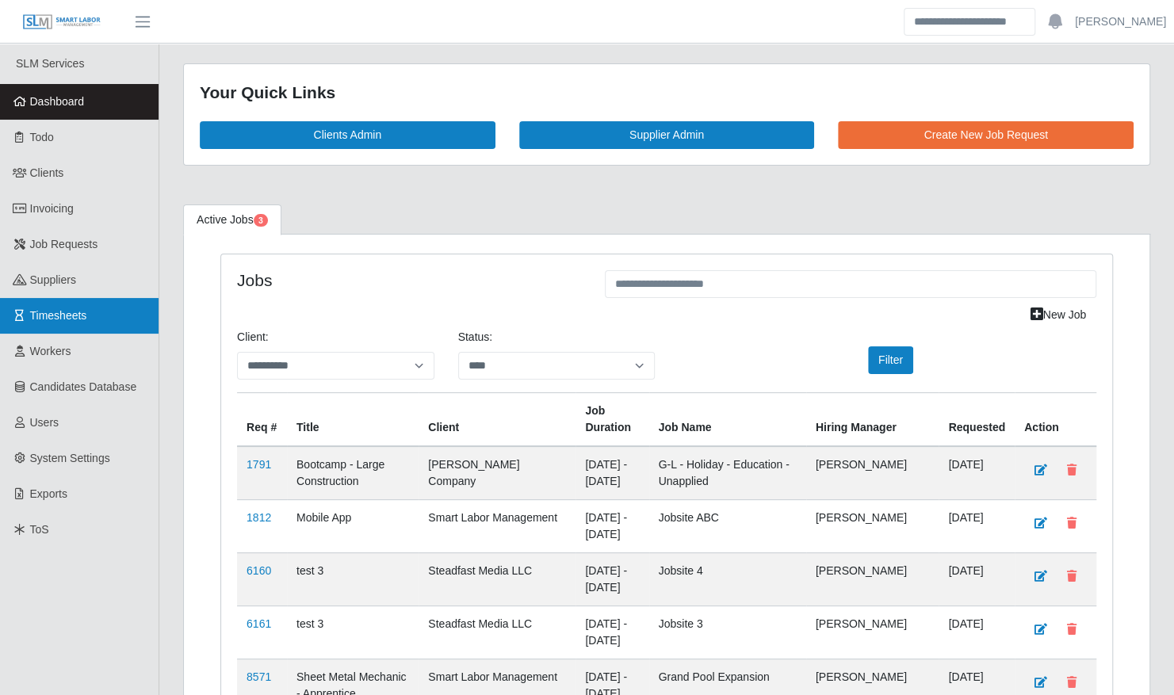
click at [76, 325] on link "Timesheets" at bounding box center [79, 316] width 159 height 36
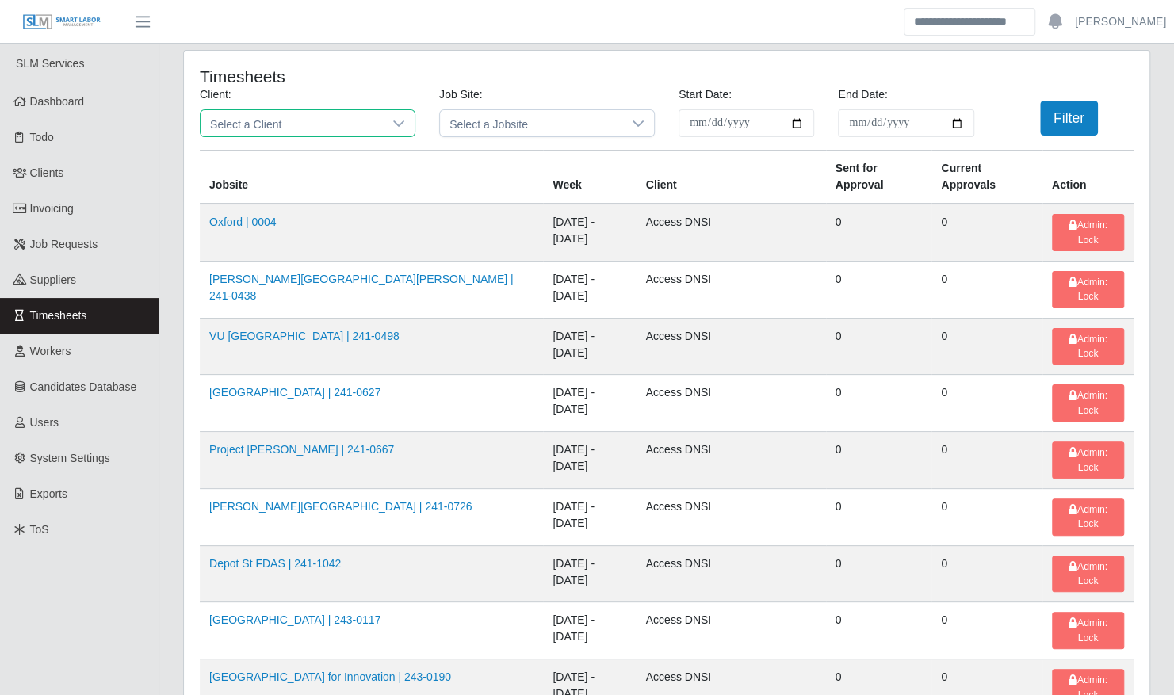
click at [316, 130] on span "Select a Client" at bounding box center [292, 123] width 182 height 26
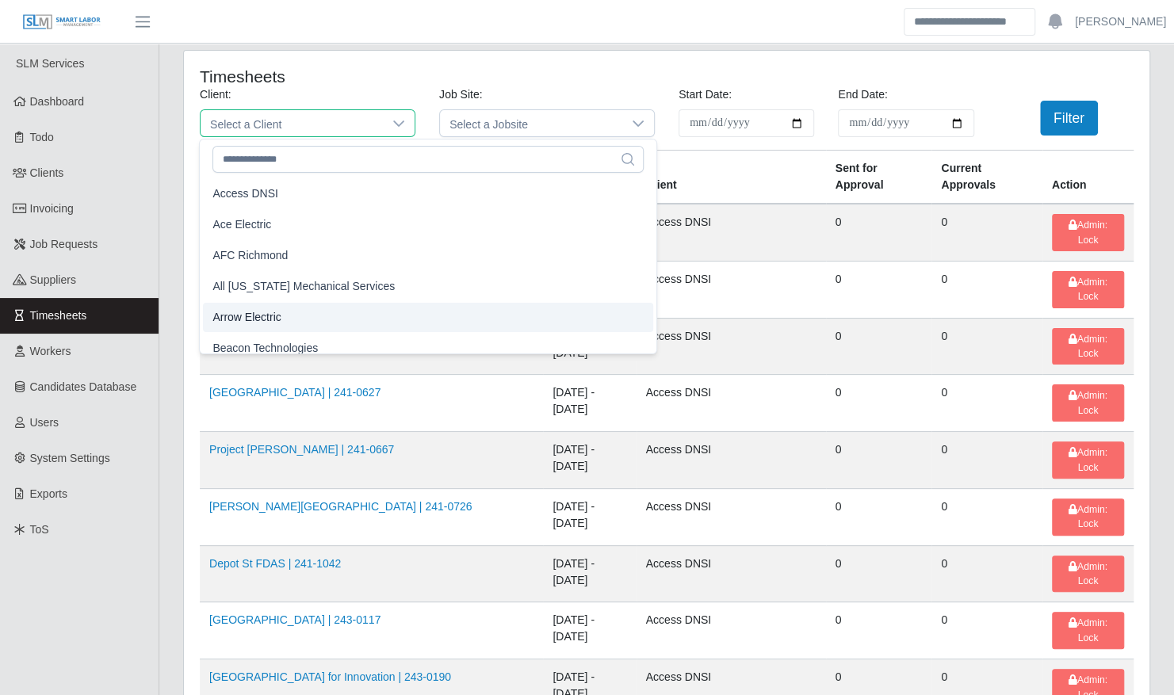
click at [307, 310] on li "Arrow Electric" at bounding box center [428, 317] width 450 height 29
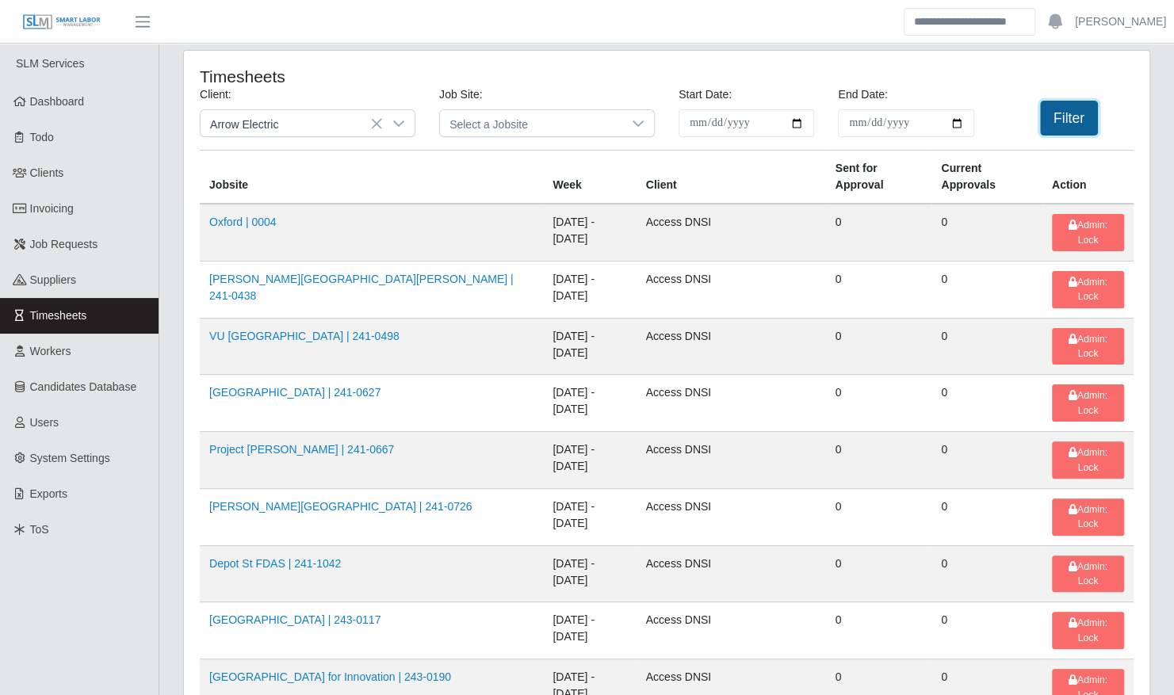
click at [1077, 106] on button "Filter" at bounding box center [1069, 118] width 58 height 35
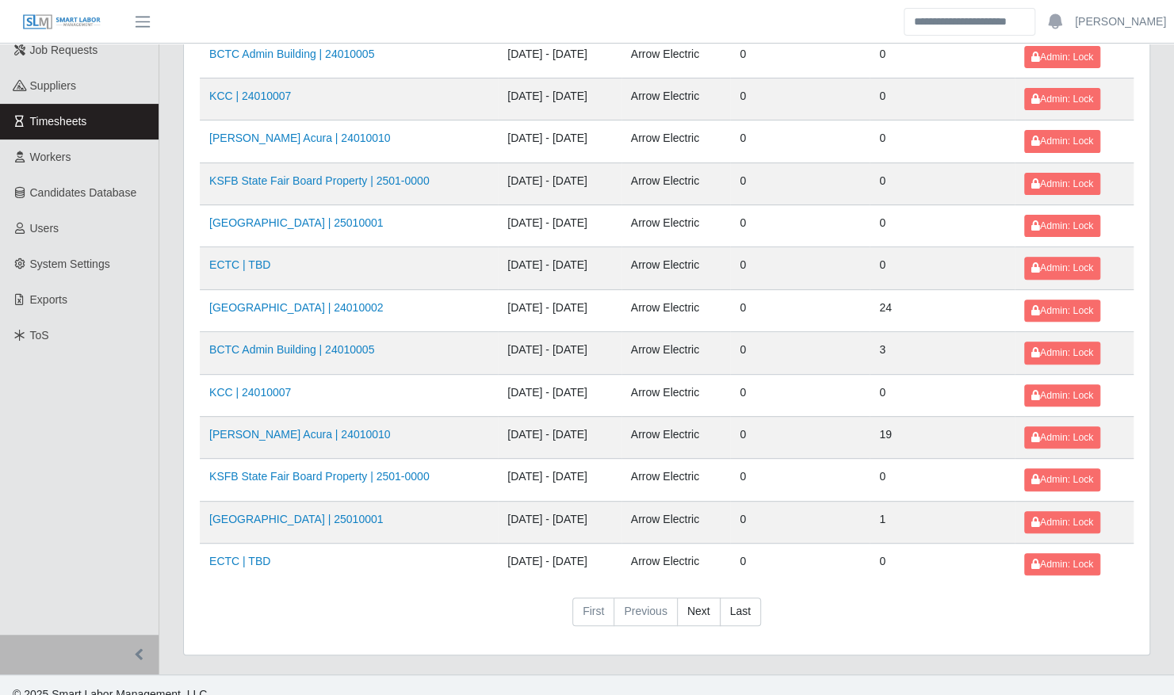
scroll to position [201, 0]
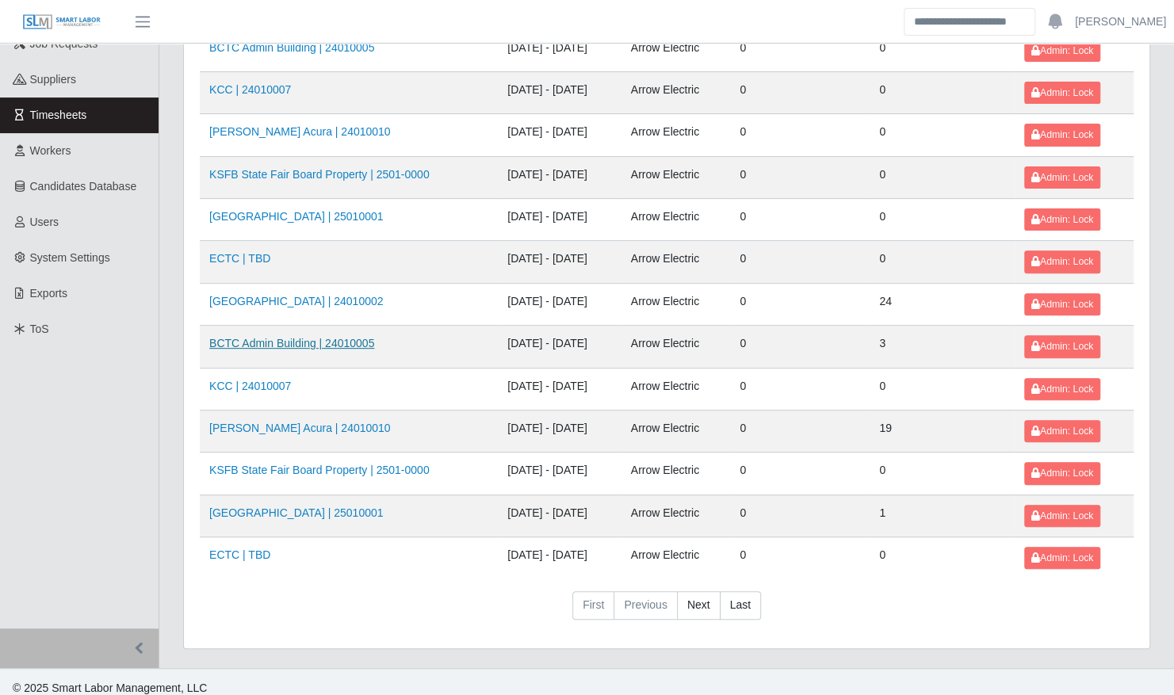
click at [339, 341] on link "BCTC Admin Building | 24010005" at bounding box center [291, 343] width 165 height 13
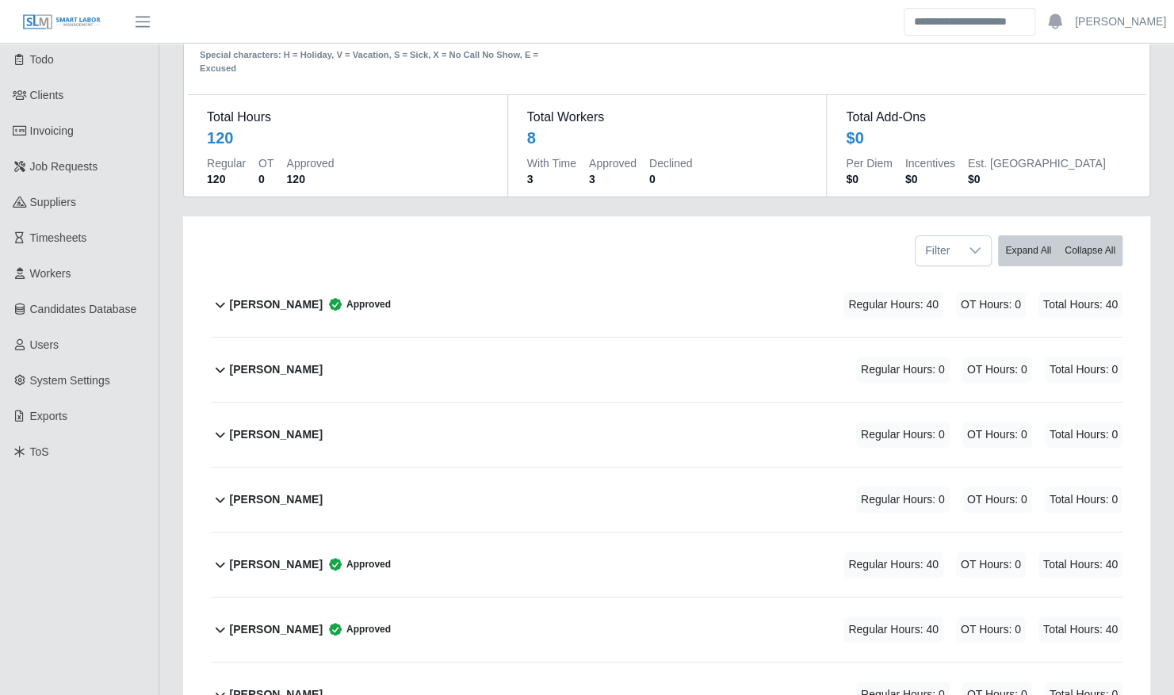
scroll to position [274, 0]
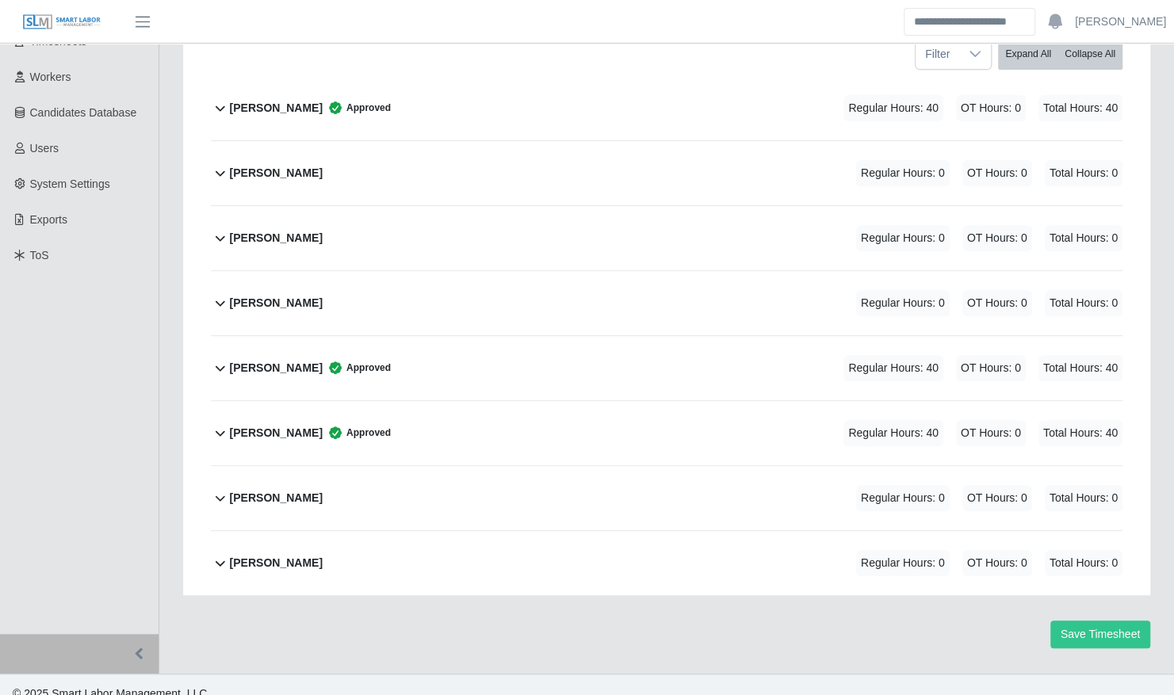
click at [339, 355] on div "[PERSON_NAME] Approved" at bounding box center [310, 368] width 161 height 26
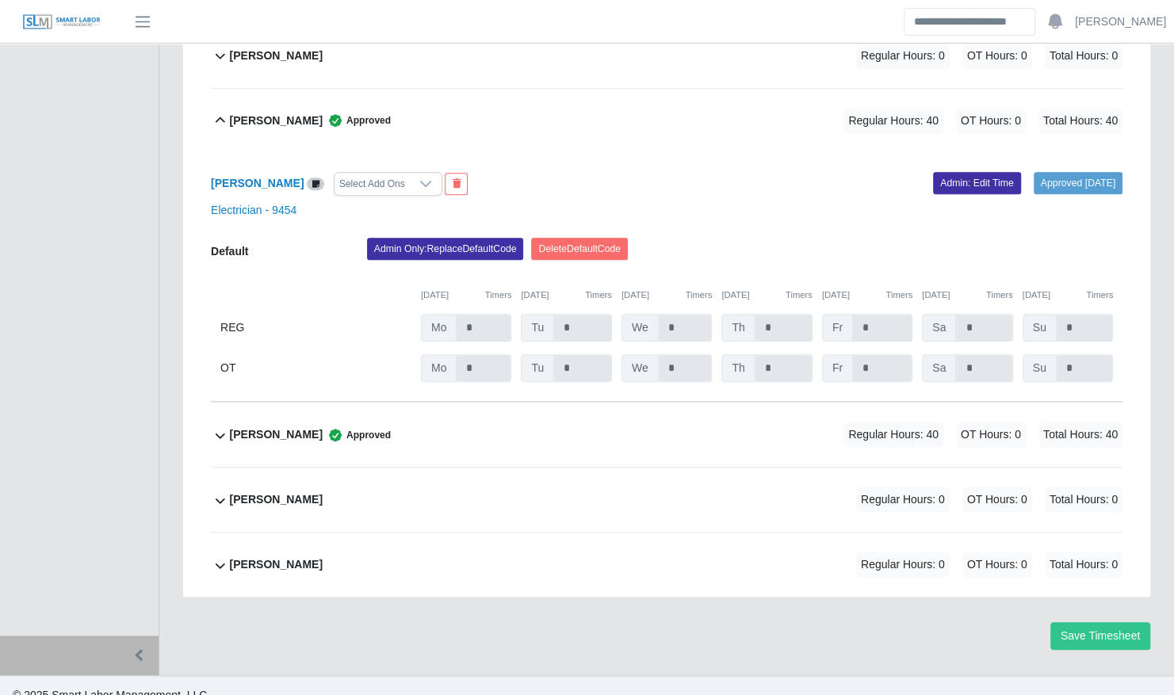
scroll to position [523, 0]
